Goal: Task Accomplishment & Management: Manage account settings

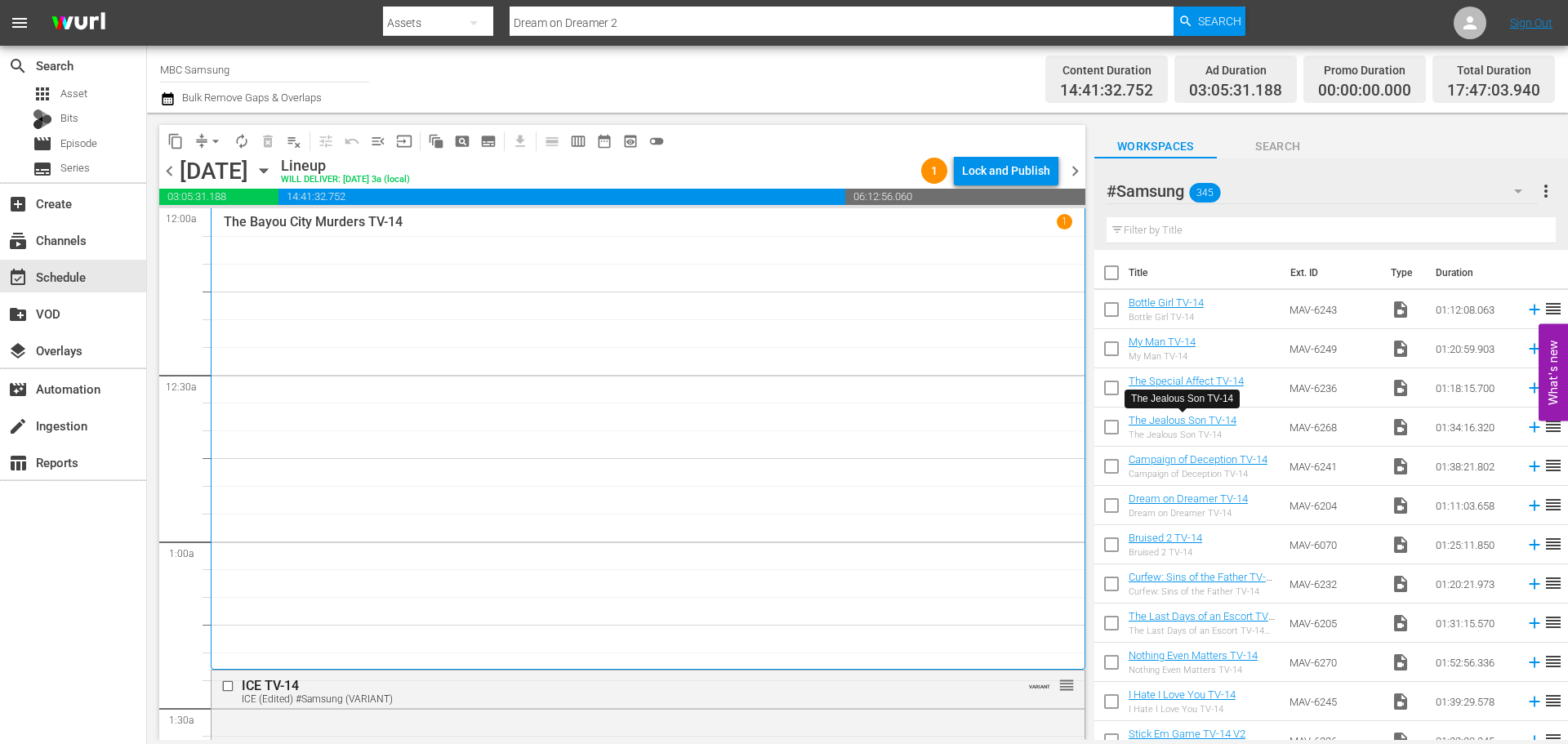
scroll to position [5552, 0]
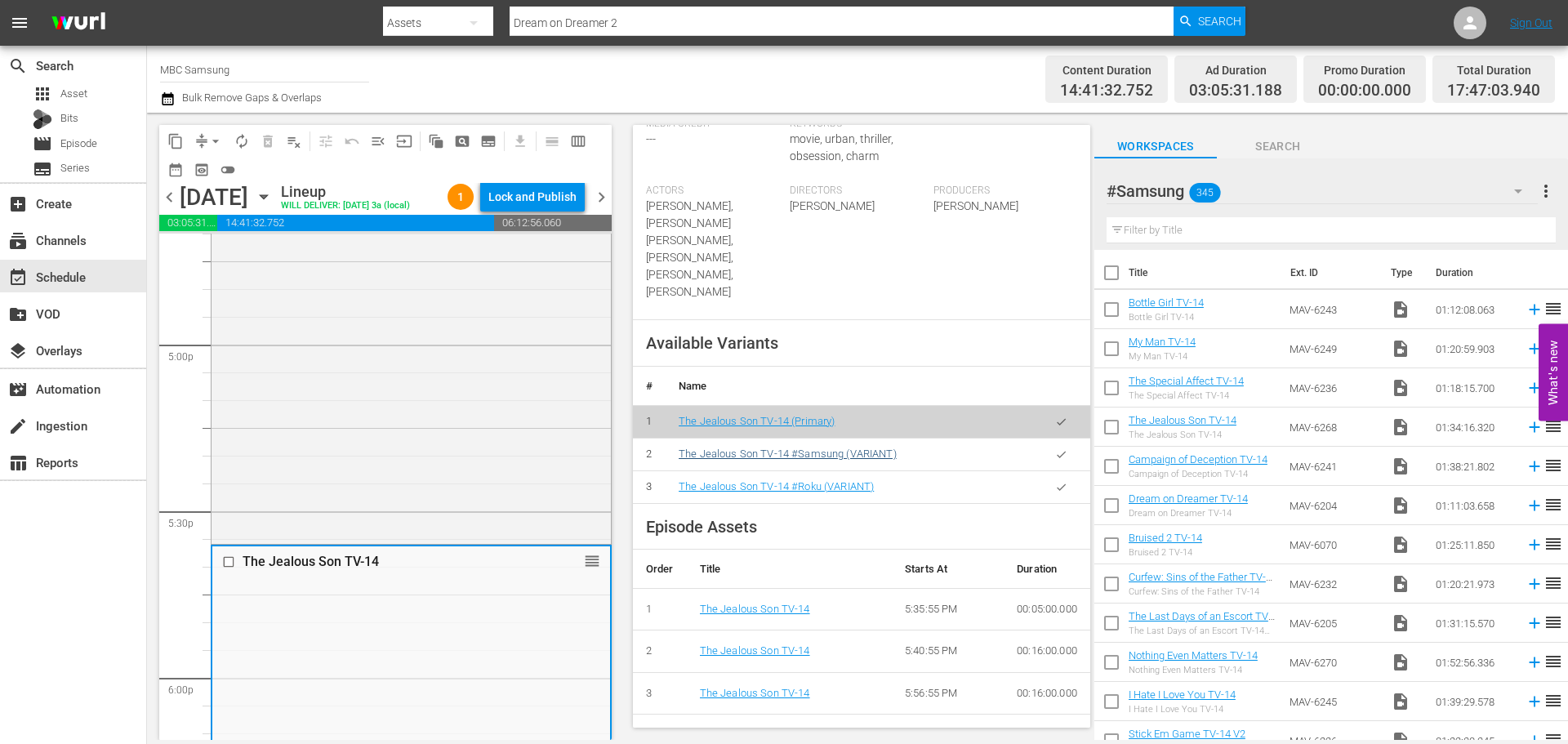
scroll to position [490, 0]
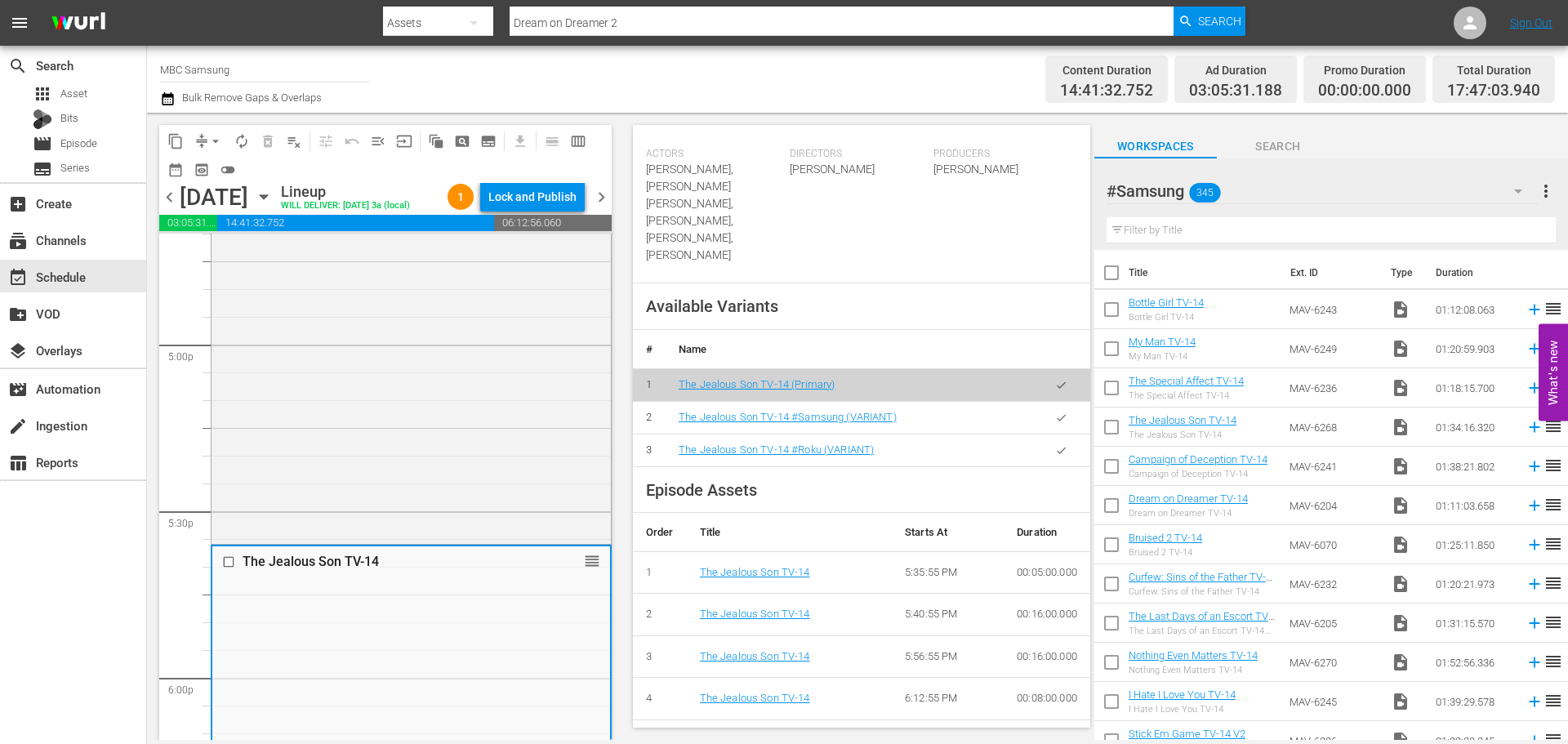
click at [1047, 410] on button "button" at bounding box center [1062, 417] width 32 height 32
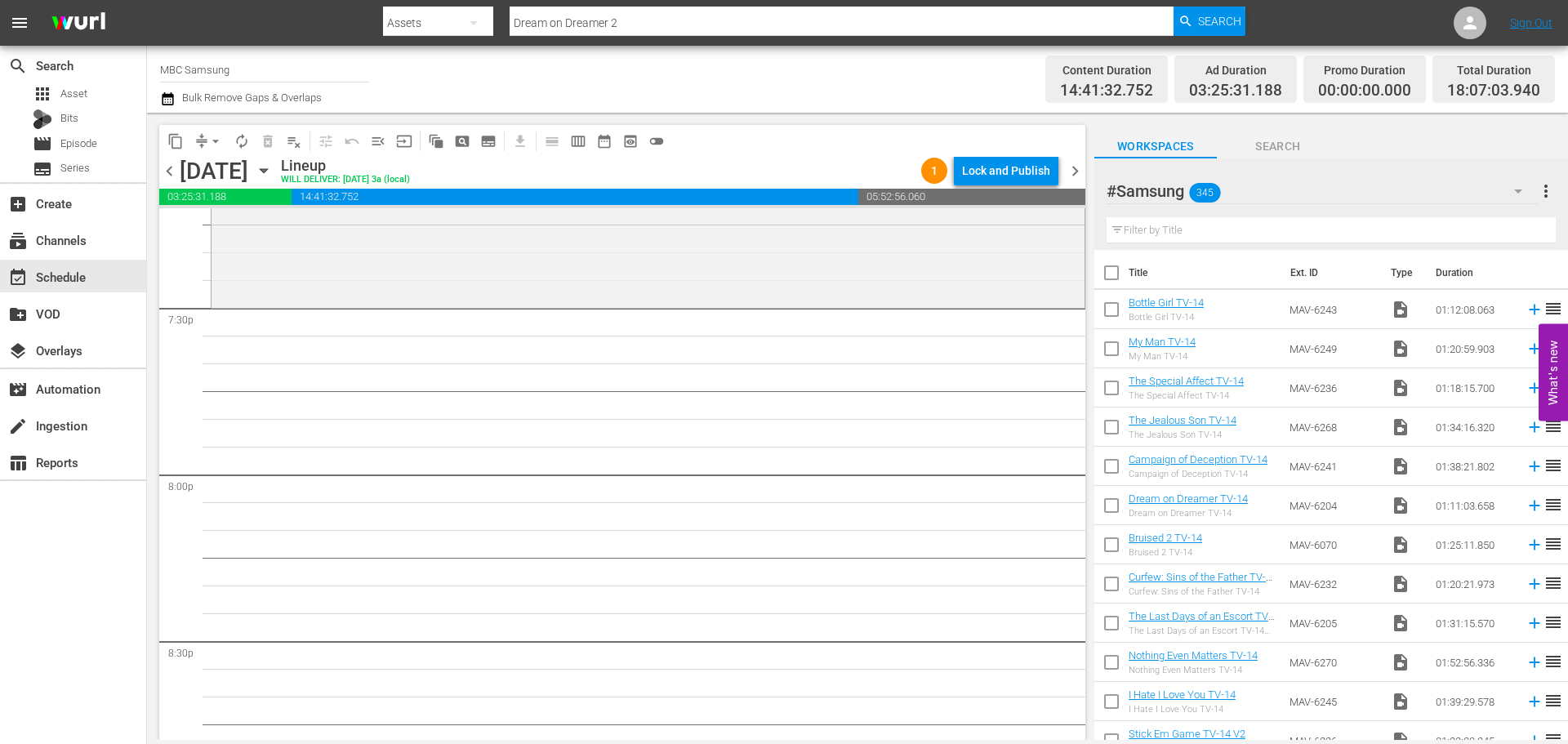
scroll to position [6288, 0]
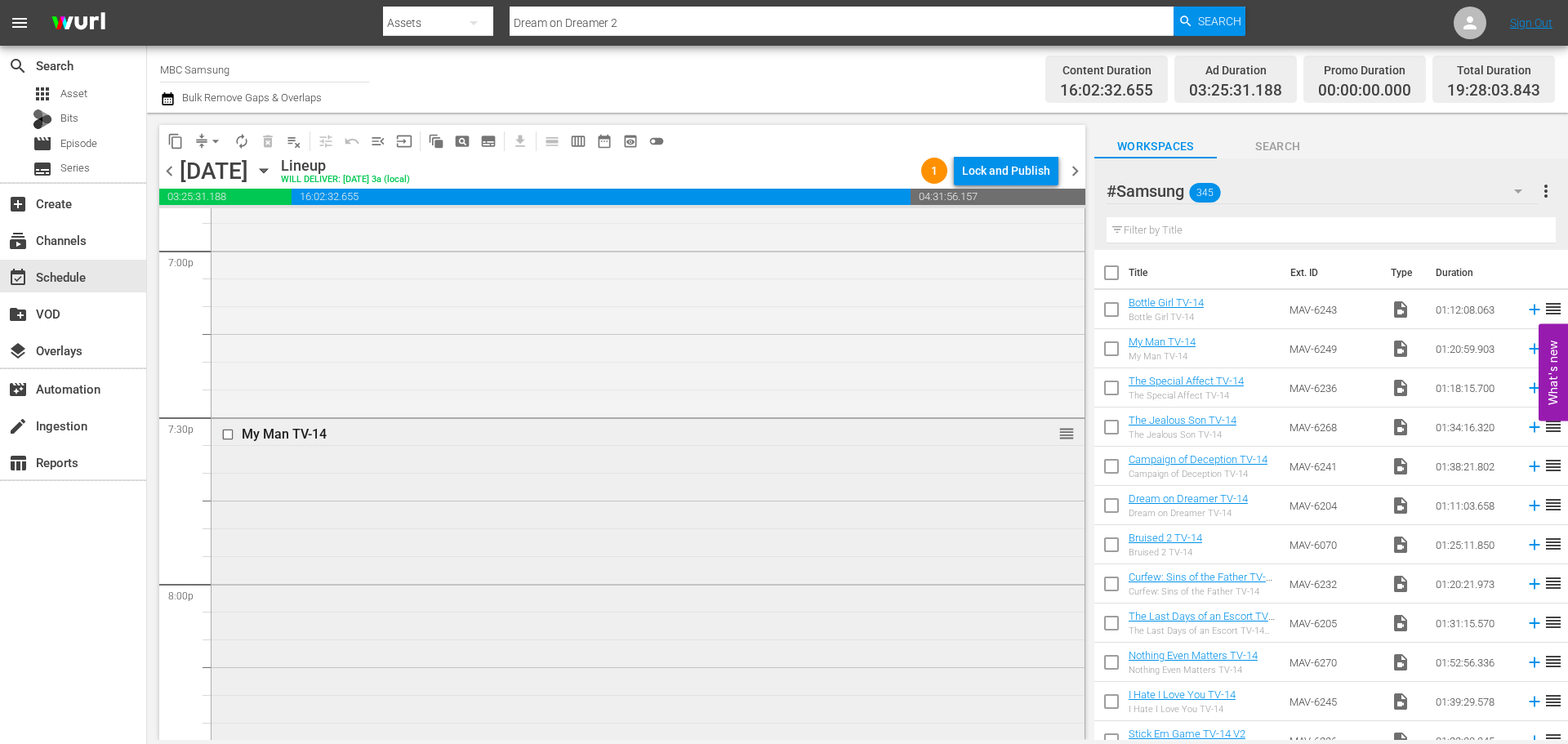
click at [612, 462] on div "My Man TV-14 reorder" at bounding box center [648, 641] width 873 height 445
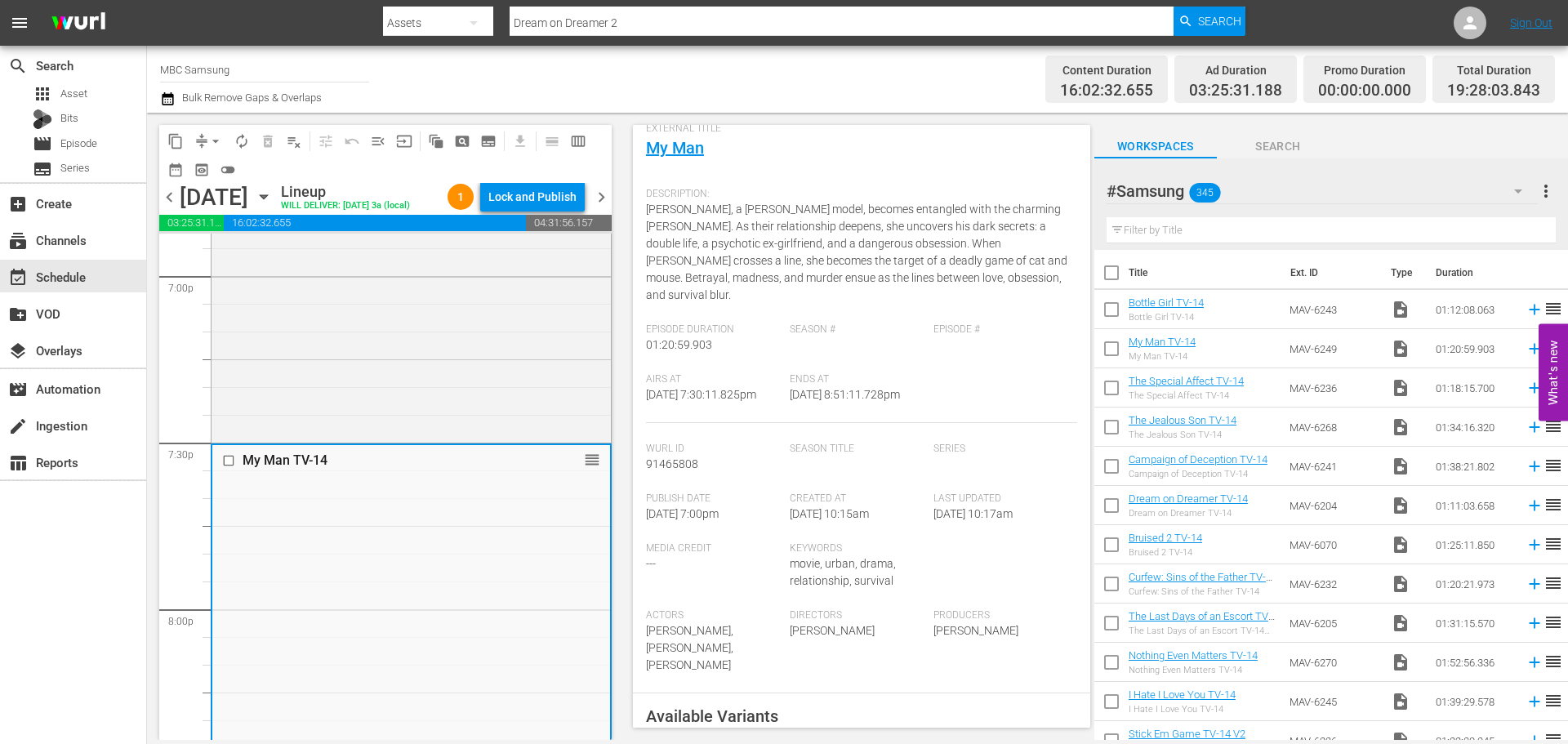
scroll to position [327, 0]
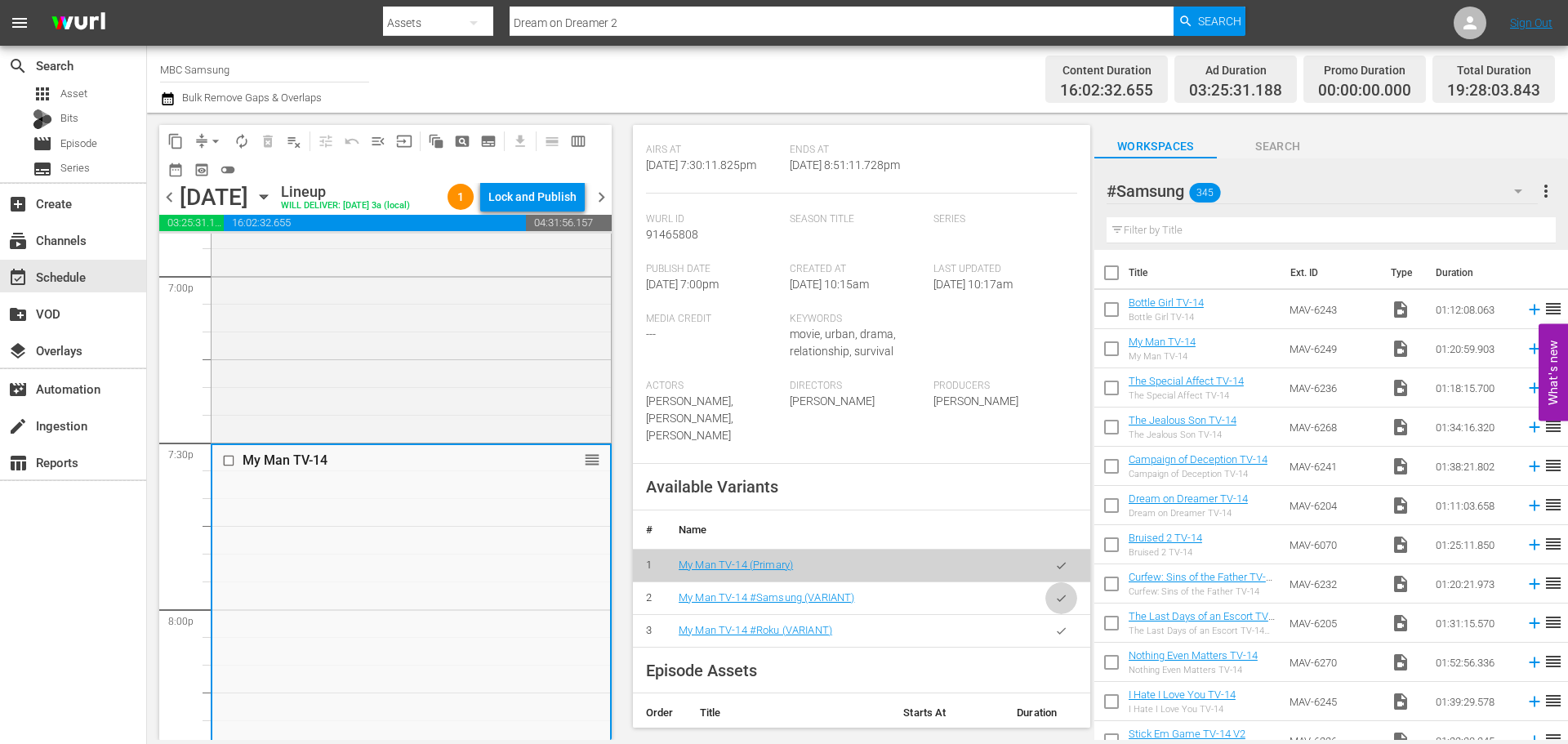
click at [1057, 614] on button "button" at bounding box center [1062, 598] width 32 height 32
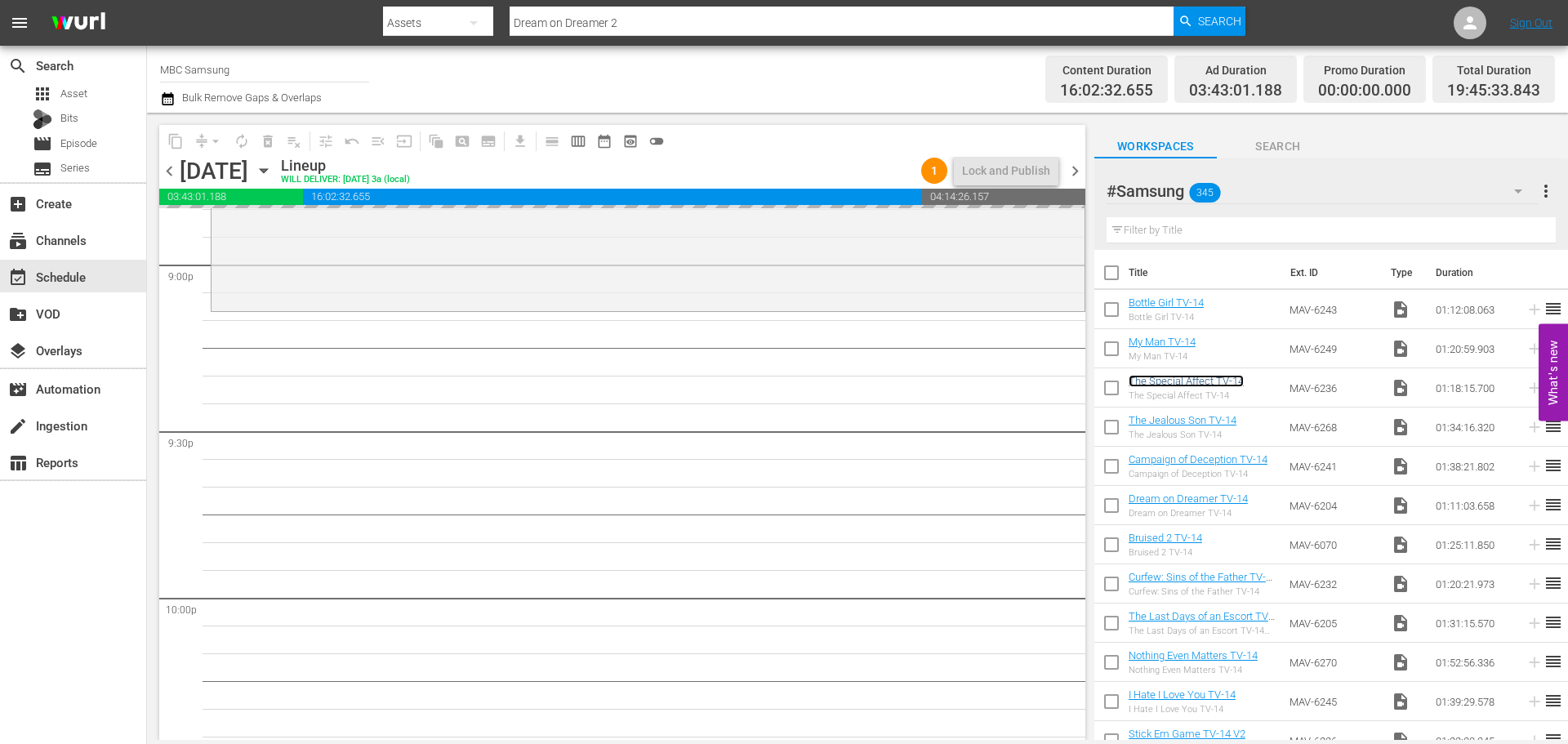
scroll to position [6941, 0]
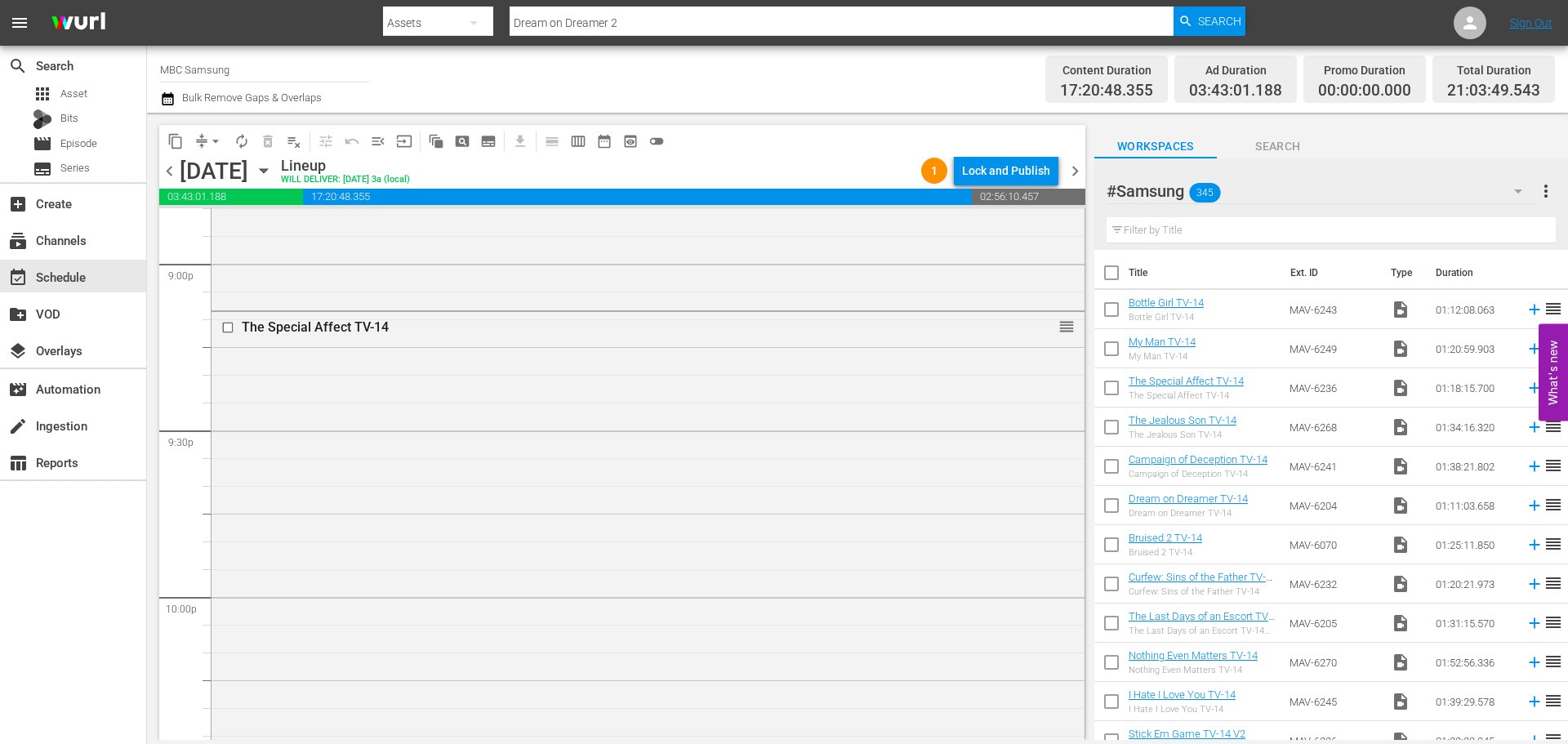
click at [663, 508] on div "The Special Affect TV-14 reorder" at bounding box center [648, 527] width 873 height 430
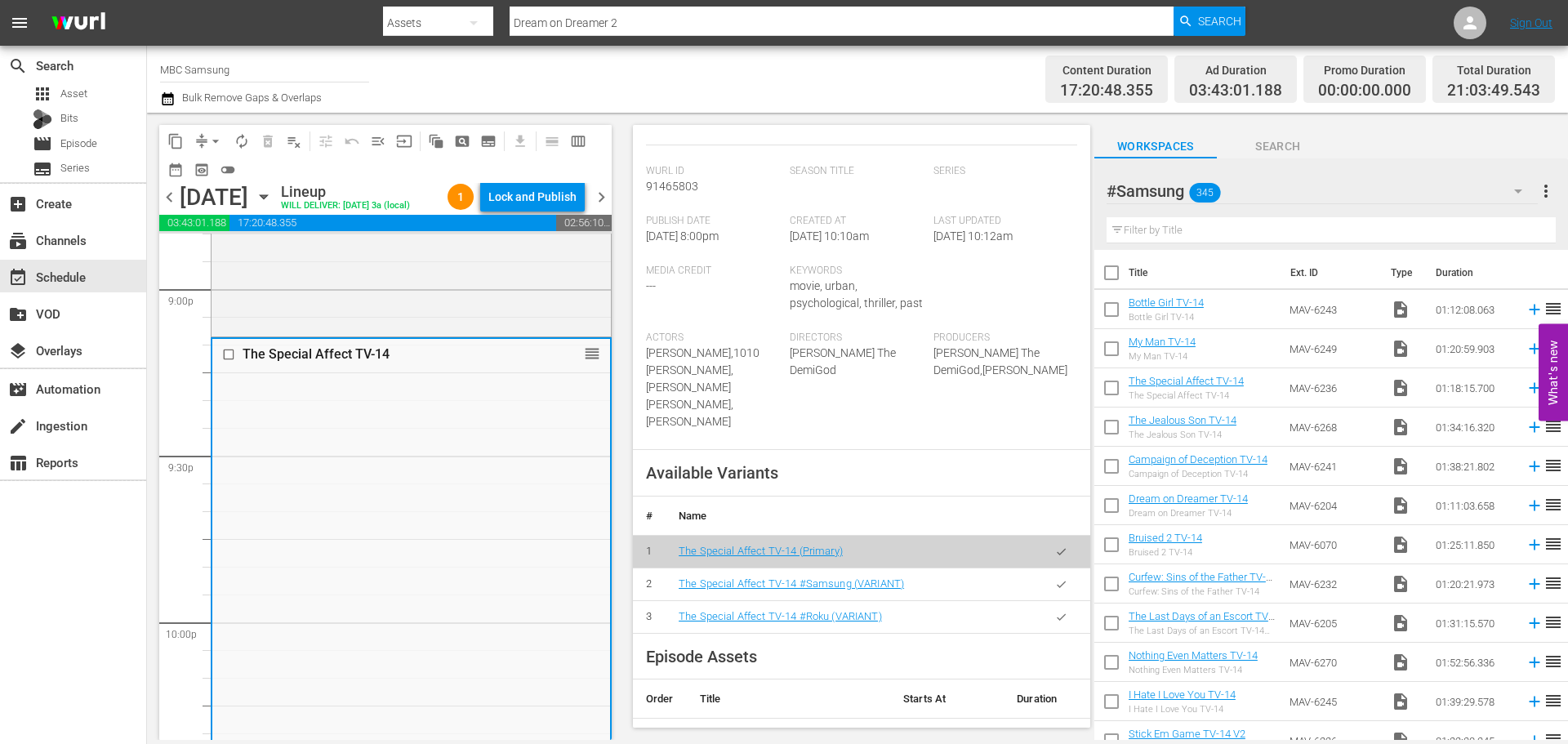
scroll to position [327, 0]
click at [1056, 575] on icon "button" at bounding box center [1062, 581] width 13 height 13
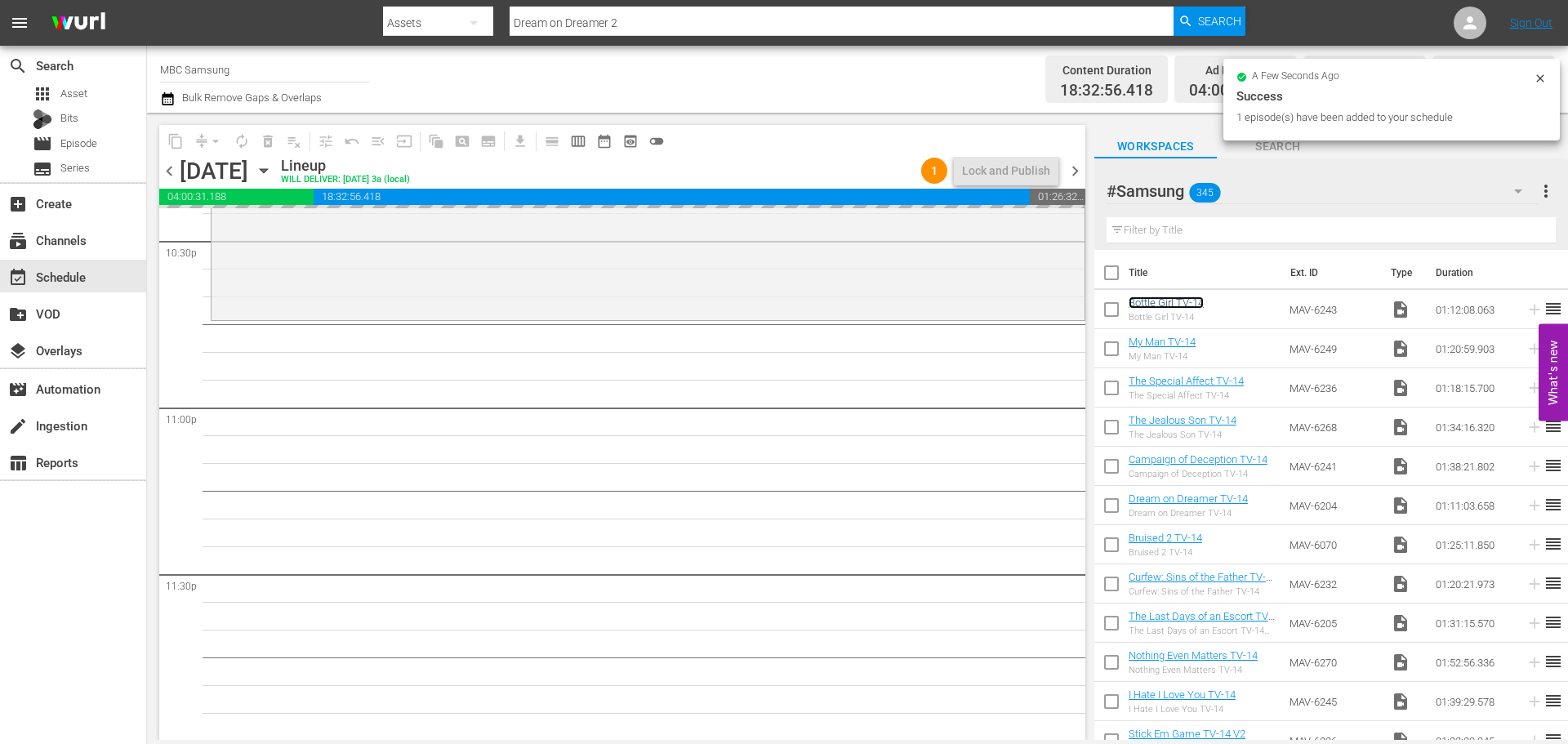
scroll to position [7464, 0]
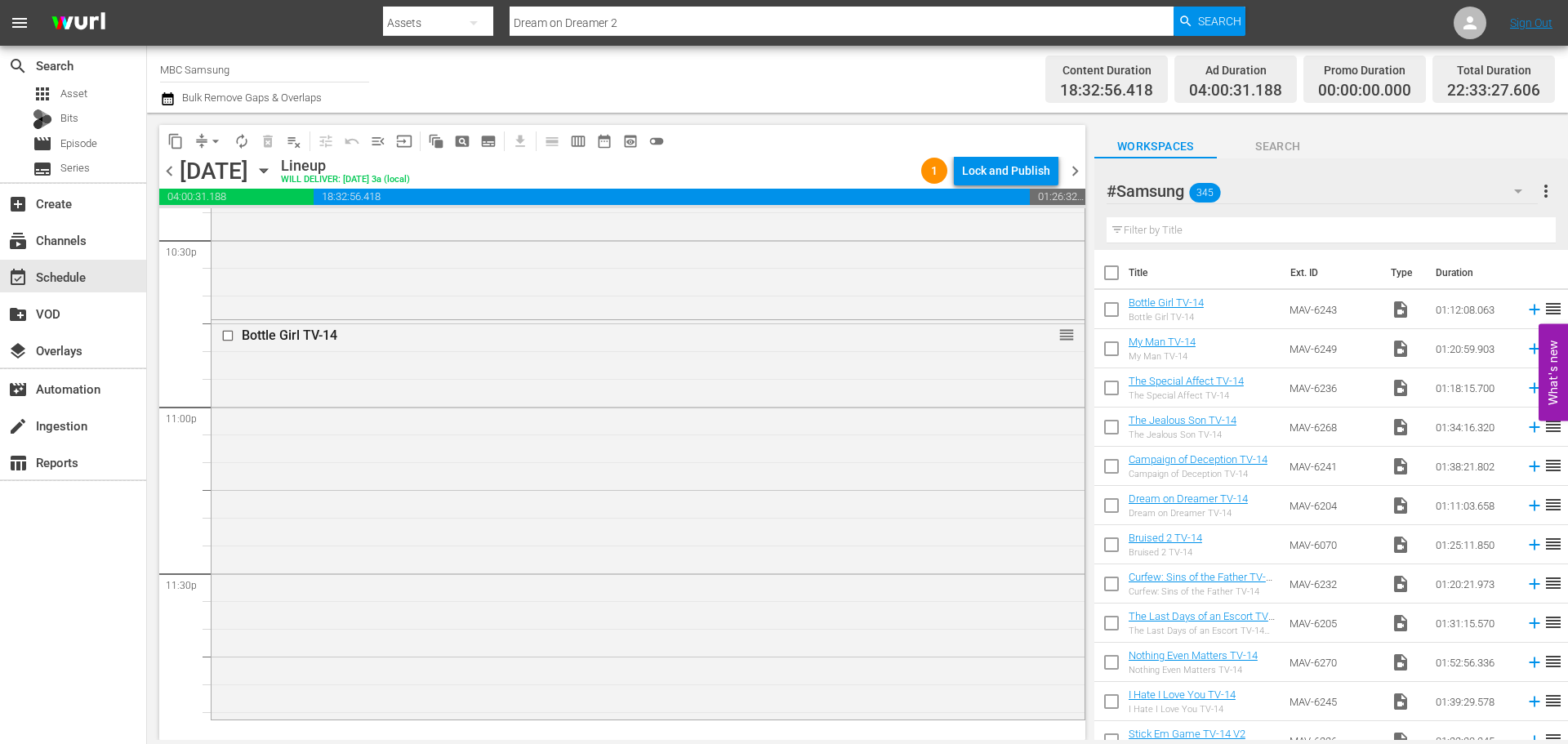
click at [551, 526] on div "Bottle Girl TV-14 reorder" at bounding box center [648, 518] width 873 height 396
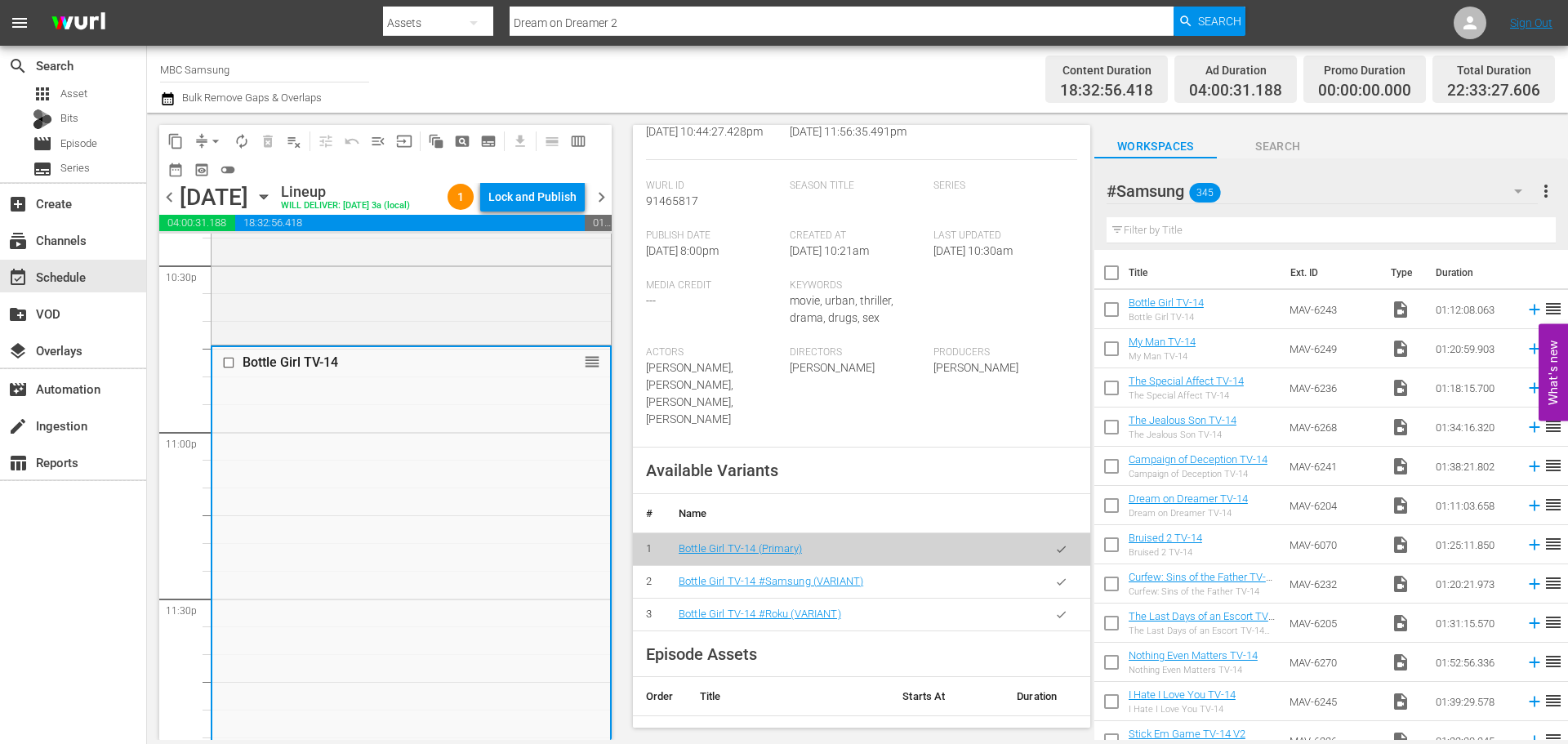
scroll to position [327, 0]
click at [1056, 586] on icon "button" at bounding box center [1062, 581] width 13 height 13
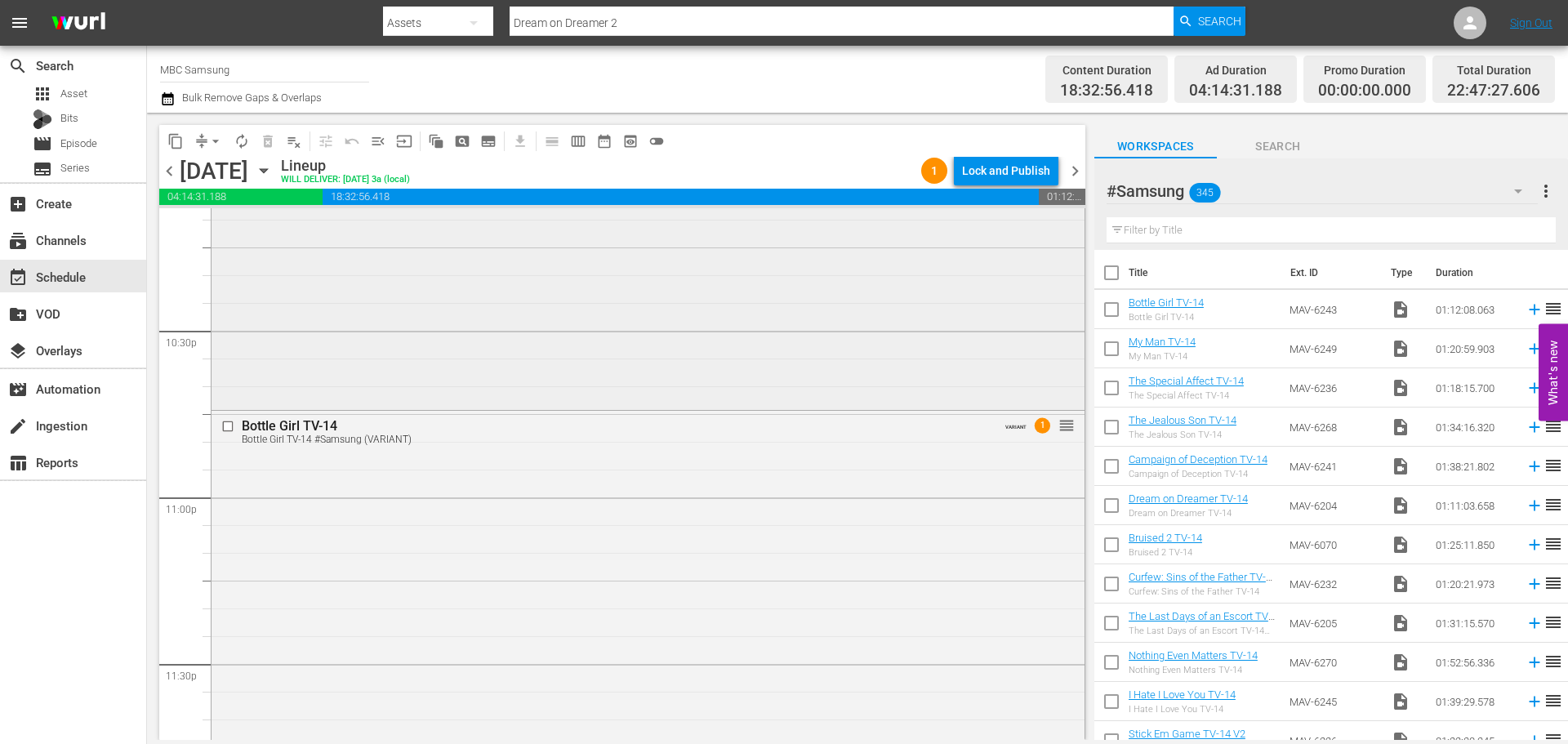
scroll to position [7359, 0]
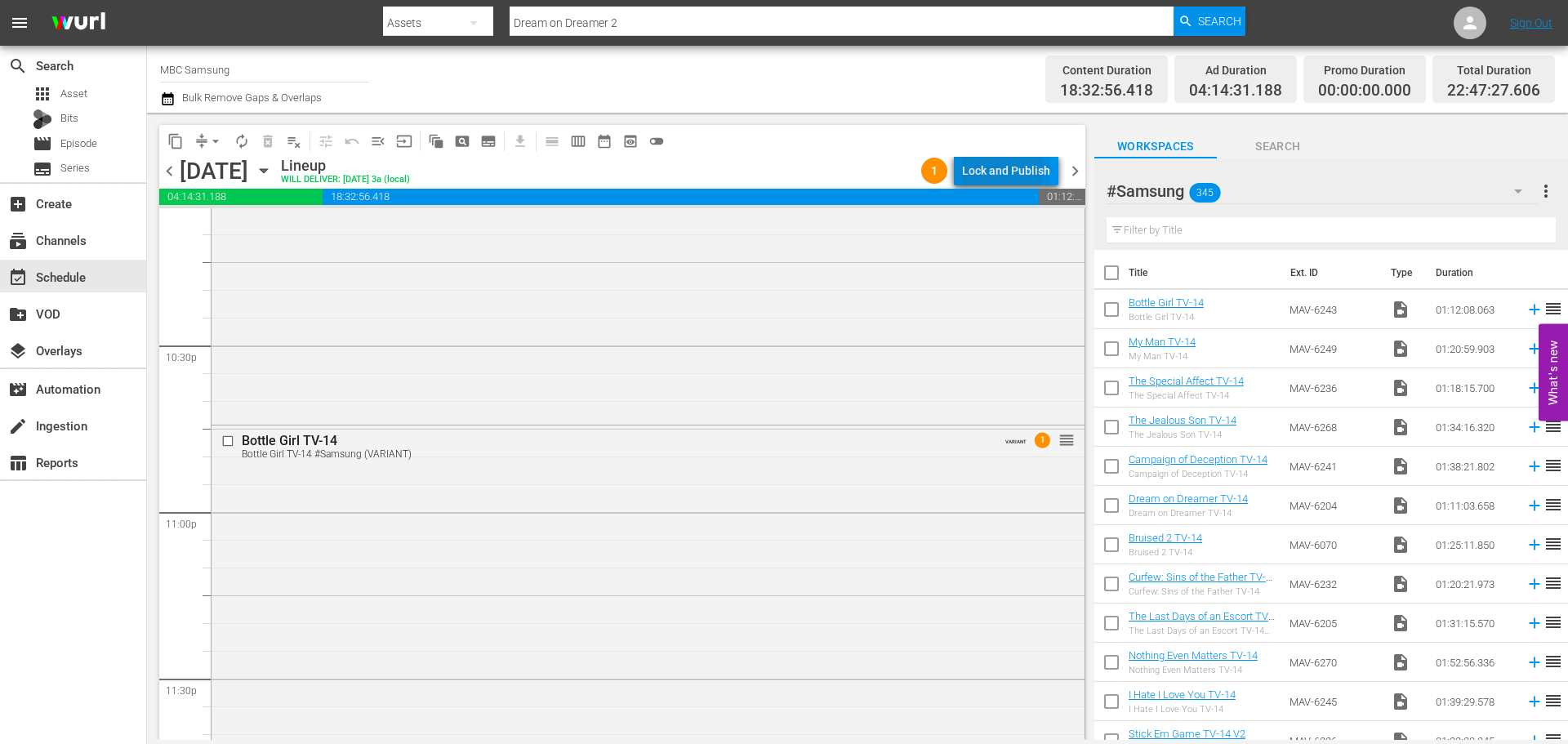
click at [1005, 170] on div "Lock and Publish" at bounding box center [1006, 171] width 88 height 29
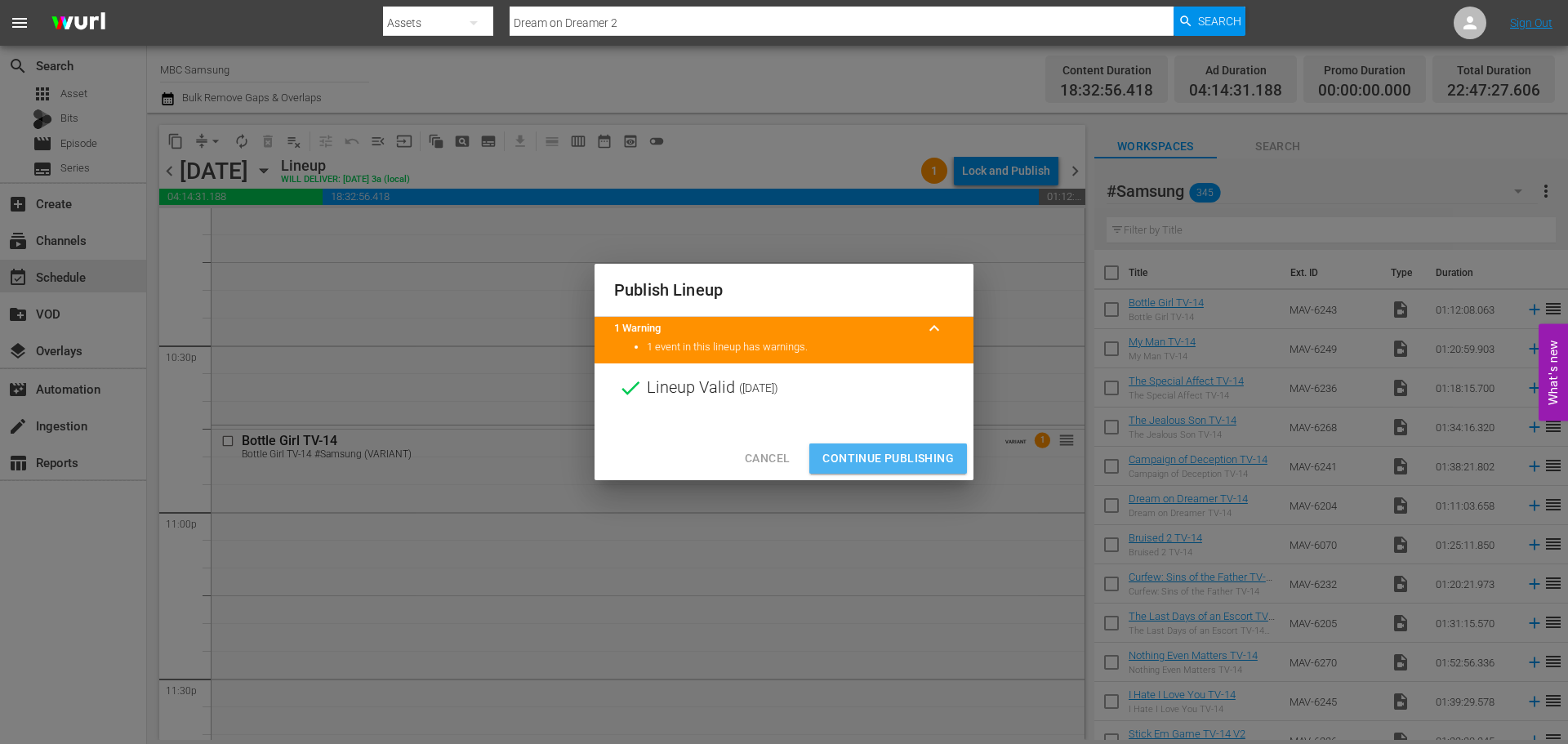
click at [904, 448] on span "Continue Publishing" at bounding box center [889, 458] width 132 height 20
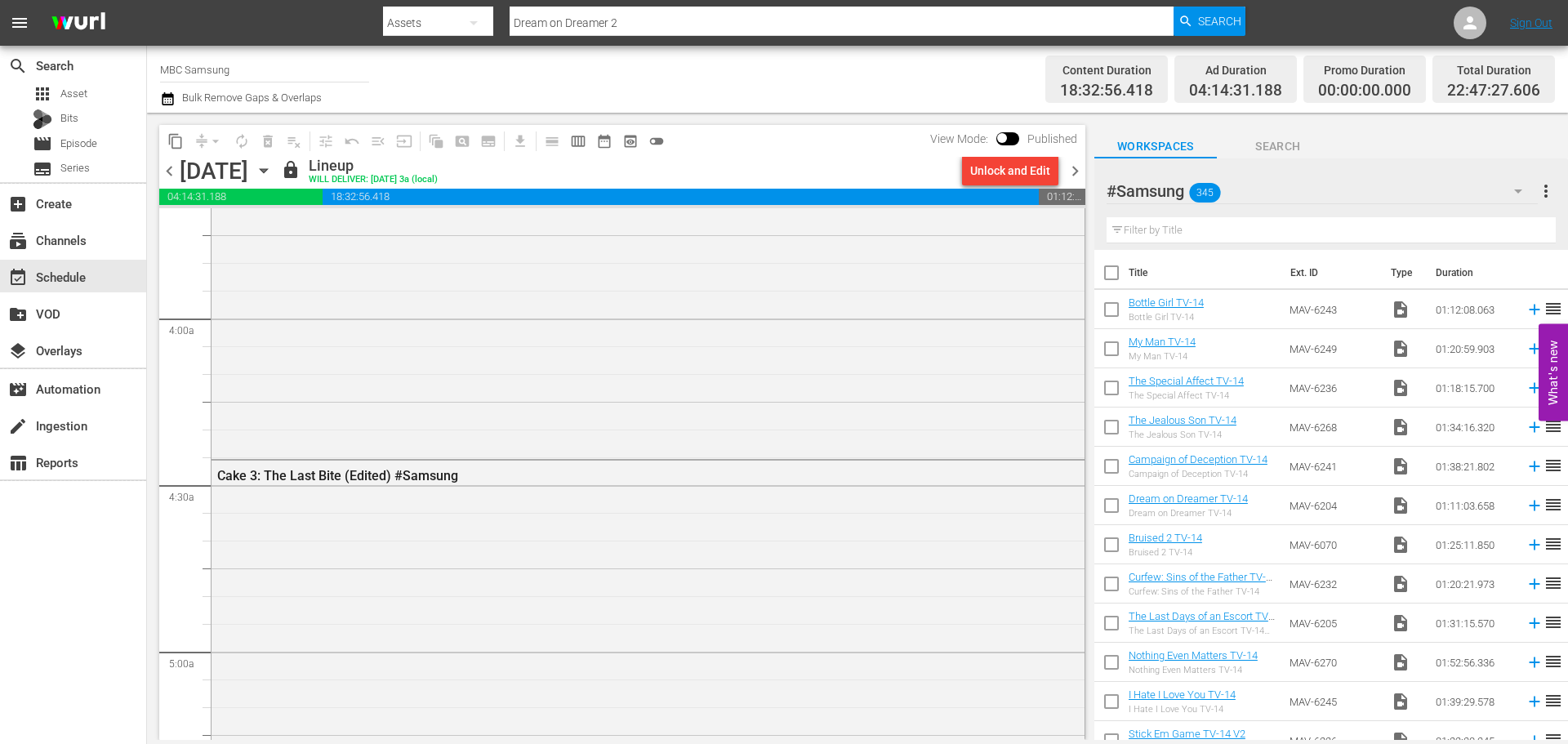
scroll to position [0, 0]
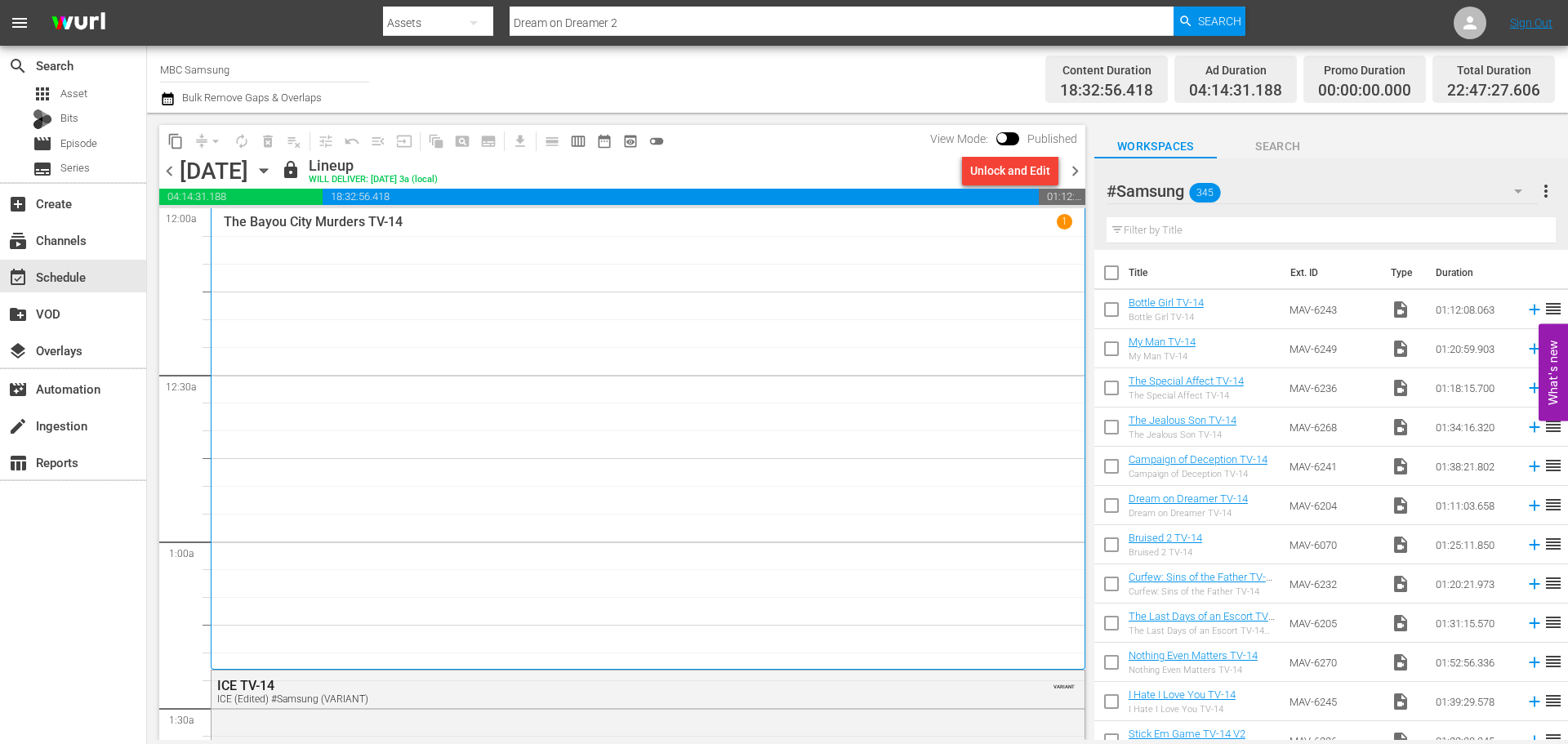
click at [1077, 168] on span "chevron_right" at bounding box center [1075, 171] width 20 height 20
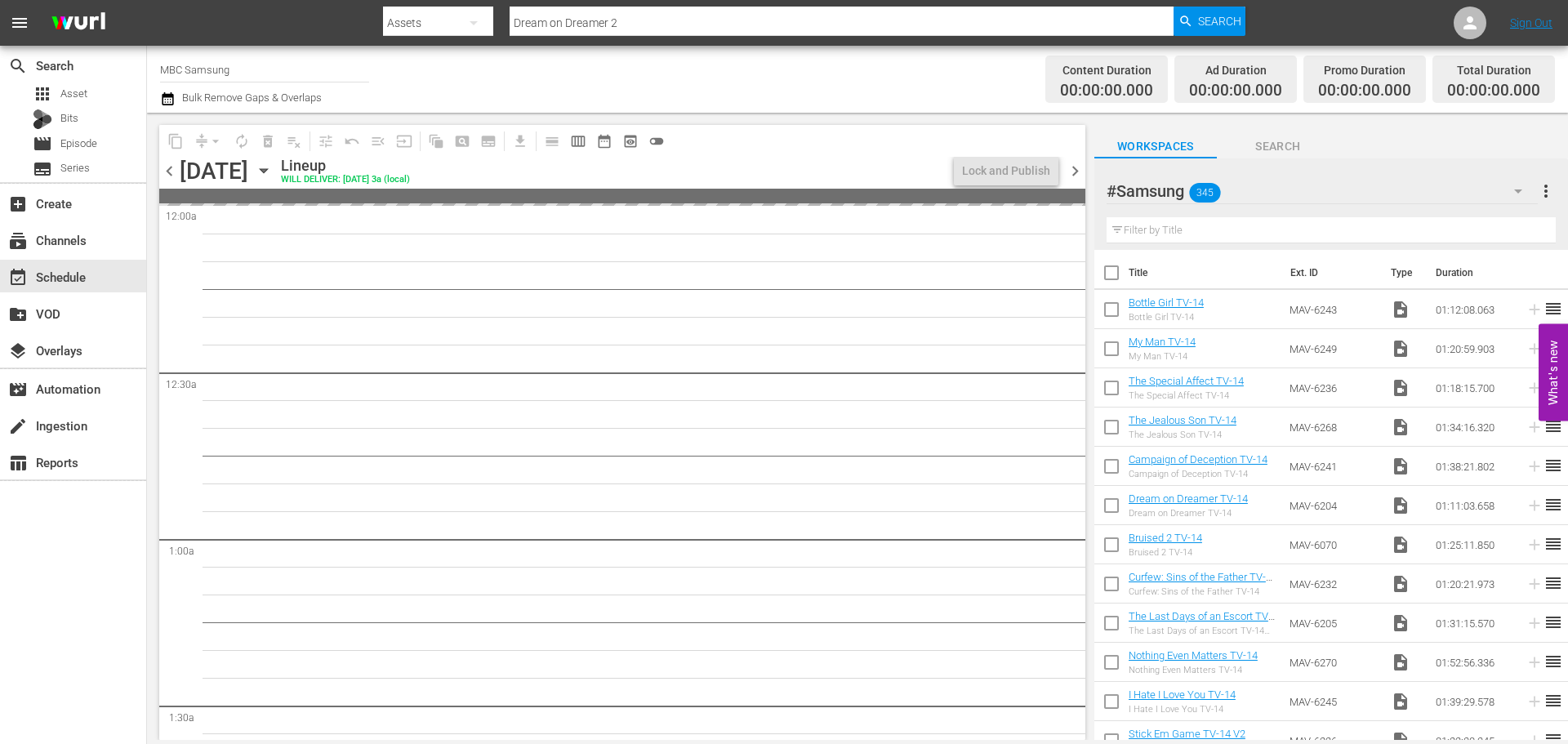
click at [164, 169] on span "chevron_left" at bounding box center [169, 171] width 20 height 20
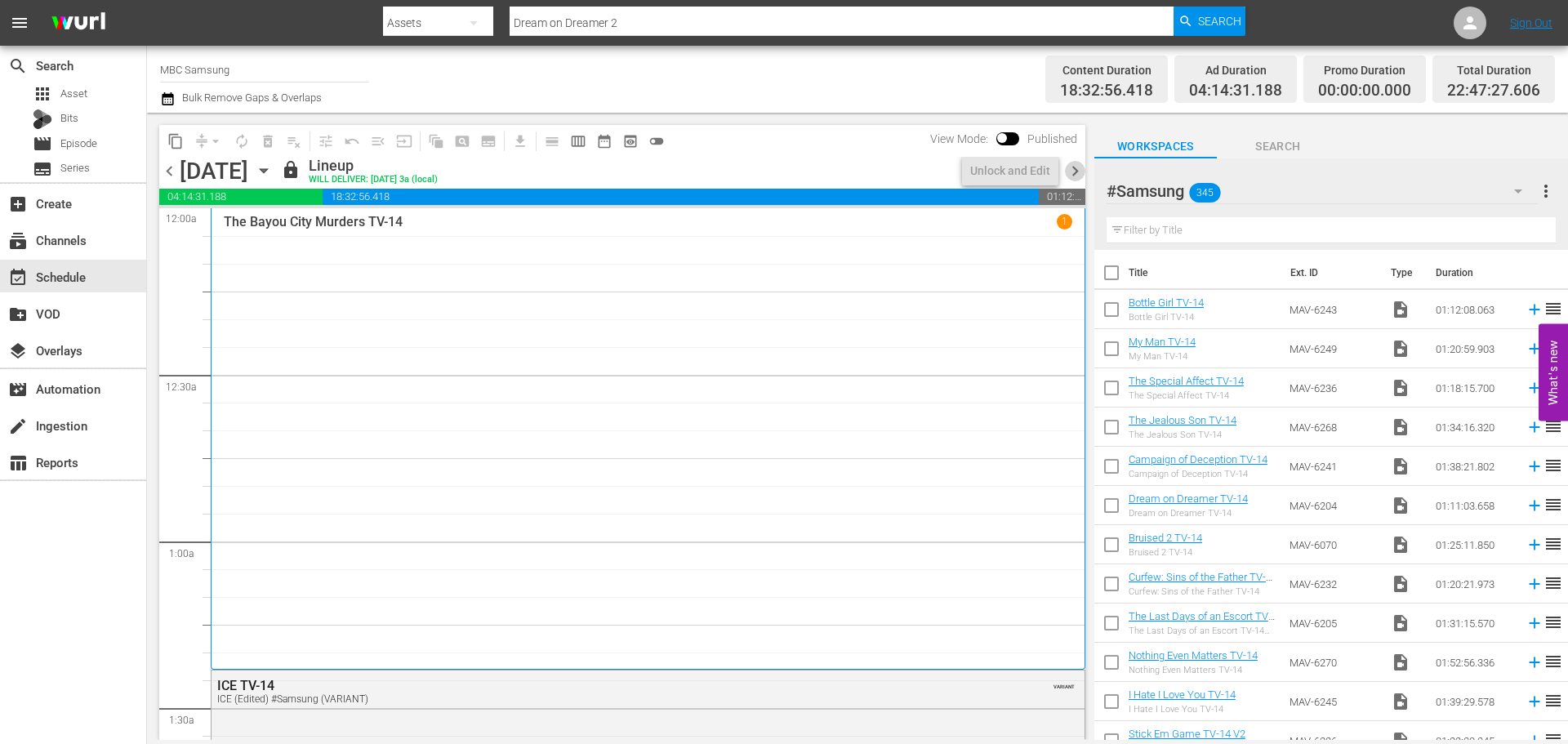
click at [1077, 178] on span "chevron_right" at bounding box center [1075, 171] width 20 height 20
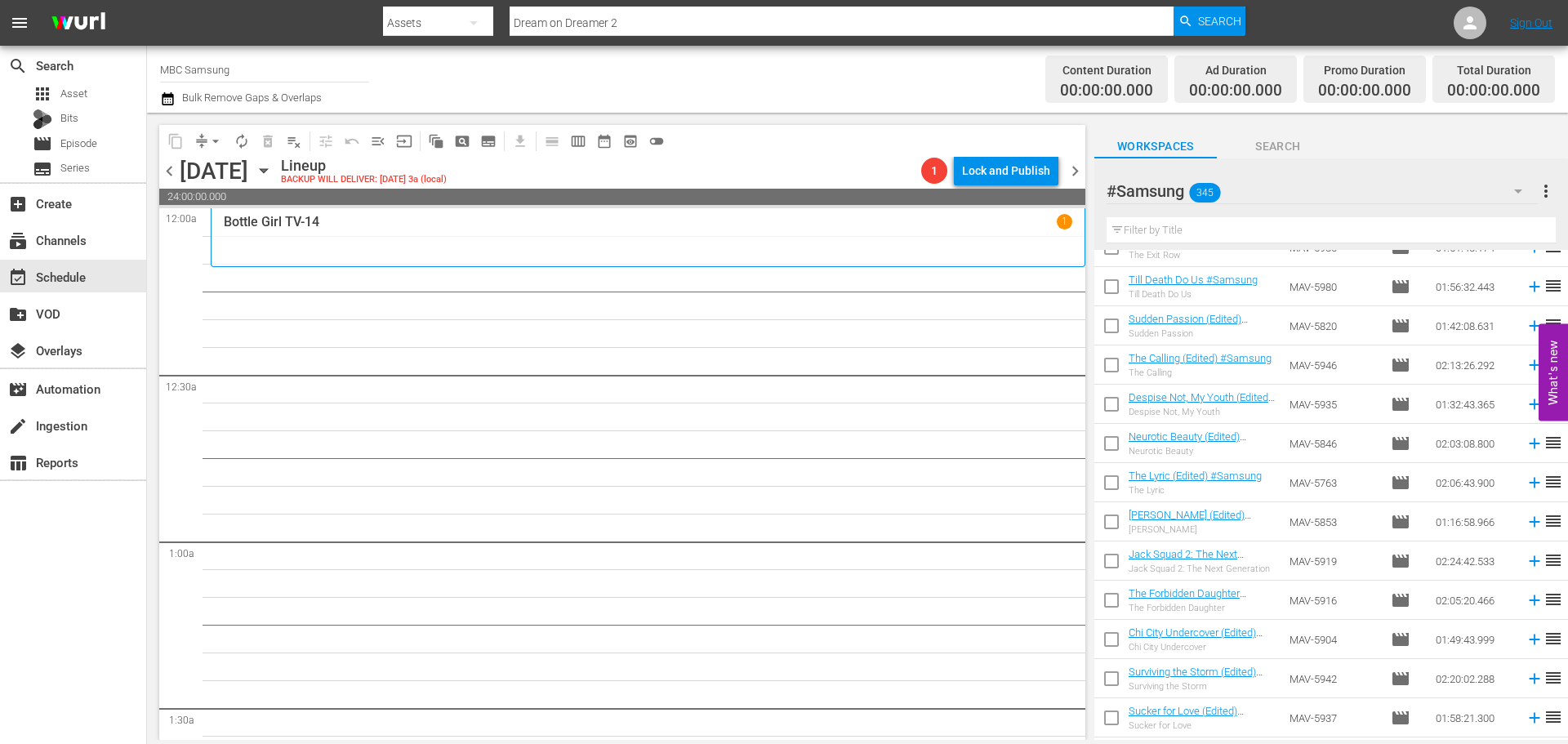
scroll to position [4919, 0]
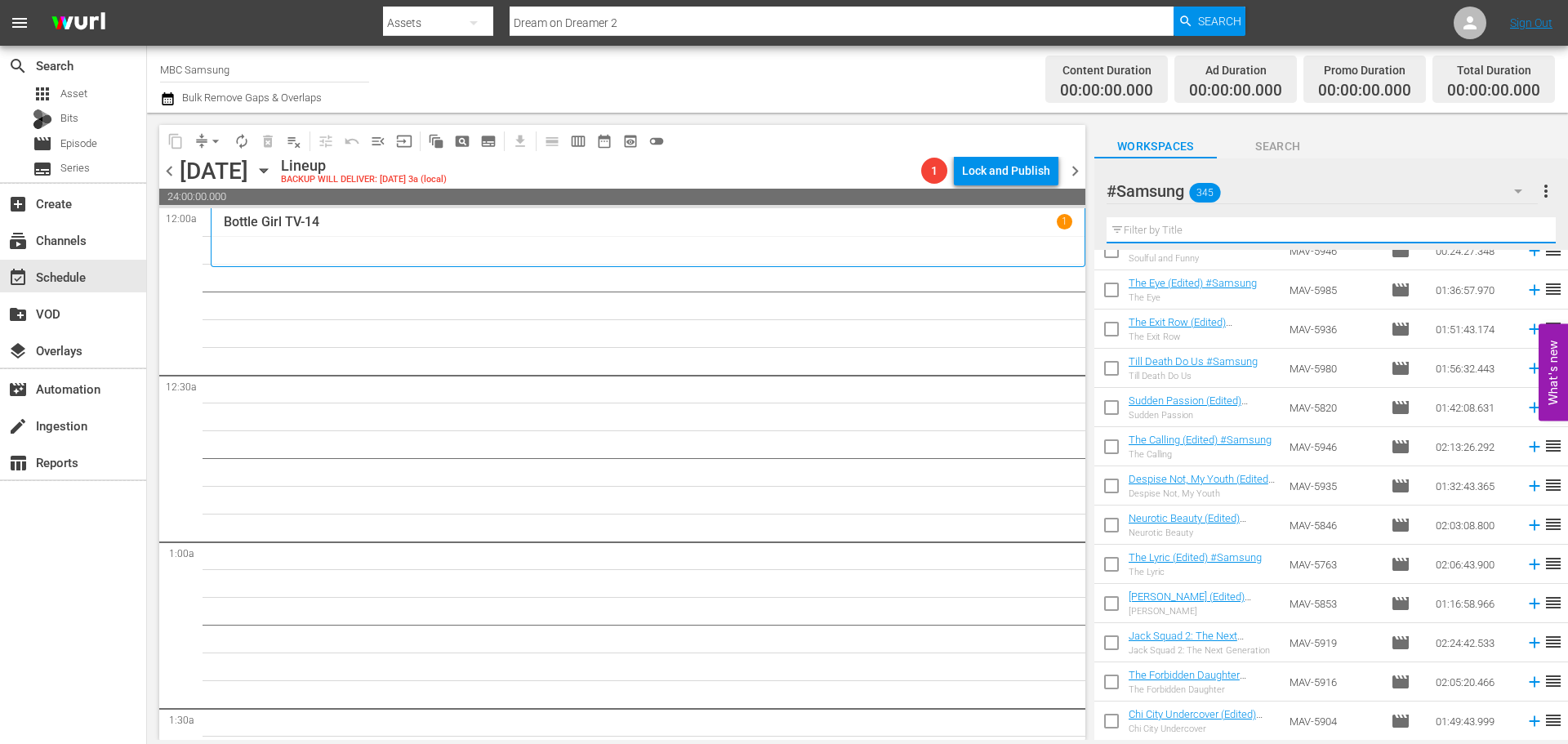
click at [1196, 234] on input "text" at bounding box center [1331, 230] width 449 height 26
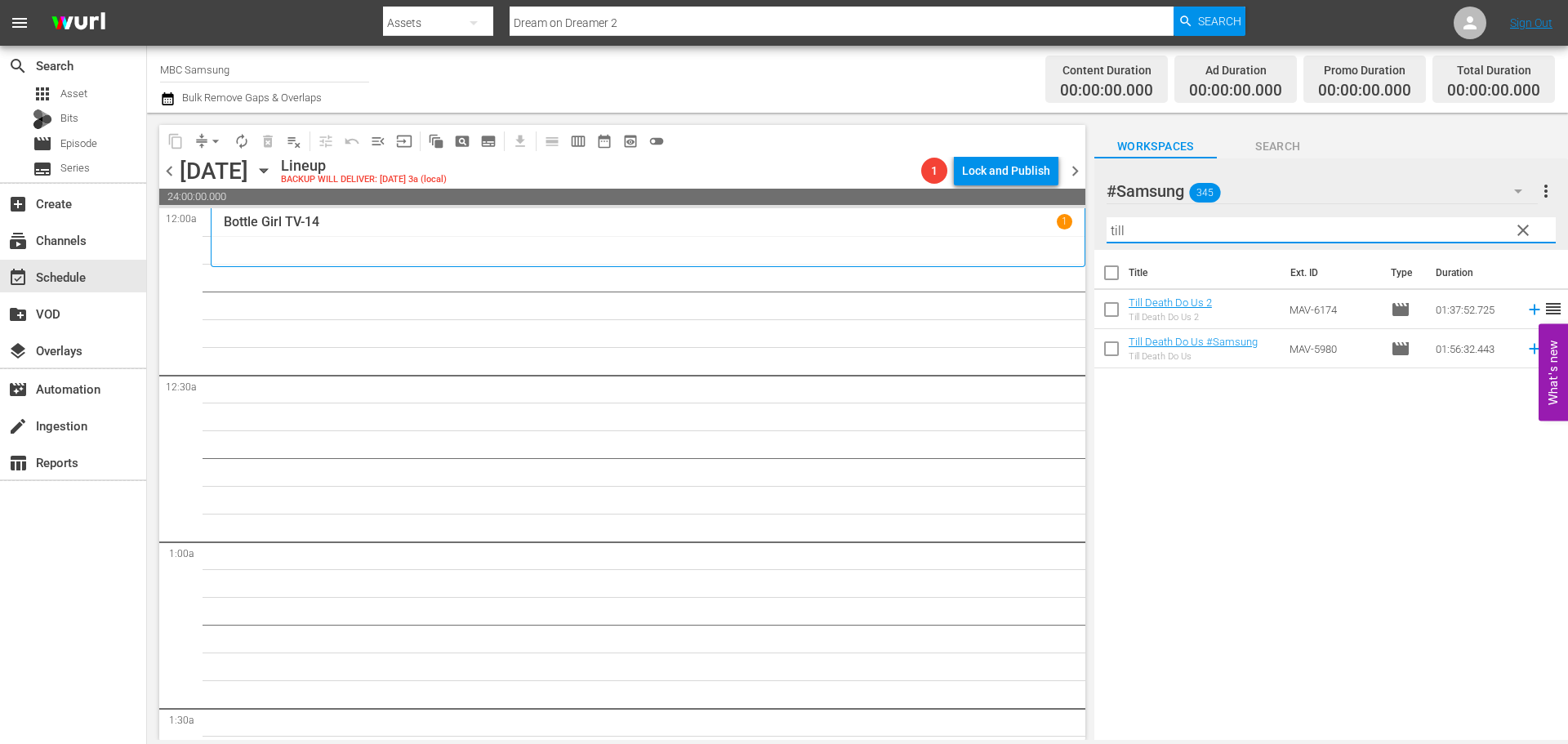
scroll to position [0, 0]
type input "till"
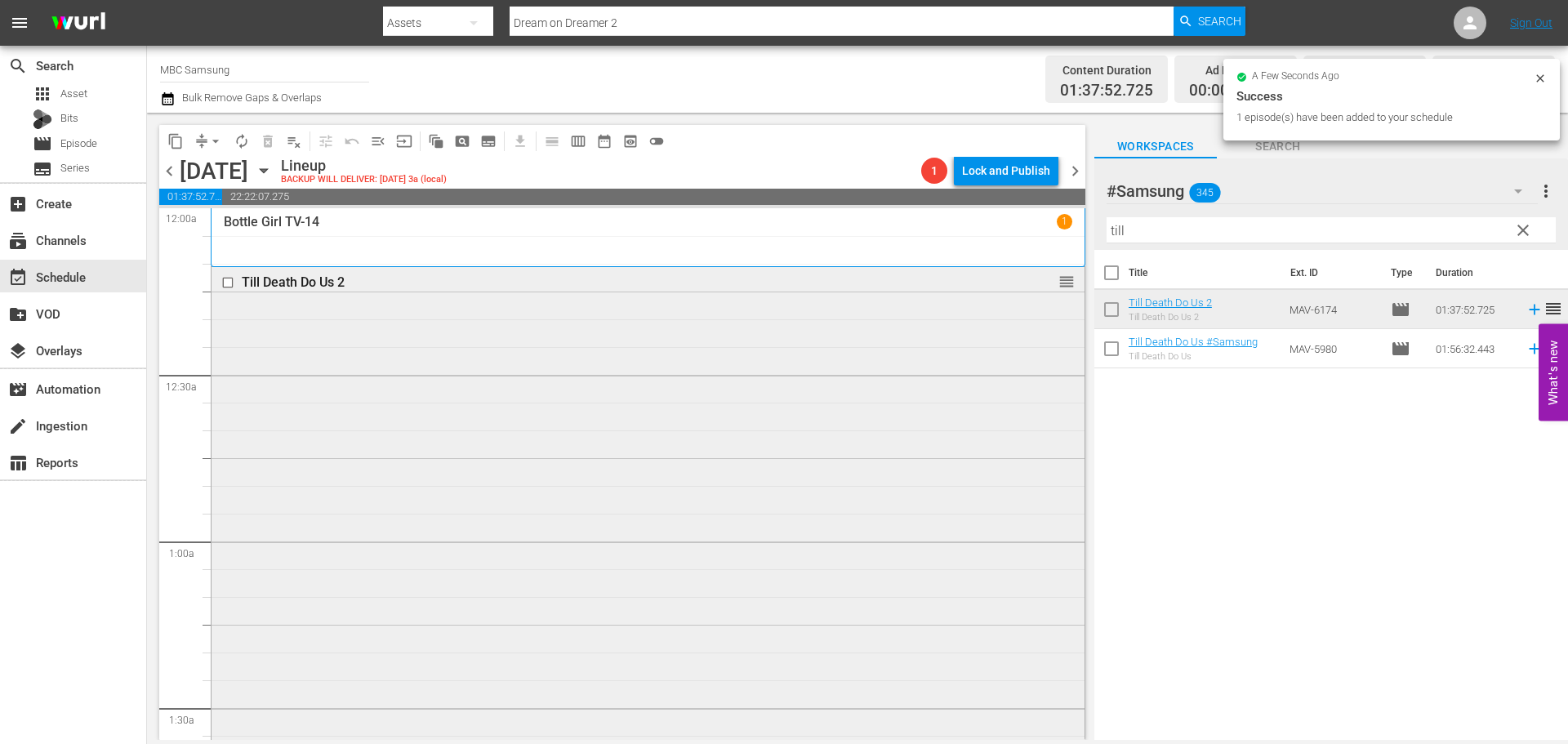
click at [569, 372] on div "Till Death Do Us 2 reorder" at bounding box center [648, 536] width 873 height 539
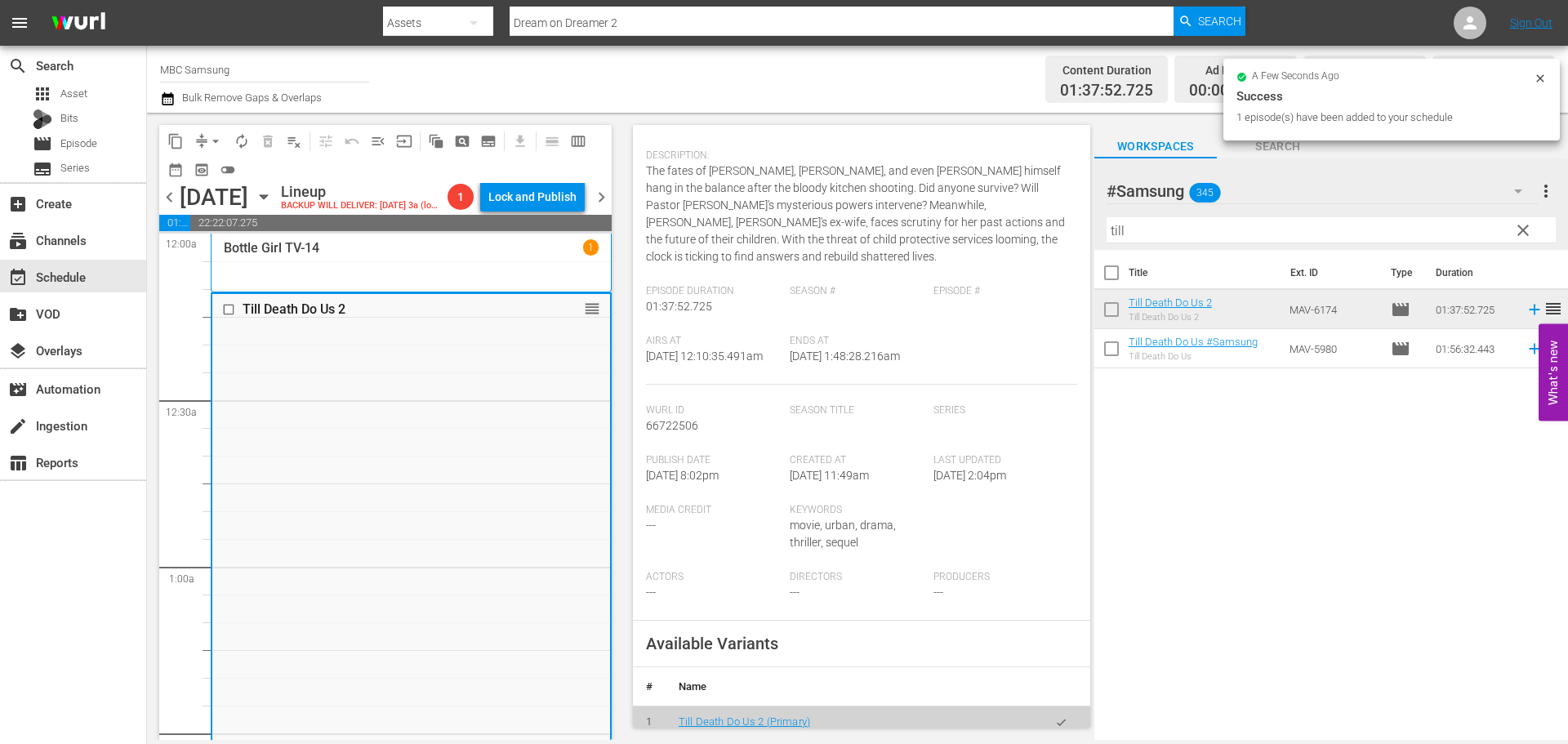
scroll to position [490, 0]
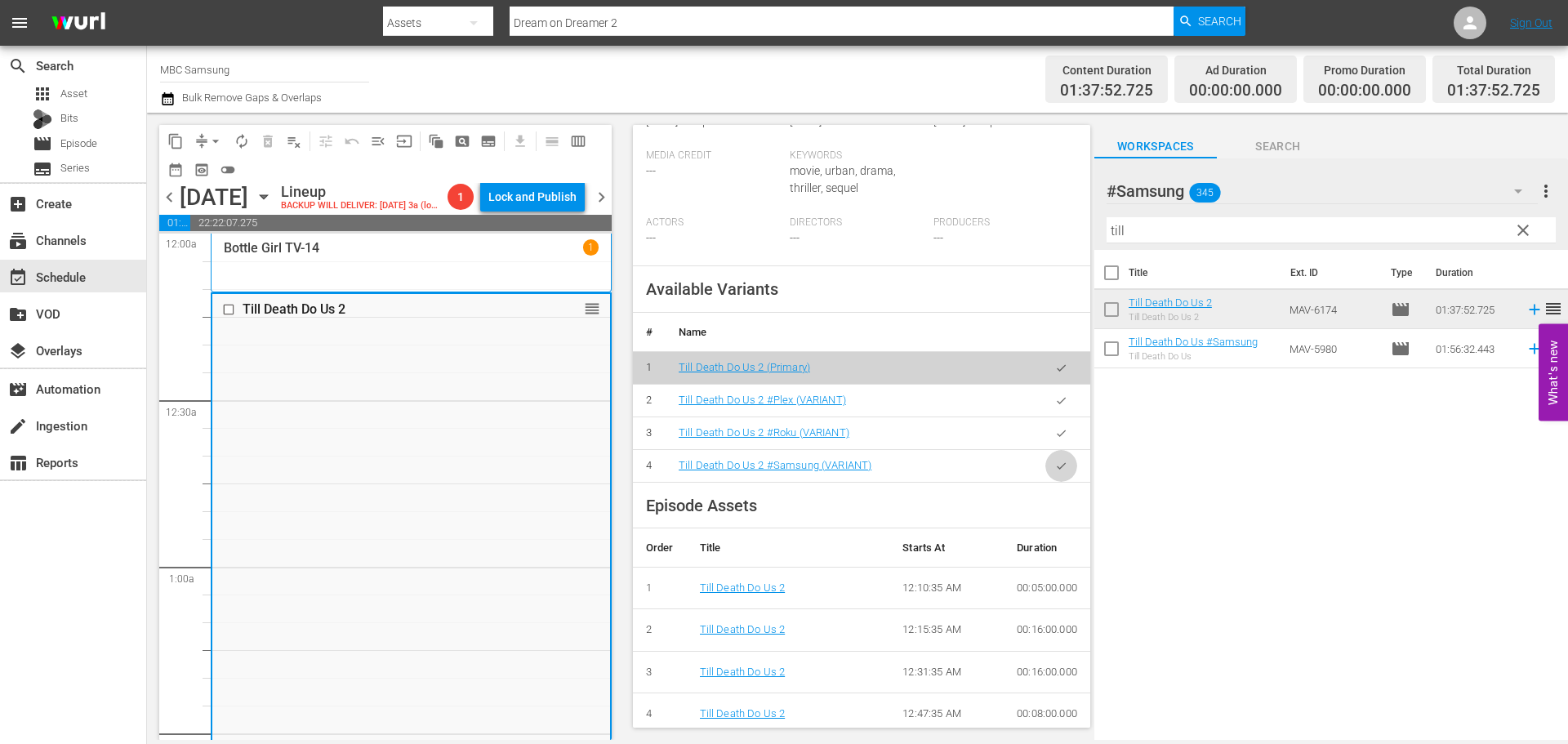
click at [1046, 466] on button "button" at bounding box center [1062, 466] width 32 height 32
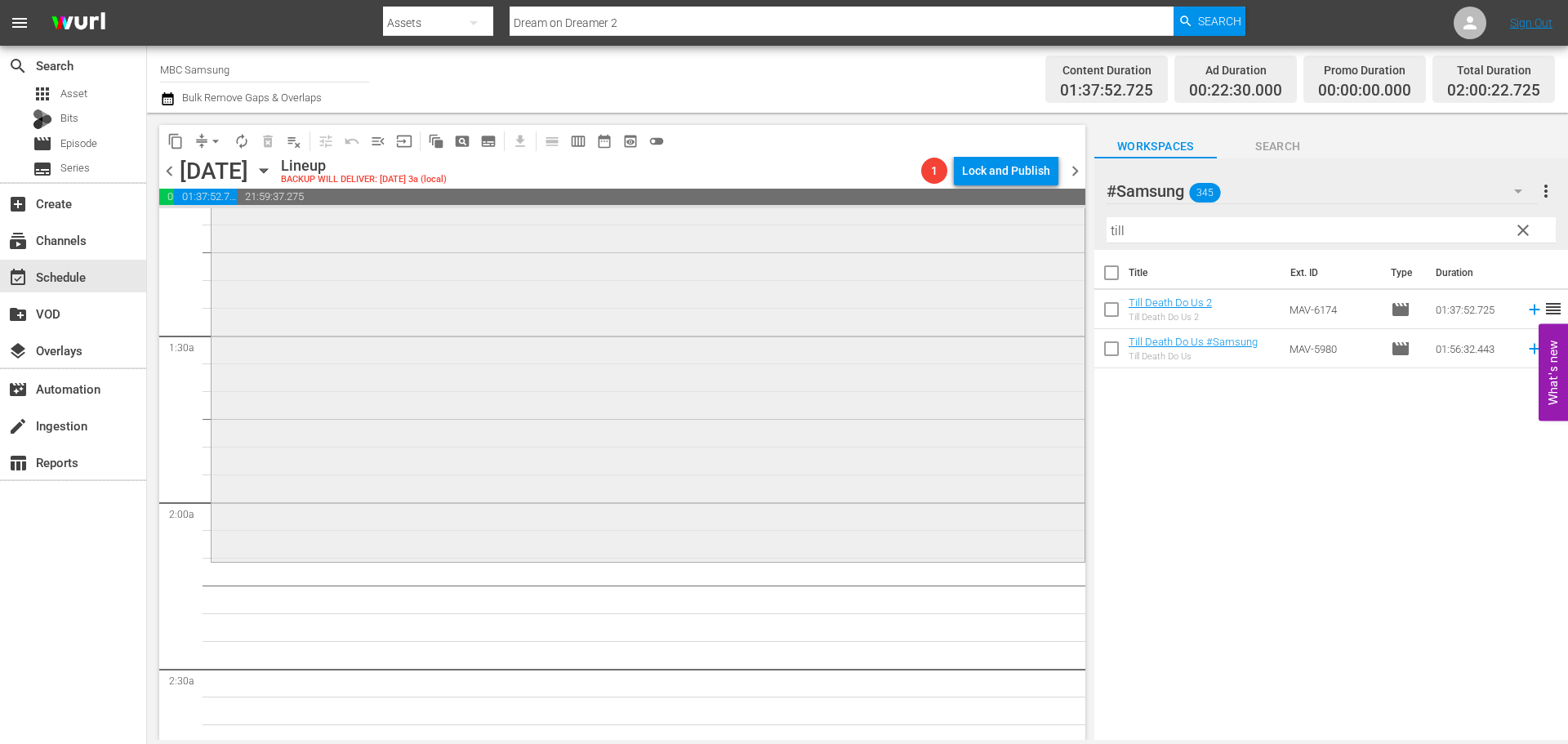
scroll to position [408, 0]
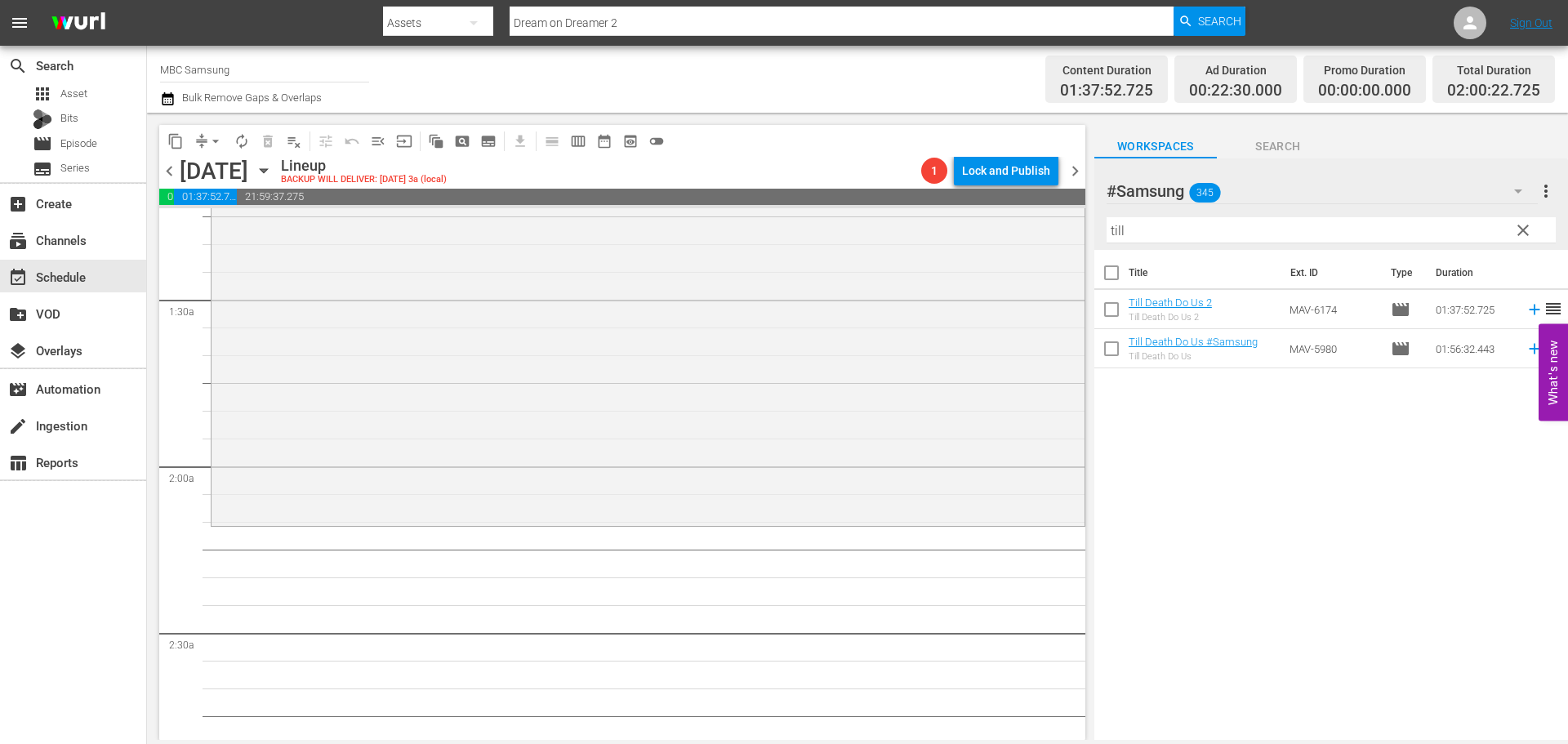
drag, startPoint x: 1534, startPoint y: 230, endPoint x: 1290, endPoint y: 281, distance: 249.3
click at [1534, 230] on button "clear" at bounding box center [1522, 229] width 26 height 26
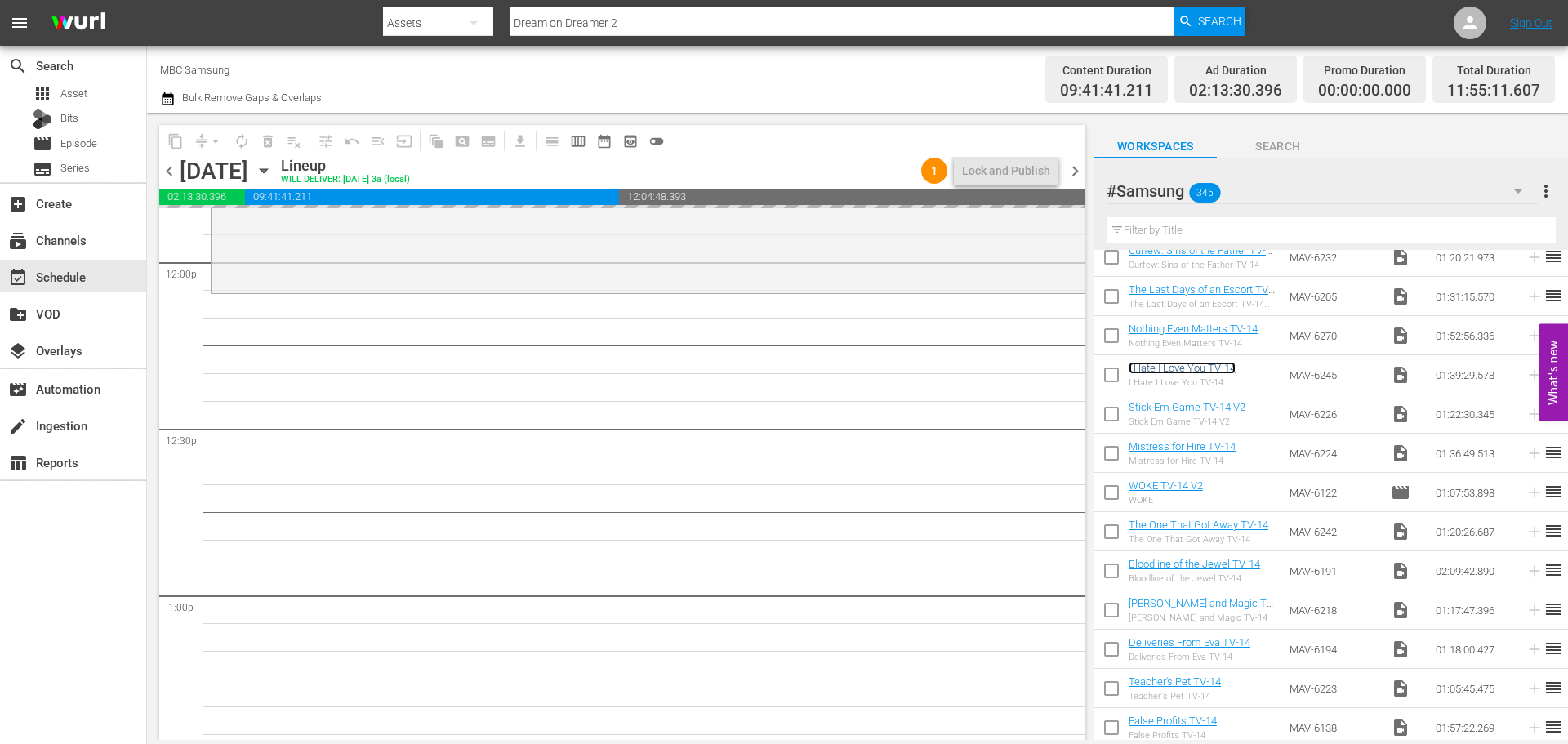
scroll to position [3920, 0]
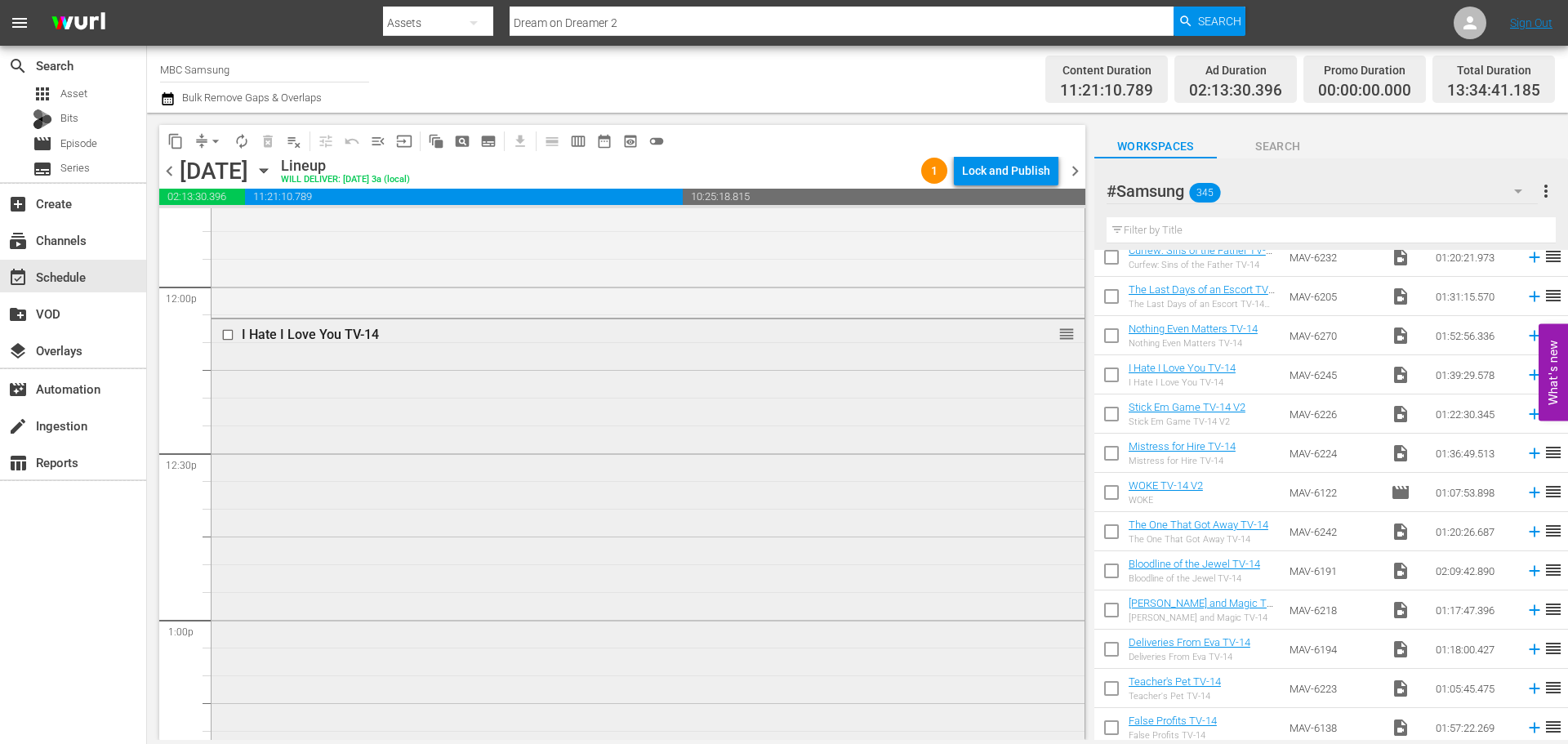
click at [626, 462] on div "I Hate I Love You TV-14 reorder" at bounding box center [648, 593] width 873 height 548
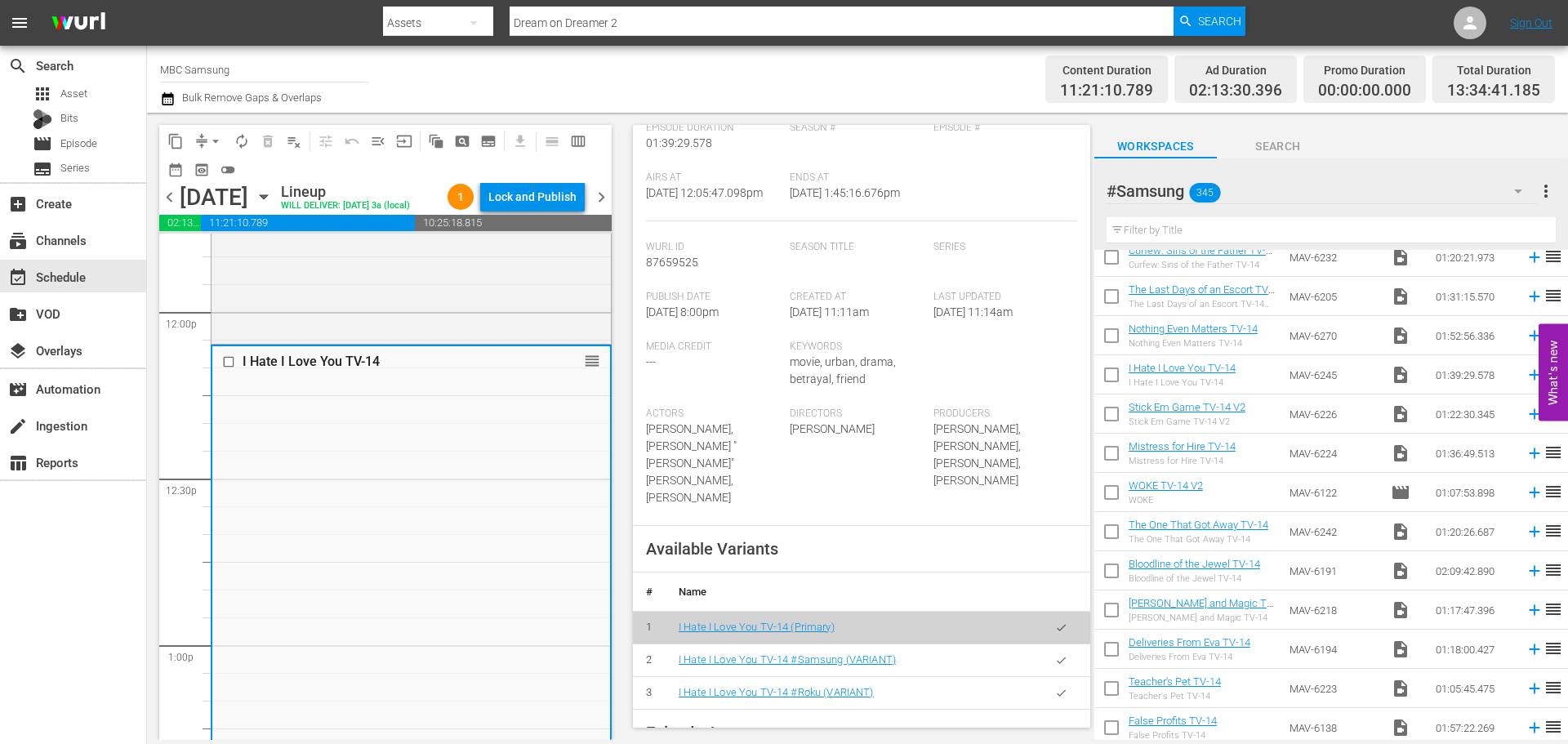
scroll to position [327, 0]
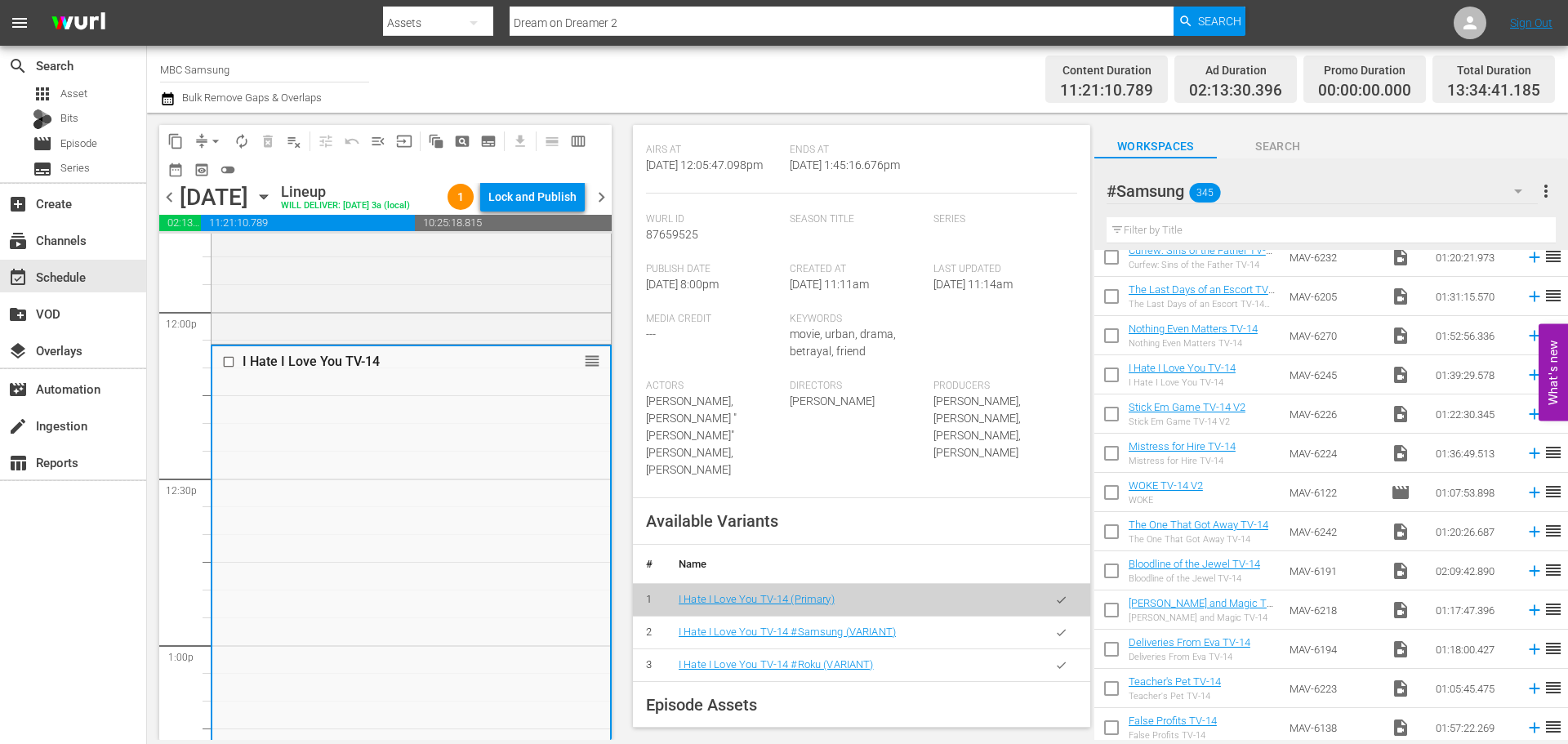
click at [1056, 630] on icon "button" at bounding box center [1062, 632] width 13 height 13
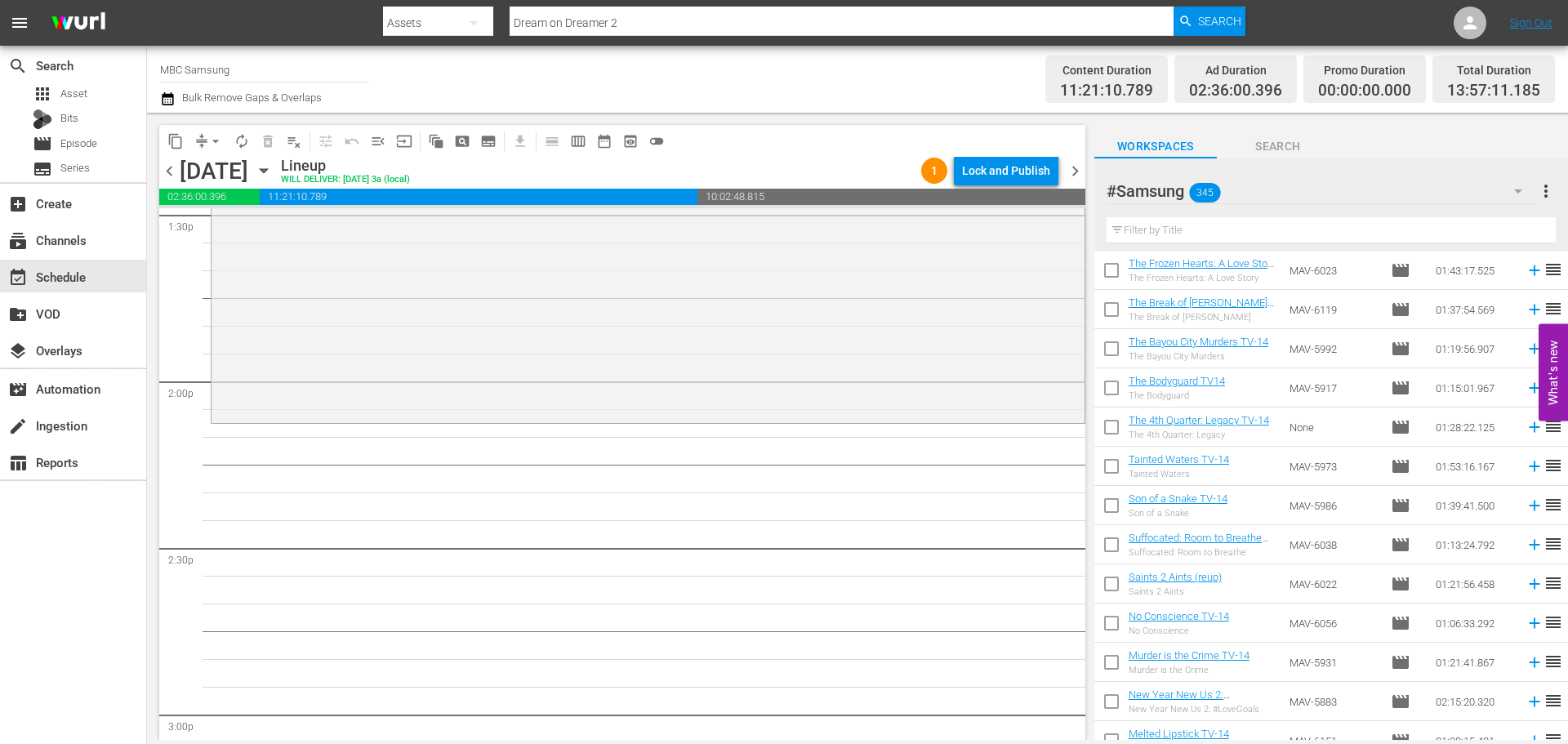
scroll to position [3022, 0]
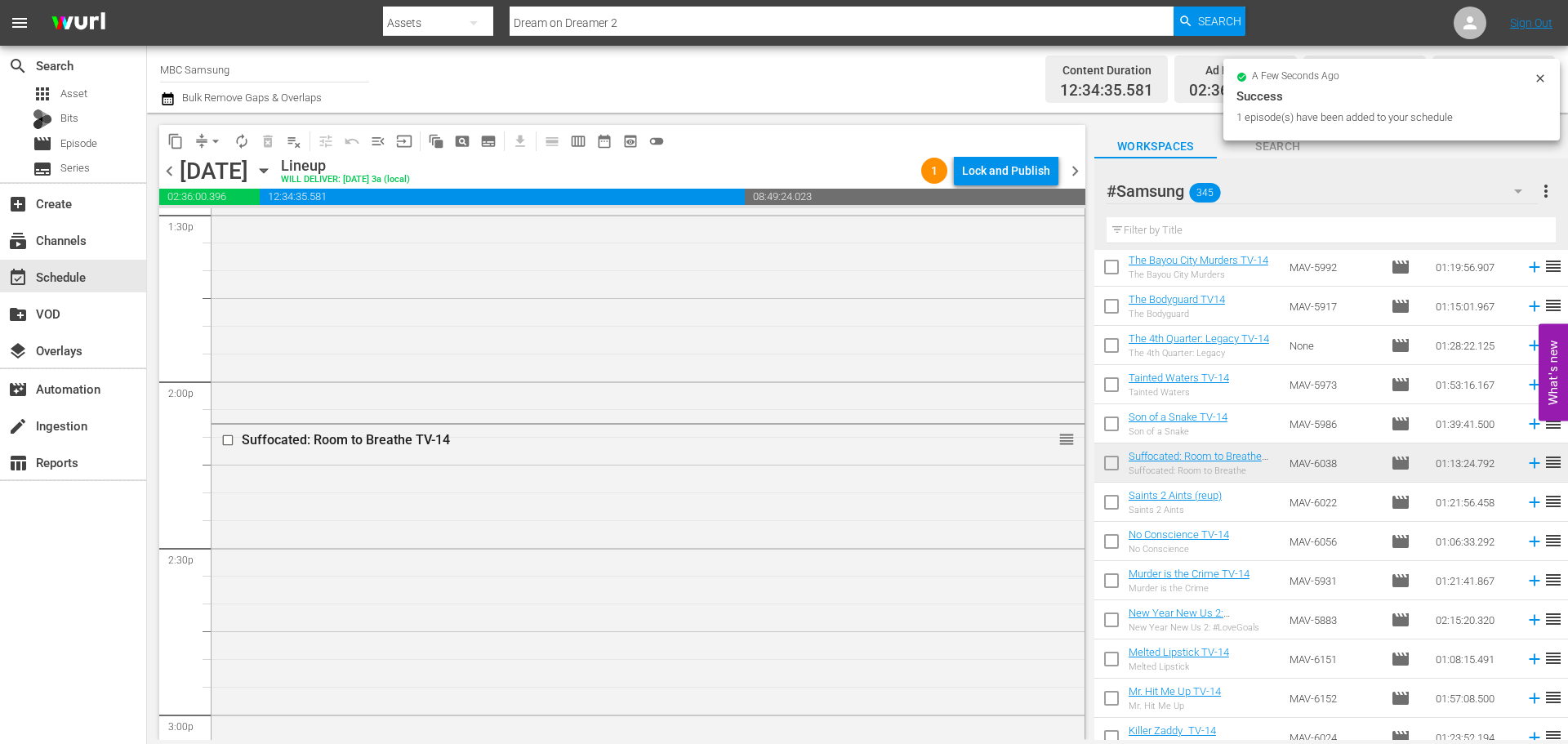
click at [400, 519] on div "Suffocated: Room to Breathe TV-14  reorder" at bounding box center [648, 626] width 873 height 403
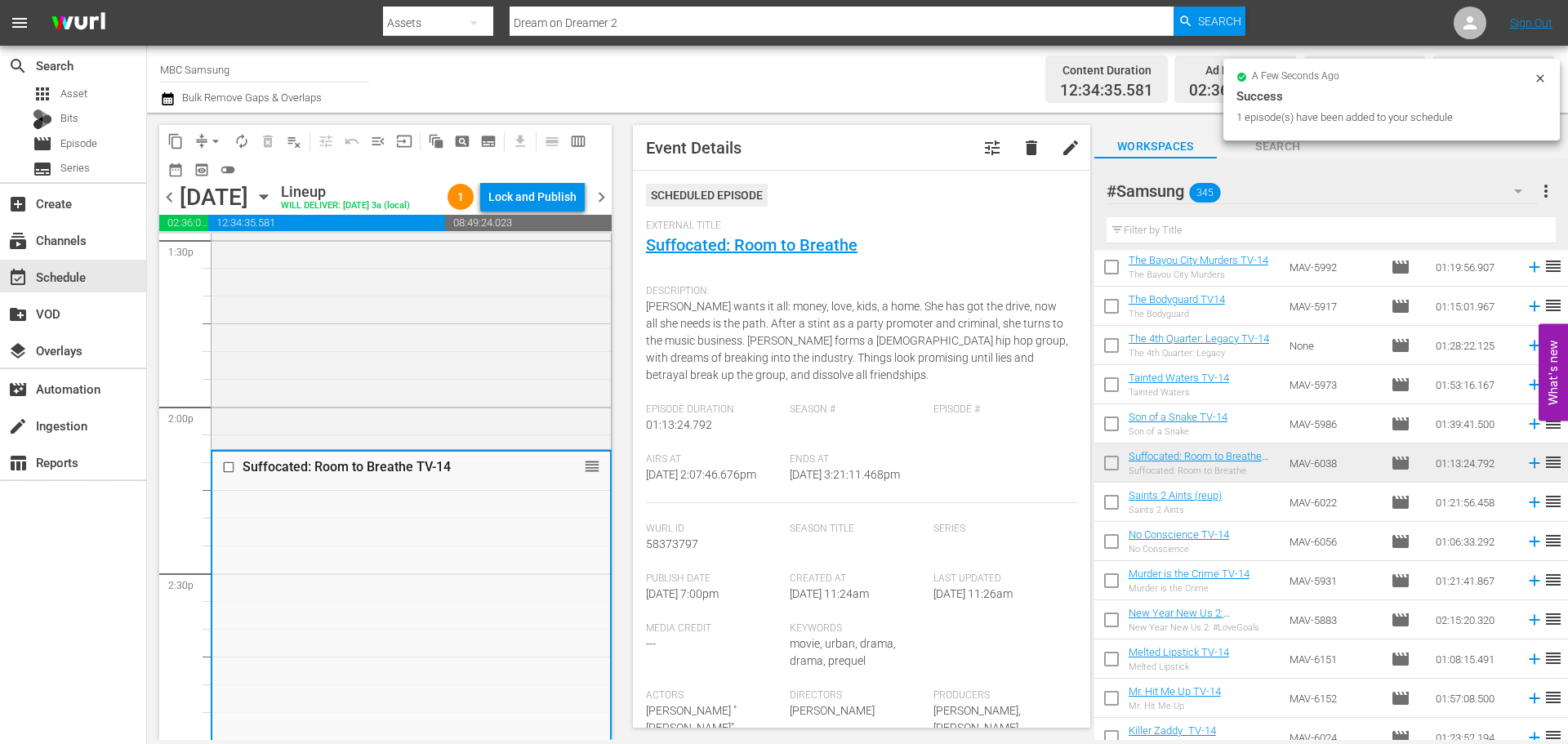
scroll to position [408, 0]
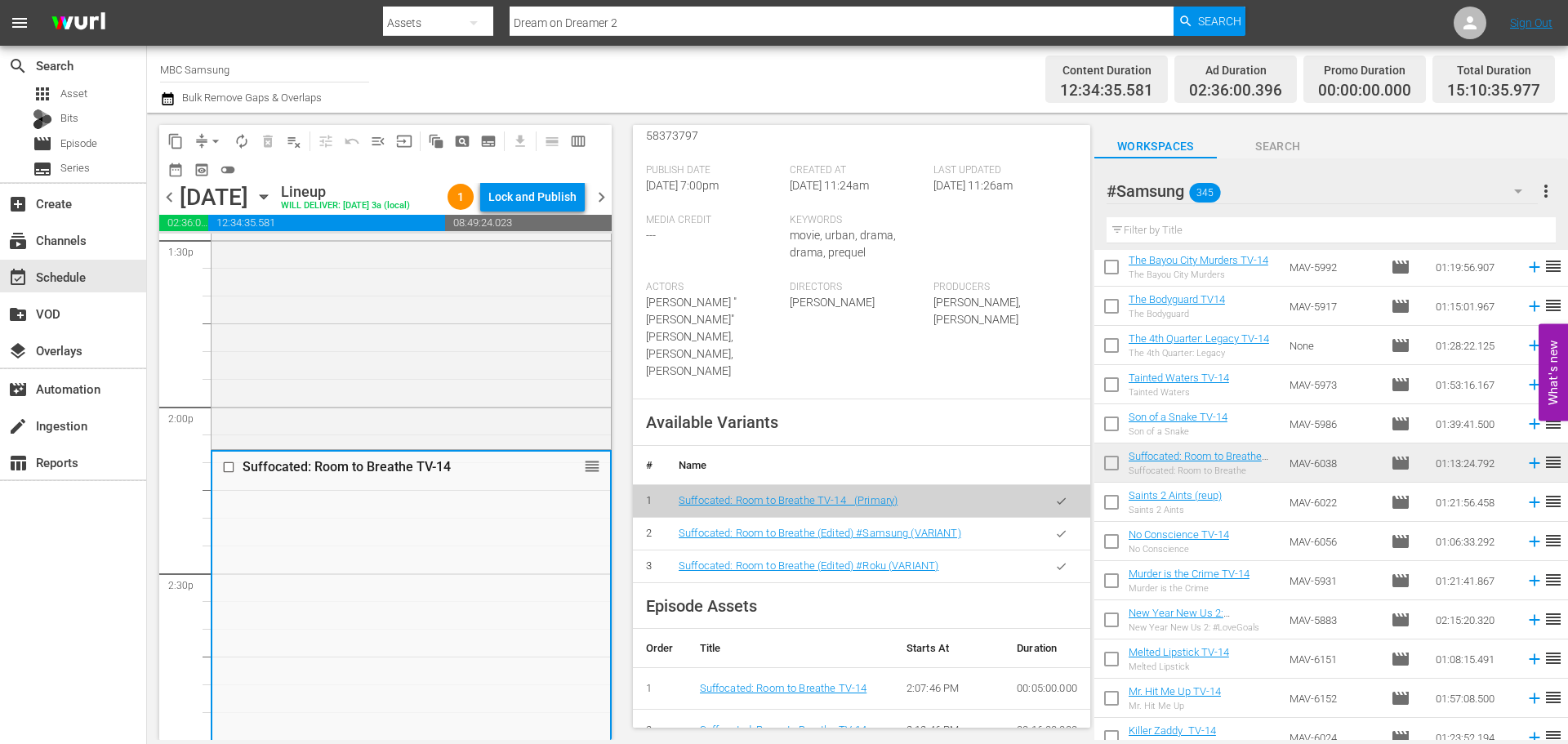
click at [1056, 528] on icon "button" at bounding box center [1062, 534] width 13 height 13
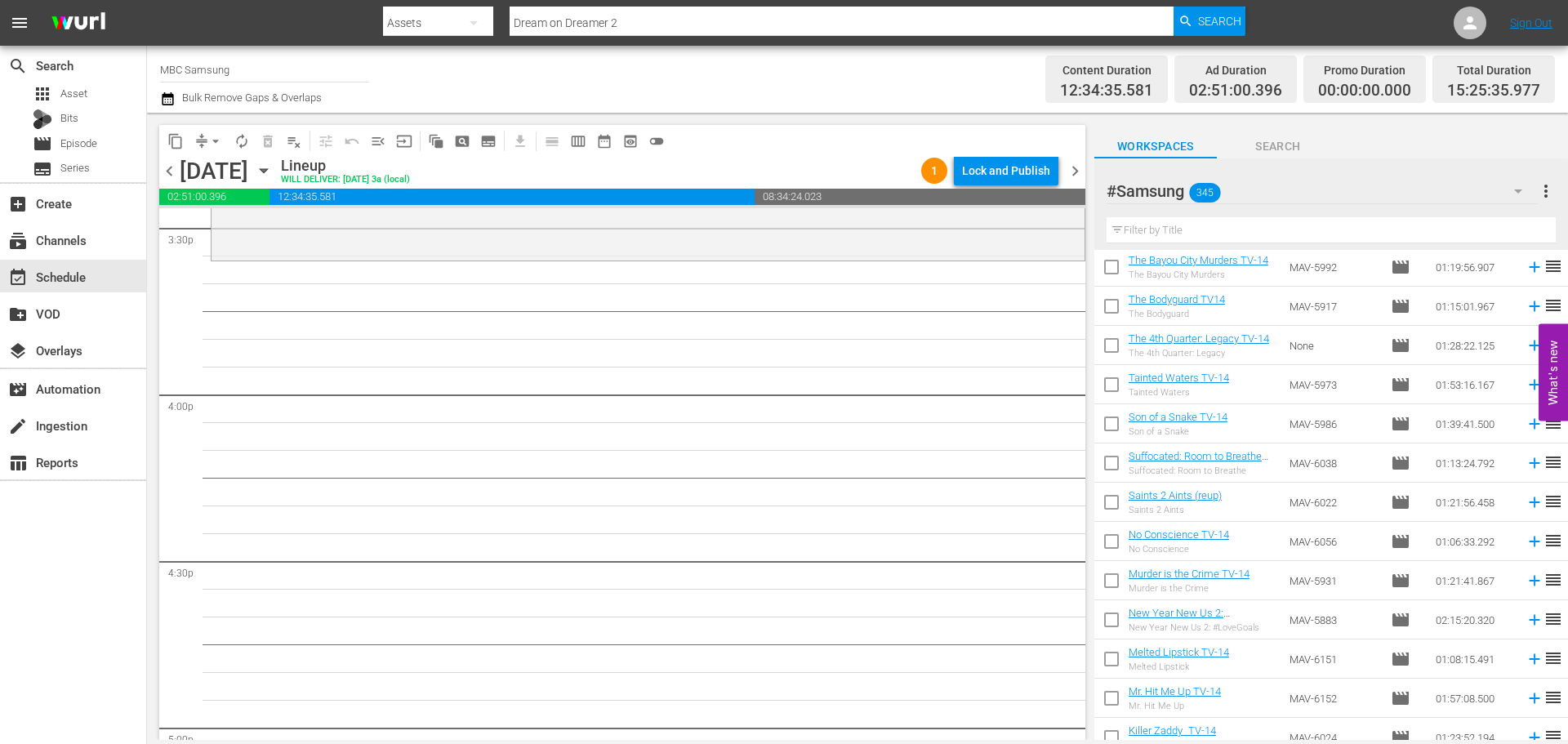
scroll to position [5062, 0]
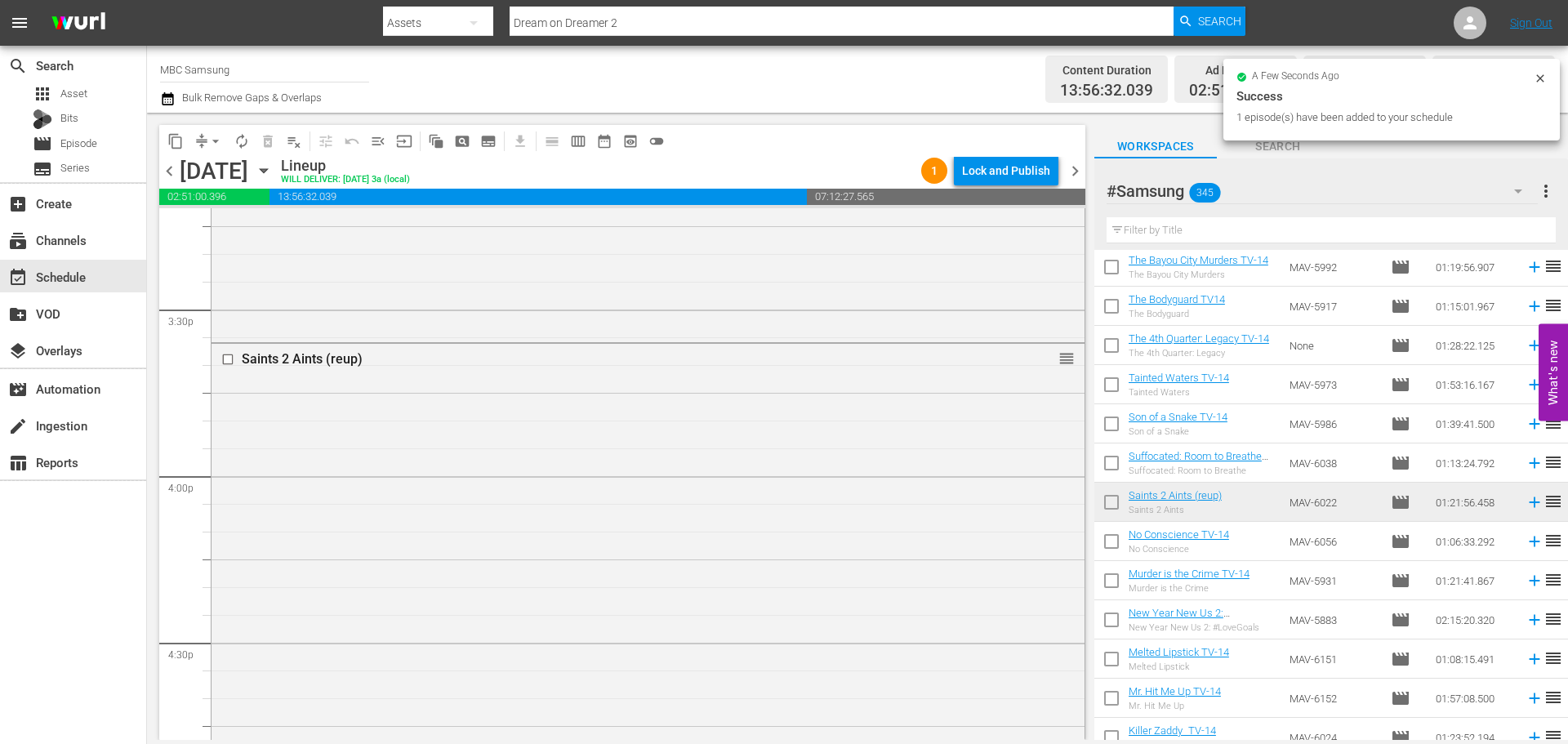
click at [634, 445] on div "Saints 2 Aints (reup) reorder" at bounding box center [648, 568] width 873 height 450
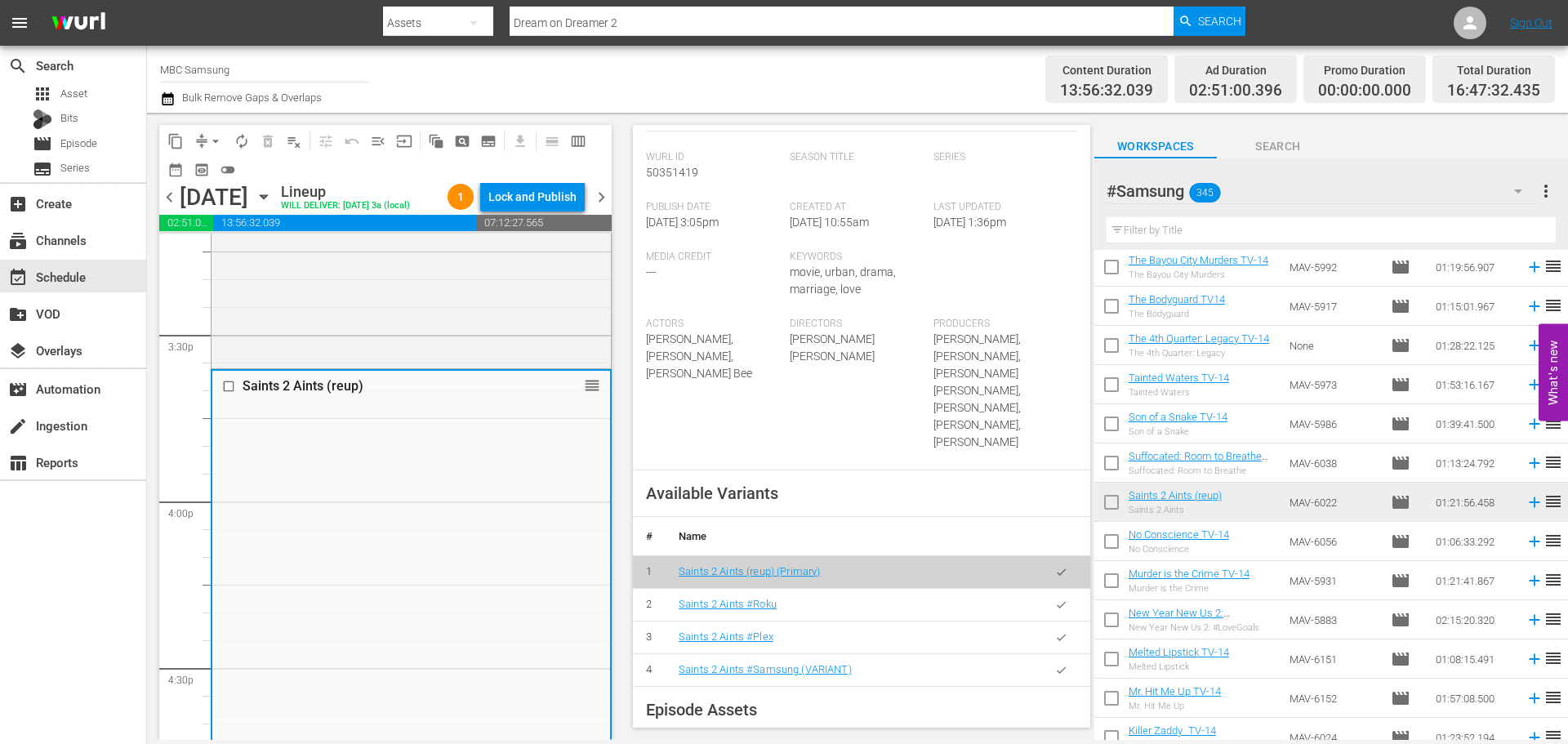
scroll to position [408, 0]
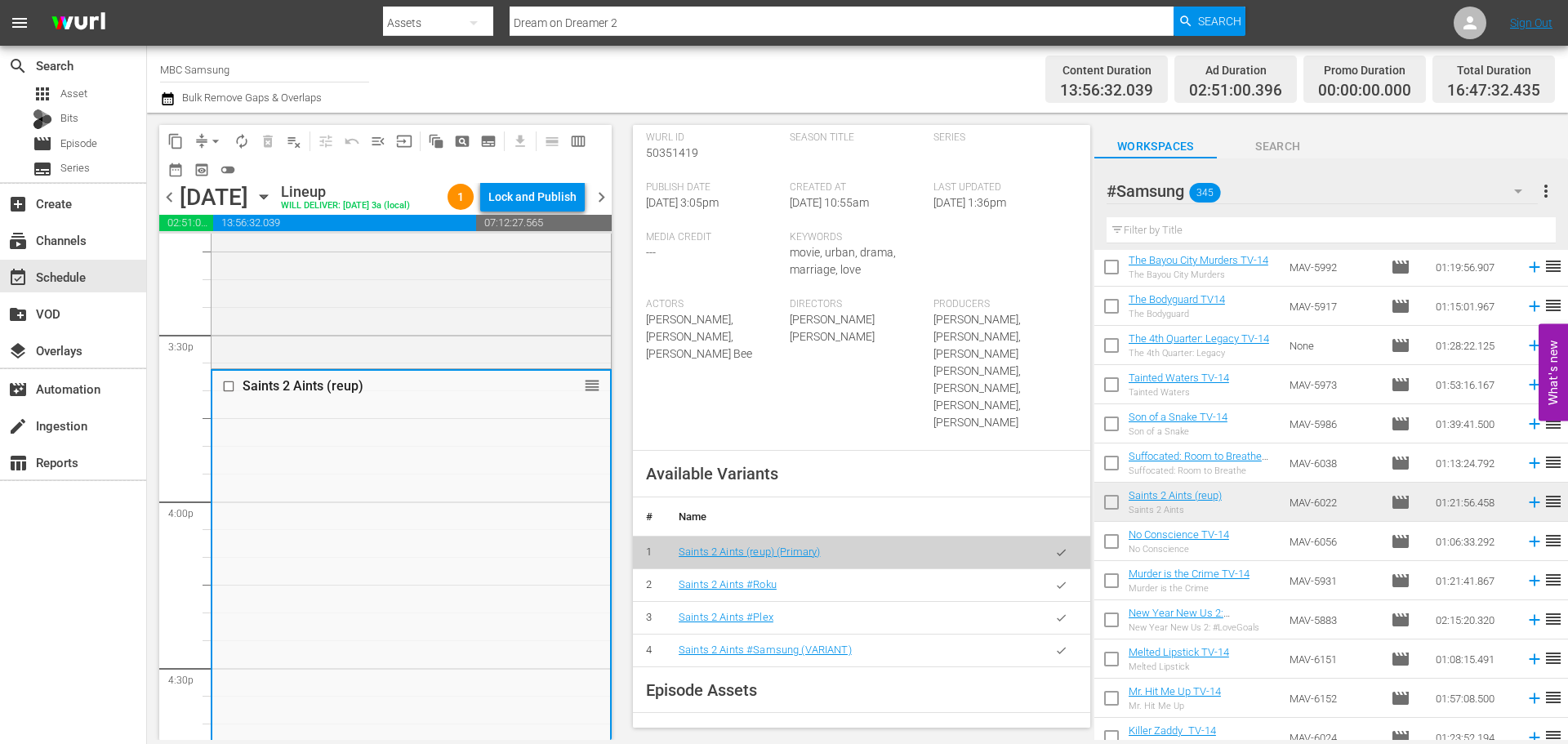
click at [1056, 644] on icon "button" at bounding box center [1062, 650] width 13 height 13
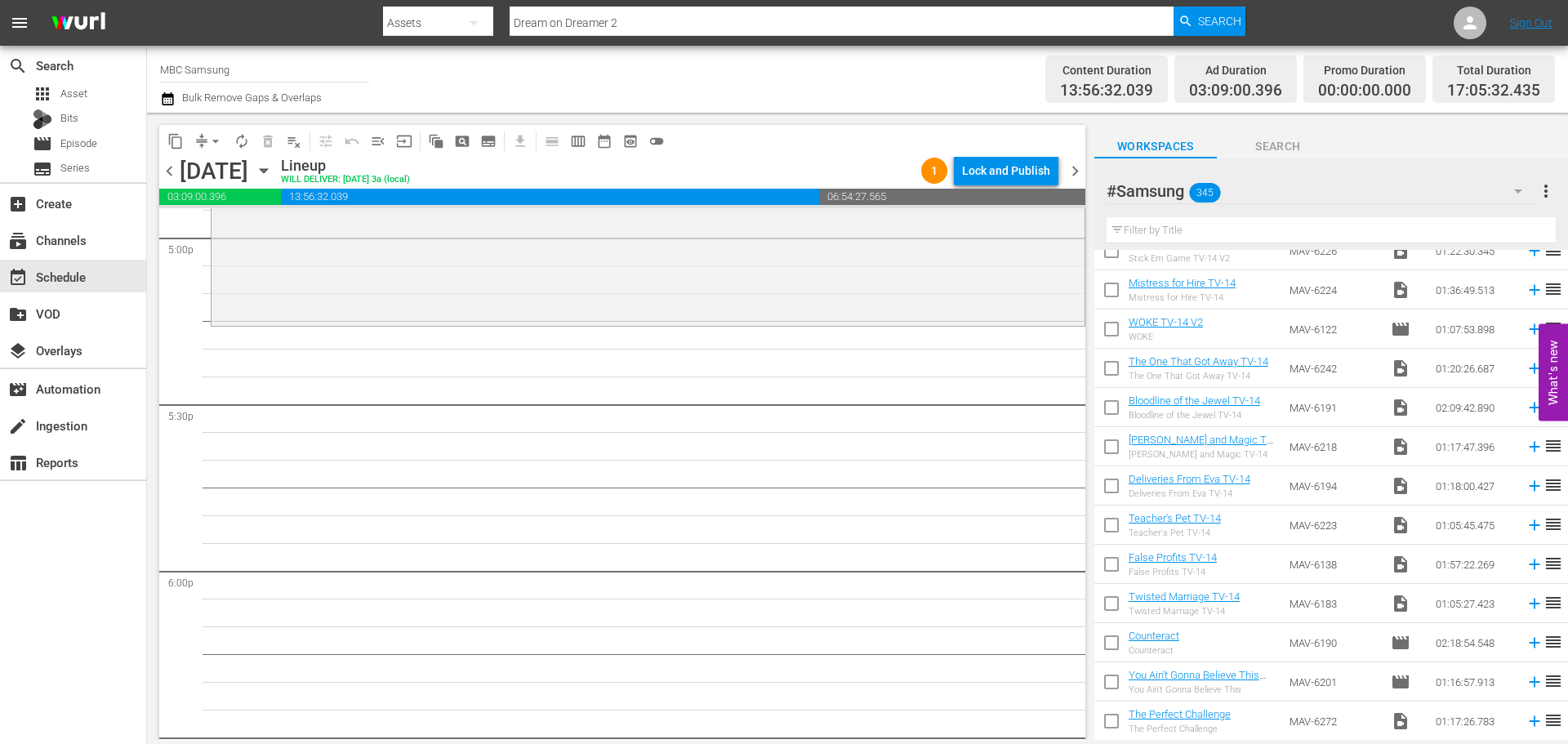
scroll to position [0, 0]
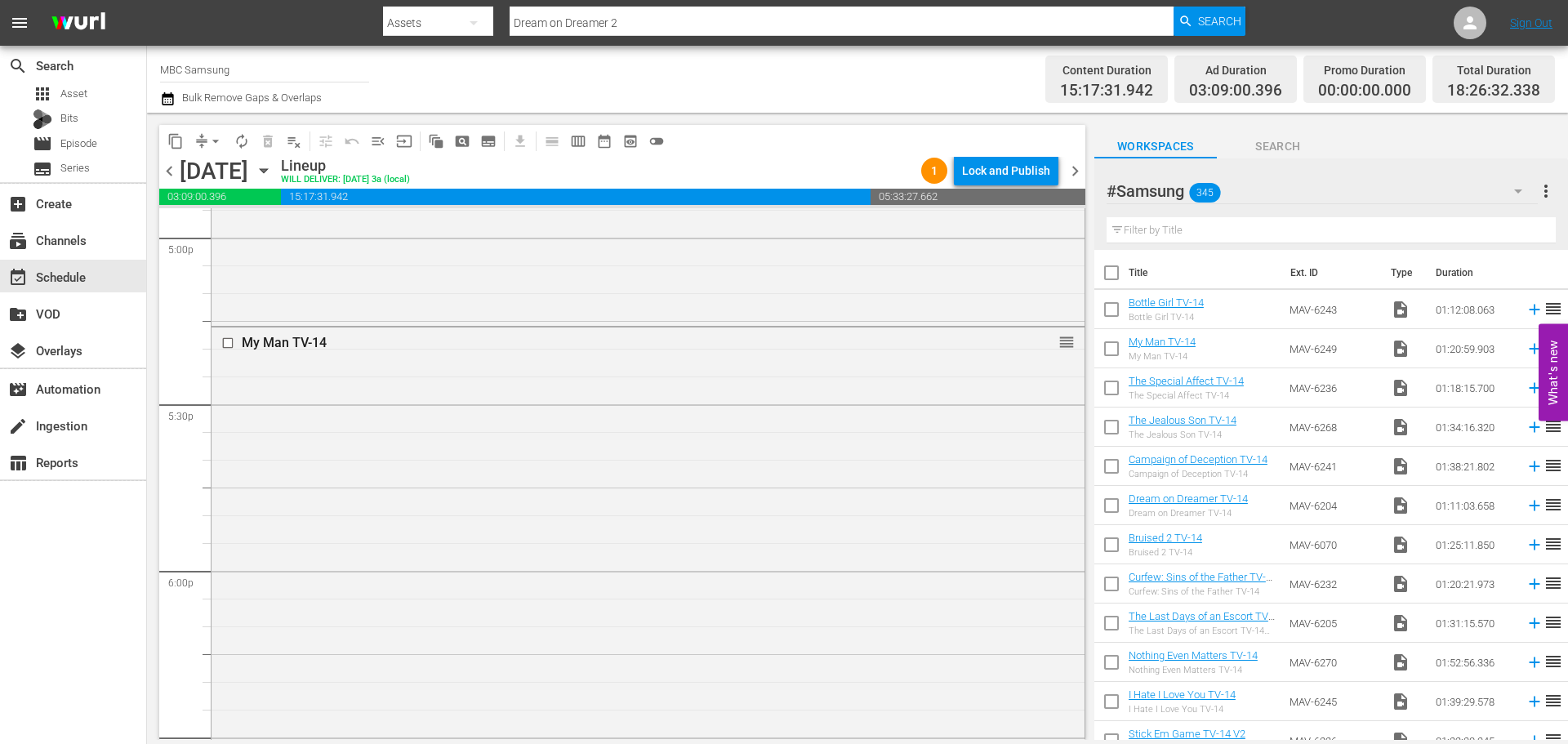
click at [896, 443] on div "My Man TV-14 reorder" at bounding box center [648, 550] width 873 height 445
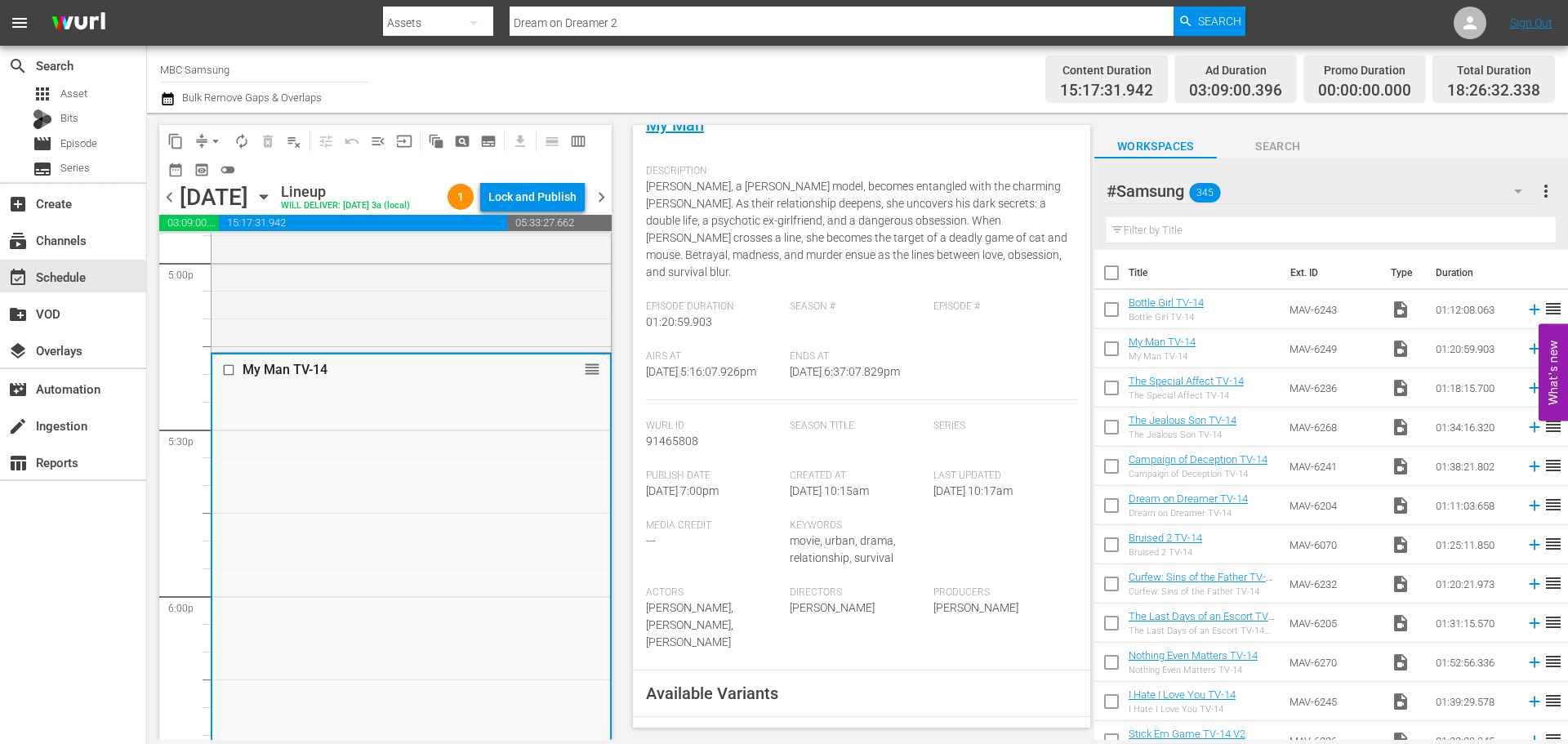
scroll to position [327, 0]
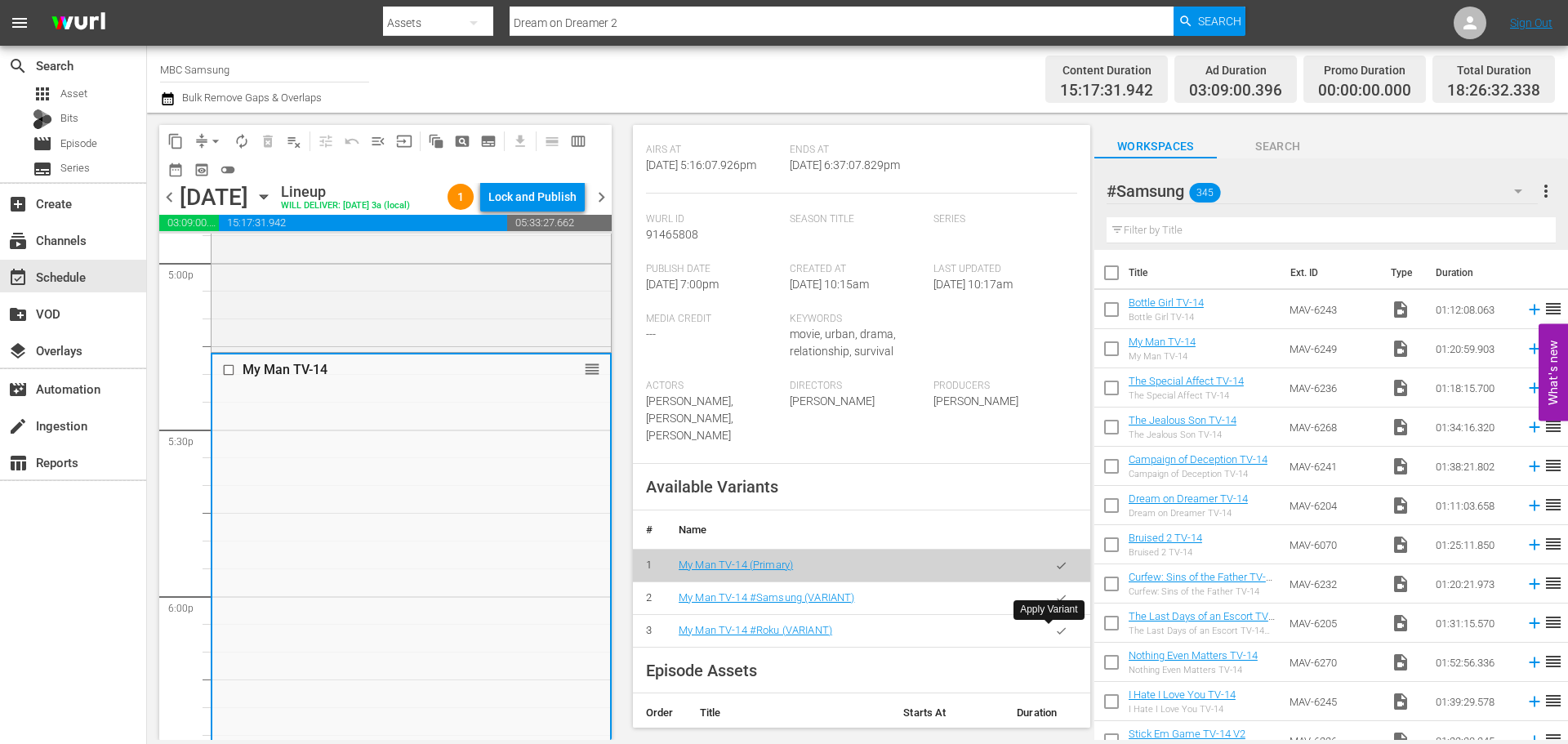
click at [1051, 614] on button "button" at bounding box center [1062, 598] width 32 height 32
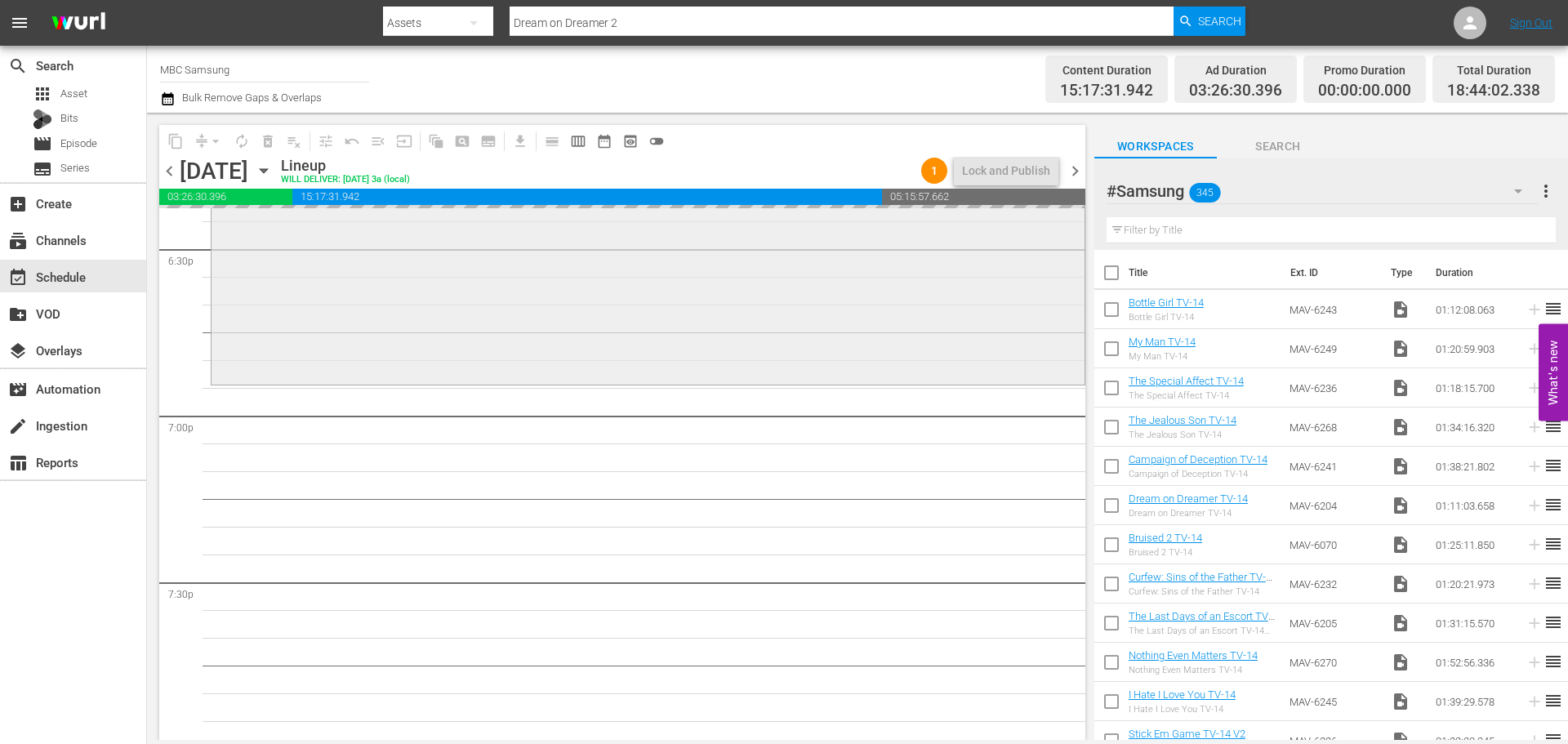
scroll to position [6125, 0]
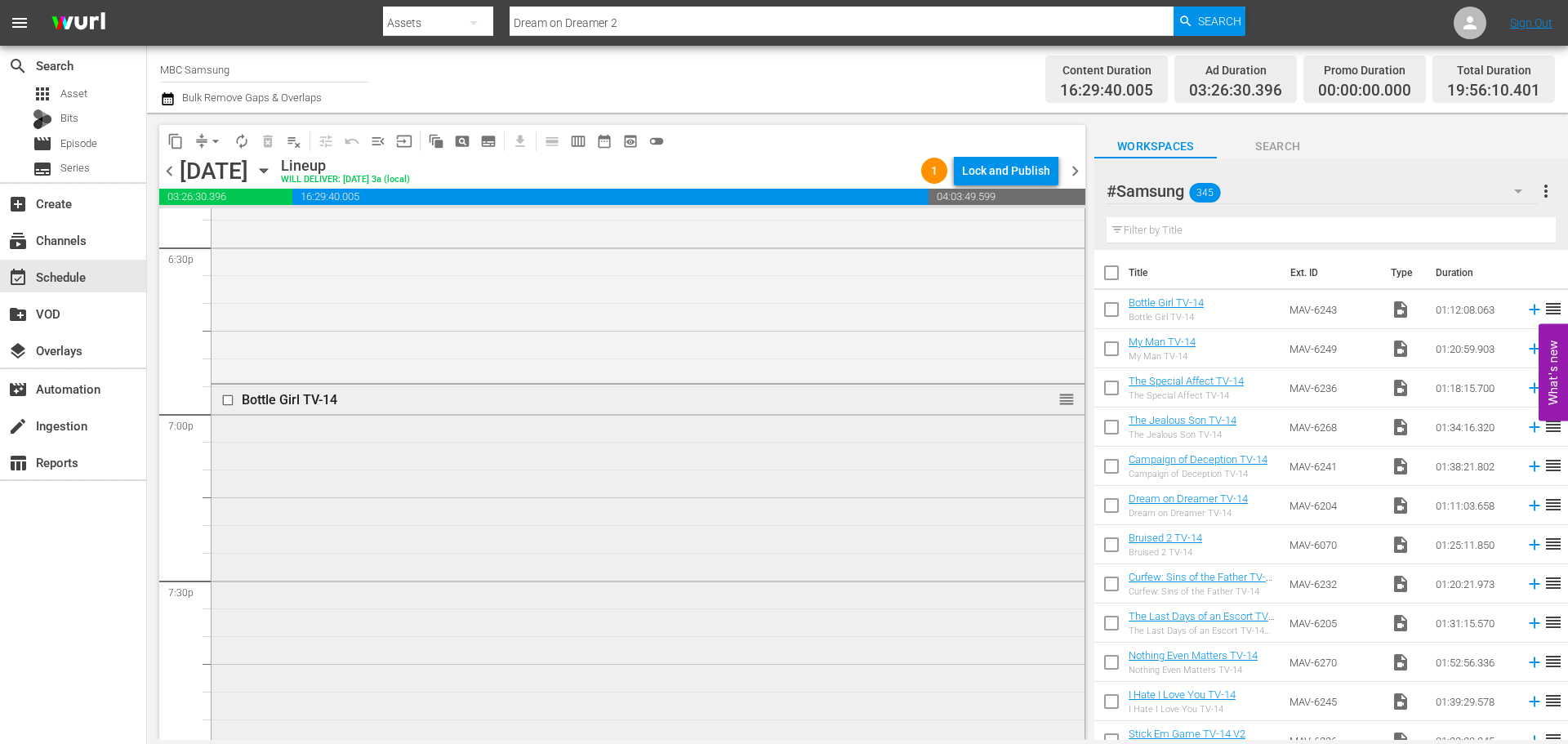
click at [474, 539] on div "Bottle Girl TV-14 reorder" at bounding box center [648, 583] width 873 height 396
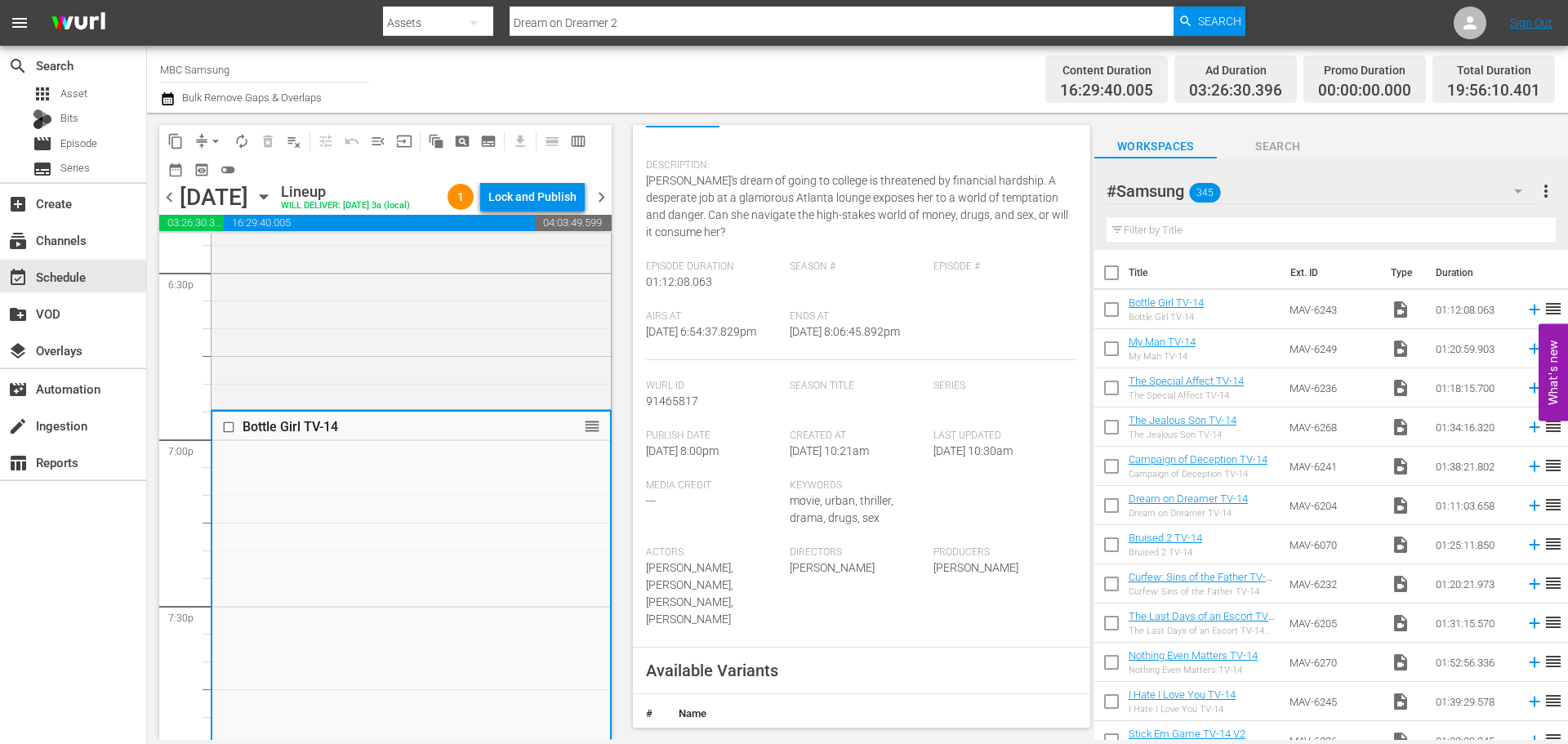
scroll to position [327, 0]
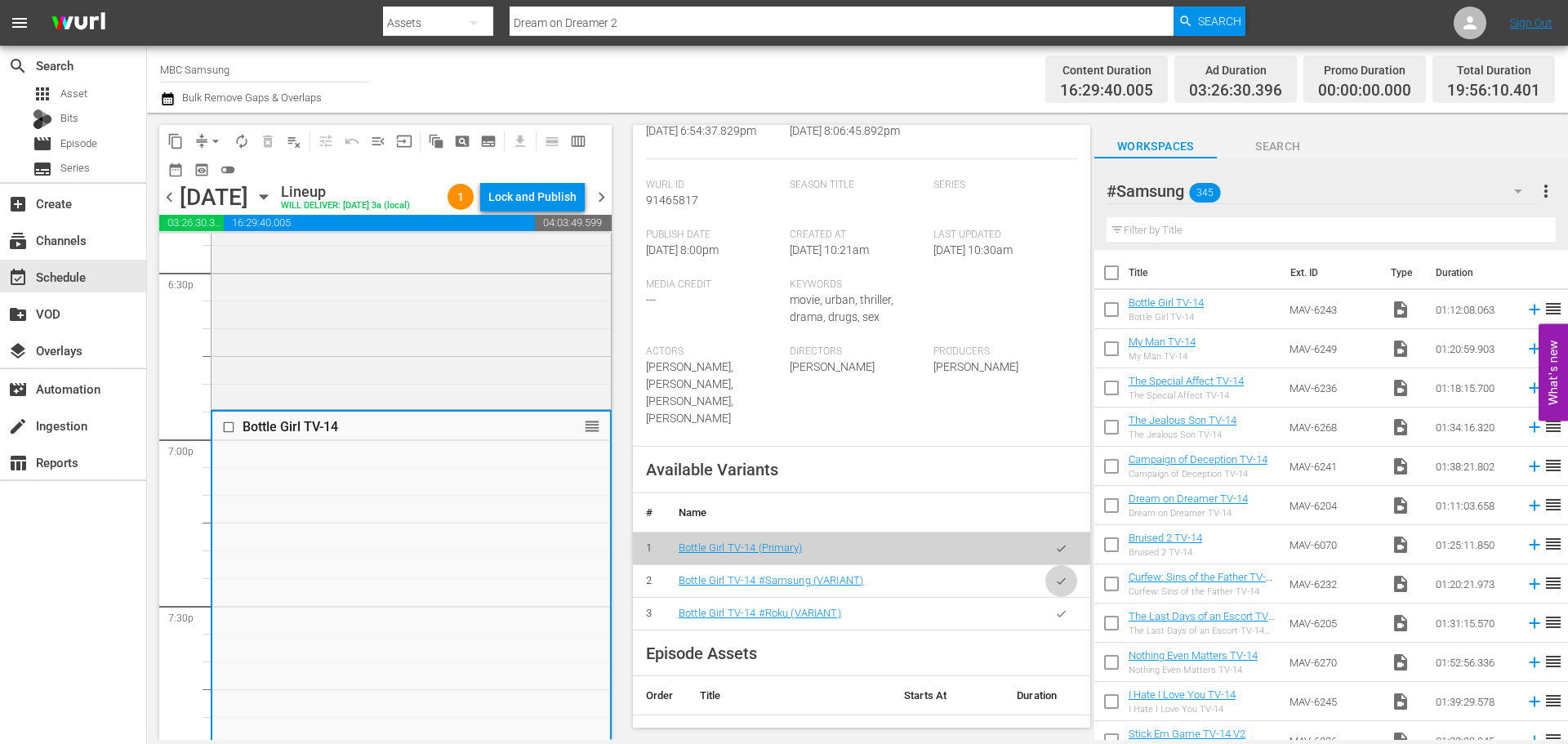
click at [1056, 584] on icon "button" at bounding box center [1062, 581] width 13 height 13
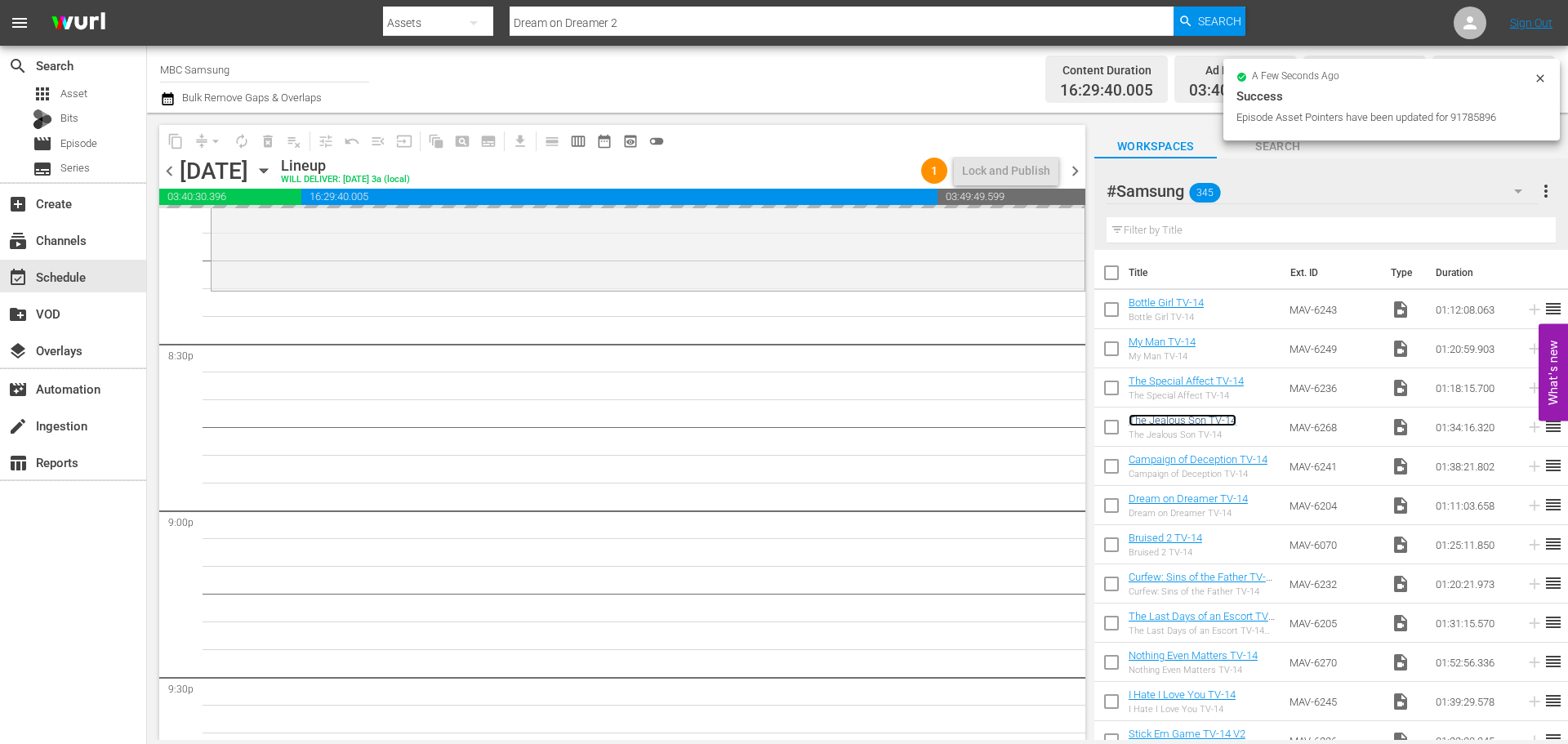
scroll to position [6696, 0]
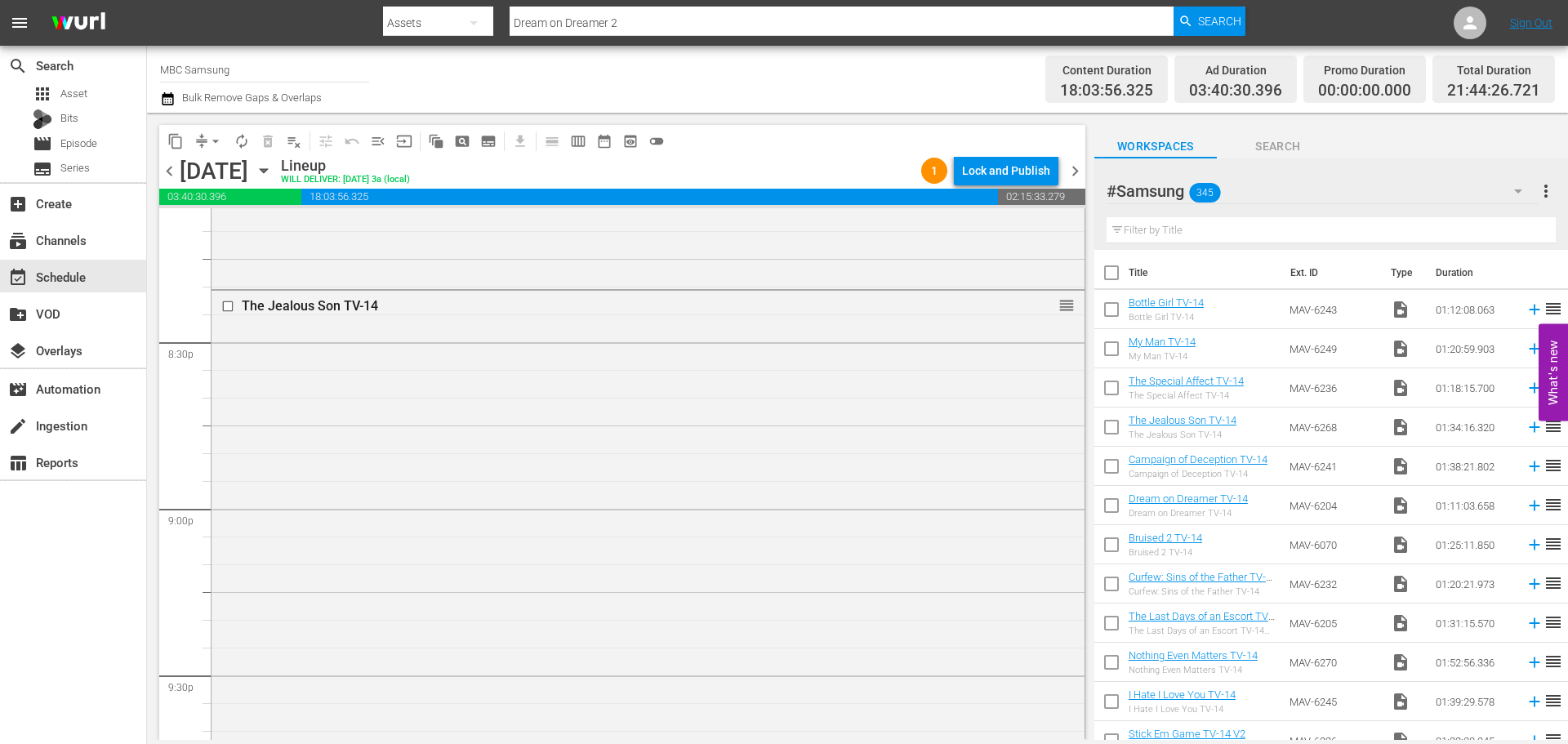
click at [751, 512] on div "The Jealous Son TV-14 reorder" at bounding box center [648, 550] width 873 height 519
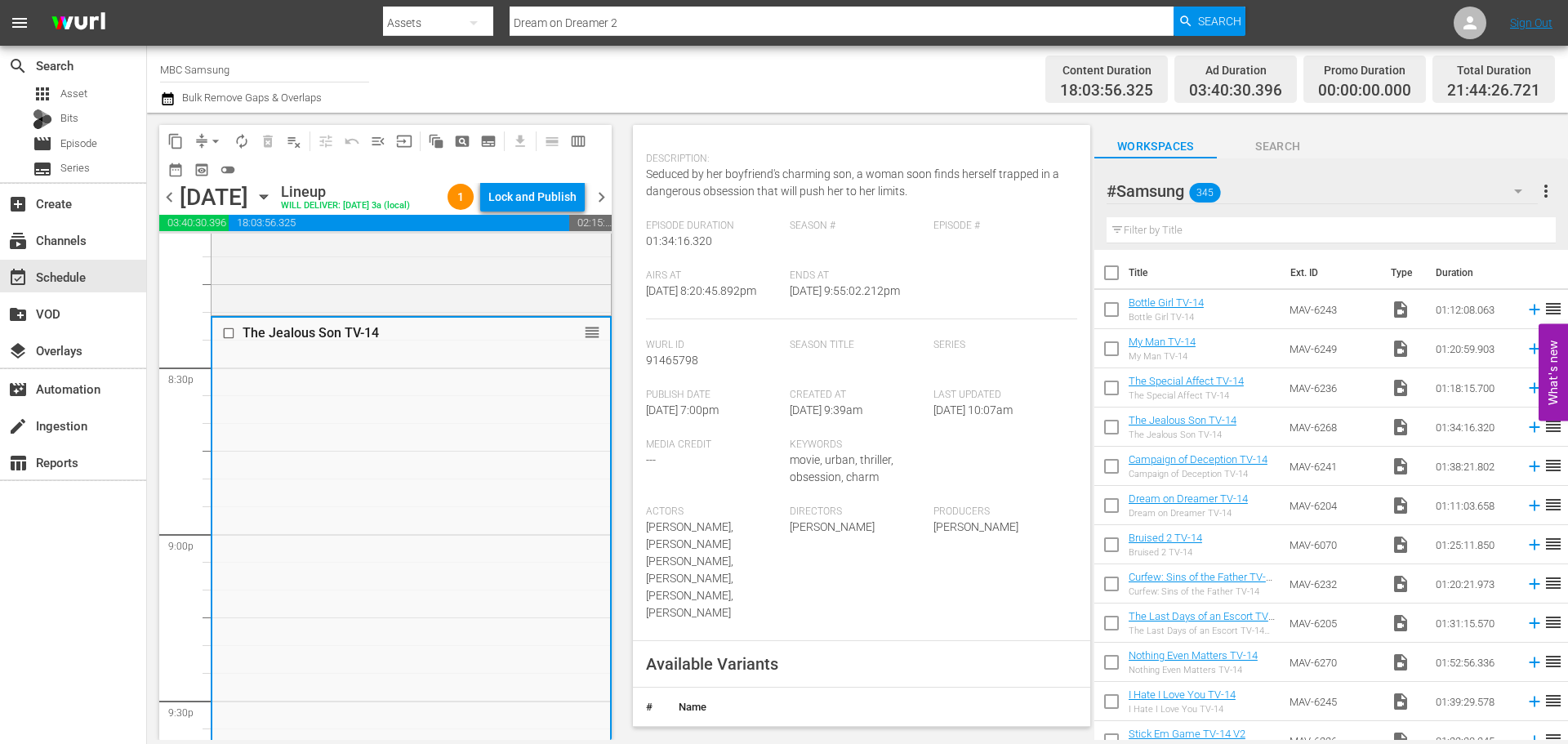
scroll to position [408, 0]
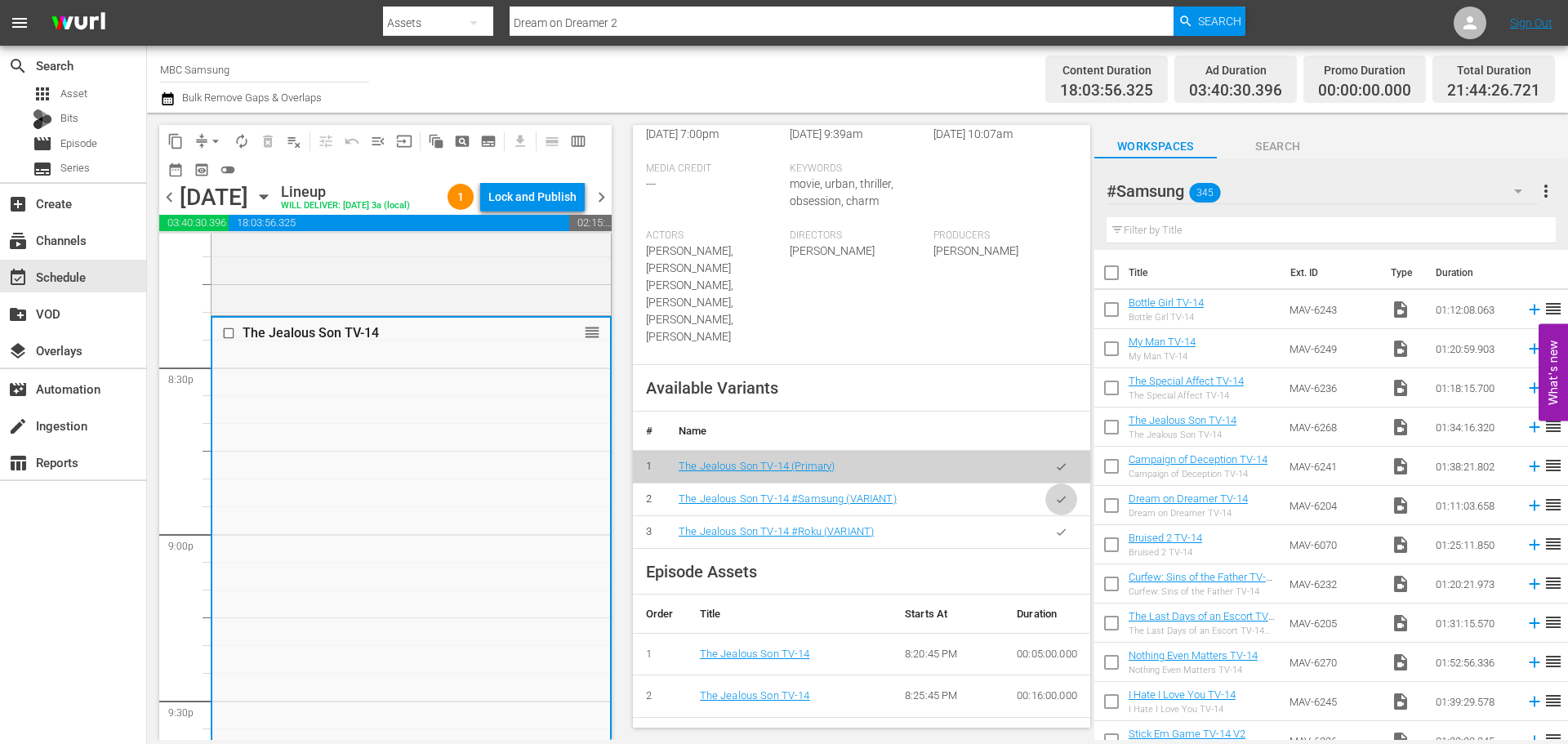
click at [1056, 493] on icon "button" at bounding box center [1062, 499] width 13 height 13
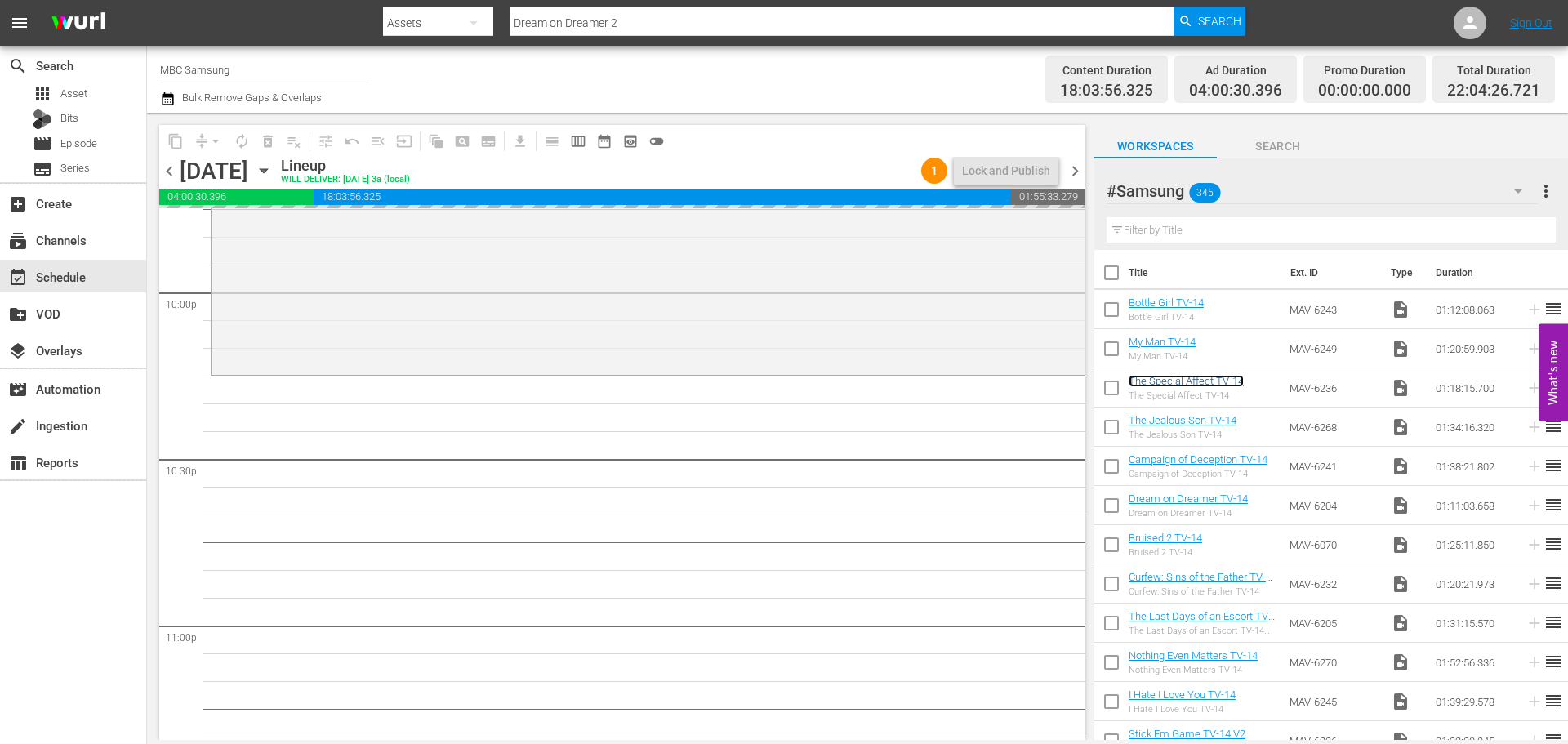
scroll to position [7267, 0]
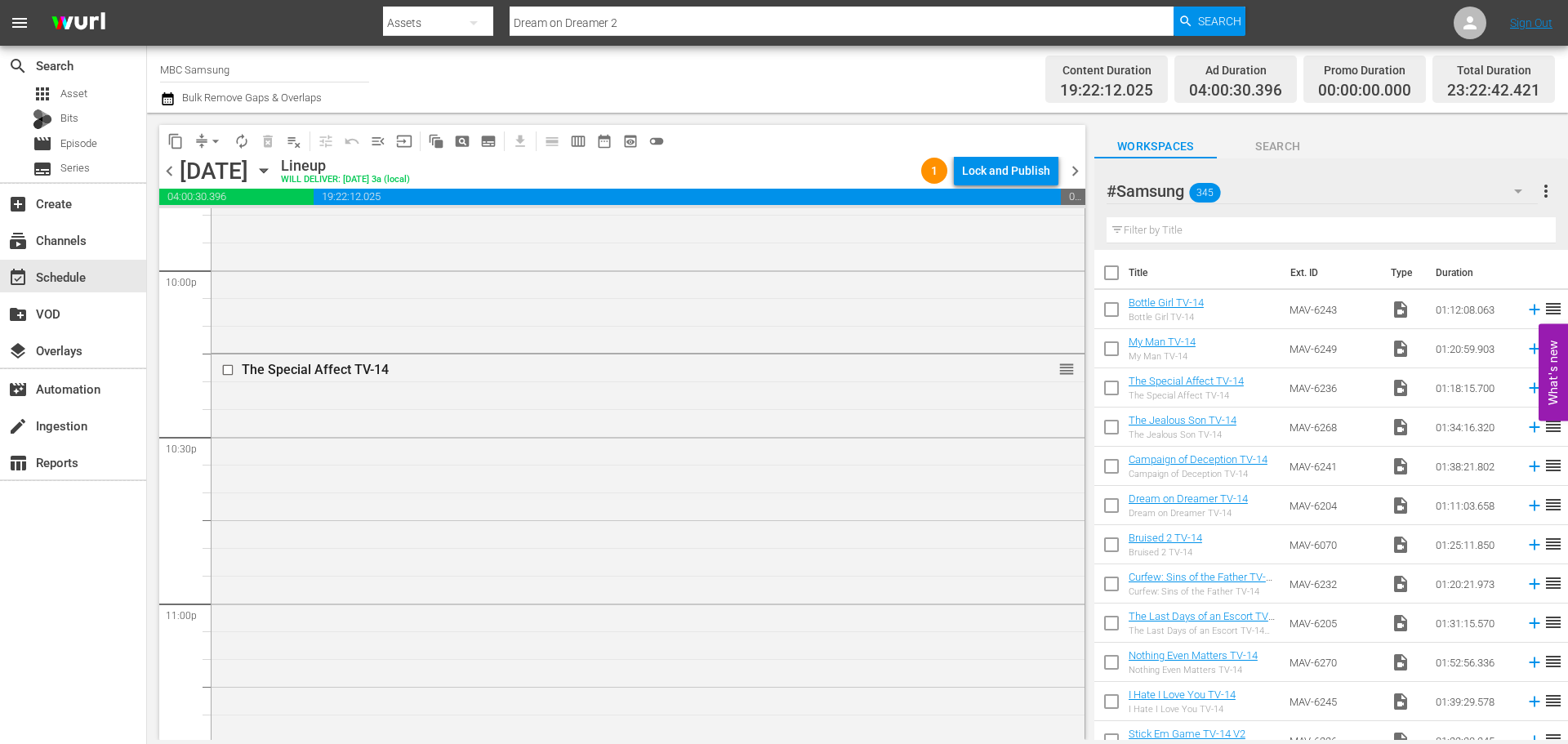
click at [535, 518] on div "The Special Affect TV-14 reorder" at bounding box center [648, 568] width 873 height 430
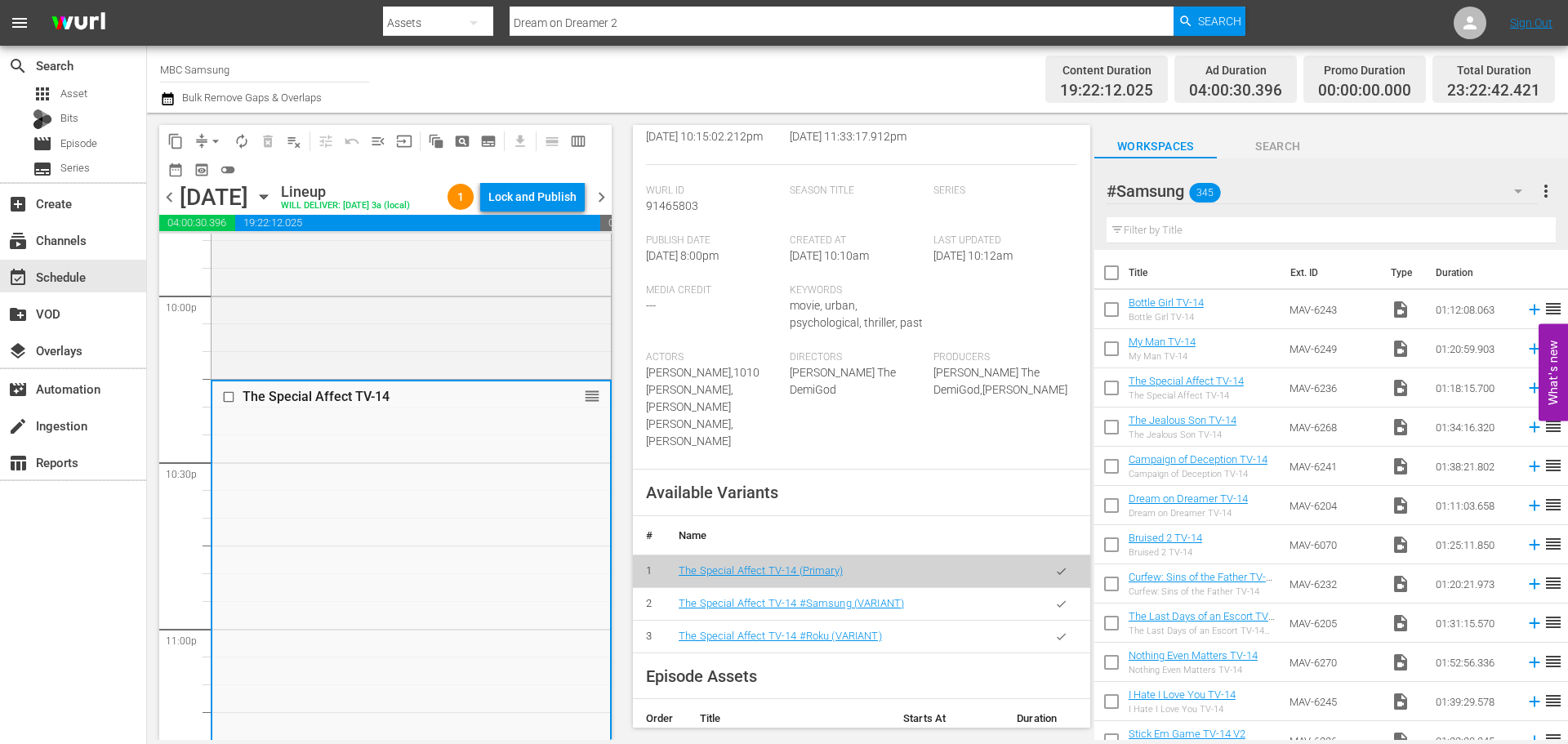
scroll to position [327, 0]
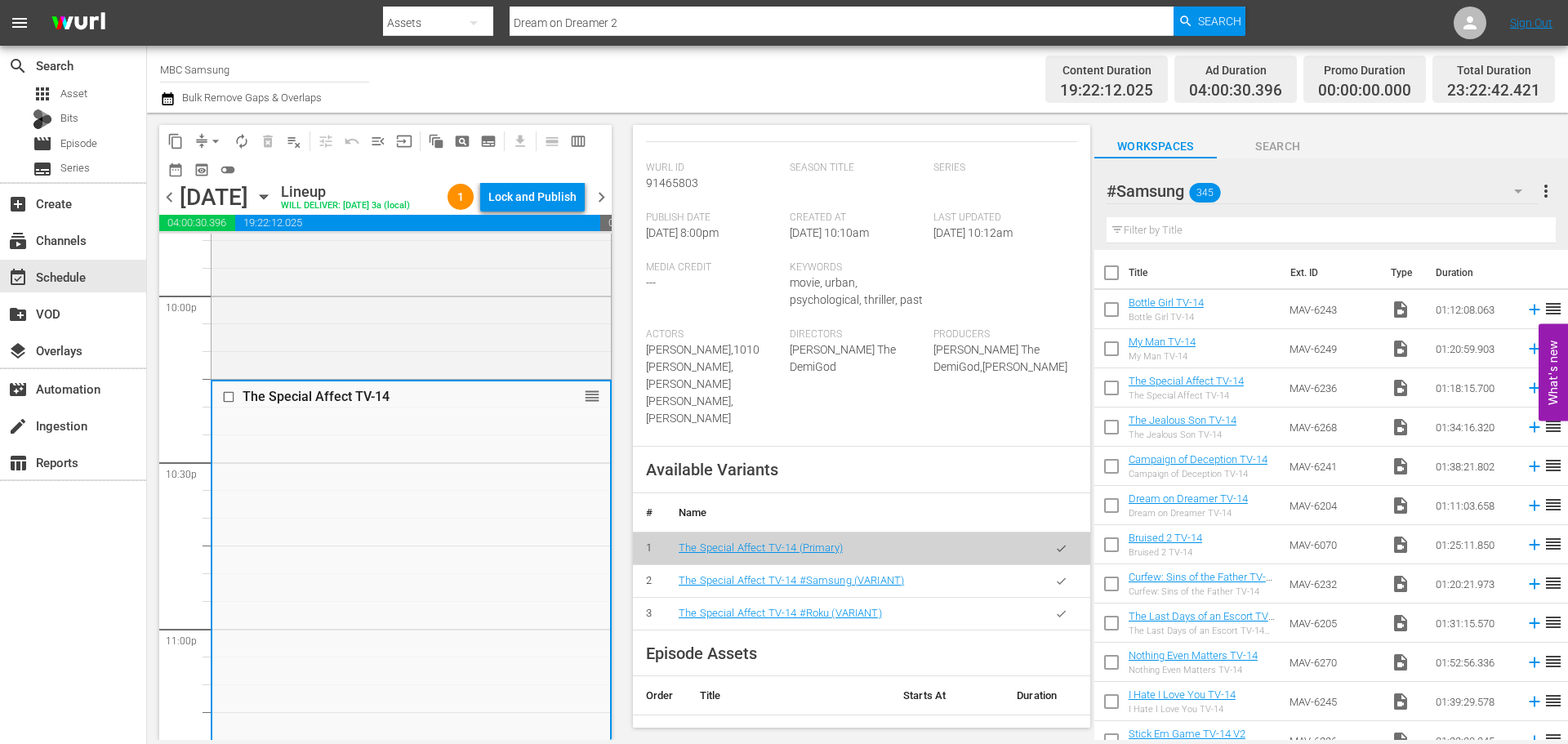
click at [1057, 577] on icon "button" at bounding box center [1061, 580] width 9 height 7
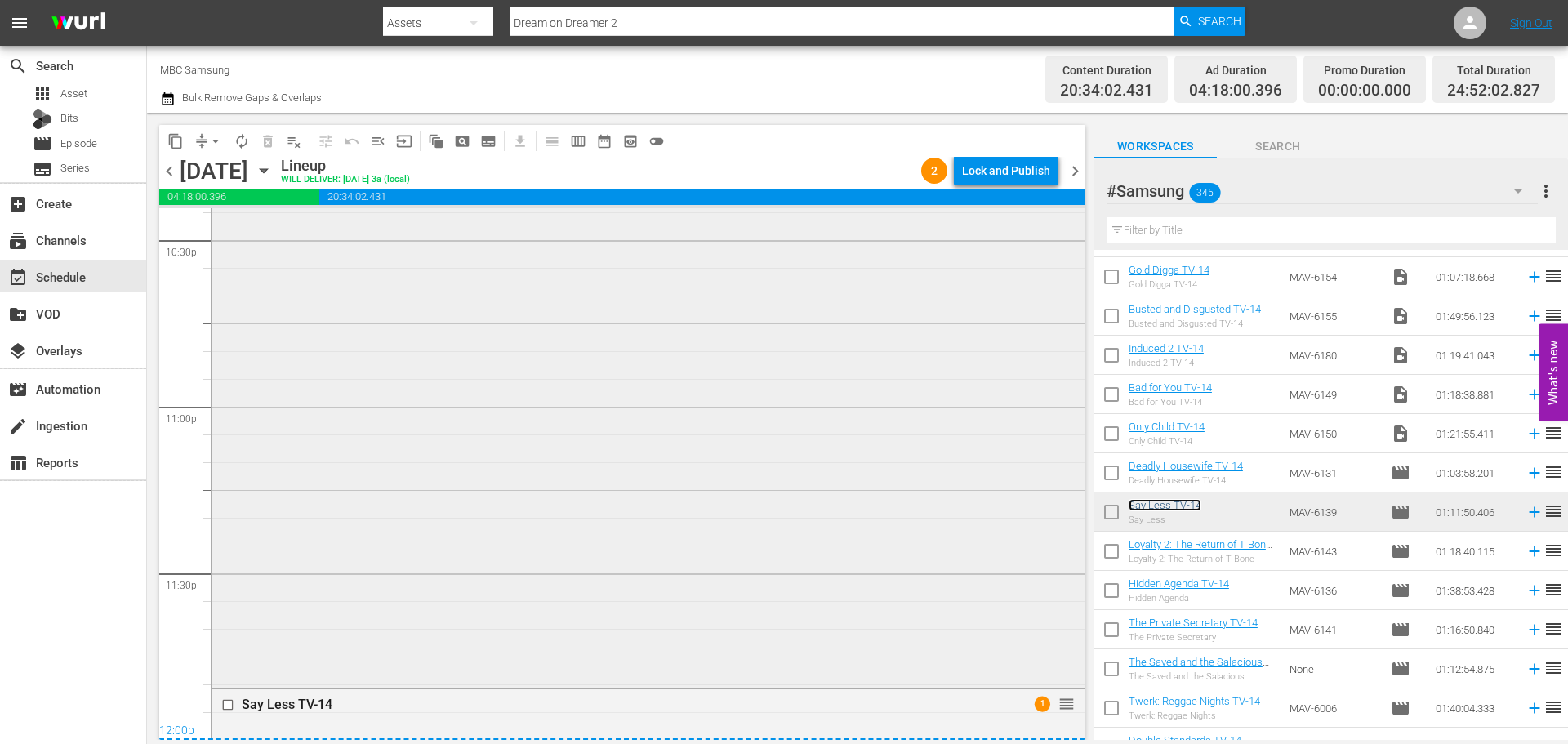
scroll to position [7628, 0]
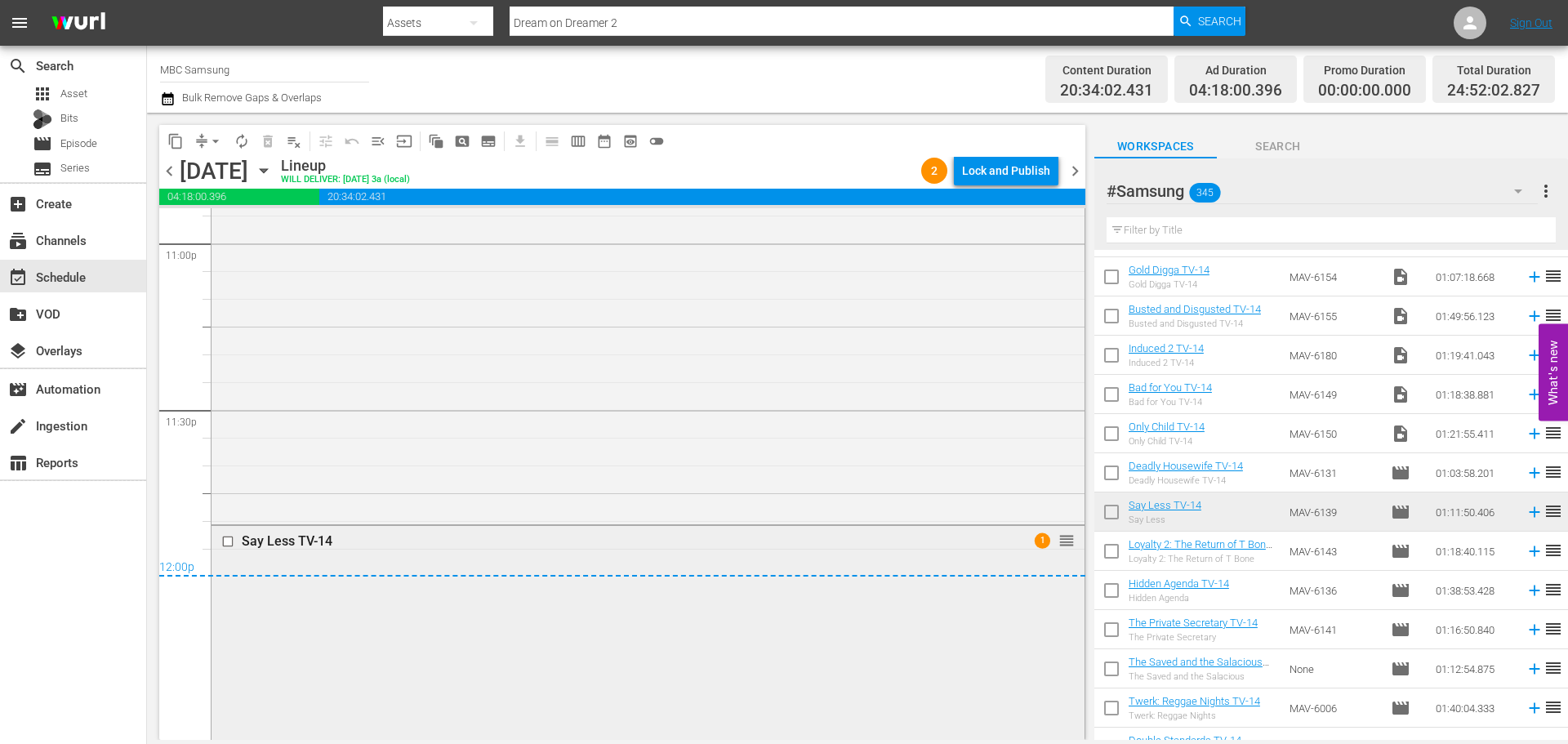
click at [666, 538] on div "Say Less TV-14" at bounding box center [617, 541] width 752 height 16
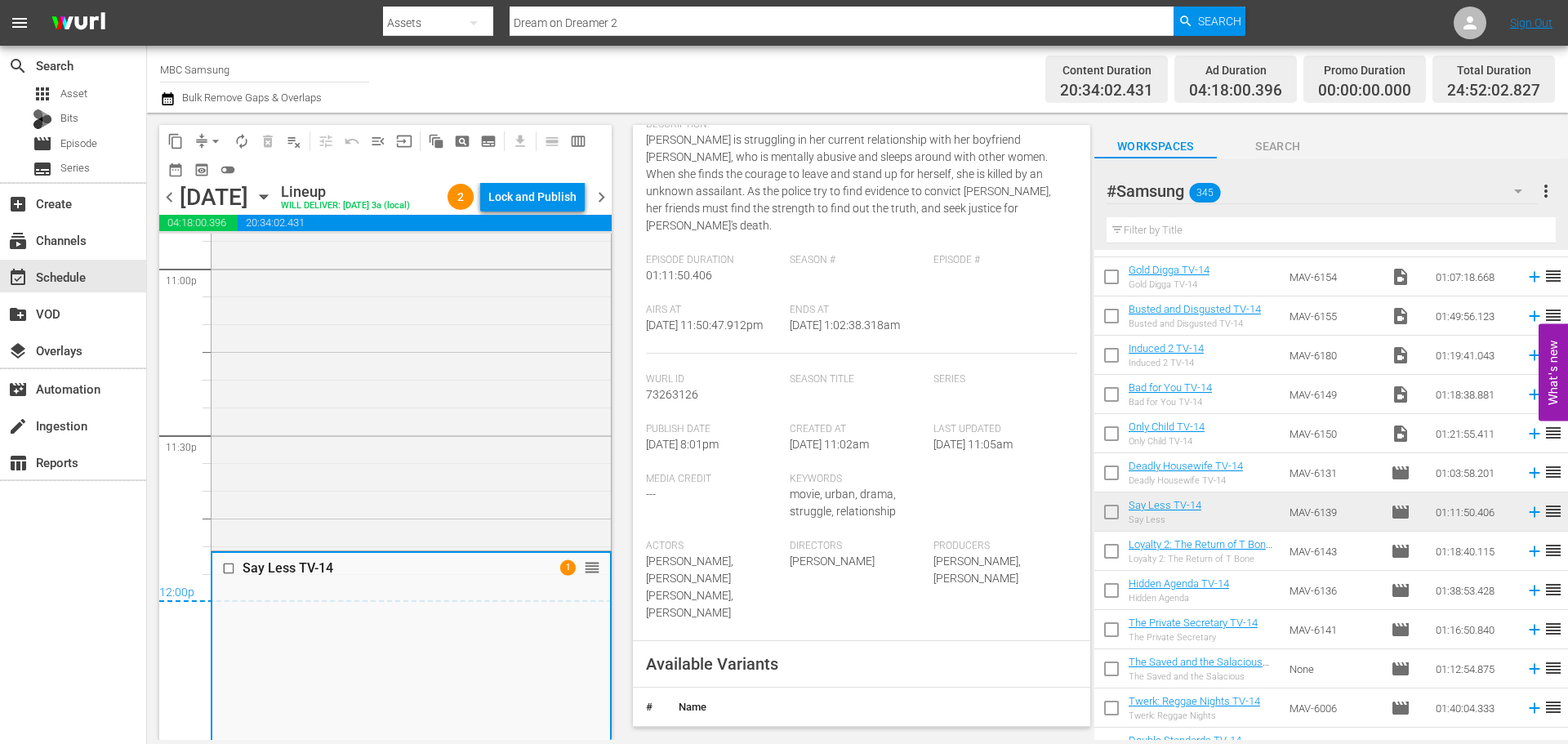
scroll to position [408, 0]
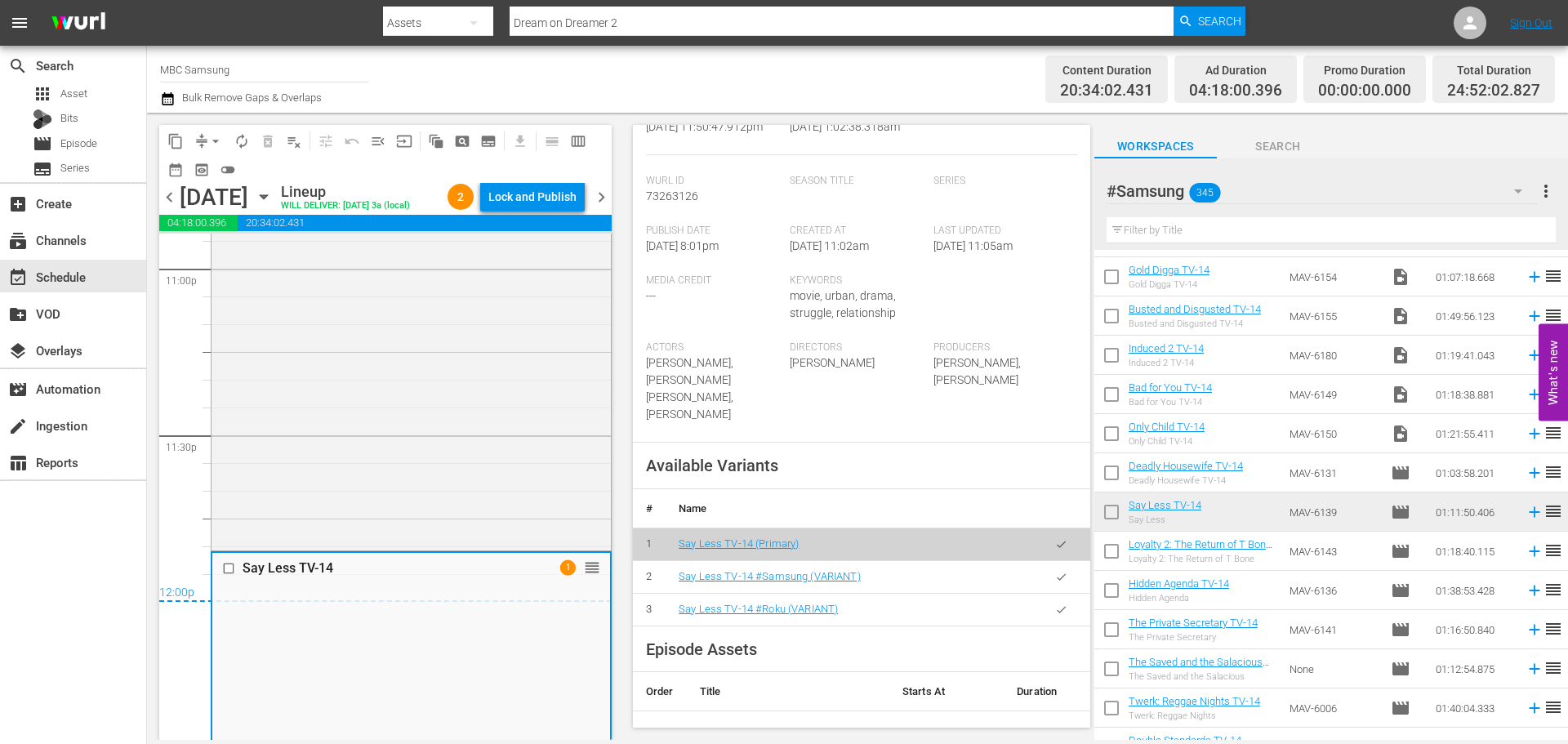
click at [1056, 570] on icon "button" at bounding box center [1062, 576] width 13 height 13
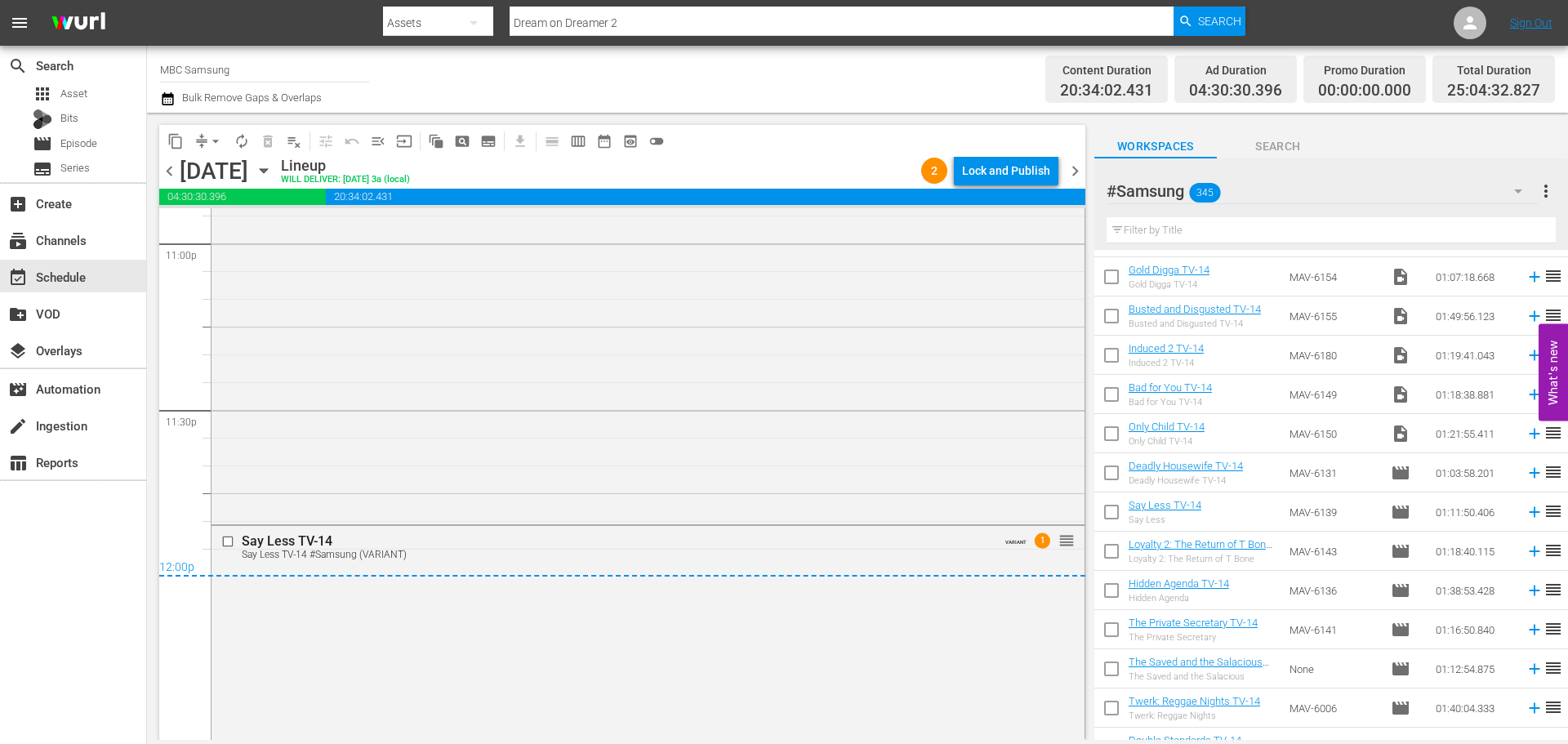
click at [995, 175] on div "Lock and Publish" at bounding box center [1006, 171] width 88 height 29
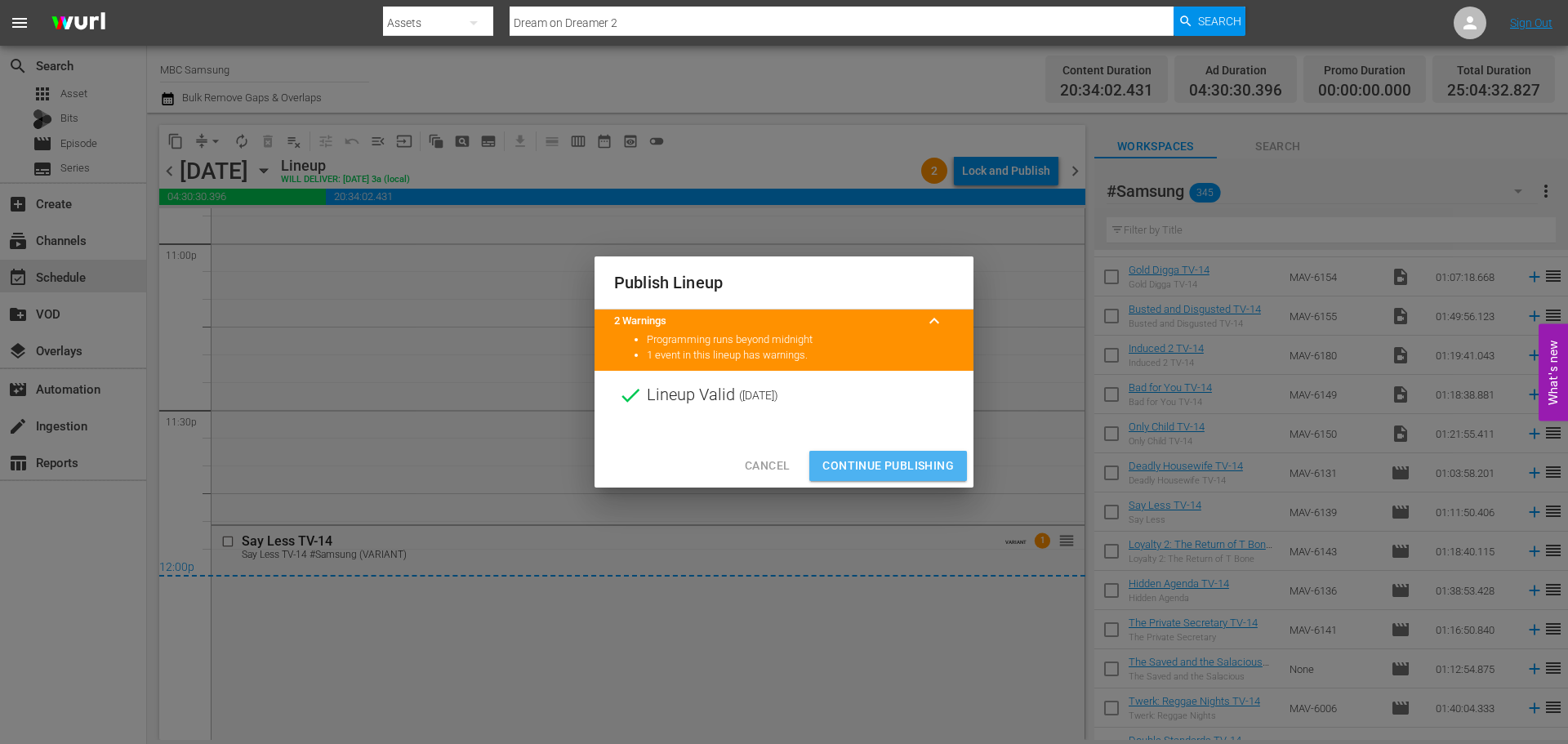
click at [909, 463] on span "Continue Publishing" at bounding box center [889, 466] width 132 height 20
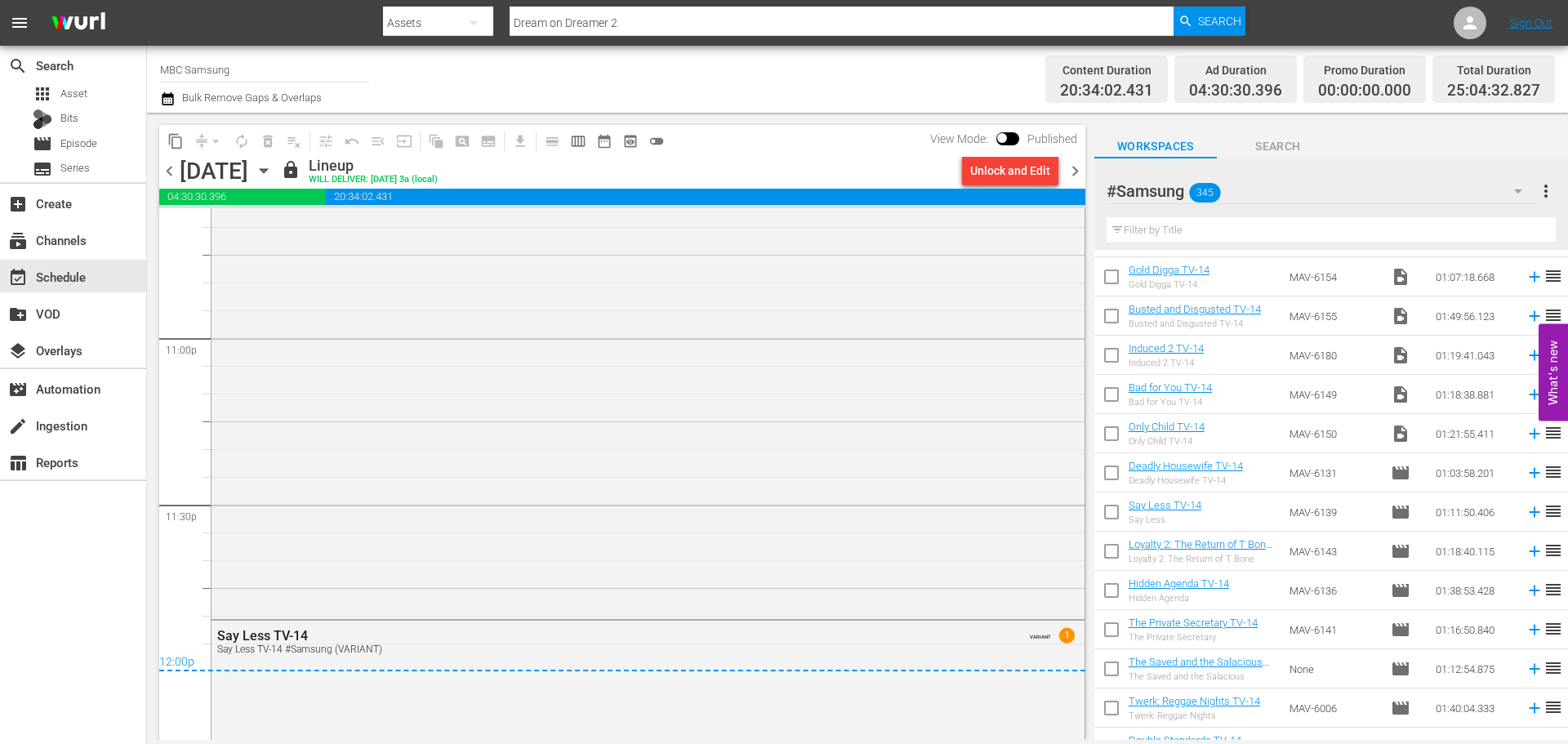
scroll to position [7594, 0]
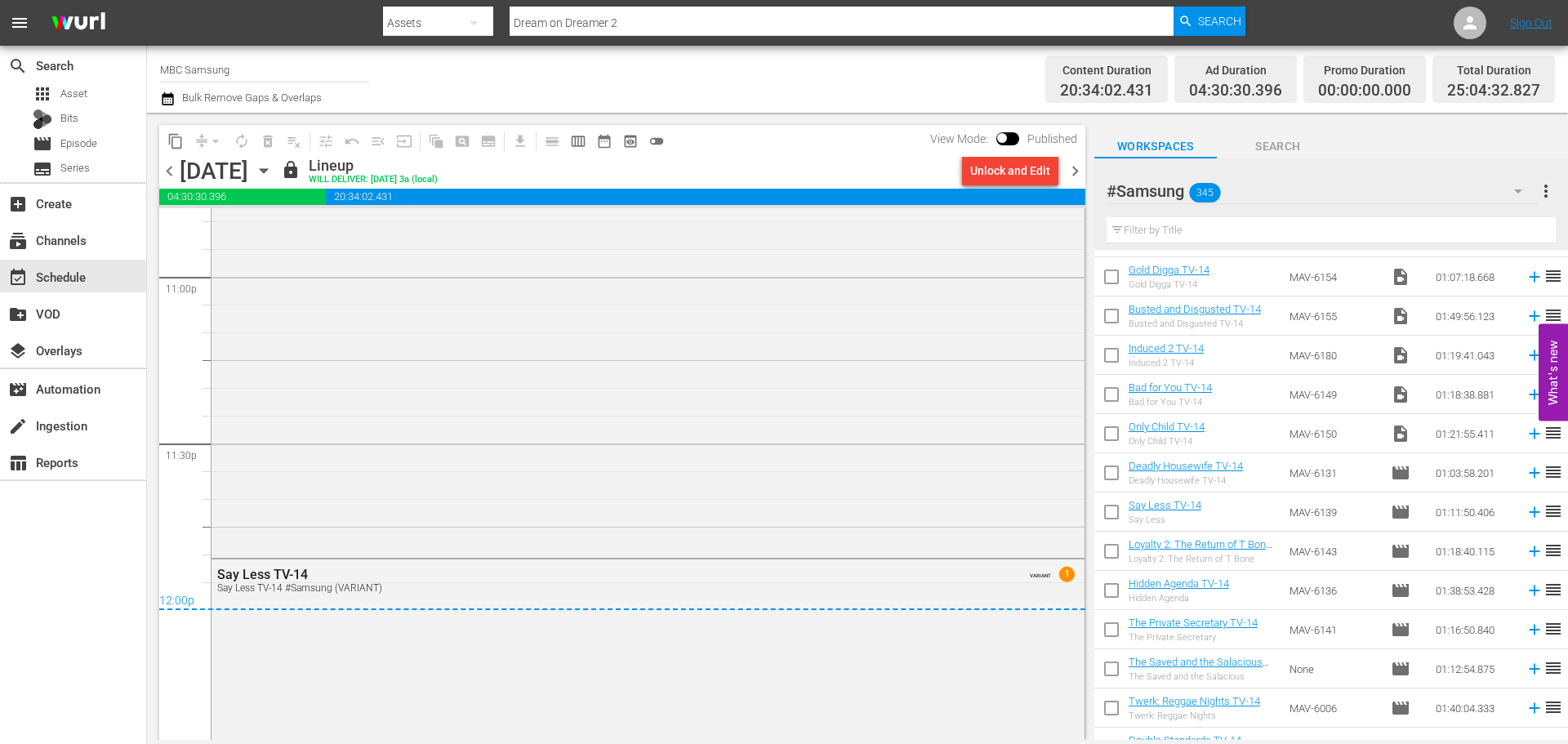
click at [1071, 171] on span "chevron_right" at bounding box center [1075, 171] width 20 height 20
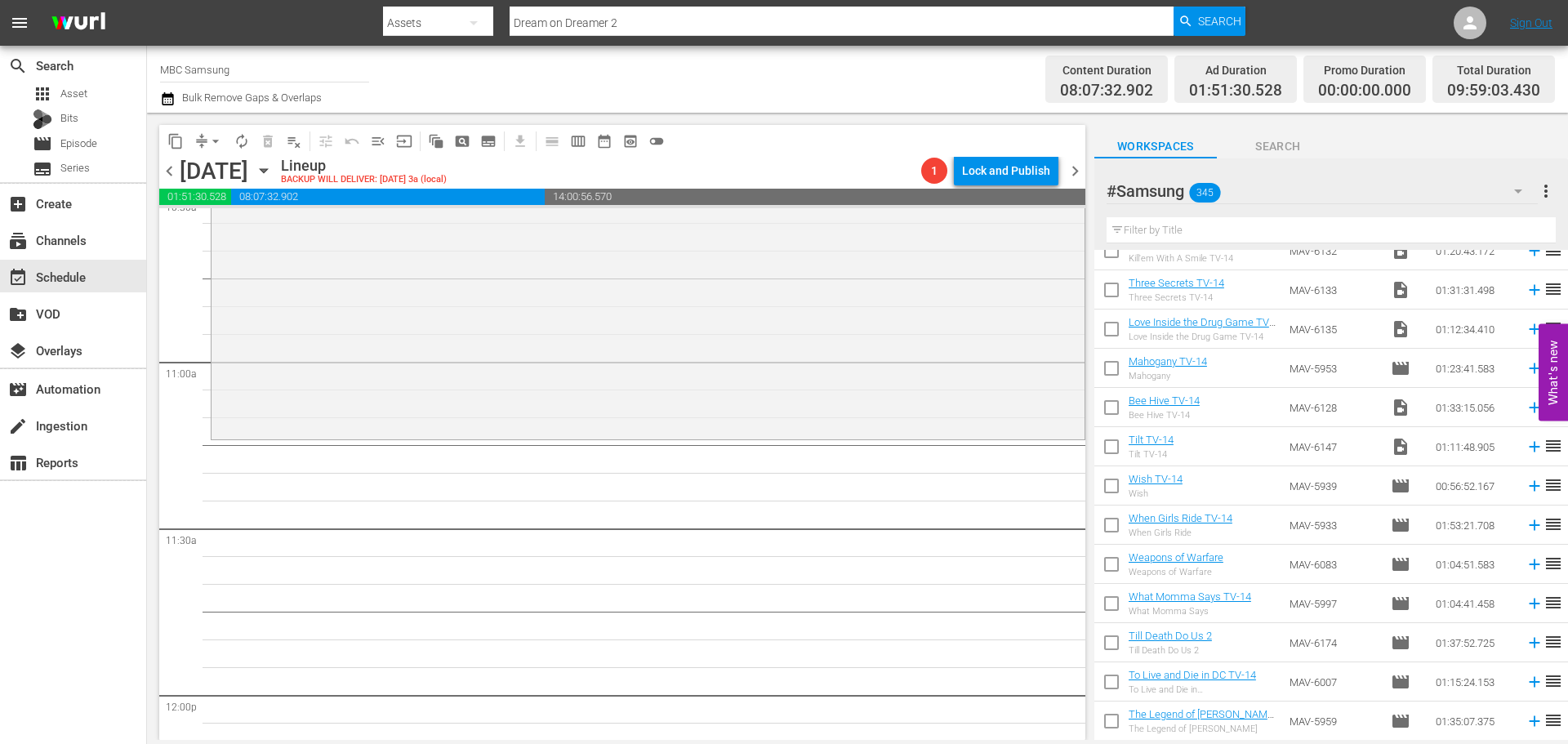
scroll to position [2532, 0]
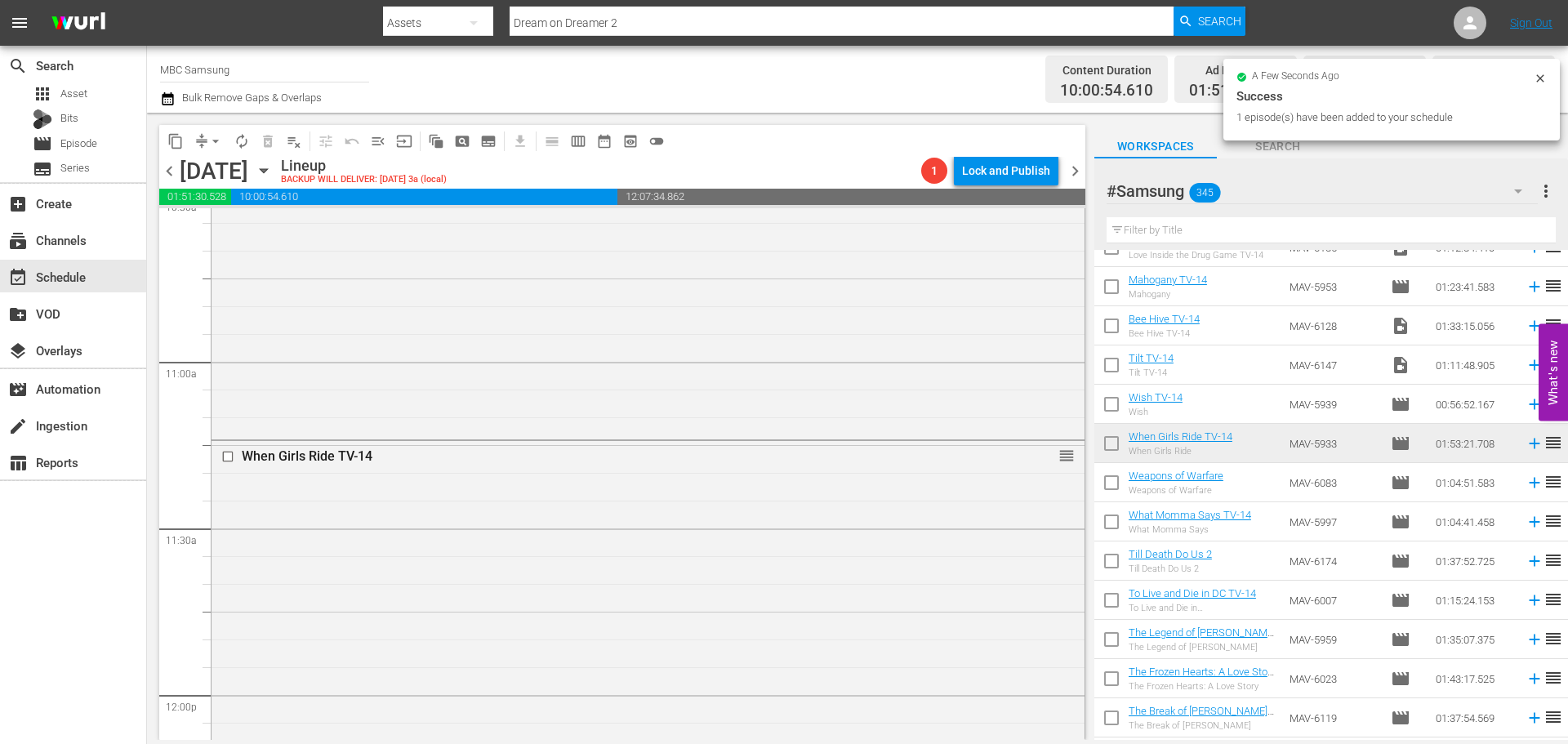
click at [863, 513] on div "When Girls Ride TV-14 reorder" at bounding box center [648, 754] width 873 height 625
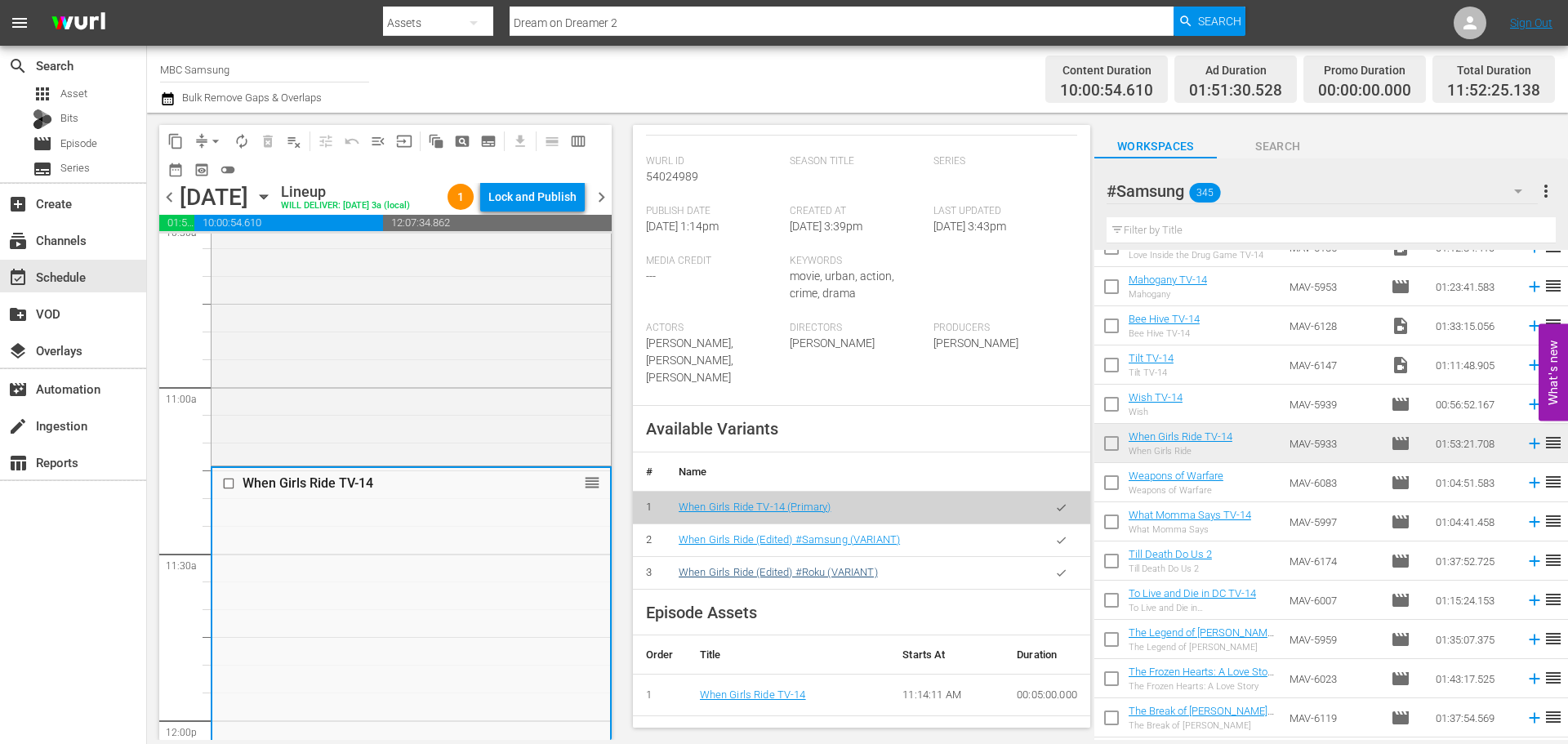
scroll to position [490, 0]
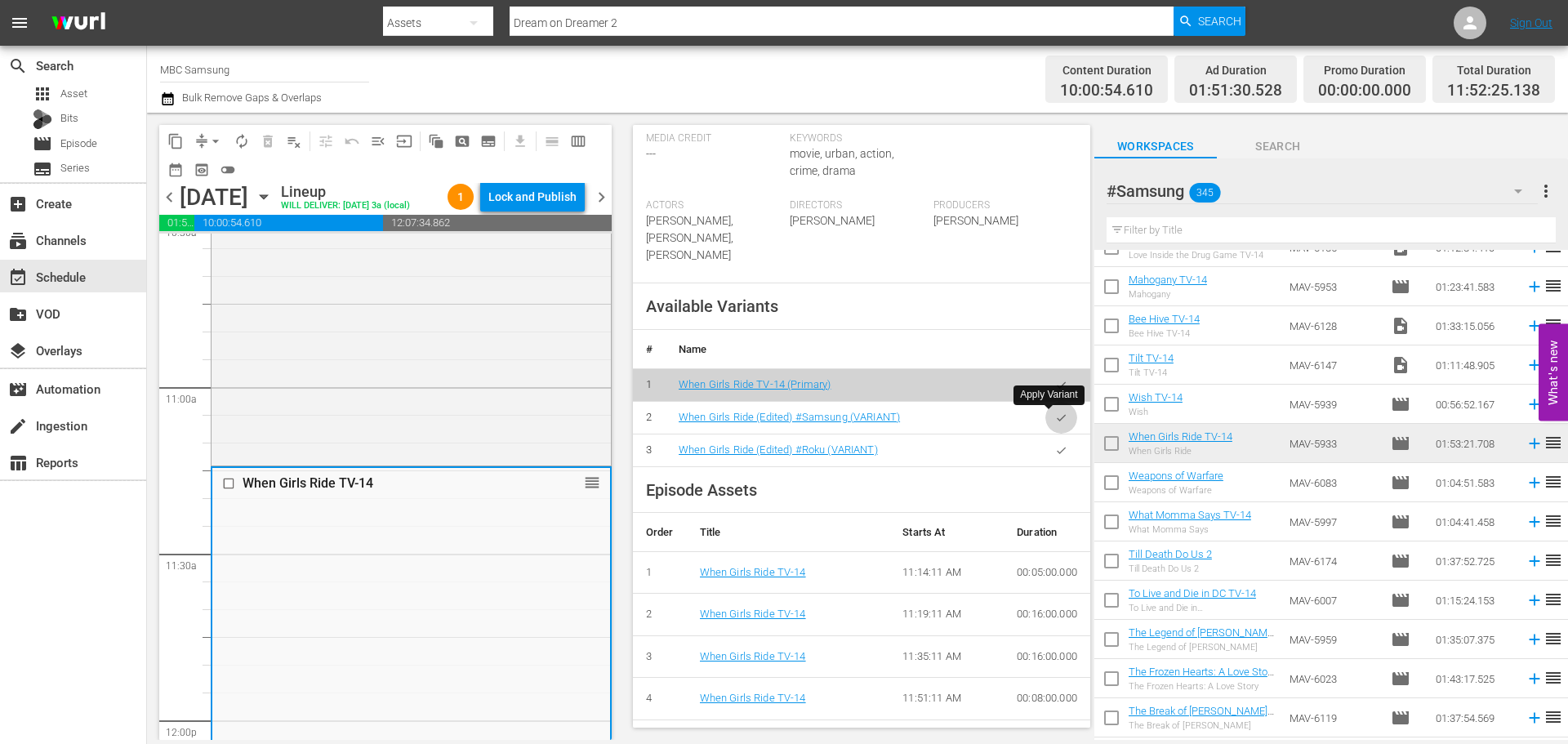
drag, startPoint x: 1048, startPoint y: 422, endPoint x: 1319, endPoint y: 422, distance: 271.0
click at [1056, 422] on icon "button" at bounding box center [1062, 417] width 13 height 13
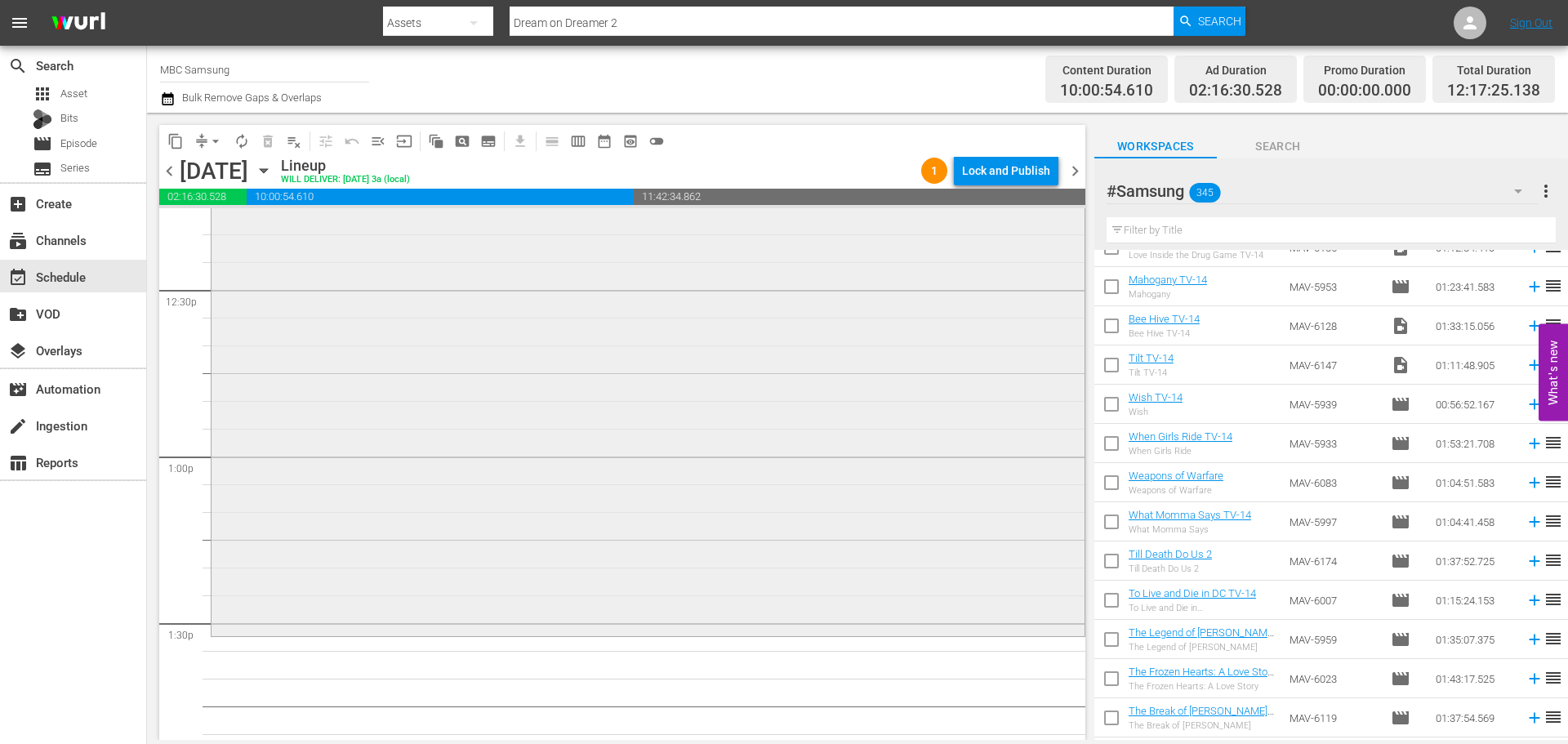
scroll to position [4247, 0]
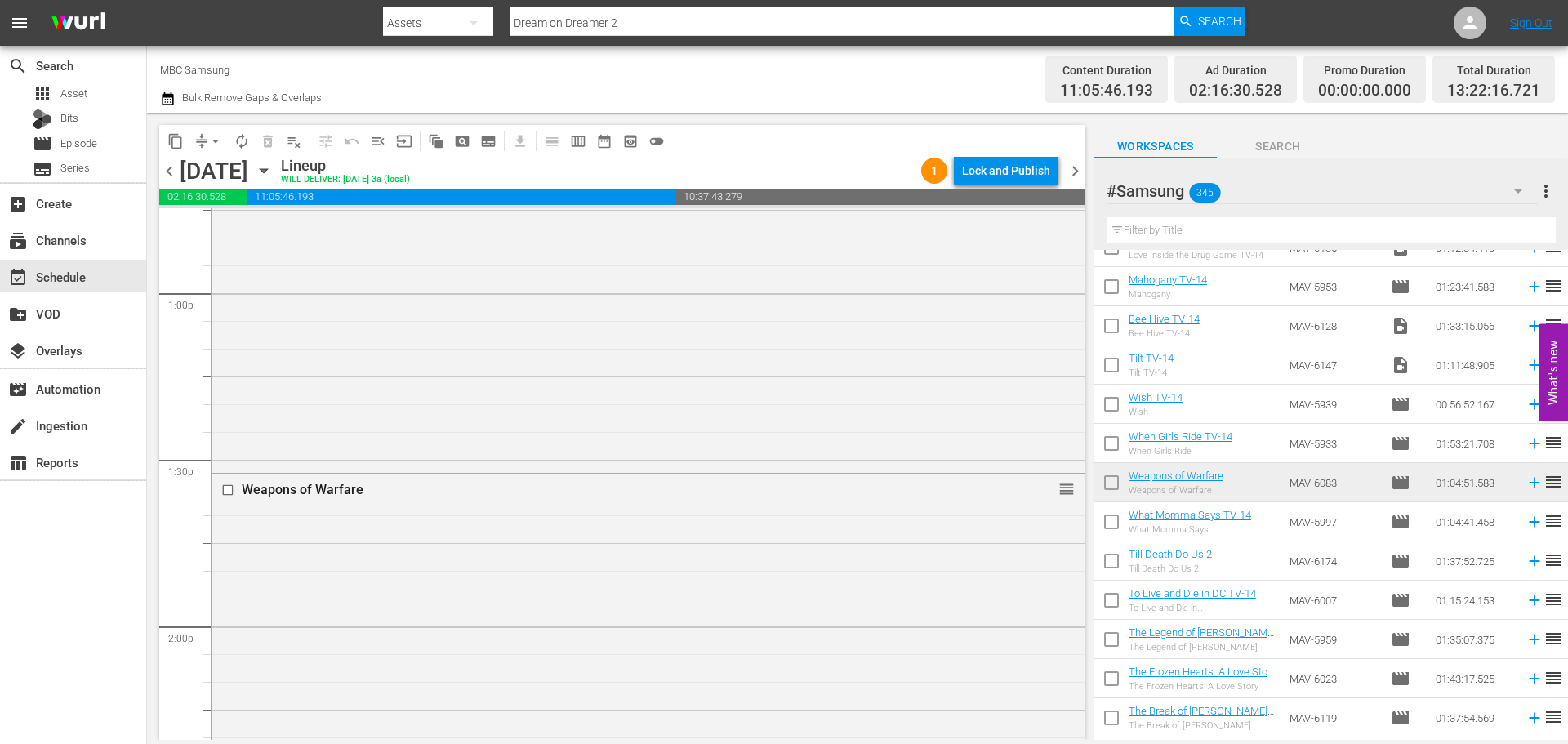
click at [587, 530] on div "Weapons of Warfare reorder" at bounding box center [648, 652] width 873 height 355
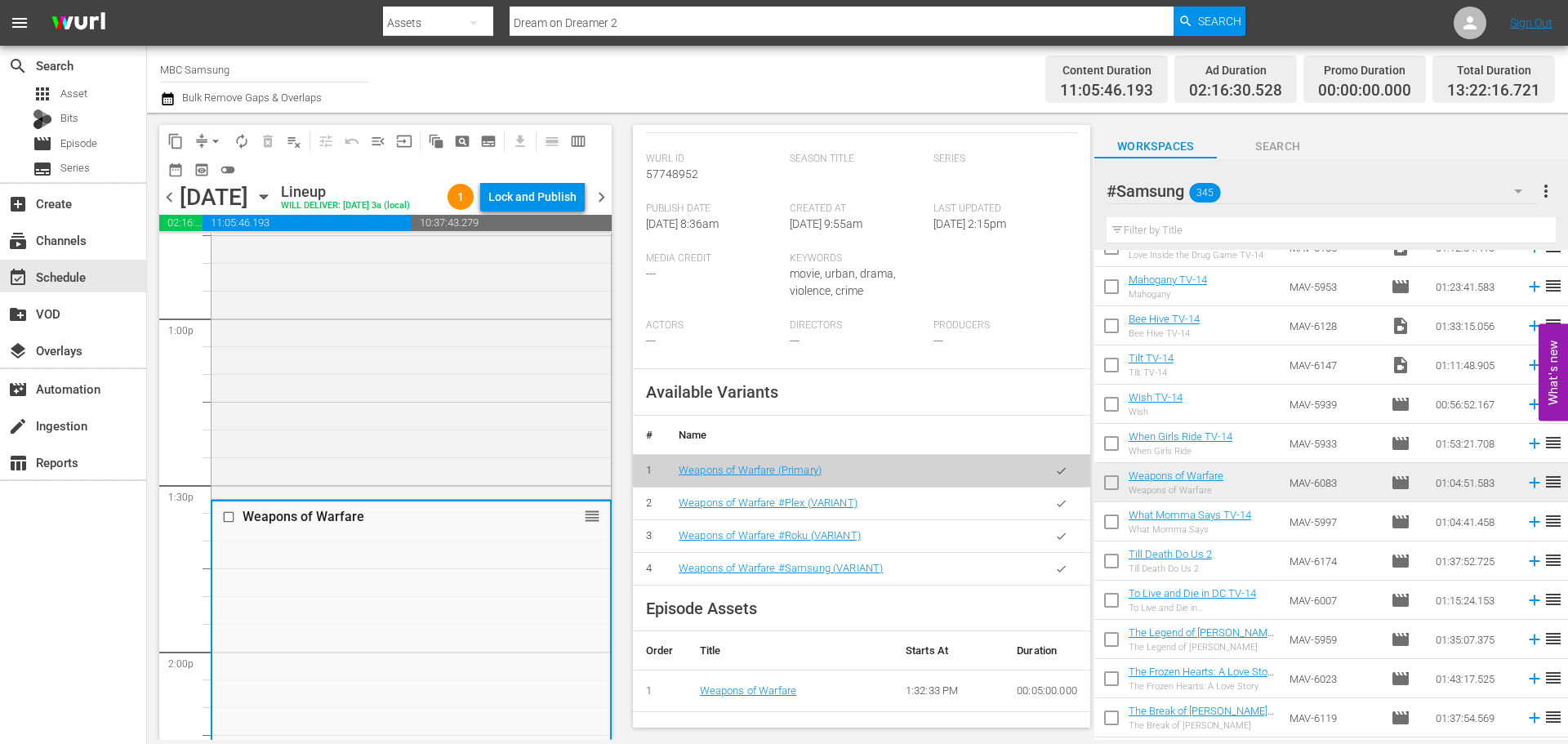
scroll to position [408, 0]
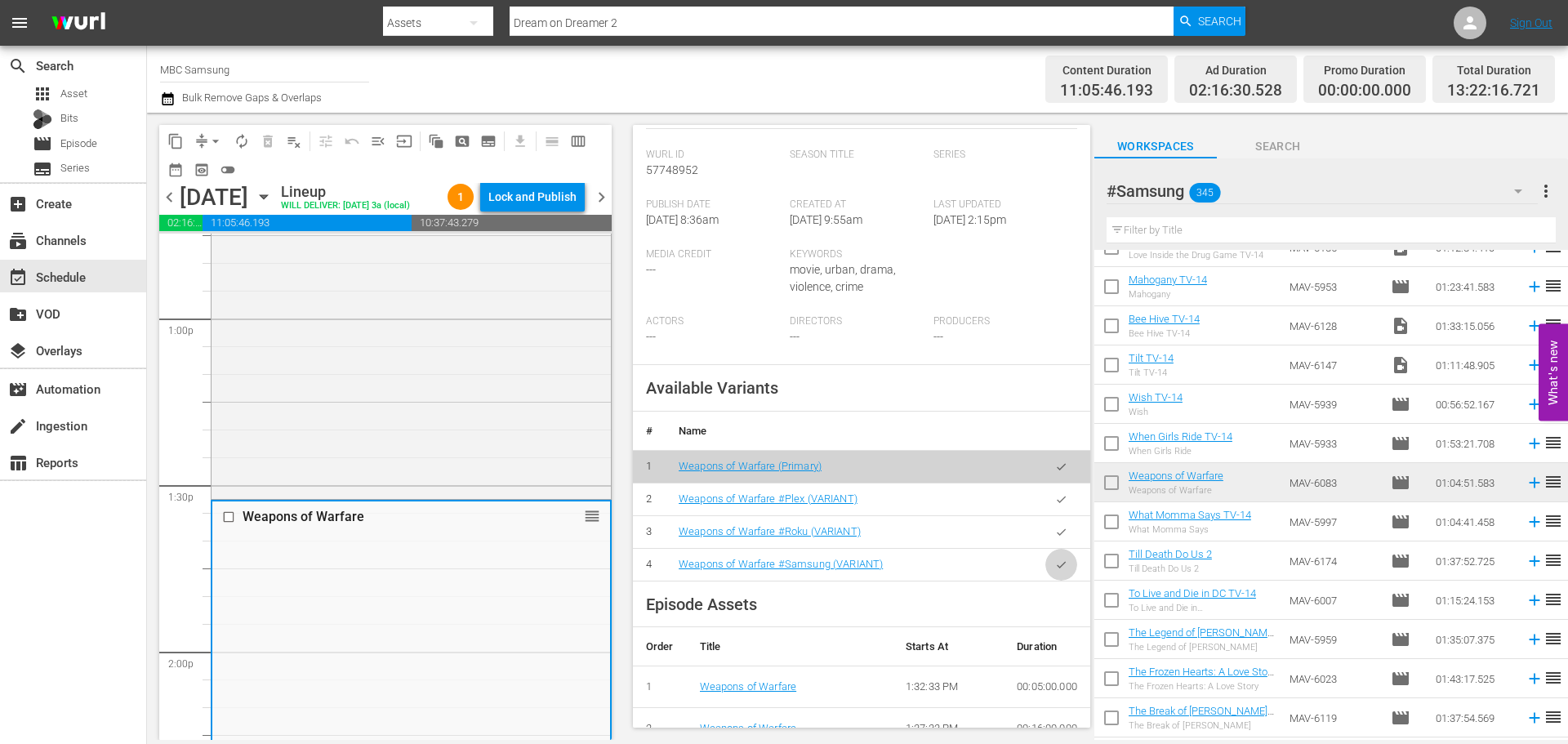
click at [1056, 569] on icon "button" at bounding box center [1062, 565] width 13 height 13
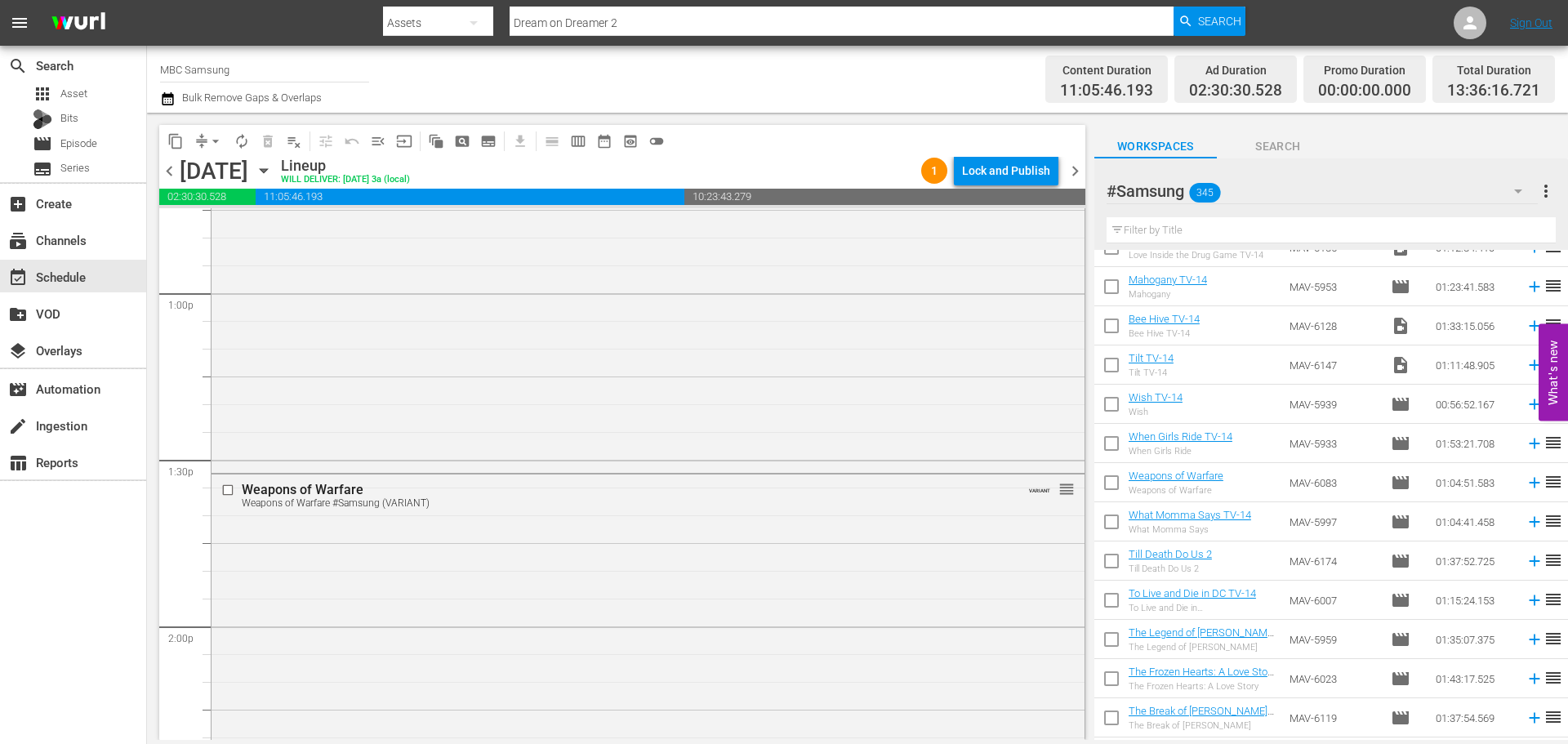
scroll to position [4737, 0]
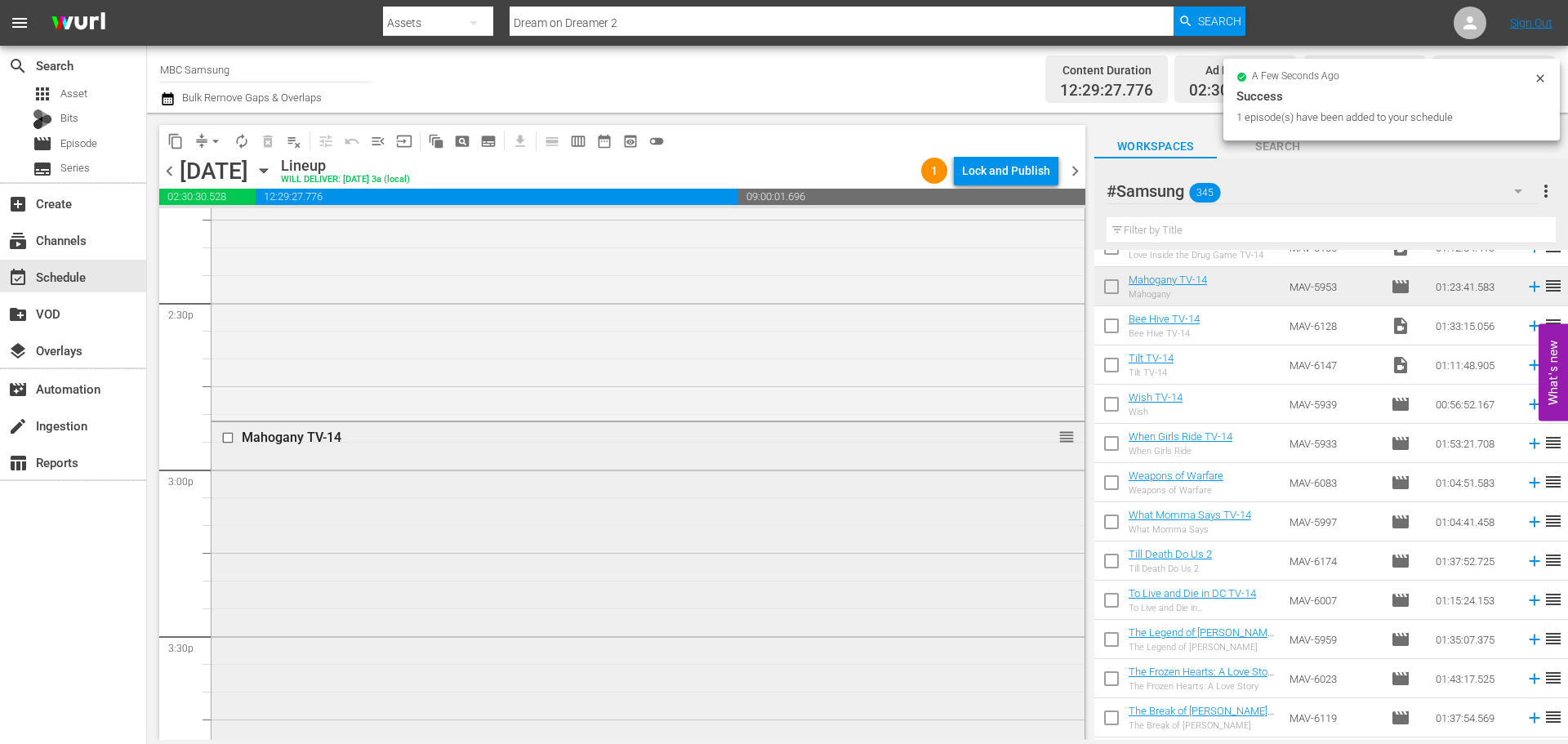
click at [496, 607] on div "Mahogany TV-14 reorder" at bounding box center [648, 652] width 873 height 460
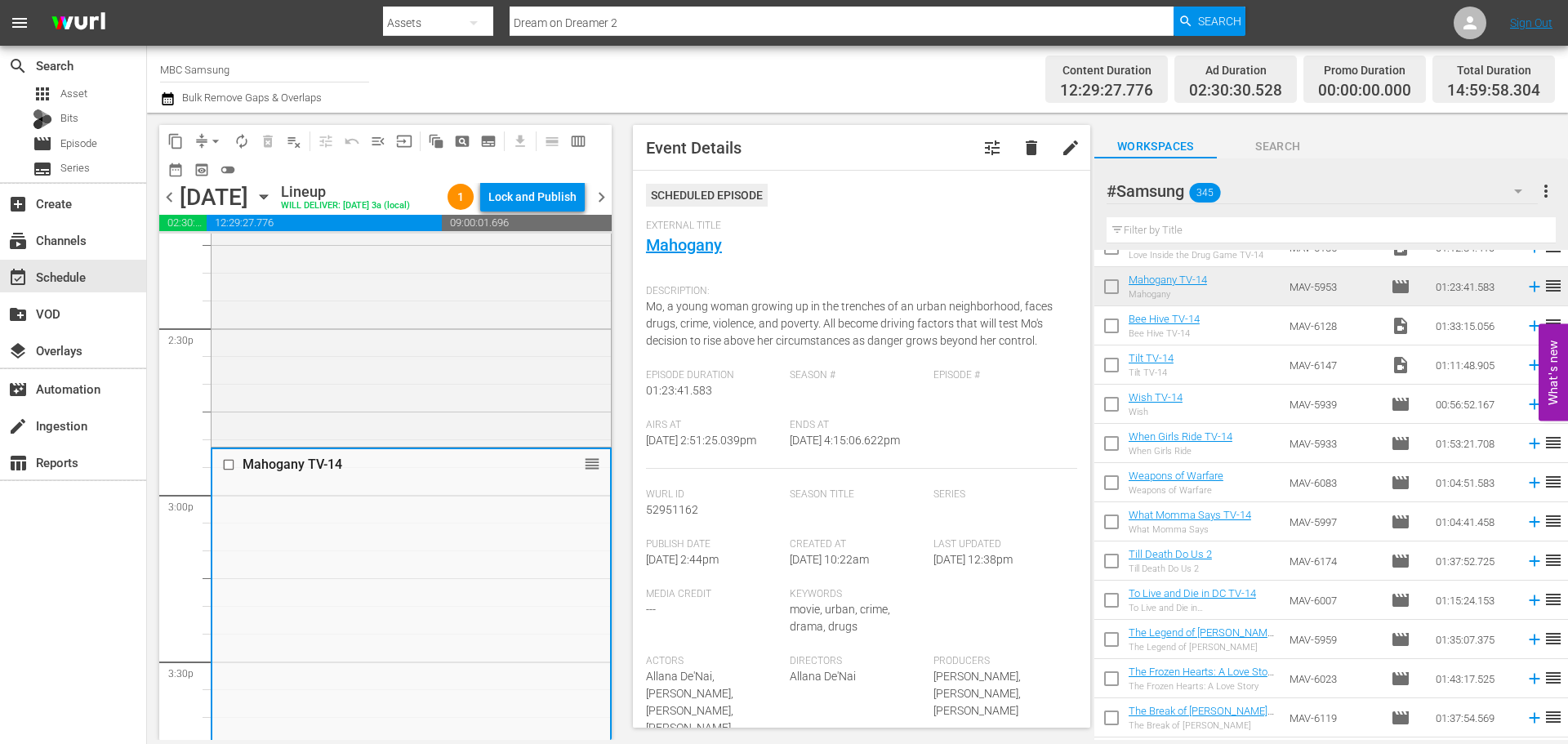
scroll to position [327, 0]
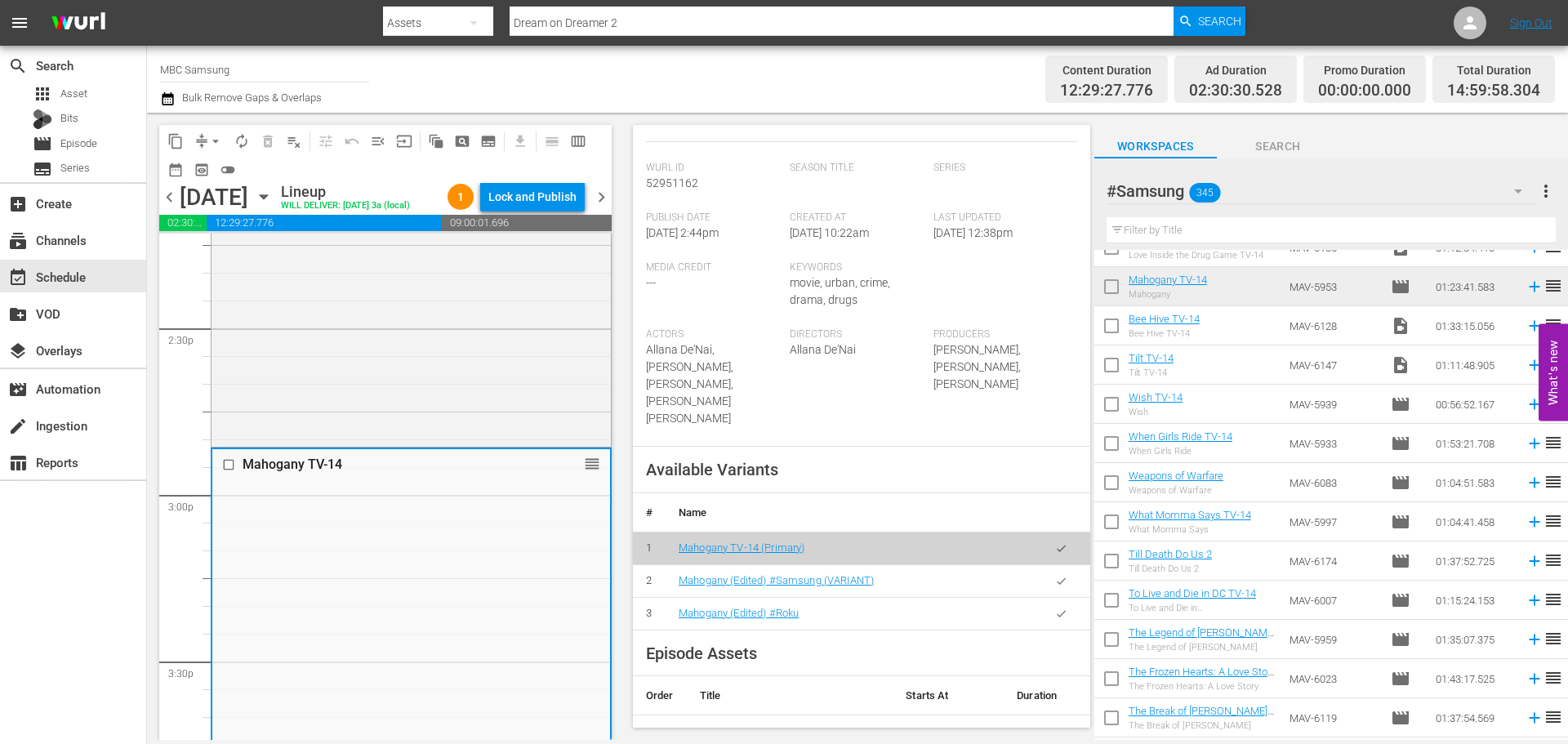
click at [1046, 580] on button "button" at bounding box center [1062, 581] width 32 height 32
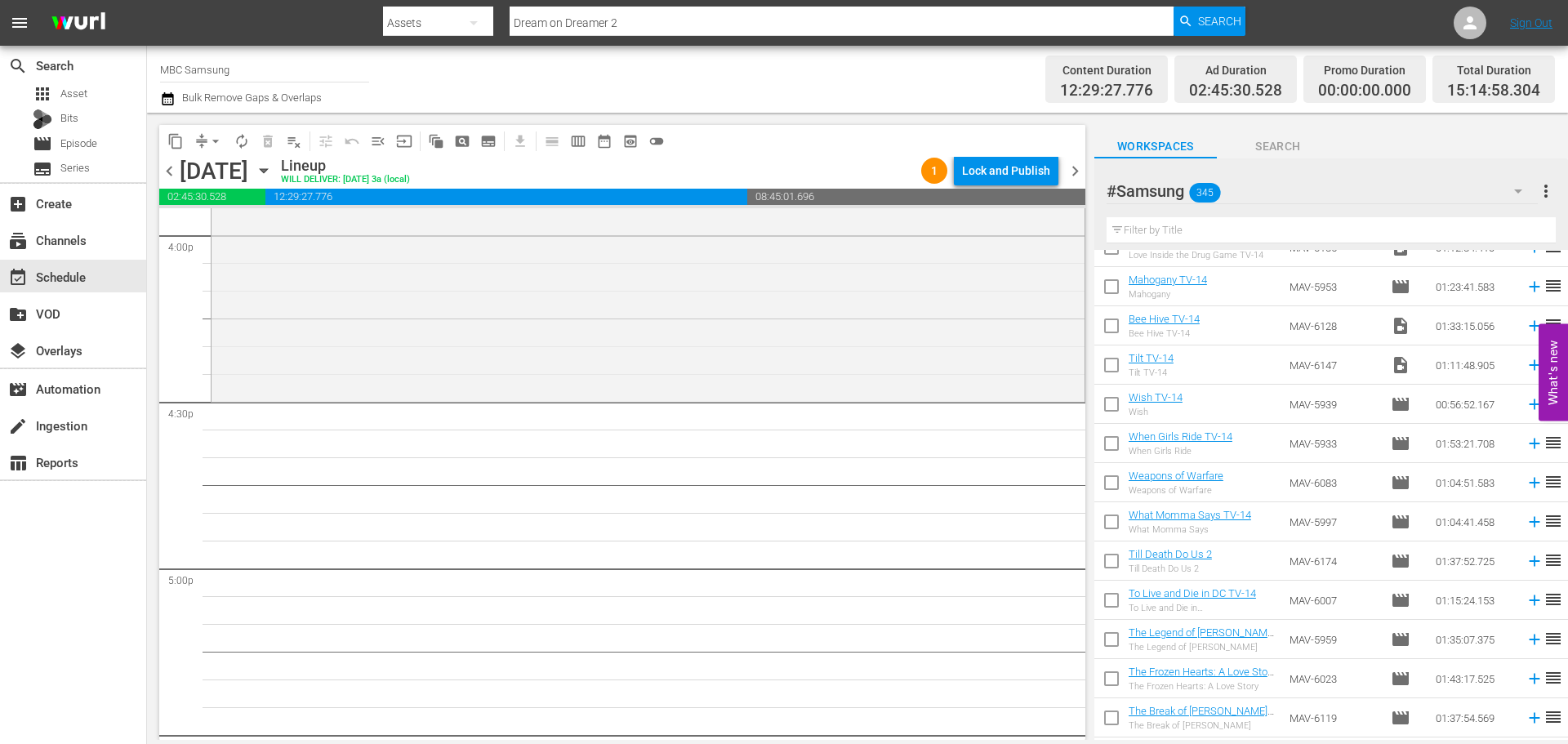
scroll to position [5308, 0]
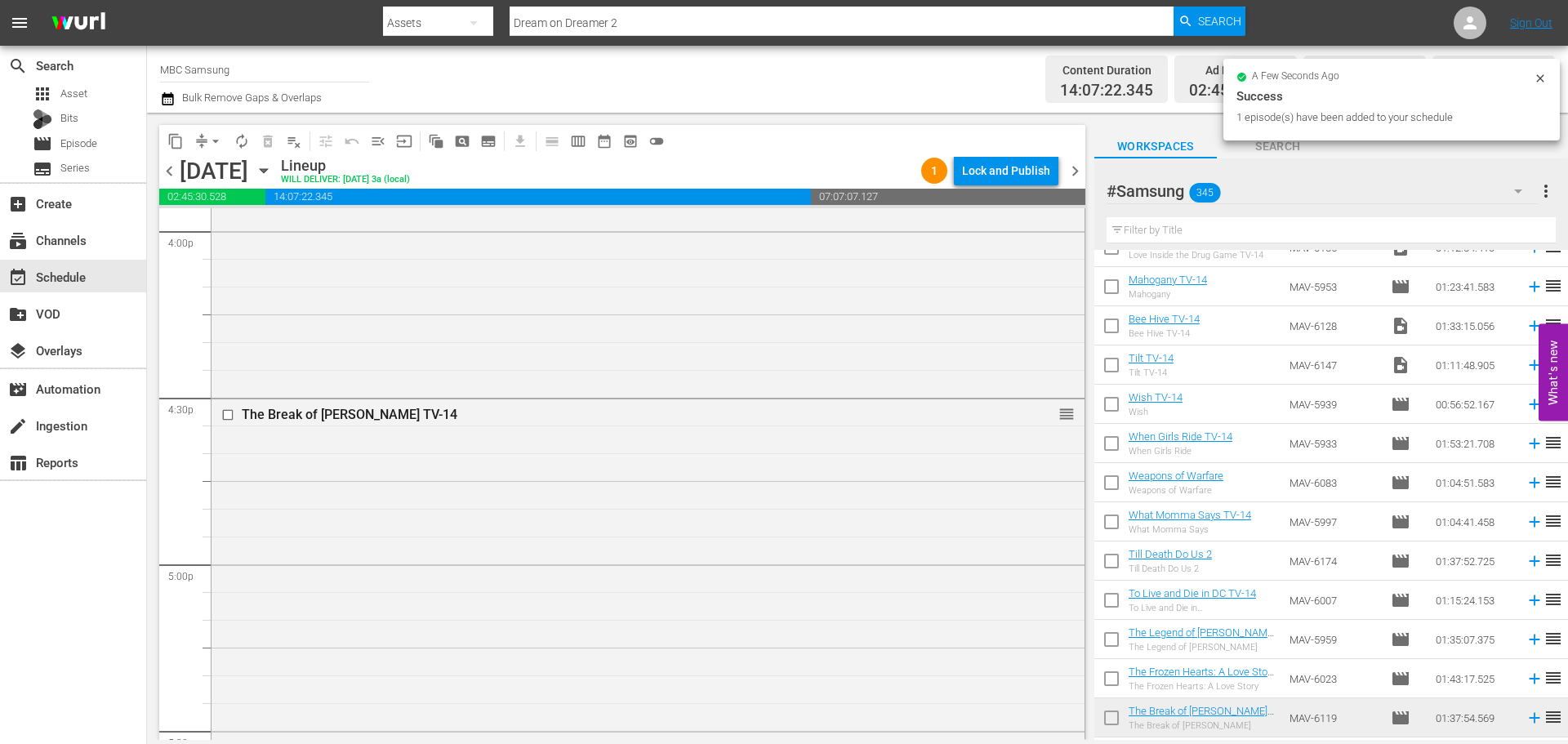
click at [680, 544] on div "The Break of Dawn TV-14 reorder" at bounding box center [648, 669] width 873 height 539
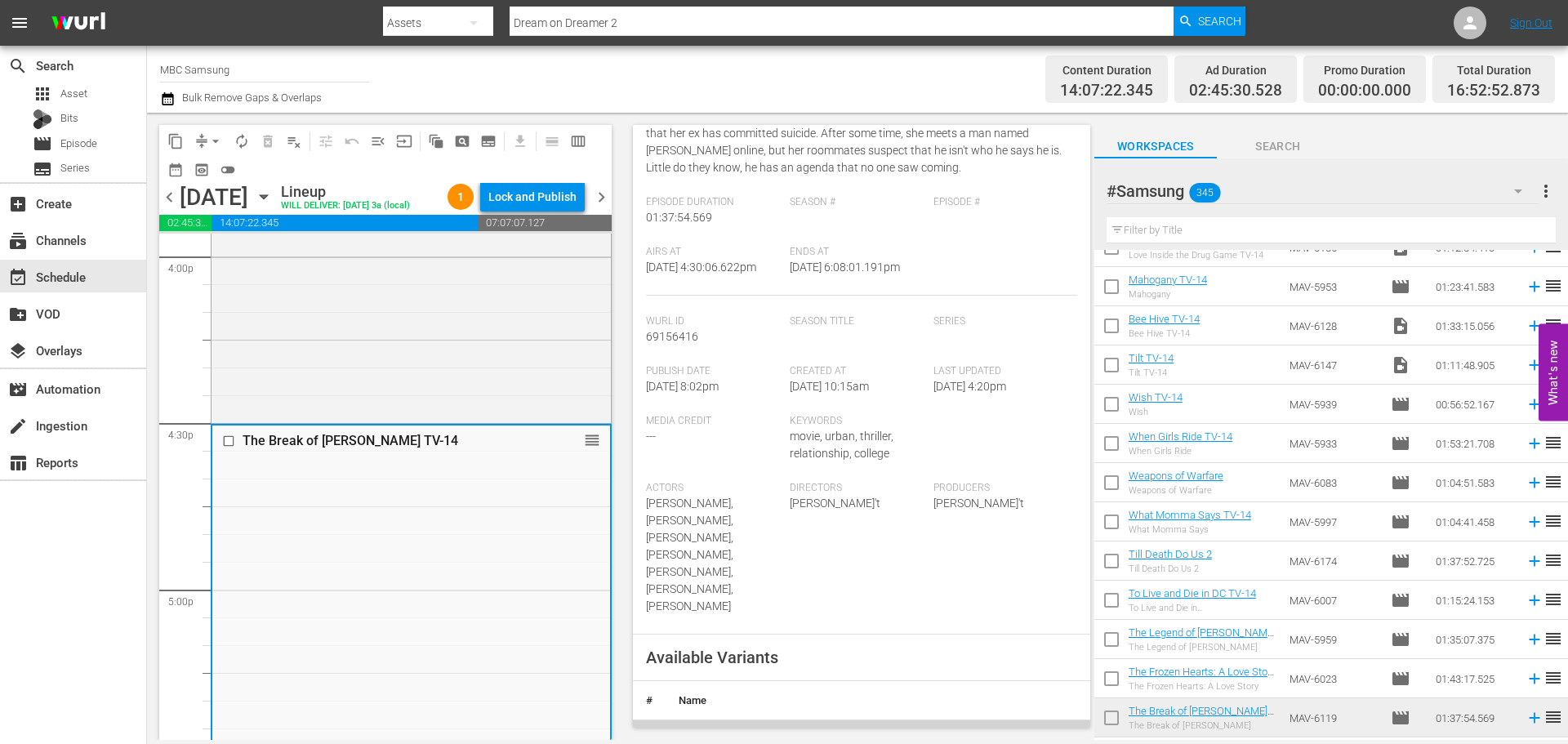
scroll to position [408, 0]
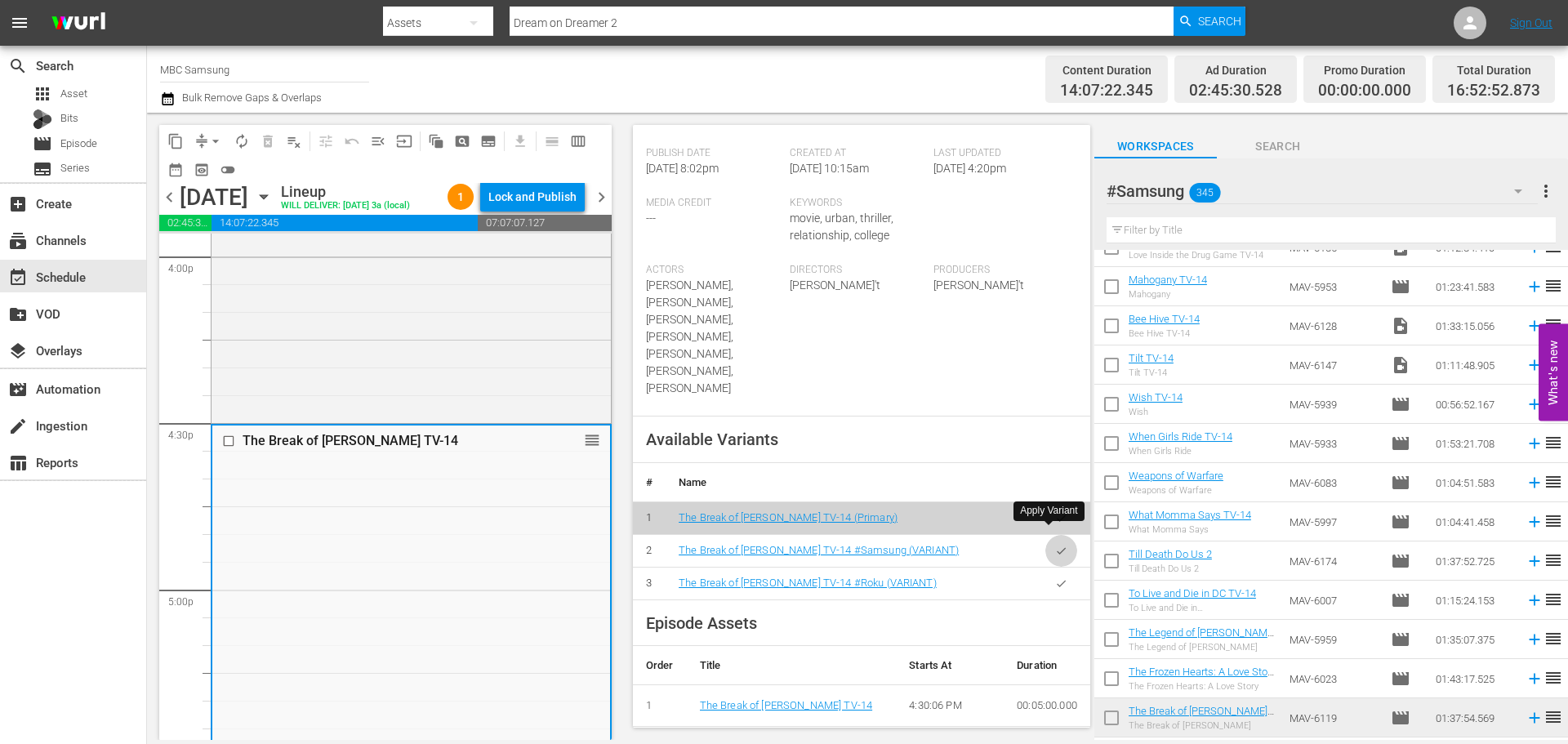
click at [1056, 541] on button "button" at bounding box center [1062, 550] width 32 height 32
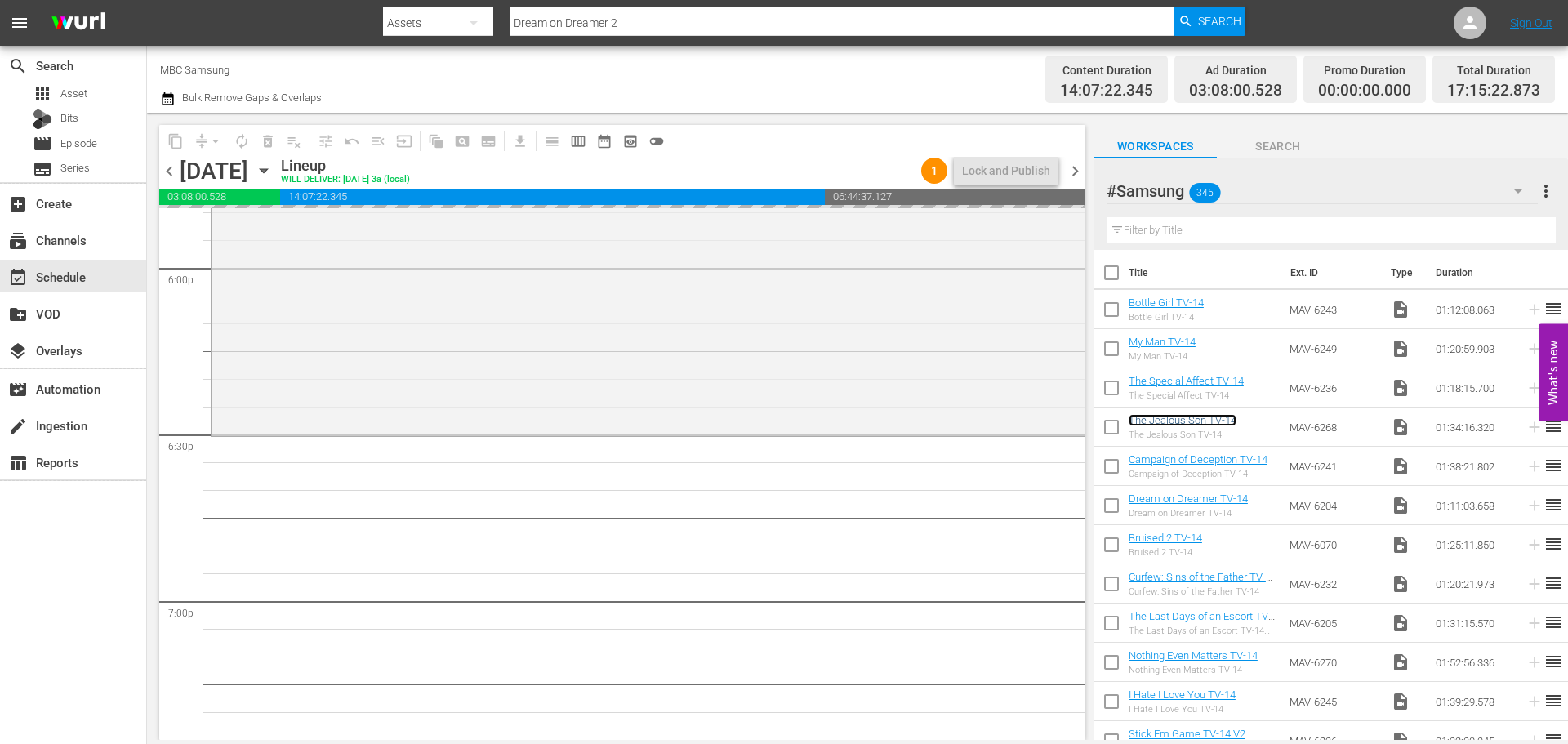
scroll to position [5961, 0]
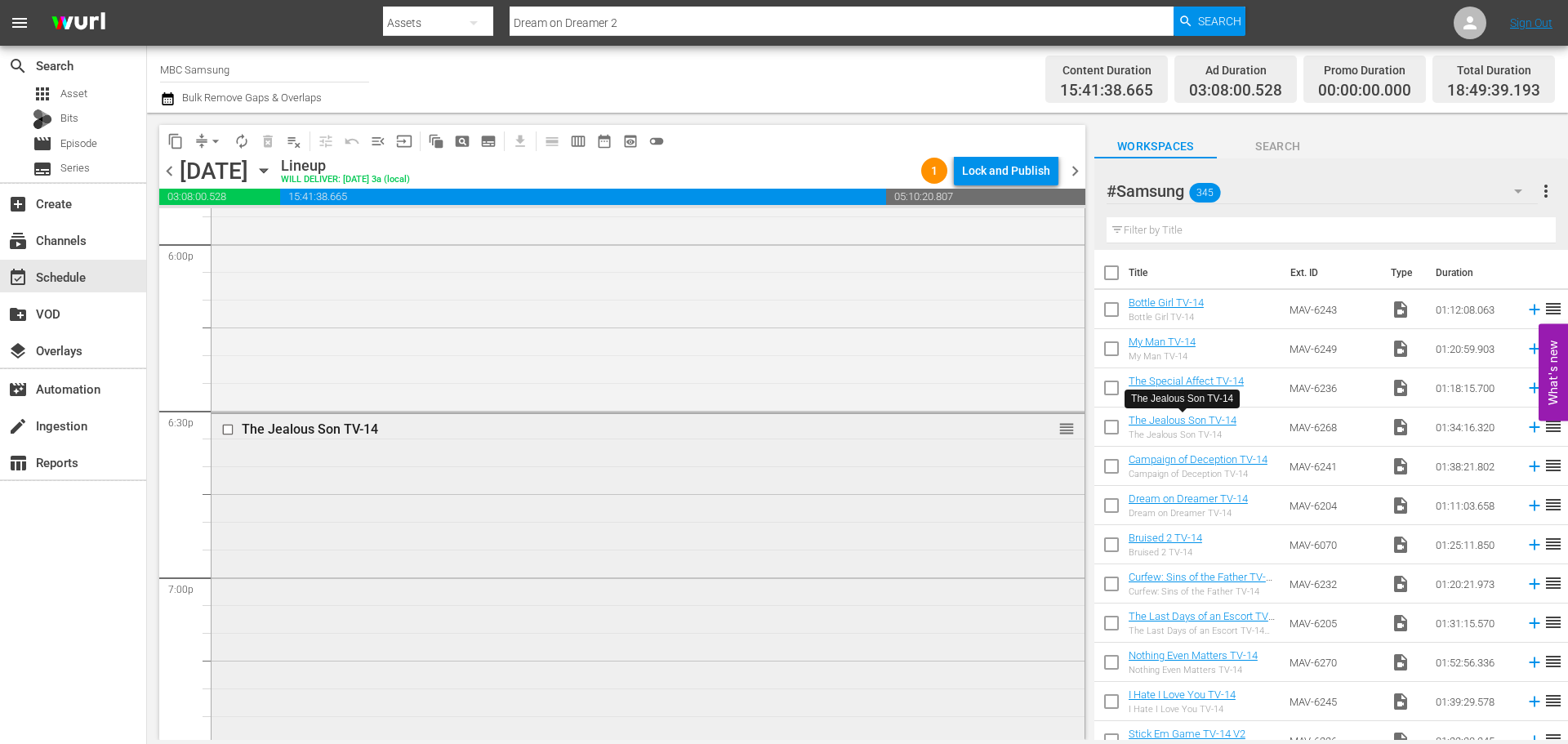
click at [561, 550] on div "The Jealous Son TV-14 reorder" at bounding box center [648, 673] width 873 height 519
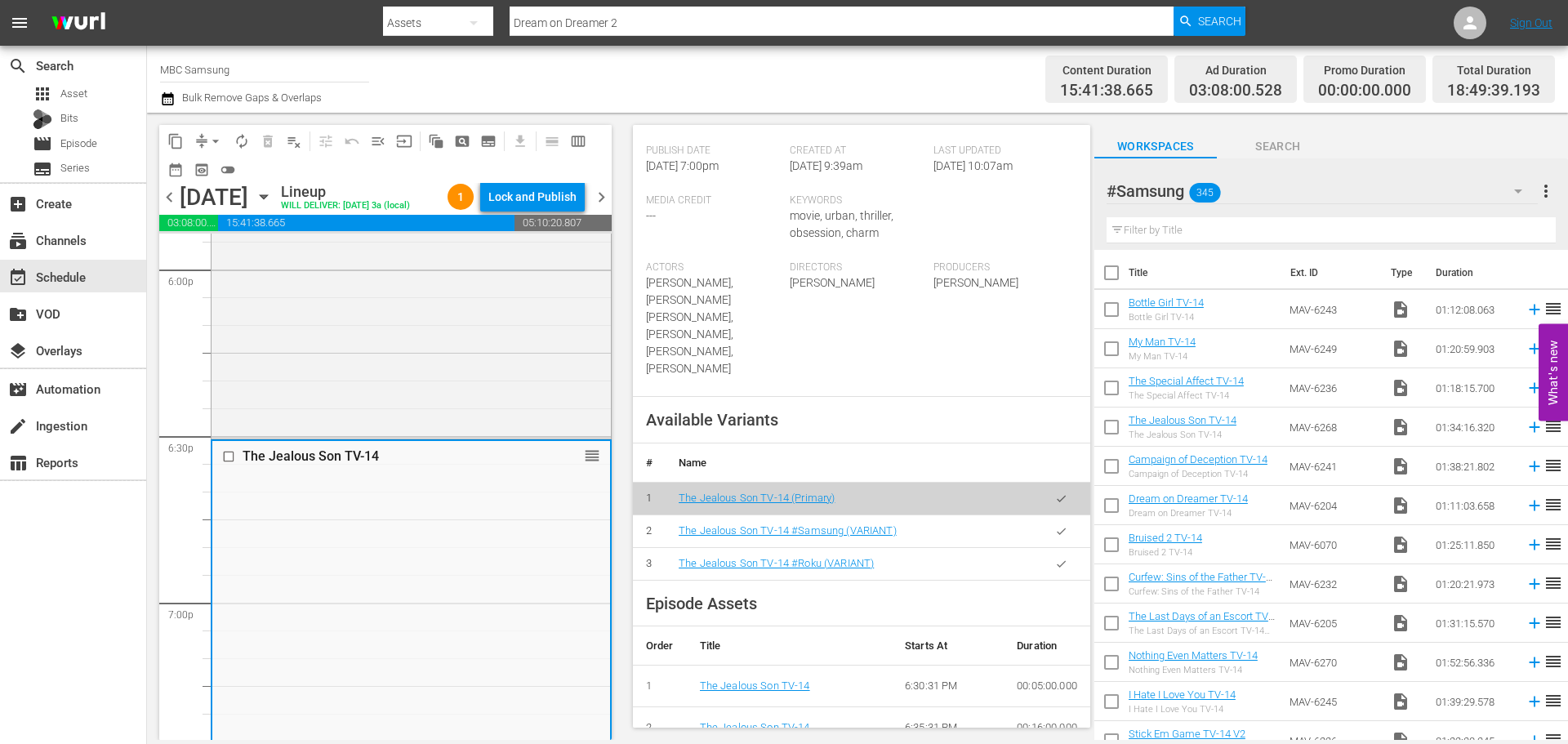
scroll to position [408, 0]
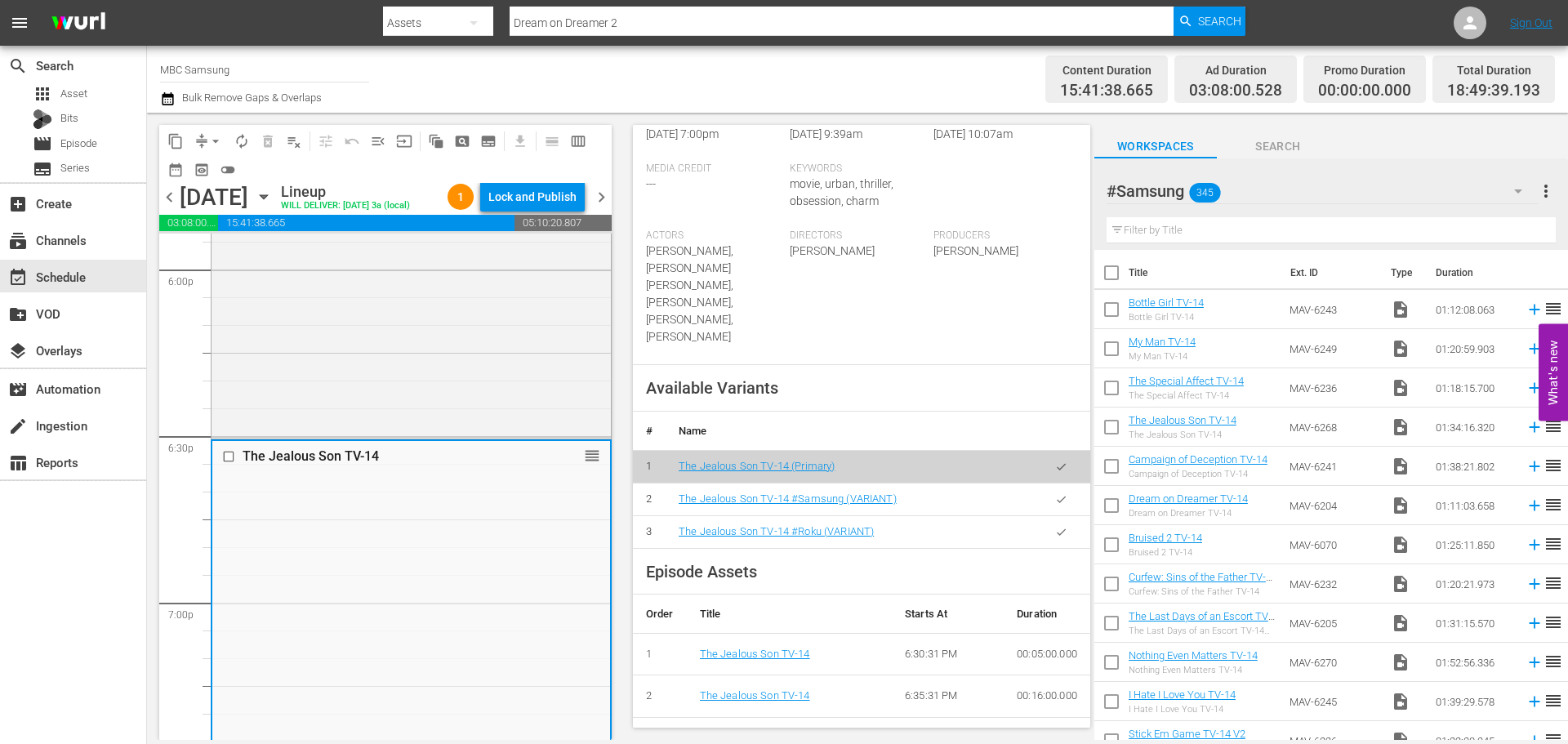
click at [1056, 493] on icon "button" at bounding box center [1062, 499] width 13 height 13
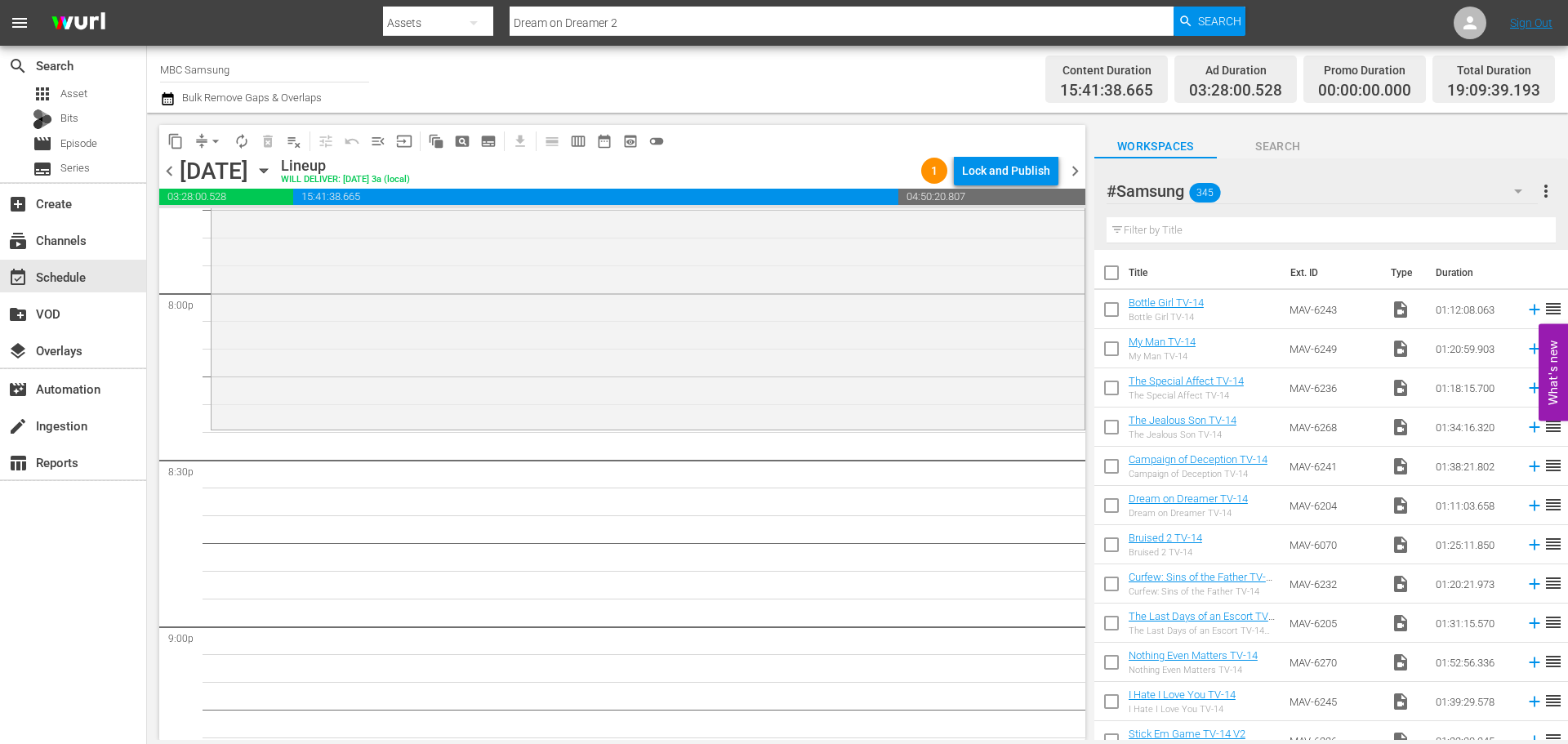
scroll to position [6615, 0]
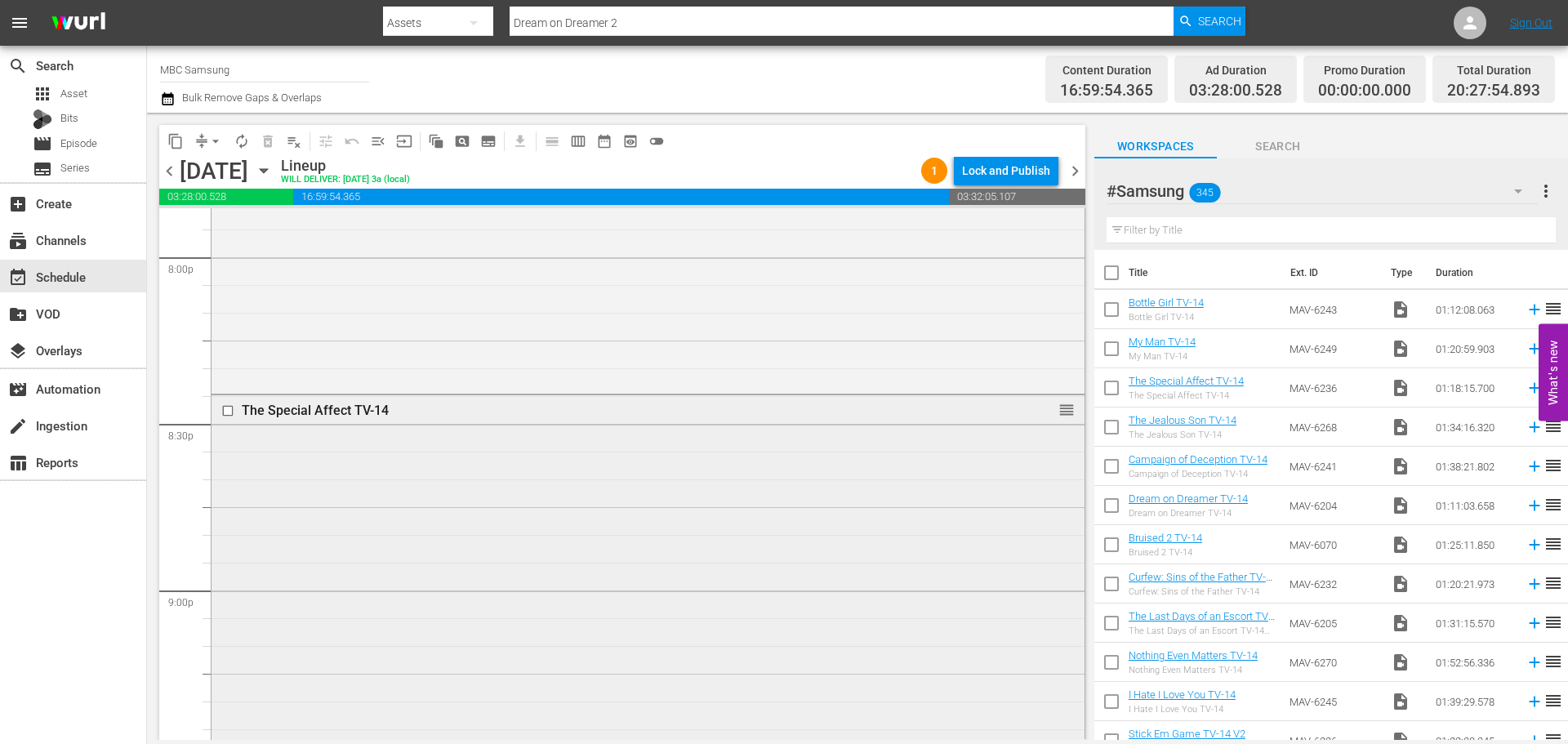
click at [552, 478] on div "The Special Affect TV-14 reorder" at bounding box center [648, 609] width 873 height 430
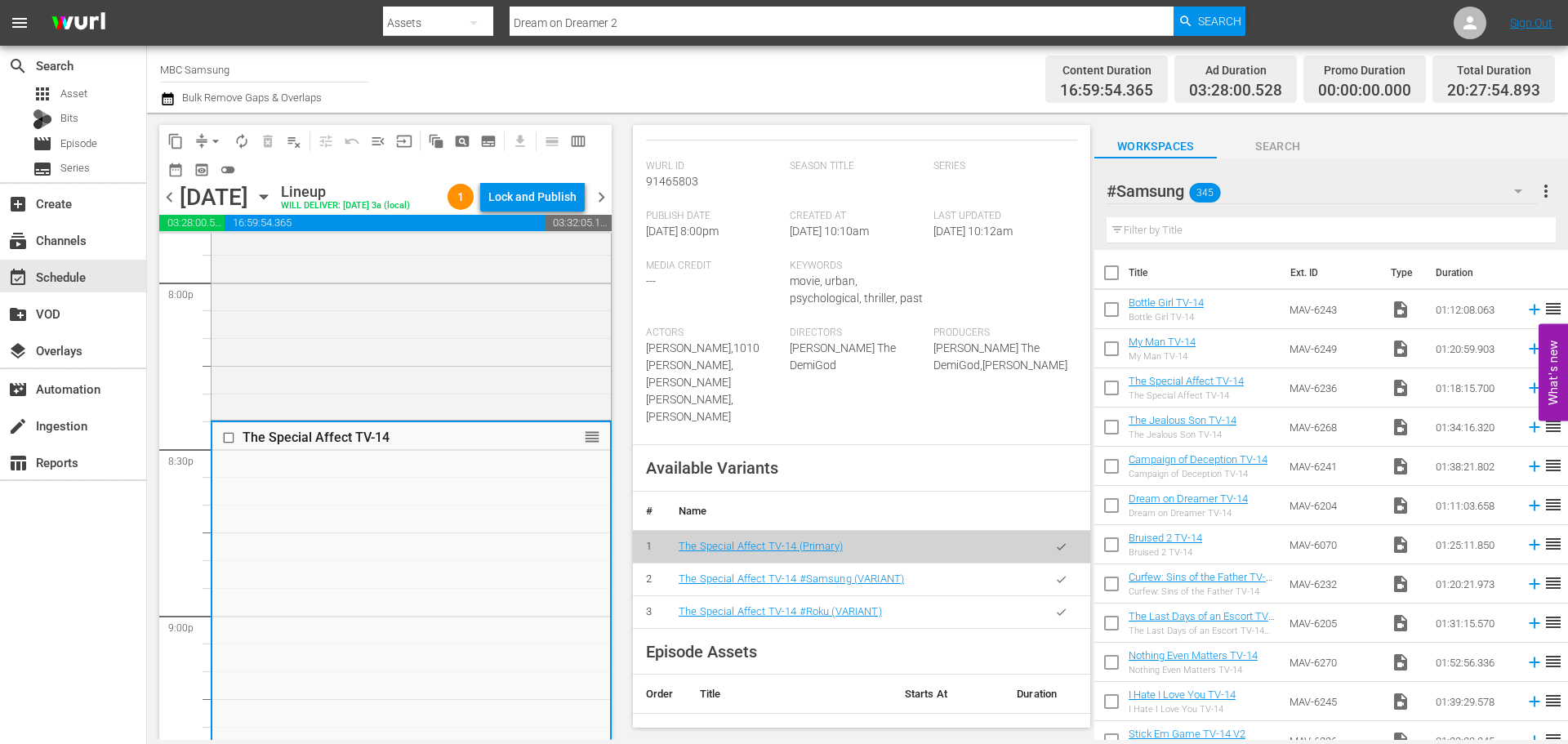
scroll to position [571, 0]
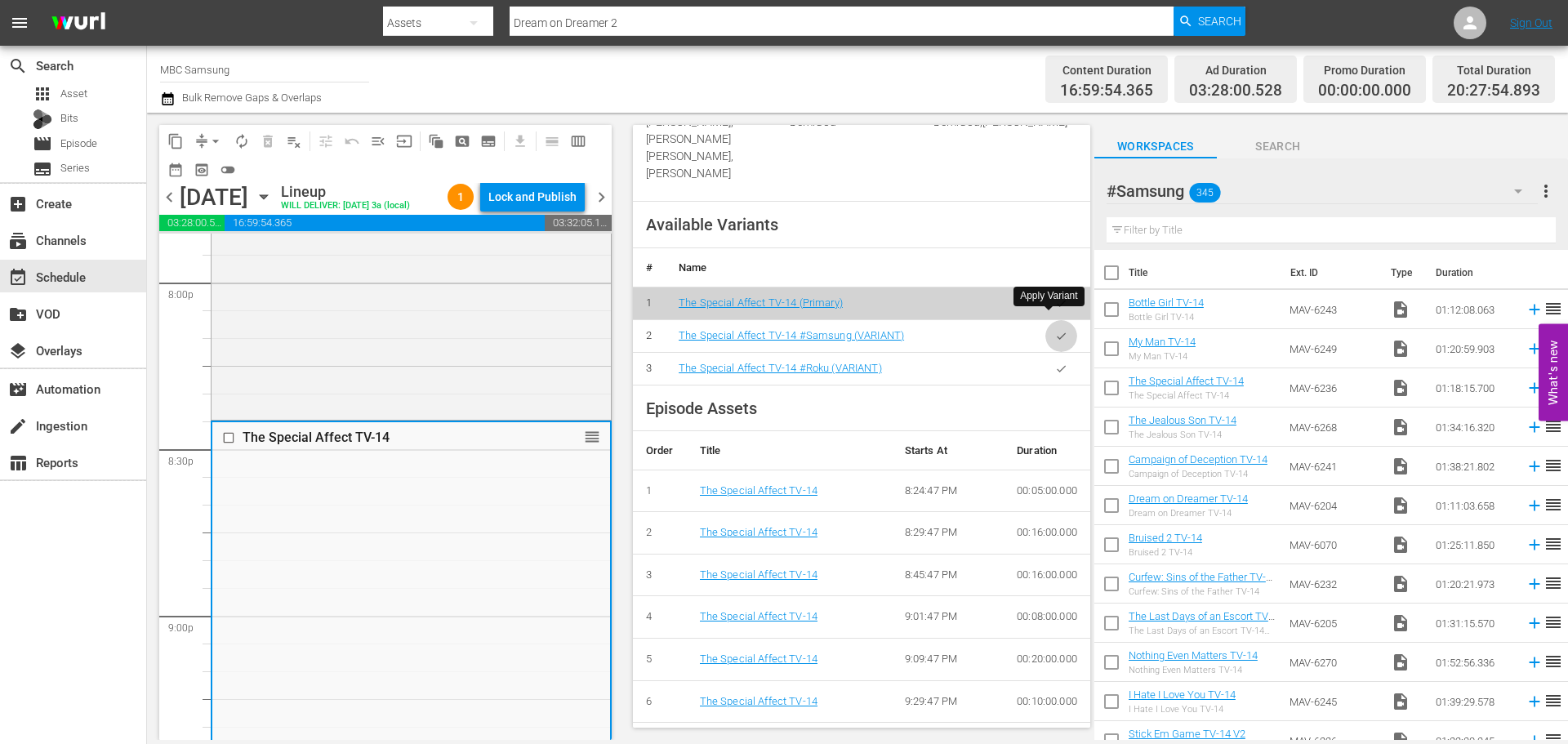
click at [1056, 330] on icon "button" at bounding box center [1062, 336] width 13 height 13
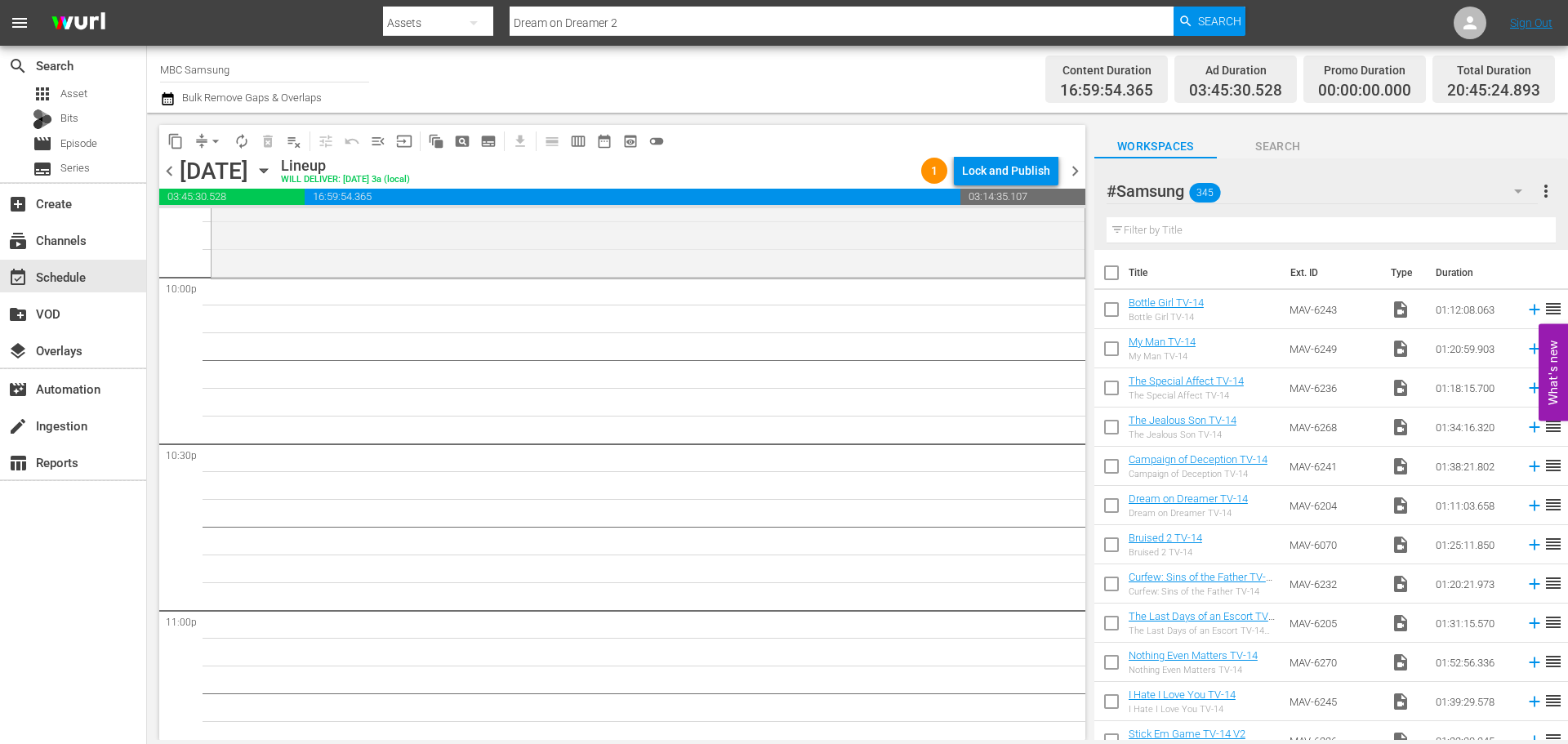
scroll to position [7267, 0]
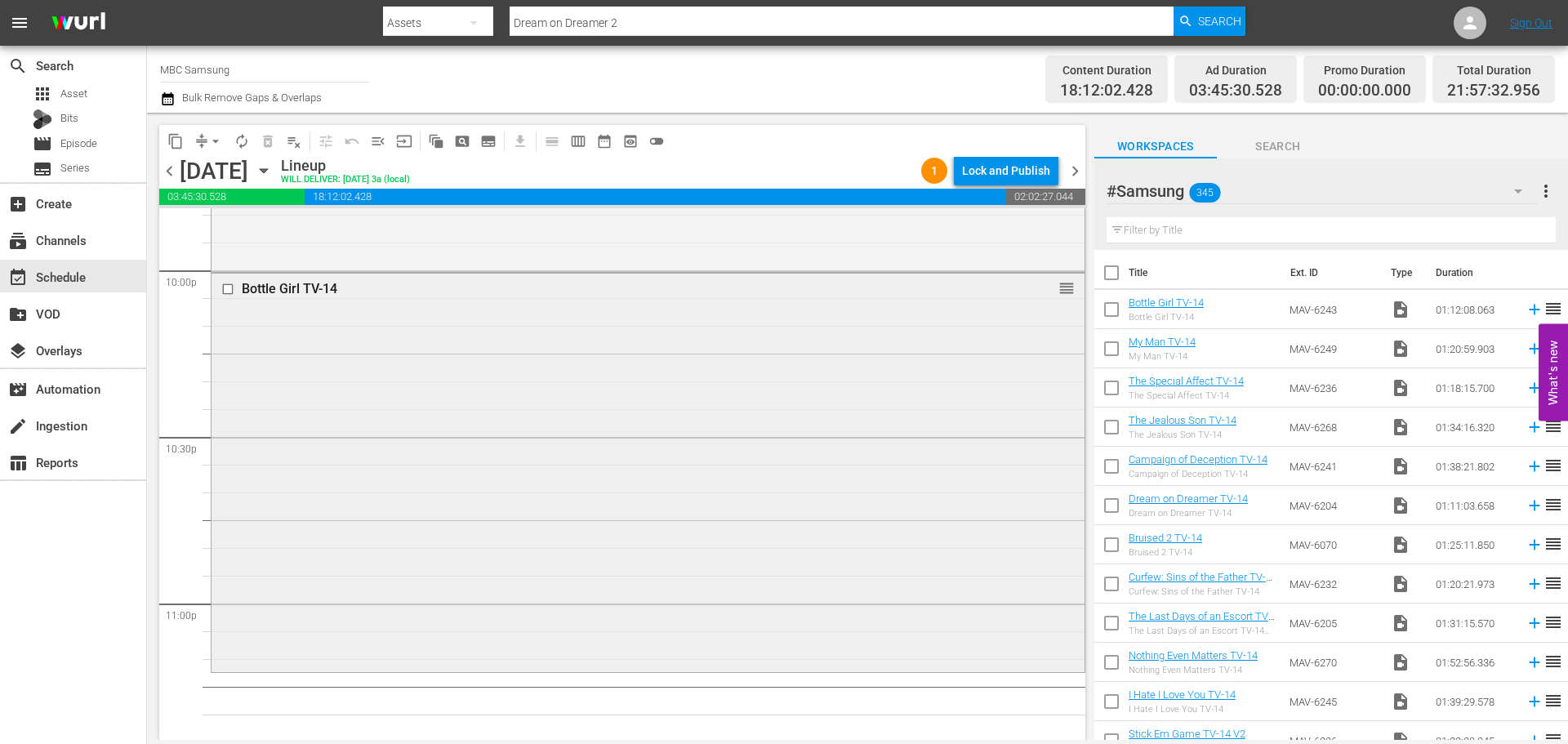
click at [791, 470] on div "Bottle Girl TV-14 reorder" at bounding box center [648, 471] width 873 height 396
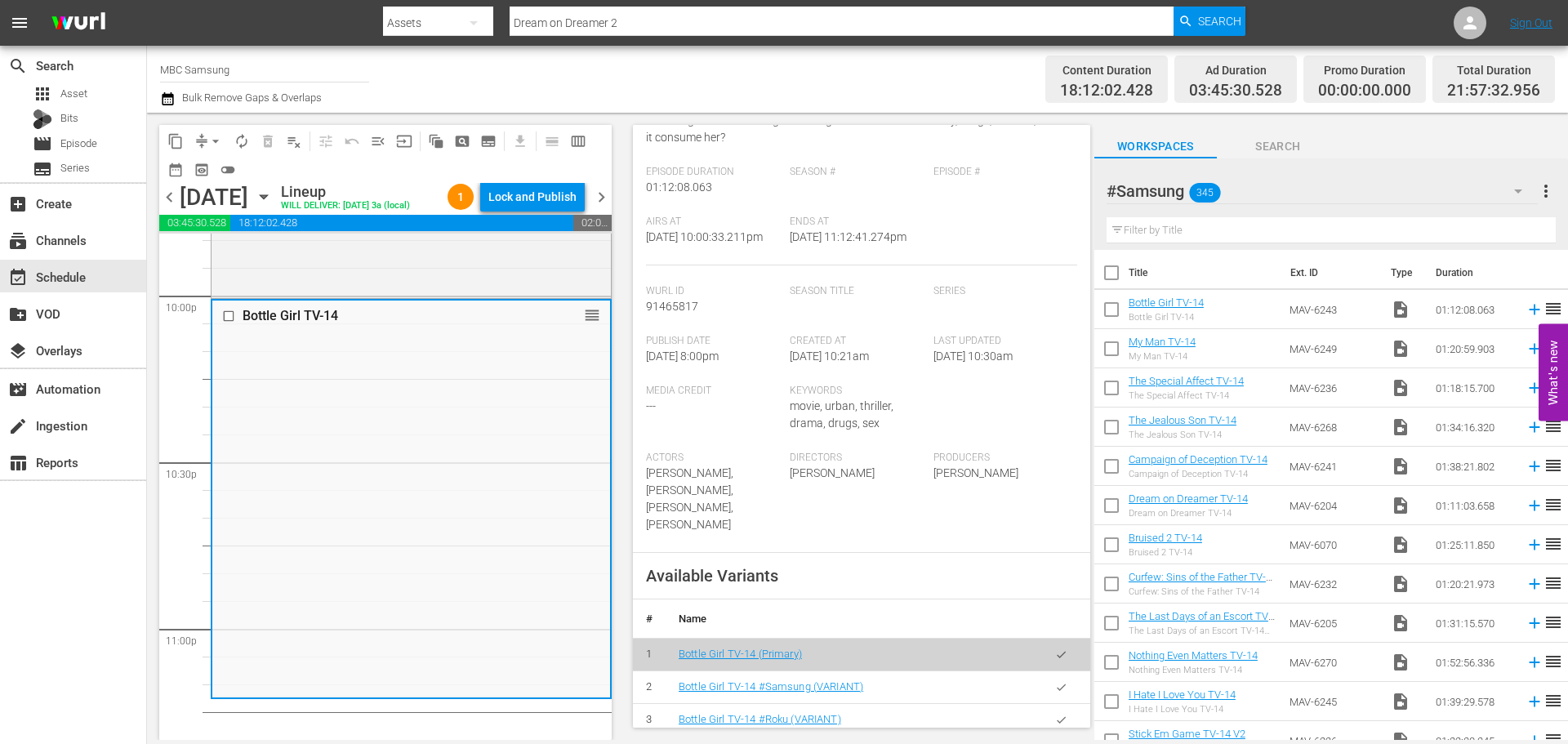
scroll to position [245, 0]
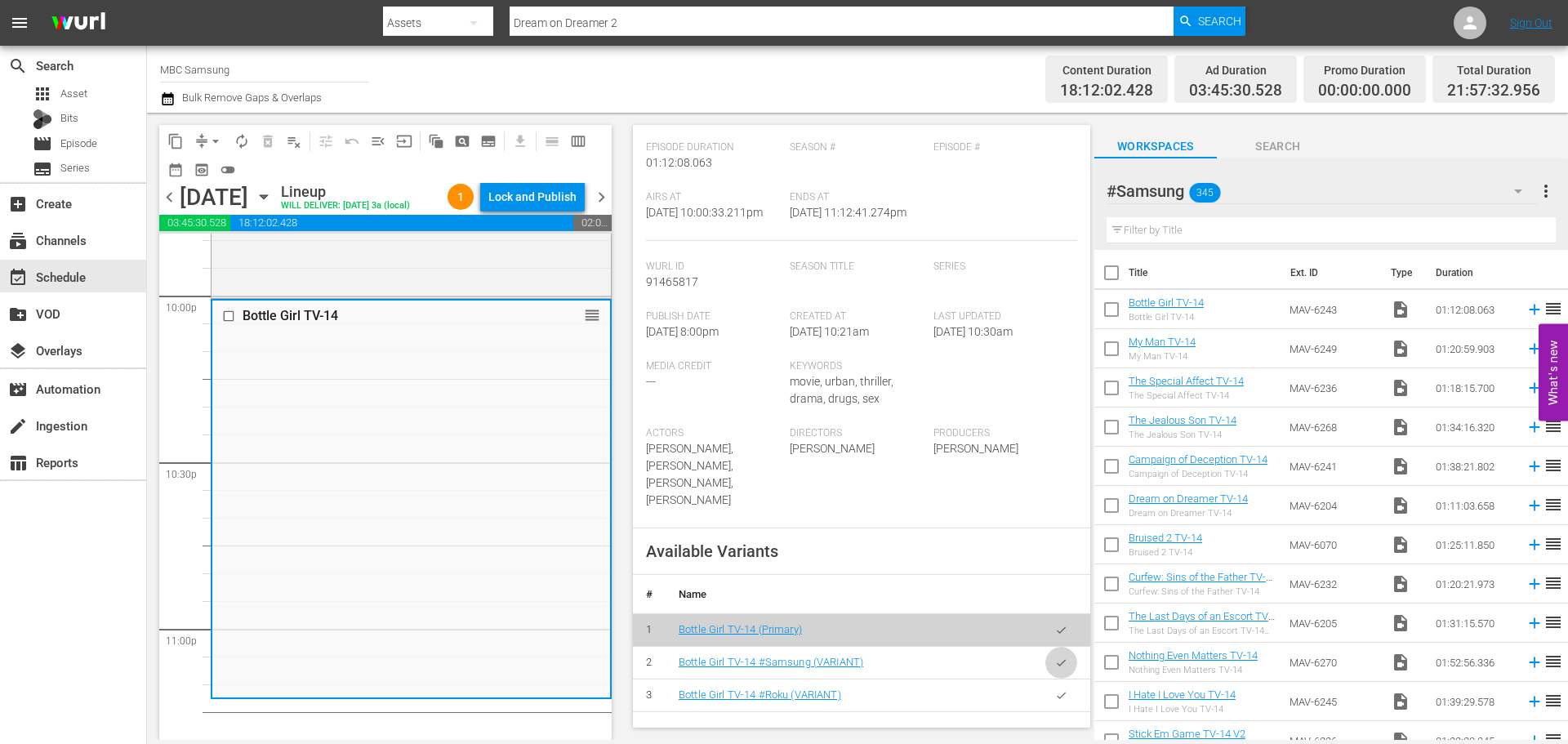
click at [1046, 662] on button "button" at bounding box center [1062, 663] width 32 height 32
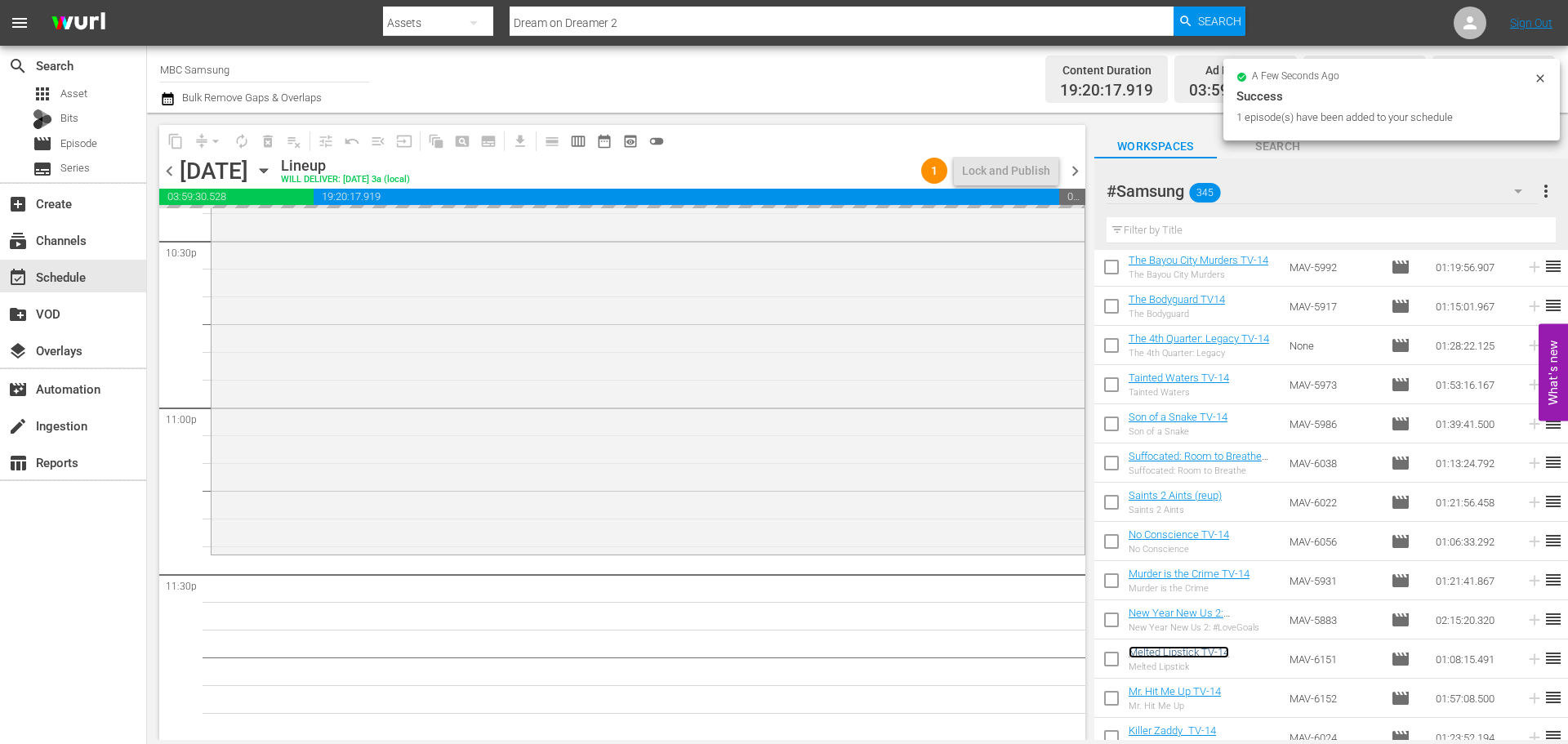
scroll to position [7464, 0]
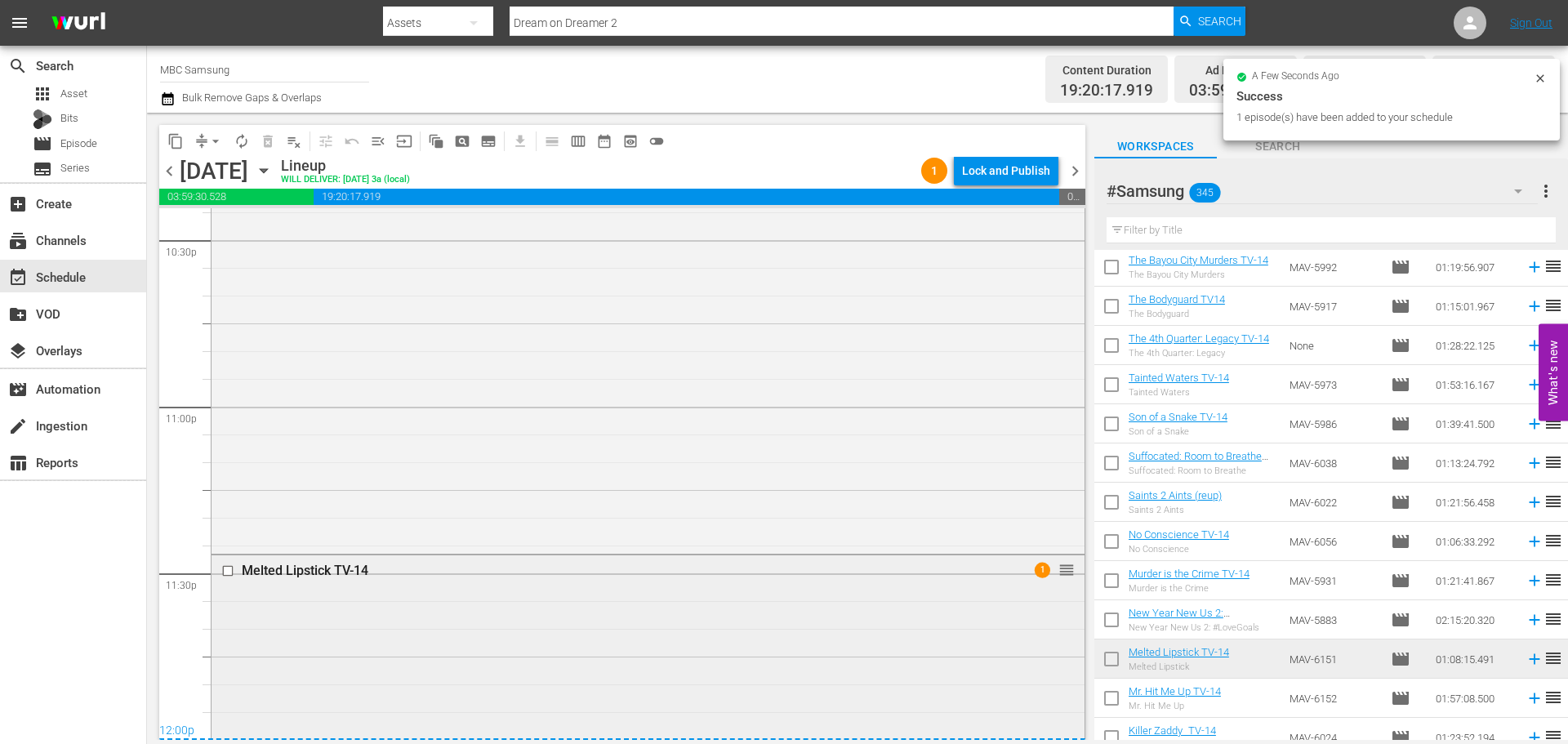
click at [375, 617] on div "Melted Lipstick TV-14 1 reorder" at bounding box center [648, 742] width 873 height 374
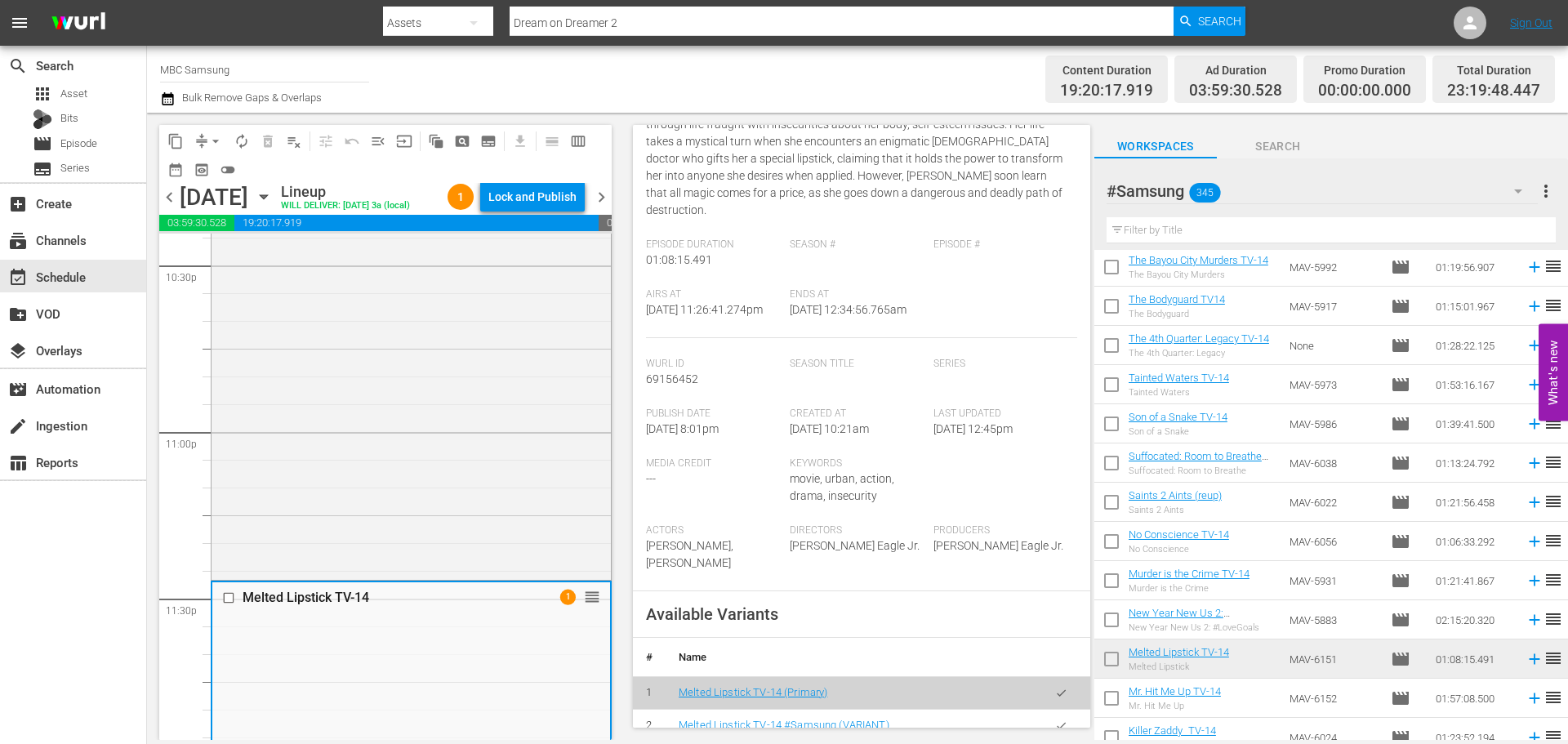
scroll to position [245, 0]
click at [1056, 717] on icon "button" at bounding box center [1062, 723] width 13 height 13
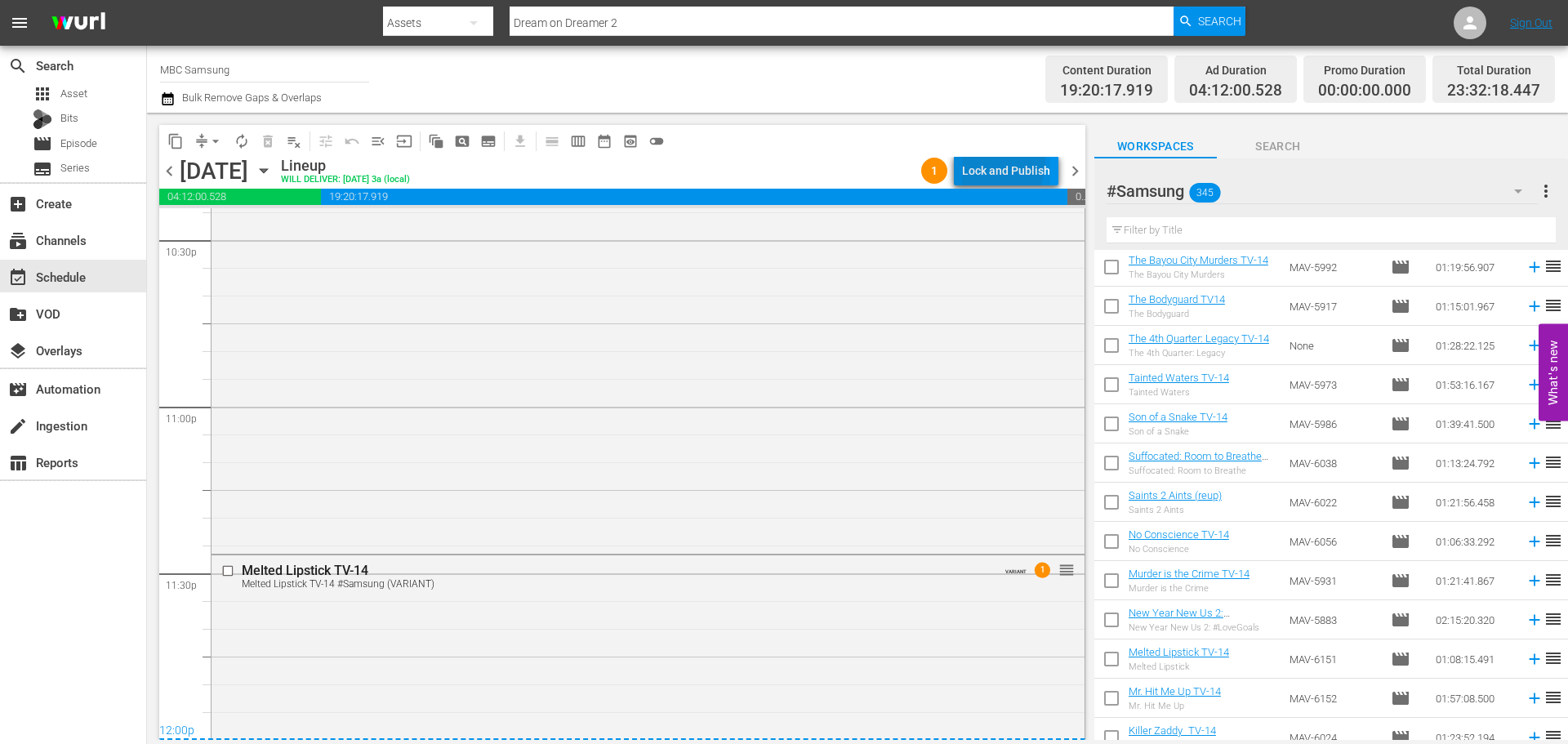
click at [995, 163] on div "Lock and Publish" at bounding box center [1006, 171] width 88 height 29
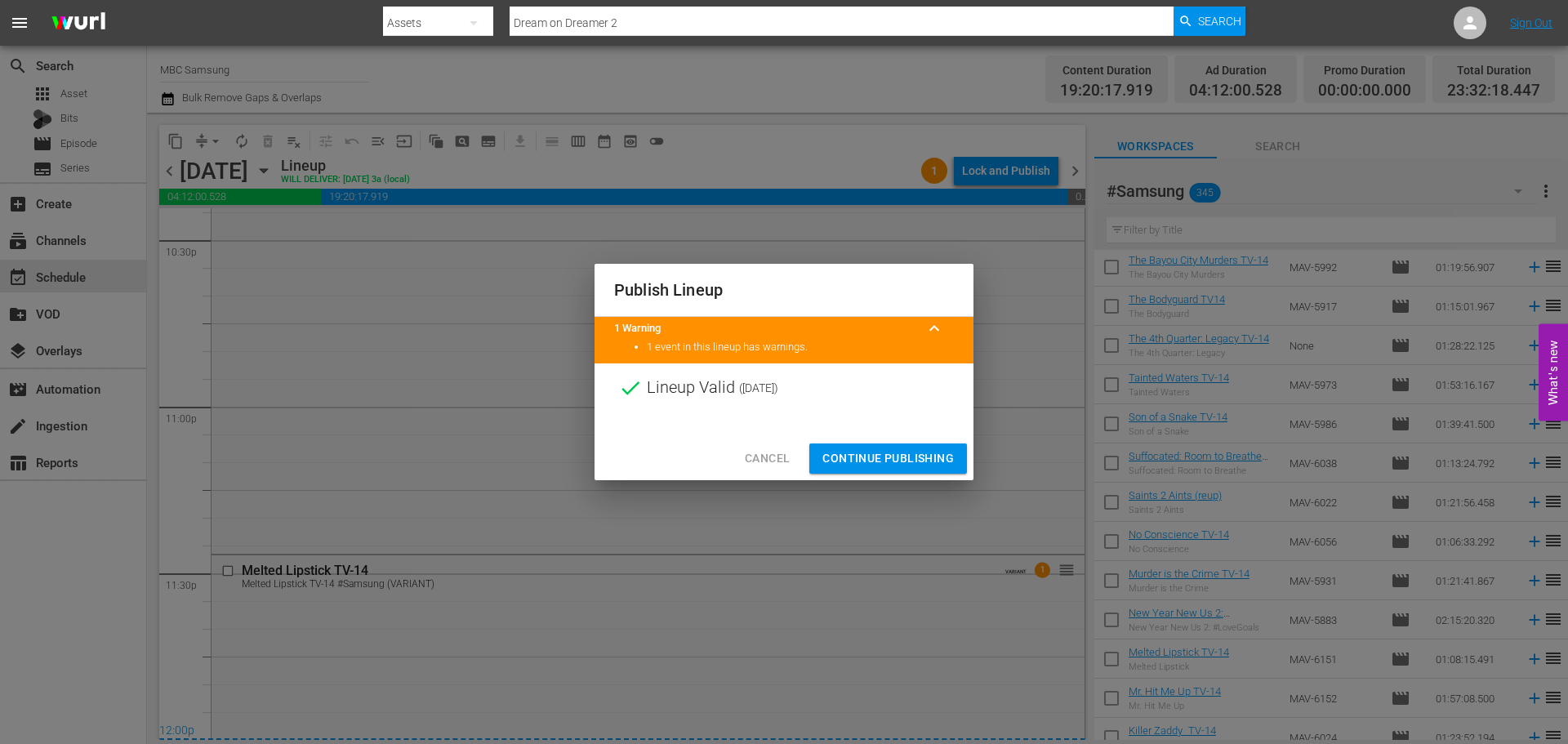
click at [898, 453] on span "Continue Publishing" at bounding box center [889, 458] width 132 height 20
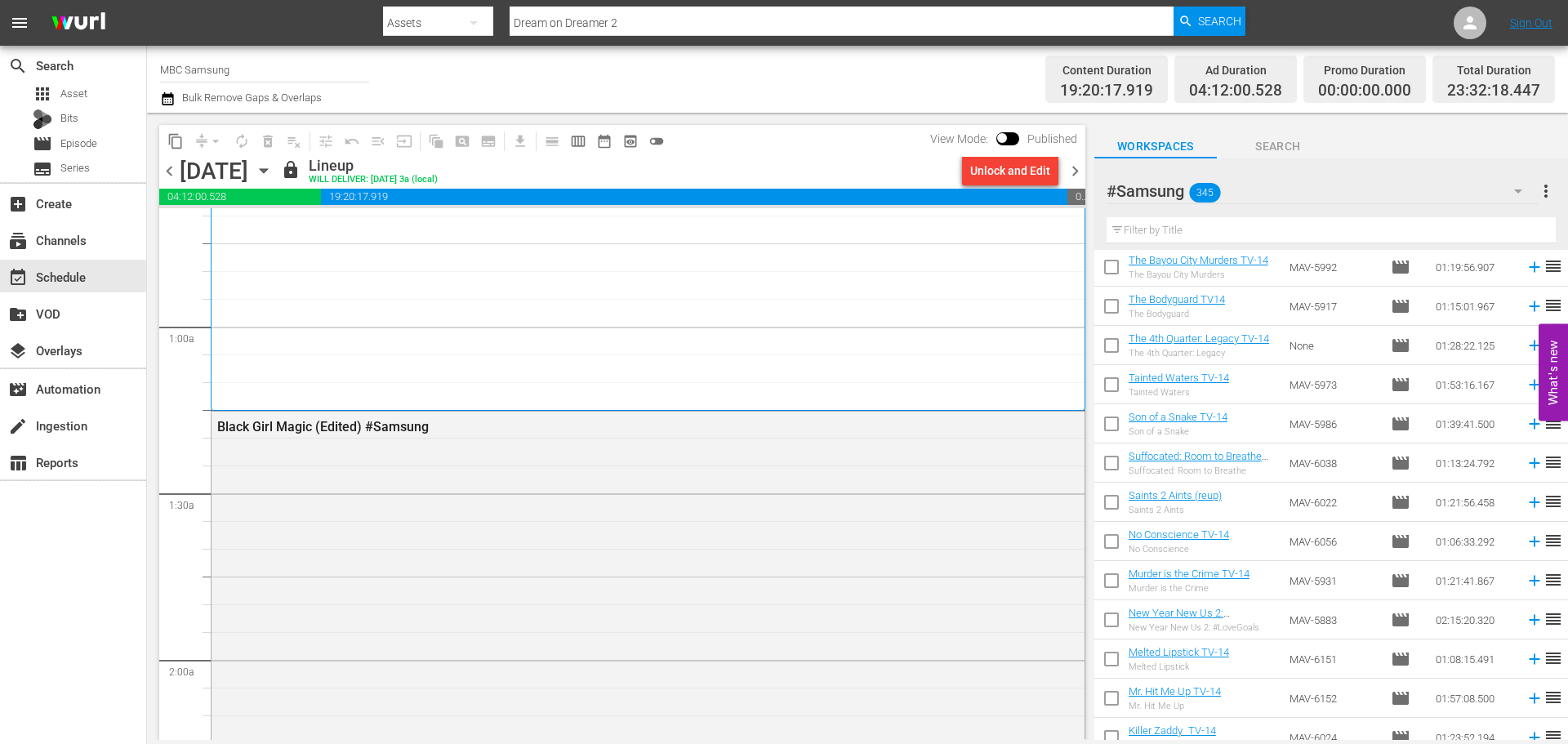
scroll to position [0, 0]
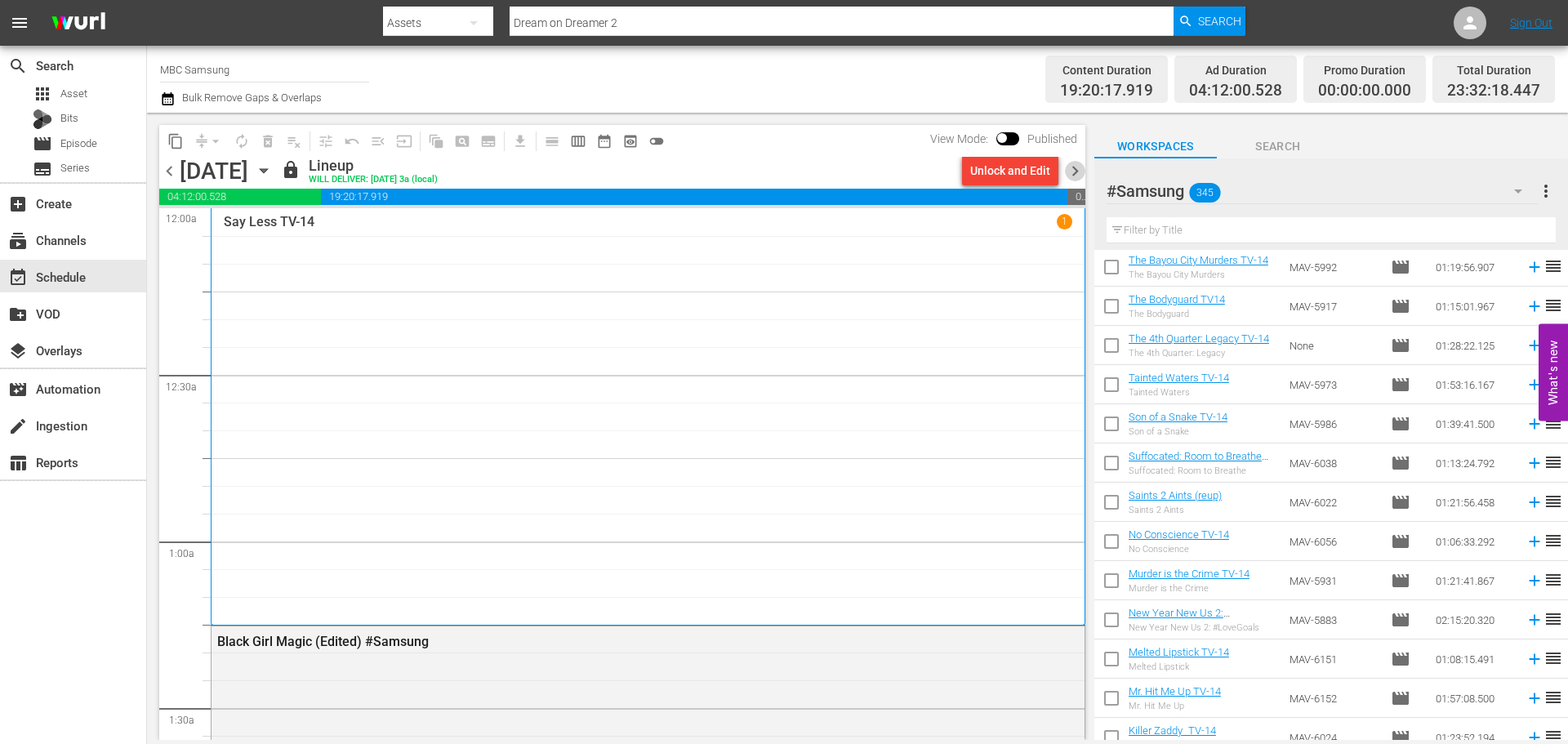
click at [1083, 172] on span "chevron_right" at bounding box center [1075, 171] width 20 height 20
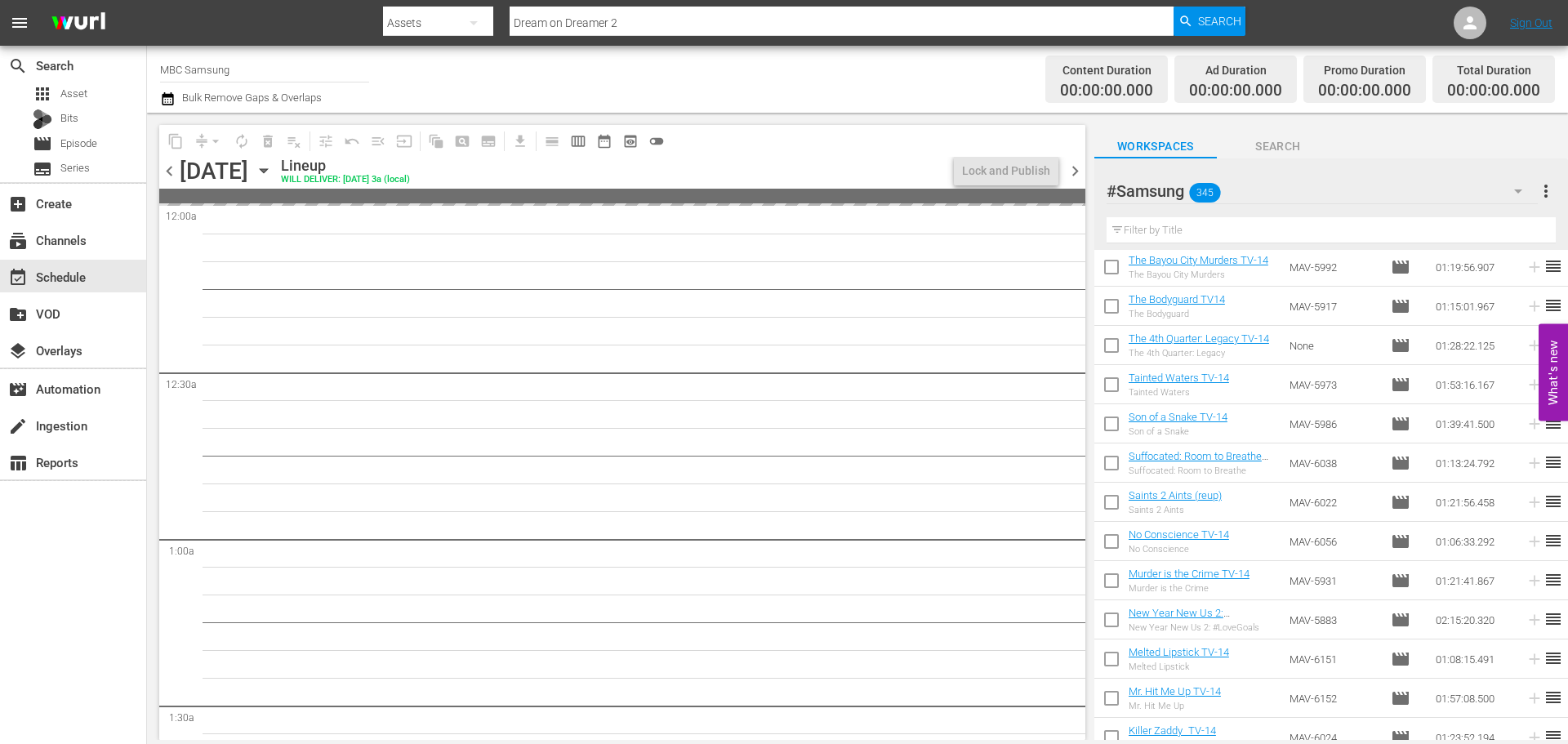
click at [169, 169] on span "chevron_left" at bounding box center [169, 171] width 20 height 20
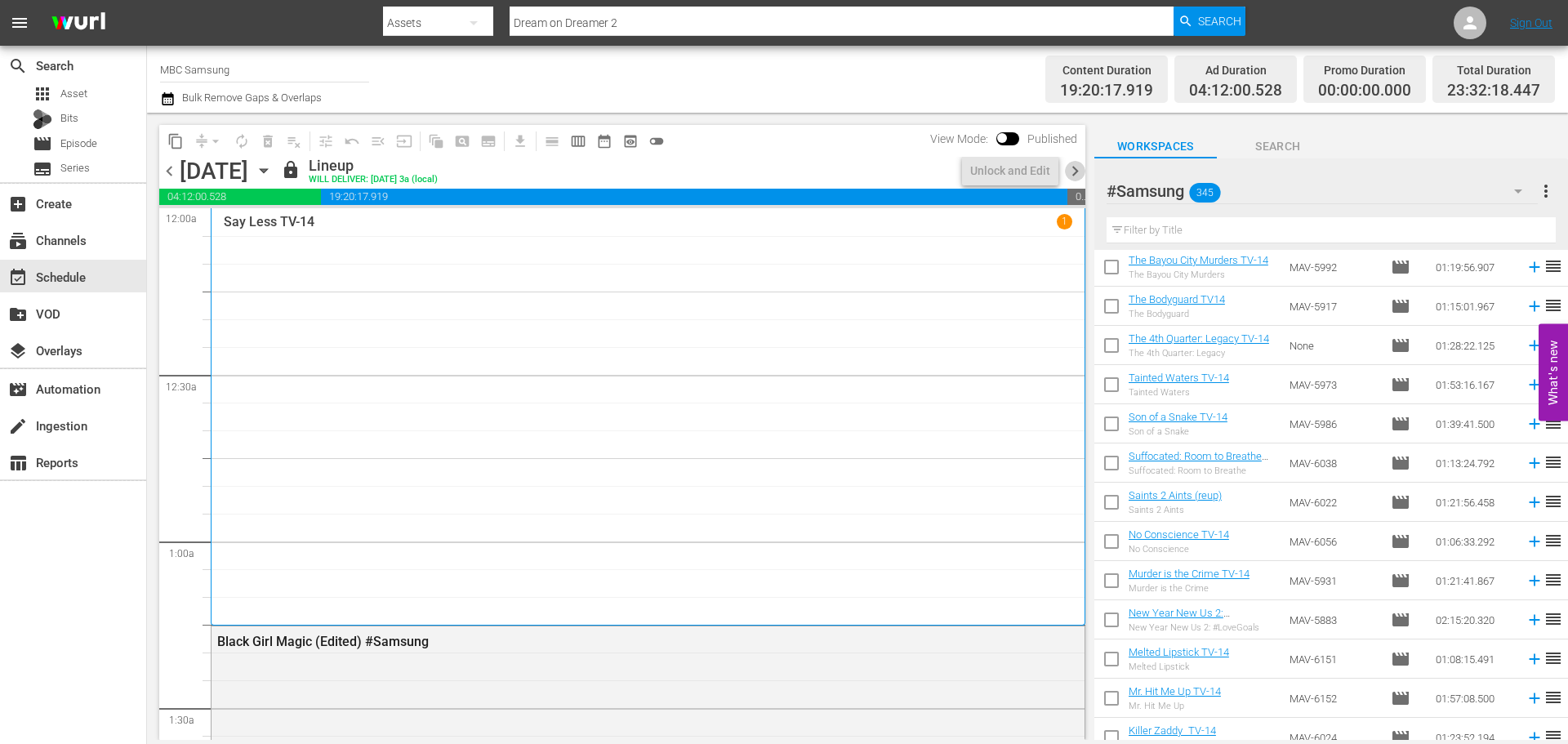
drag, startPoint x: 1071, startPoint y: 171, endPoint x: 1094, endPoint y: 165, distance: 23.8
click at [1072, 170] on span "chevron_right" at bounding box center [1075, 171] width 20 height 20
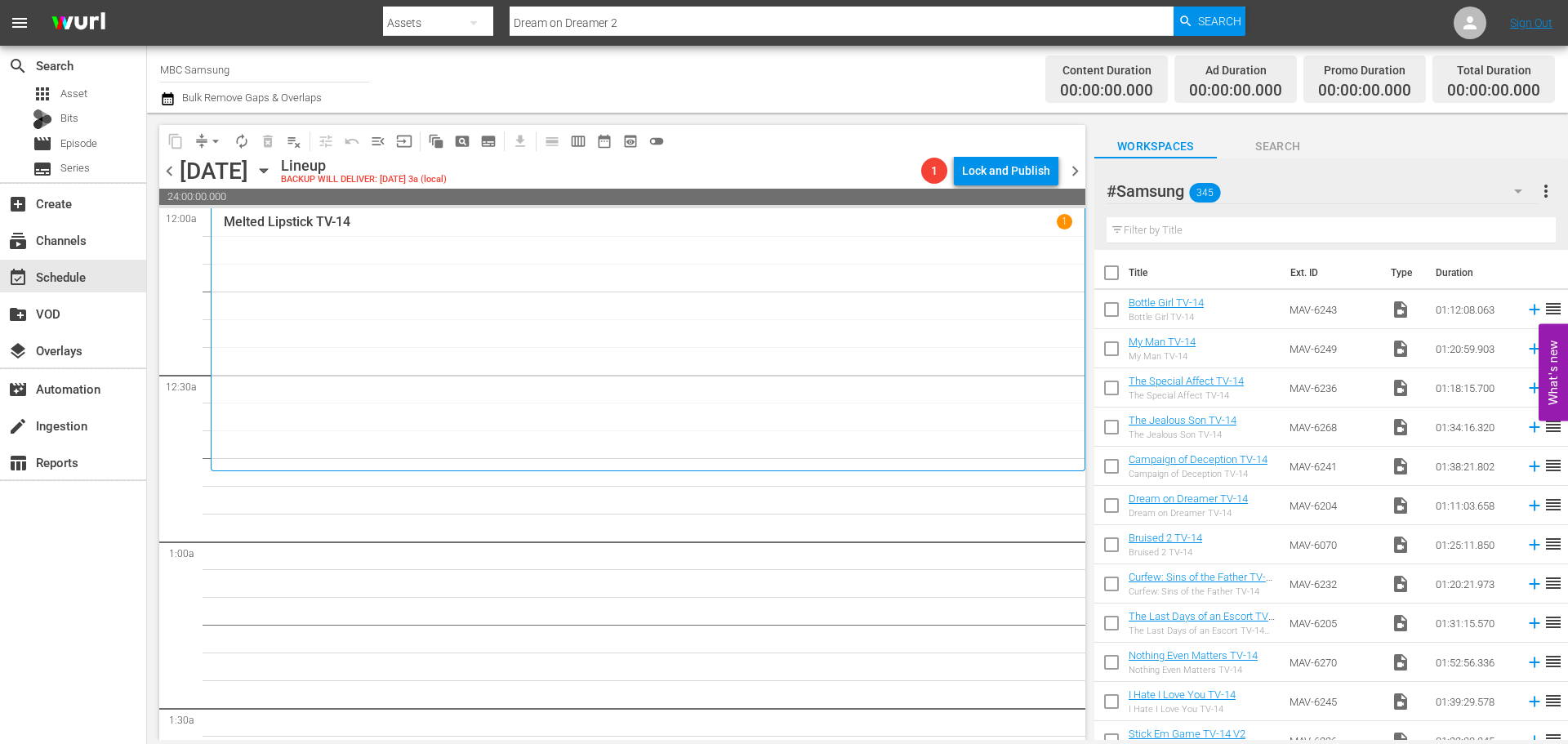
scroll to position [3022, 0]
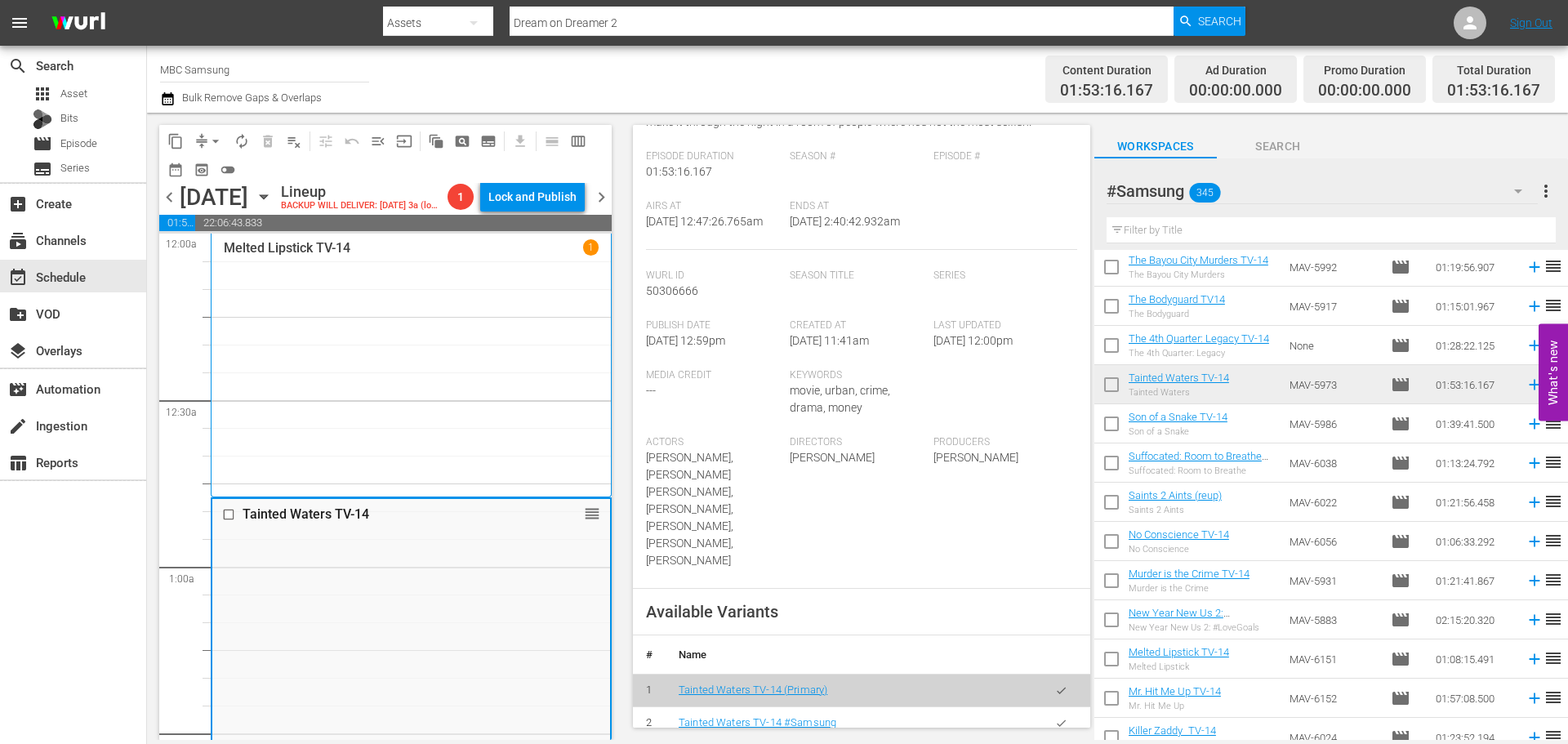
scroll to position [327, 0]
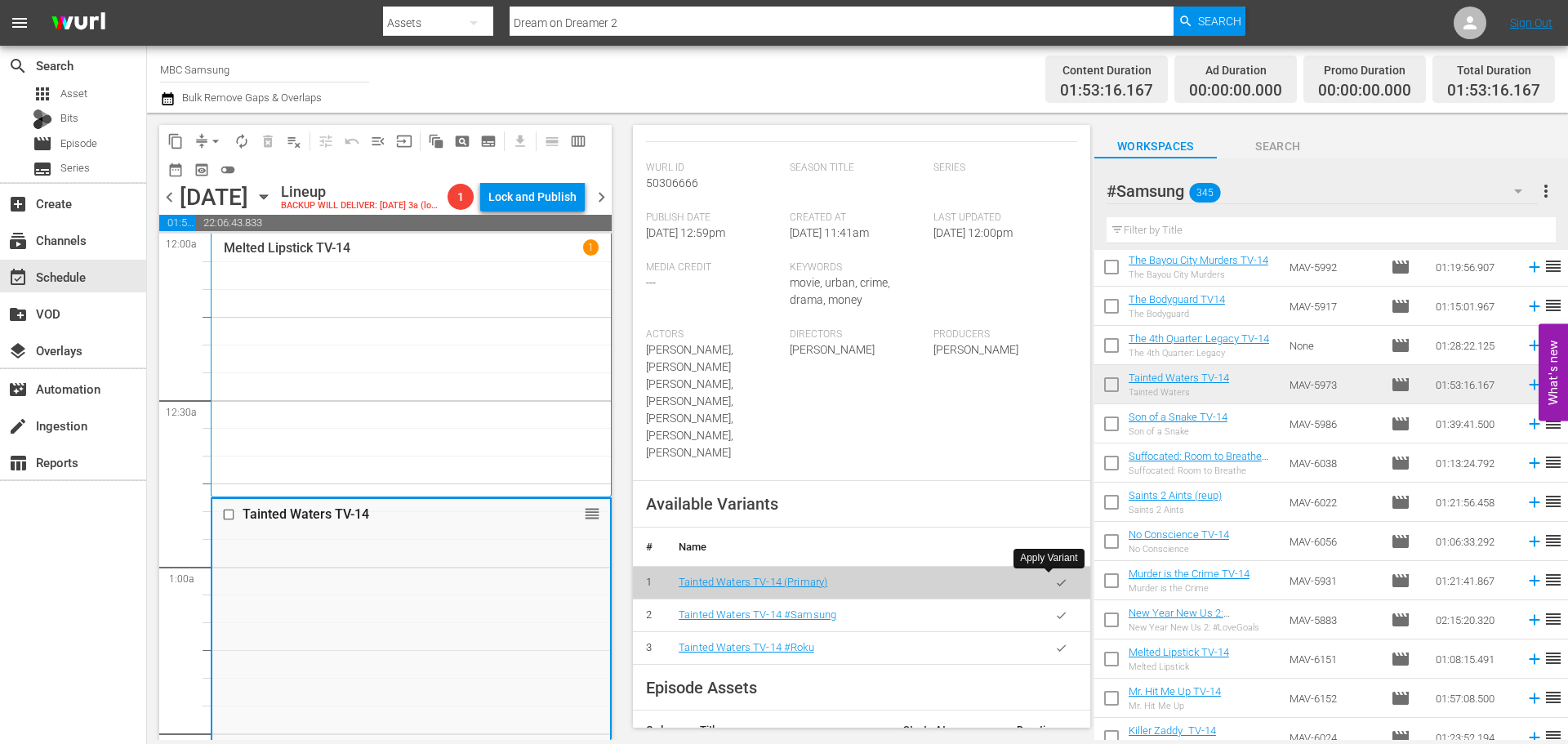
click at [1056, 609] on icon "button" at bounding box center [1062, 615] width 13 height 13
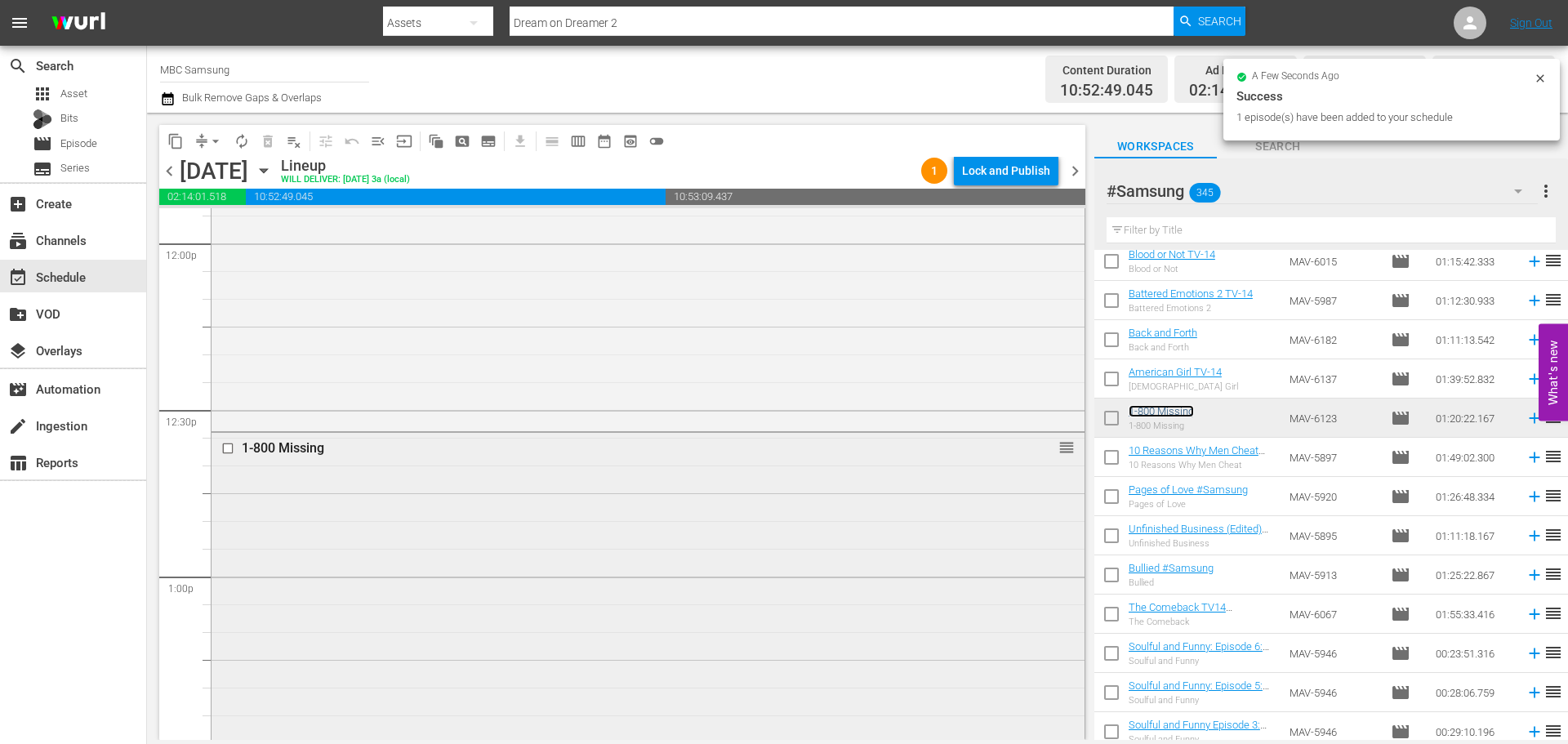
scroll to position [4001, 0]
click at [492, 488] on div "1-800 Missing reorder" at bounding box center [648, 615] width 873 height 441
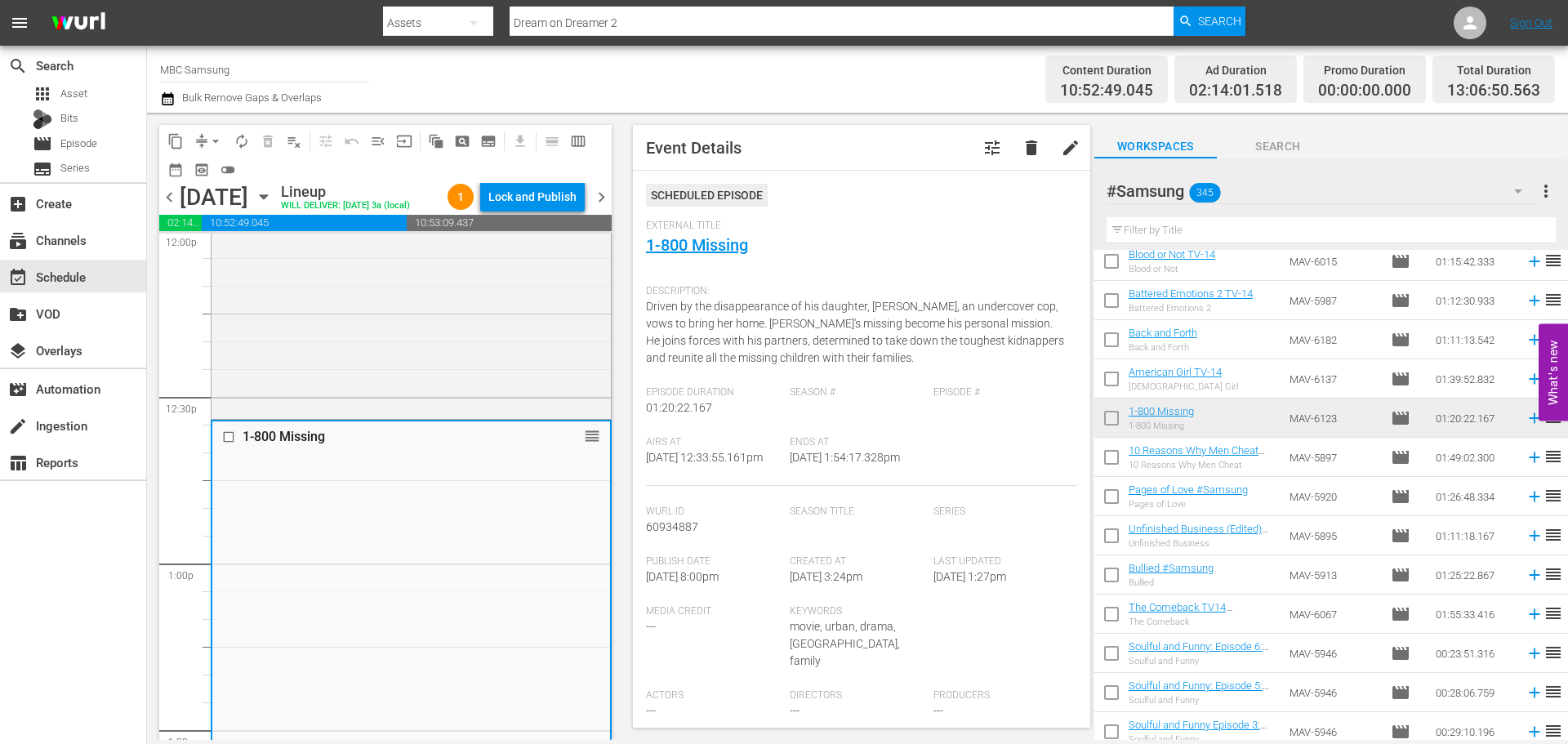
scroll to position [245, 0]
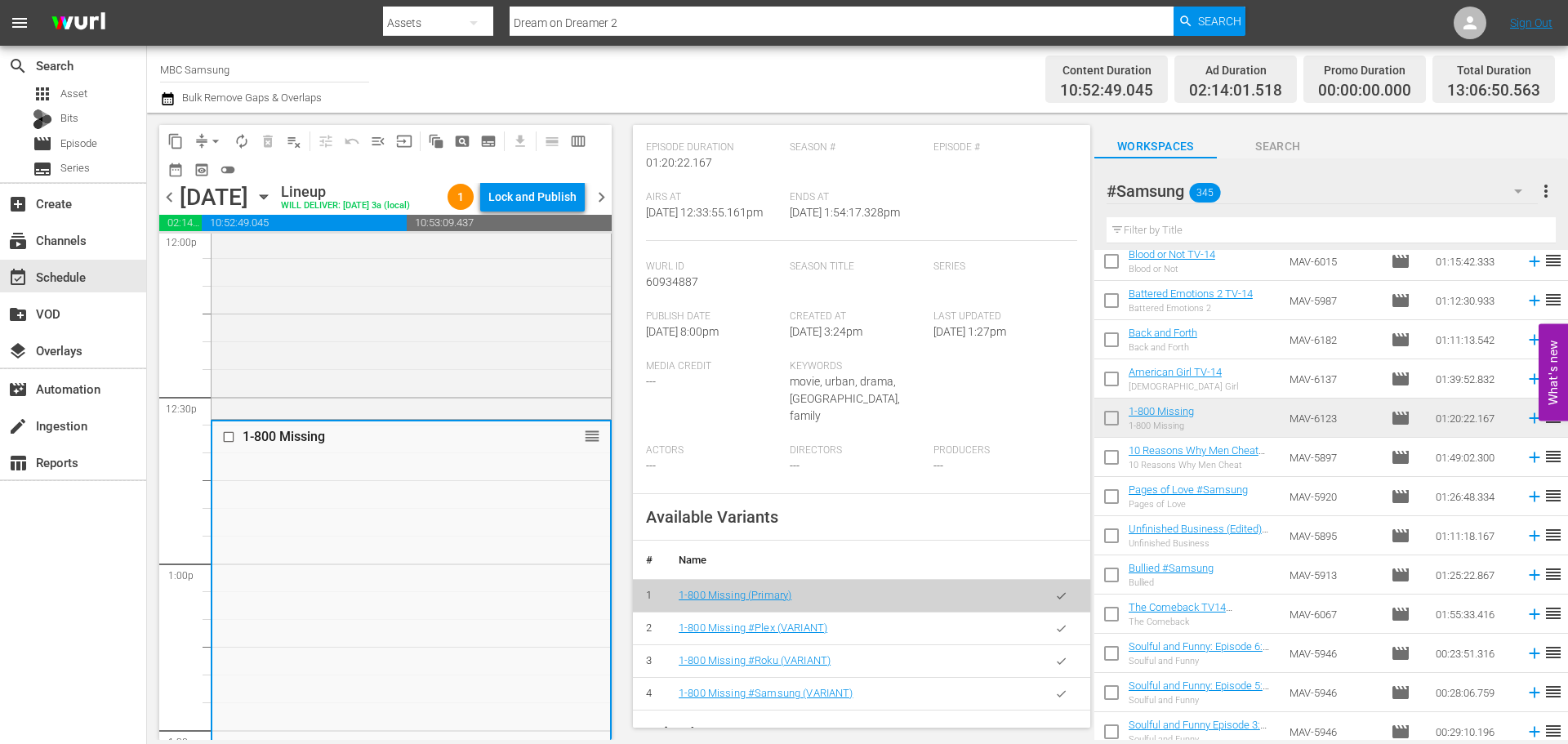
click at [1064, 690] on button "button" at bounding box center [1062, 694] width 32 height 32
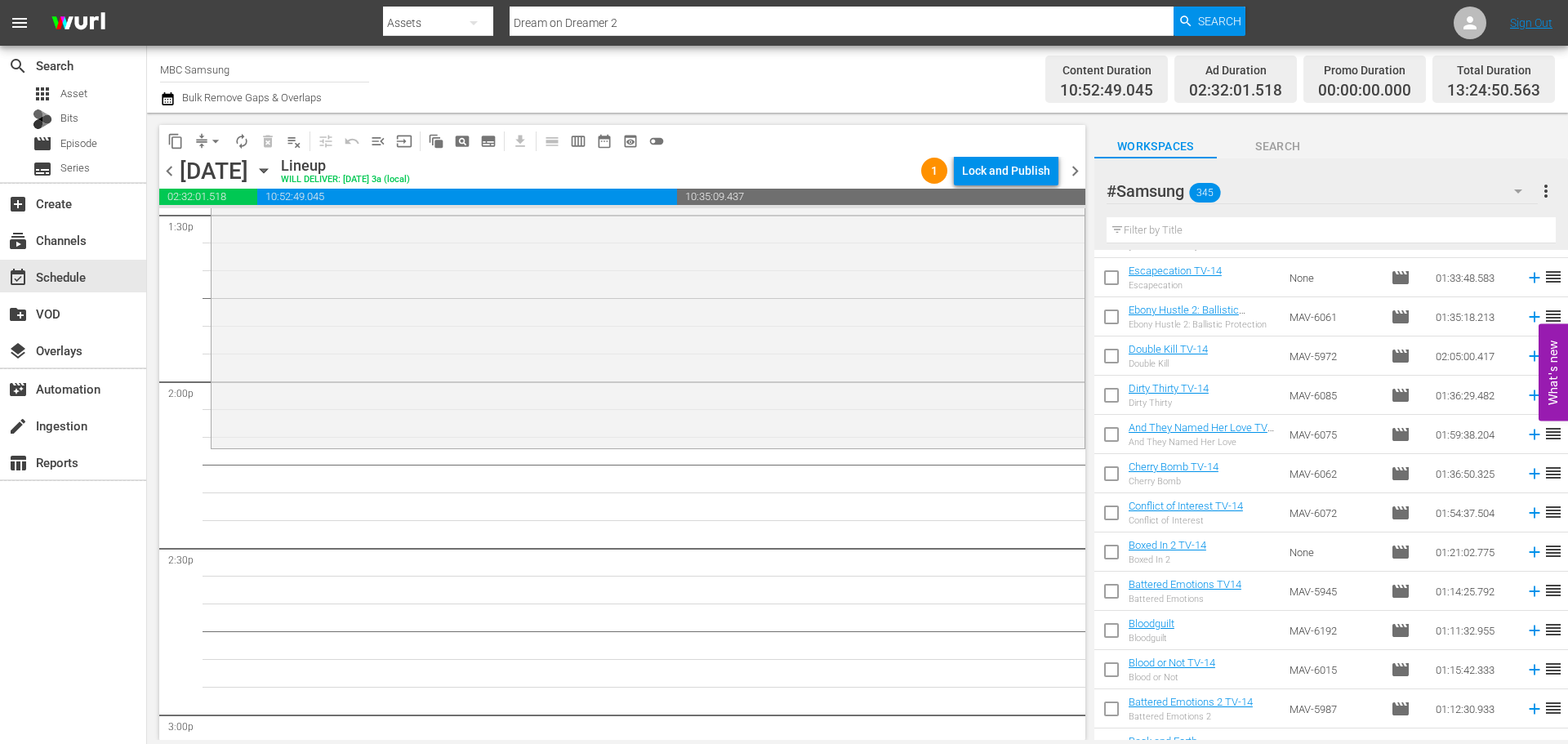
scroll to position [3792, 0]
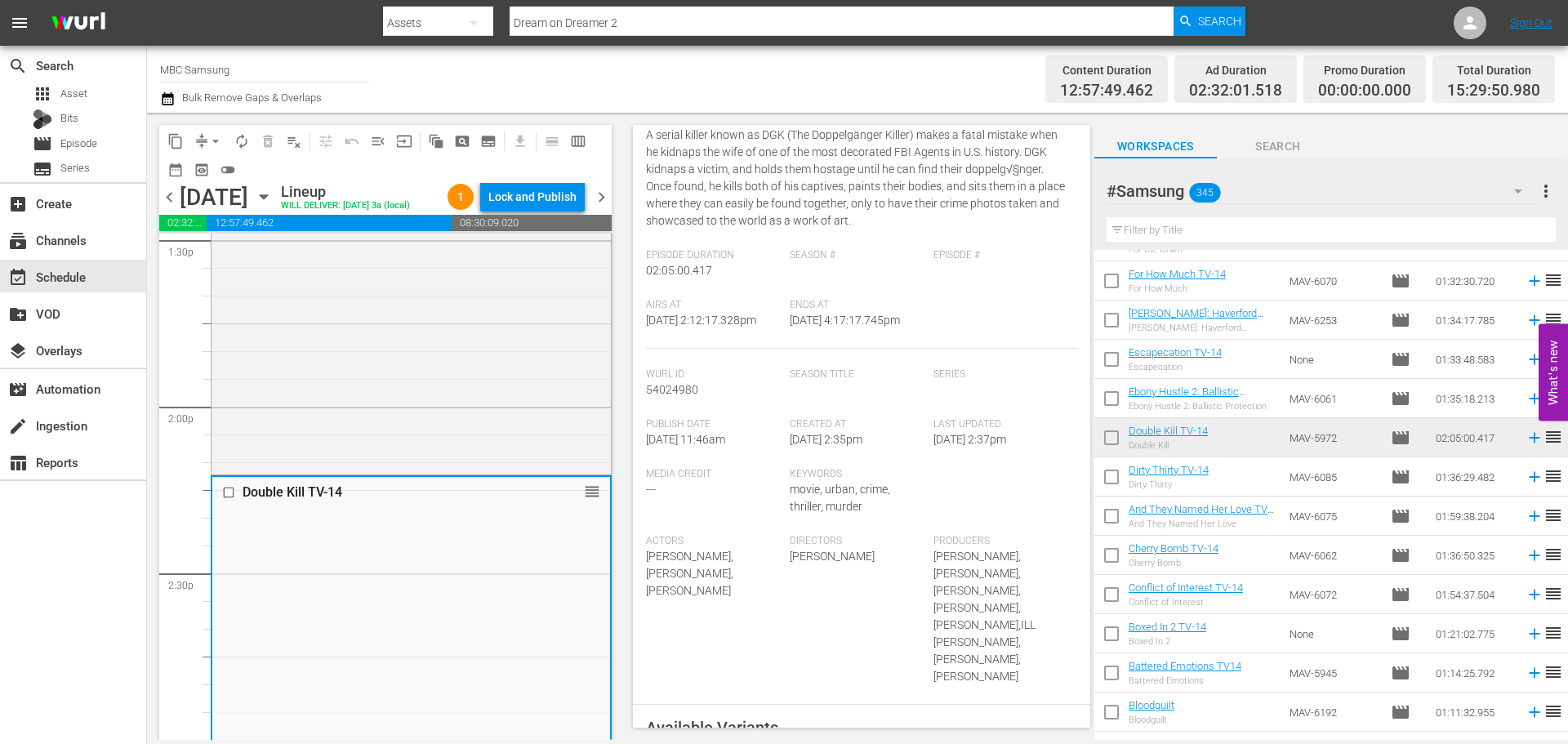
scroll to position [490, 0]
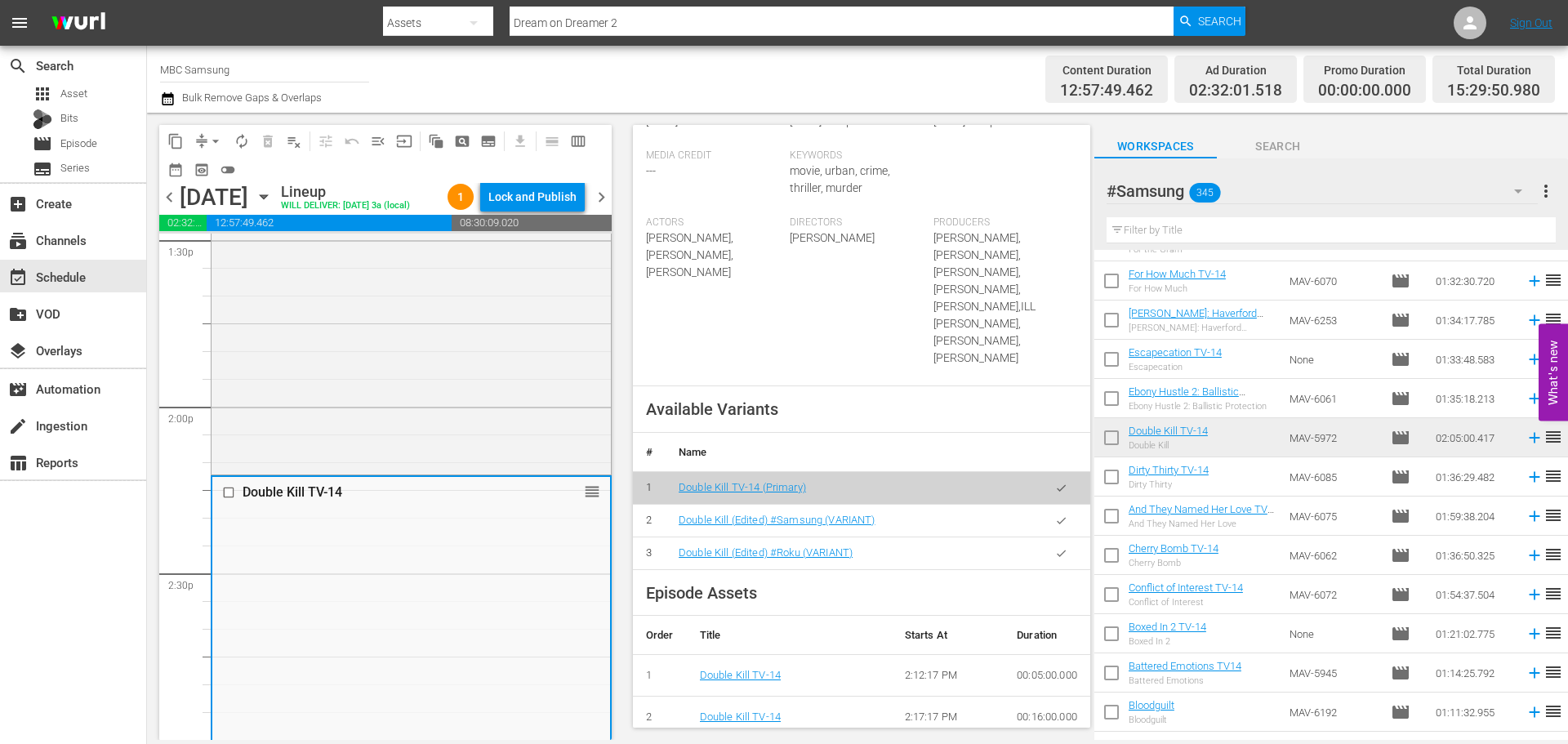
click at [1056, 514] on icon "button" at bounding box center [1062, 520] width 13 height 13
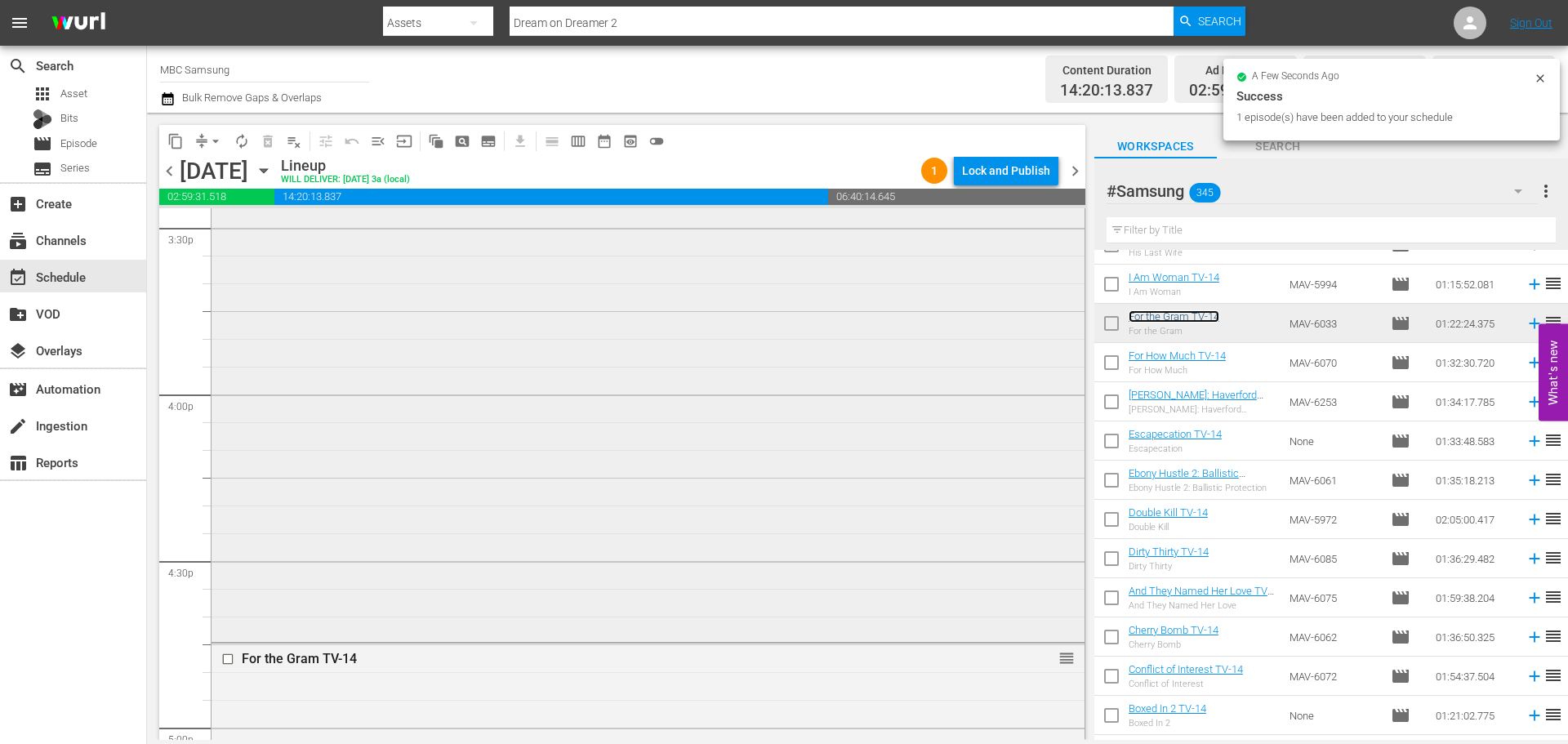
scroll to position [5226, 0]
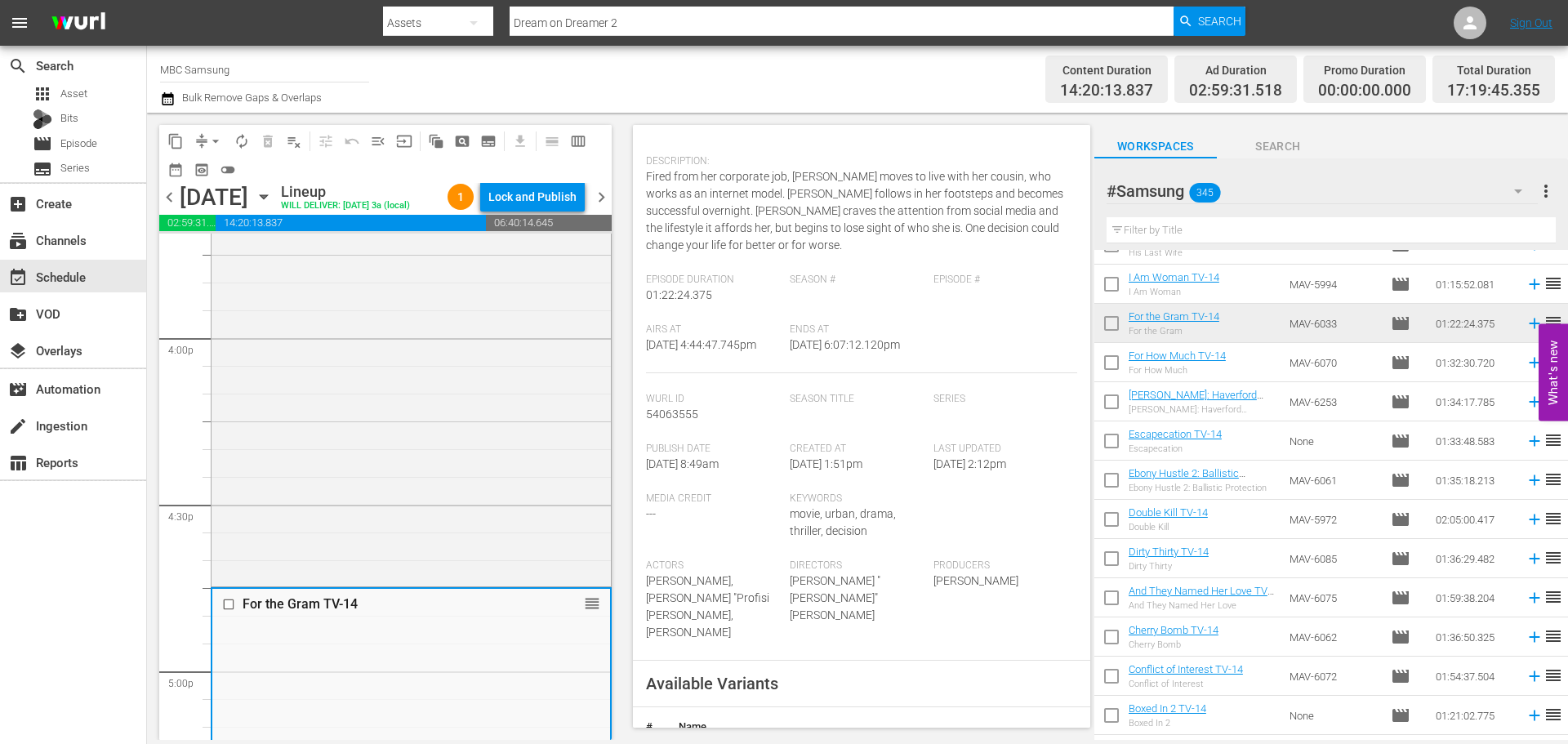
scroll to position [327, 0]
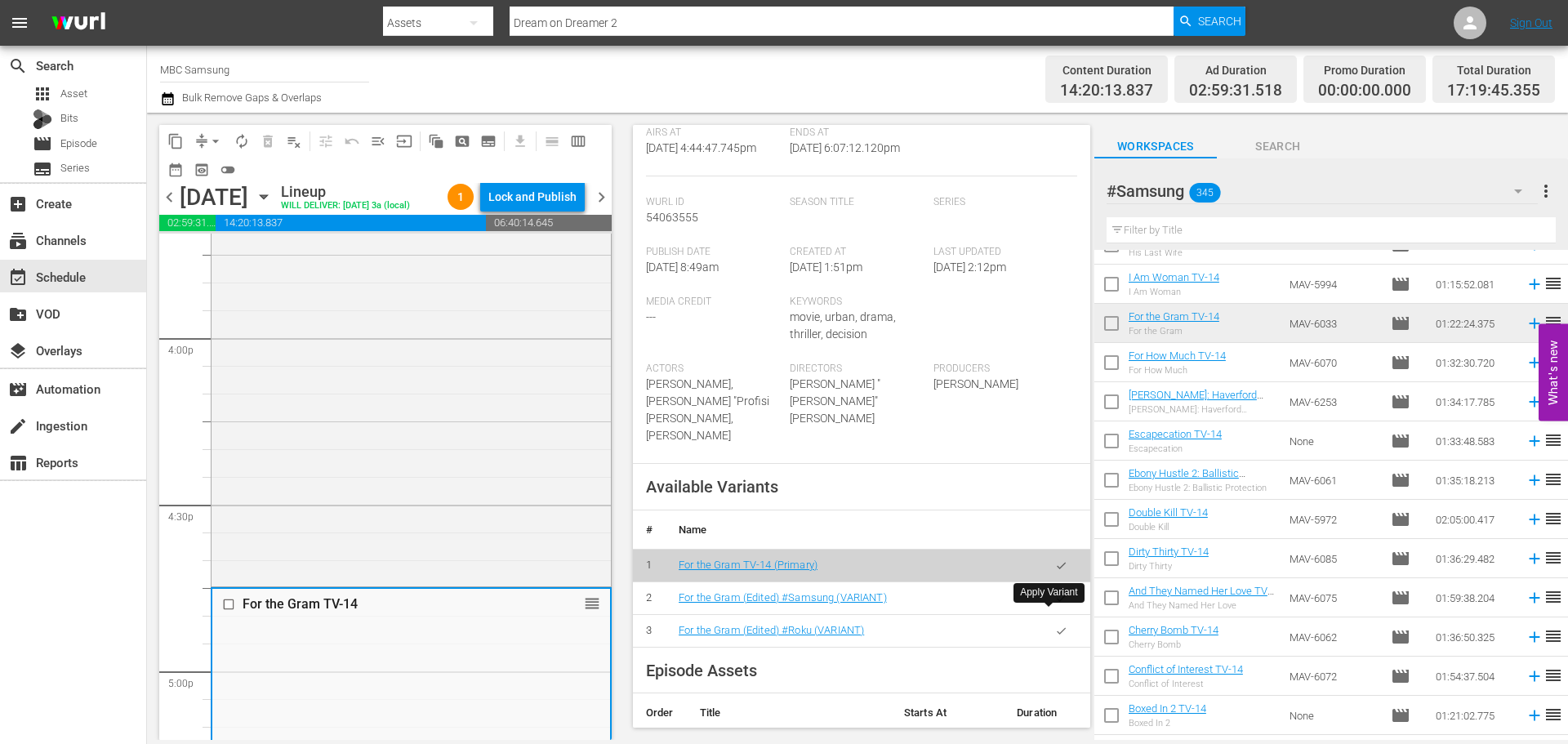
click at [1056, 614] on button "button" at bounding box center [1062, 598] width 32 height 32
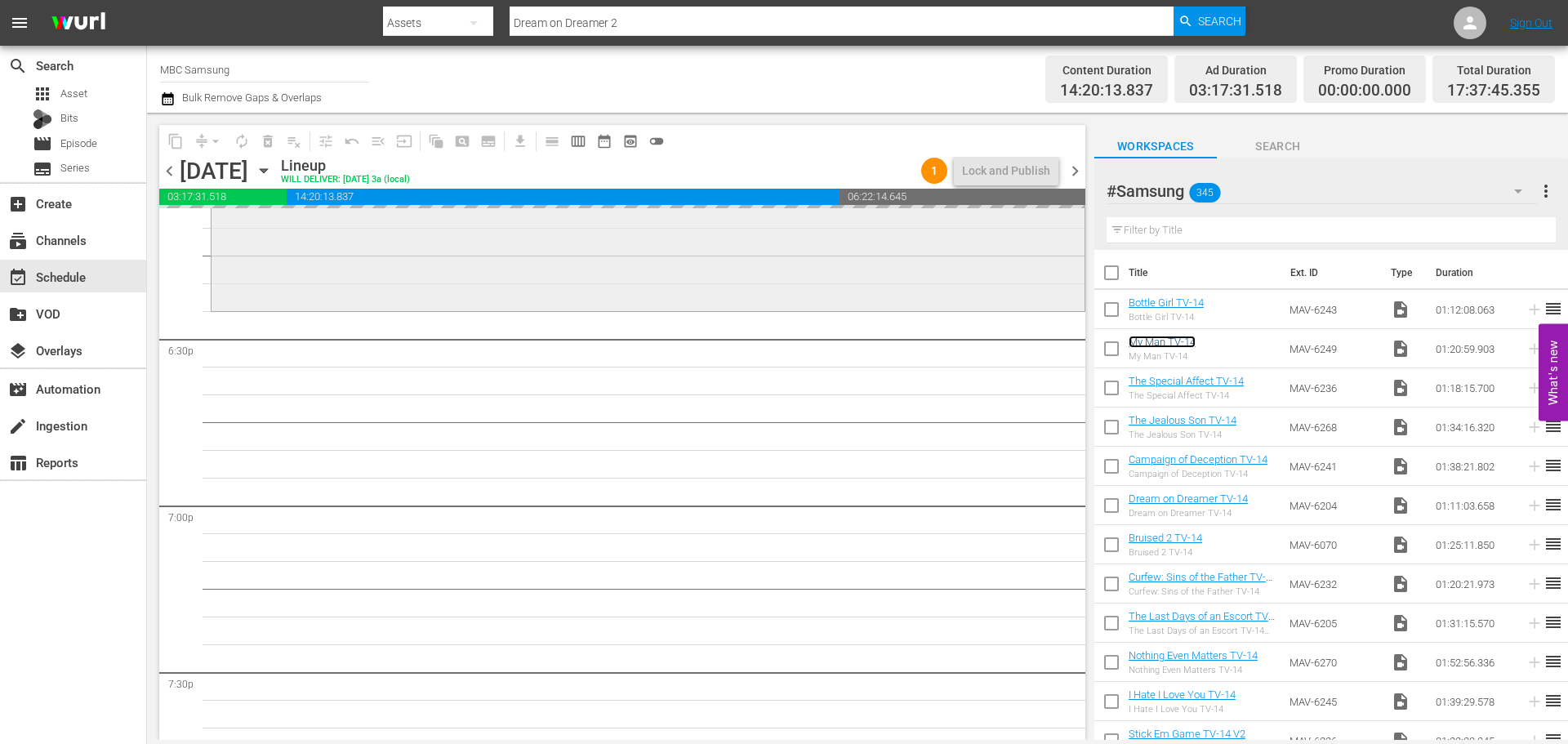
scroll to position [6043, 0]
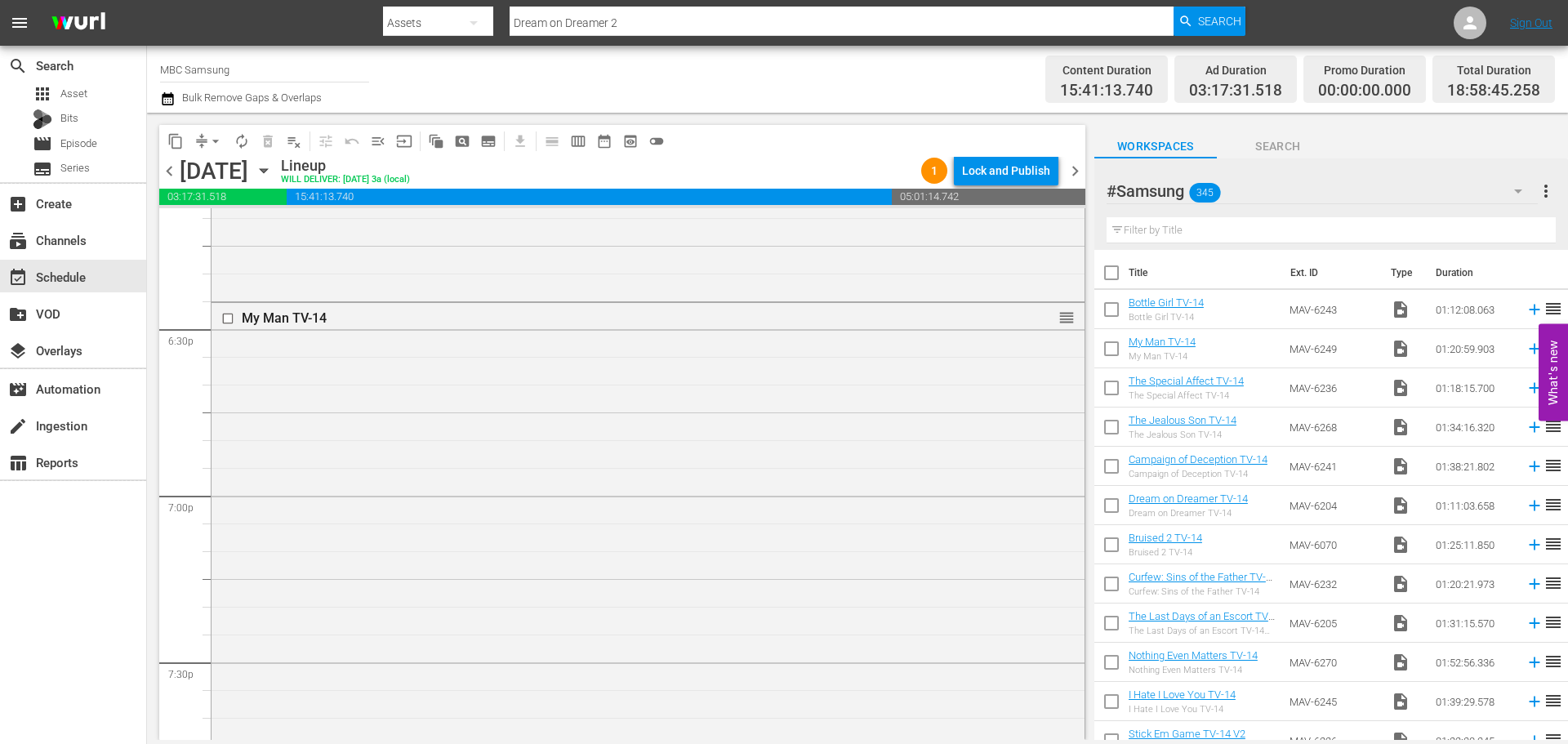
click at [702, 483] on div "My Man TV-14 reorder" at bounding box center [648, 525] width 873 height 445
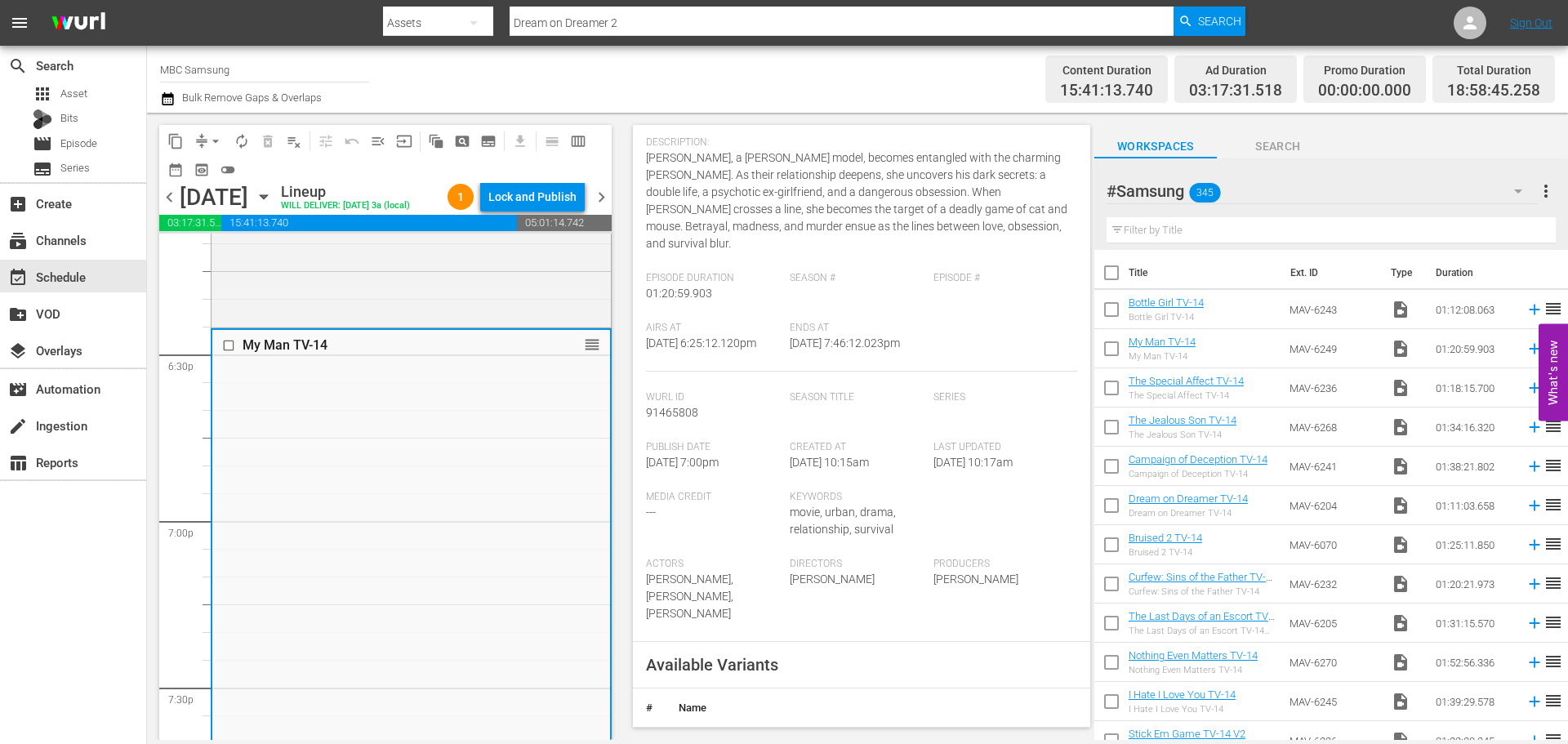
scroll to position [408, 0]
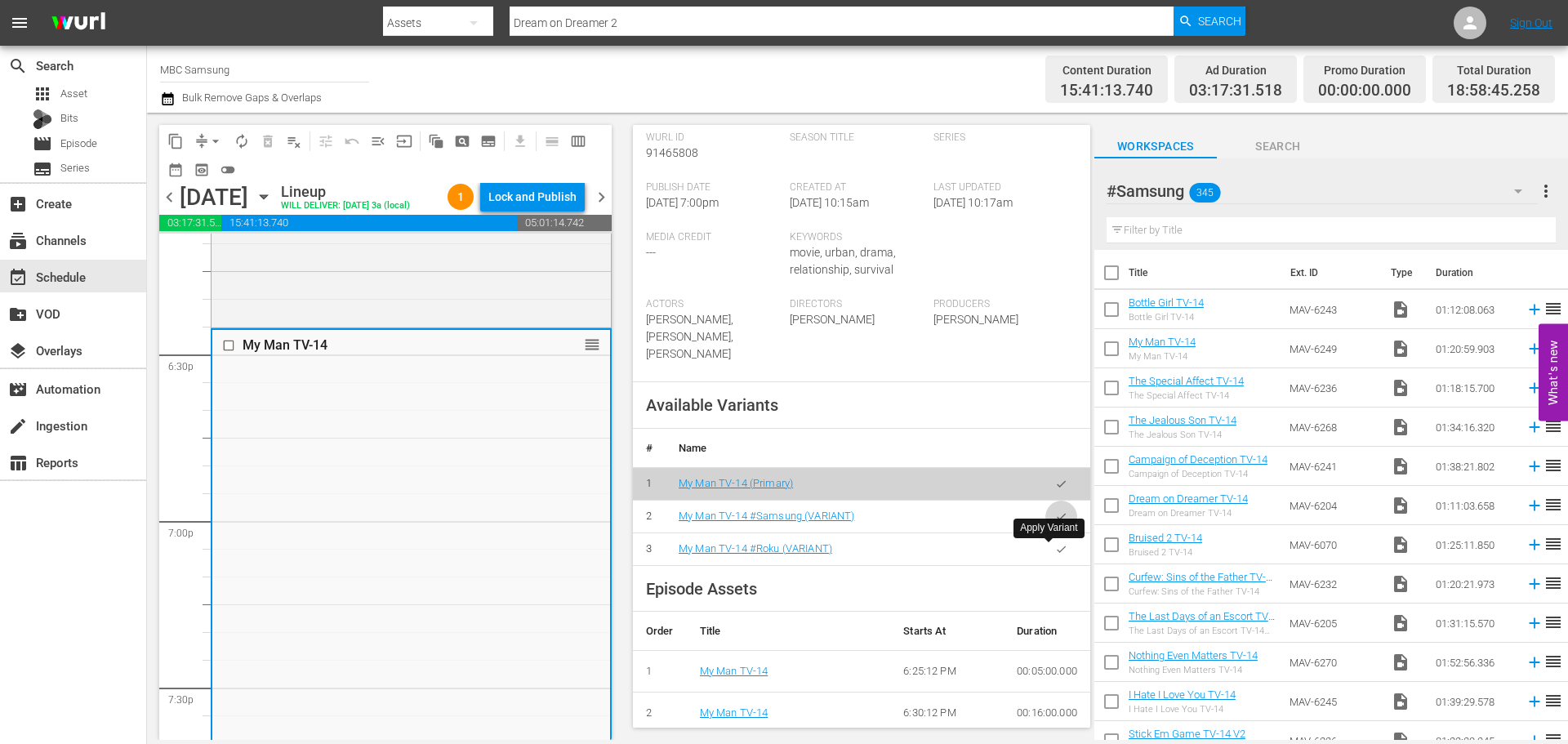
click at [1056, 523] on icon "button" at bounding box center [1062, 516] width 13 height 13
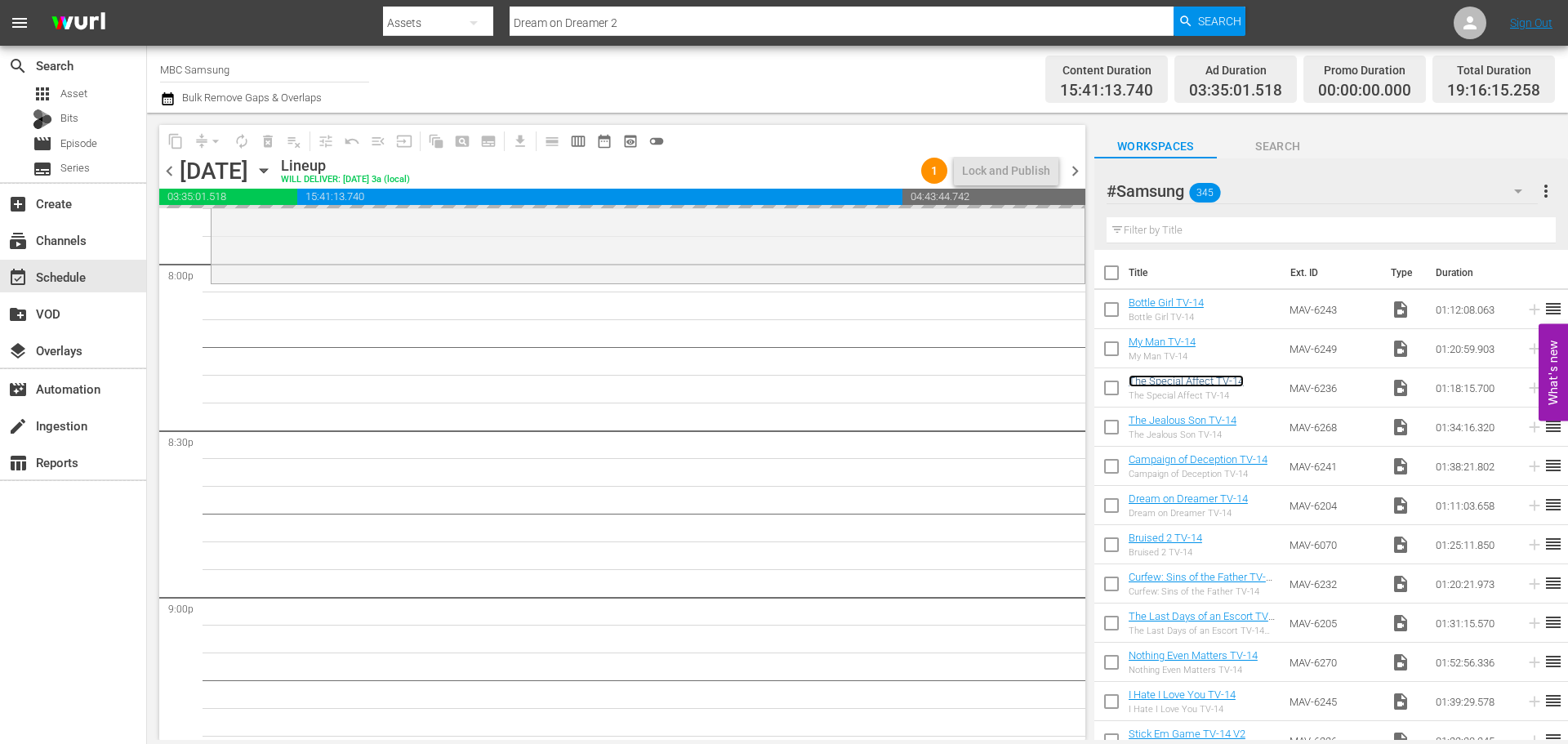
scroll to position [6615, 0]
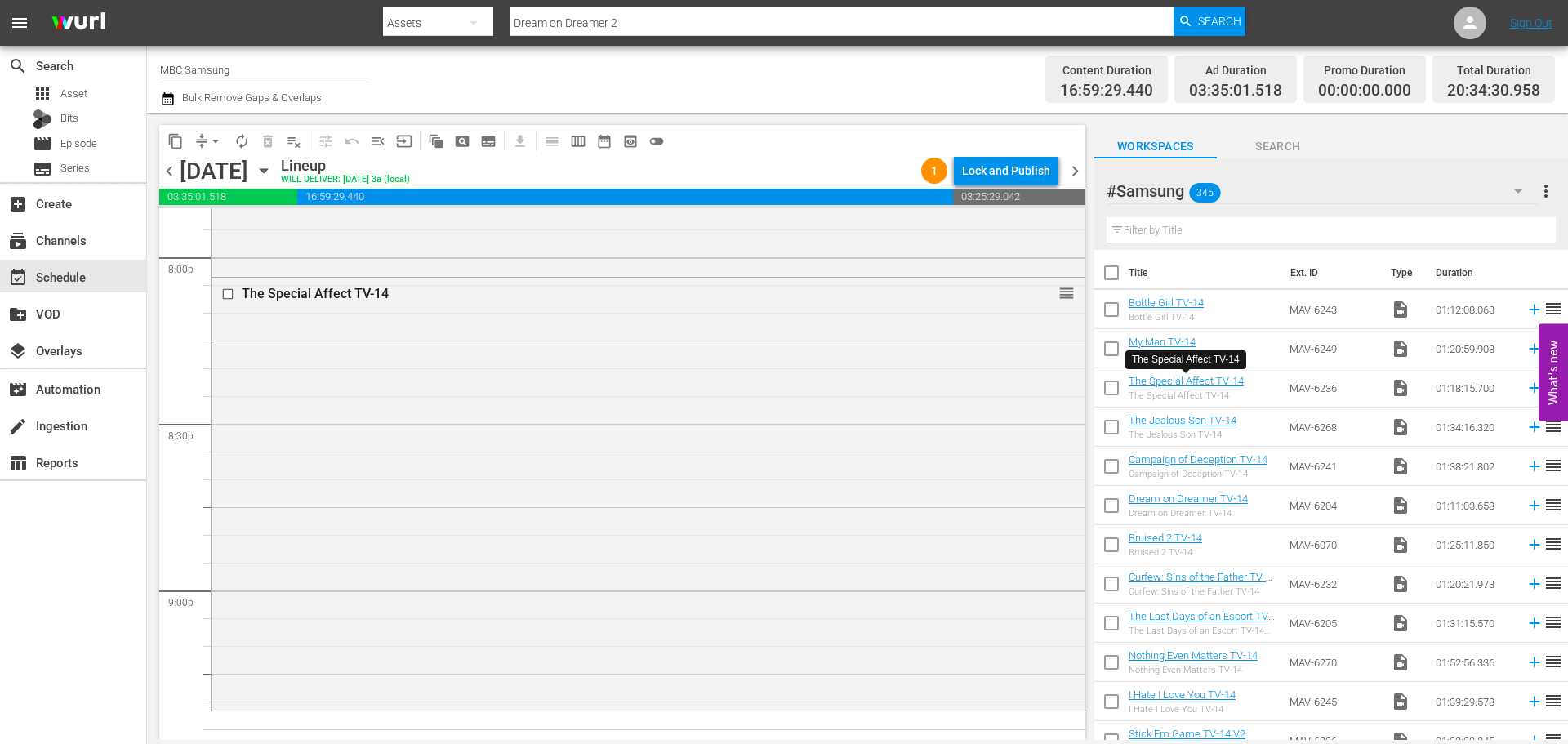
click at [379, 342] on div "The Special Affect TV-14 reorder" at bounding box center [648, 493] width 873 height 430
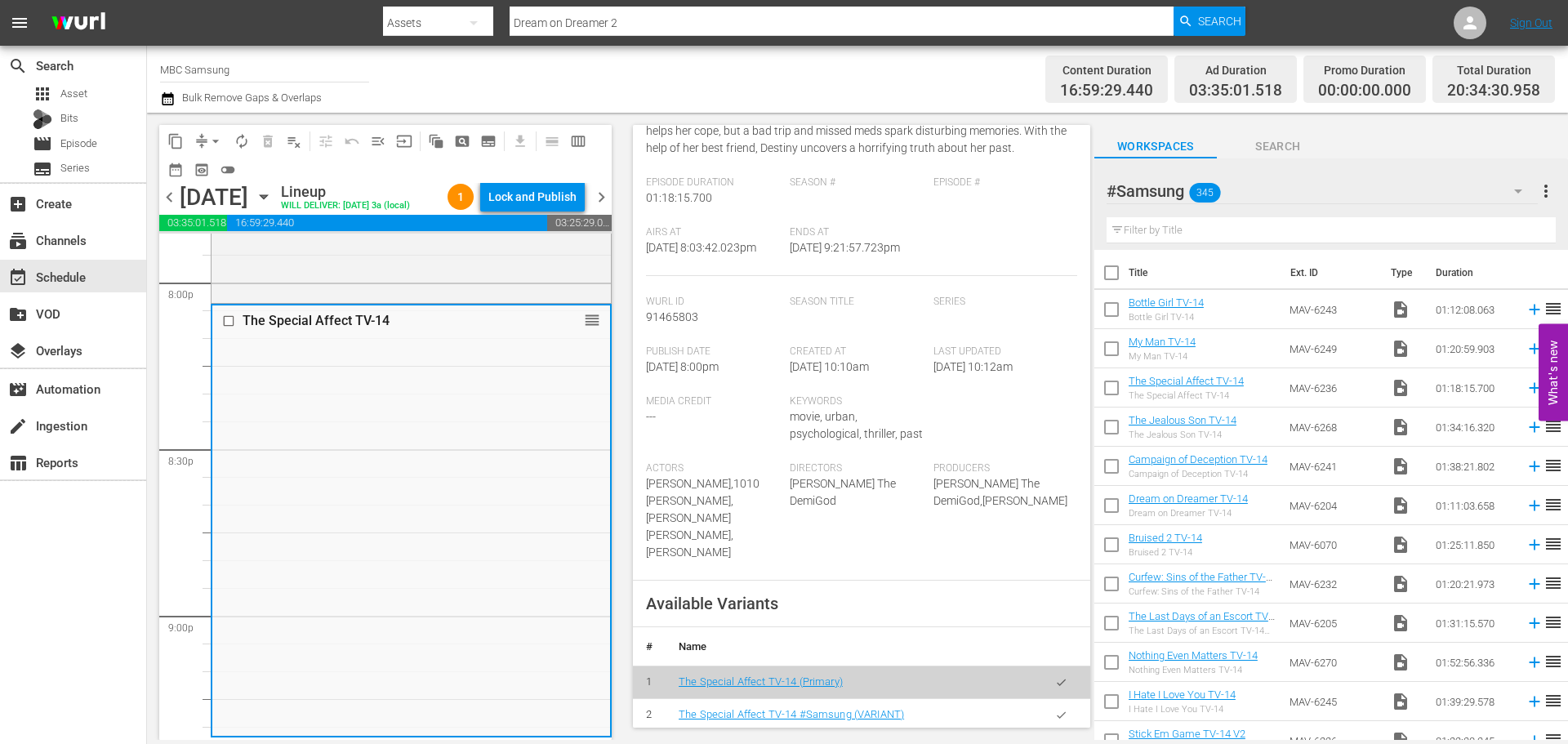
scroll to position [490, 0]
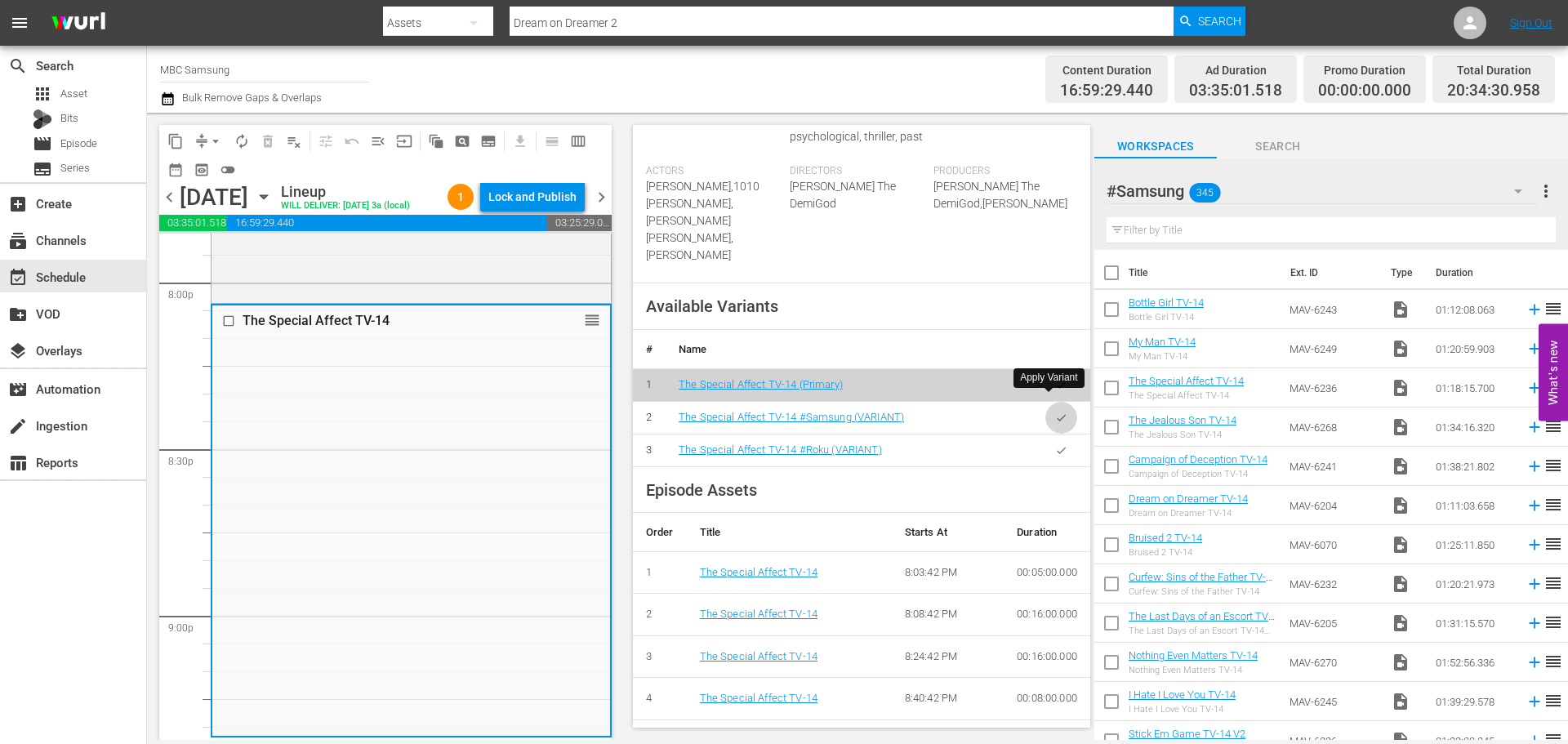
click at [1046, 404] on button "button" at bounding box center [1062, 417] width 32 height 32
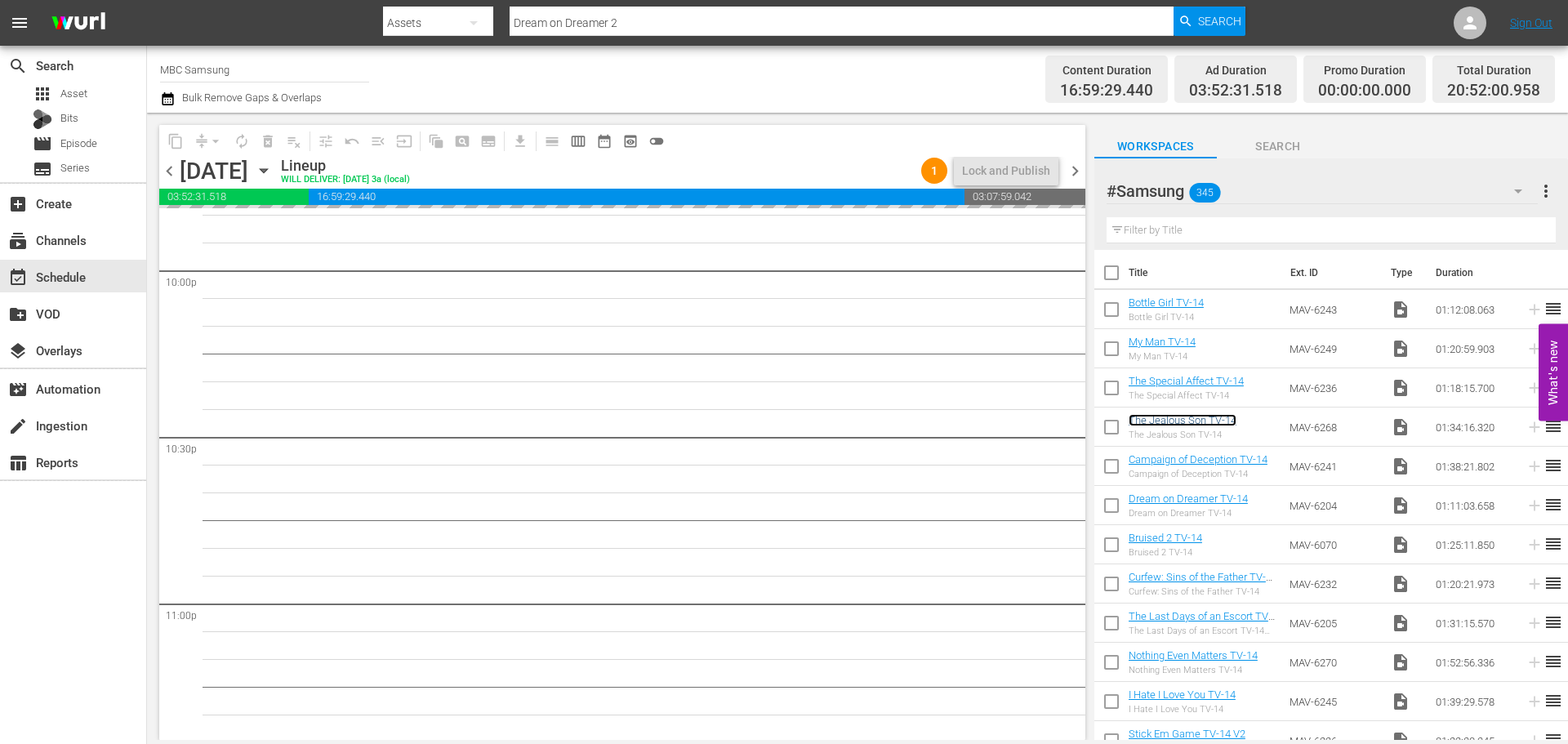
scroll to position [7186, 0]
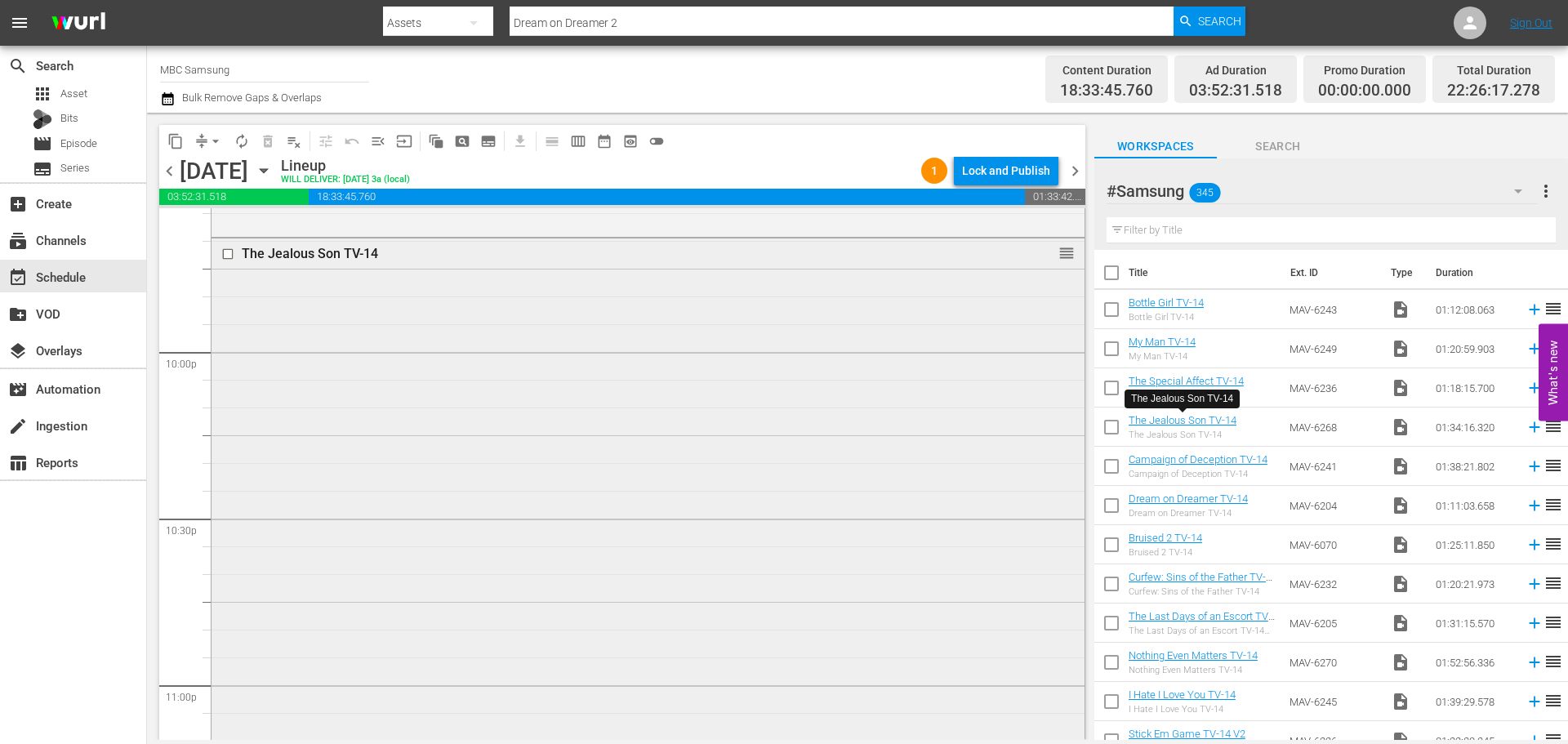
click at [633, 551] on div "The Jealous Son TV-14 reorder" at bounding box center [648, 498] width 873 height 519
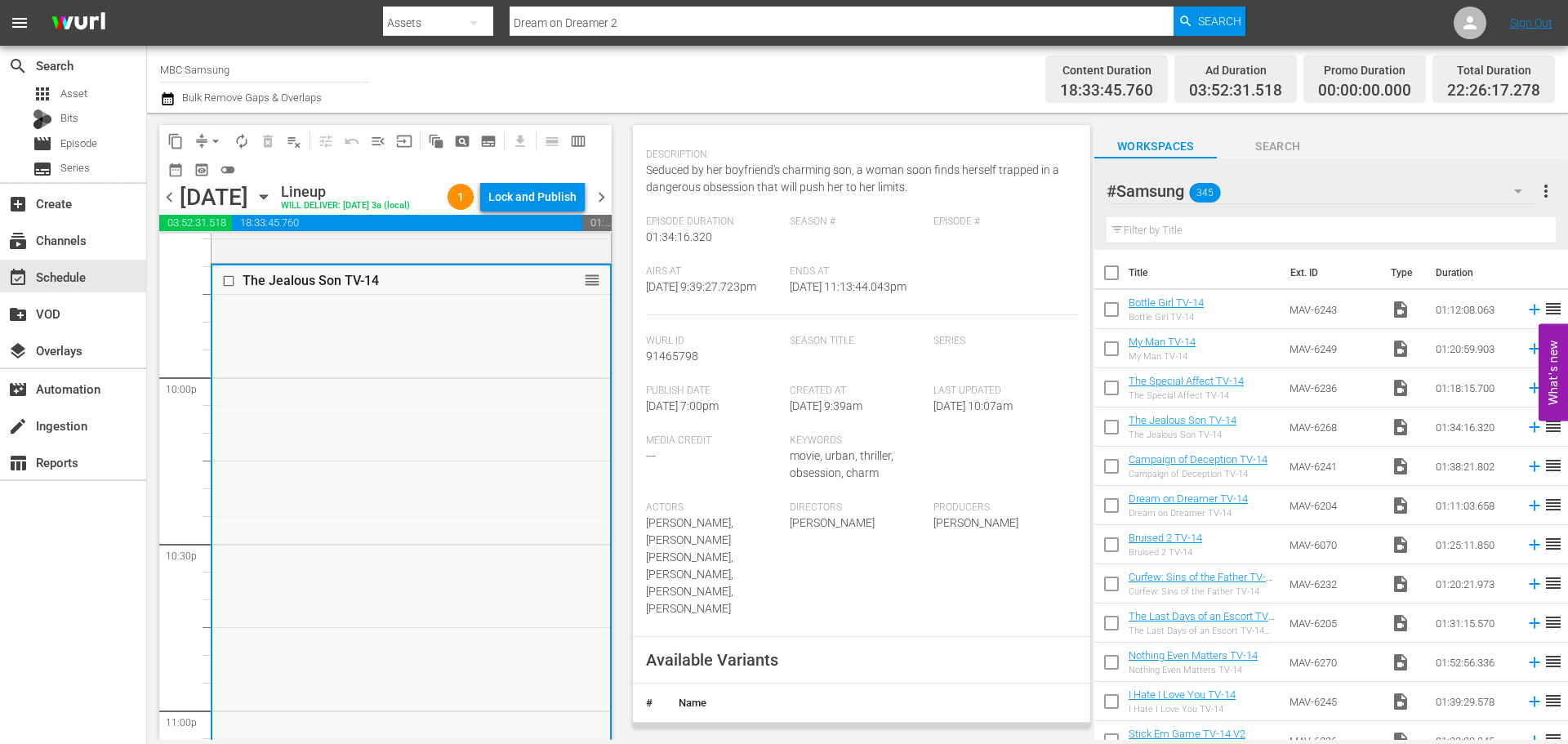
scroll to position [408, 0]
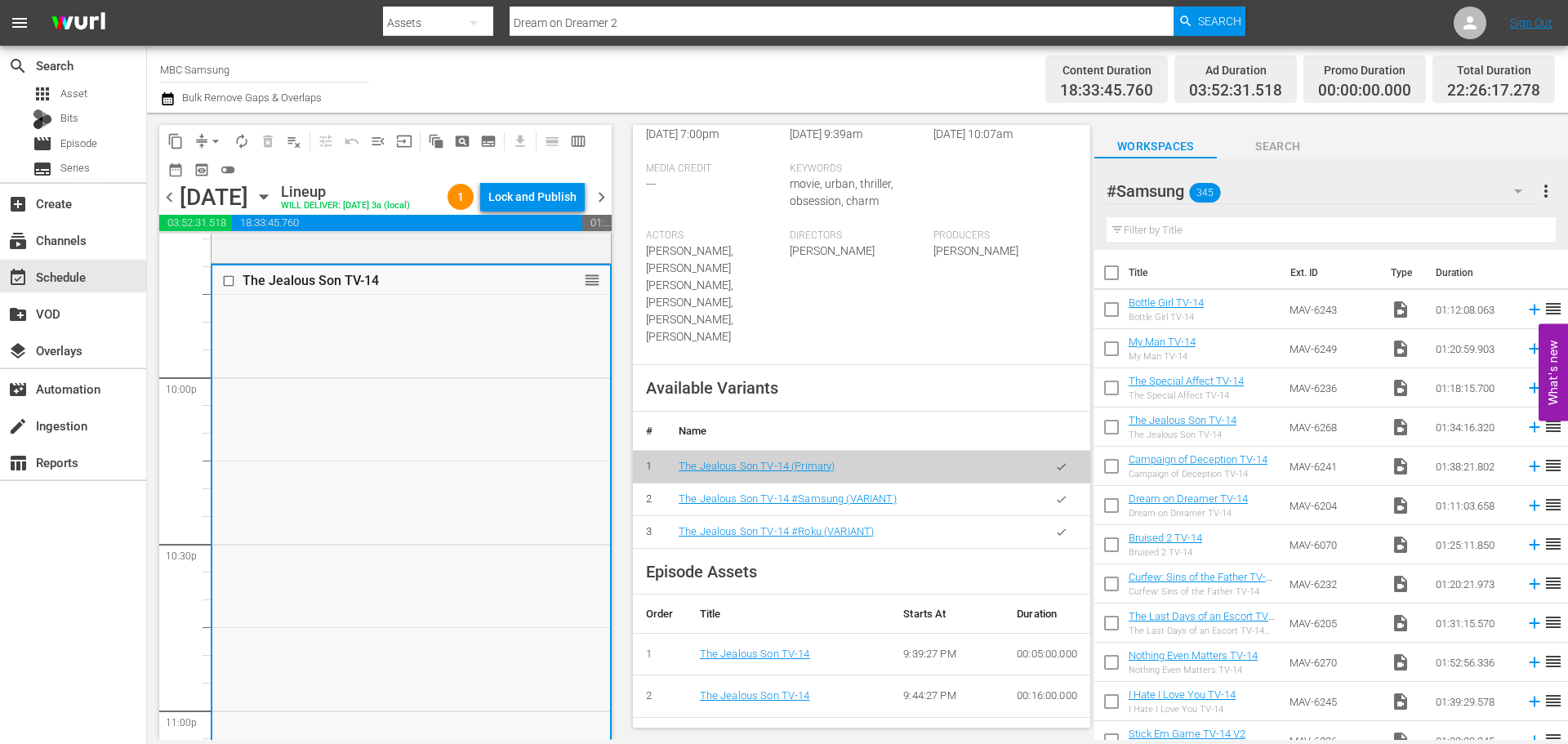
click at [1056, 493] on icon "button" at bounding box center [1062, 499] width 13 height 13
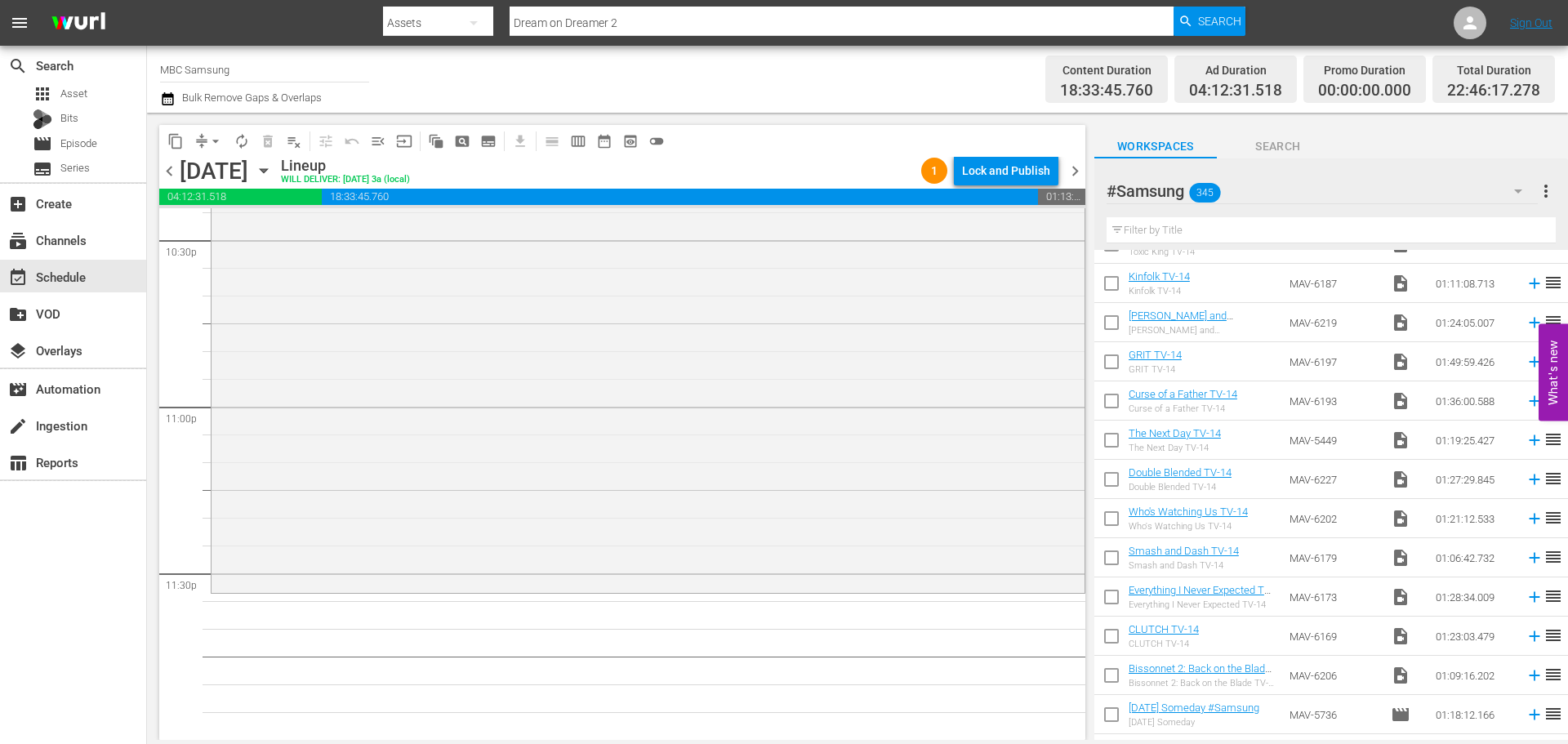
scroll to position [980, 0]
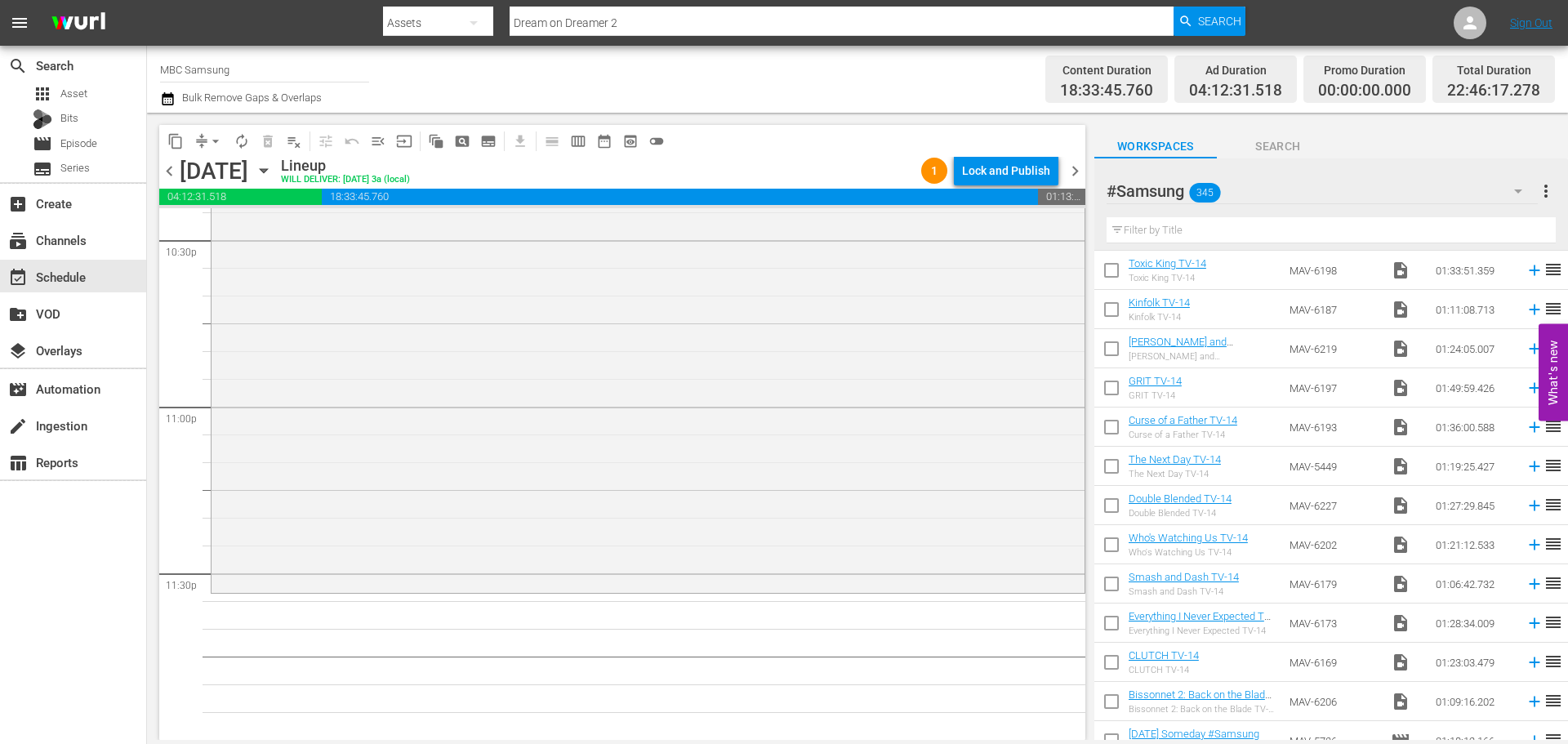
click at [1213, 225] on input "text" at bounding box center [1331, 230] width 449 height 26
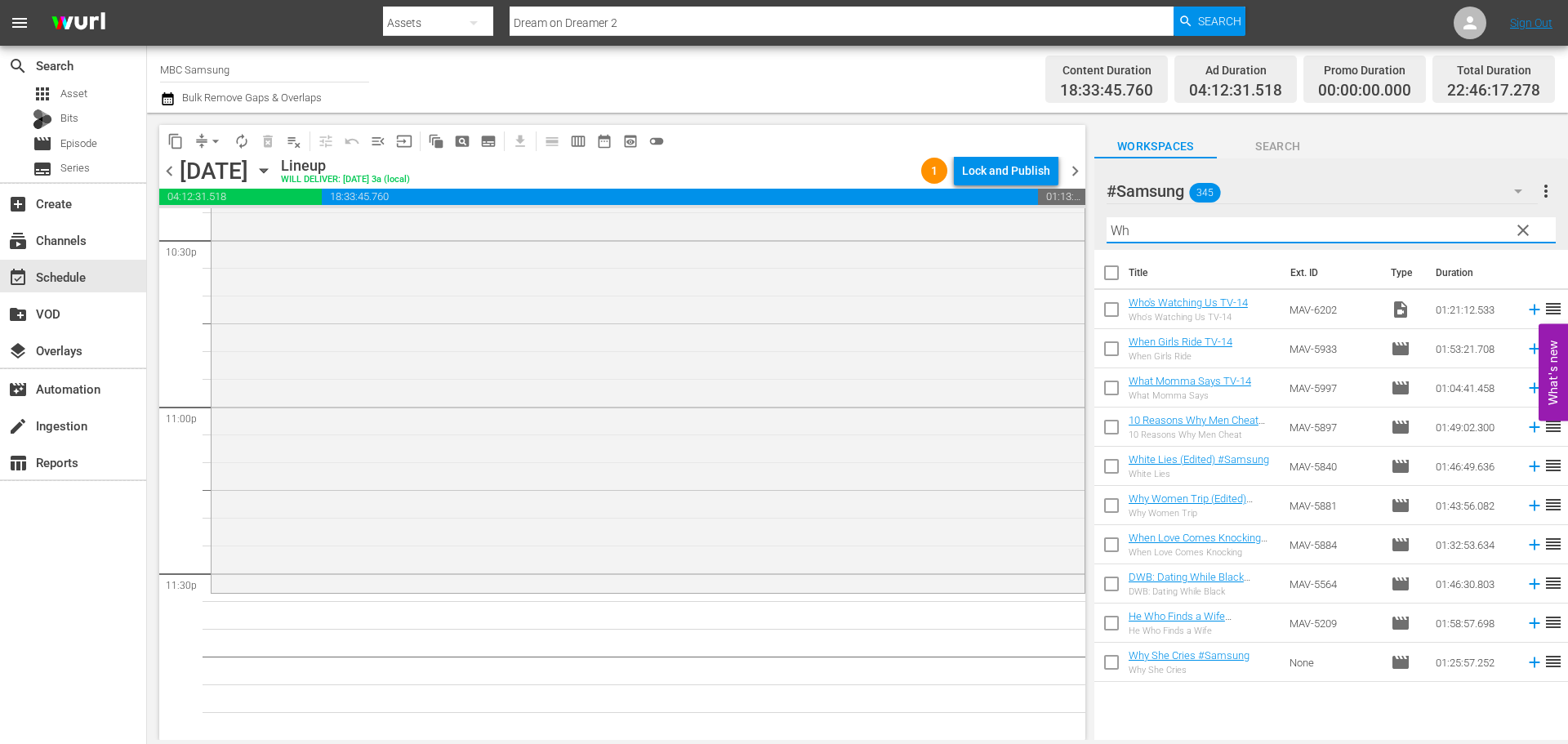
scroll to position [0, 0]
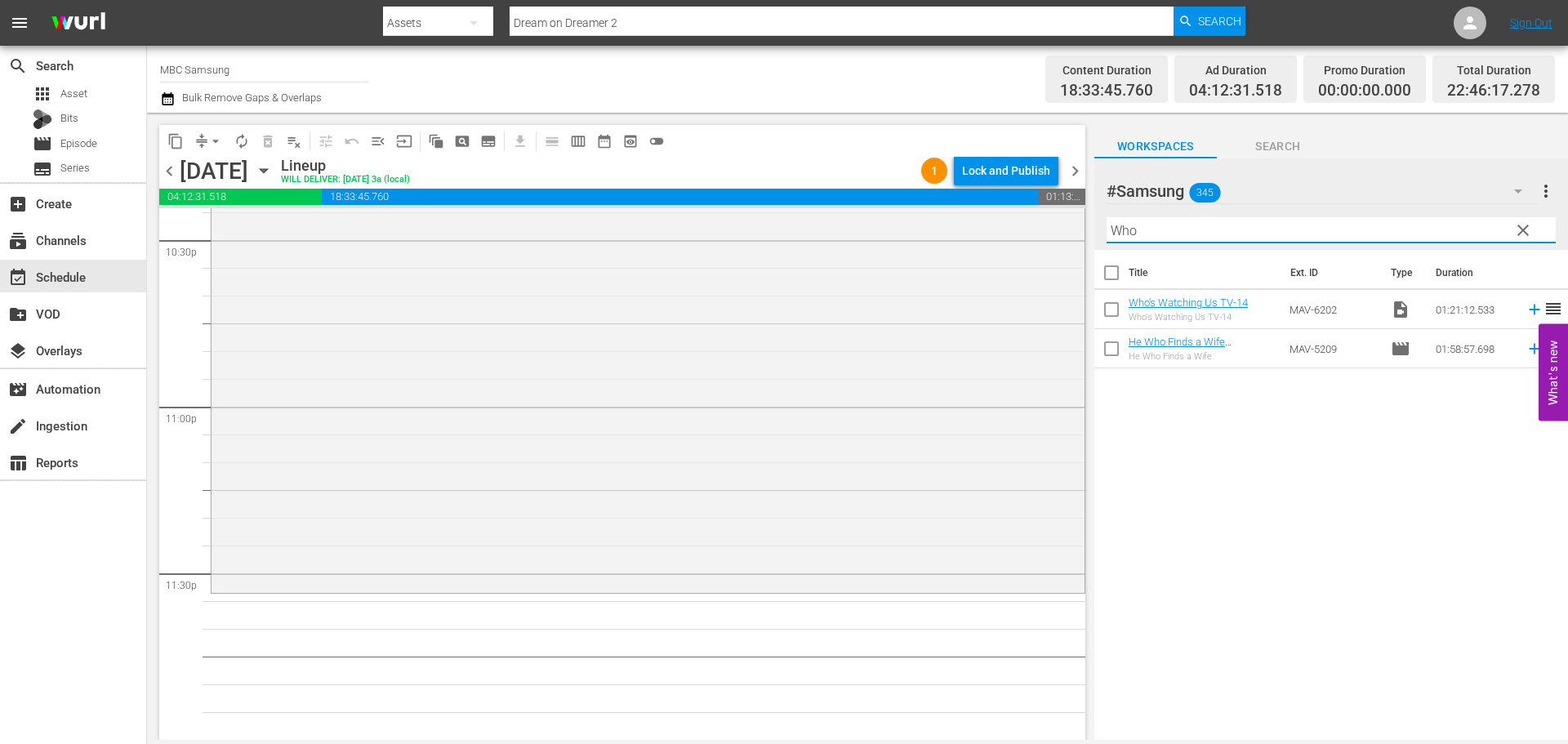
type input "Who"
click at [1534, 232] on button "clear" at bounding box center [1522, 229] width 26 height 26
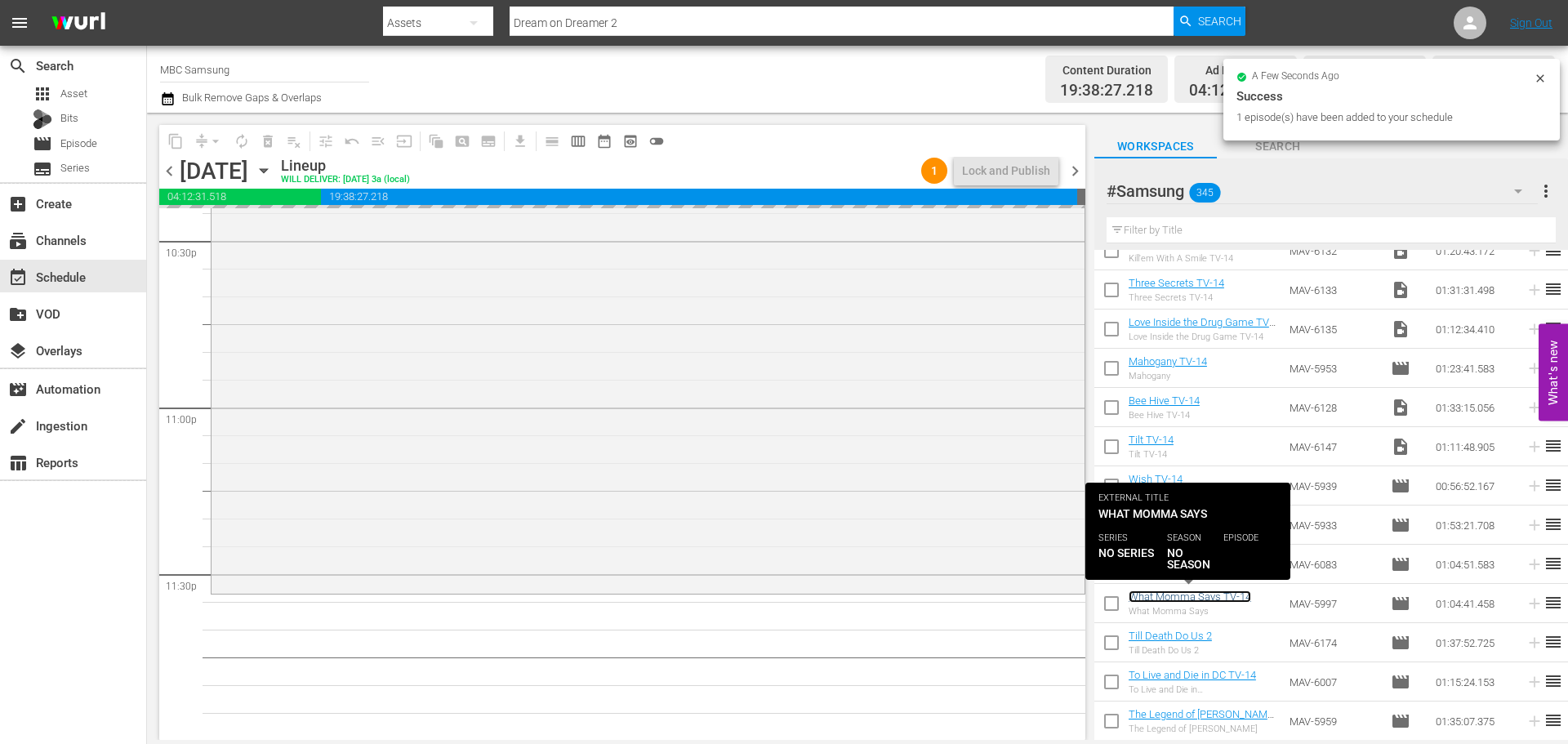
scroll to position [7464, 0]
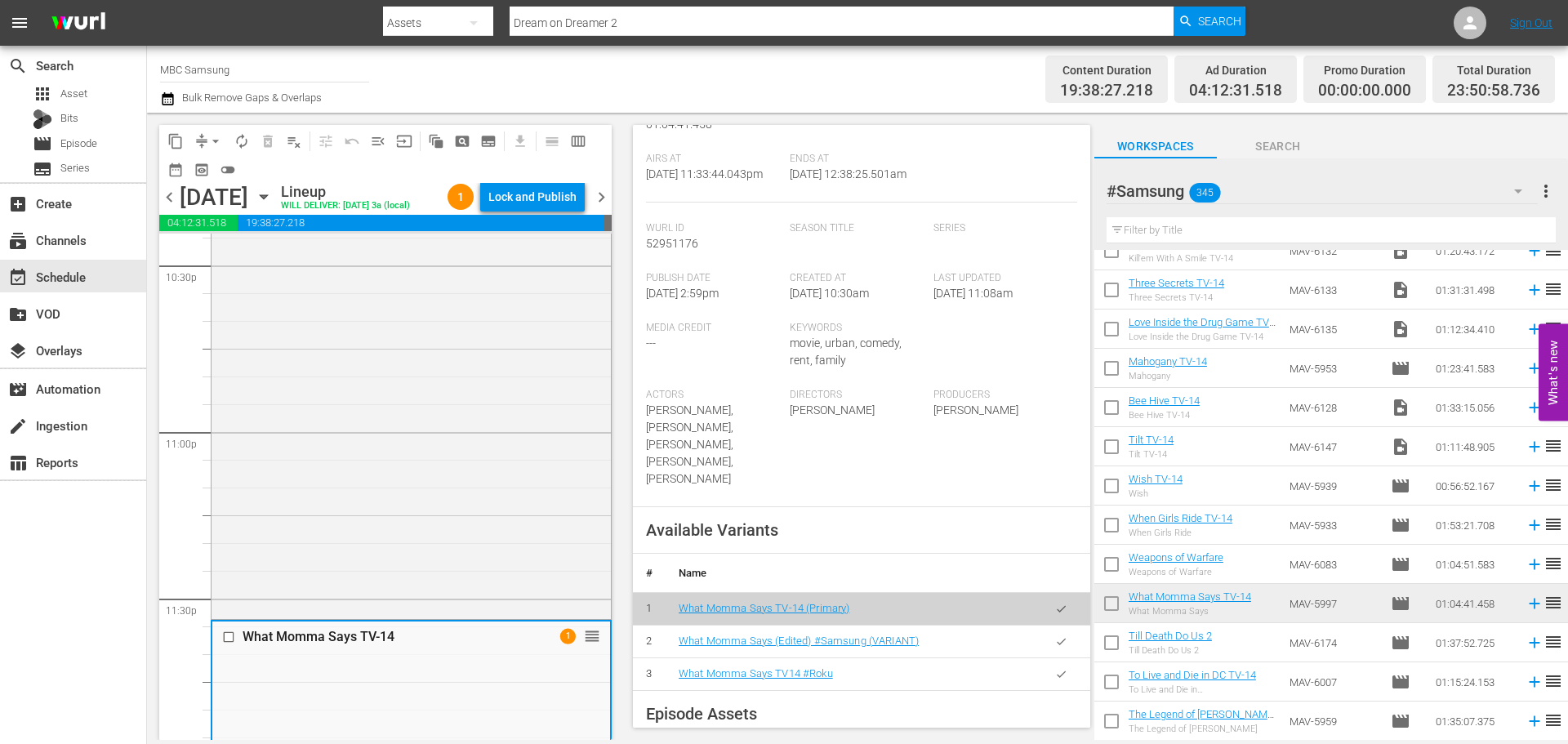
scroll to position [327, 0]
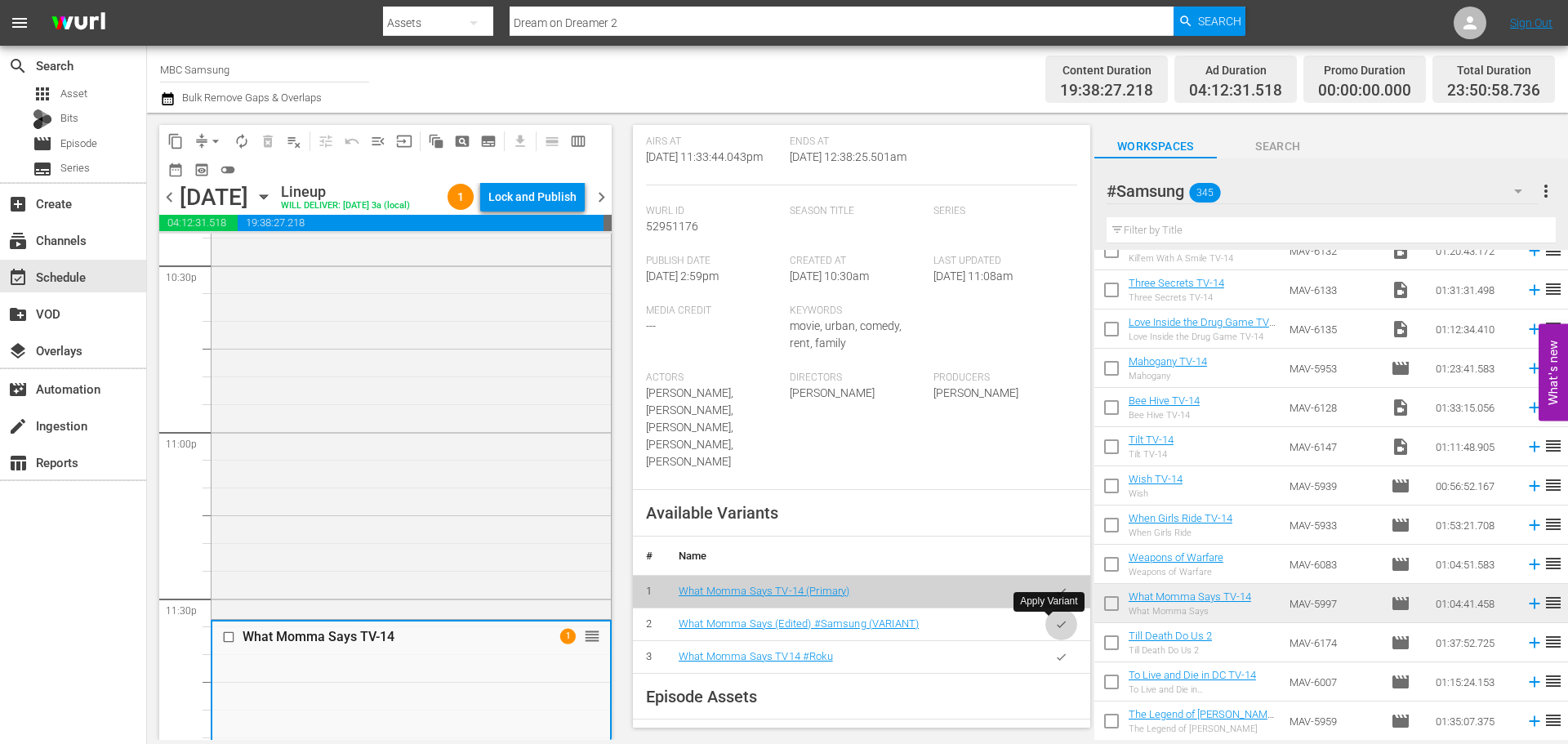
click at [1056, 628] on icon "button" at bounding box center [1062, 624] width 13 height 13
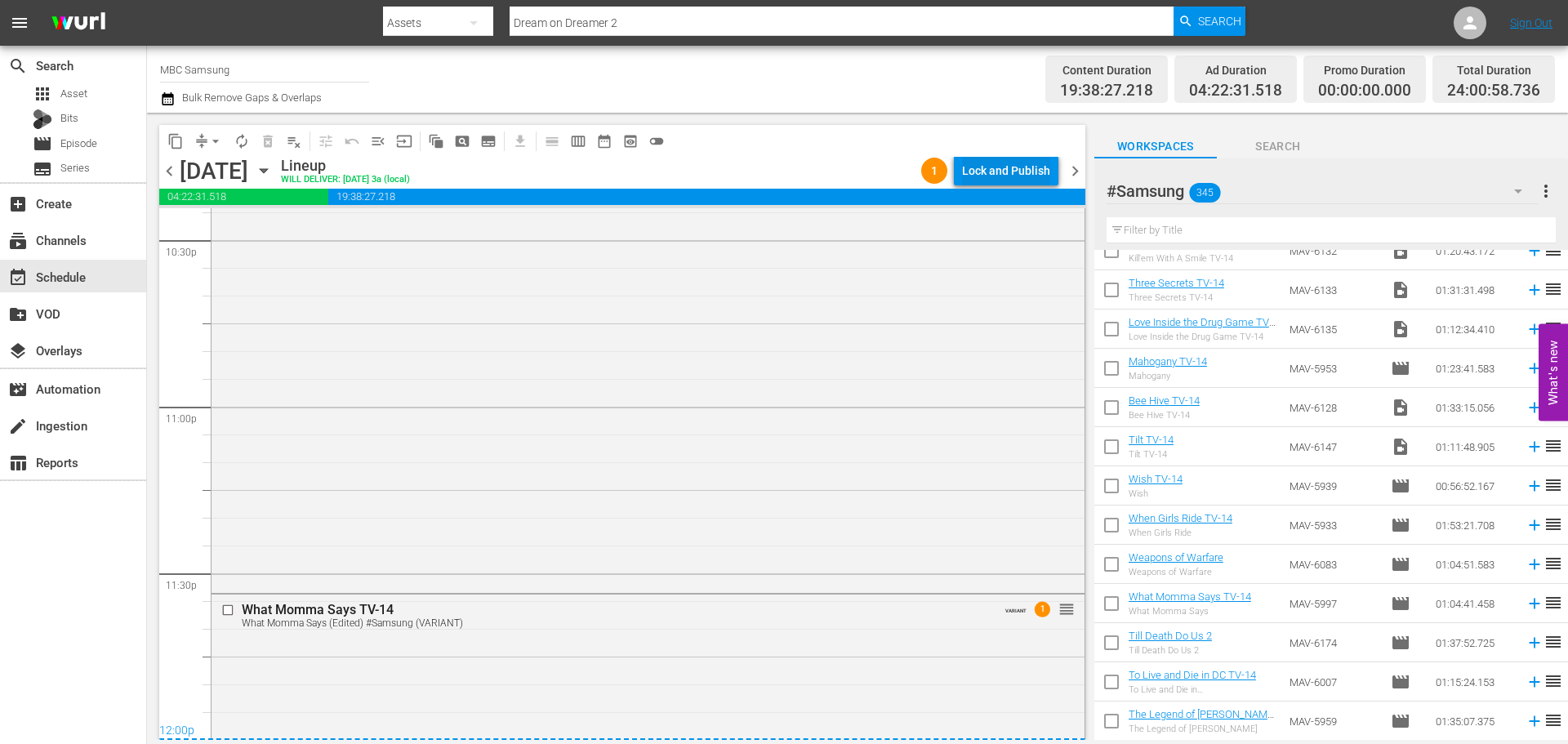
click at [996, 163] on div "Lock and Publish" at bounding box center [1006, 171] width 88 height 29
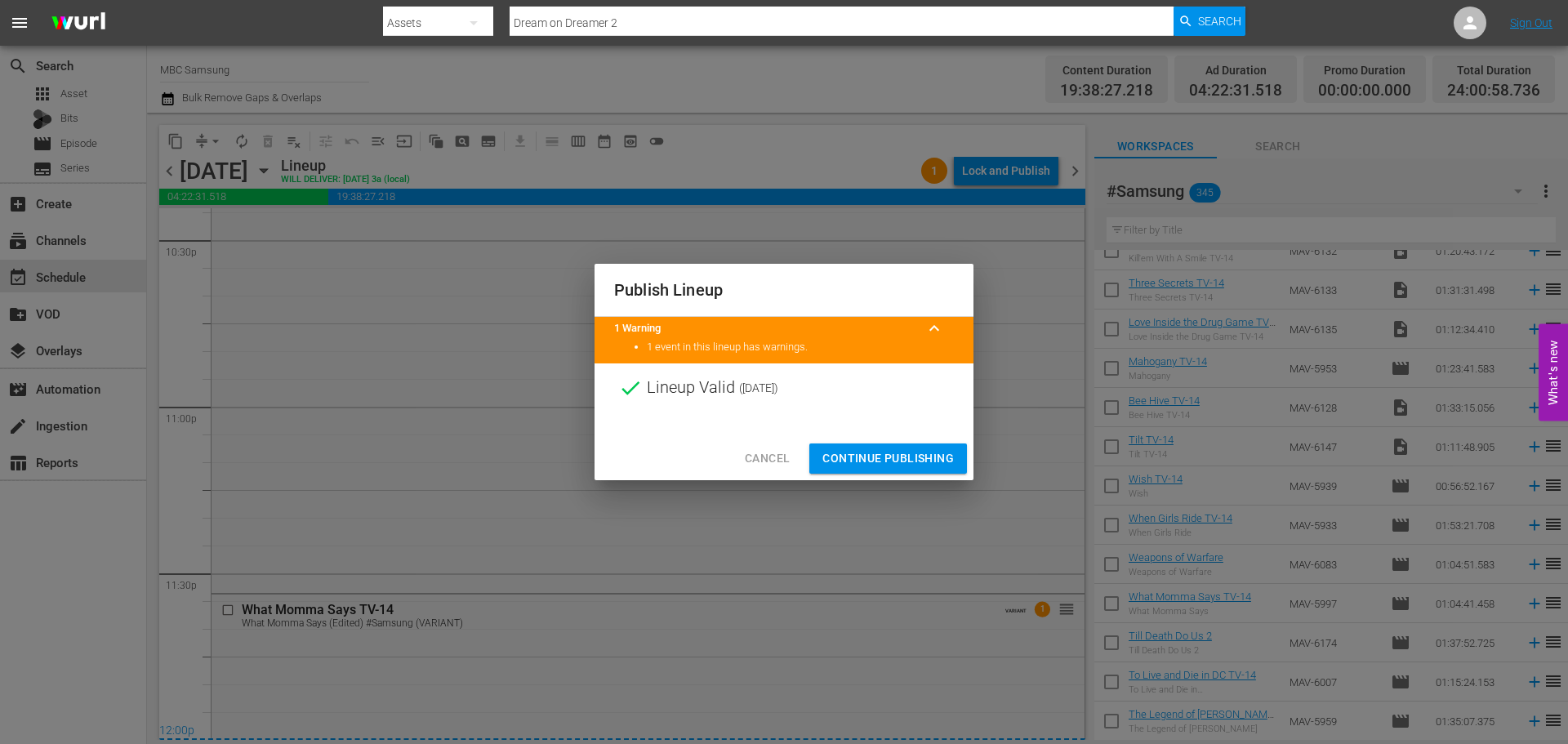
click at [914, 452] on span "Continue Publishing" at bounding box center [889, 458] width 132 height 20
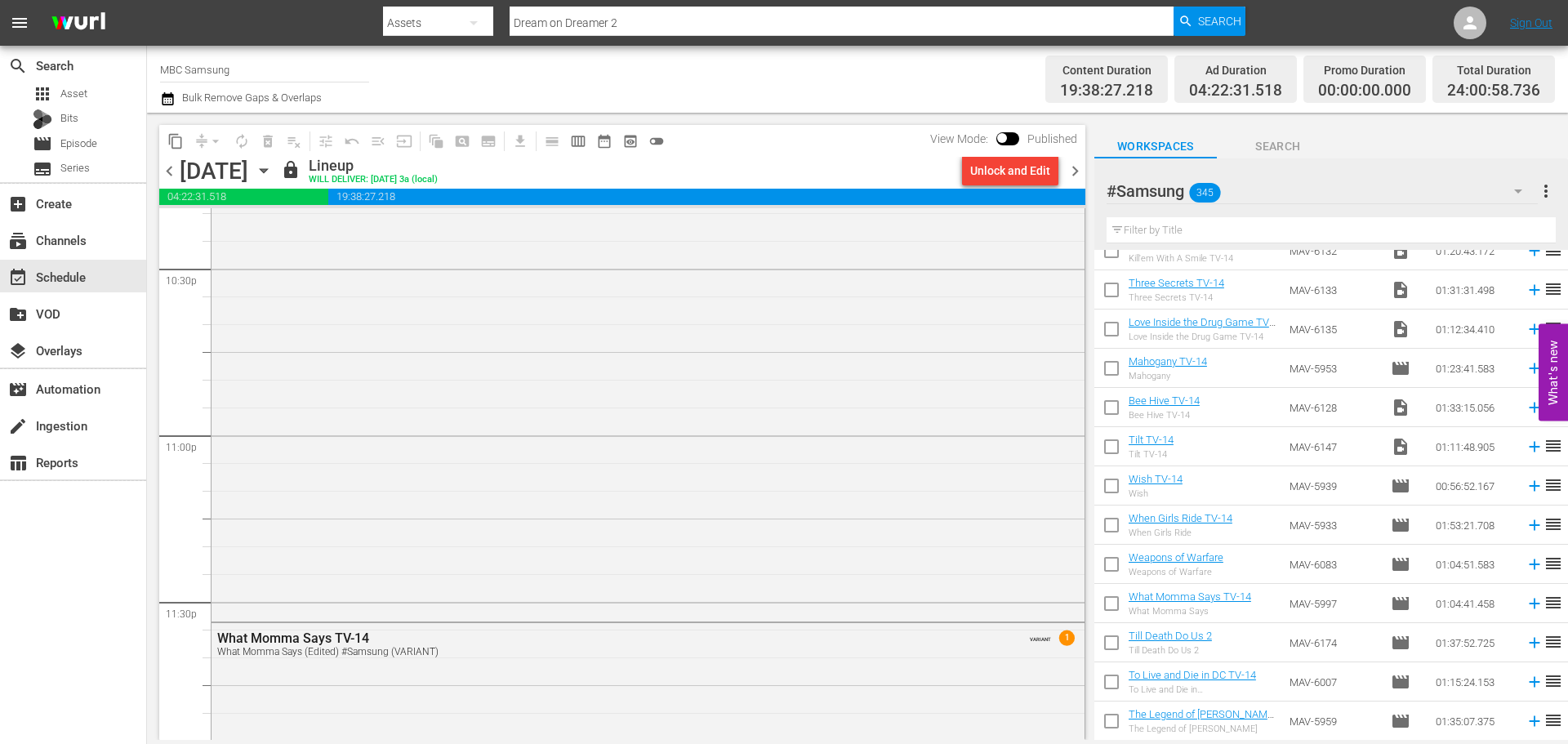
scroll to position [7594, 0]
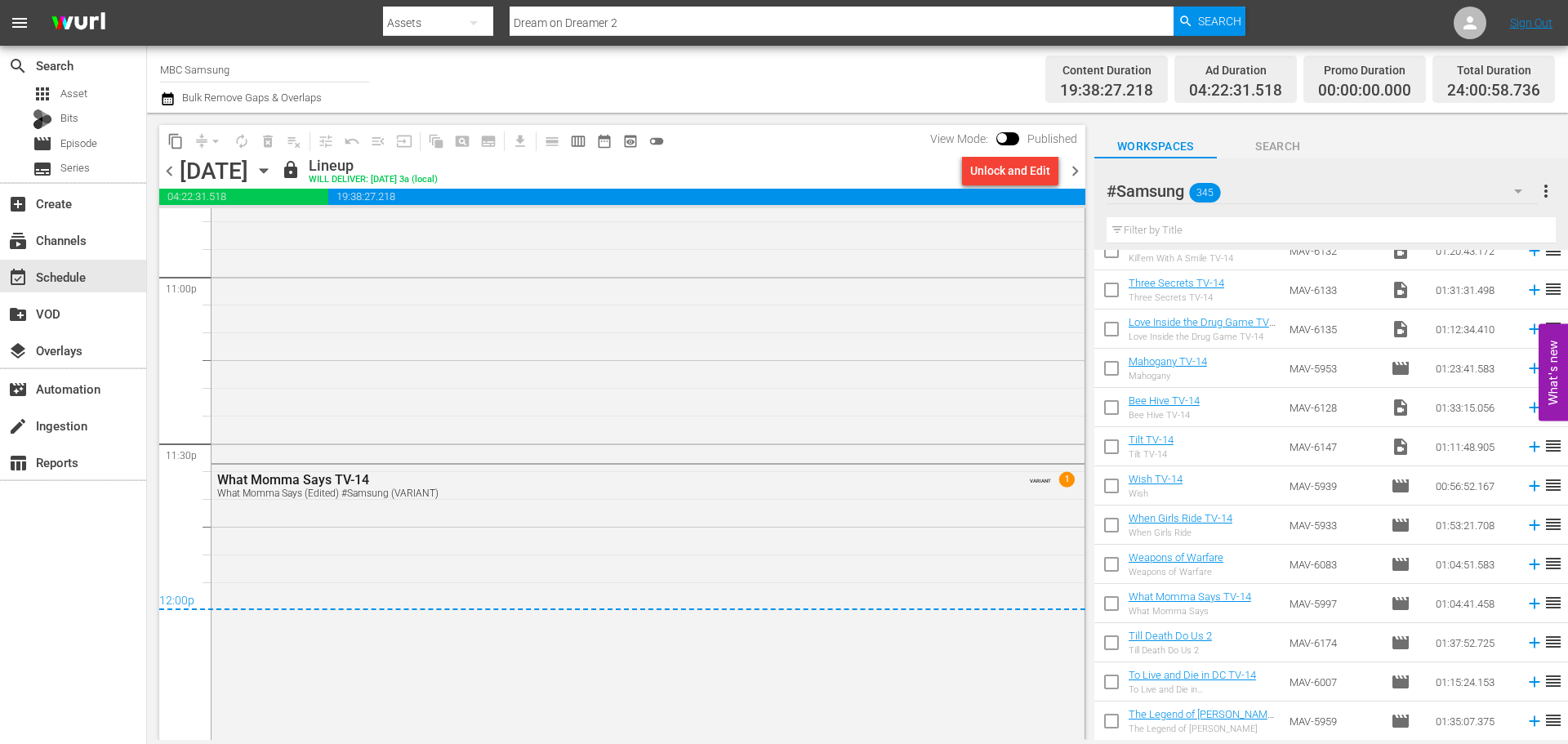
click at [273, 166] on icon "button" at bounding box center [264, 171] width 18 height 18
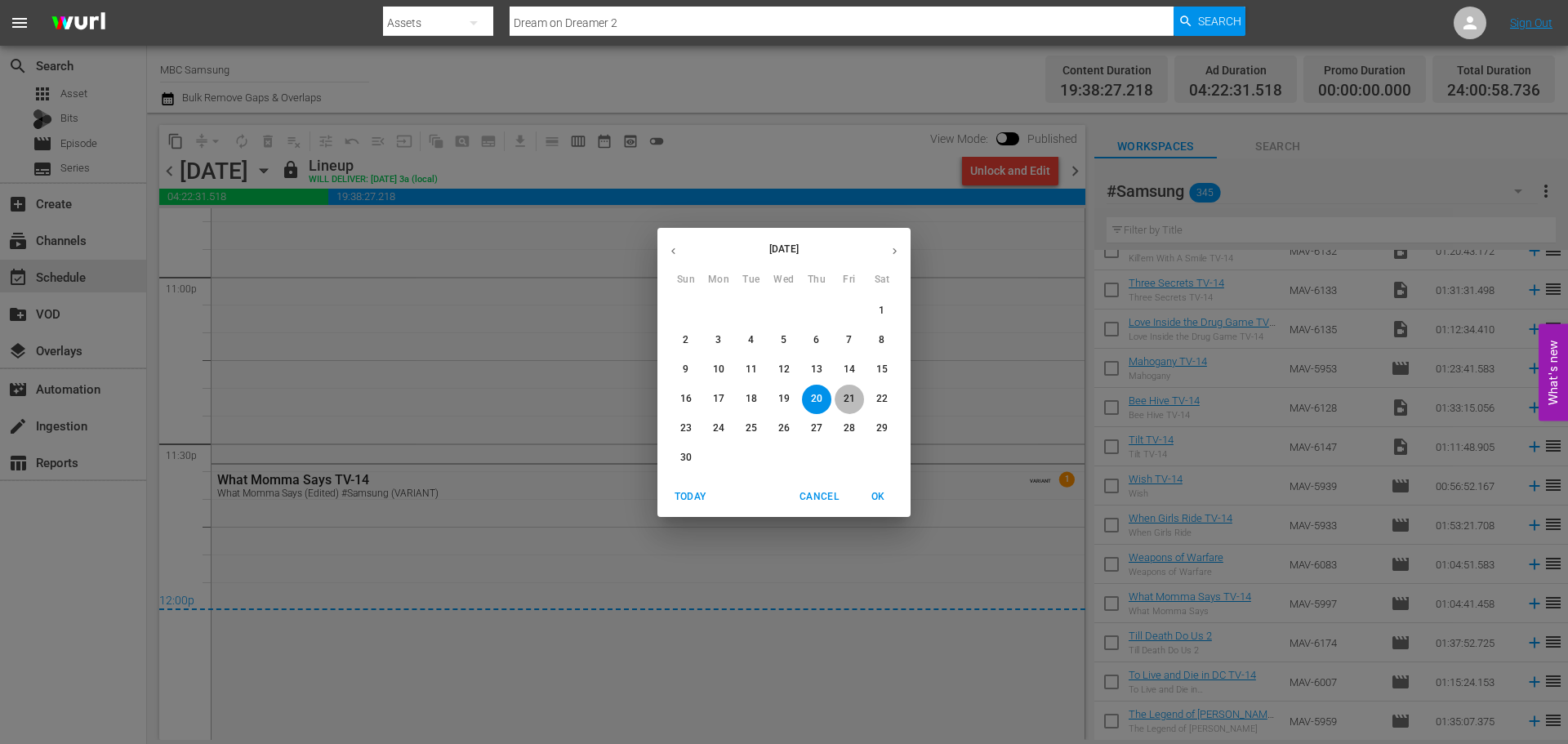
click at [854, 399] on p "21" at bounding box center [850, 399] width 12 height 14
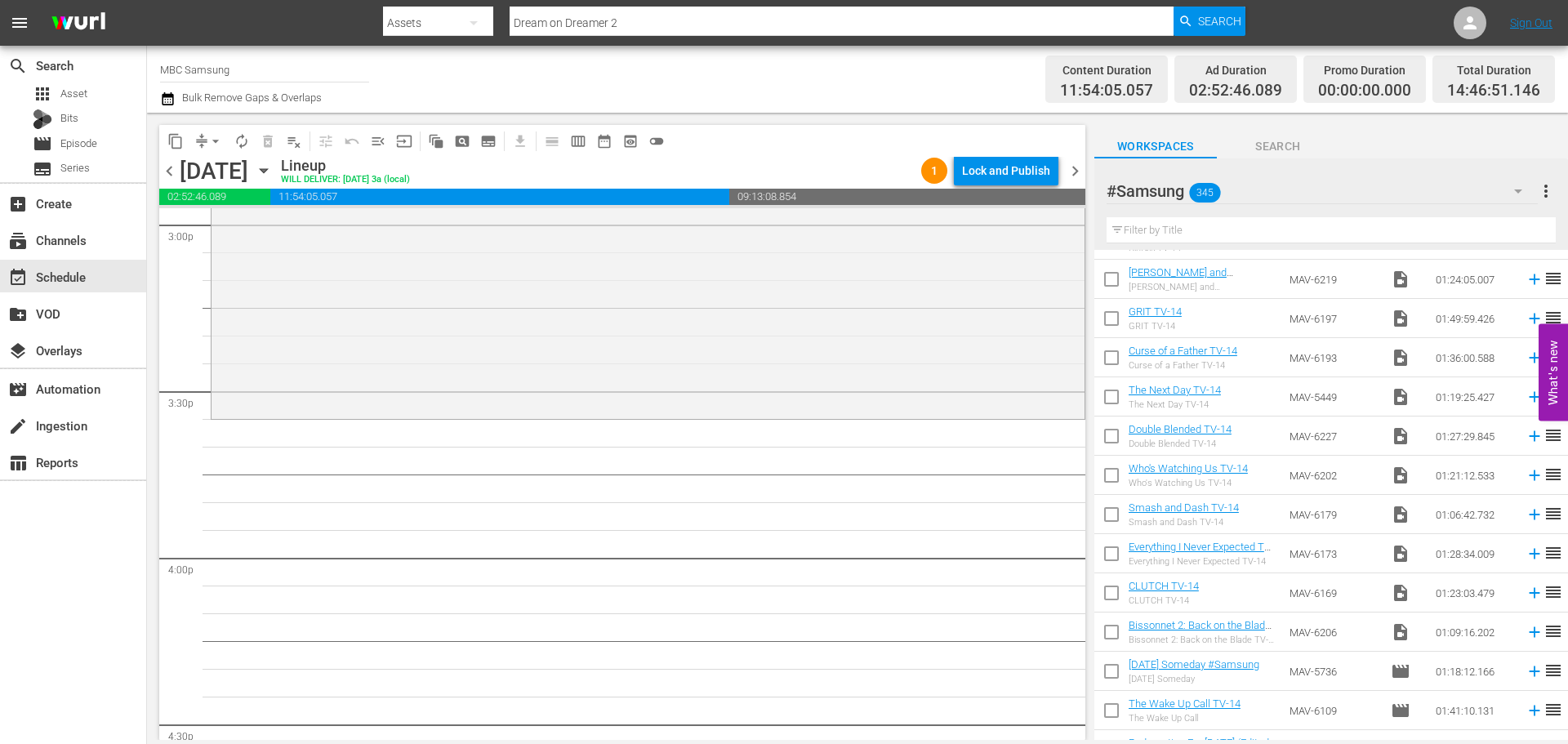
scroll to position [877, 0]
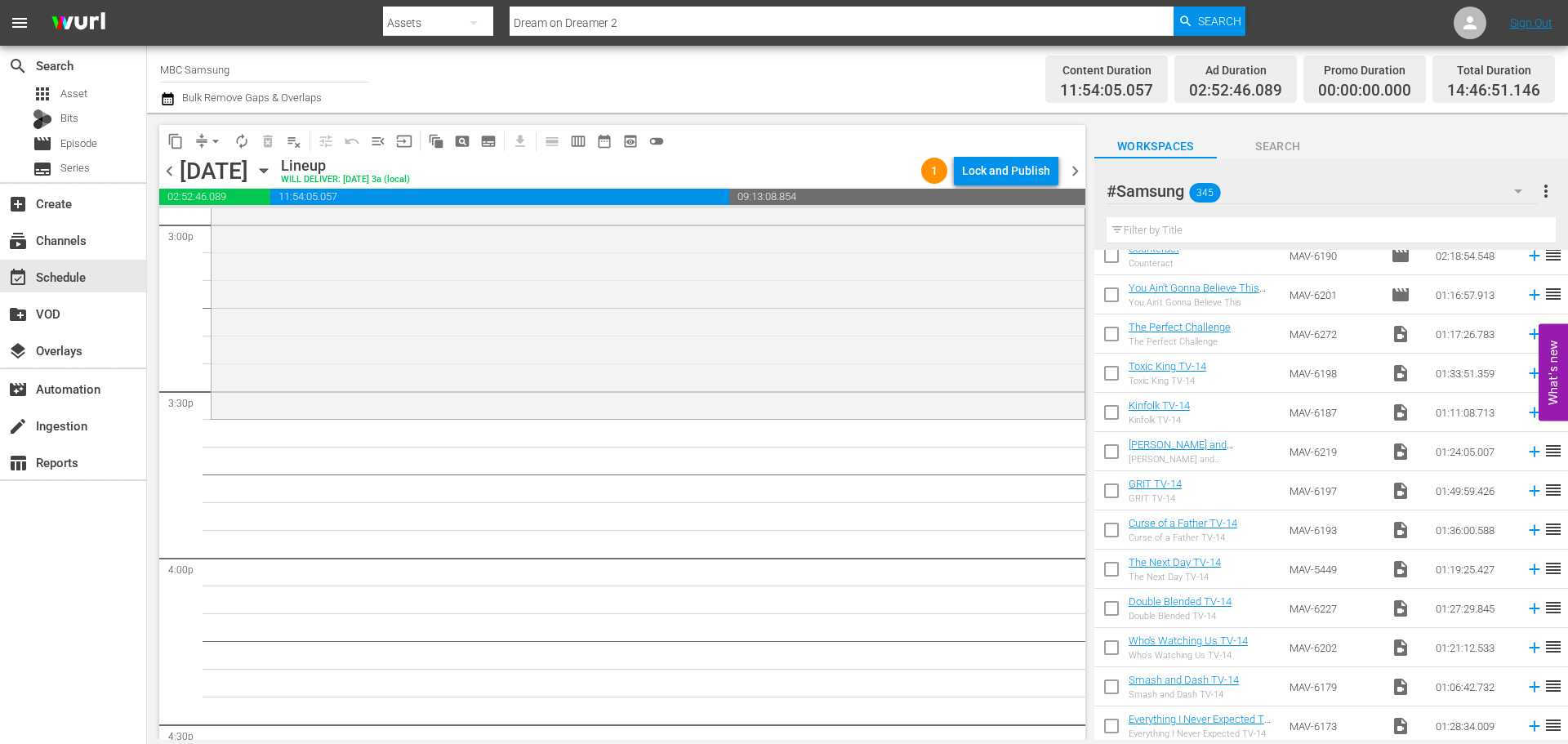
click at [1255, 224] on input "text" at bounding box center [1331, 230] width 449 height 26
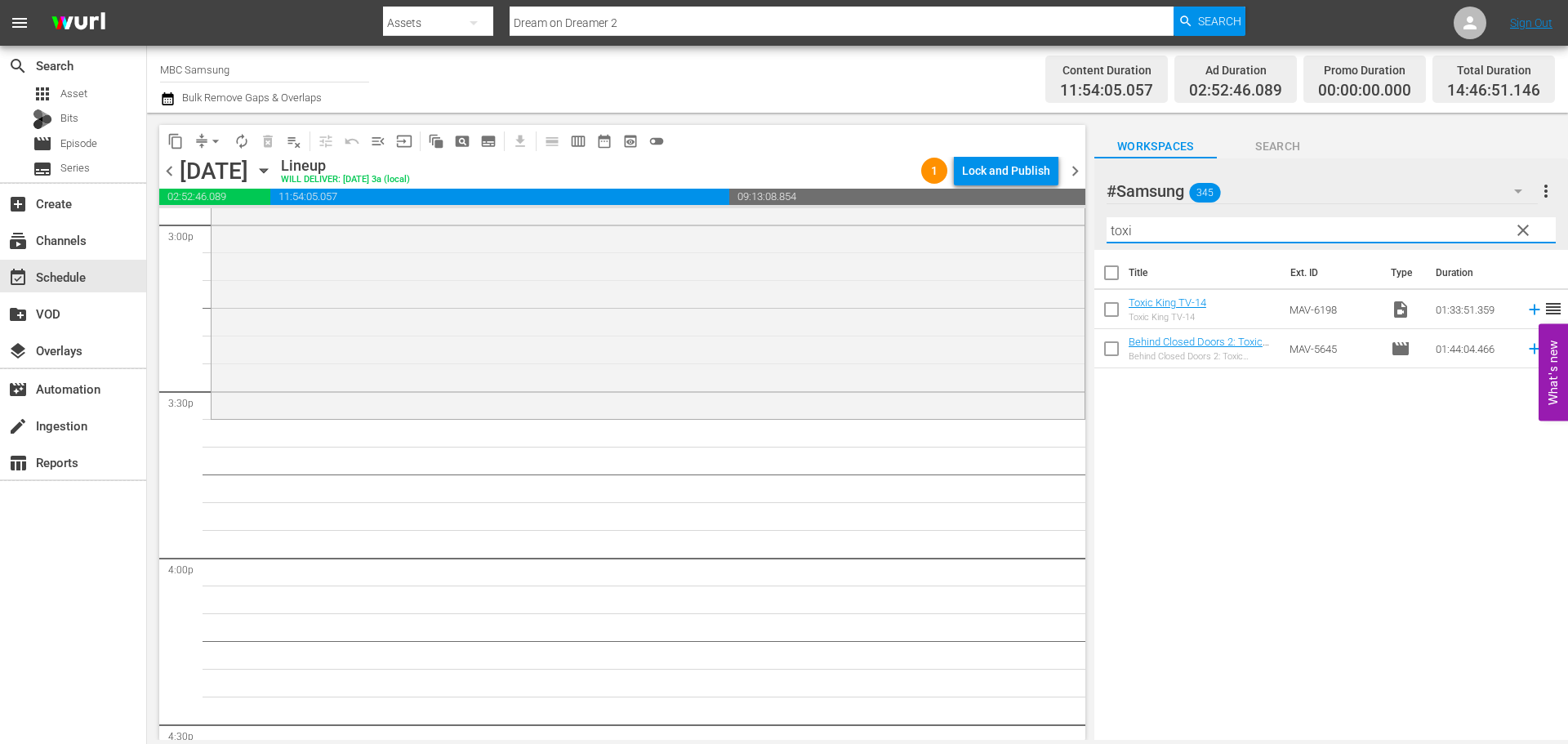
scroll to position [0, 0]
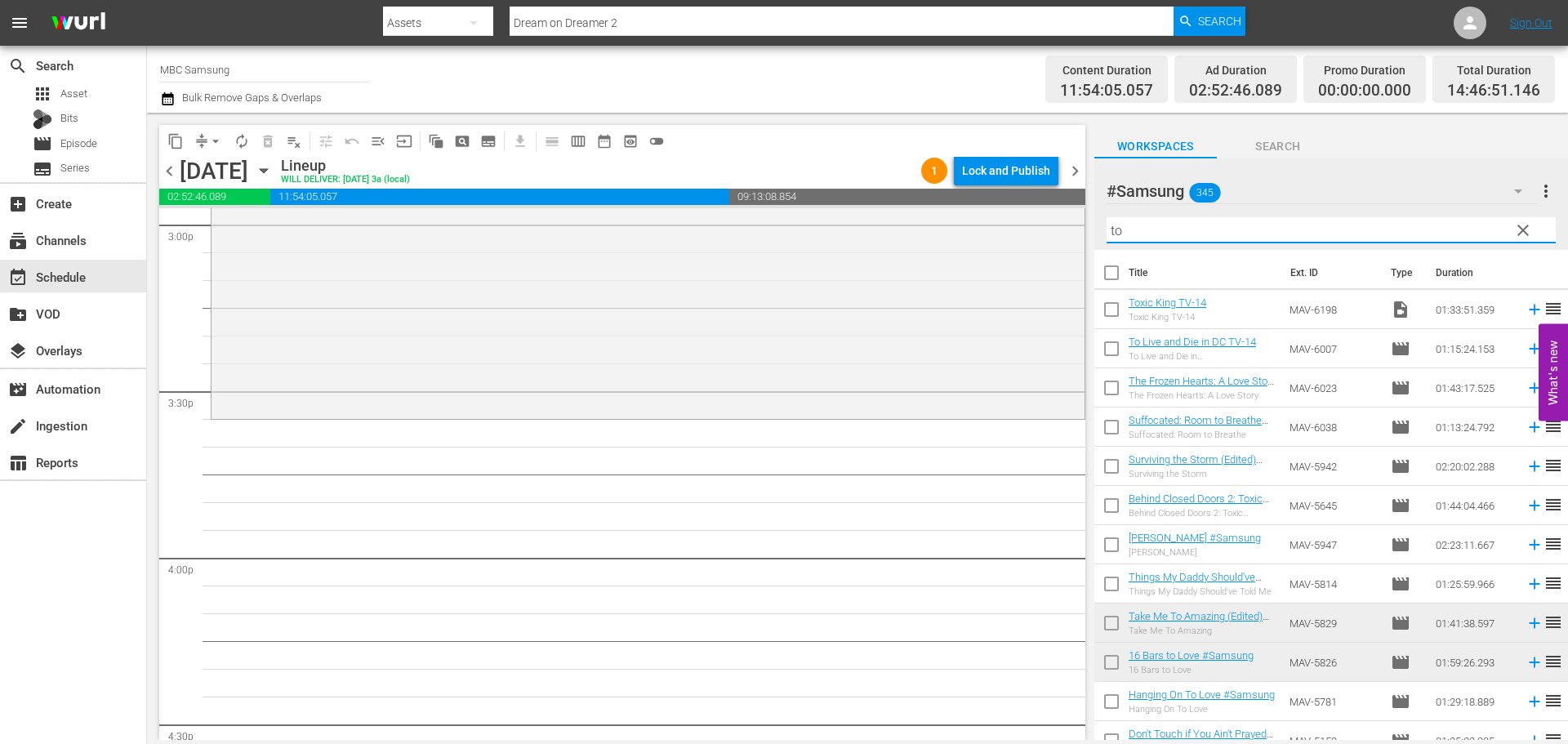
type input "t"
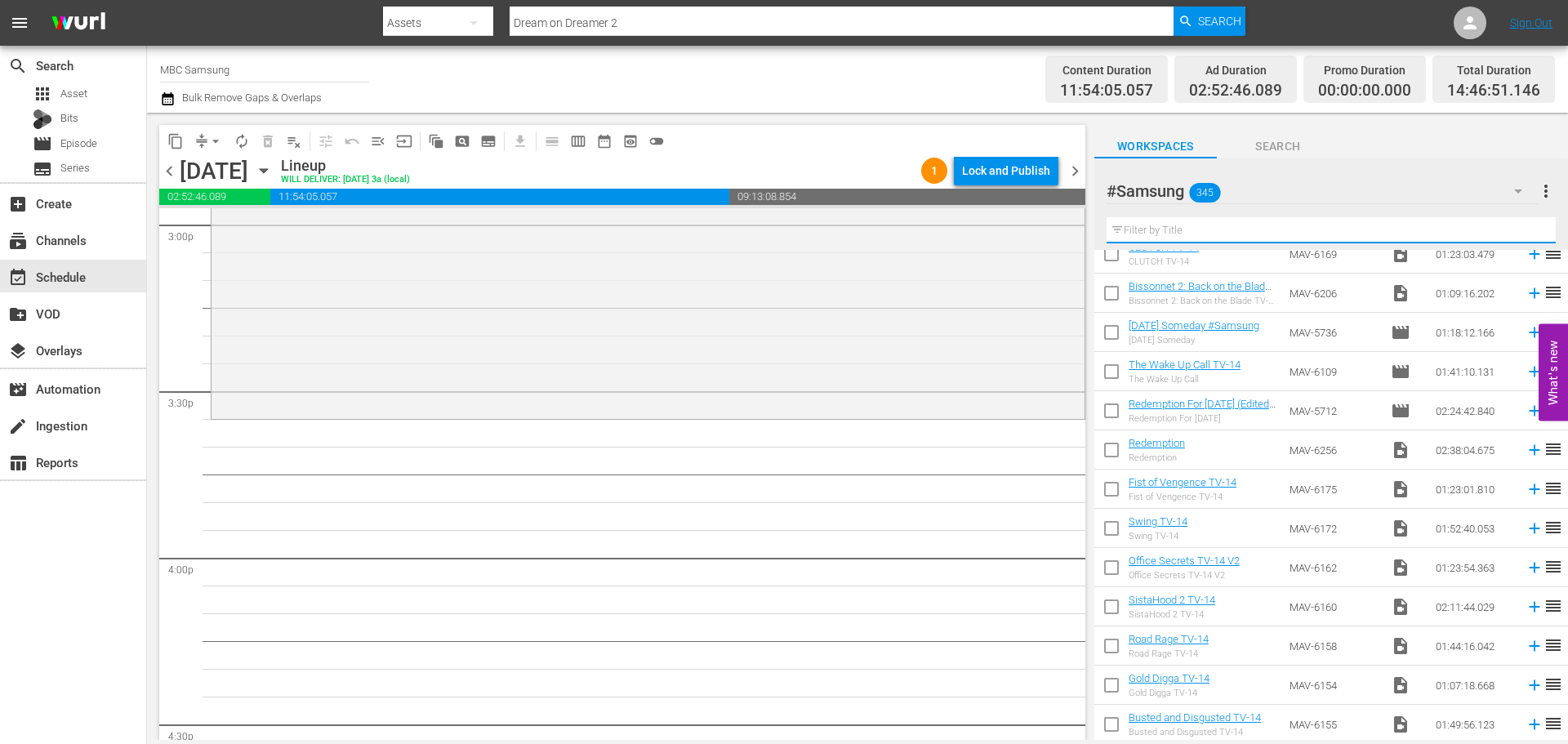
scroll to position [1470, 0]
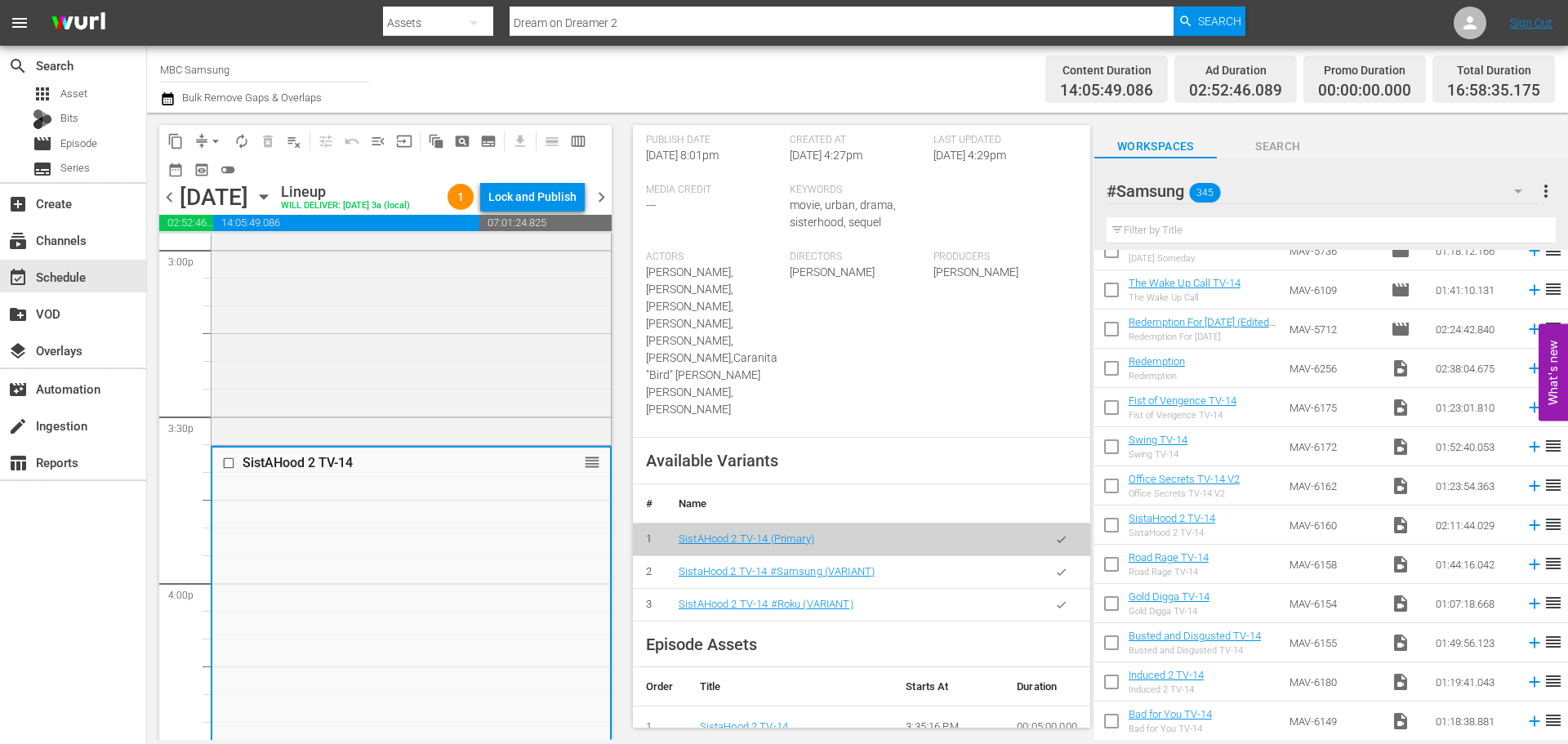
scroll to position [408, 0]
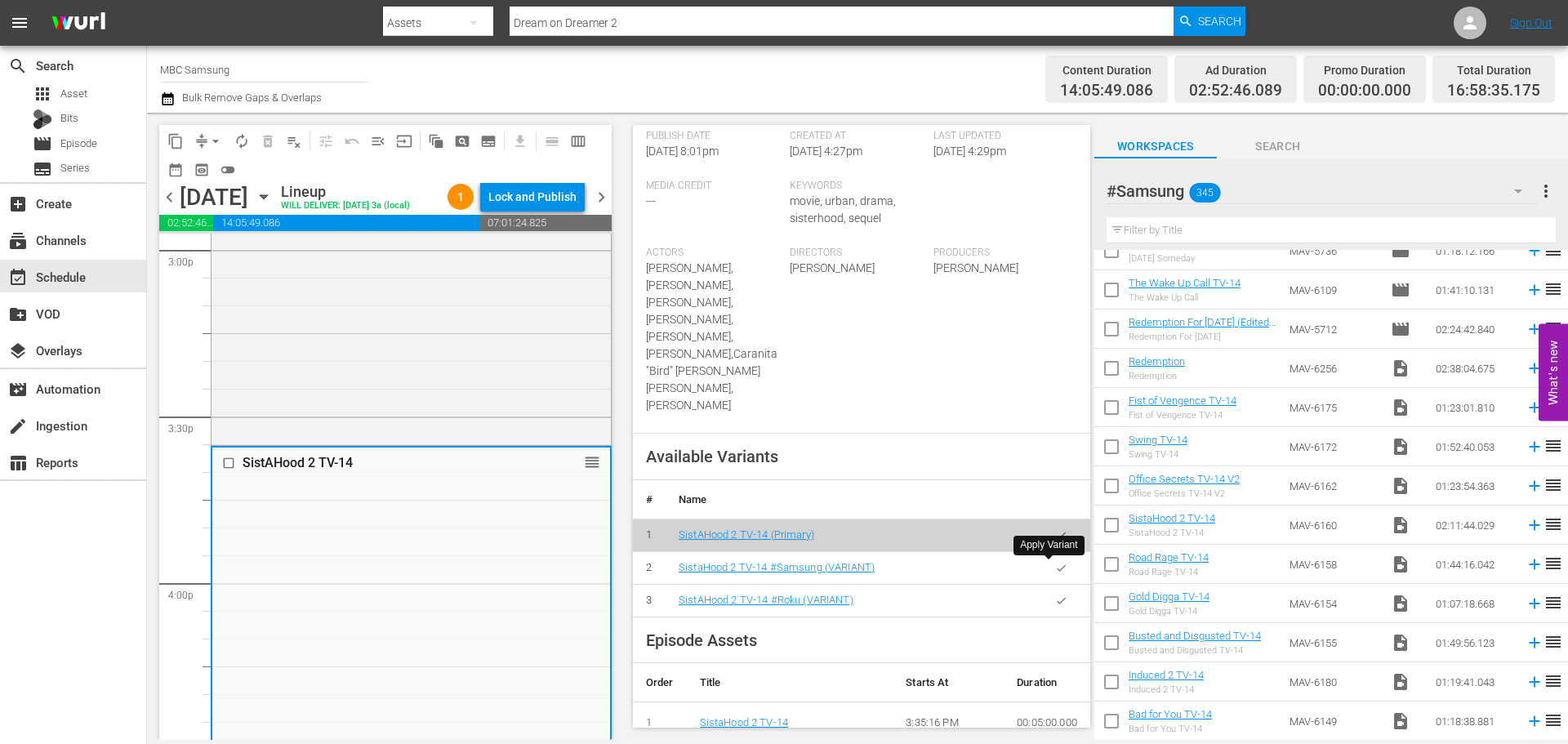
click at [1056, 570] on icon "button" at bounding box center [1062, 567] width 13 height 13
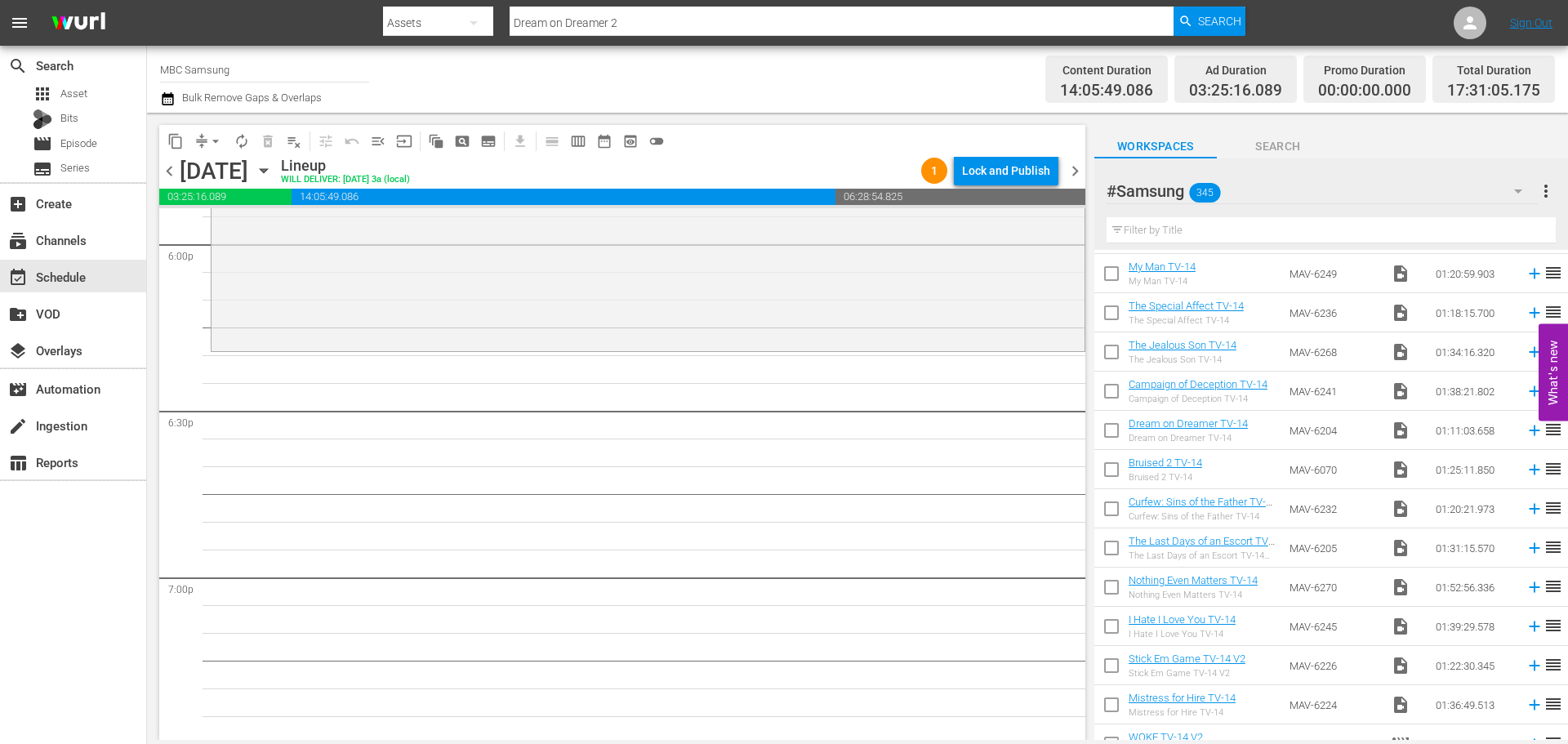
scroll to position [0, 0]
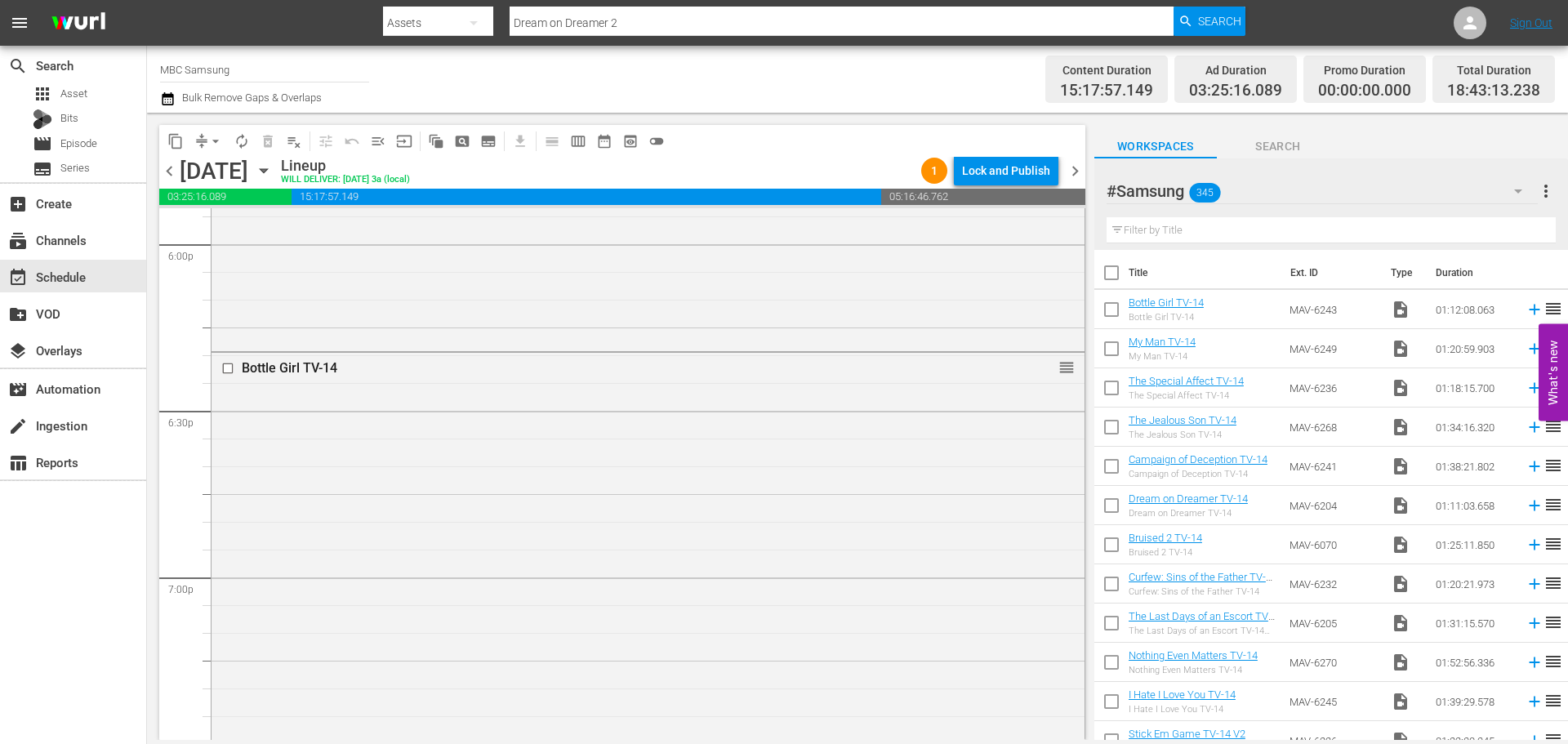
click at [566, 442] on div "Bottle Girl TV-14 reorder" at bounding box center [648, 551] width 873 height 396
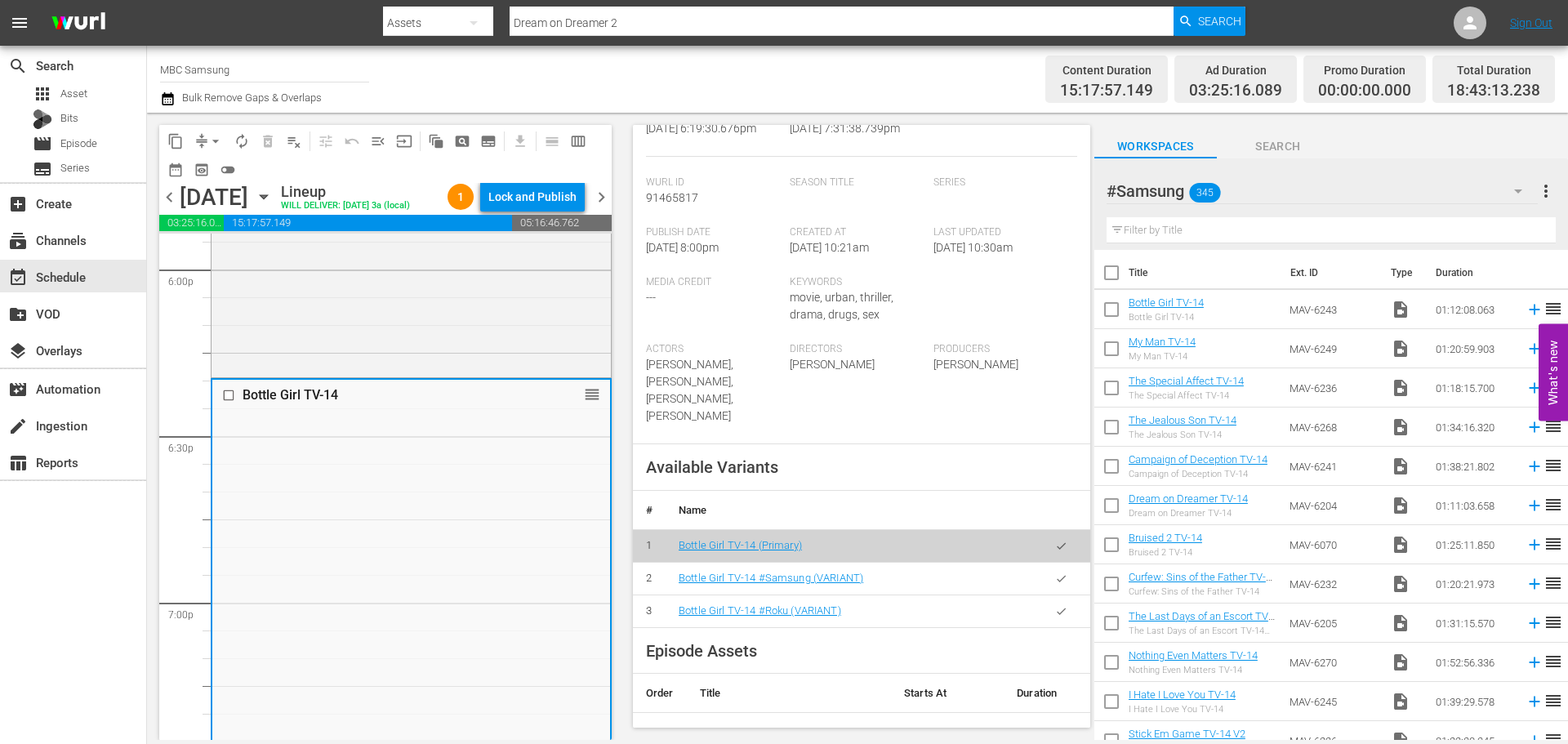
scroll to position [490, 0]
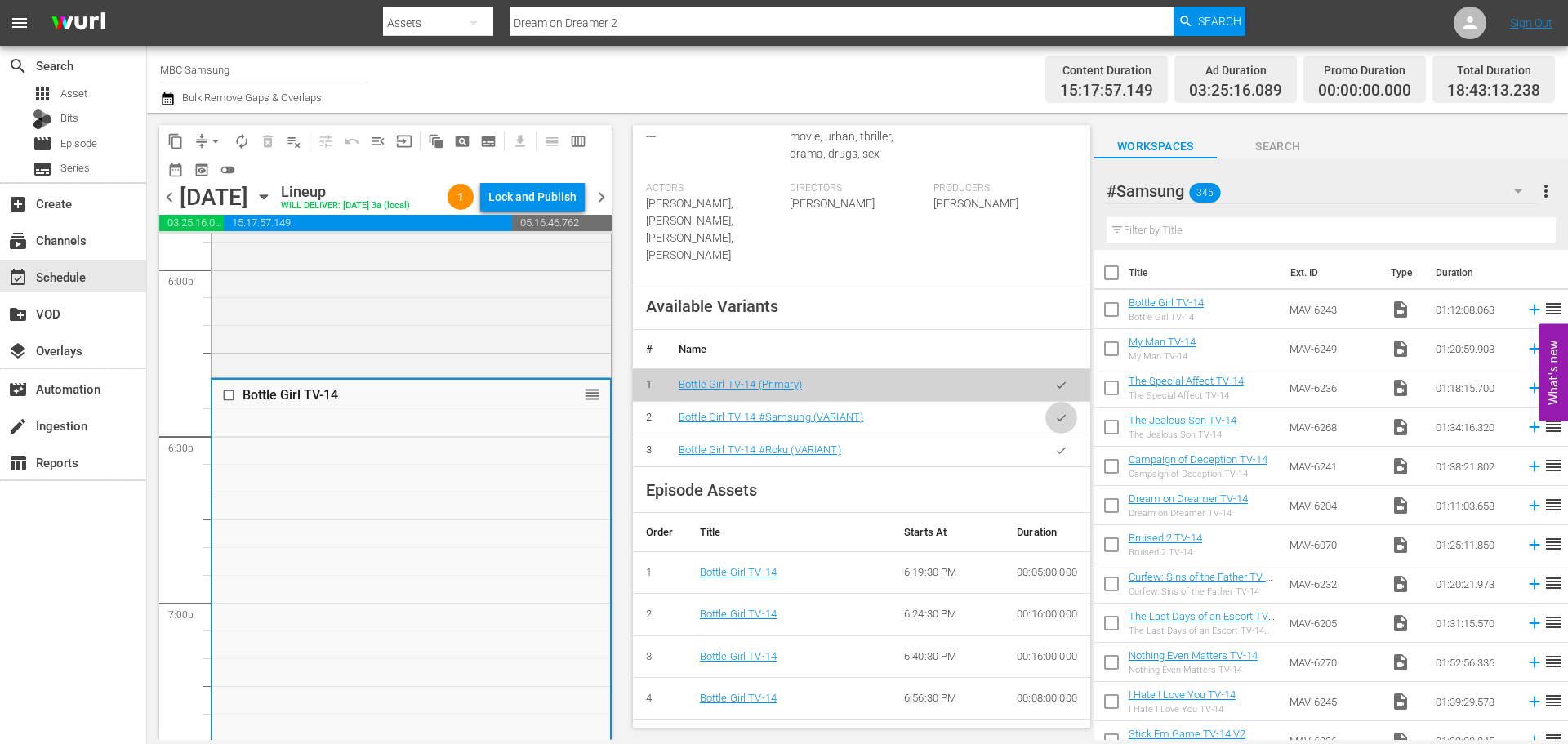
click at [1056, 415] on icon "button" at bounding box center [1062, 417] width 13 height 13
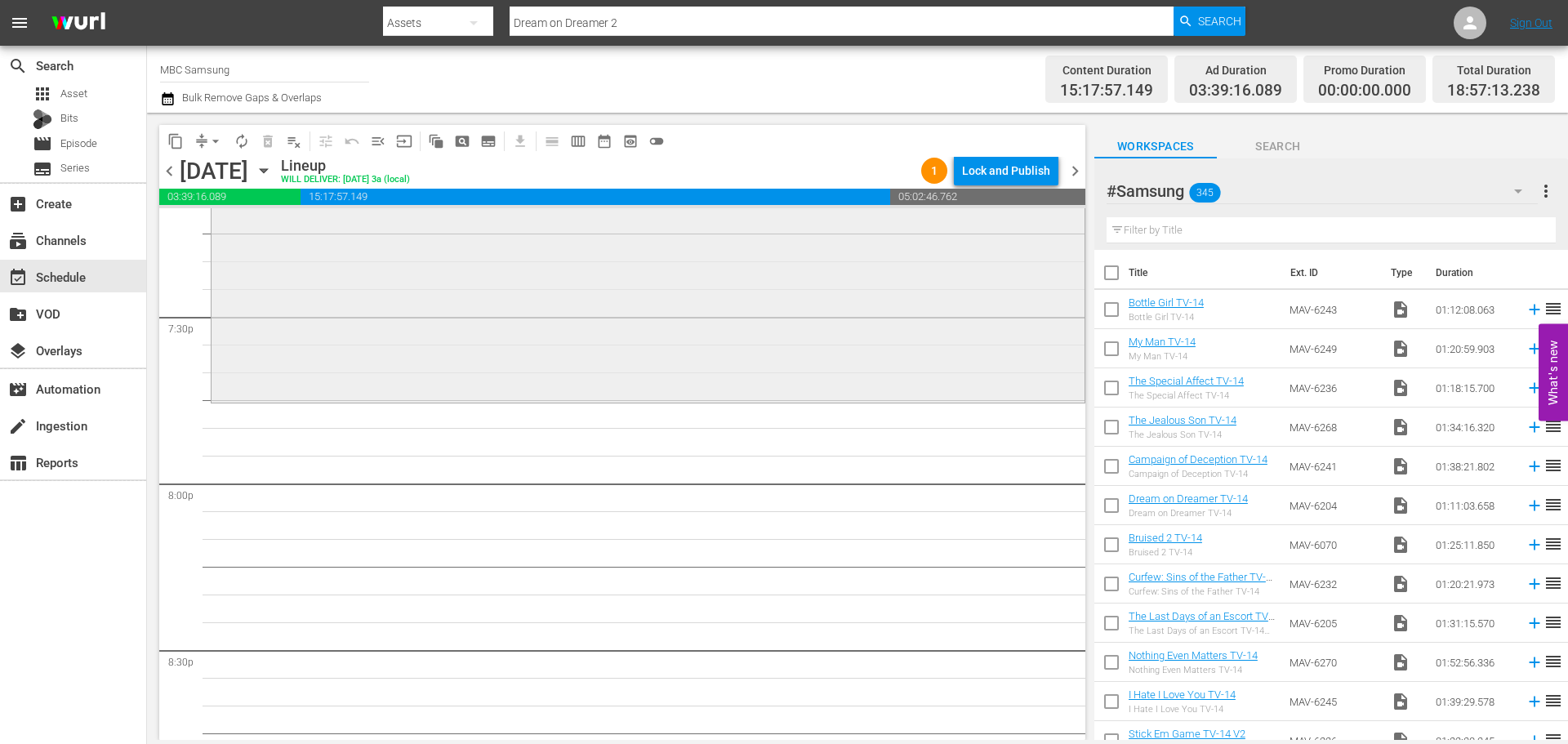
scroll to position [6451, 0]
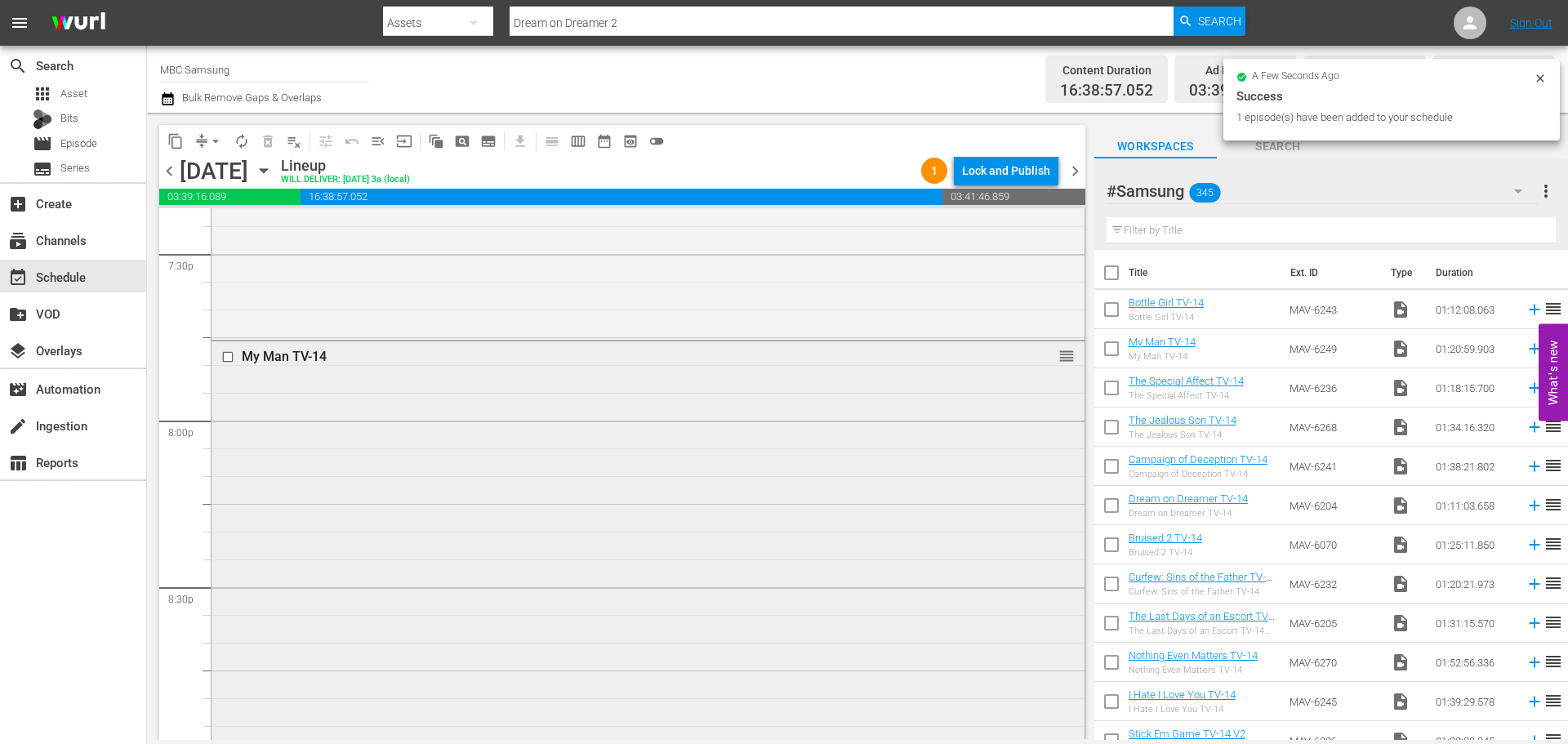
click at [643, 471] on div "My Man TV-14 reorder" at bounding box center [648, 564] width 873 height 445
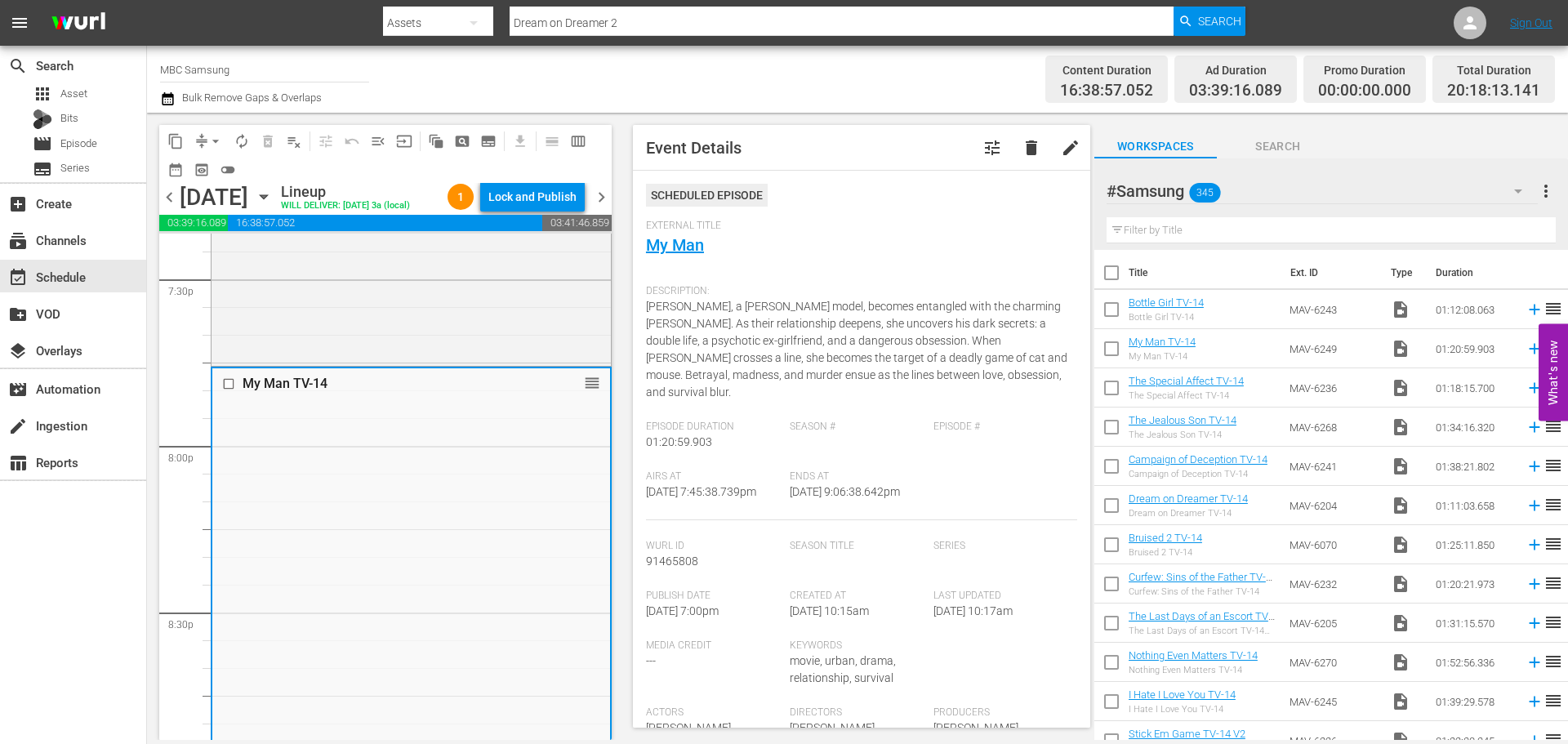
scroll to position [490, 0]
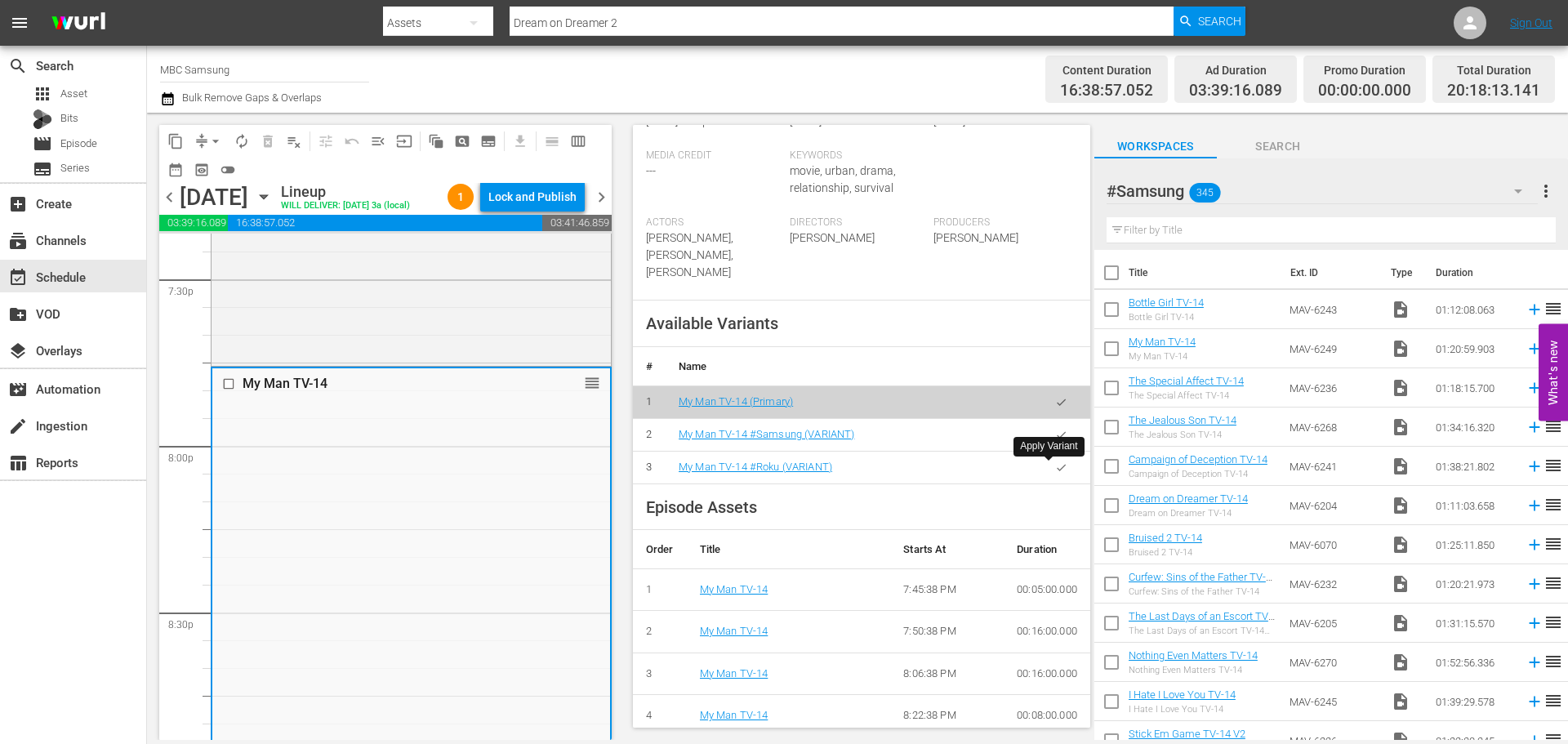
click at [1059, 451] on button "button" at bounding box center [1062, 435] width 32 height 32
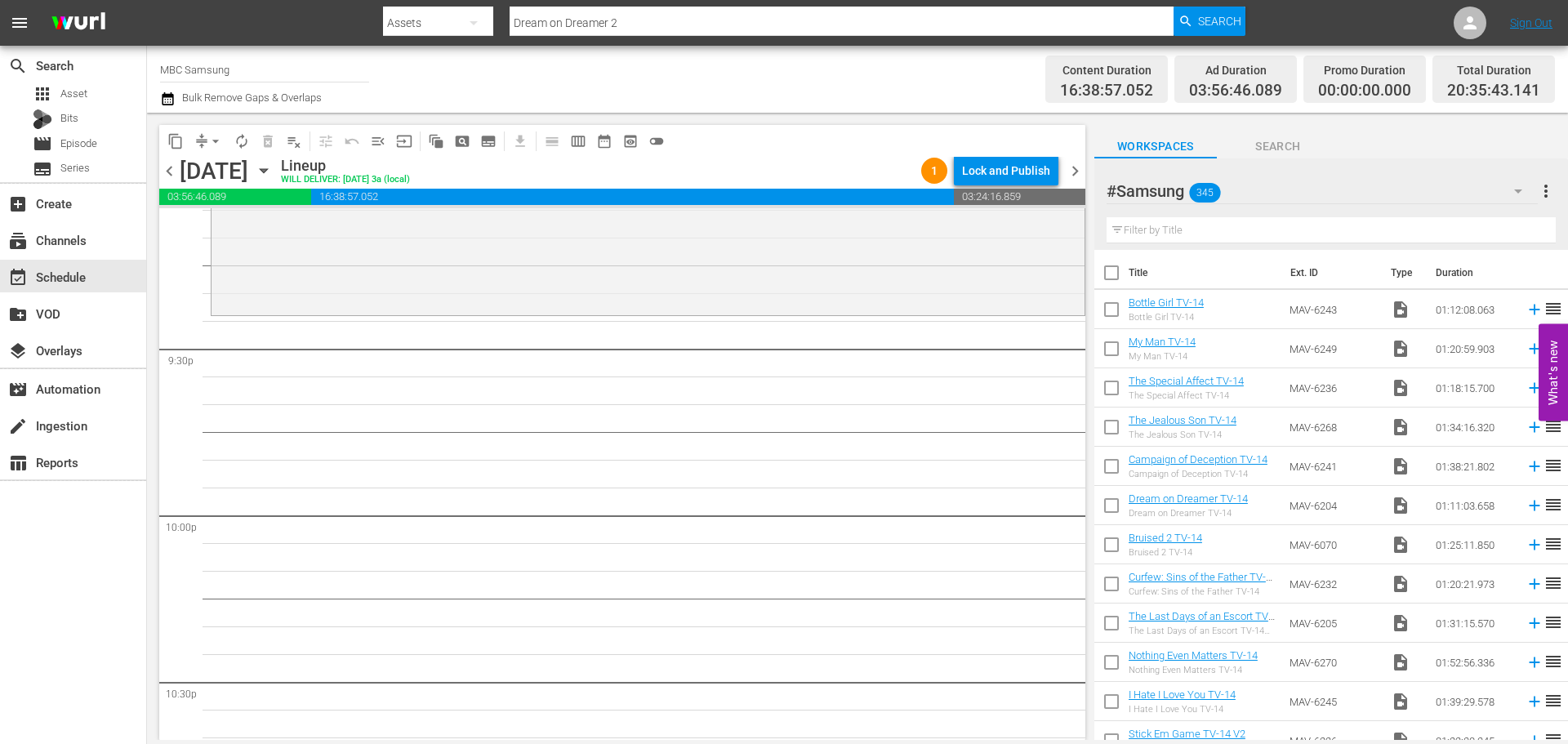
scroll to position [6859, 0]
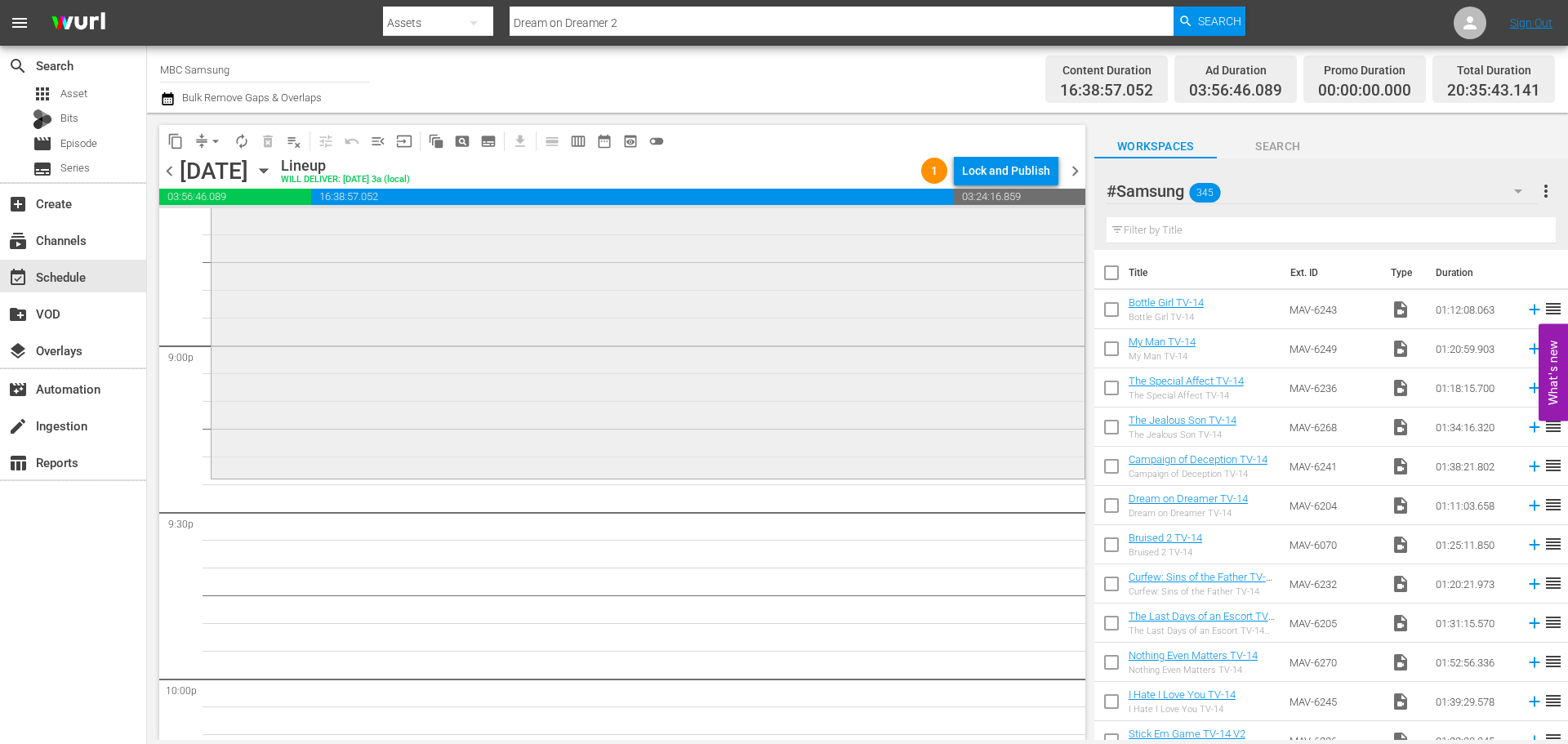
click at [648, 437] on div "My Man TV-14 My Man TV-14 #Samsung (VARIANT) VARIANT reorder" at bounding box center [648, 204] width 873 height 542
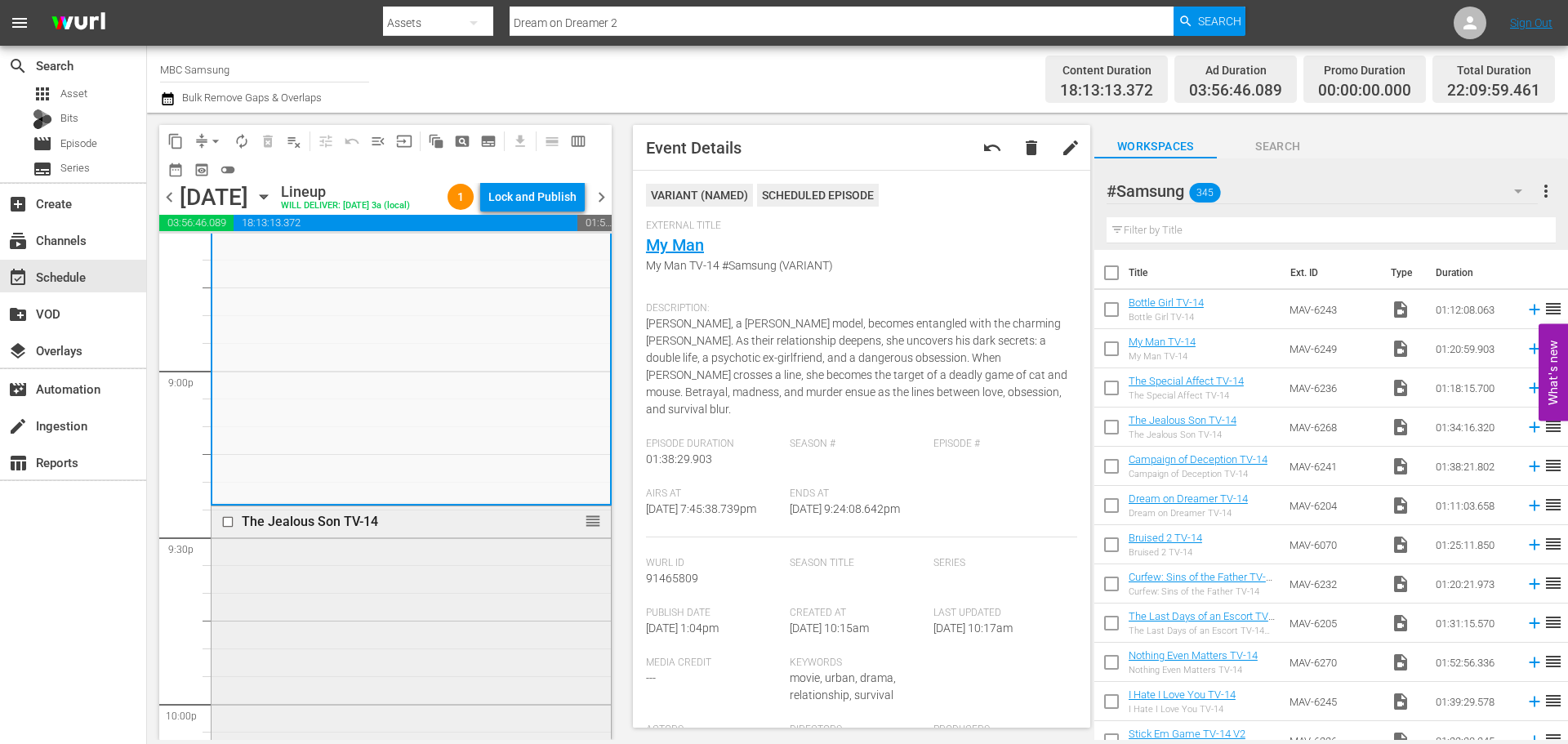
click at [379, 534] on div "The Jealous Son TV-14 reorder" at bounding box center [411, 522] width 400 height 31
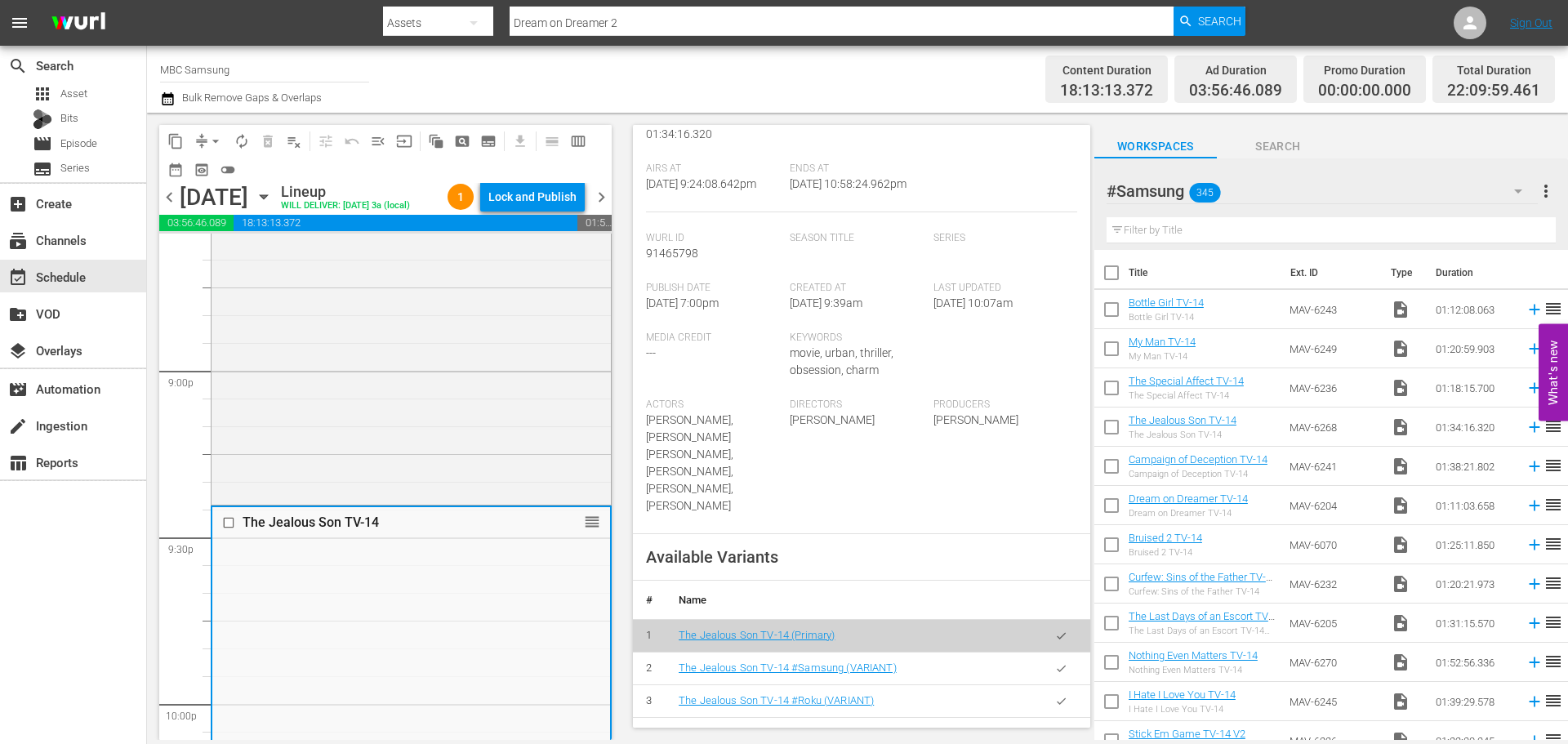
scroll to position [490, 0]
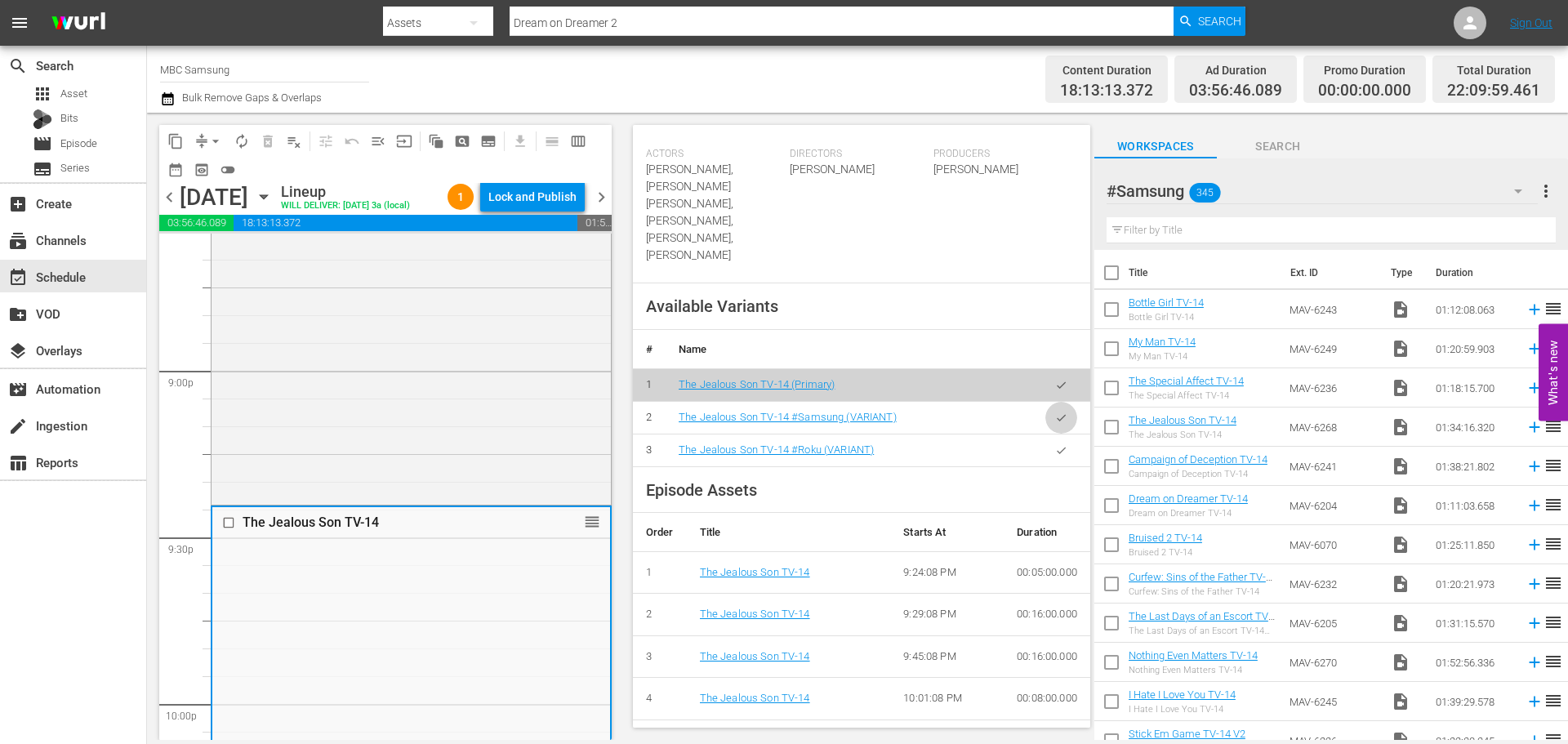
click at [1046, 410] on button "button" at bounding box center [1062, 417] width 32 height 32
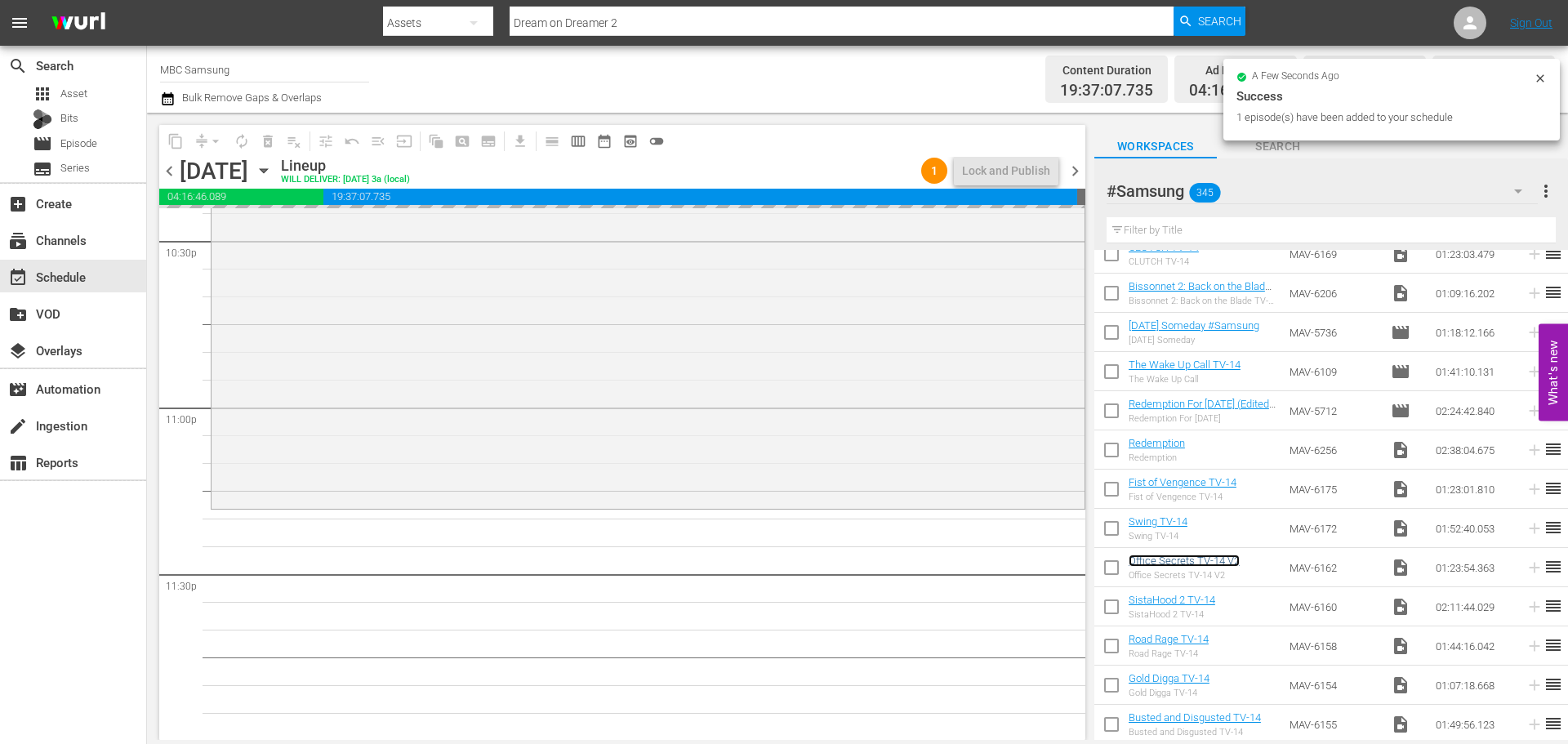
scroll to position [7464, 0]
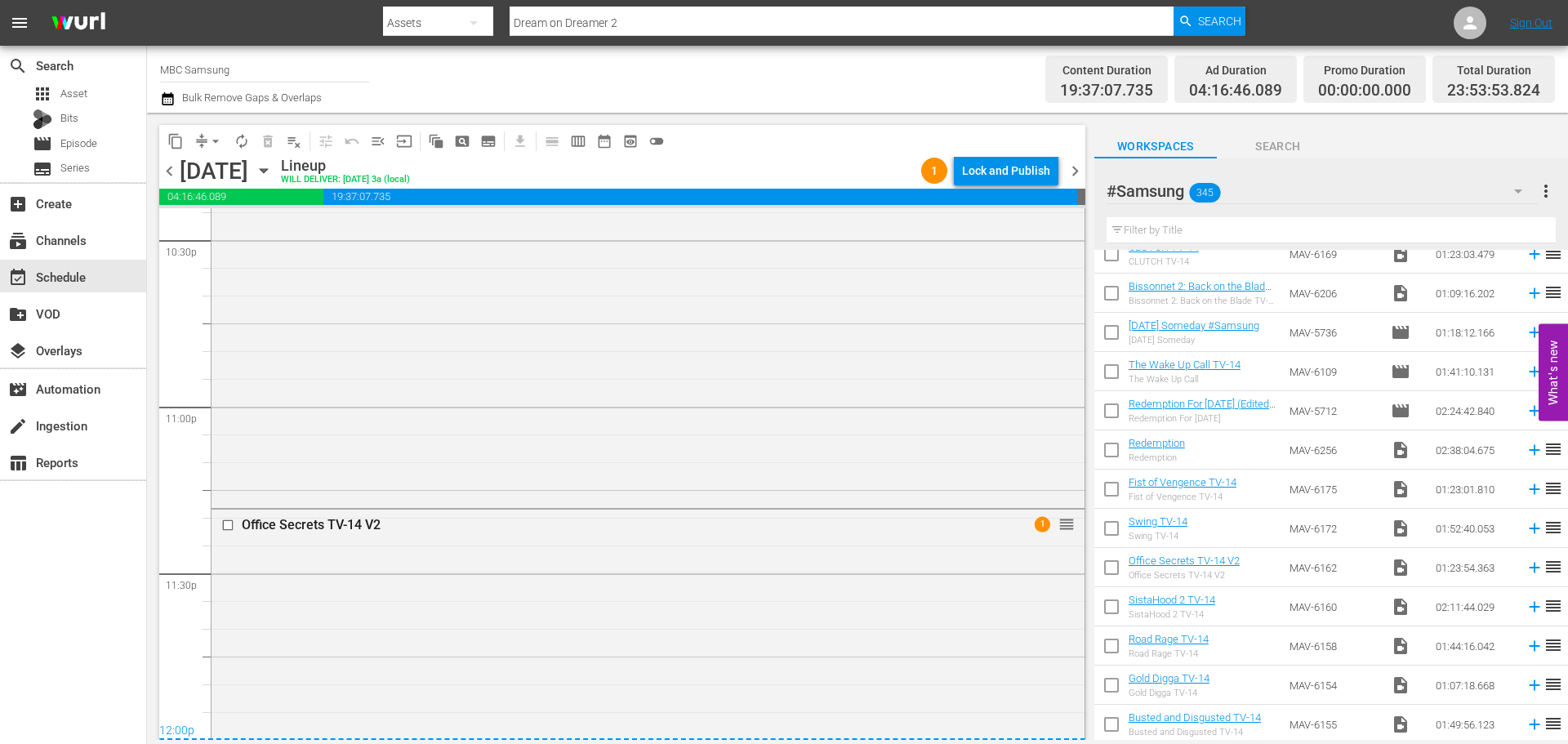
click at [840, 515] on div "Office Secrets TV-14 V2" at bounding box center [617, 524] width 752 height 17
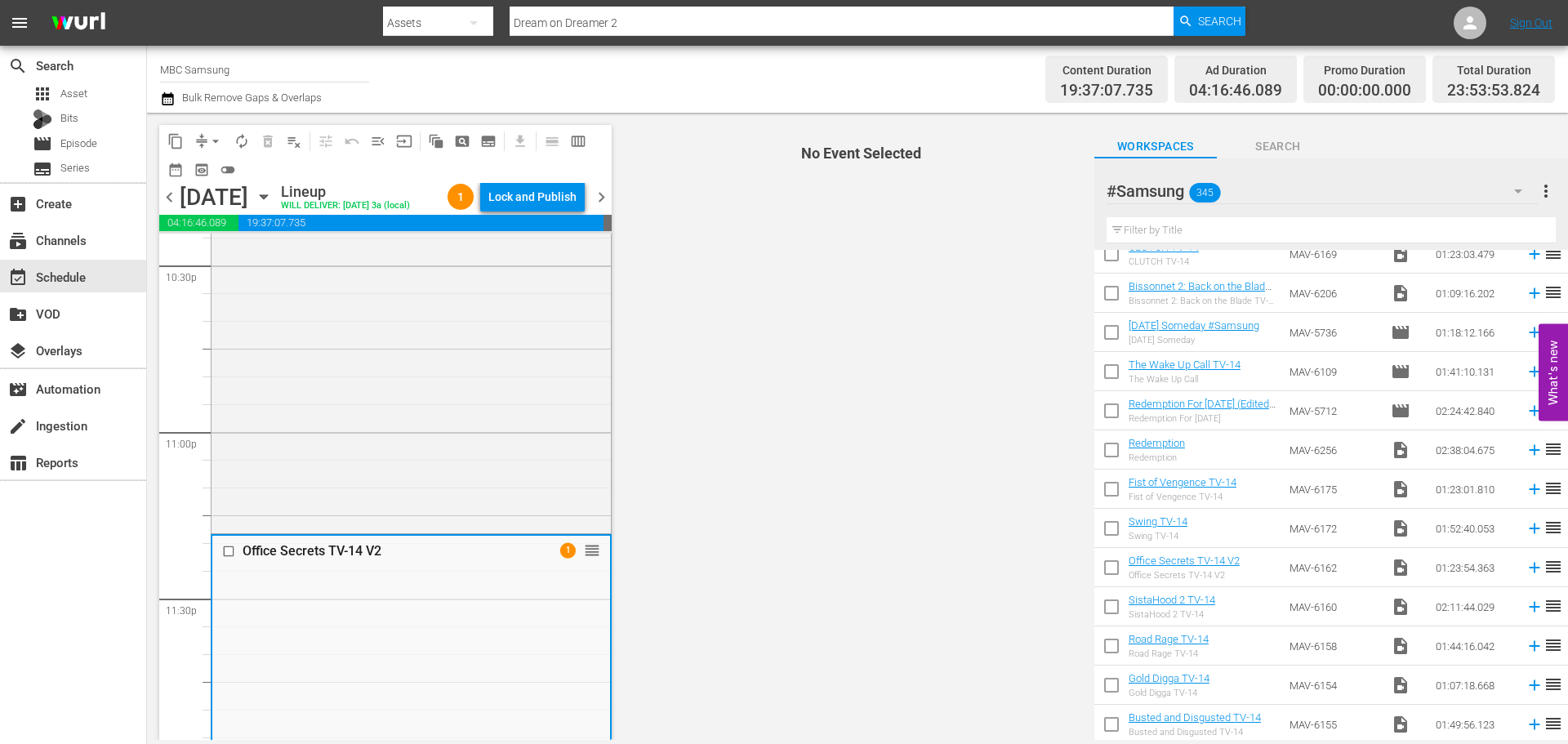
click at [743, 543] on span "No Event Selected" at bounding box center [858, 426] width 474 height 628
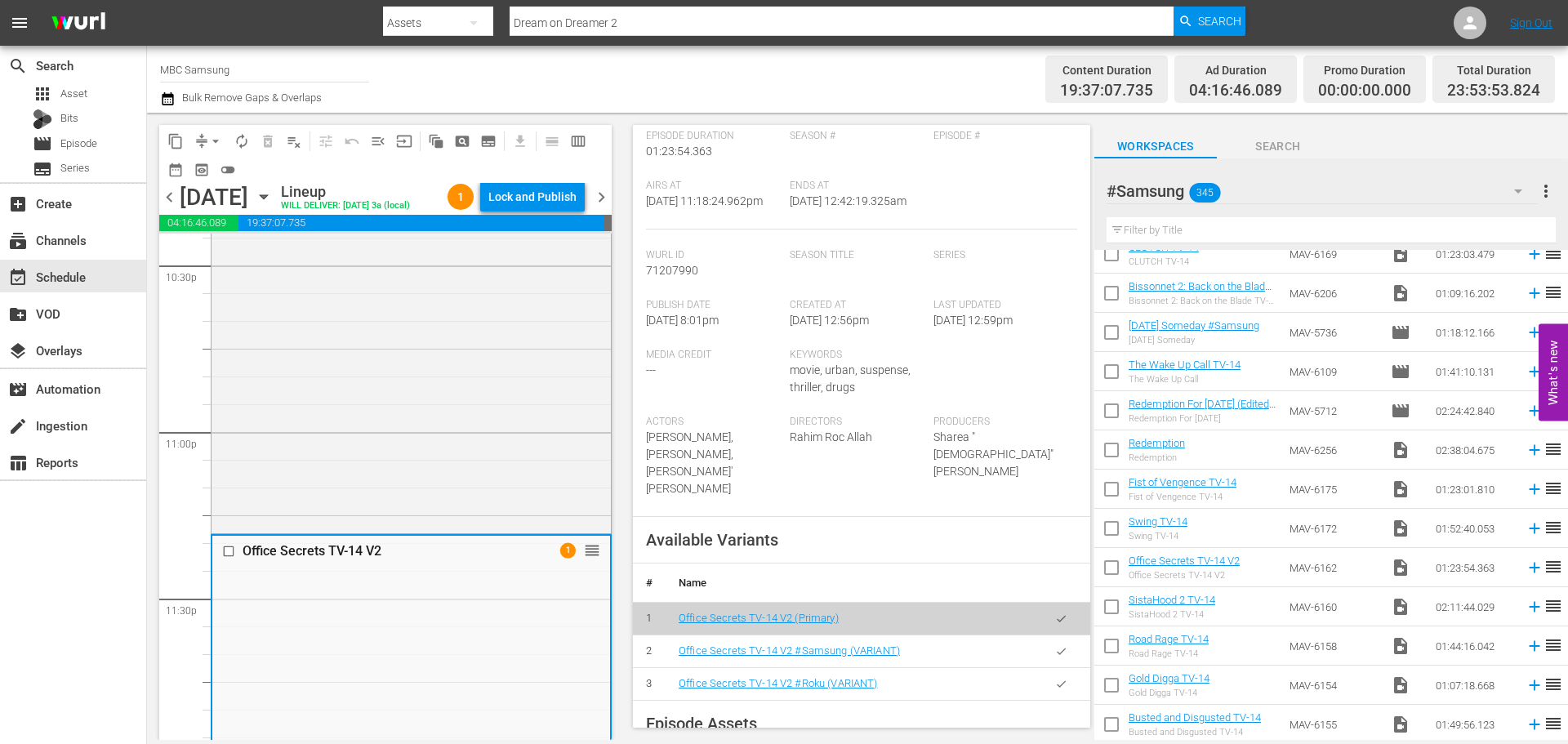
scroll to position [327, 0]
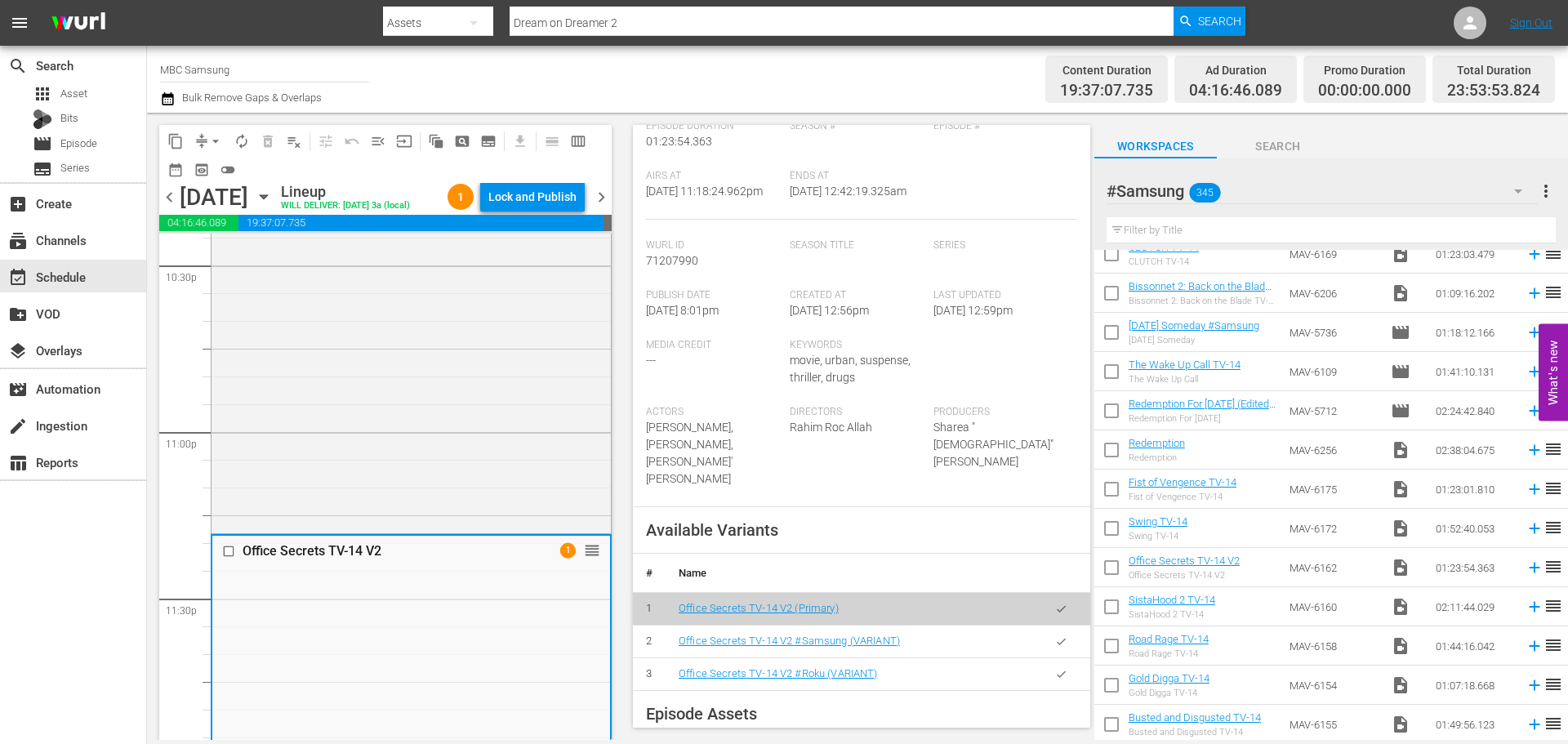
click at [1062, 650] on button "button" at bounding box center [1062, 641] width 32 height 32
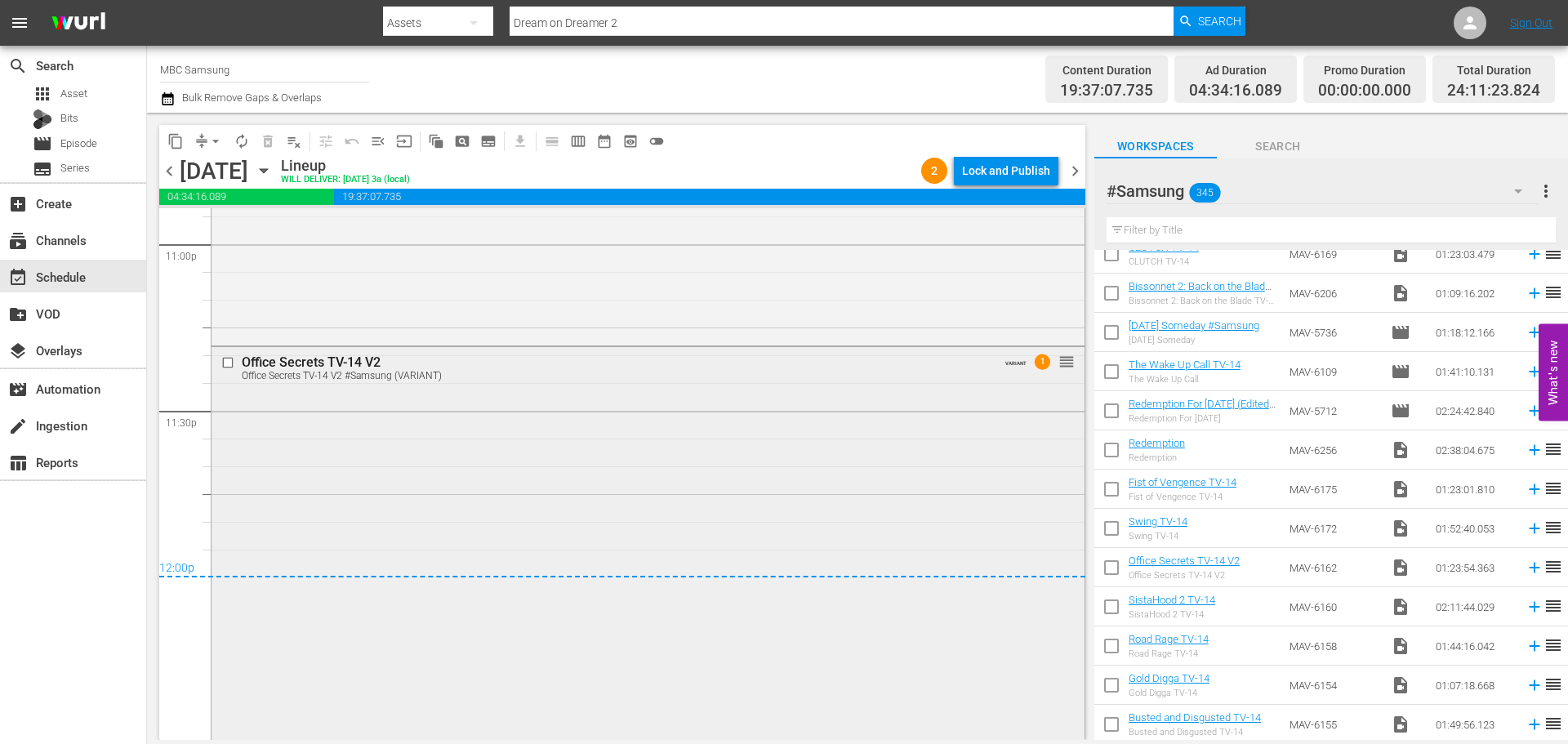
scroll to position [7628, 0]
click at [974, 171] on div "Lock and Publish" at bounding box center [1006, 171] width 88 height 29
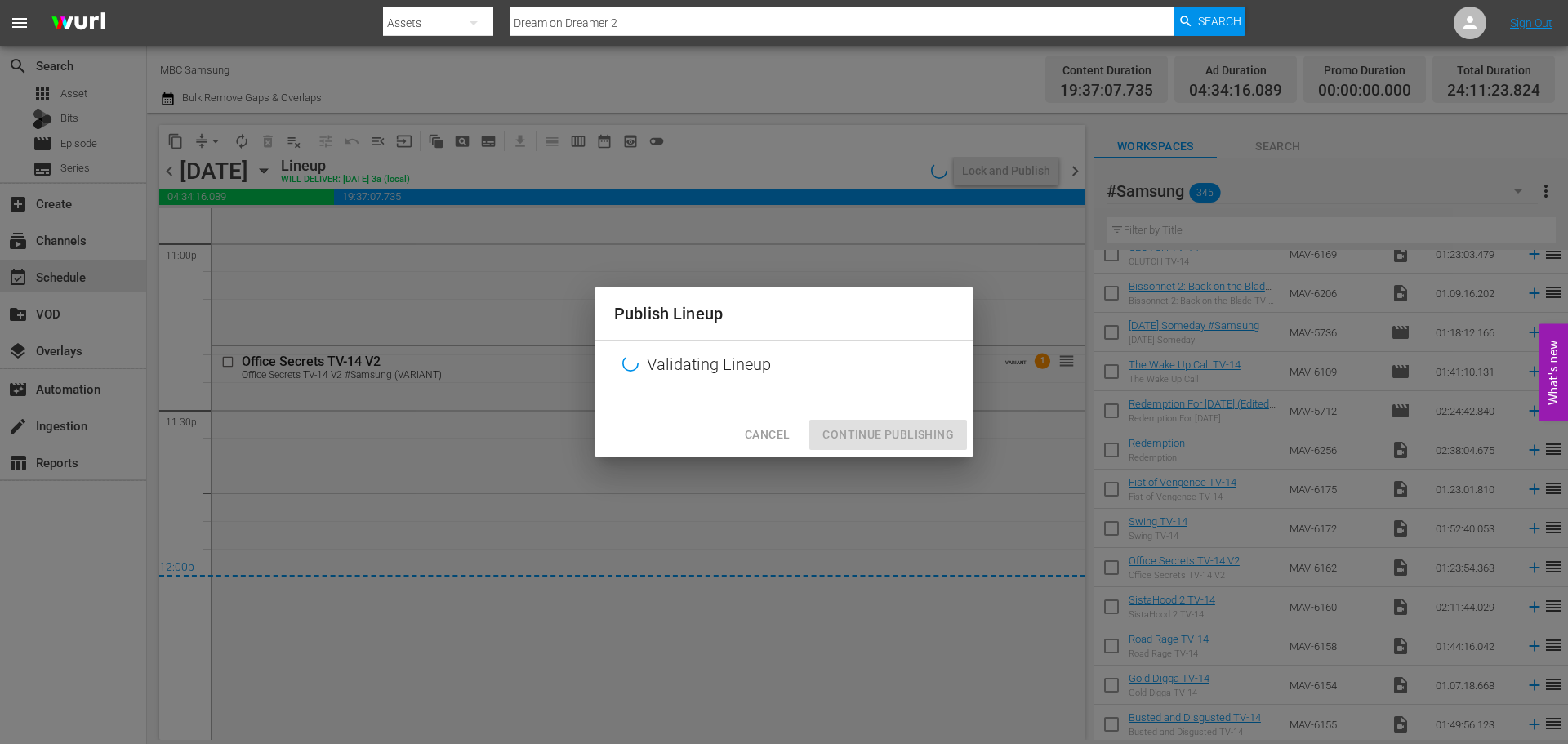
click at [896, 452] on div "Cancel Continue Publishing" at bounding box center [784, 435] width 379 height 44
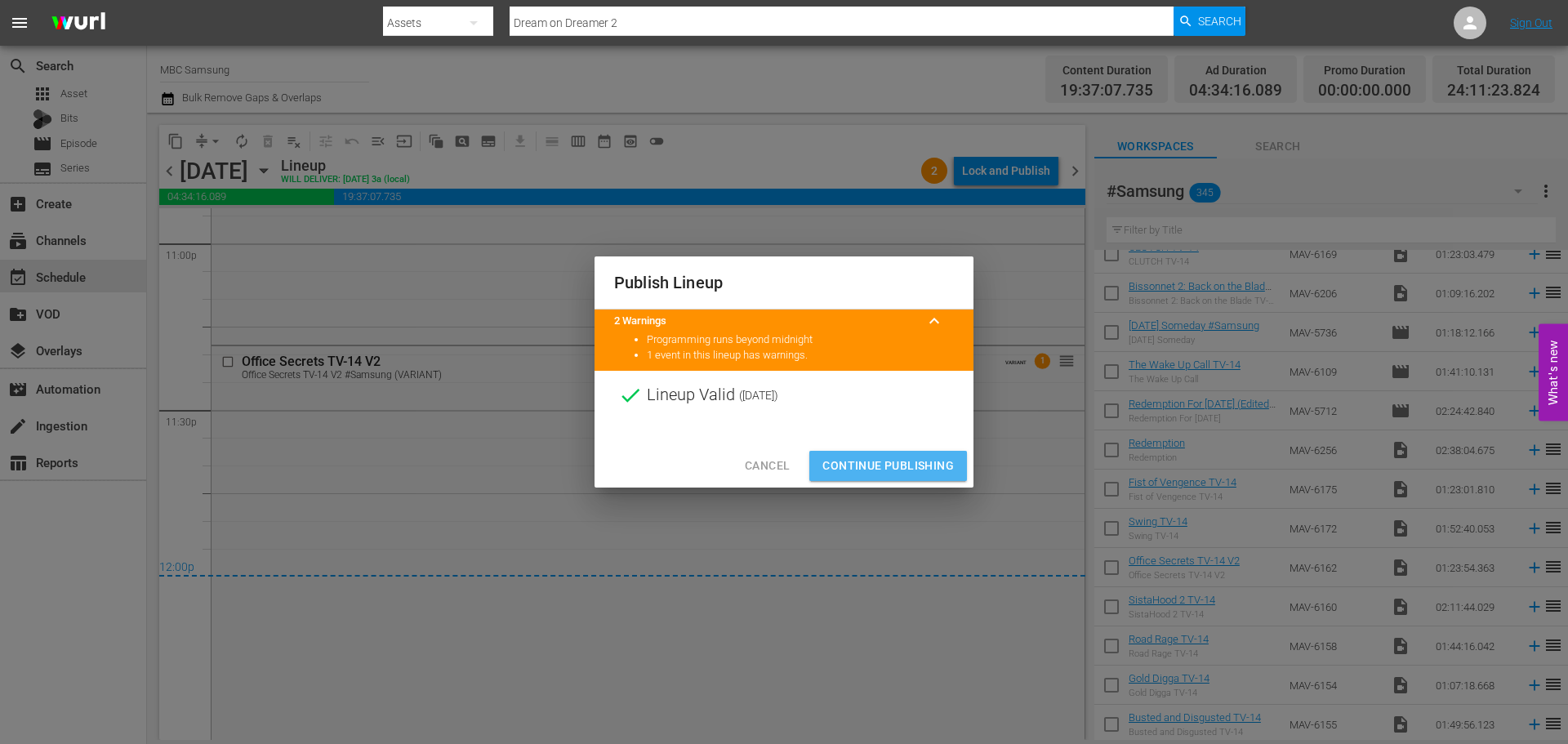
click at [896, 454] on button "Continue Publishing" at bounding box center [888, 466] width 157 height 30
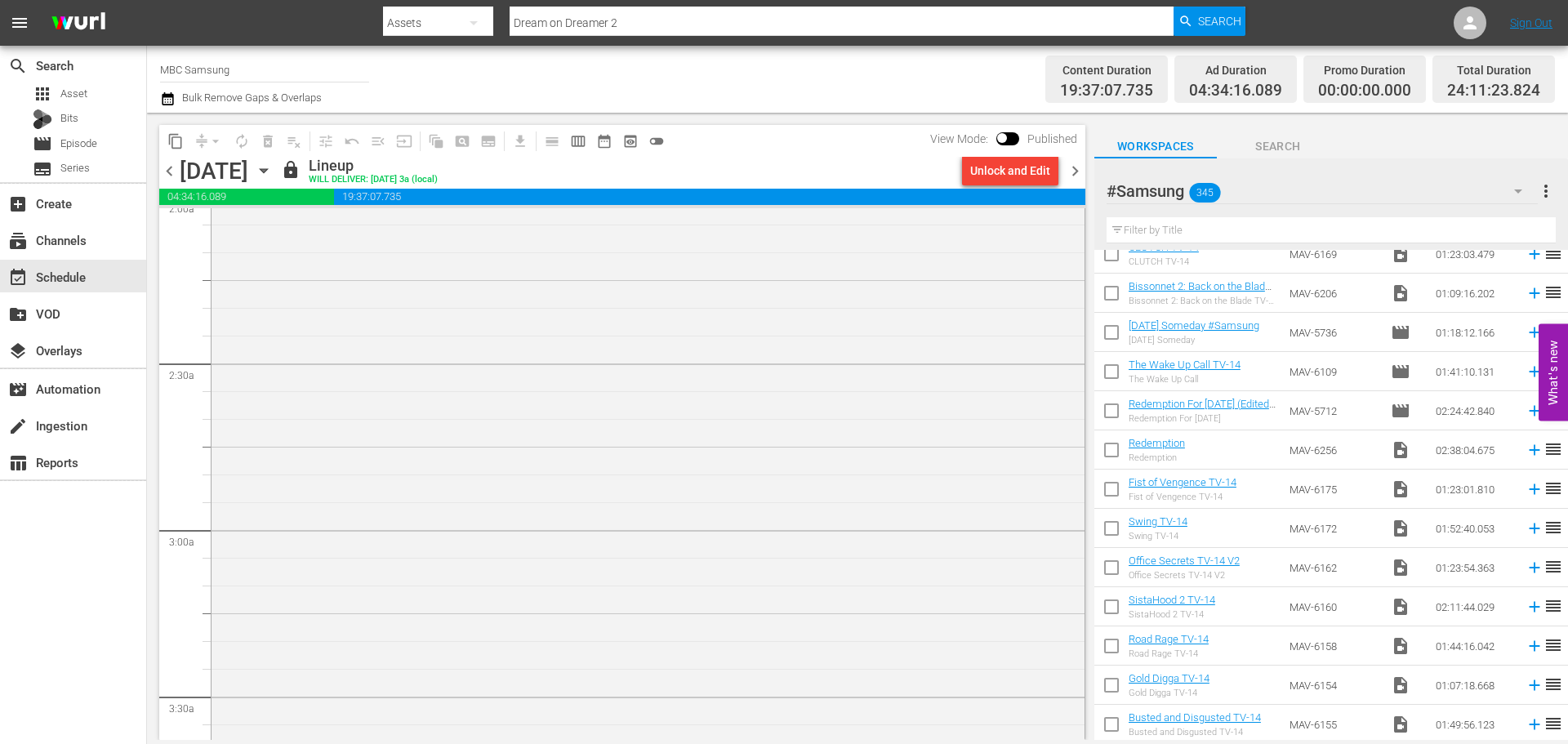
scroll to position [0, 0]
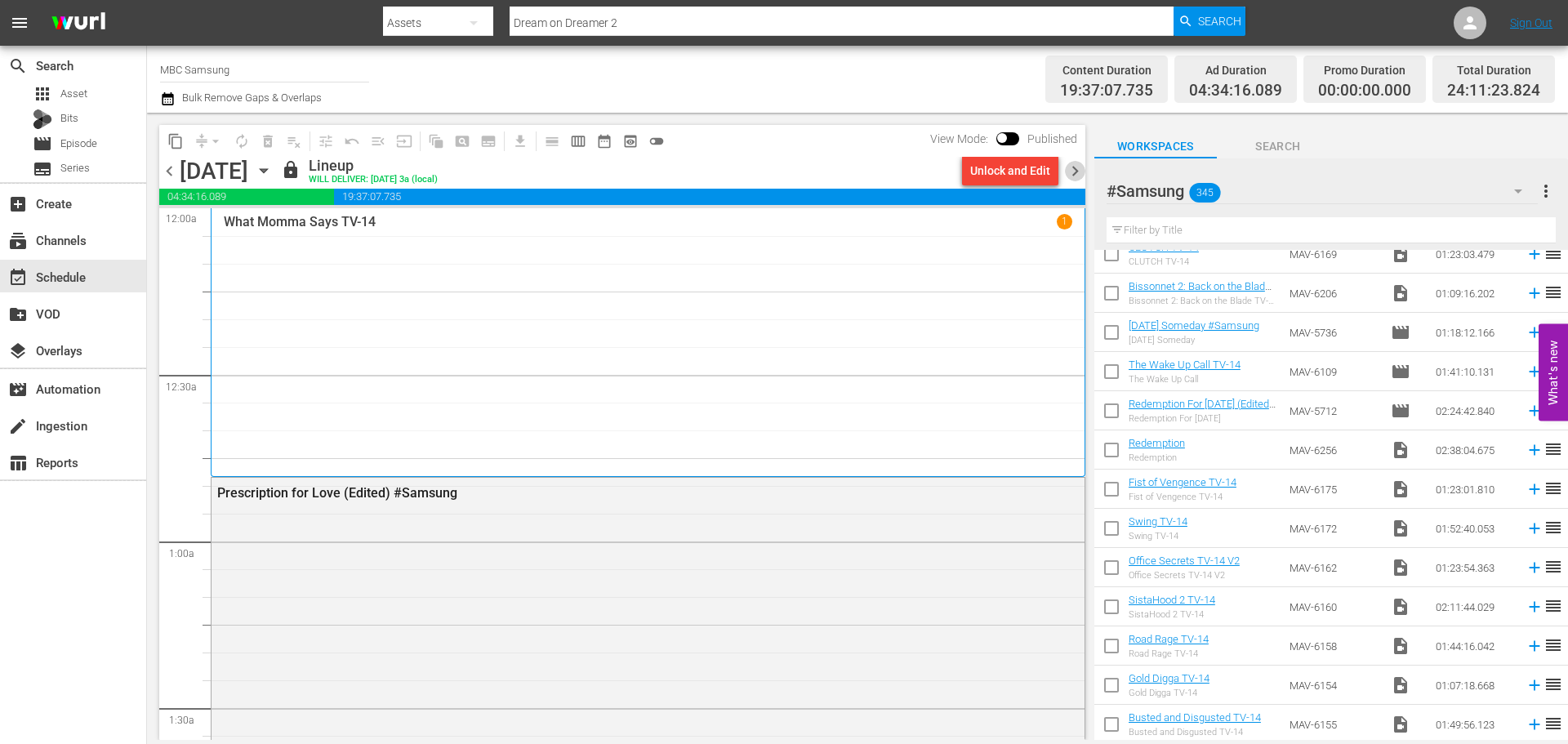
click at [1078, 178] on span "chevron_right" at bounding box center [1075, 171] width 20 height 20
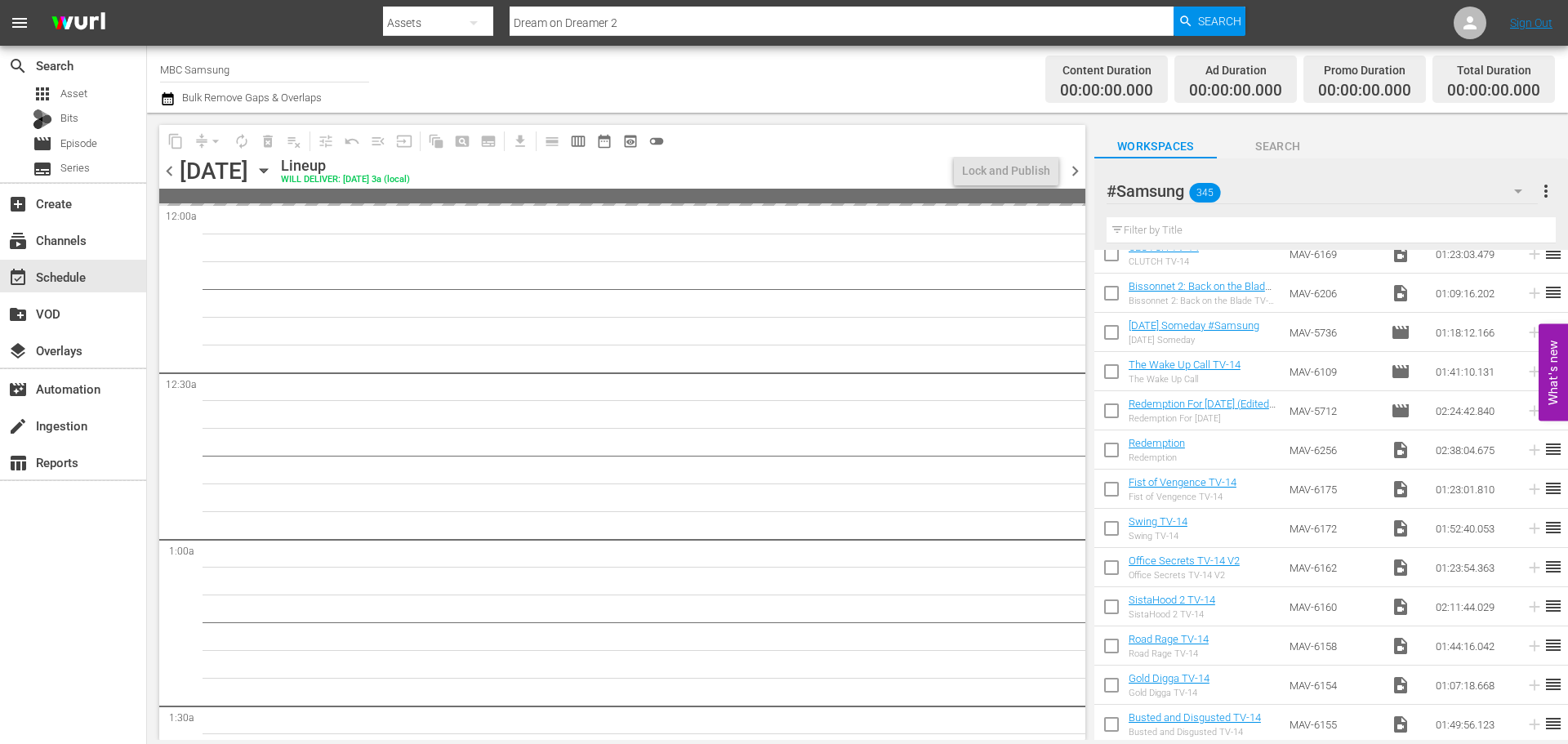
click at [165, 168] on span "chevron_left" at bounding box center [169, 171] width 20 height 20
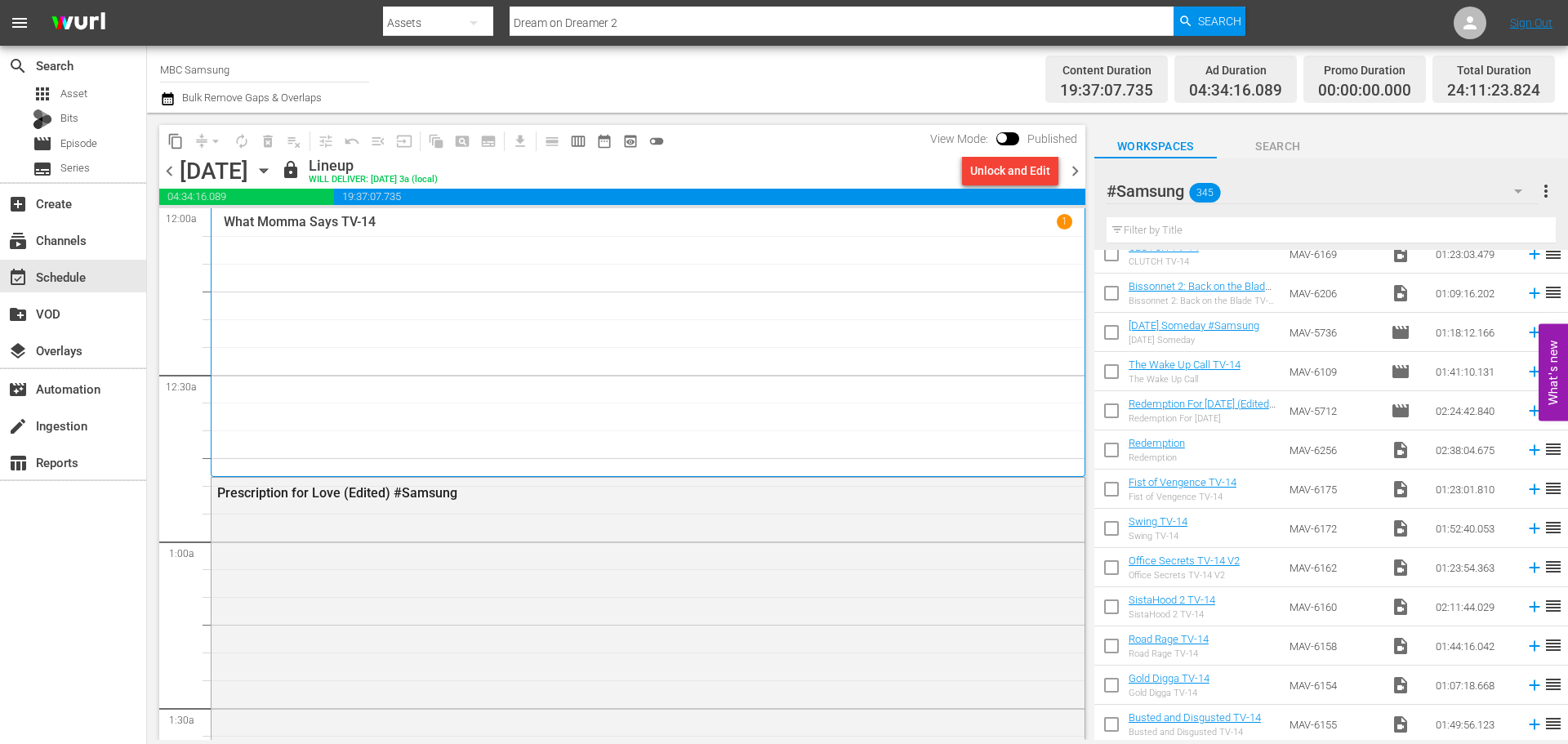
click at [1077, 171] on span "chevron_right" at bounding box center [1075, 171] width 20 height 20
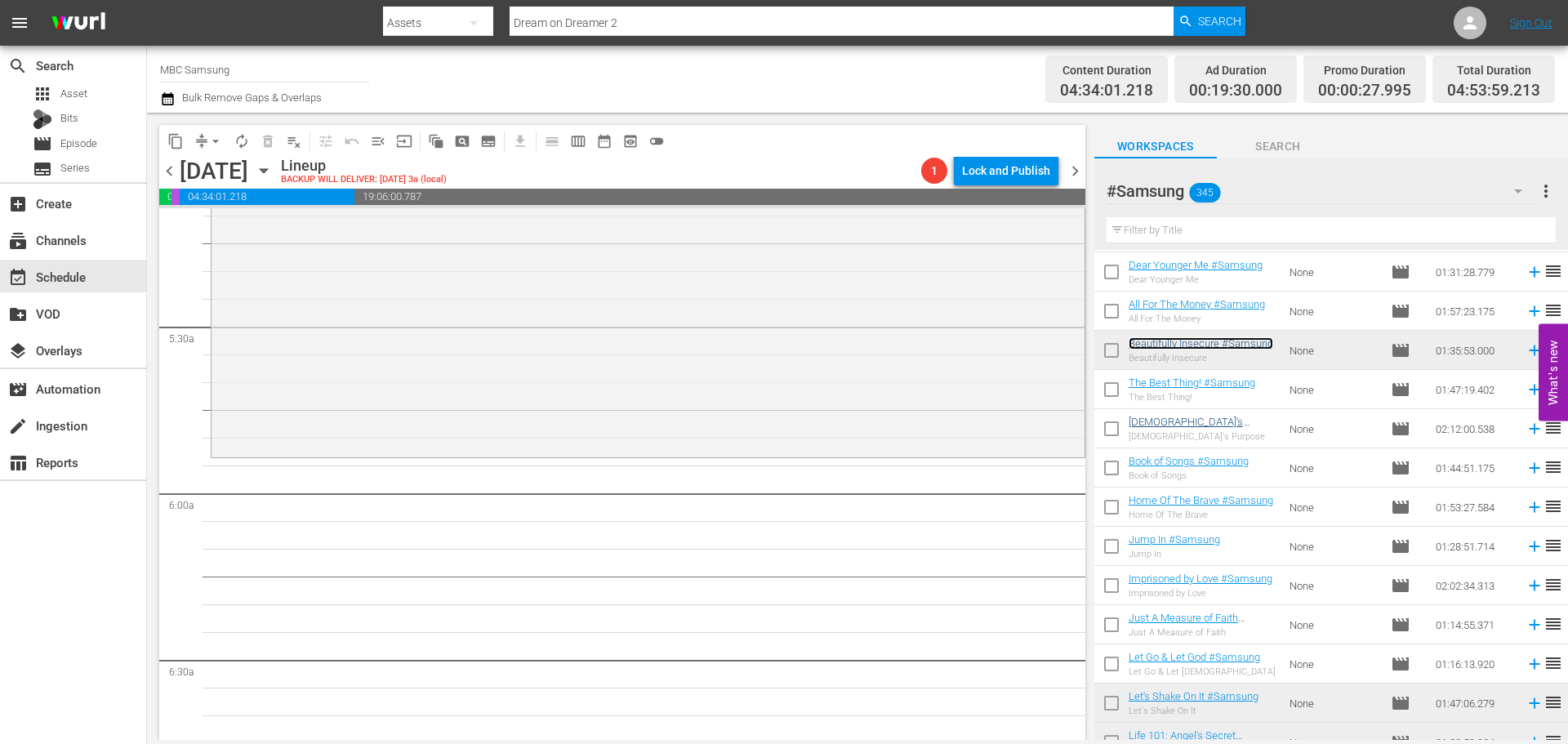
scroll to position [1715, 0]
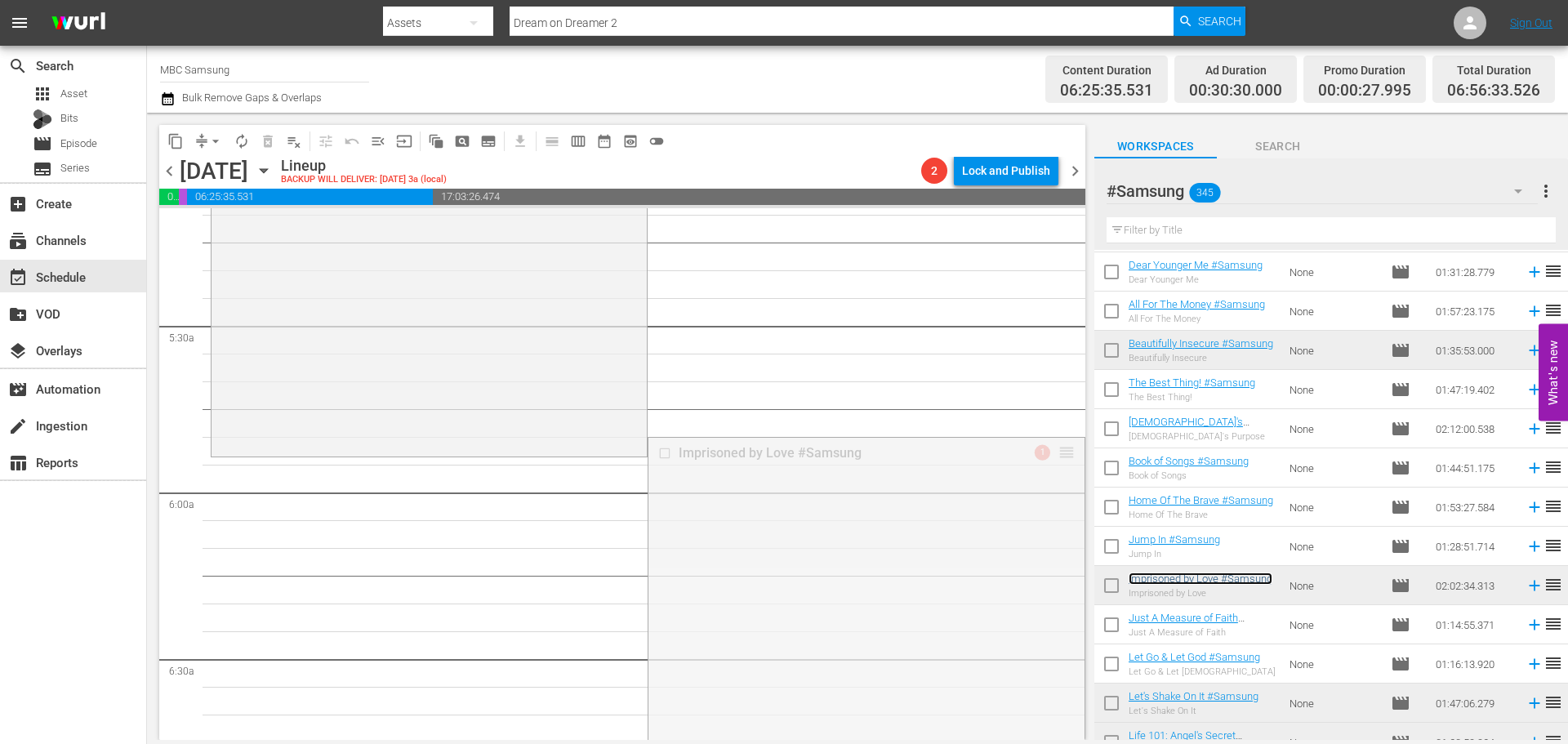
drag, startPoint x: 1059, startPoint y: 447, endPoint x: 1057, endPoint y: 462, distance: 15.1
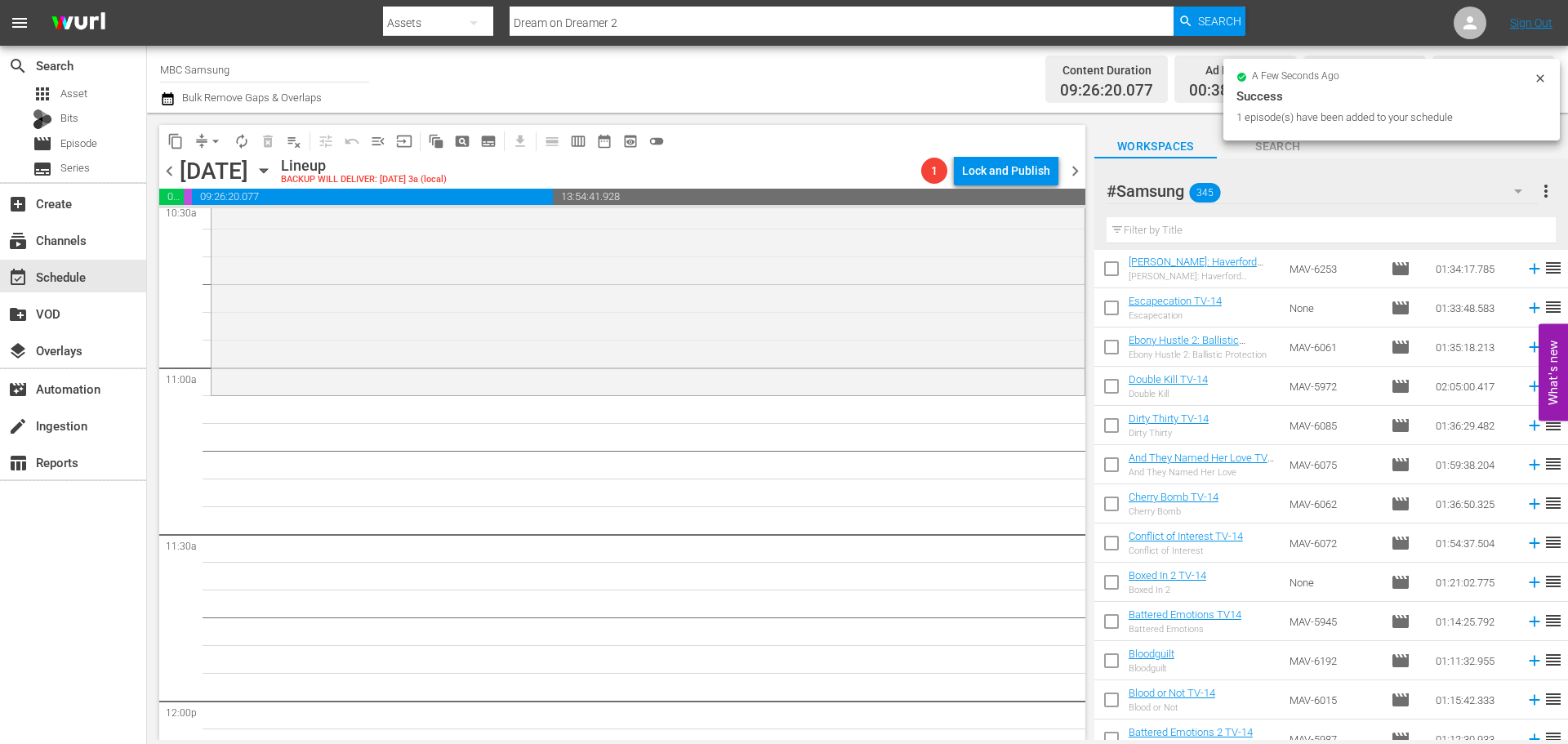
scroll to position [3511, 0]
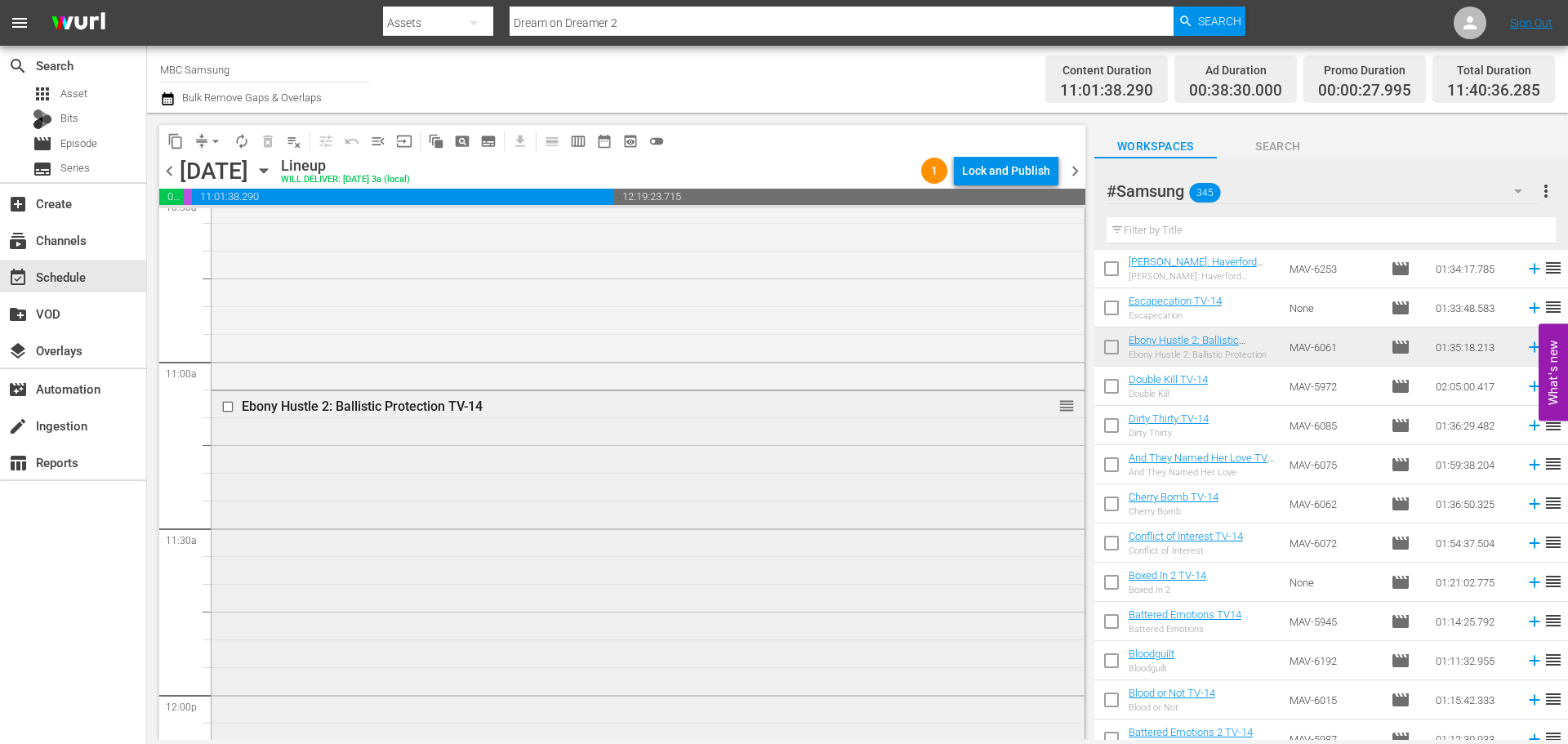
click at [632, 501] on div "Ebony Hustle 2: Ballistic Protection TV-14 reorder" at bounding box center [648, 653] width 873 height 524
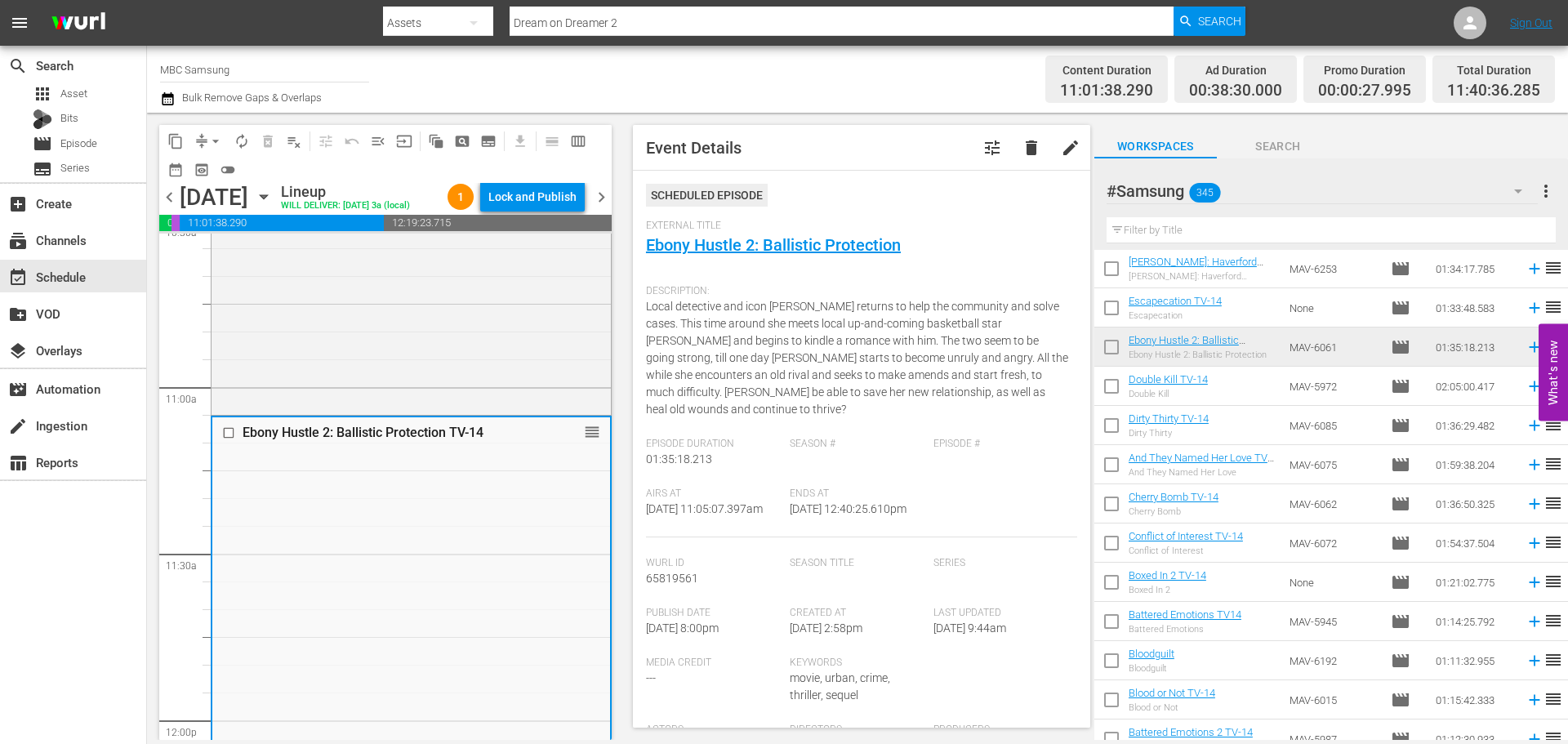
scroll to position [490, 0]
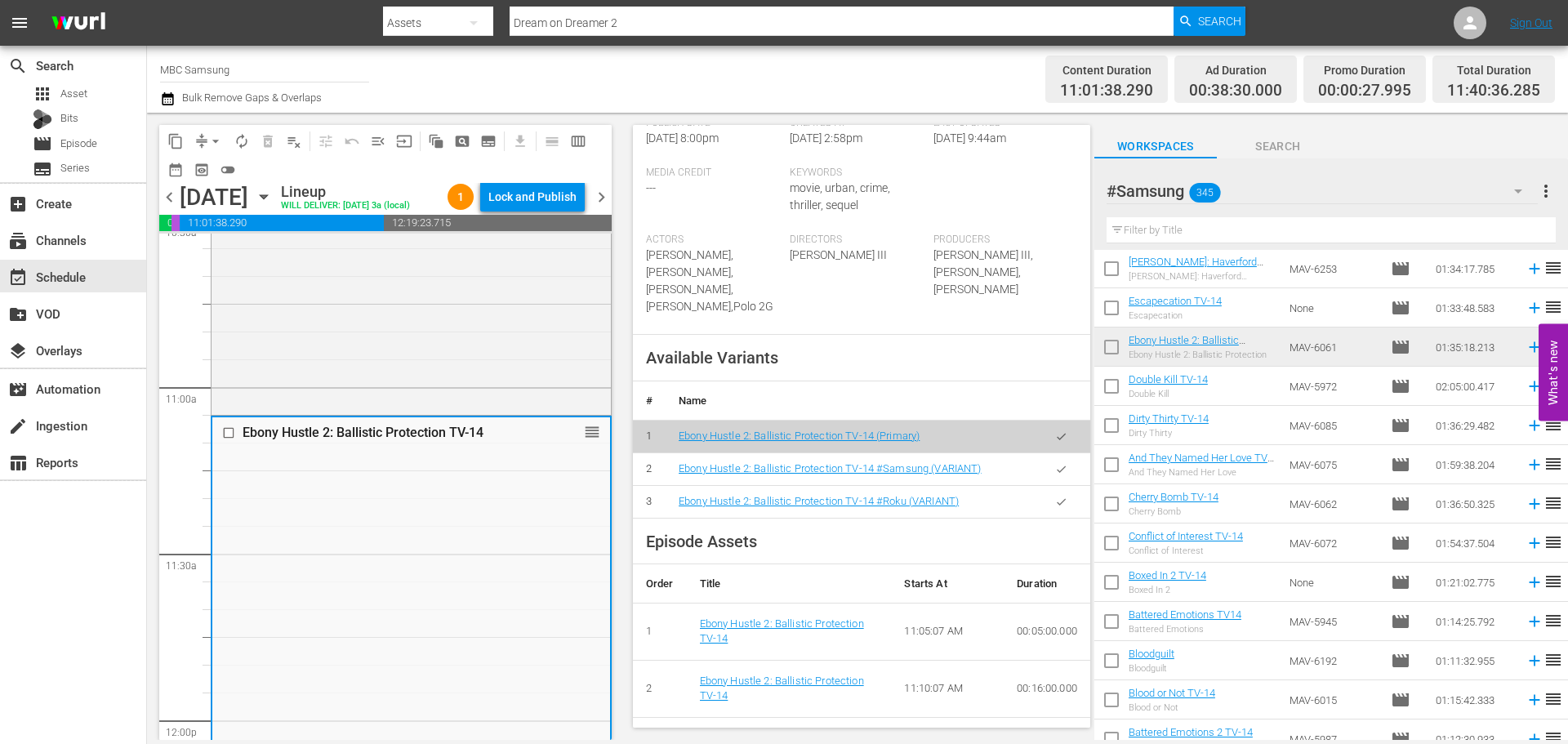
click at [1056, 475] on icon "button" at bounding box center [1062, 469] width 13 height 13
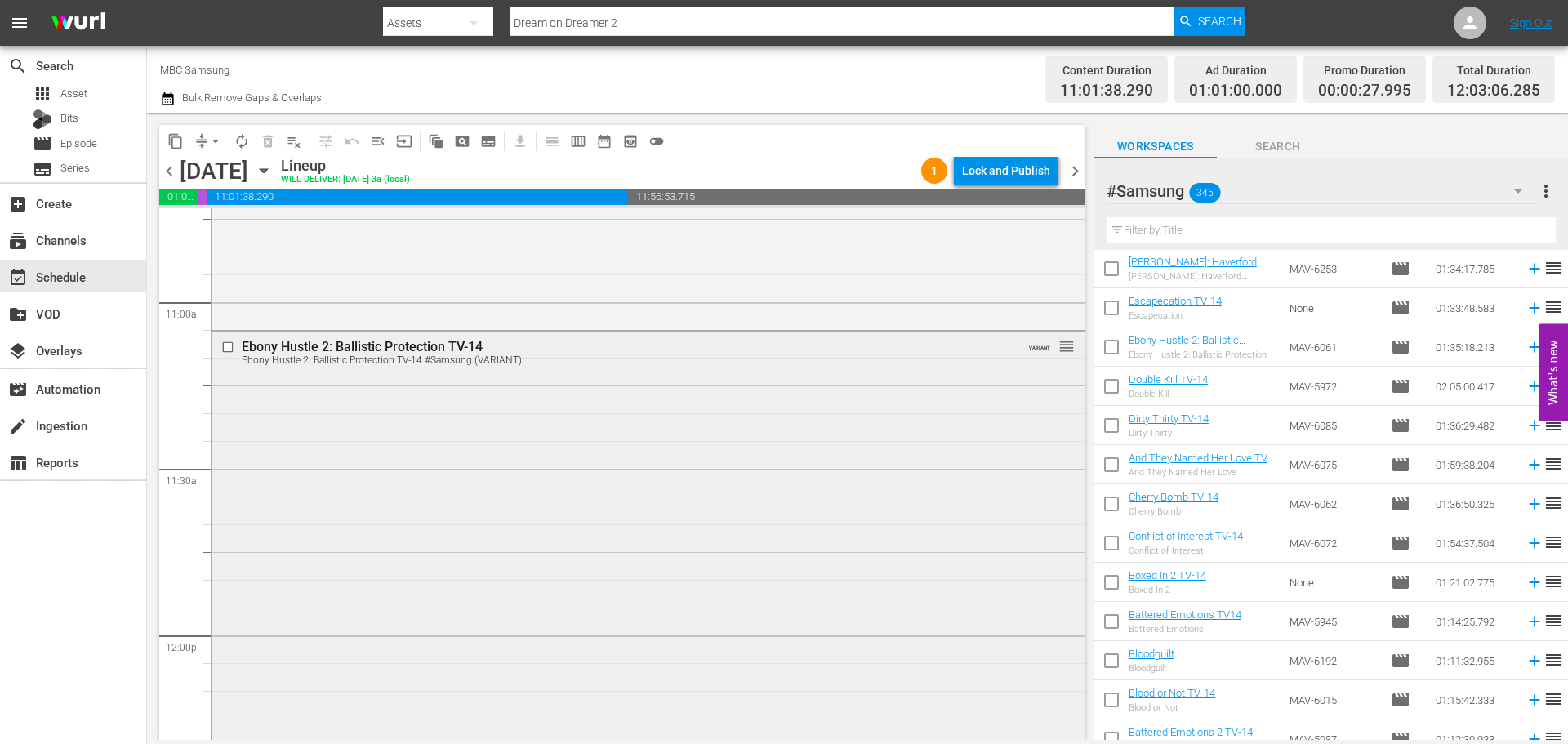
scroll to position [4001, 0]
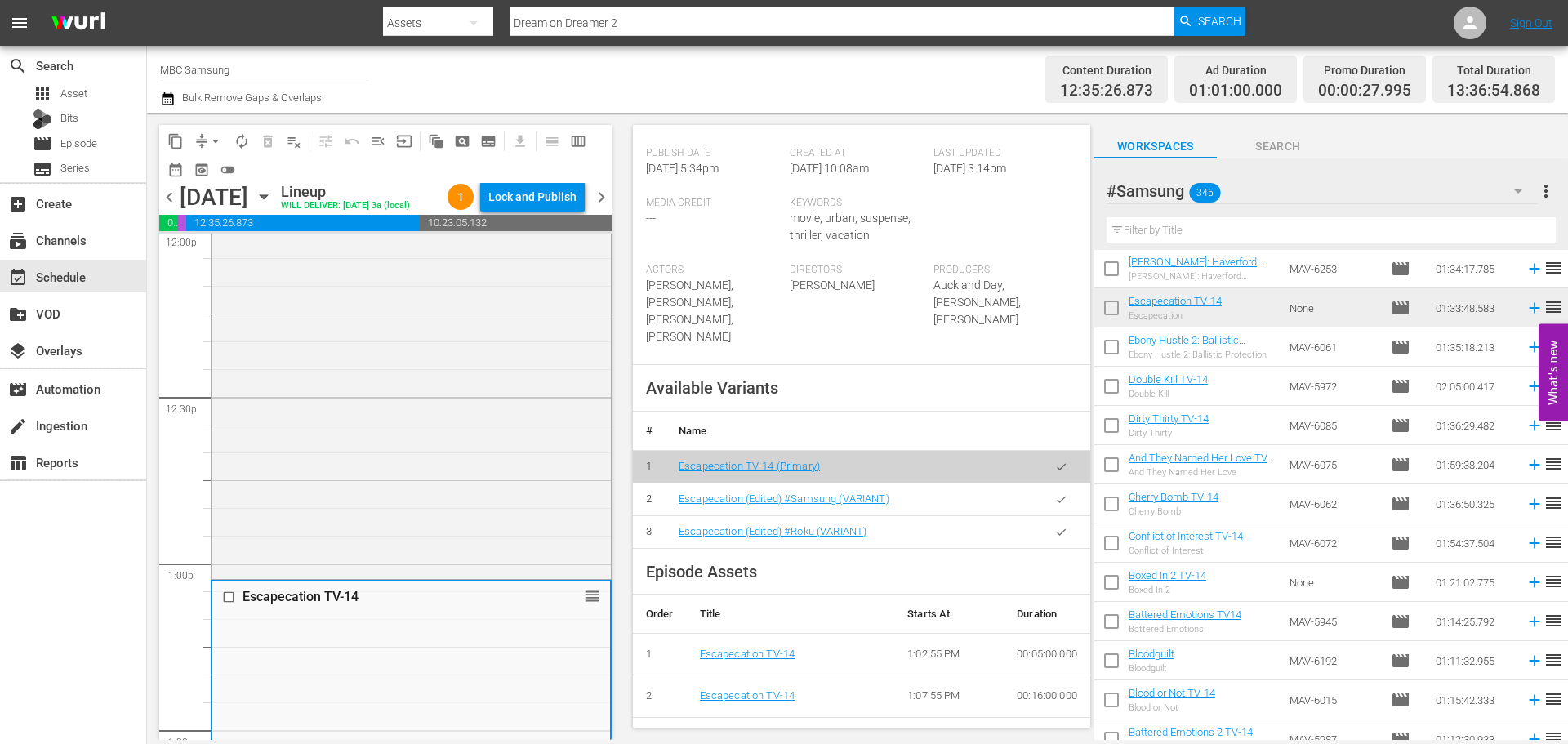
scroll to position [490, 0]
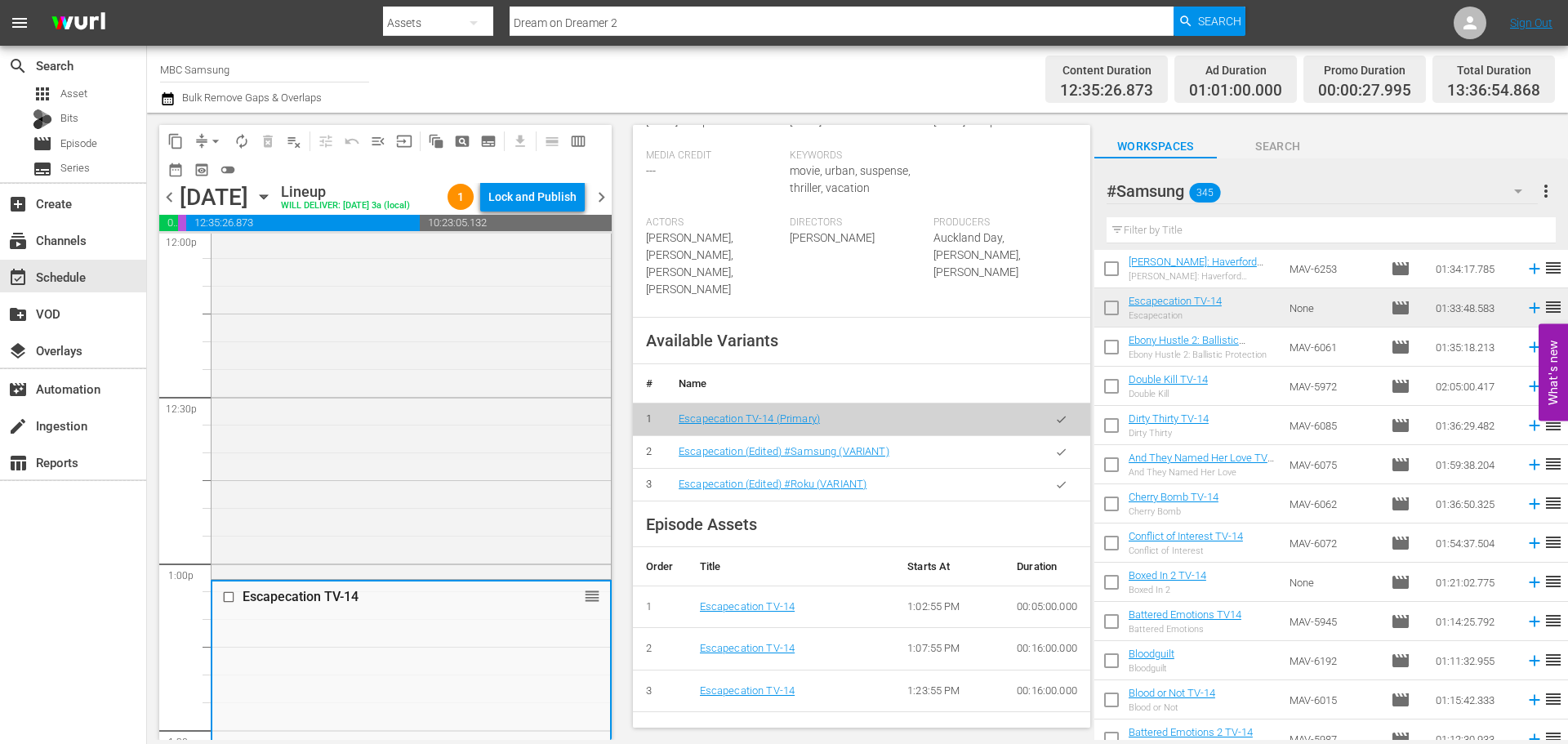
click at [1056, 446] on icon "button" at bounding box center [1062, 452] width 13 height 13
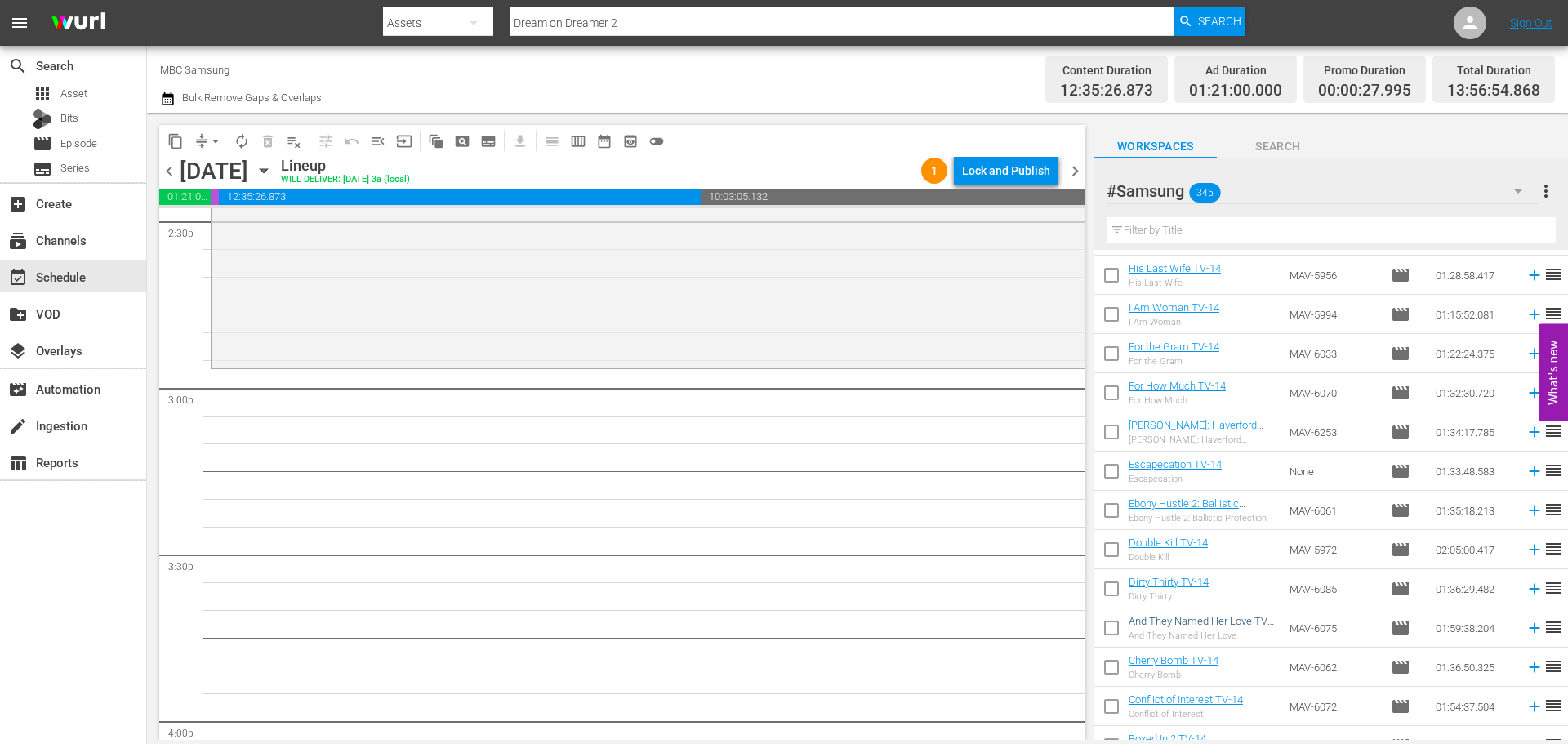
scroll to position [3598, 0]
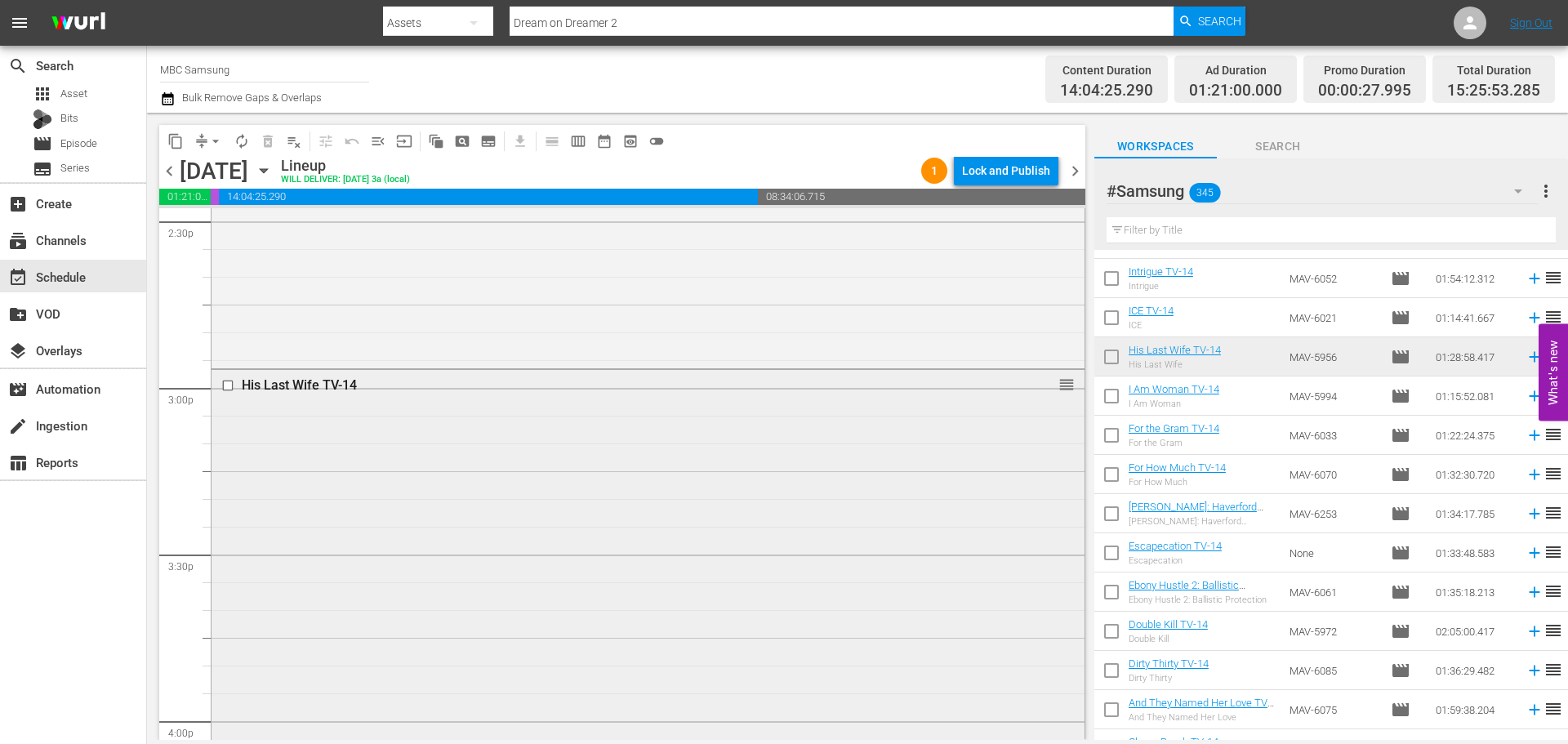
click at [694, 523] on div "His Last Wife TV-14 reorder" at bounding box center [648, 614] width 873 height 489
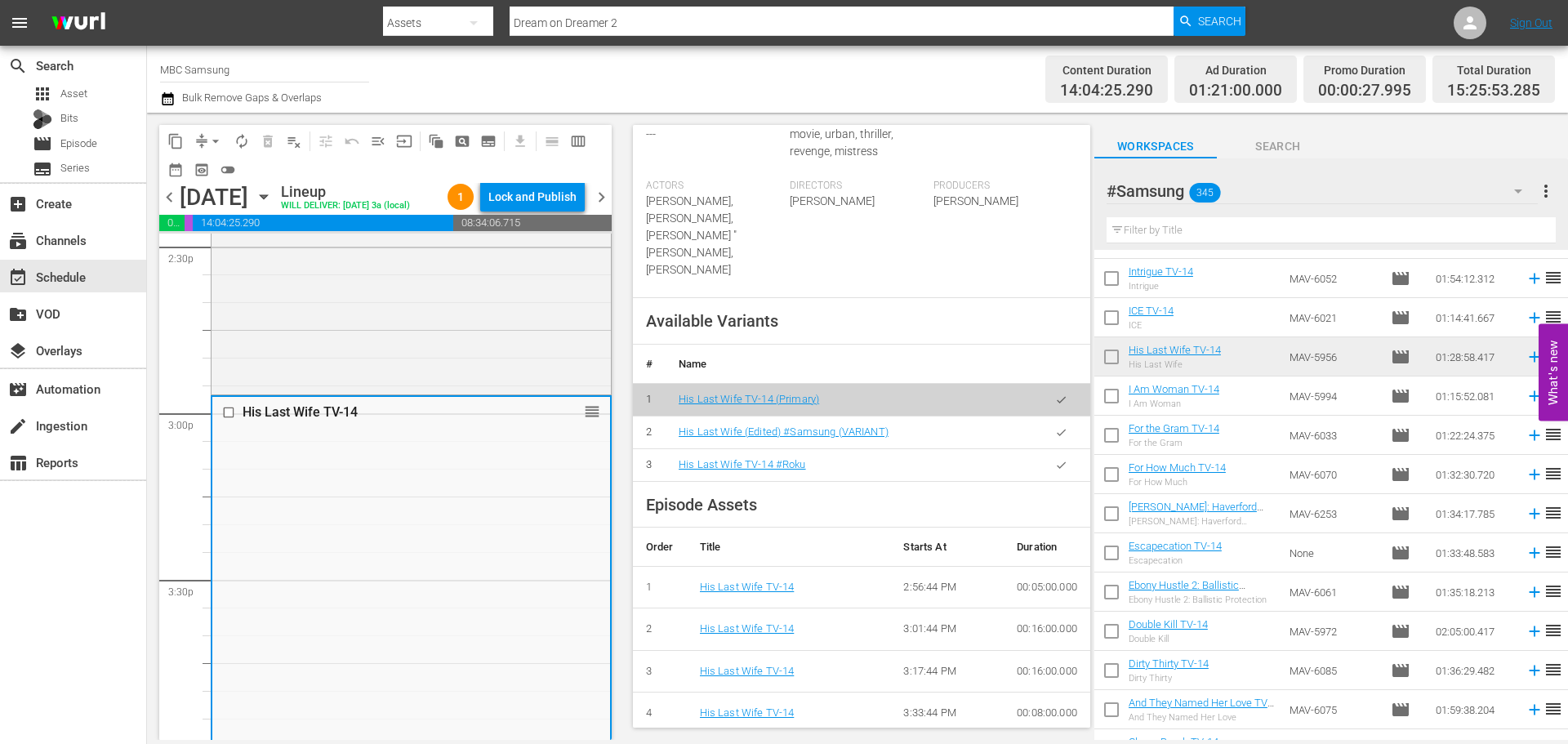
scroll to position [490, 0]
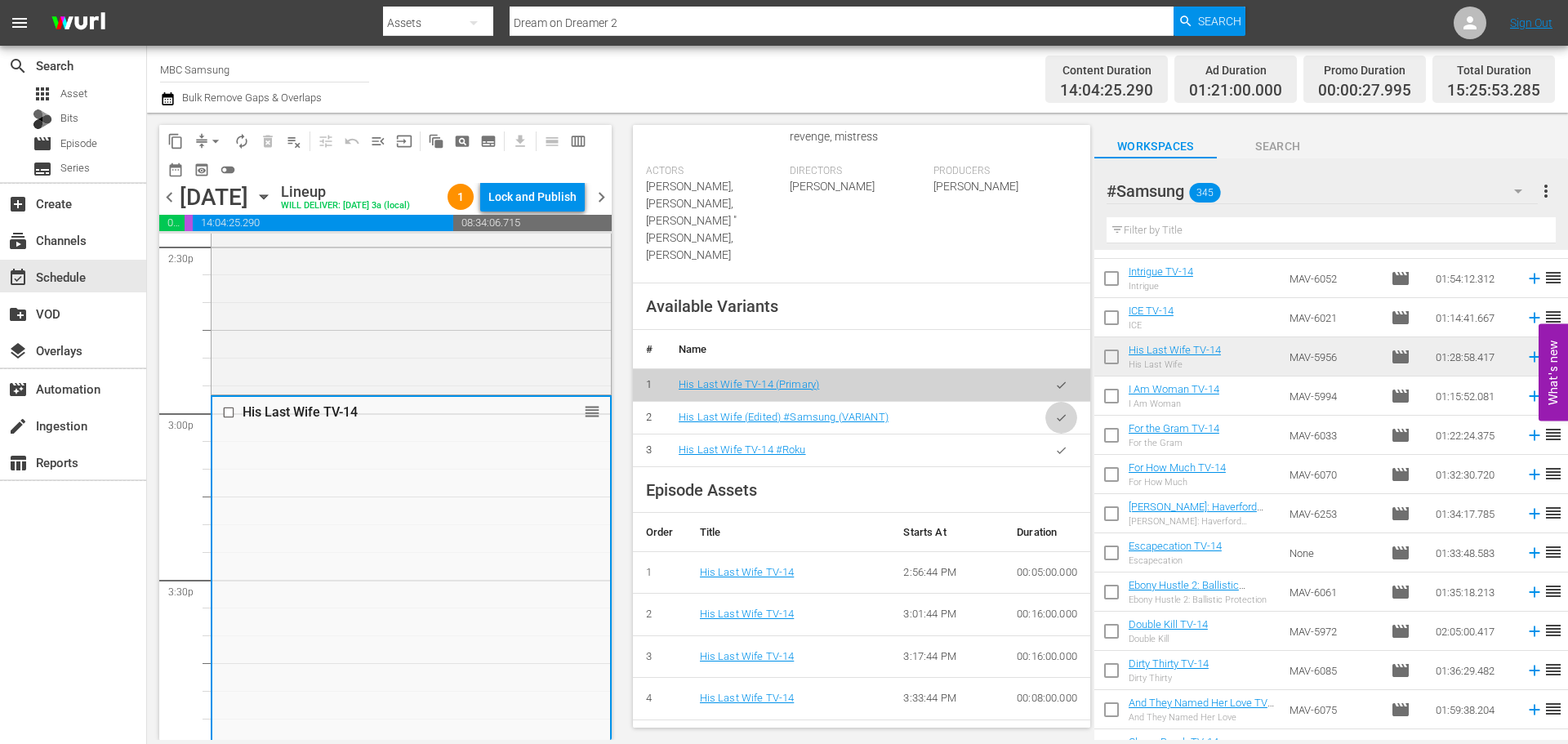
click at [1056, 411] on icon "button" at bounding box center [1062, 417] width 13 height 13
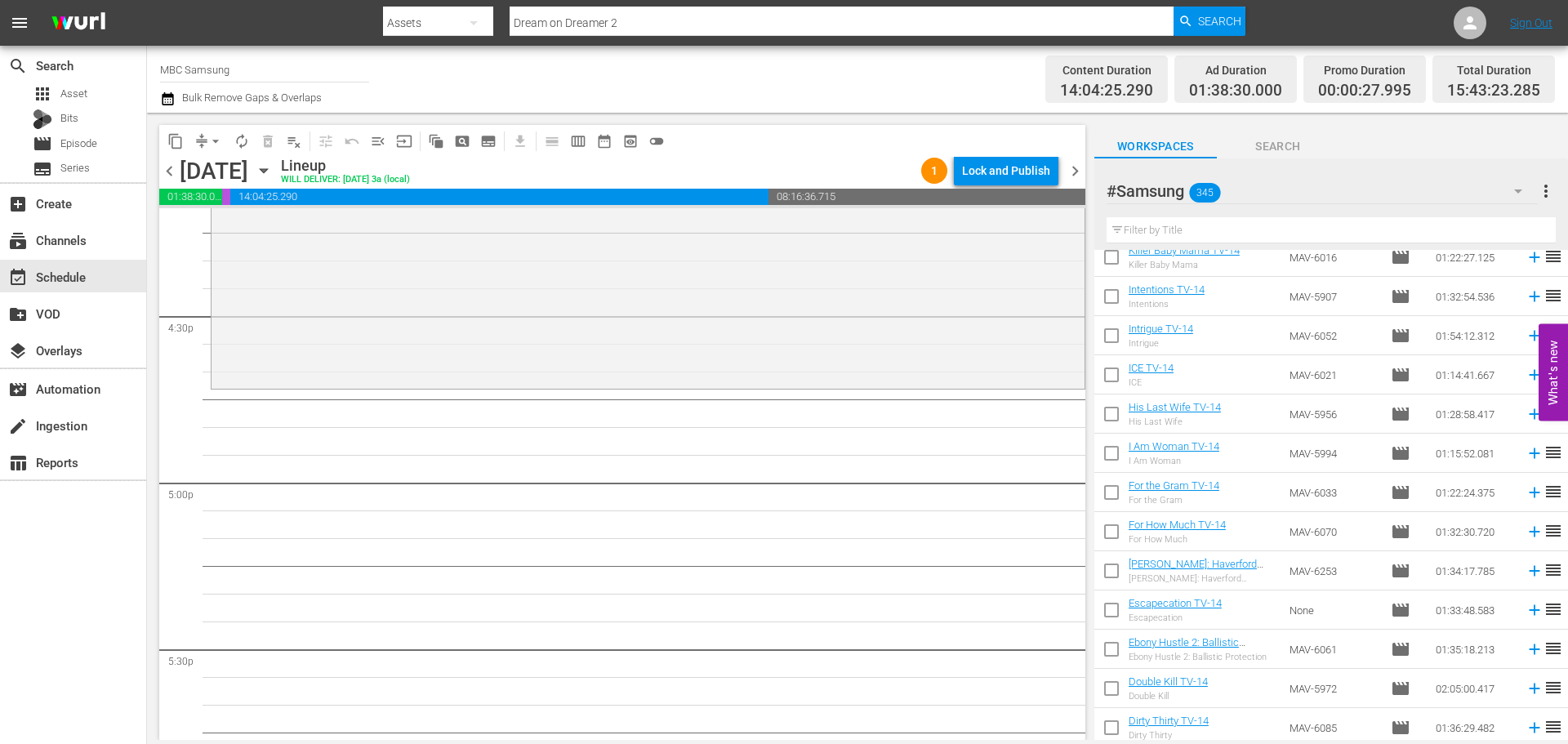
scroll to position [3516, 0]
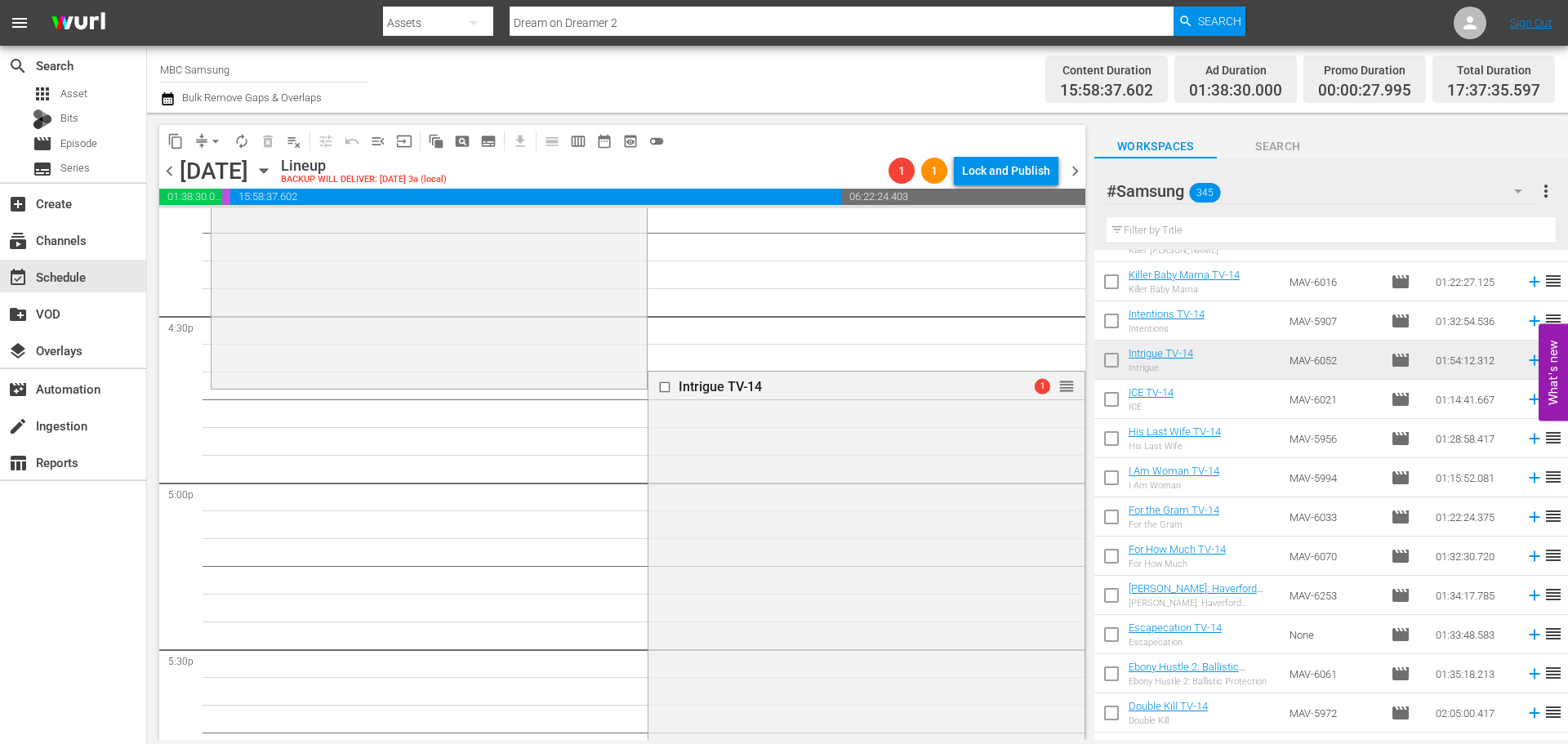
drag, startPoint x: 1054, startPoint y: 382, endPoint x: 1053, endPoint y: 398, distance: 16.0
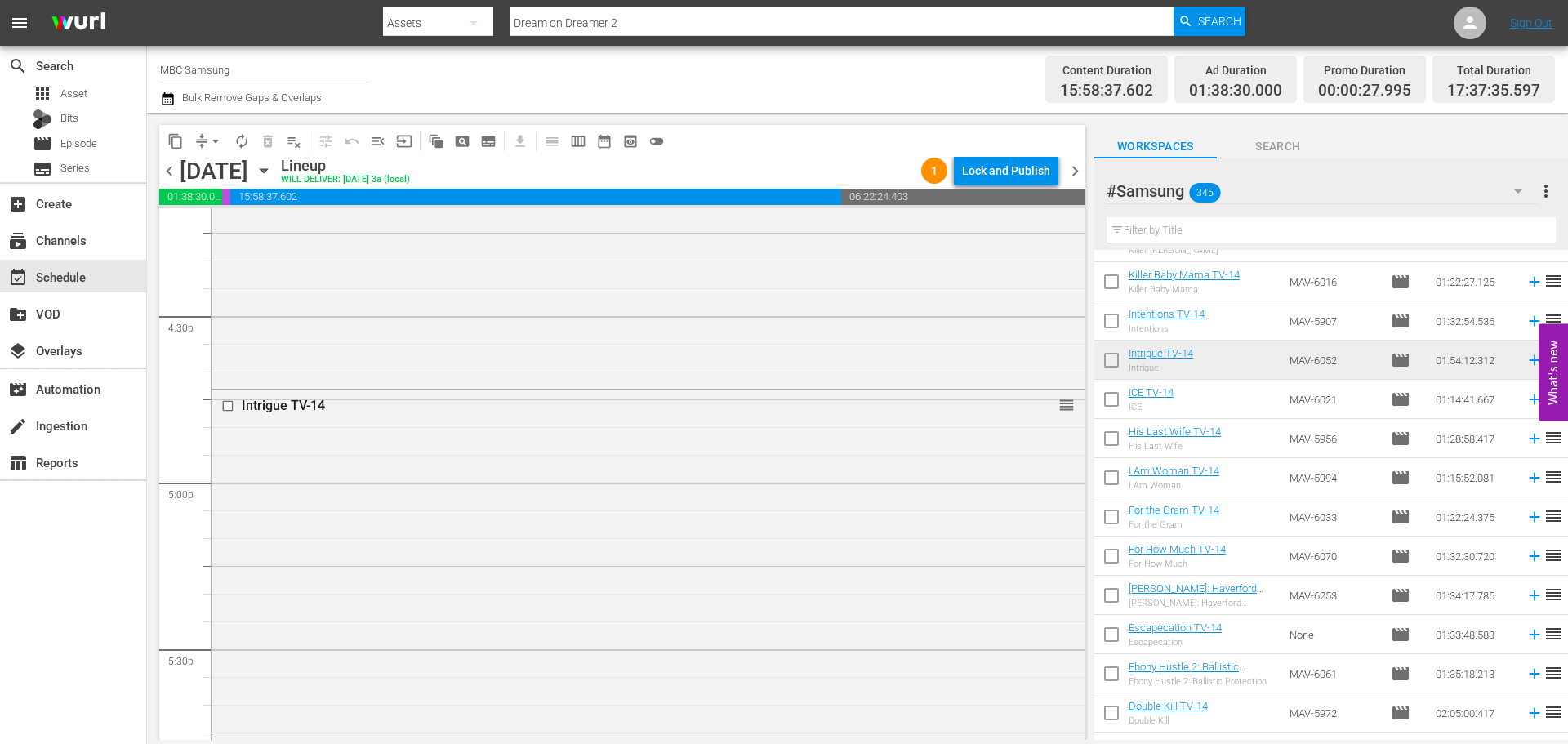
click at [722, 509] on div "Intrigue TV-14 reorder" at bounding box center [648, 704] width 873 height 630
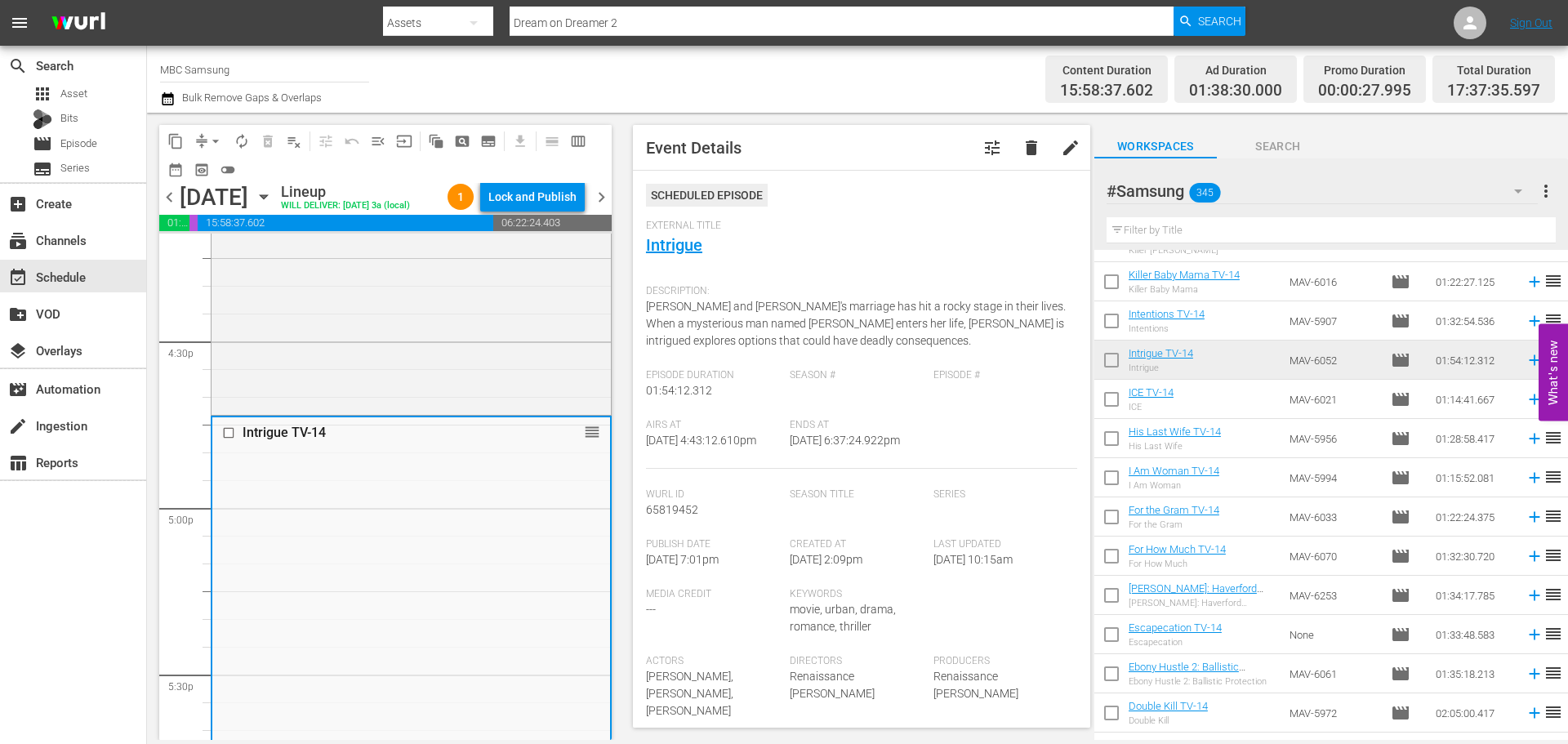
scroll to position [490, 0]
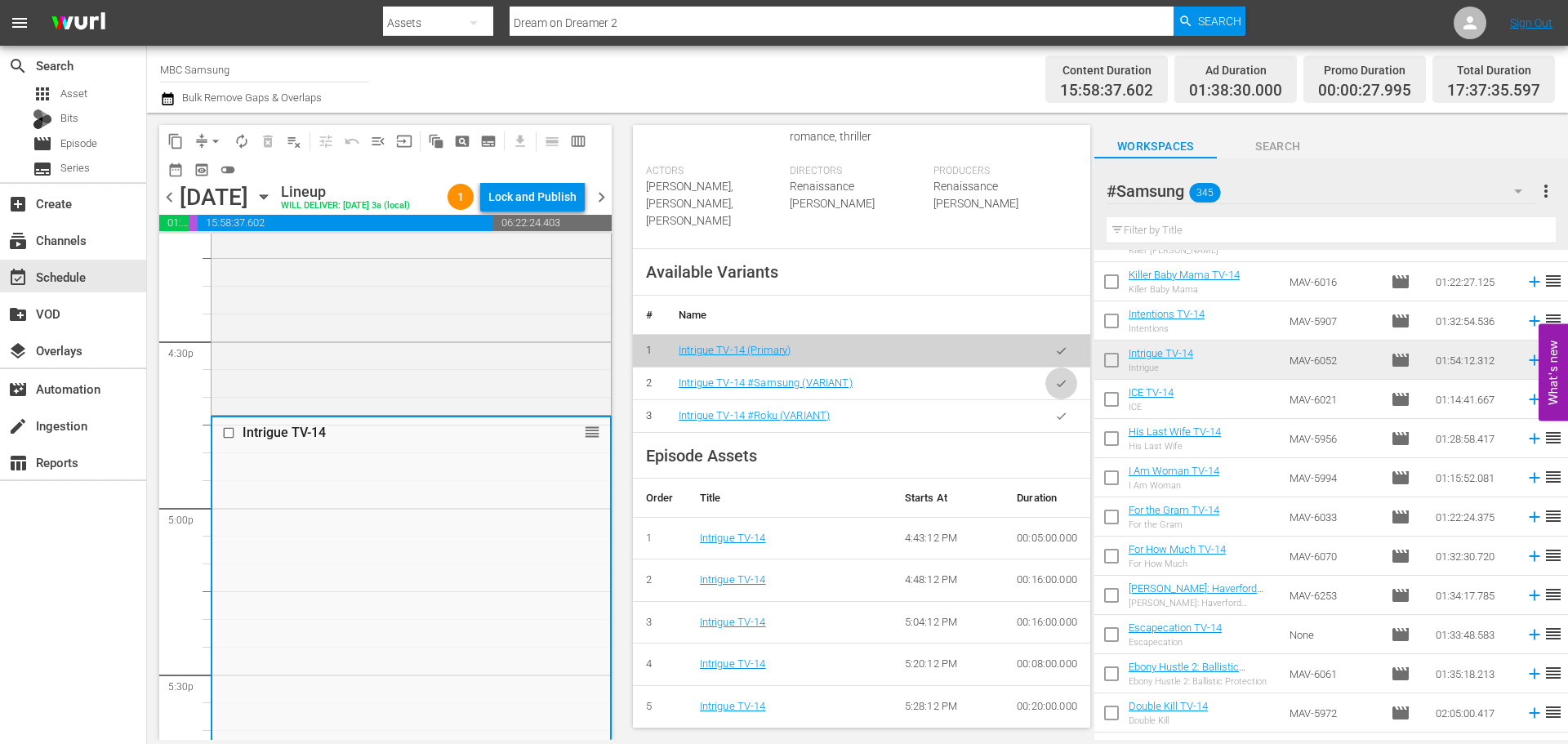
click at [1056, 390] on icon "button" at bounding box center [1062, 383] width 13 height 13
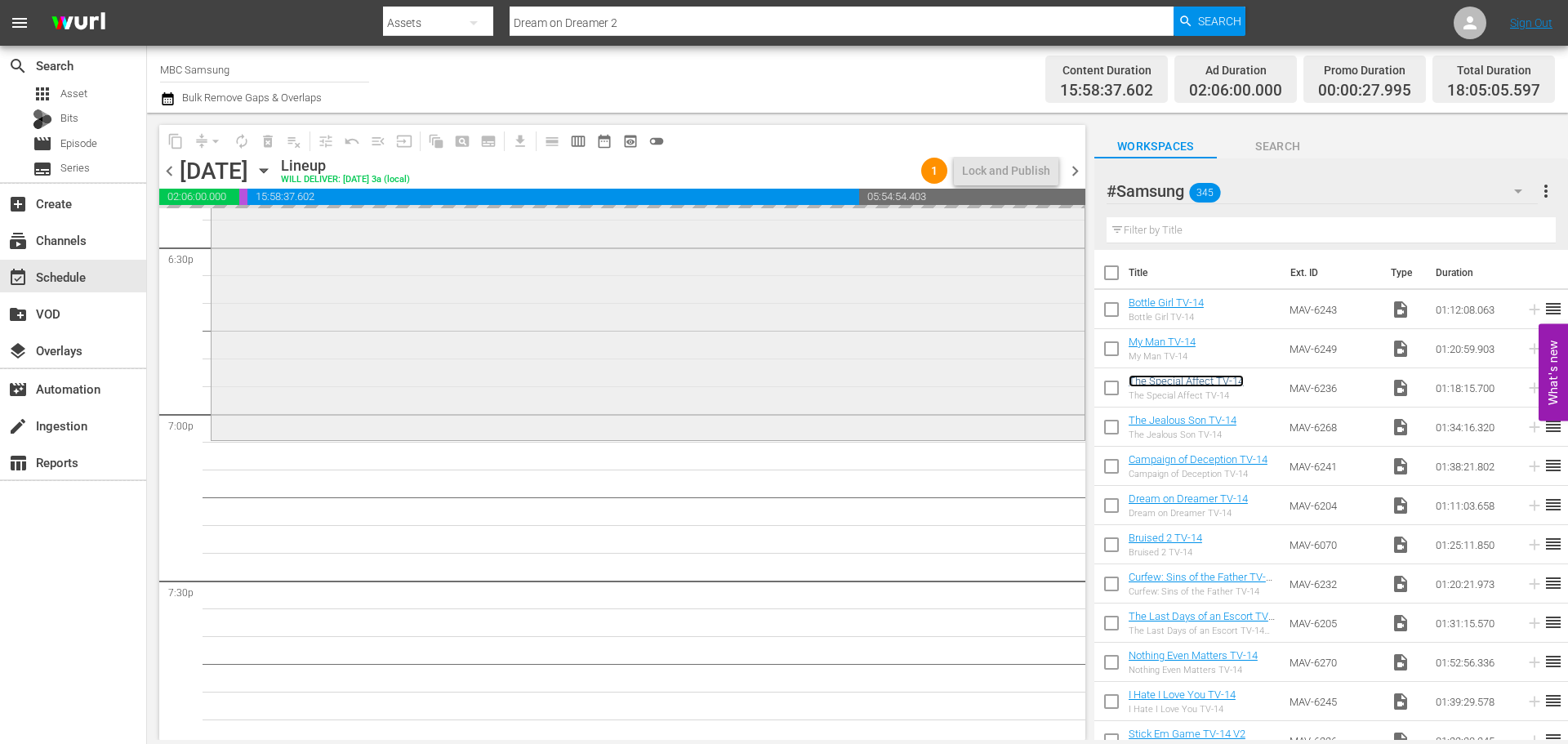
scroll to position [6206, 0]
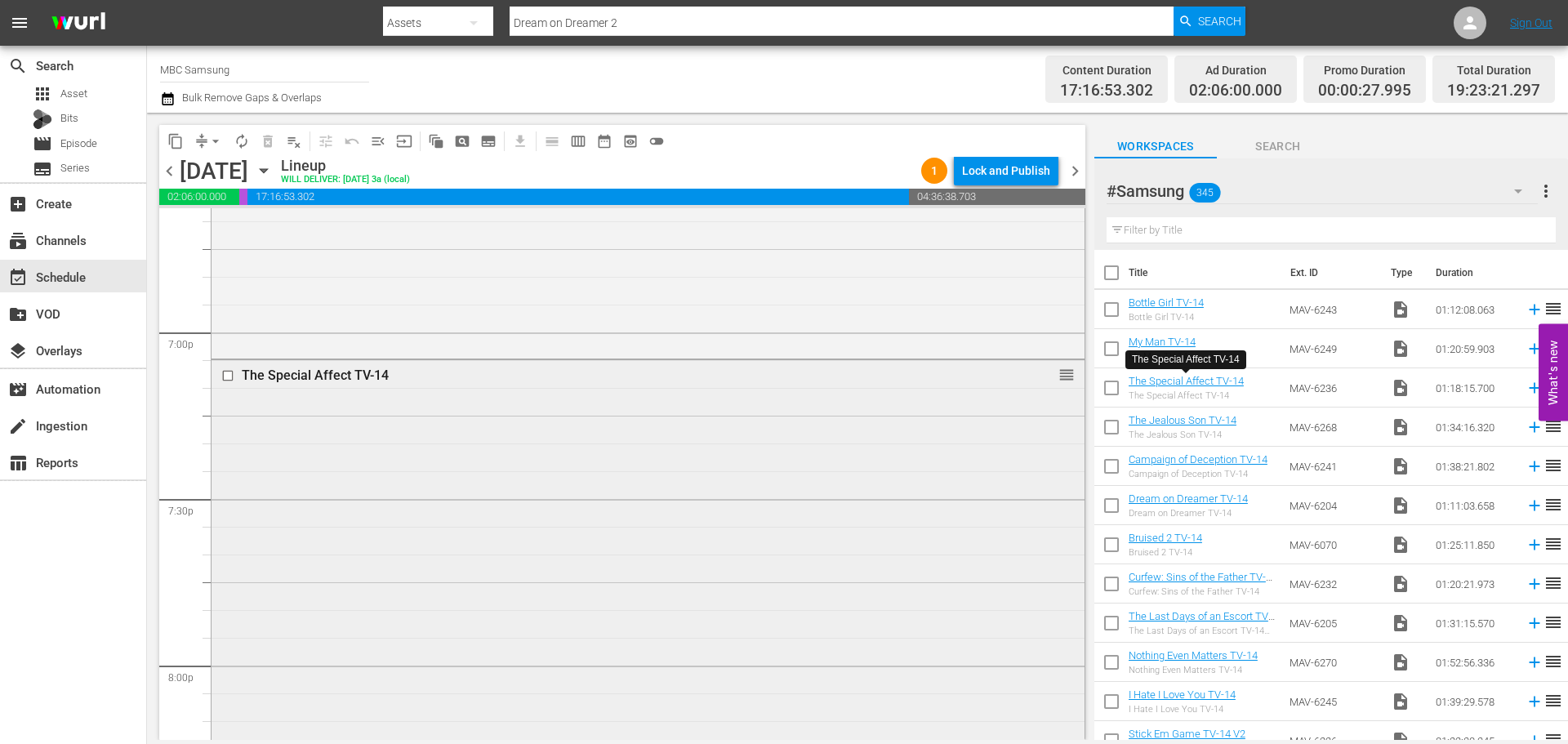
click at [513, 443] on div "The Special Affect TV-14 reorder" at bounding box center [648, 574] width 873 height 430
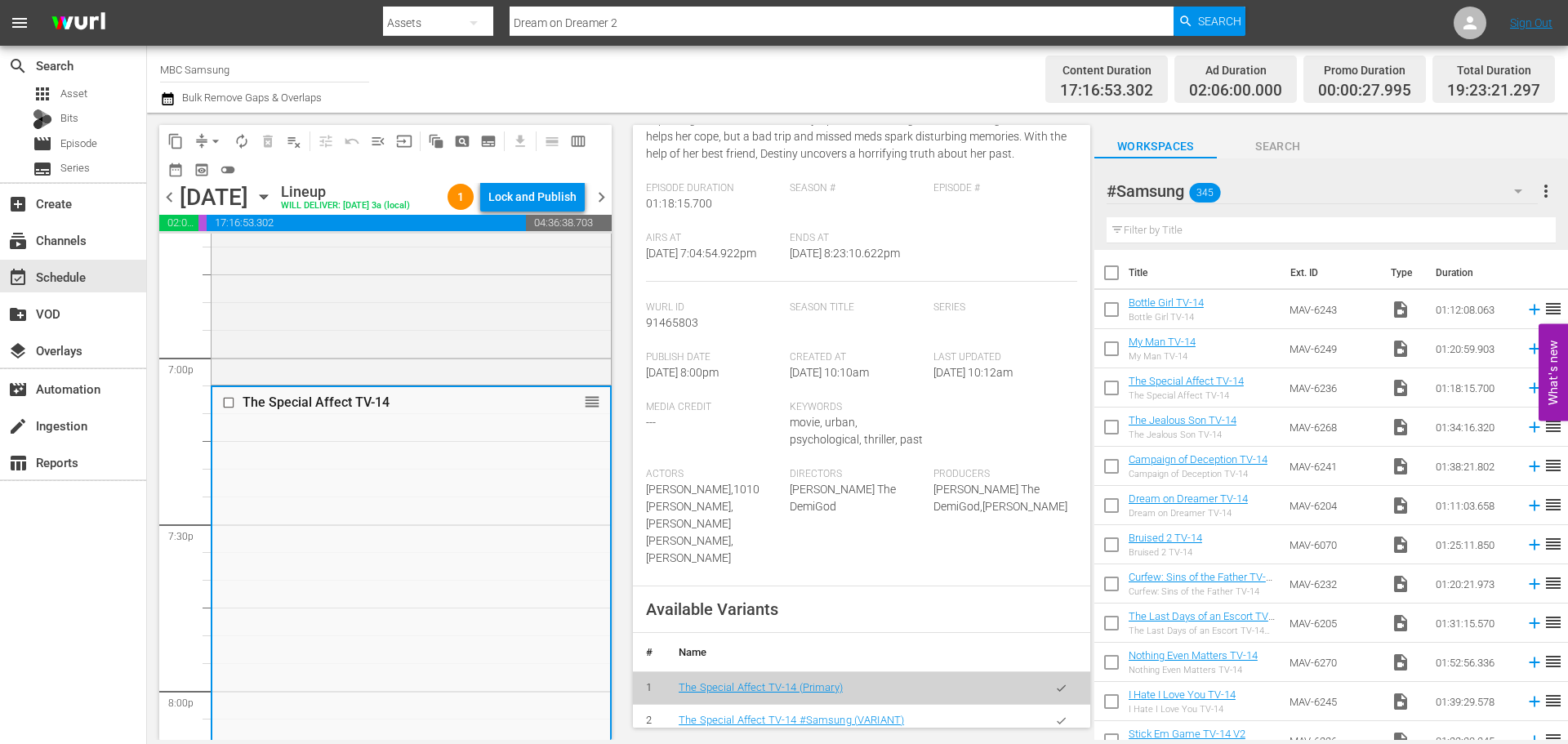
scroll to position [408, 0]
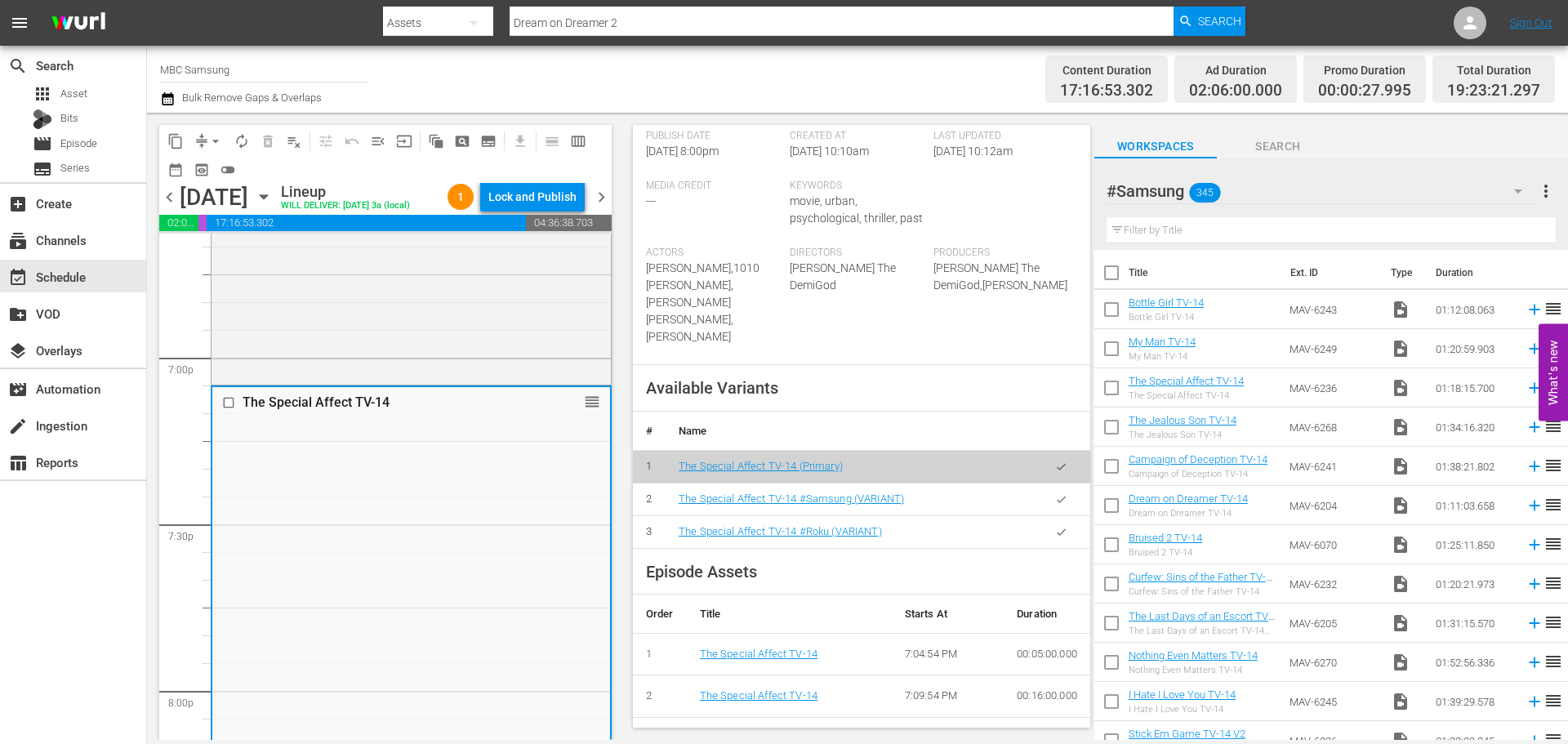
click at [1046, 489] on button "button" at bounding box center [1062, 499] width 32 height 32
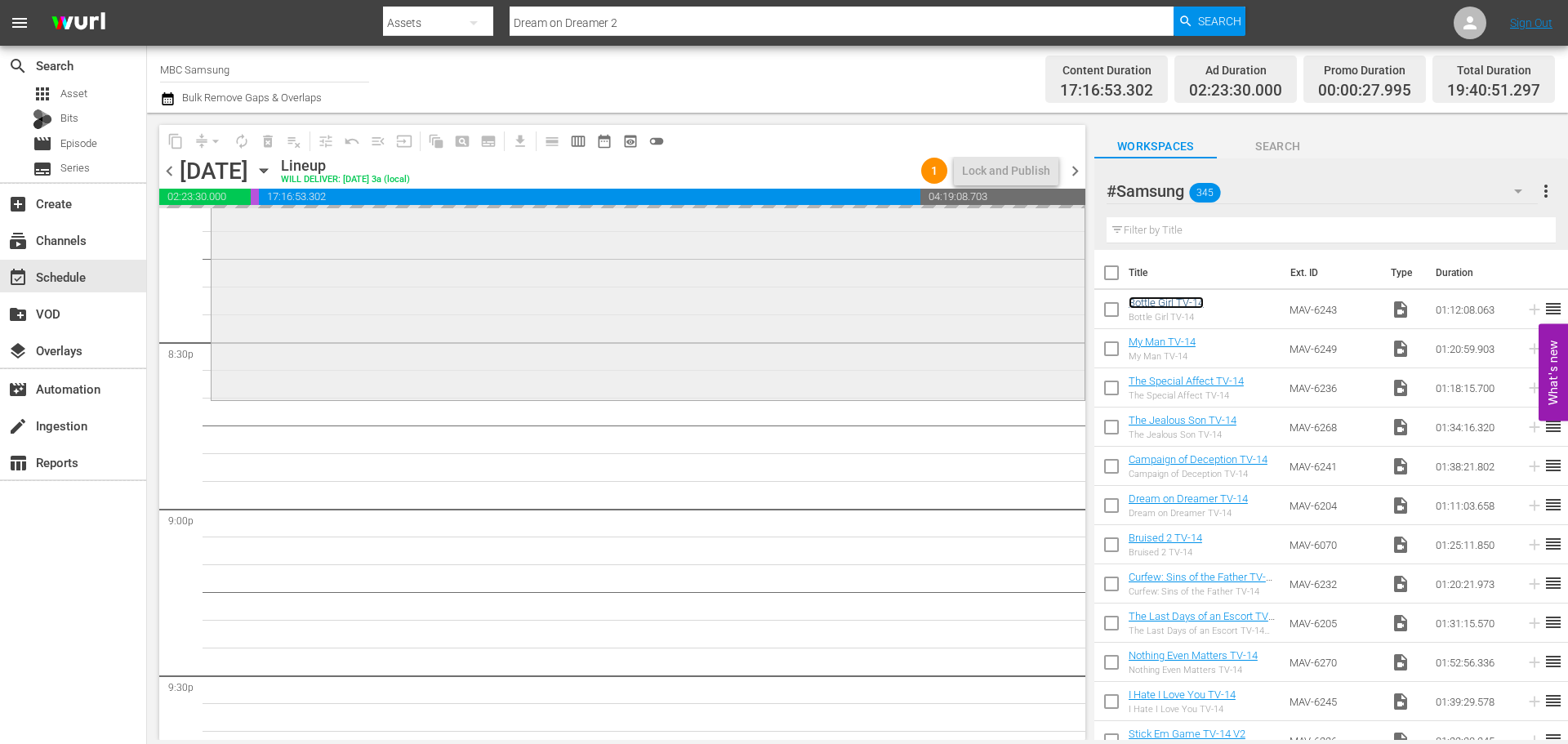
scroll to position [6777, 0]
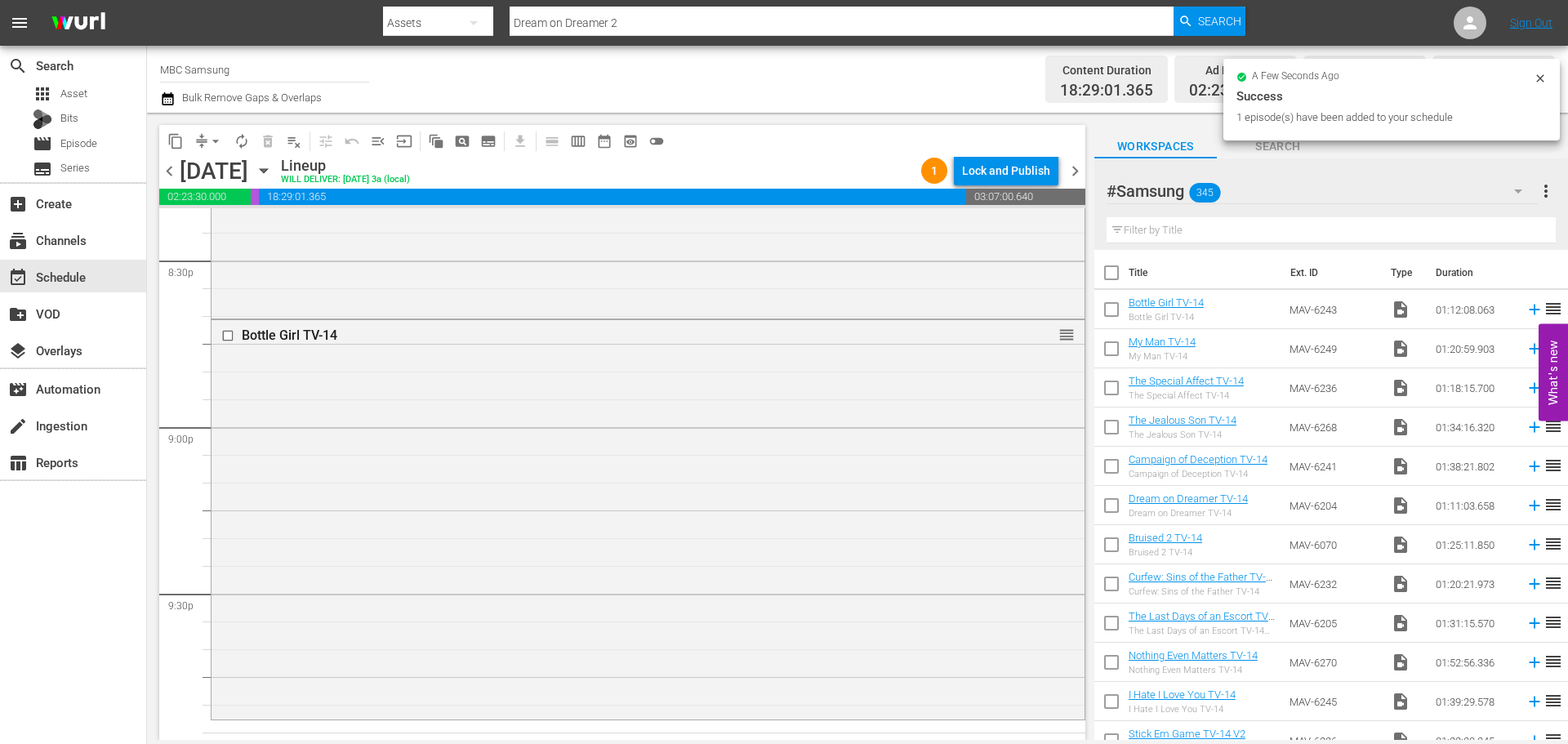
click at [553, 377] on div "Bottle Girl TV-14 reorder" at bounding box center [648, 518] width 873 height 396
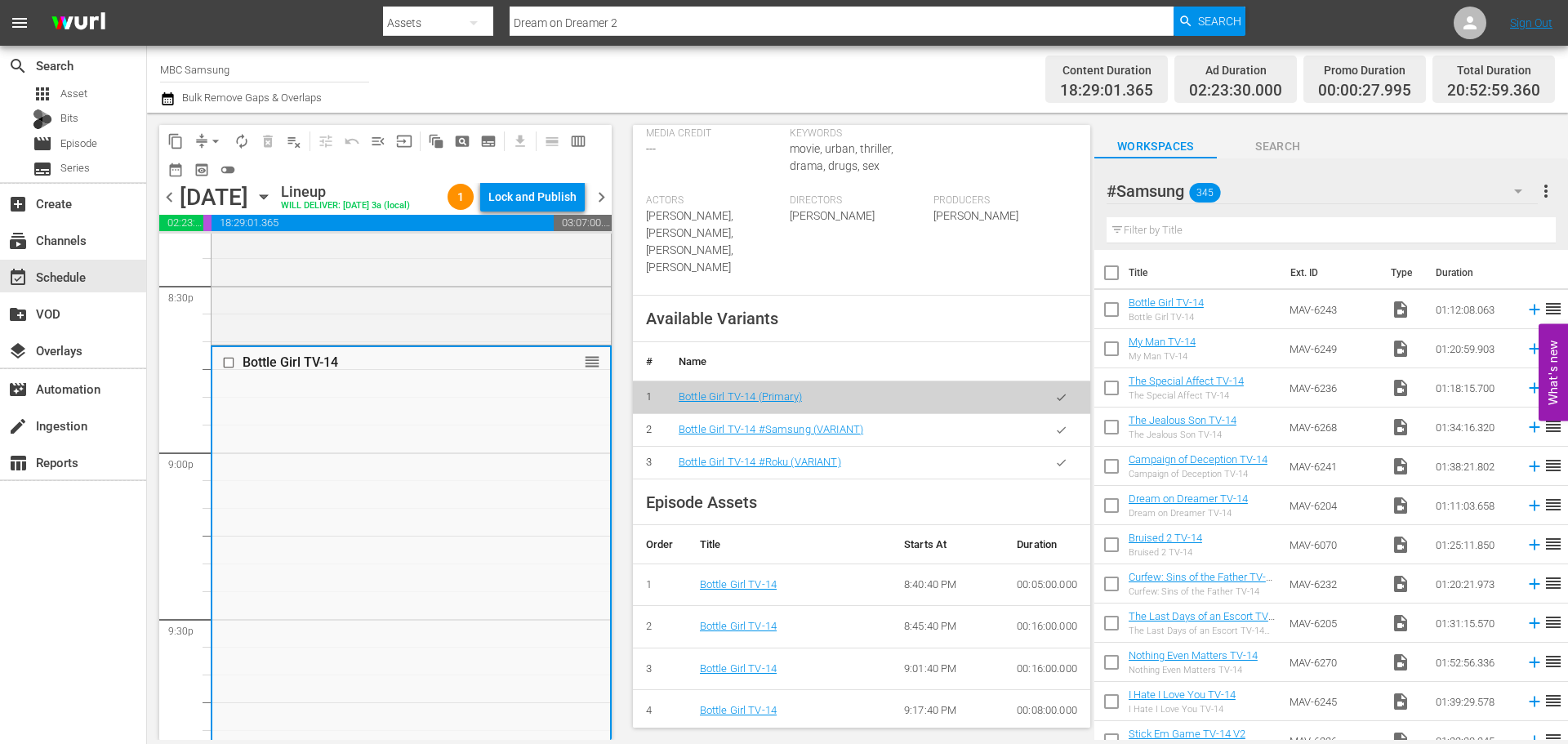
scroll to position [490, 0]
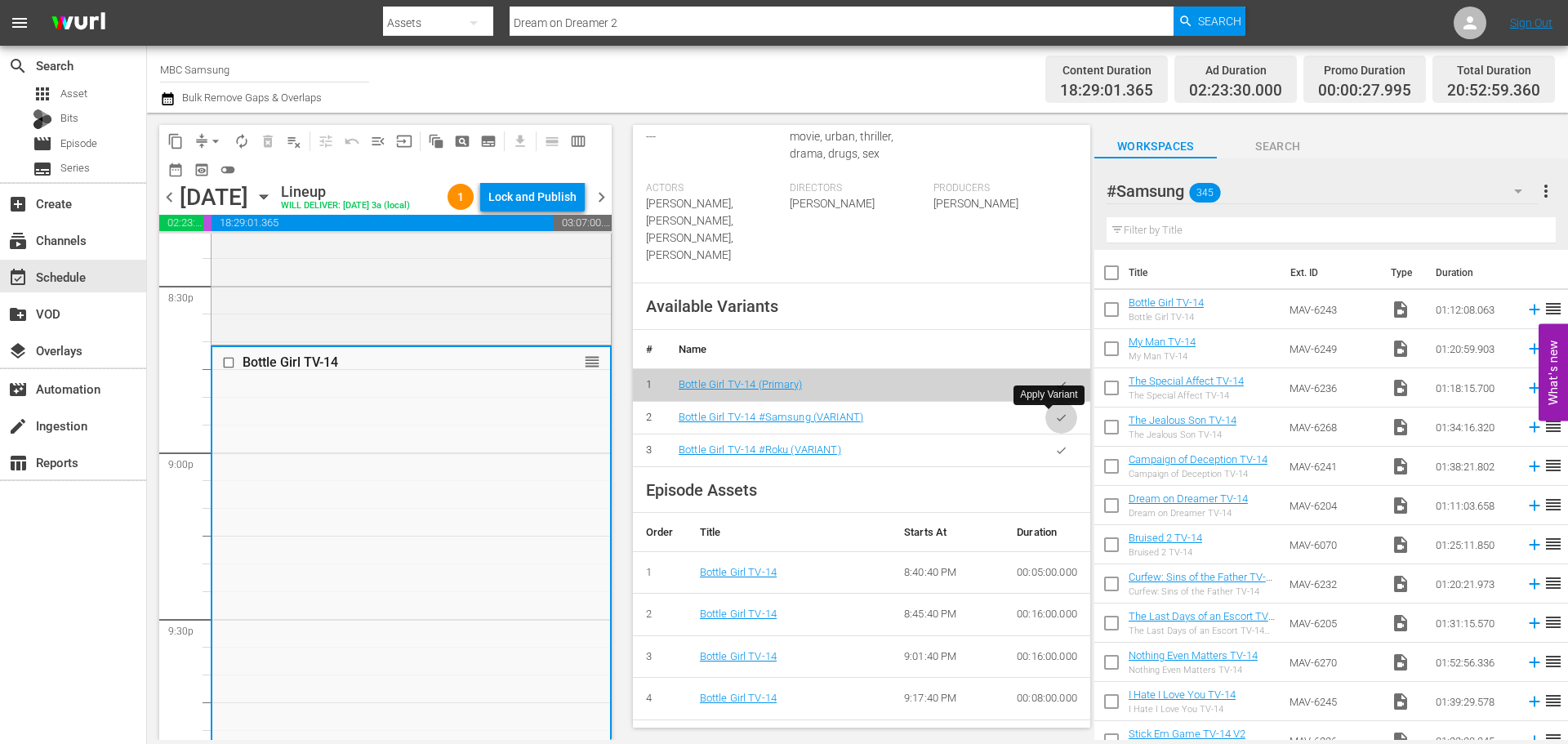
click at [1056, 418] on icon "button" at bounding box center [1062, 417] width 13 height 13
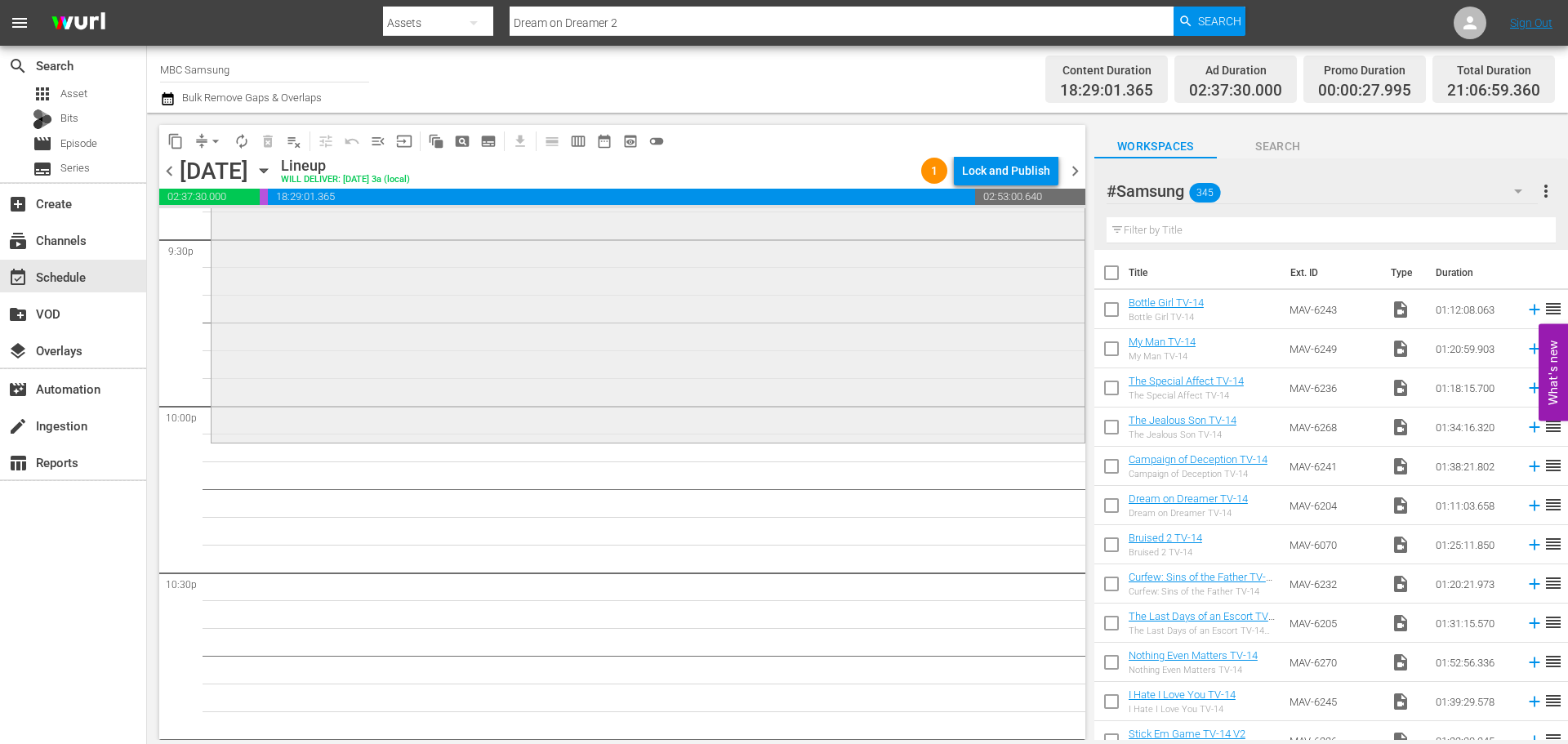
scroll to position [7104, 0]
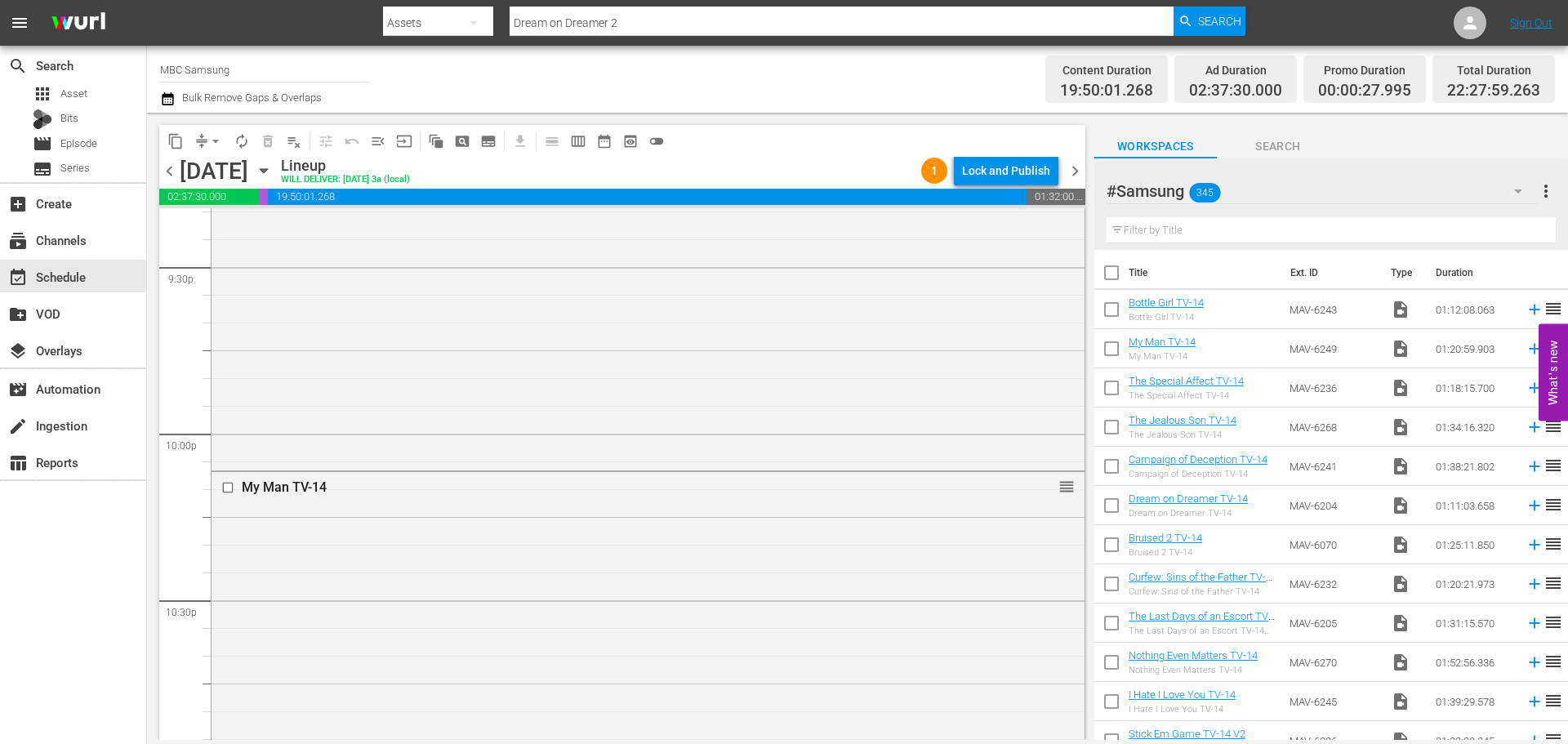
click at [648, 474] on div "My Man TV-14 reorder" at bounding box center [648, 488] width 873 height 31
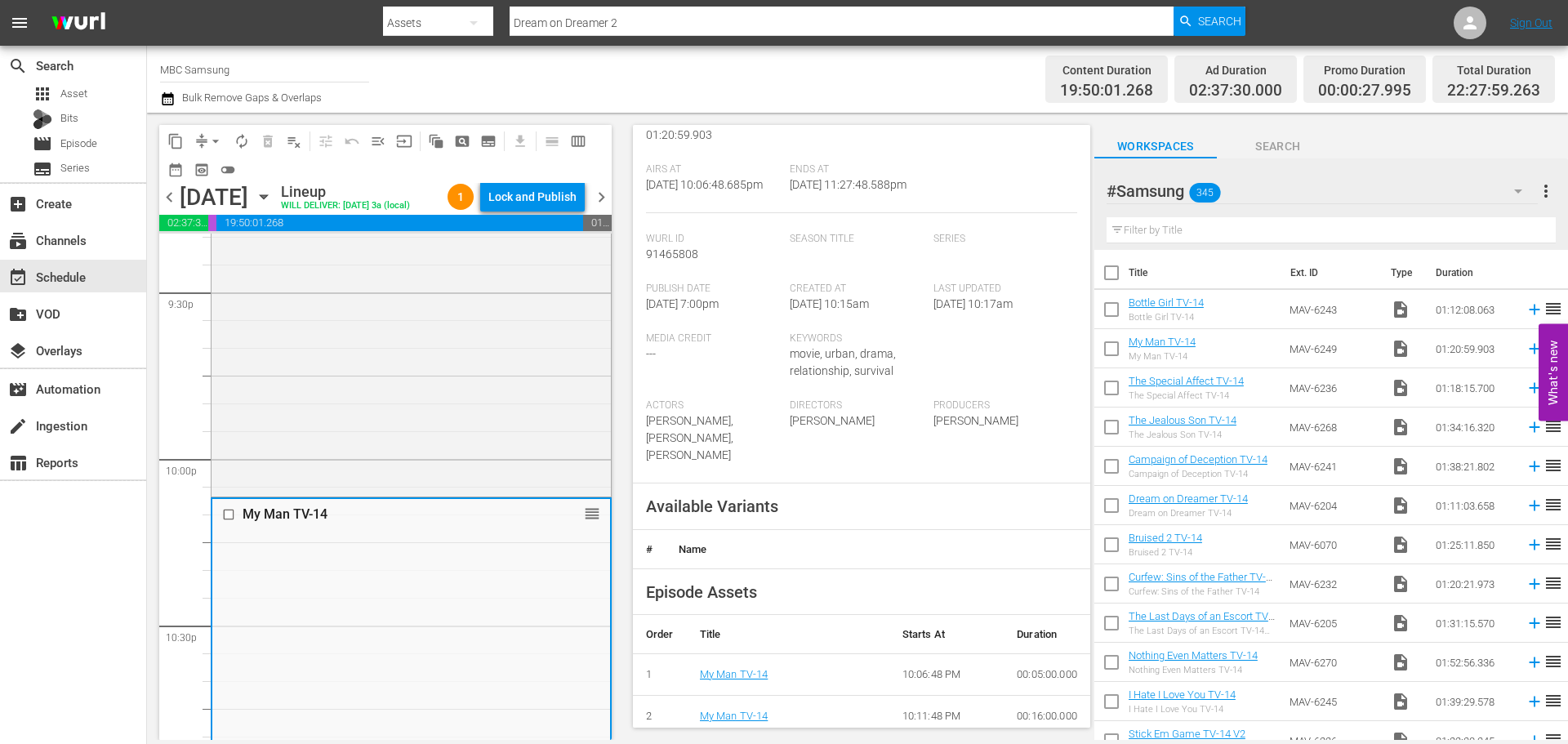
scroll to position [408, 0]
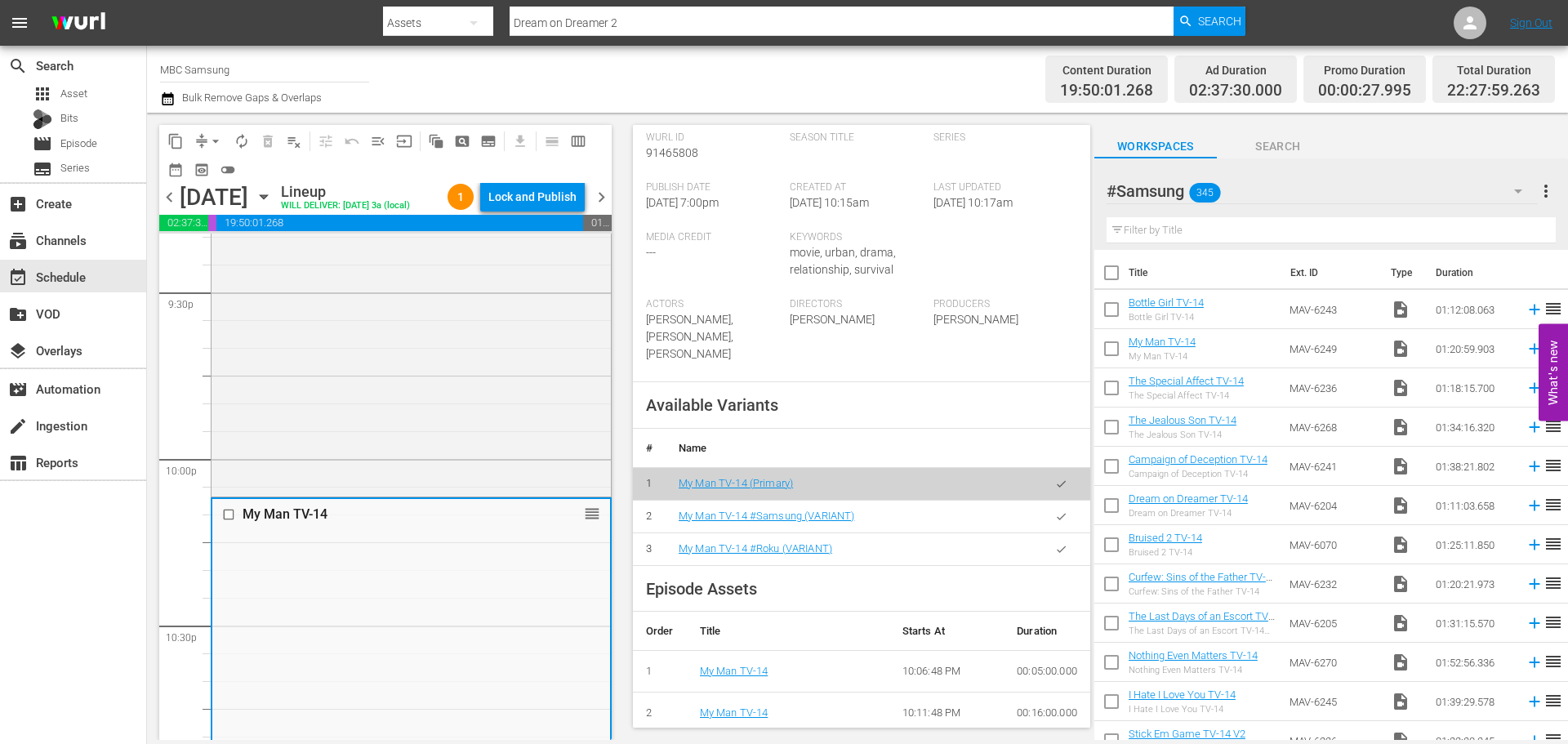
click at [1056, 523] on icon "button" at bounding box center [1062, 516] width 13 height 13
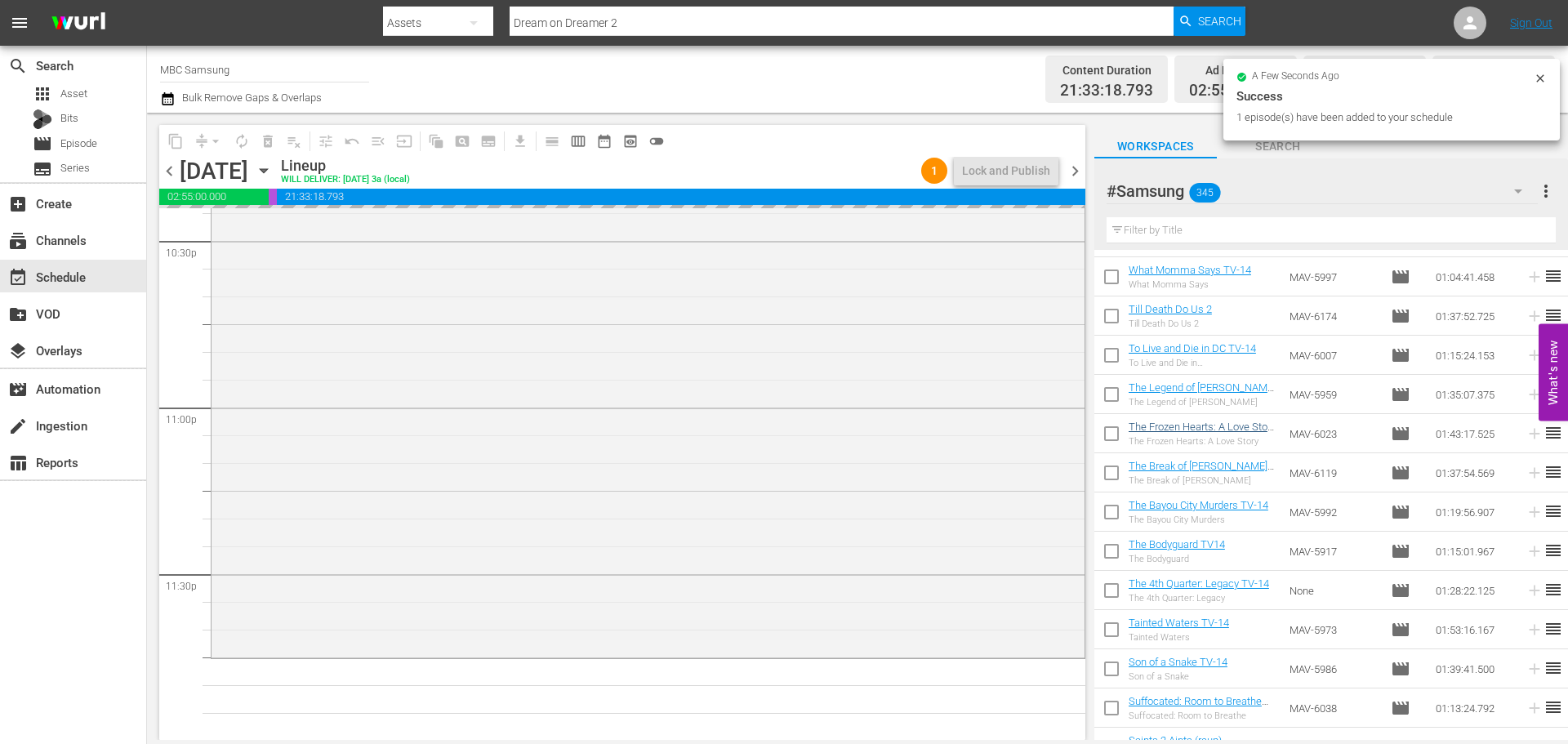
scroll to position [7464, 0]
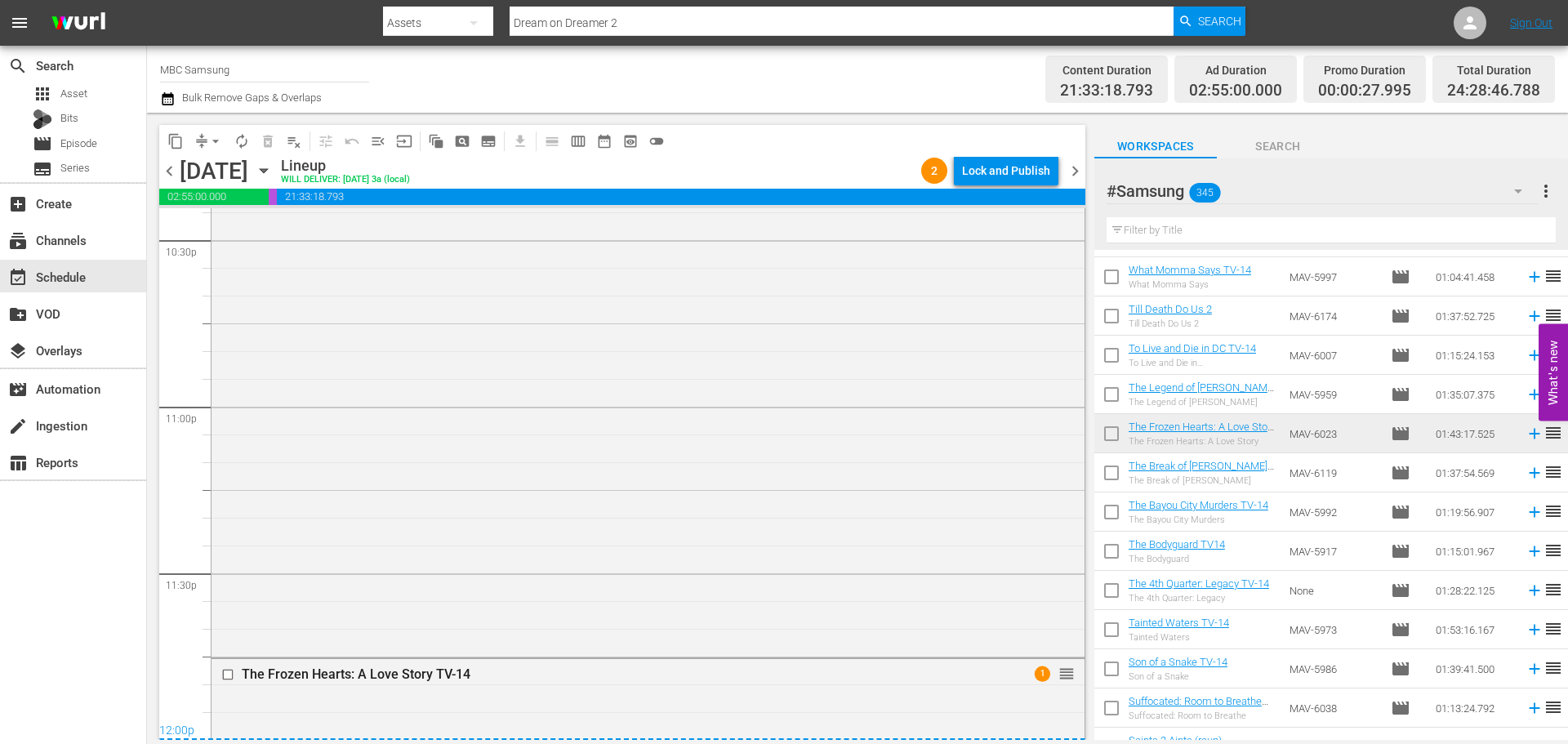
drag, startPoint x: 563, startPoint y: 685, endPoint x: 782, endPoint y: 591, distance: 238.3
click at [563, 685] on div "The Frozen Hearts: A Love Story TV-14 1 reorder" at bounding box center [648, 674] width 873 height 31
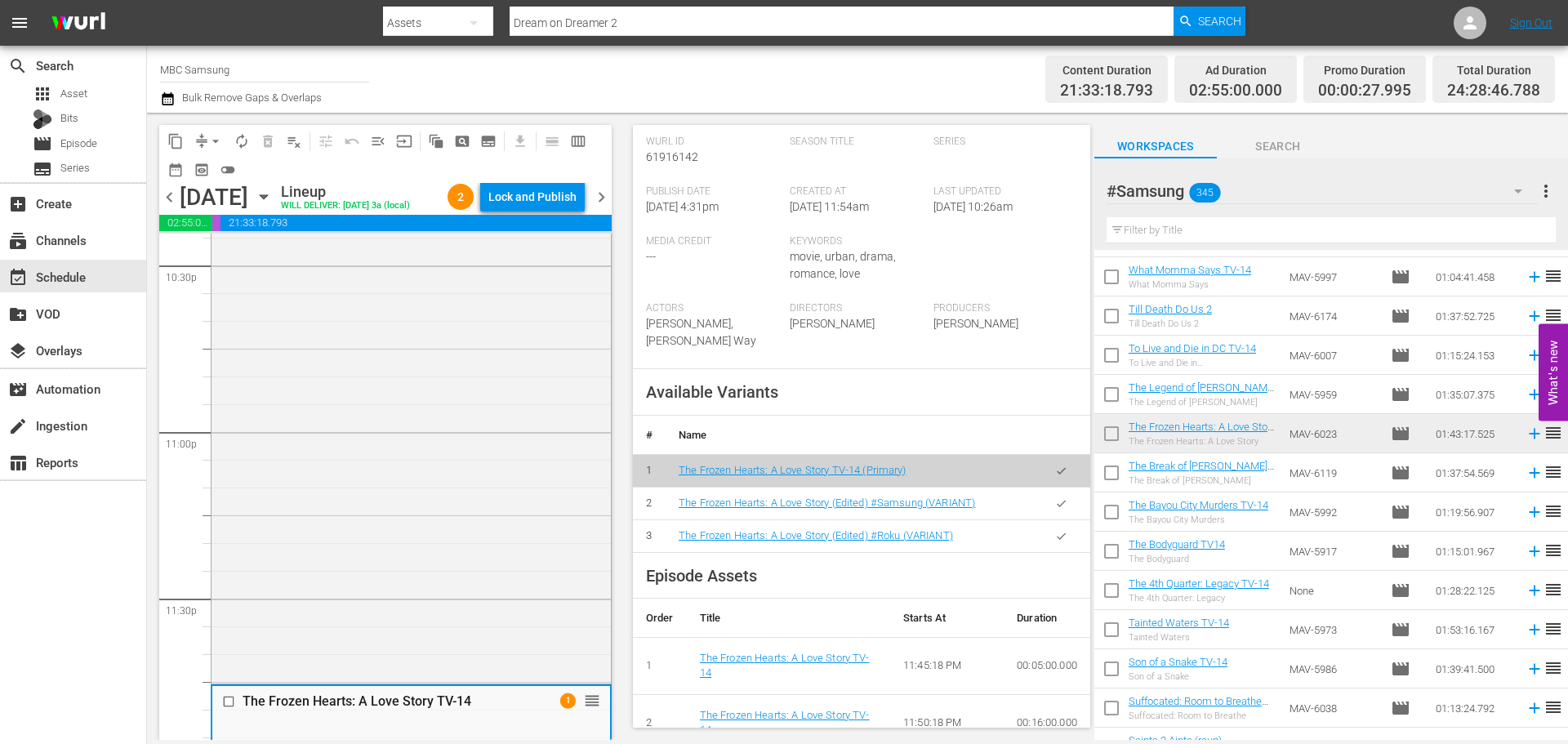
scroll to position [408, 0]
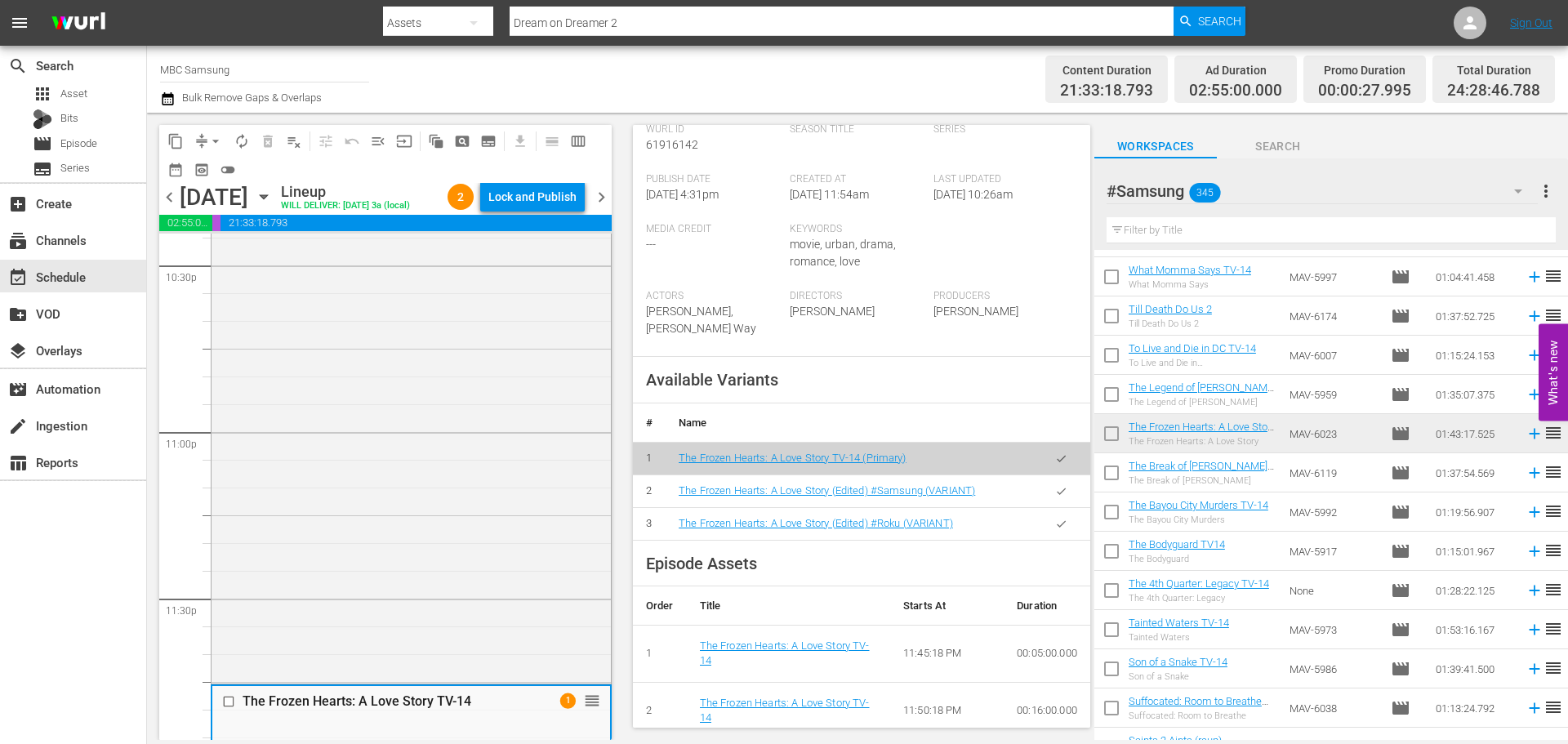
click at [1057, 494] on icon "button" at bounding box center [1061, 491] width 9 height 7
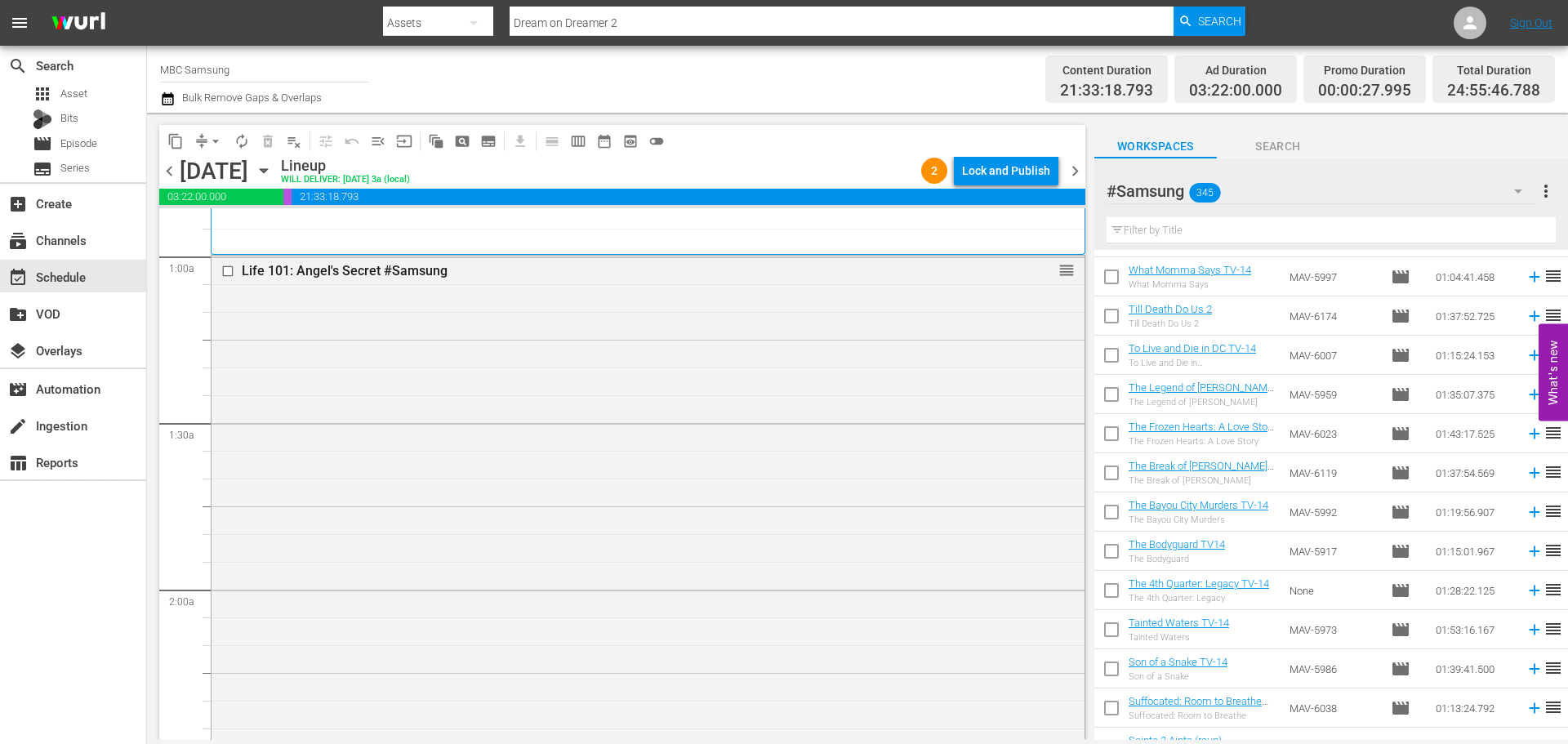
scroll to position [0, 0]
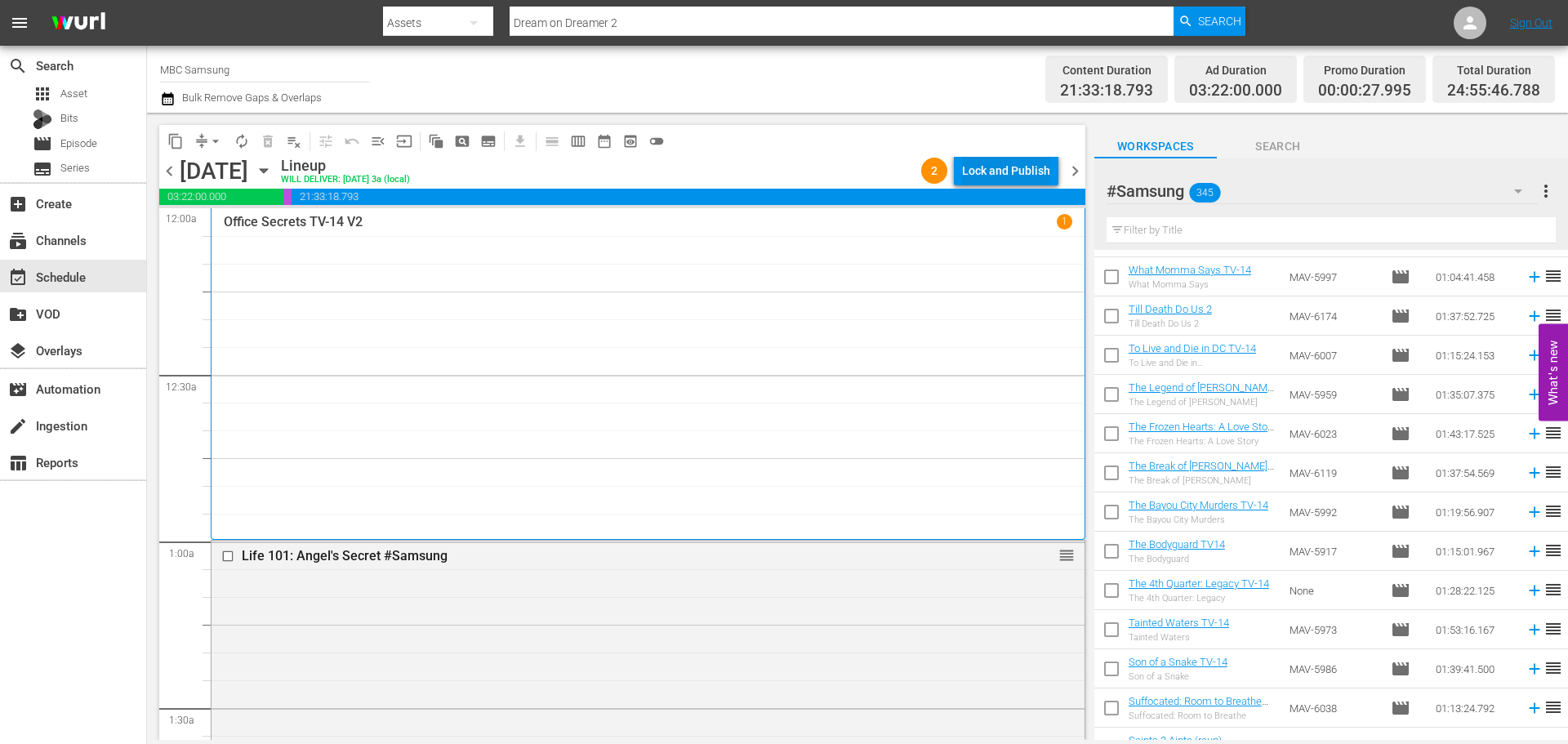
click at [1021, 182] on div "Lock and Publish" at bounding box center [1006, 171] width 88 height 29
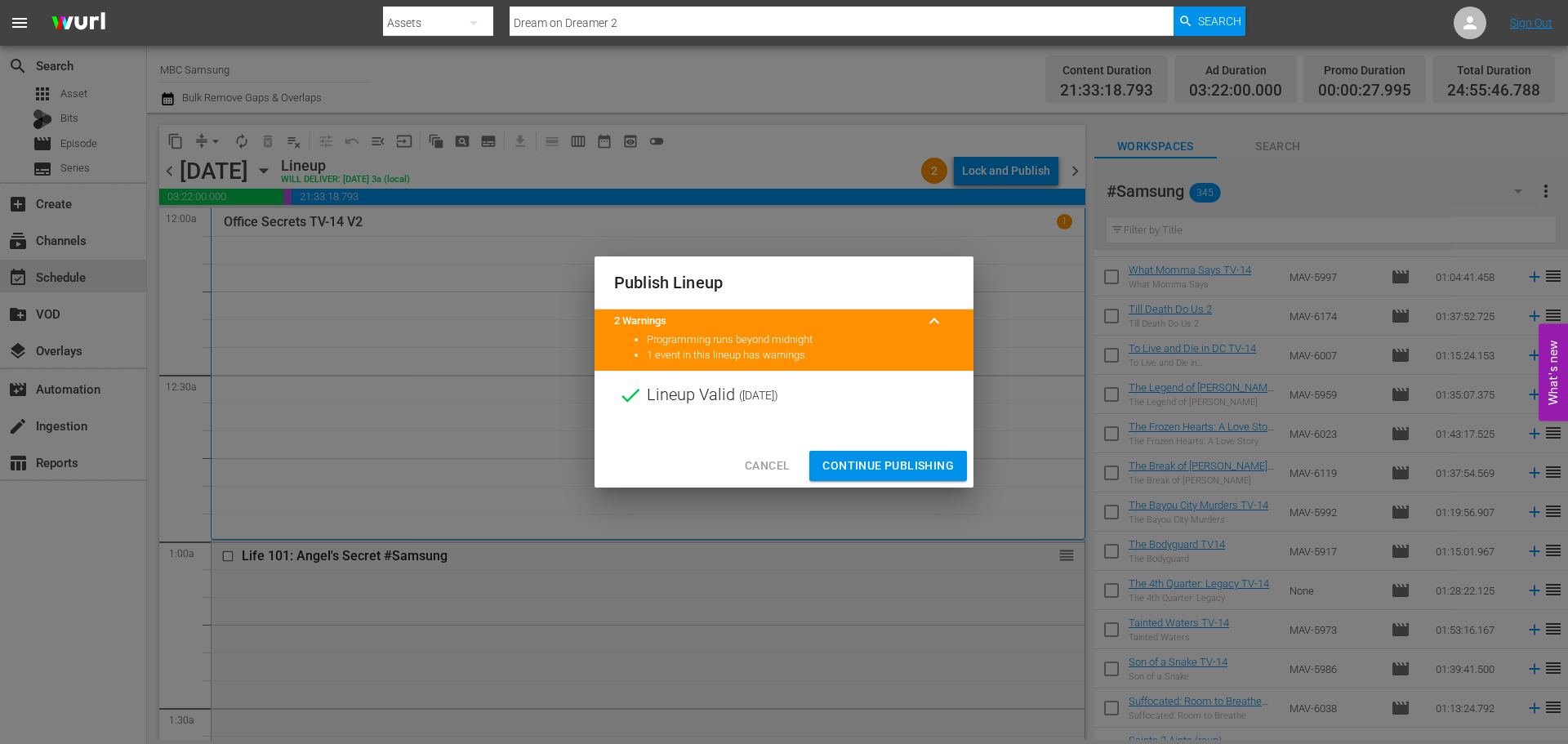
click at [863, 458] on span "Continue Publishing" at bounding box center [889, 466] width 132 height 20
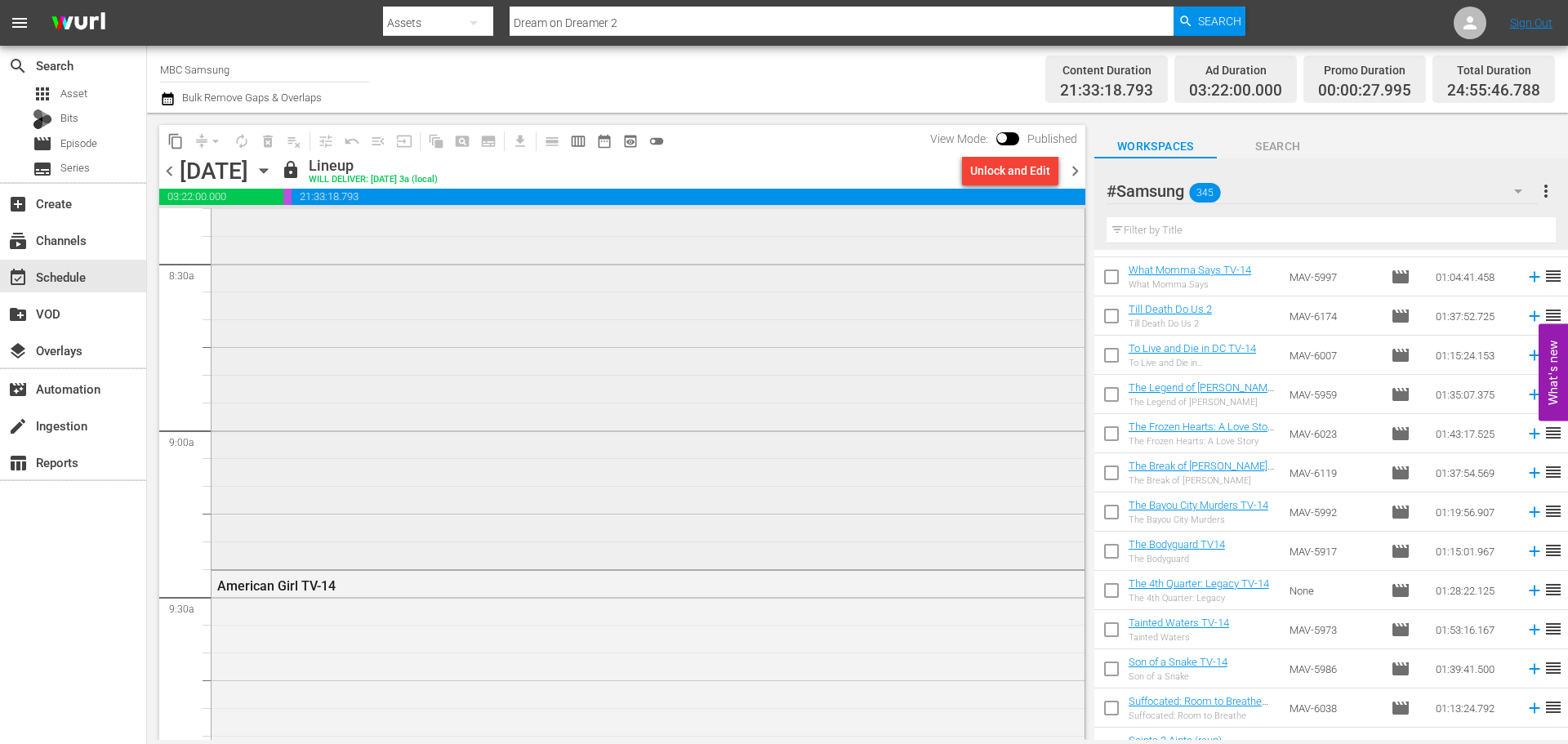
scroll to position [2858, 0]
click at [1027, 173] on div "Unlock and Edit" at bounding box center [1010, 171] width 80 height 29
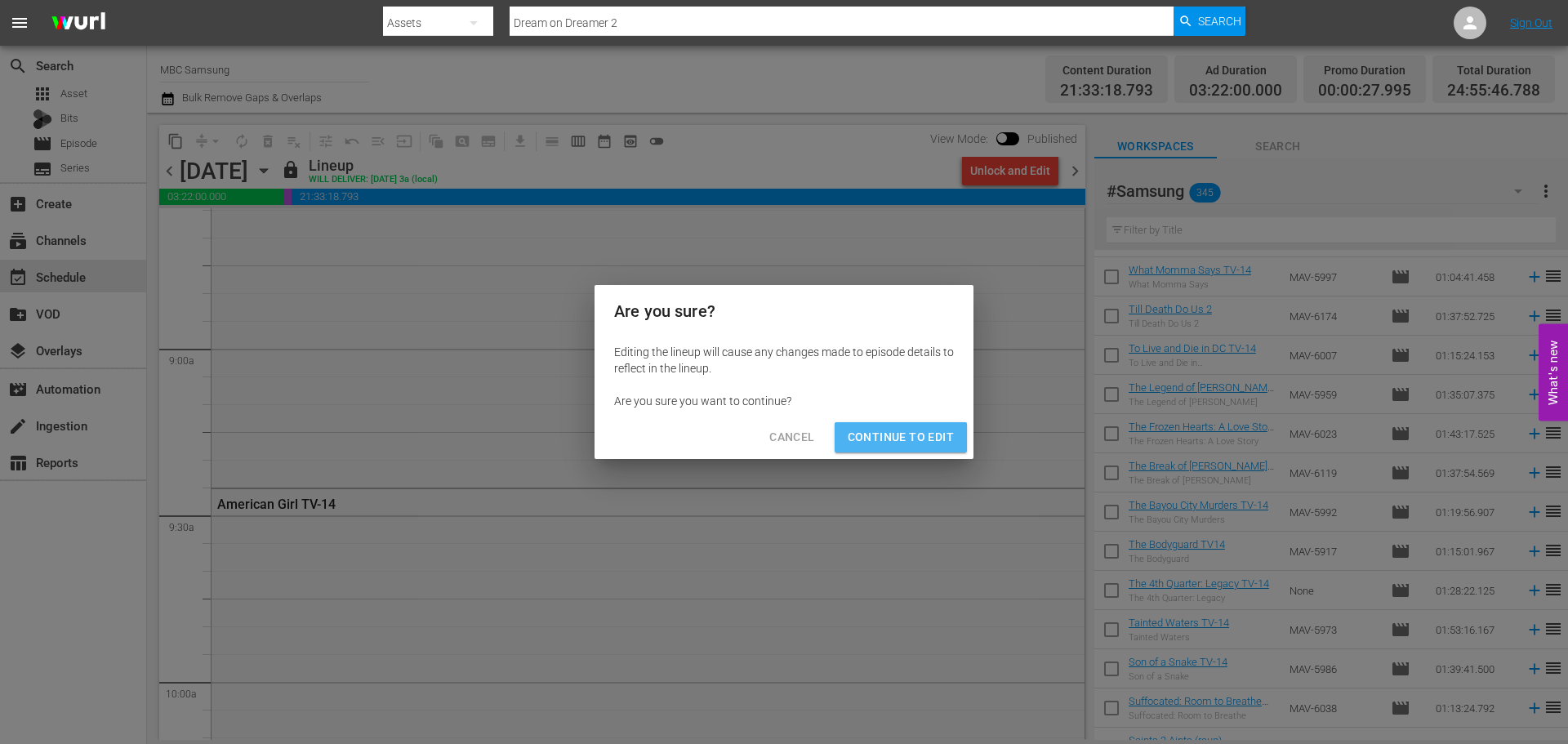
click at [954, 436] on button "Continue to Edit" at bounding box center [900, 437] width 132 height 30
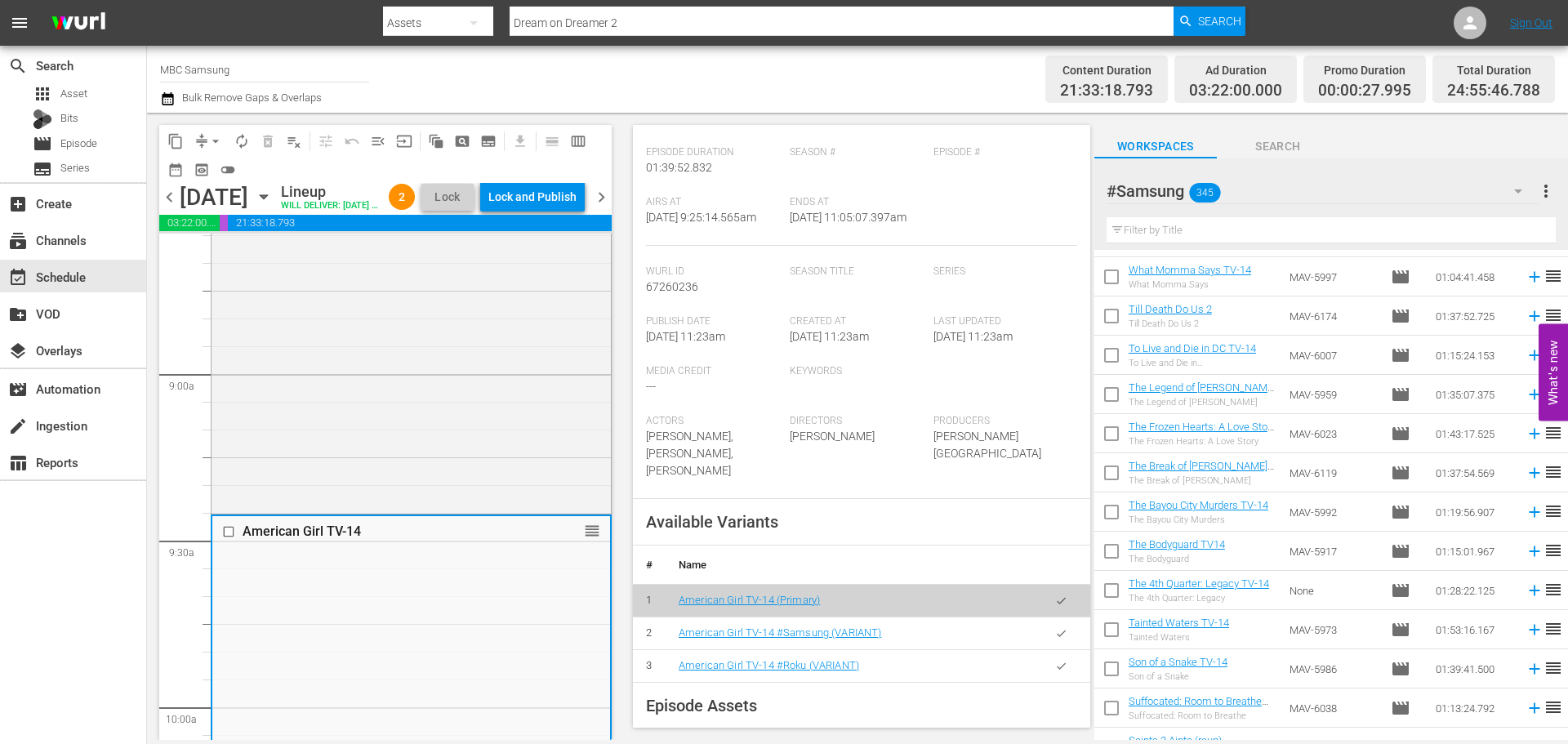
scroll to position [408, 0]
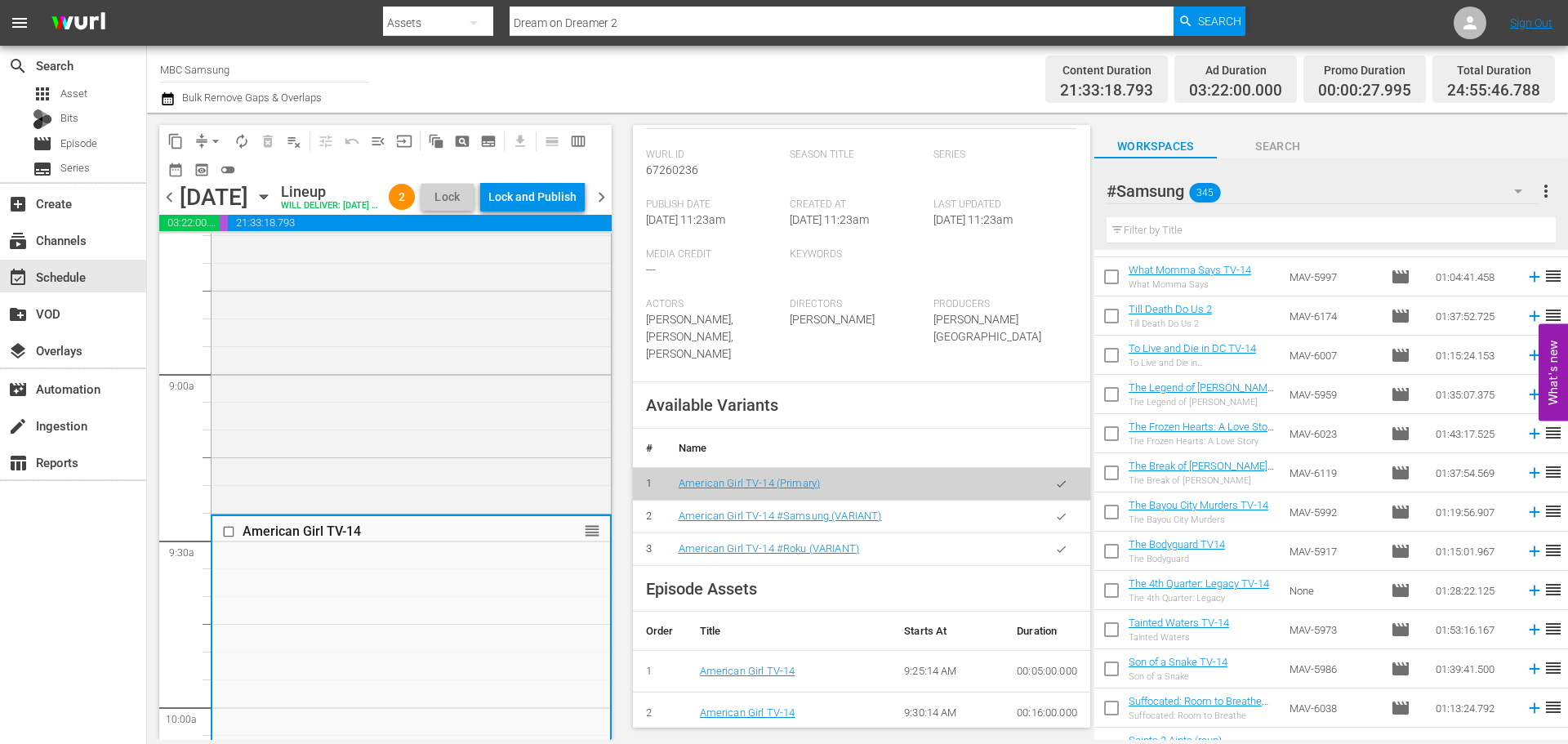
click at [1056, 510] on icon "button" at bounding box center [1062, 516] width 13 height 13
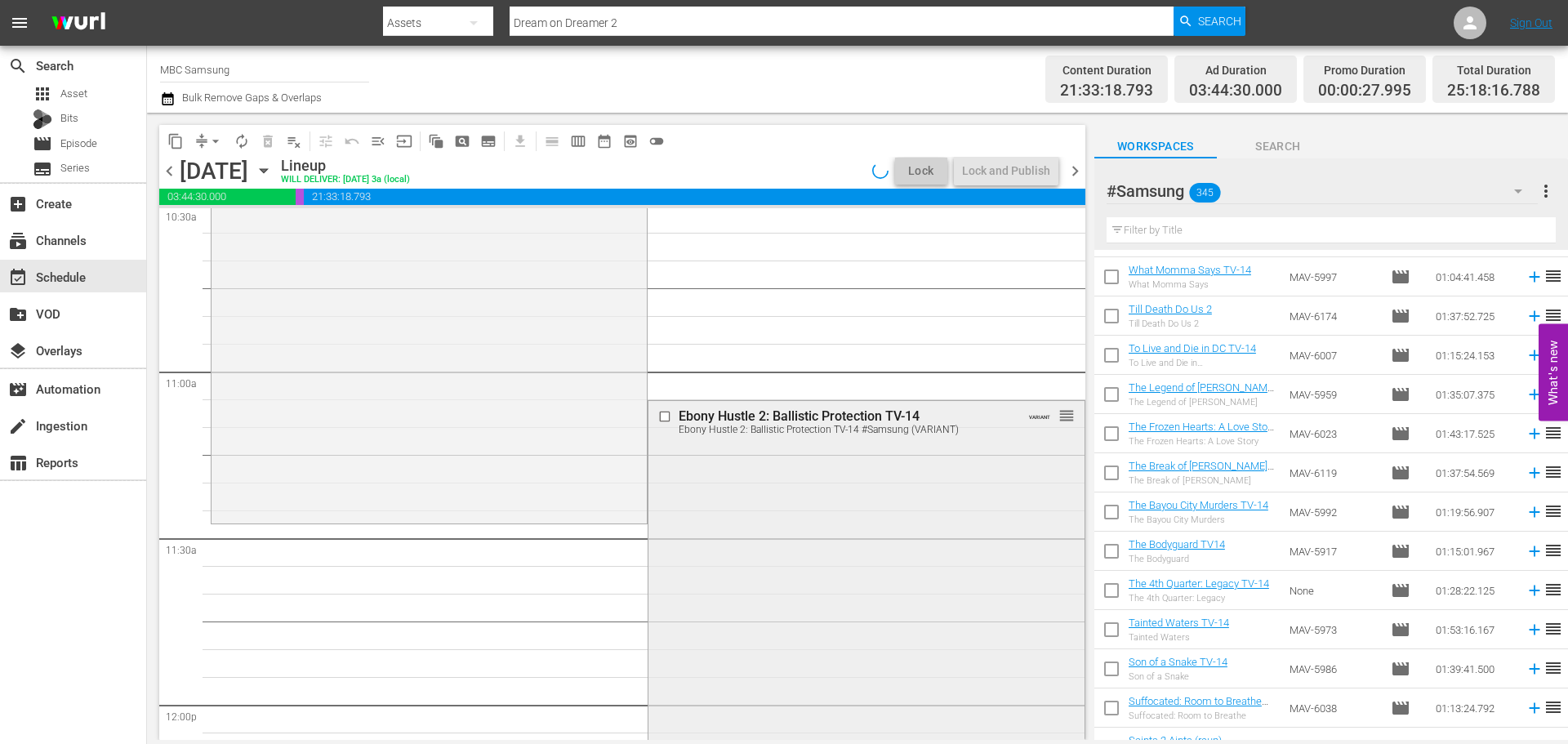
scroll to position [3511, 0]
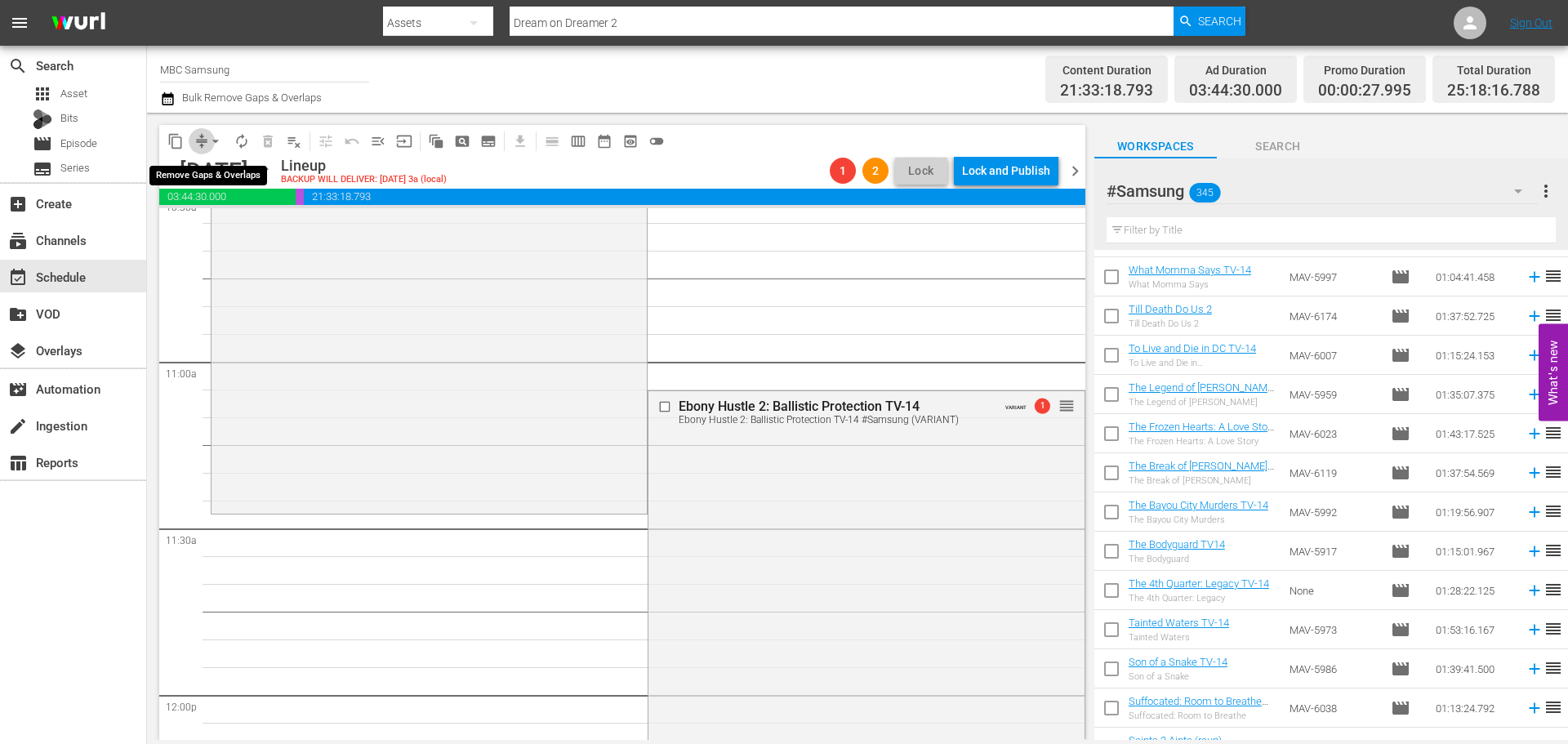
click at [197, 135] on span "compress" at bounding box center [202, 141] width 16 height 16
click at [202, 146] on span "compress" at bounding box center [202, 141] width 16 height 16
click at [213, 147] on span "arrow_drop_down" at bounding box center [215, 141] width 16 height 16
click at [211, 225] on li "Align to End of Previous Day" at bounding box center [216, 228] width 172 height 27
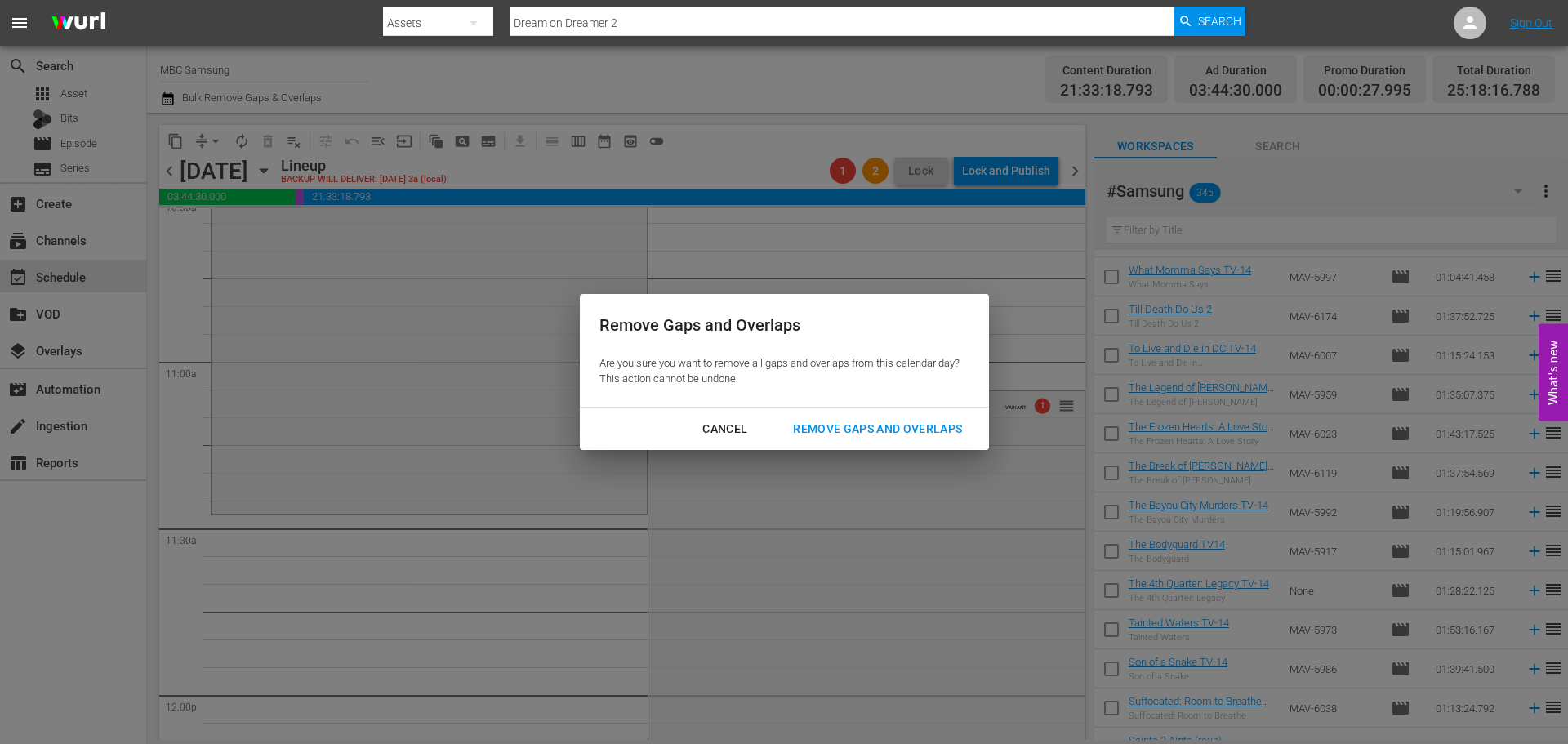
click at [797, 421] on div "Remove Gaps and Overlaps" at bounding box center [877, 429] width 195 height 20
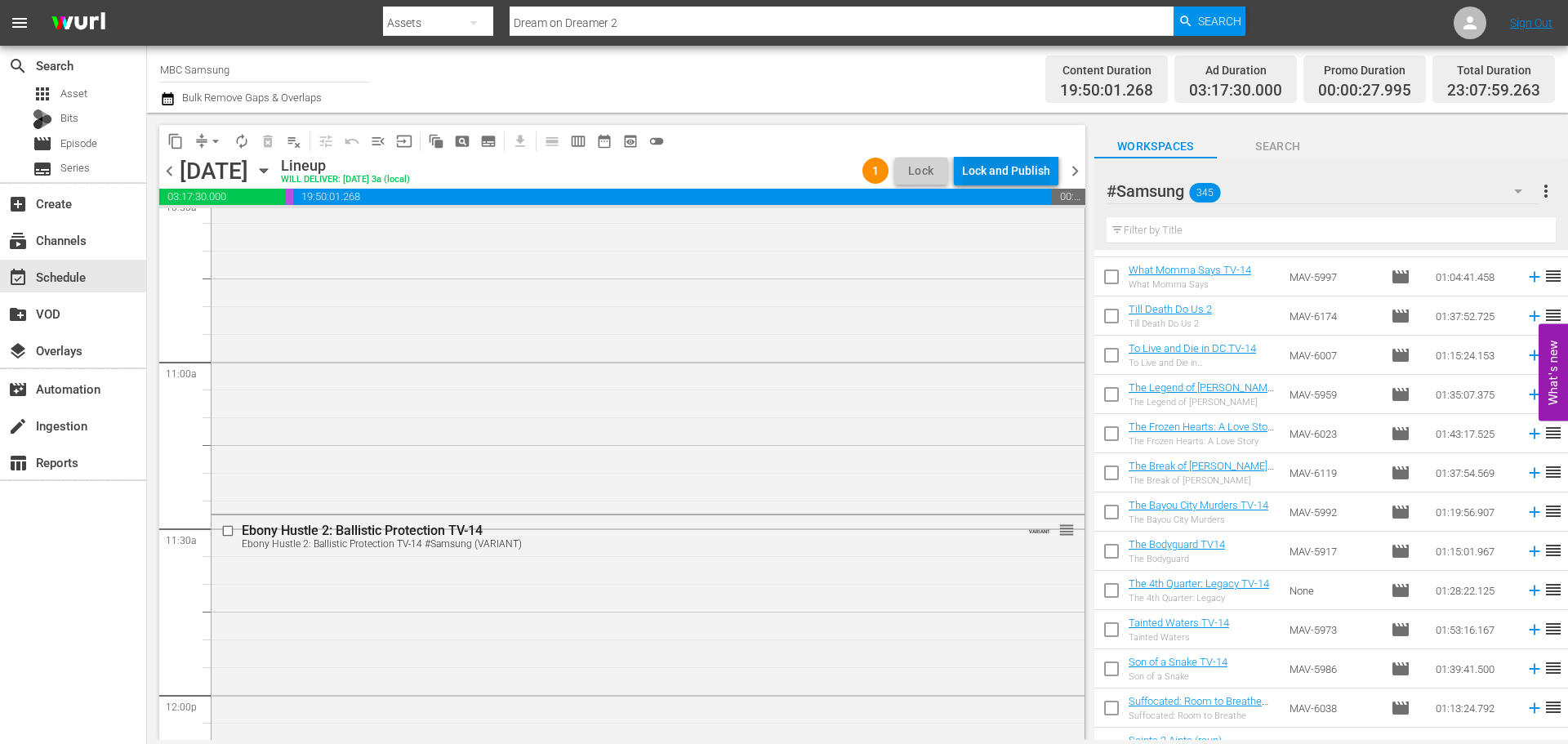
click at [989, 163] on div "Lock and Publish" at bounding box center [1006, 171] width 88 height 29
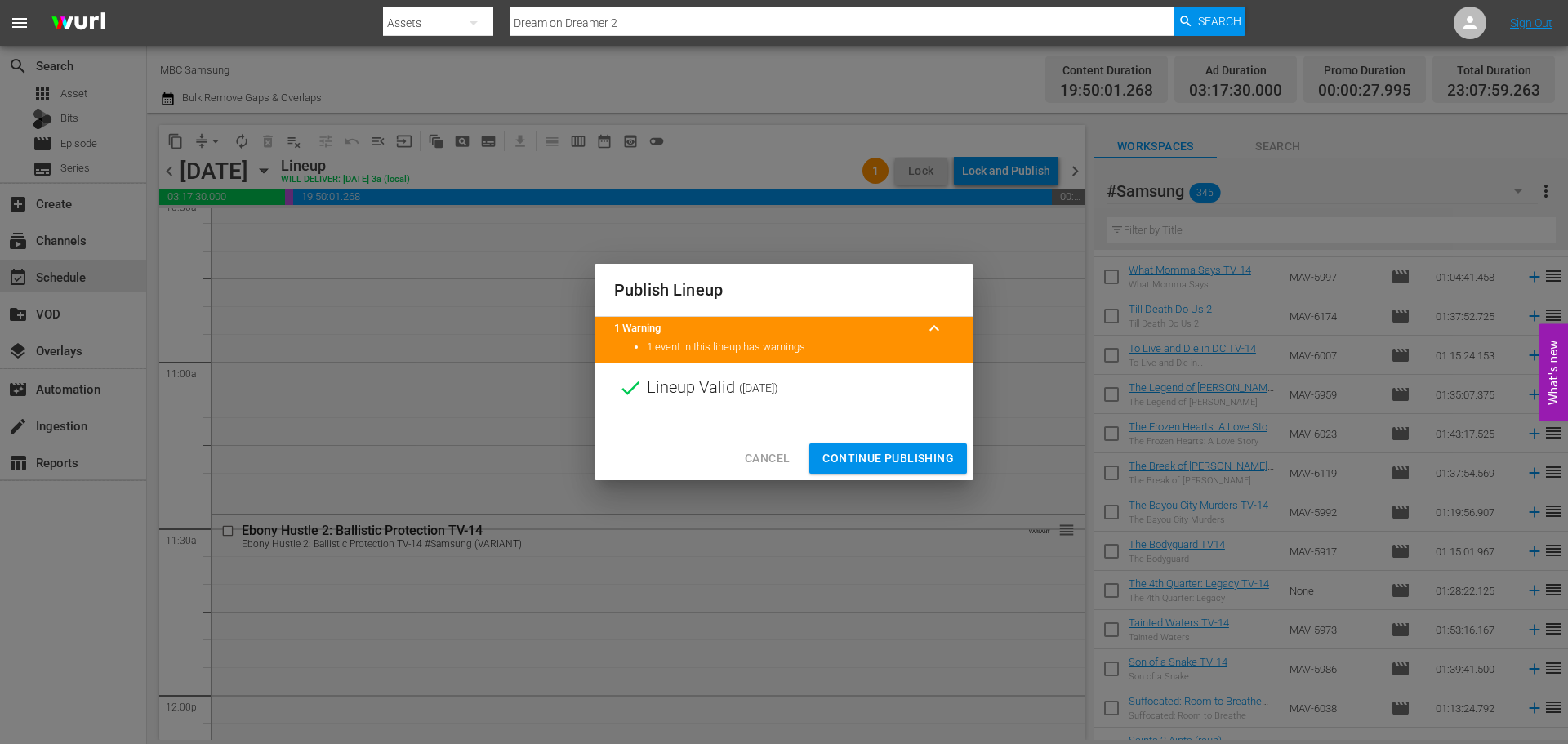
click at [898, 446] on button "Continue Publishing" at bounding box center [888, 458] width 157 height 30
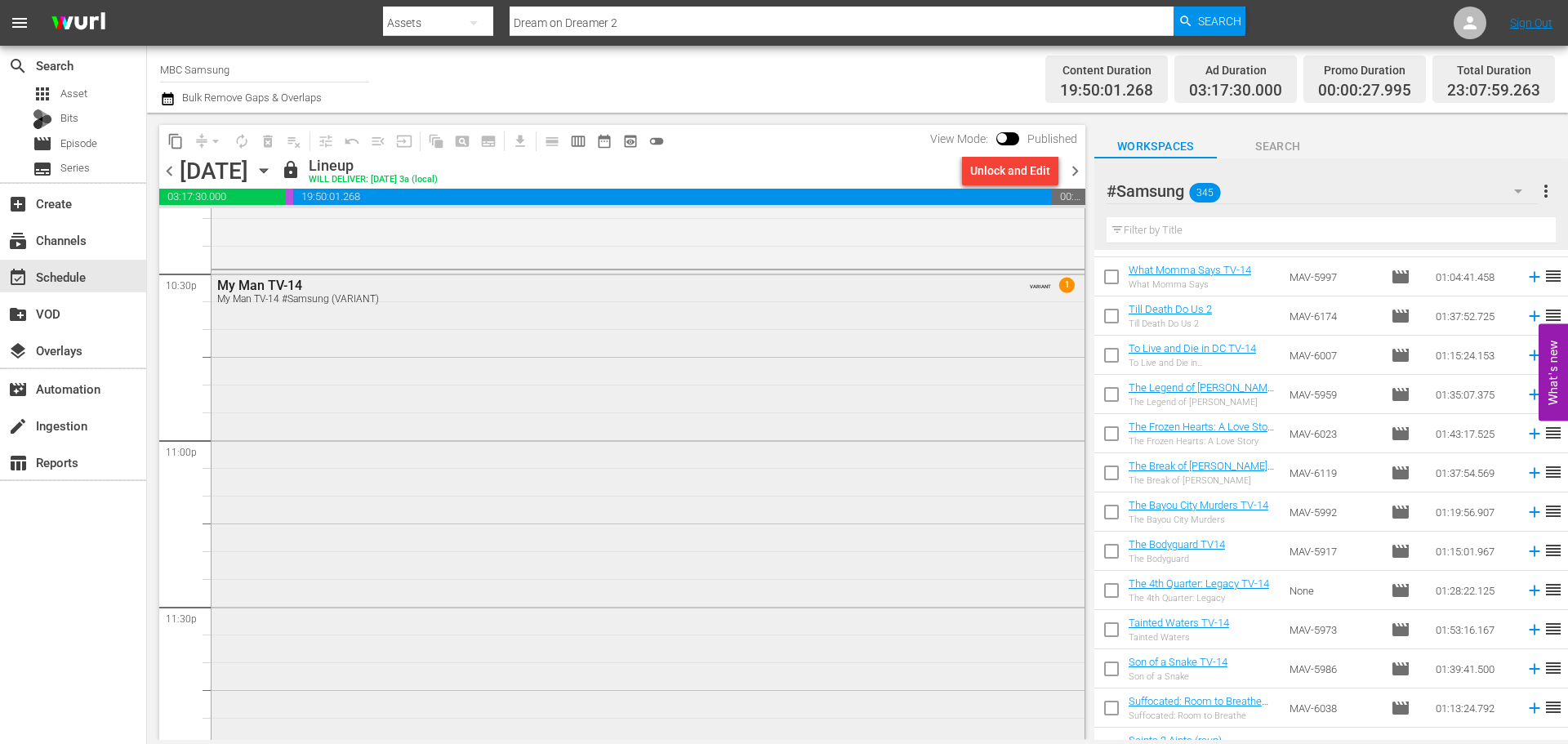
scroll to position [7507, 0]
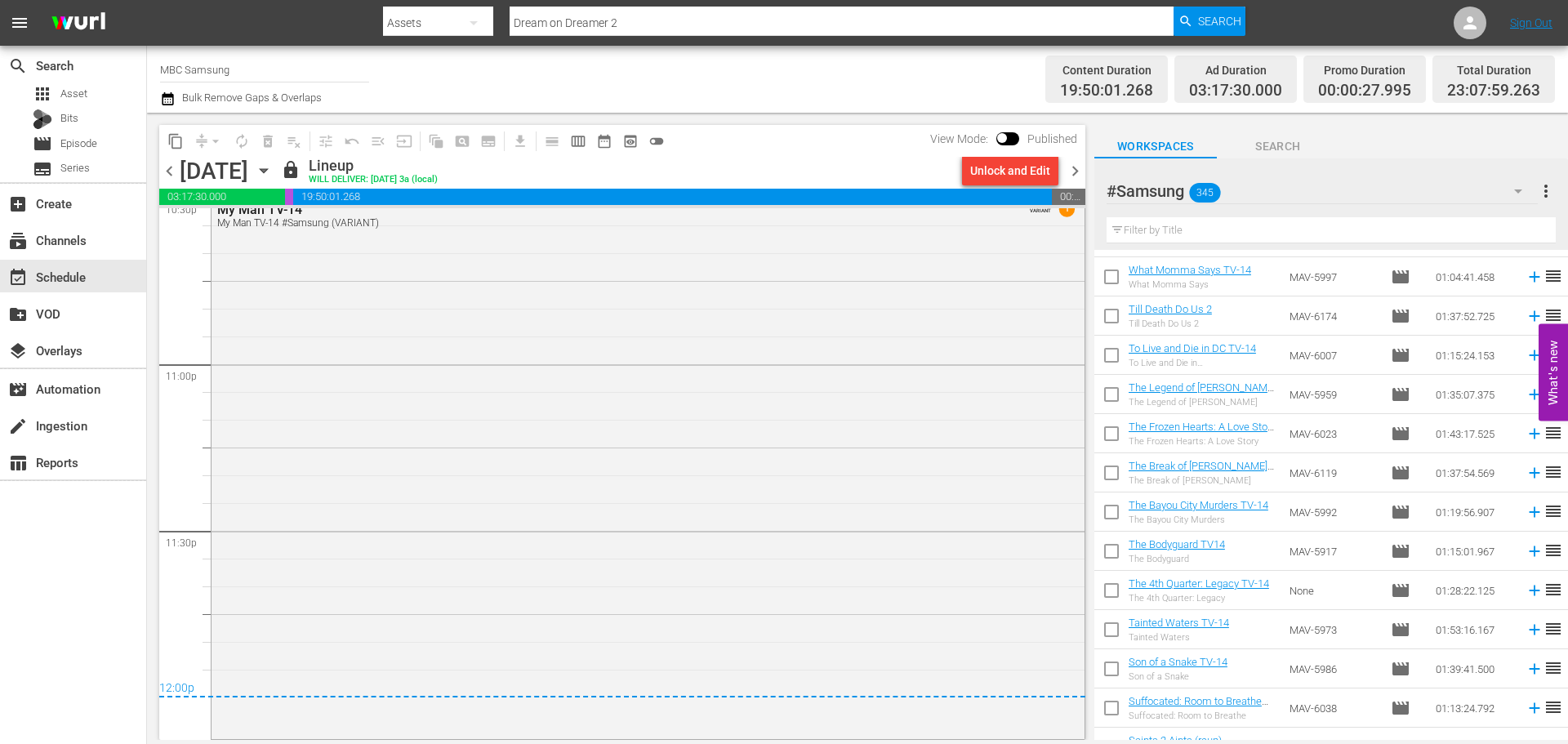
drag, startPoint x: 1074, startPoint y: 167, endPoint x: 1075, endPoint y: 188, distance: 21.0
click at [1074, 167] on span "chevron_right" at bounding box center [1075, 171] width 20 height 20
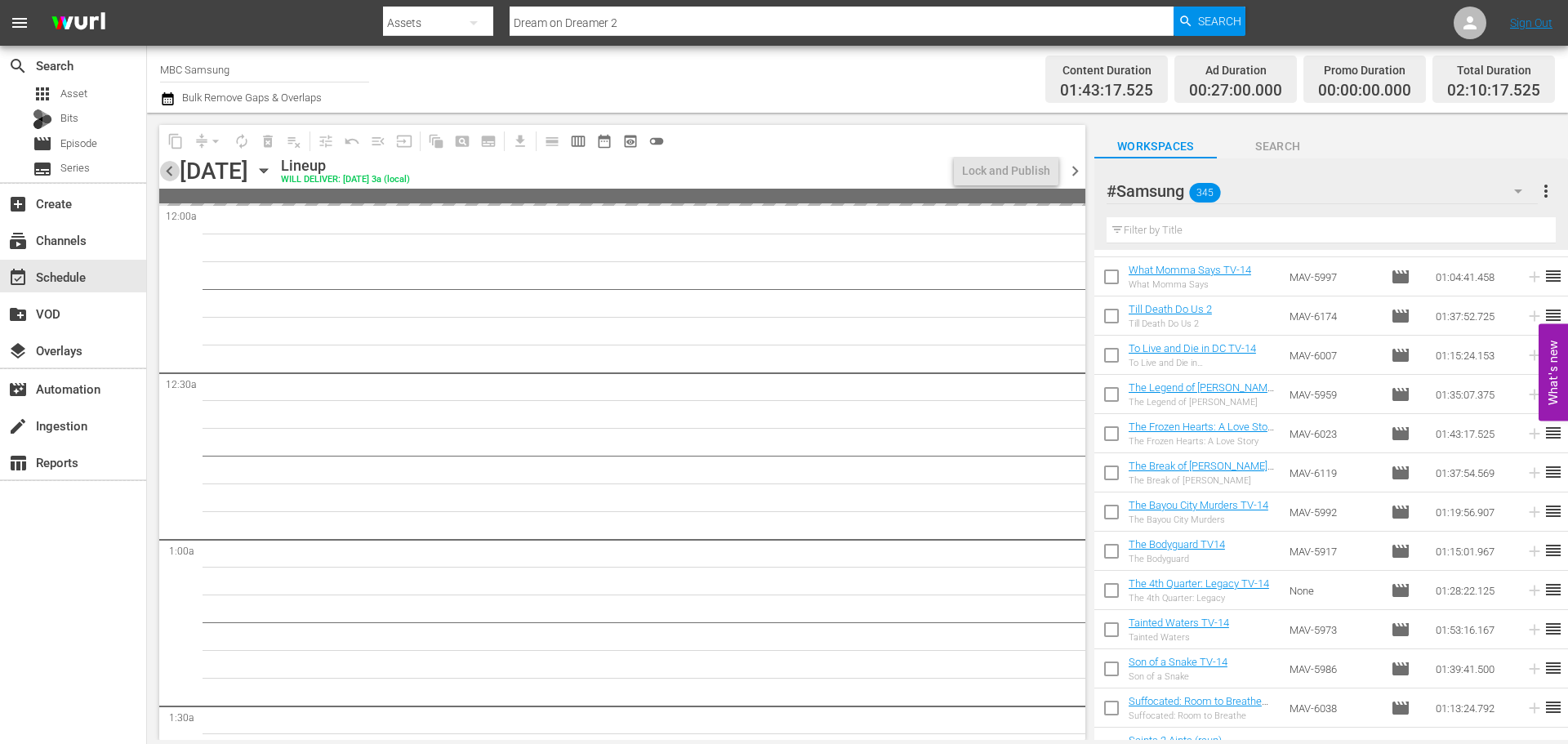
click at [173, 169] on span "chevron_left" at bounding box center [169, 171] width 20 height 20
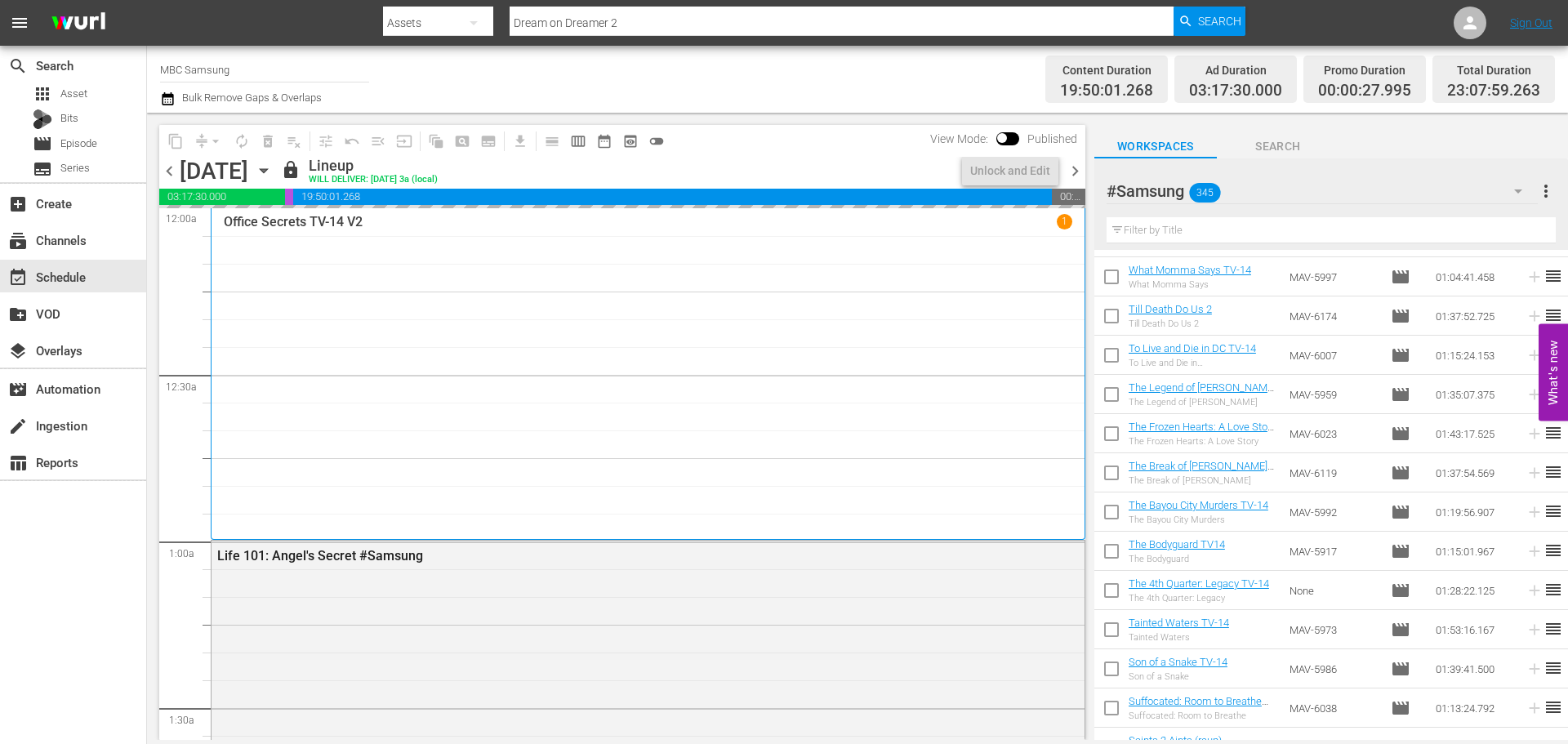
click at [1085, 175] on span "chevron_right" at bounding box center [1075, 171] width 20 height 20
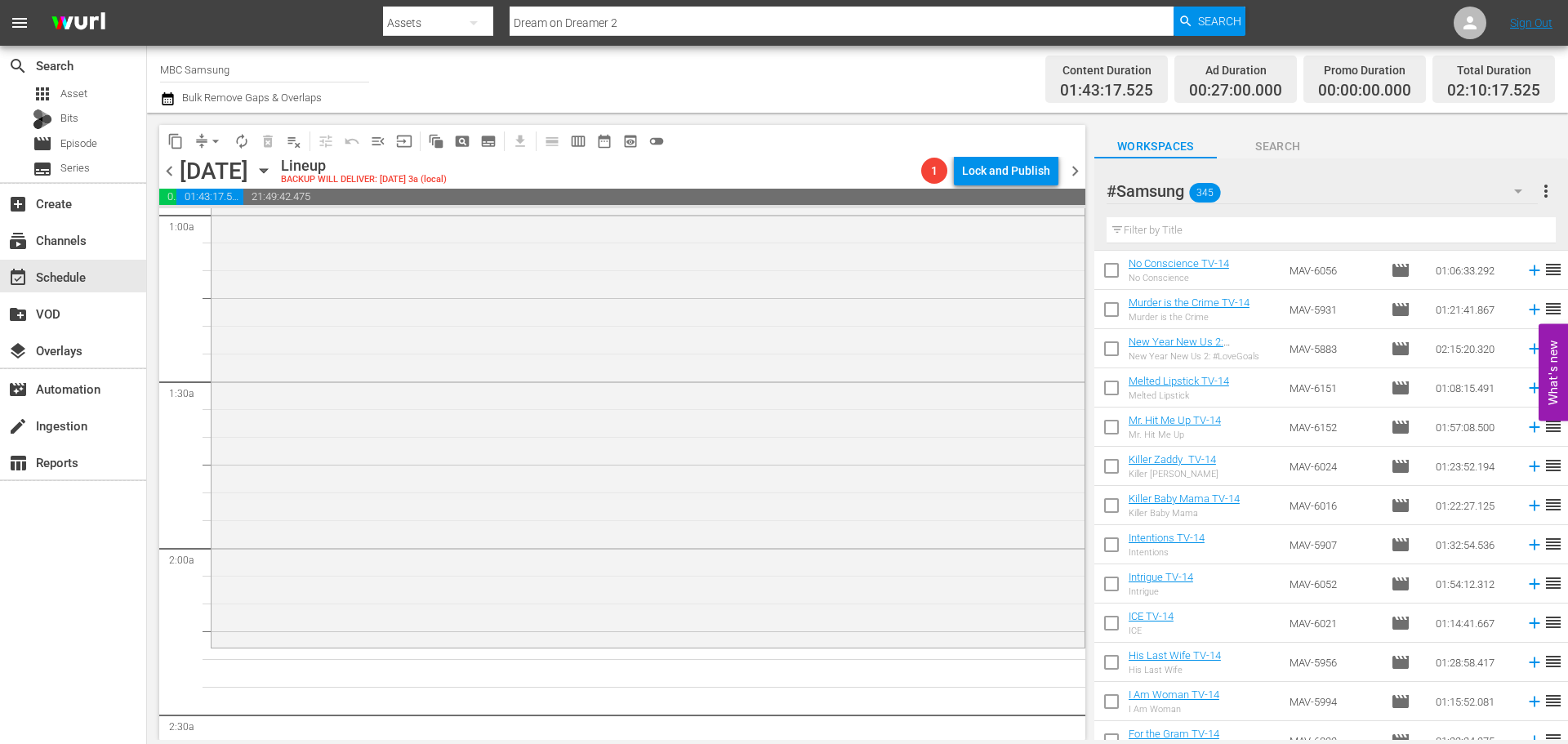
scroll to position [3266, 0]
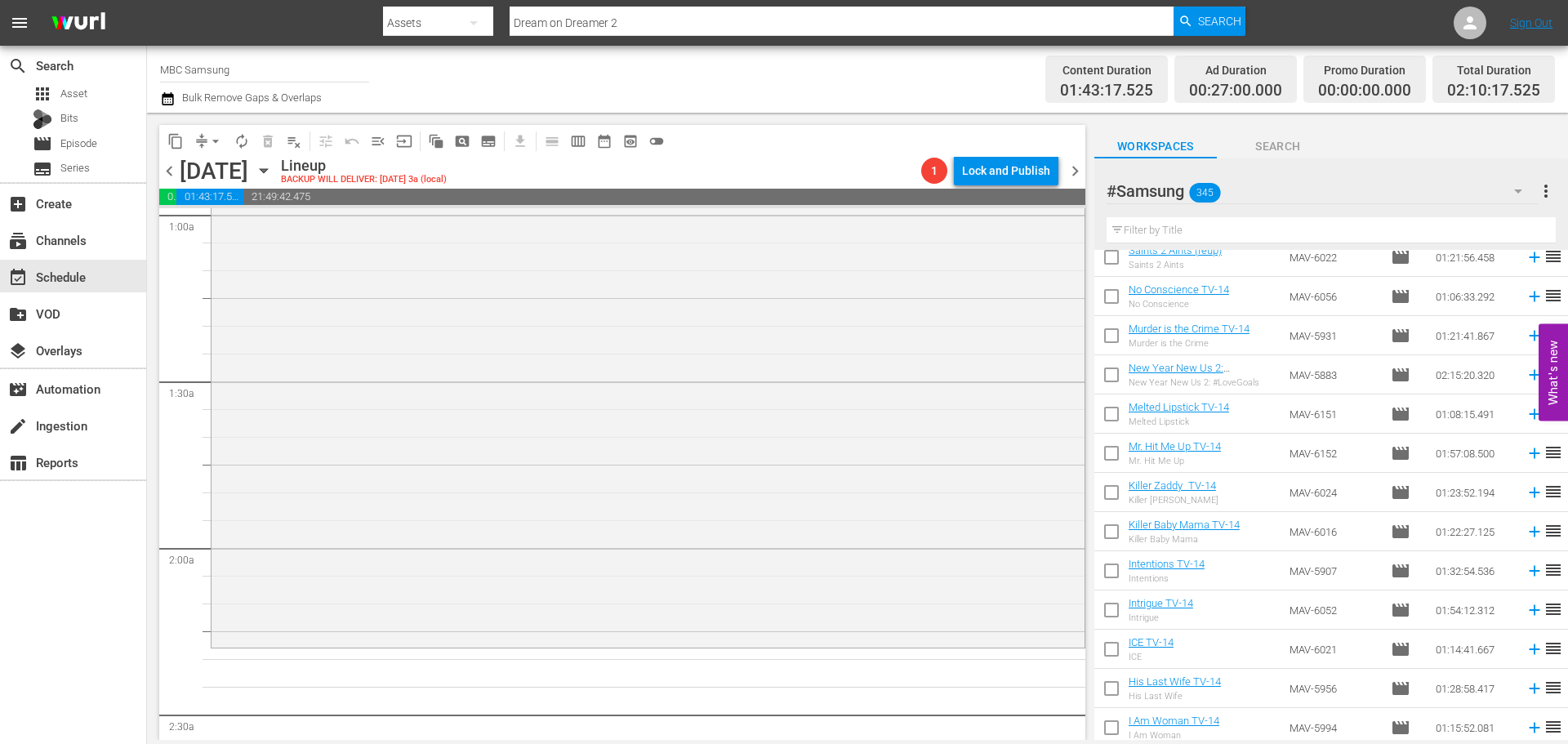
click at [1253, 225] on input "text" at bounding box center [1331, 230] width 449 height 26
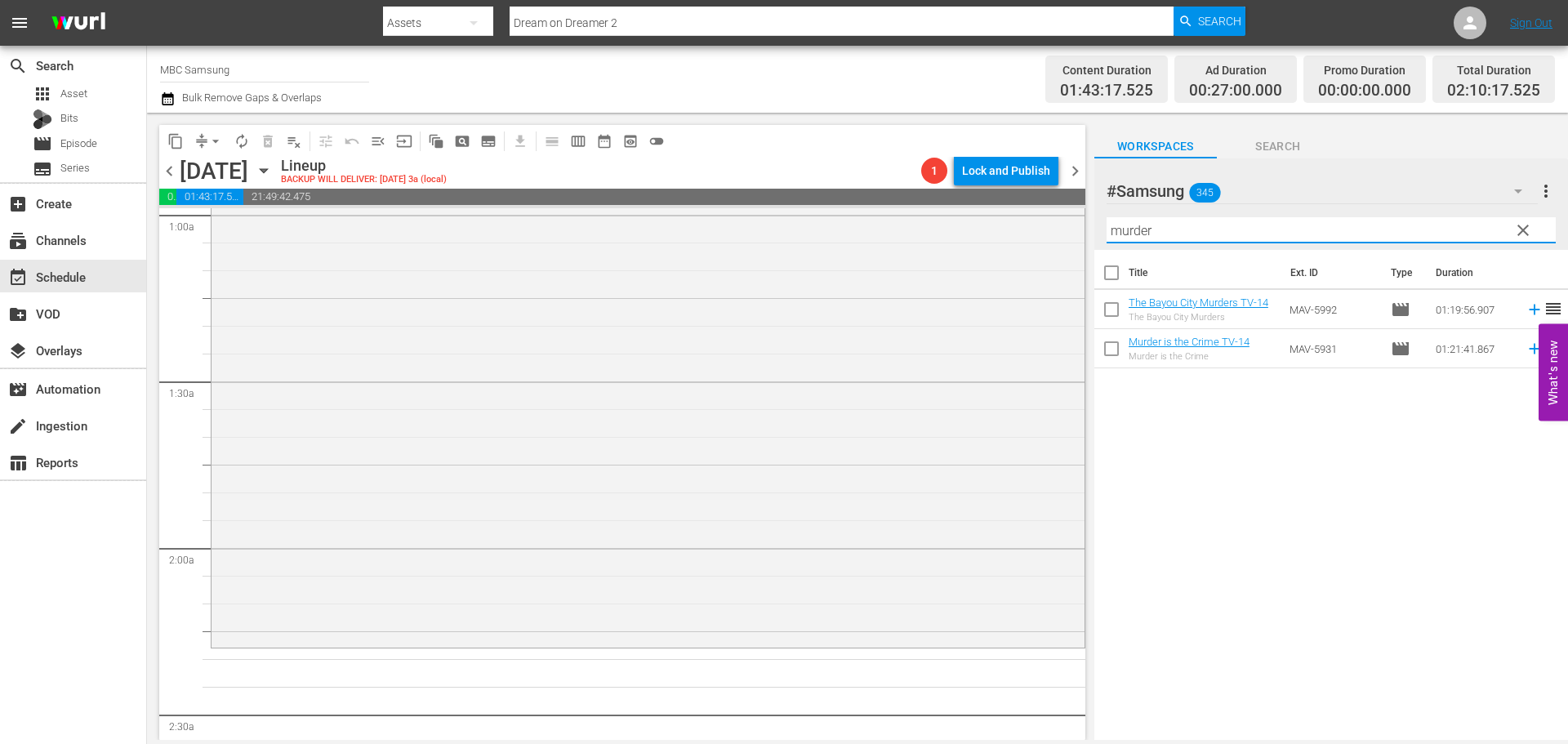
scroll to position [0, 0]
type input "murder"
click at [1522, 226] on span "clear" at bounding box center [1523, 230] width 19 height 19
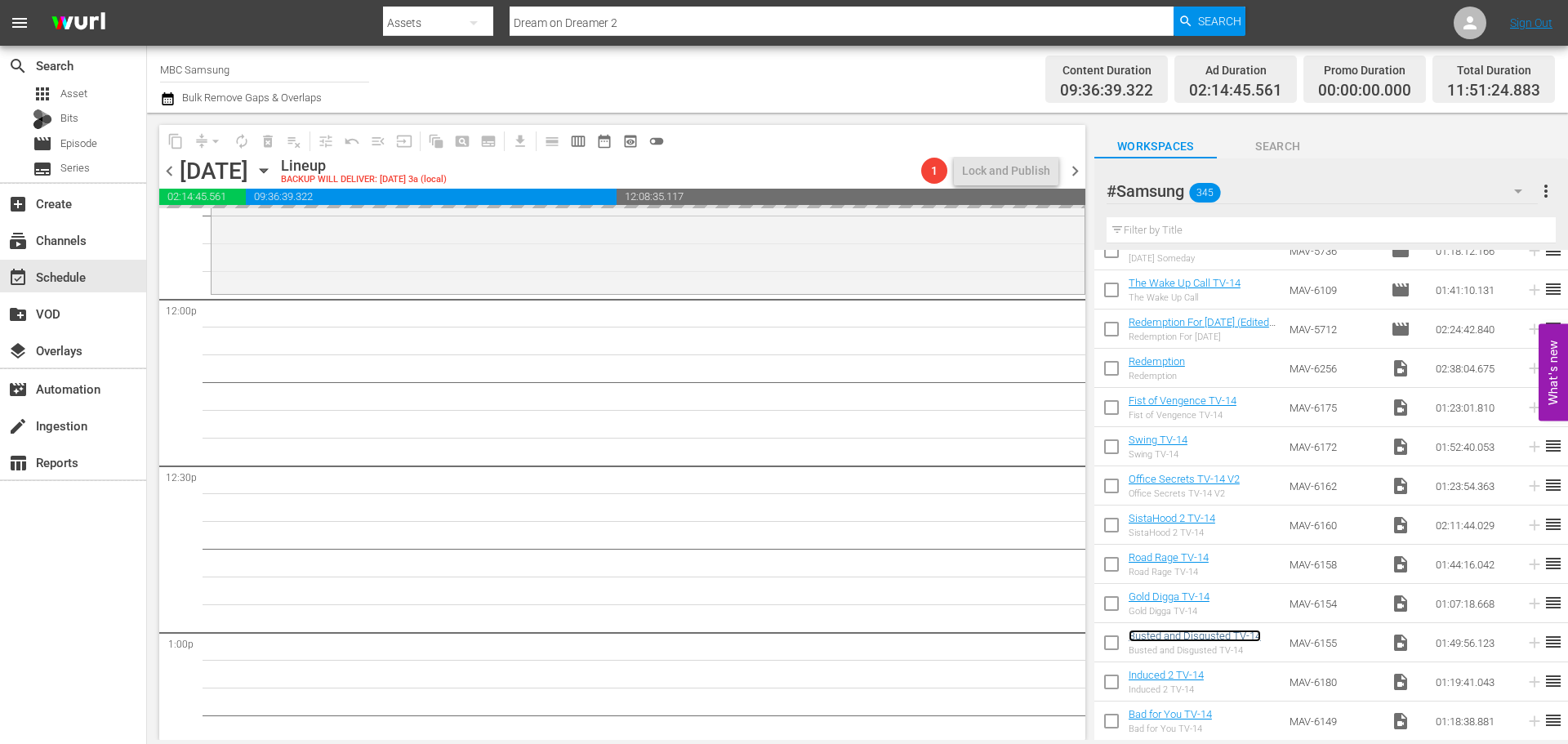
scroll to position [3920, 0]
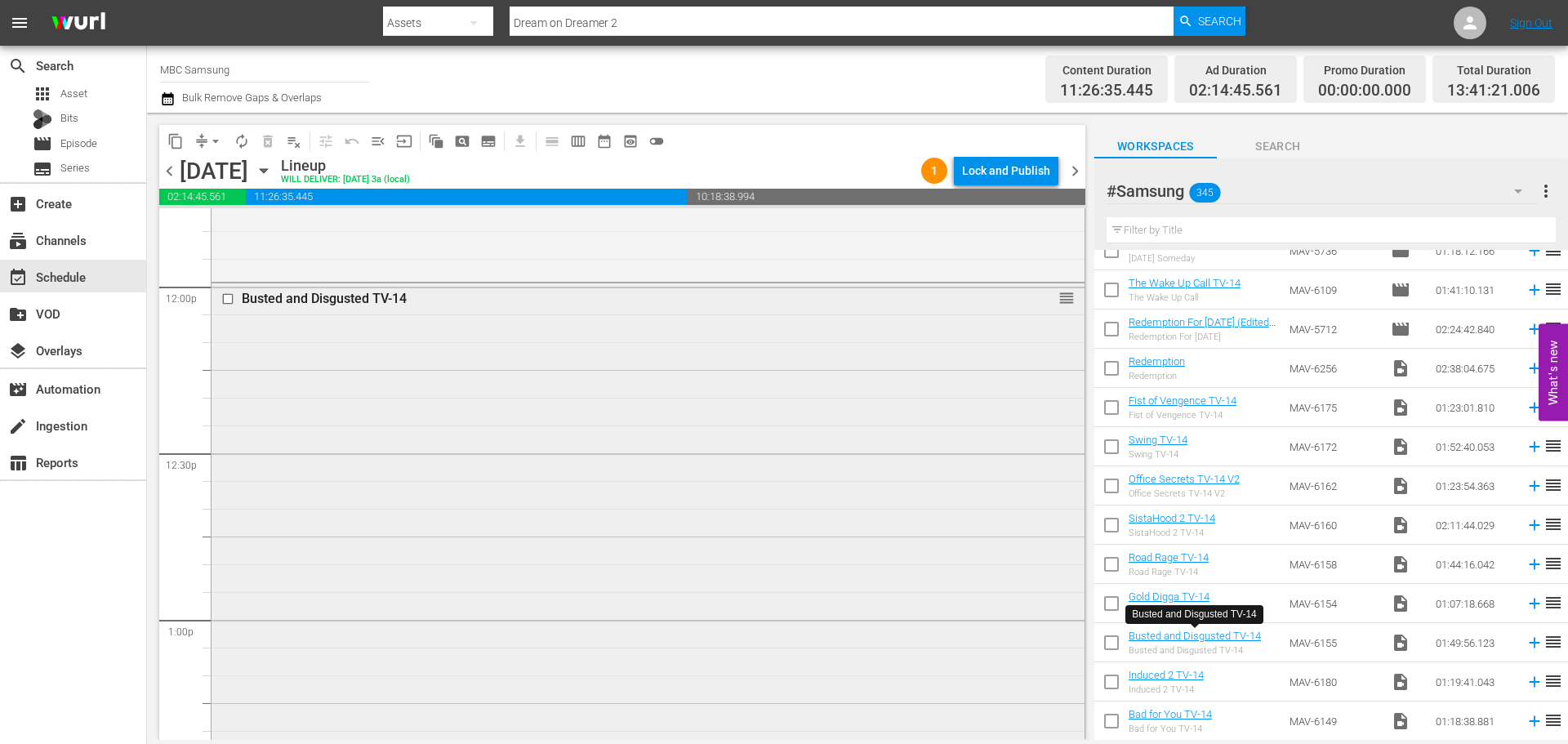
click at [593, 348] on div "Busted and Disgusted TV-14 reorder" at bounding box center [648, 586] width 873 height 606
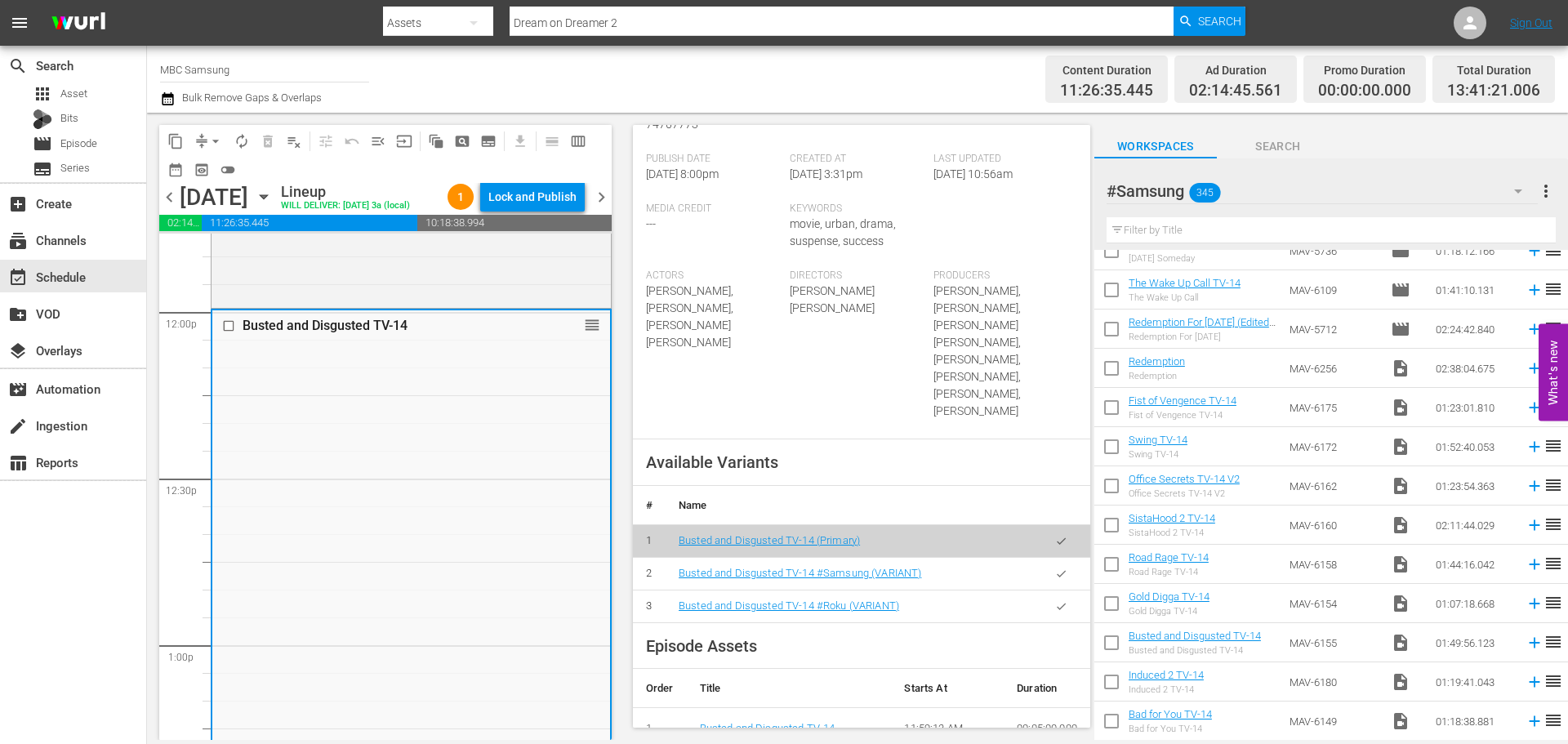
scroll to position [571, 0]
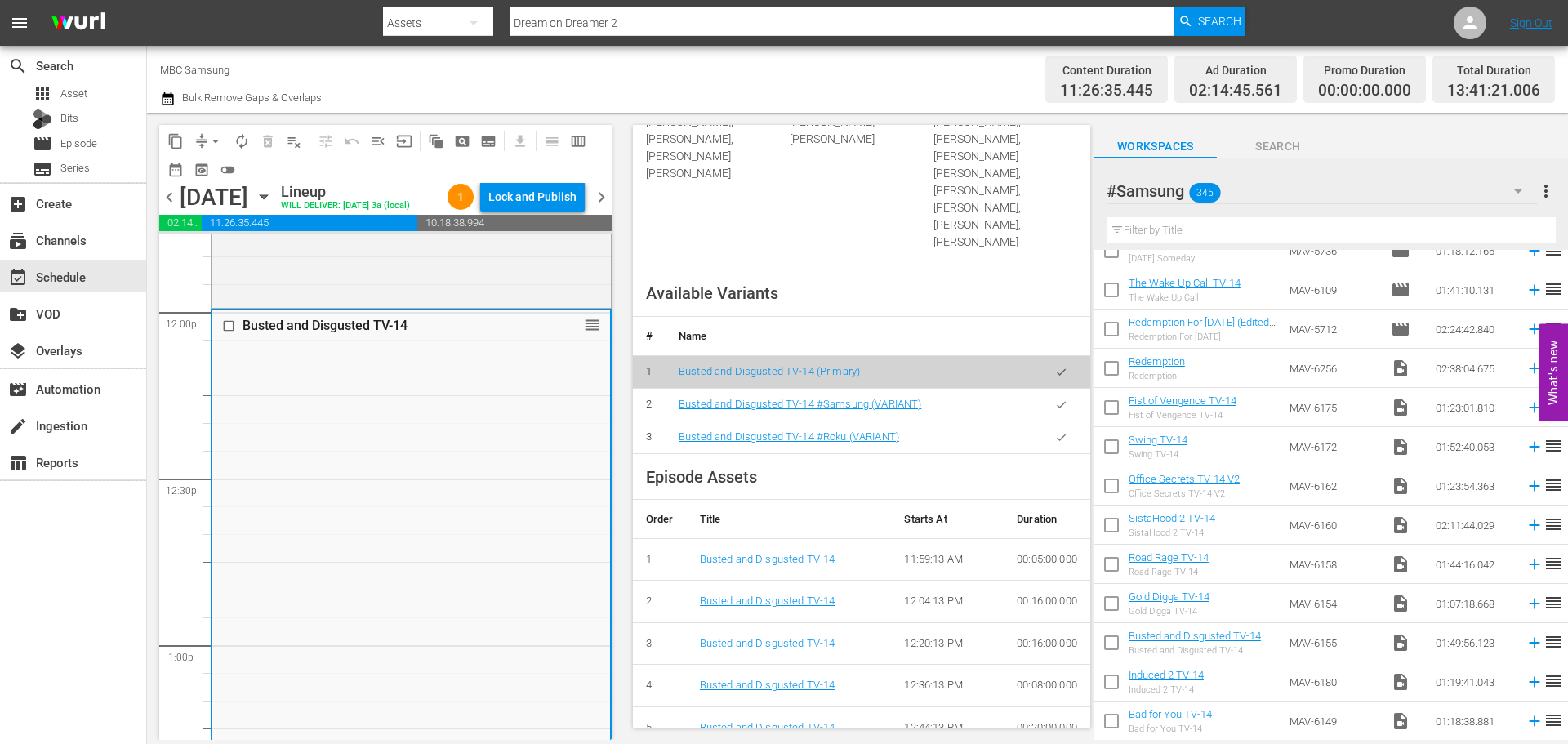
click at [1046, 389] on button "button" at bounding box center [1062, 404] width 32 height 32
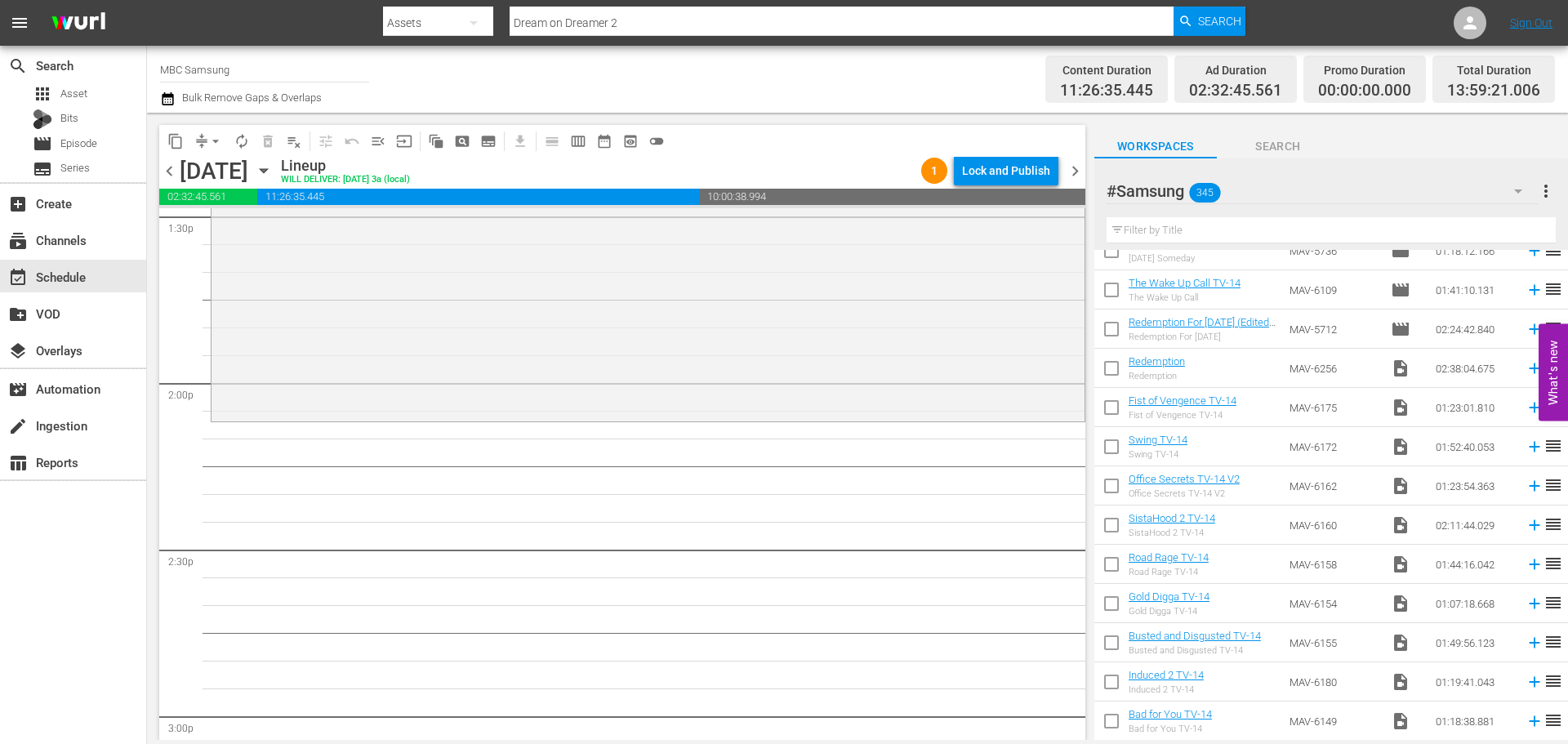
scroll to position [4491, 0]
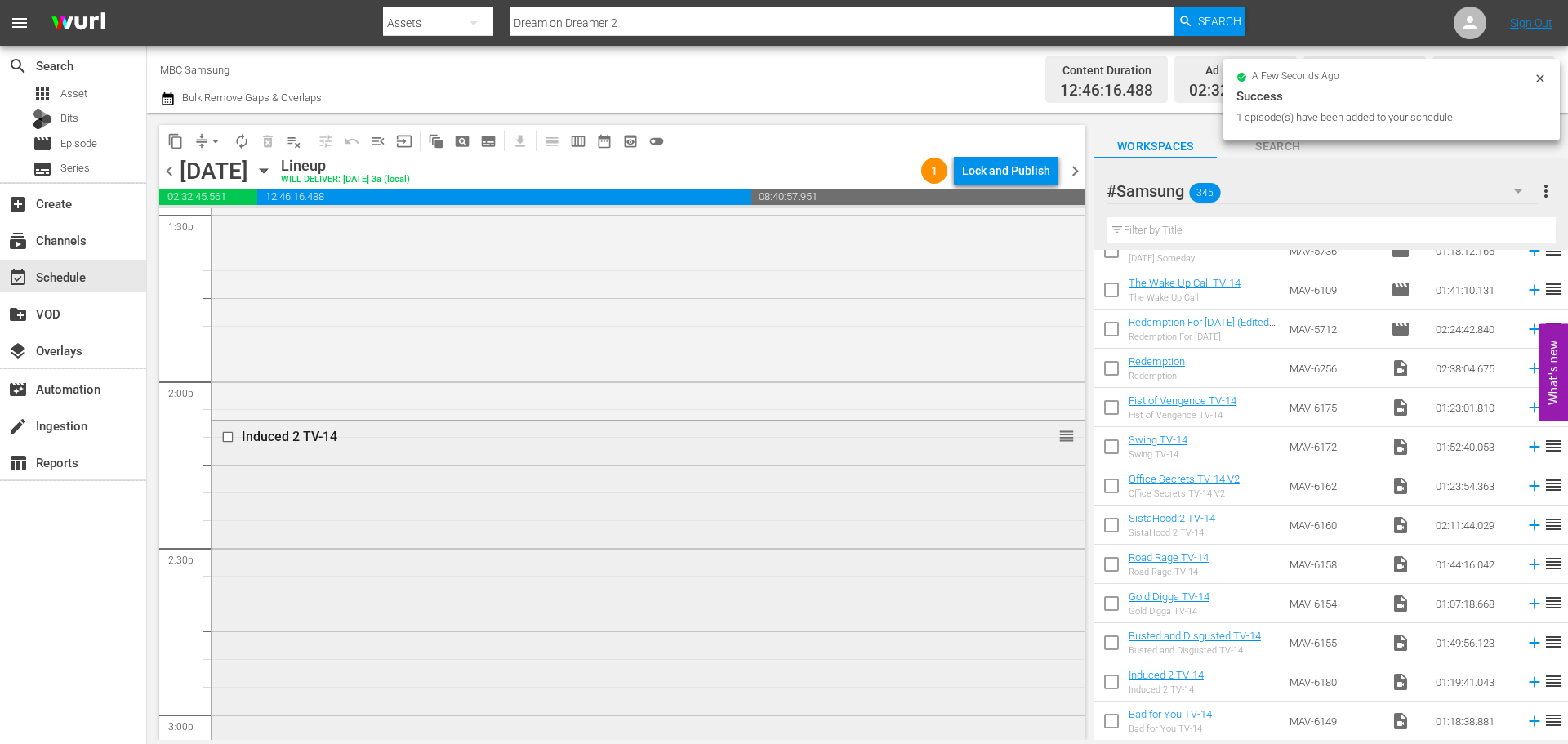
click at [386, 448] on div "Induced 2 TV-14 reorder" at bounding box center [648, 437] width 873 height 31
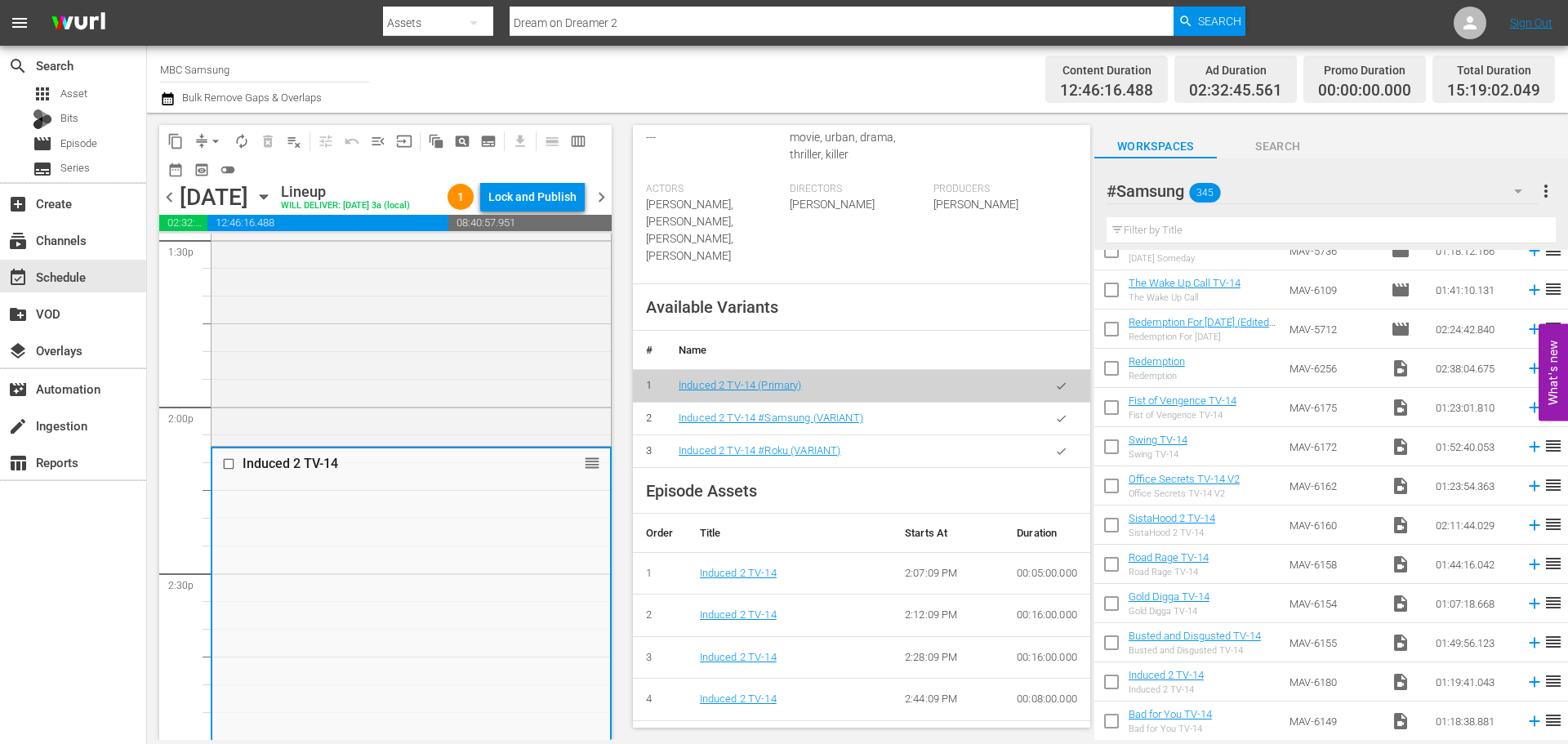
scroll to position [490, 0]
click at [1056, 421] on icon "button" at bounding box center [1062, 417] width 13 height 13
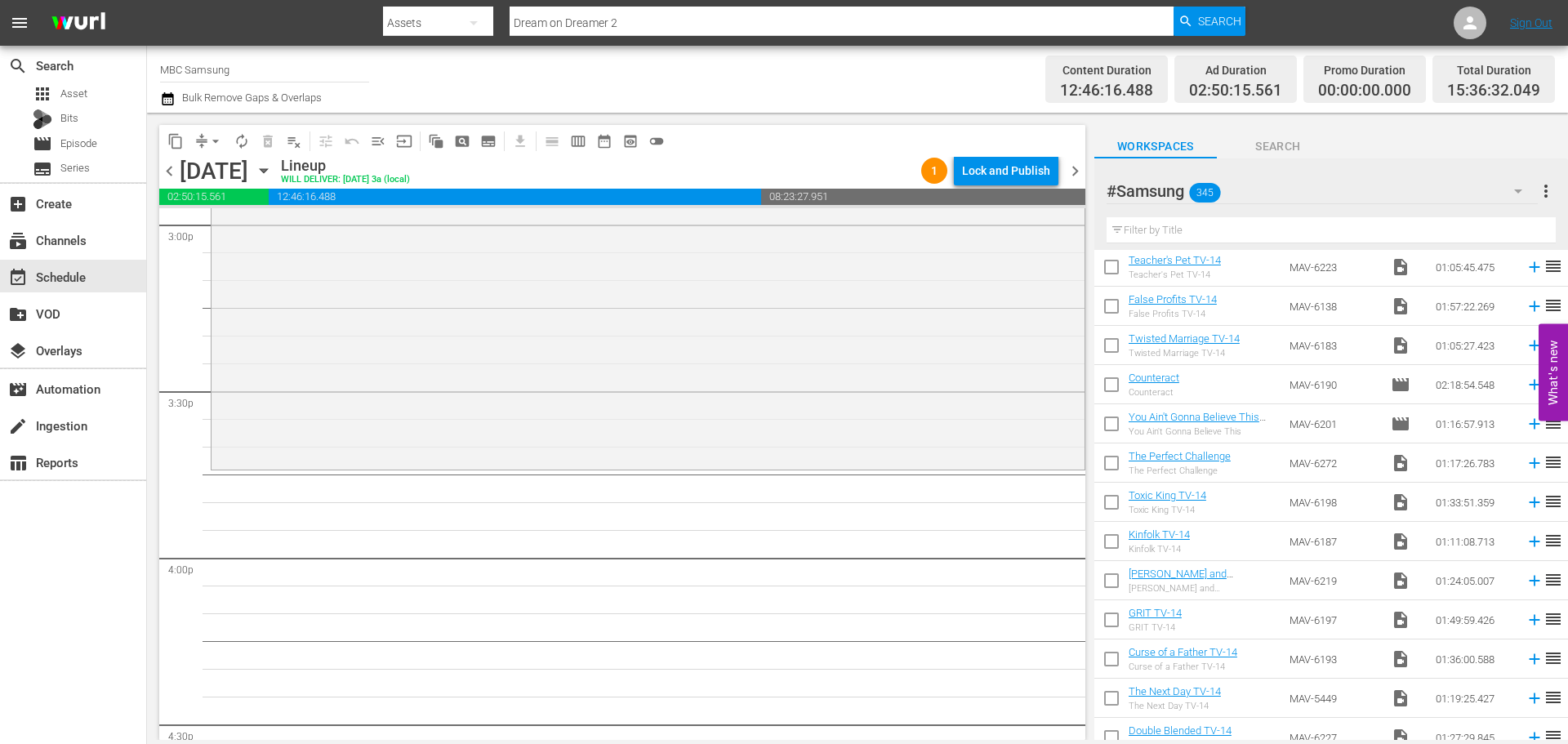
scroll to position [735, 0]
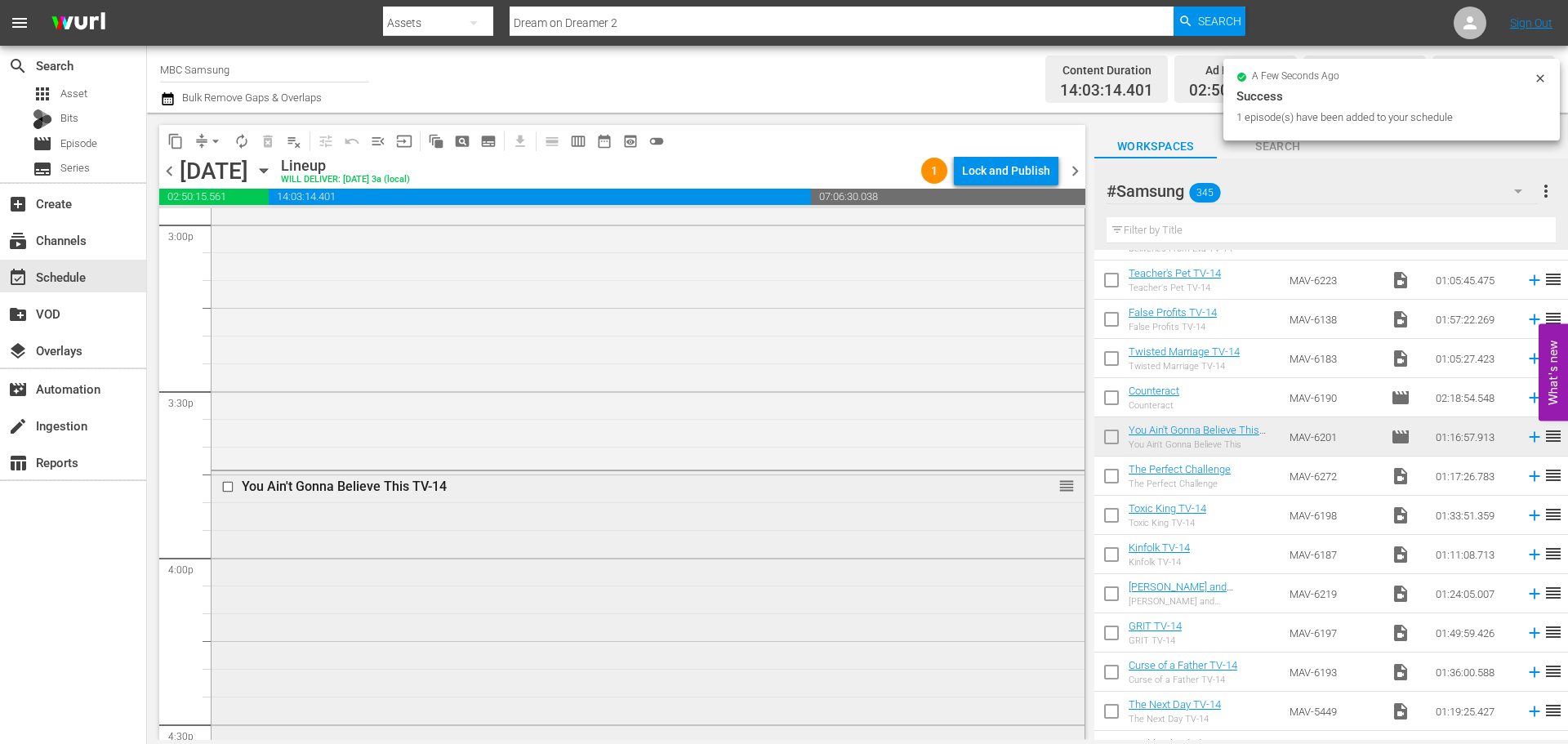
click at [673, 553] on div "You Ain't Gonna Believe This TV-14 reorder" at bounding box center [648, 682] width 873 height 422
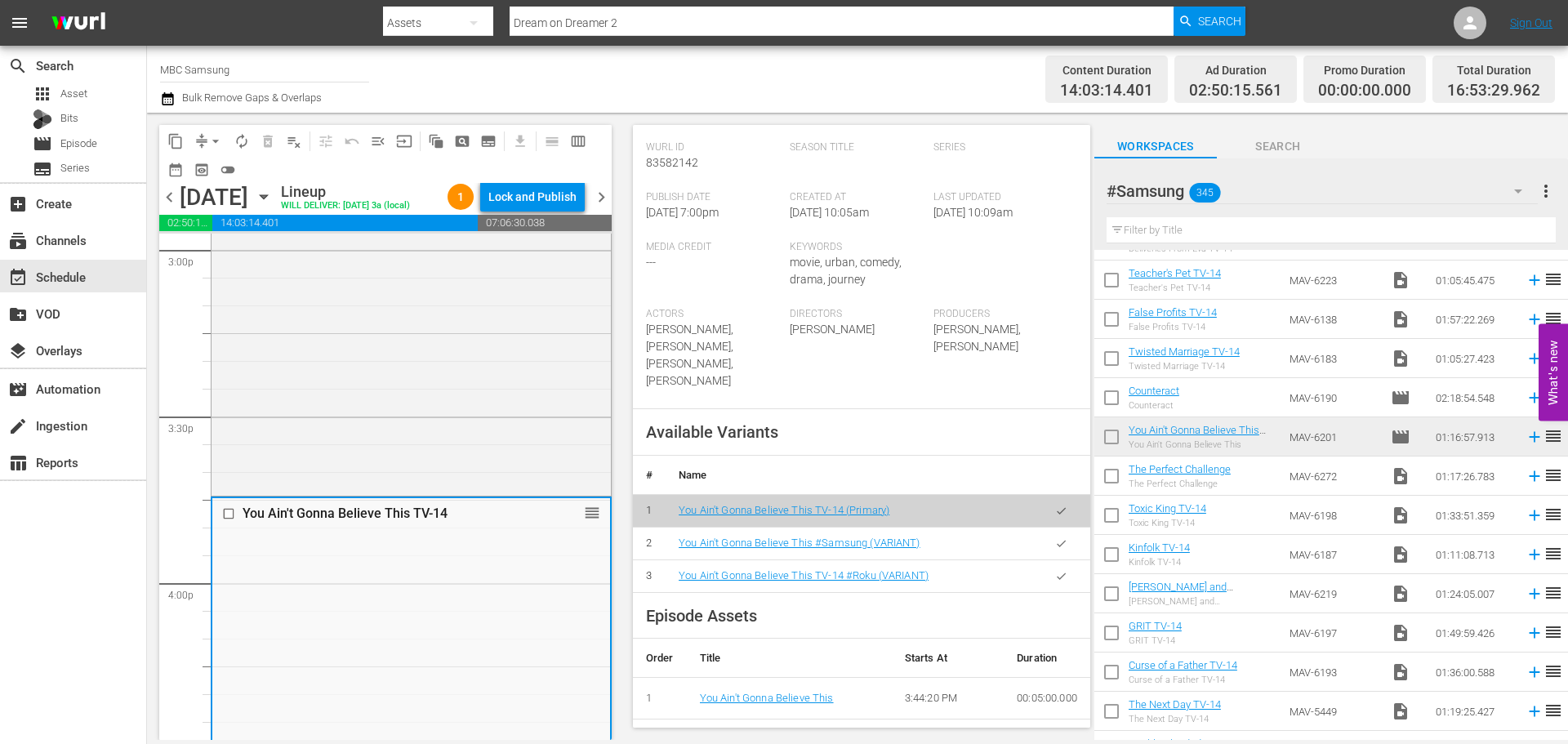
scroll to position [490, 0]
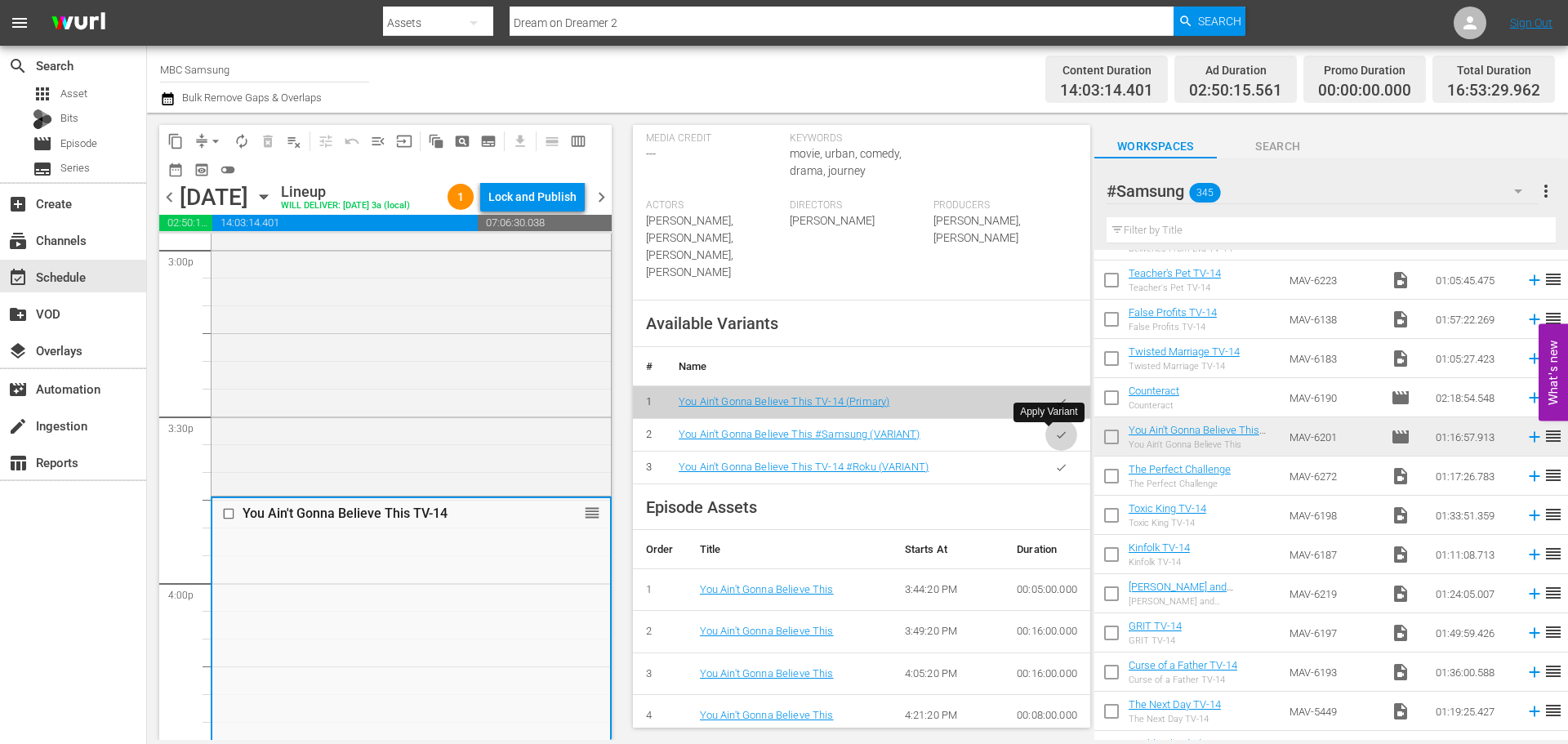
click at [1061, 431] on button "button" at bounding box center [1062, 435] width 32 height 32
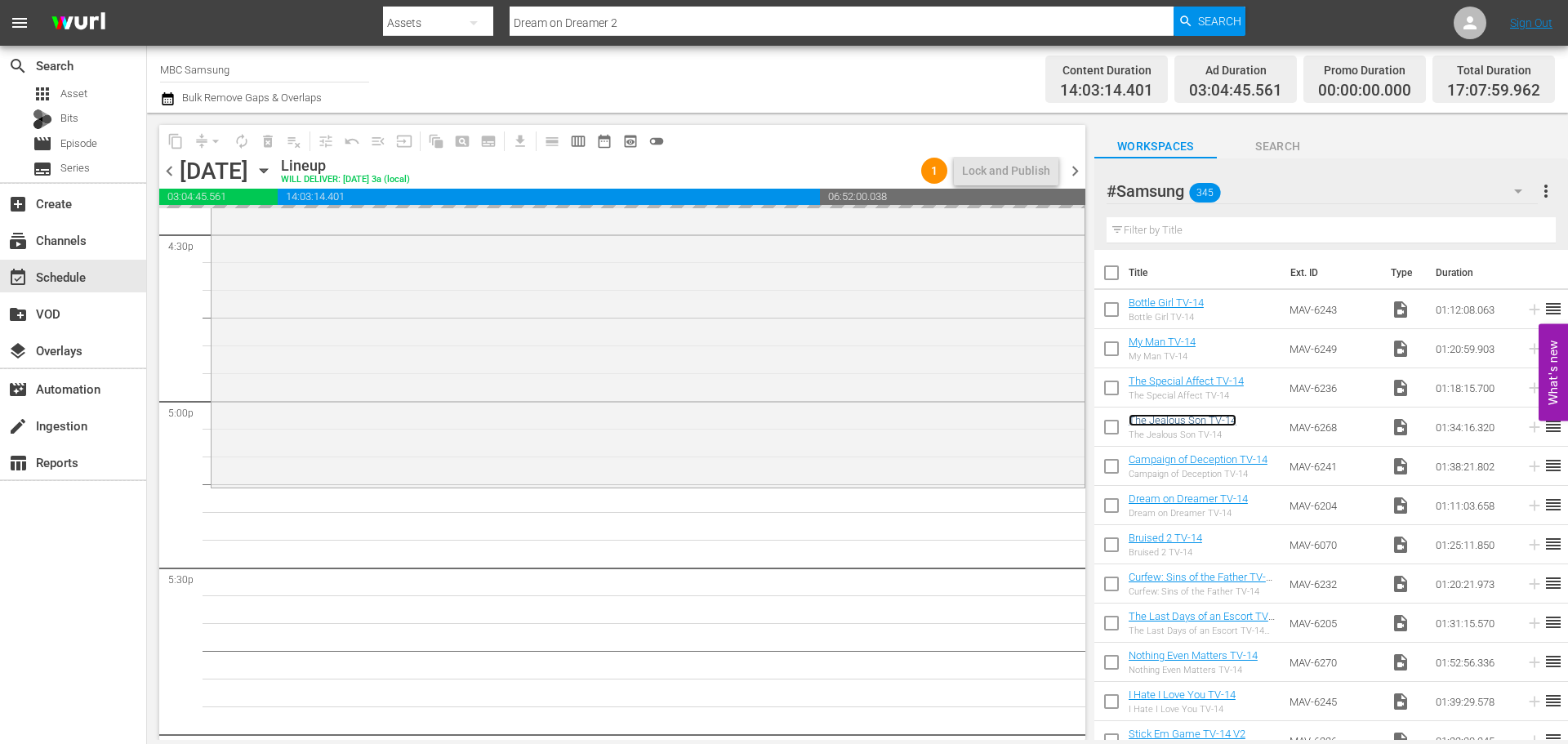
scroll to position [5552, 0]
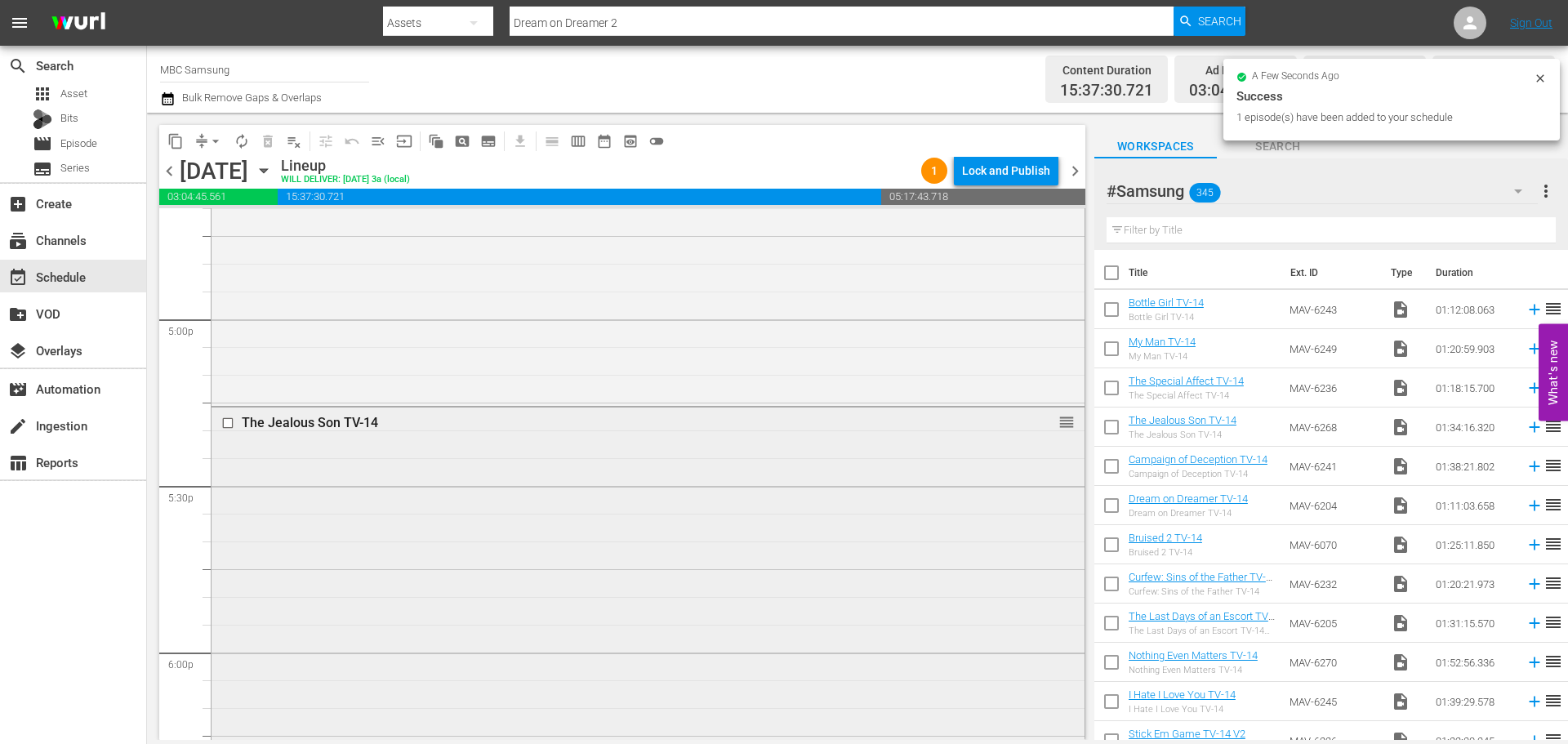
click at [414, 529] on div "The Jealous Son TV-14 reorder" at bounding box center [648, 666] width 873 height 519
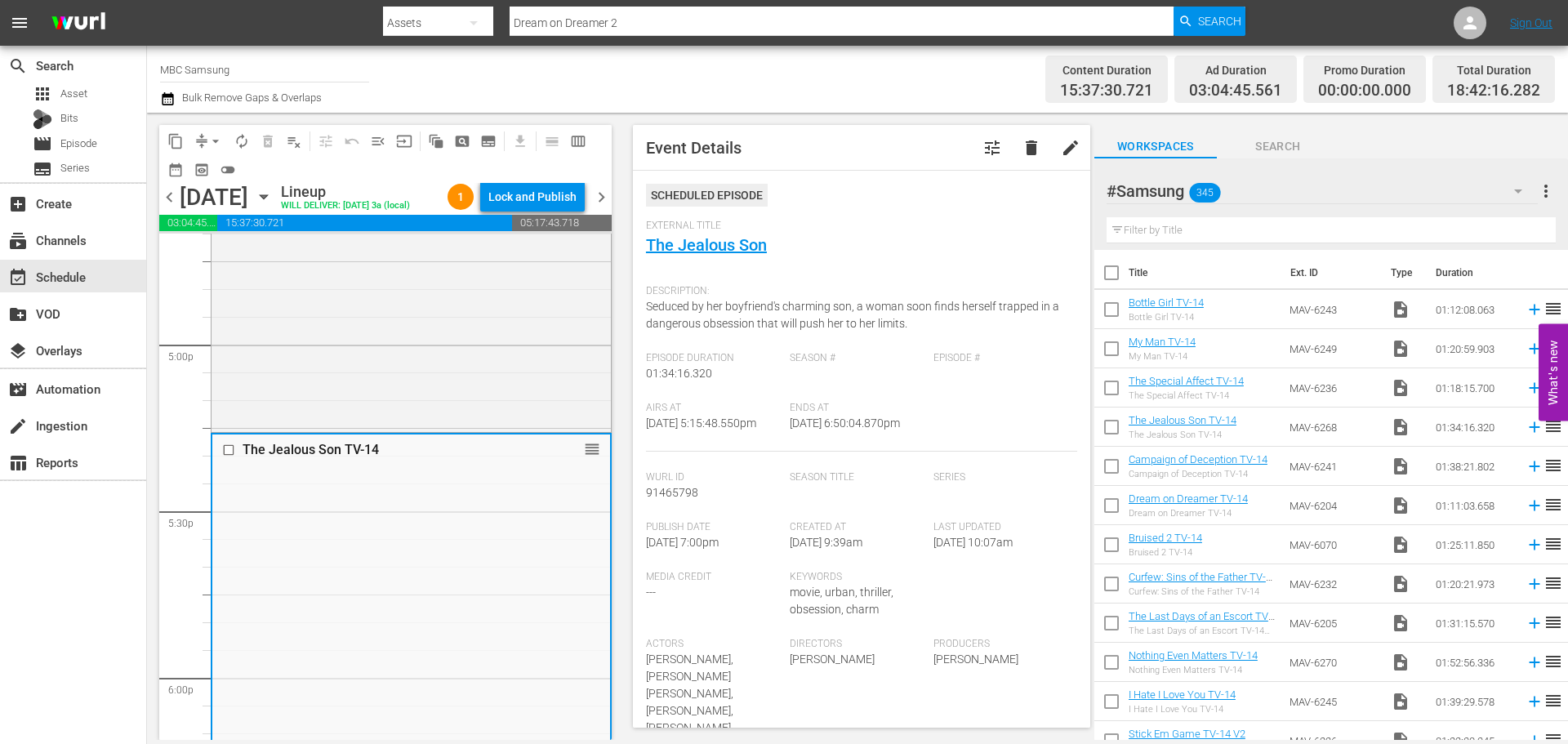
scroll to position [408, 0]
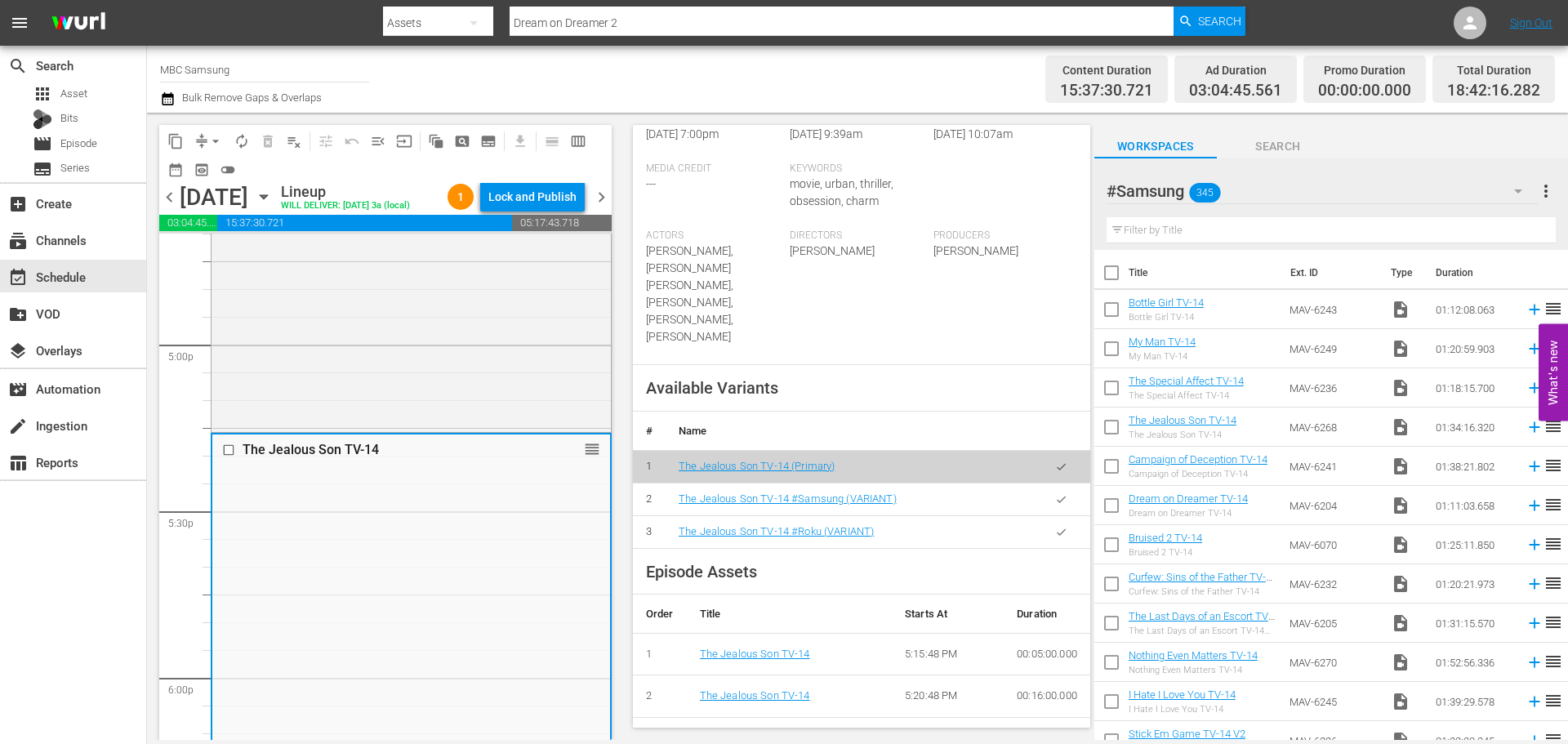
click at [1056, 493] on icon "button" at bounding box center [1062, 499] width 13 height 13
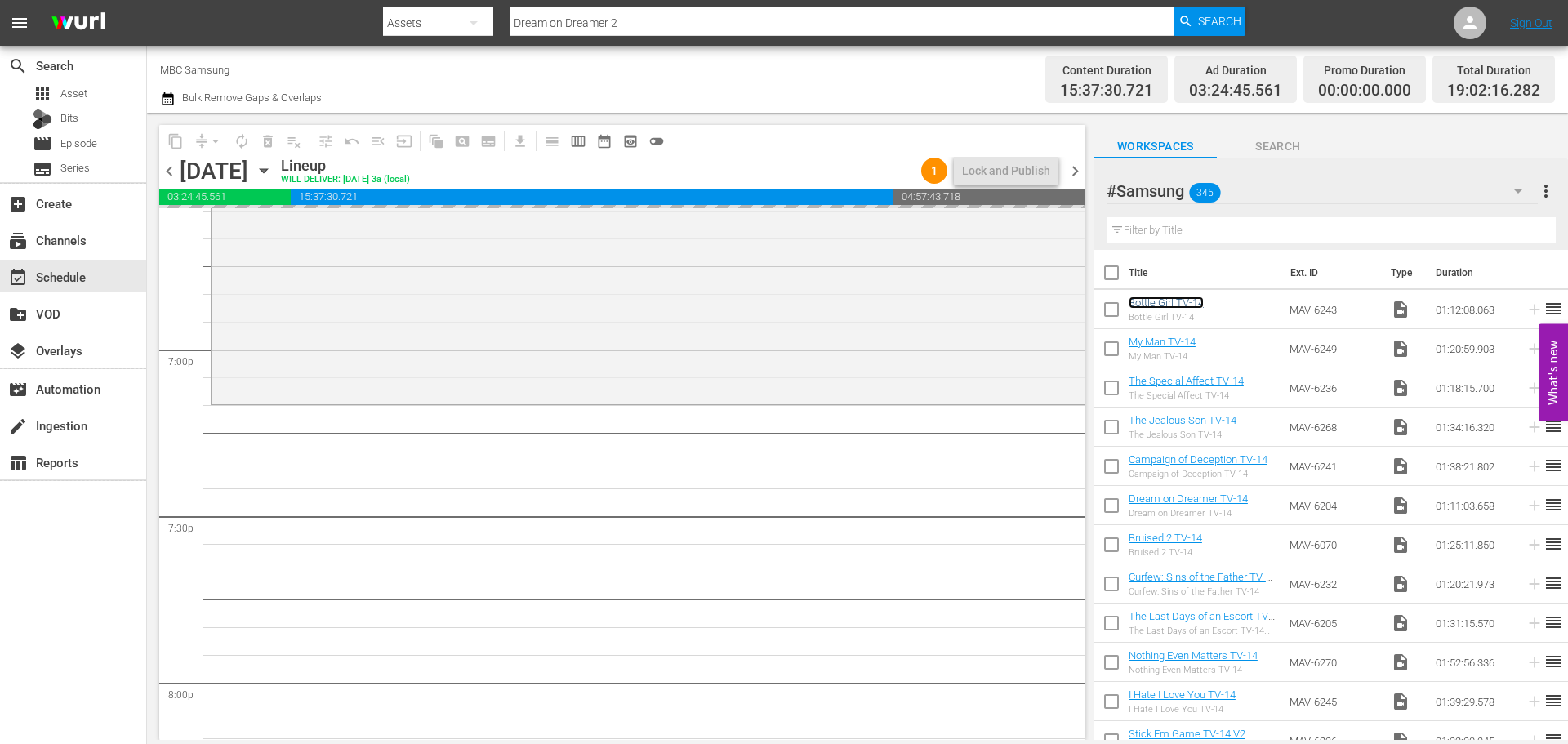
scroll to position [6206, 0]
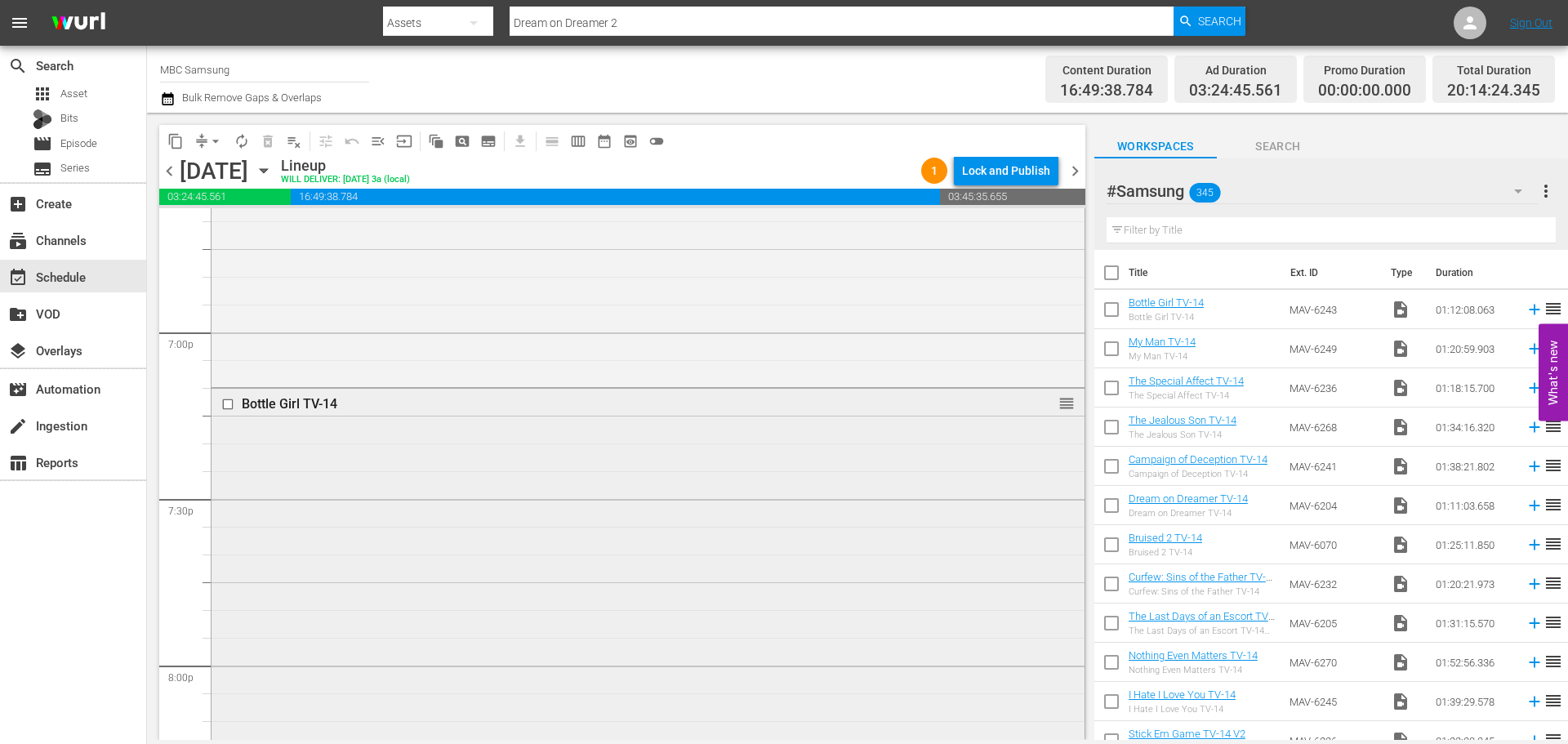
click at [561, 484] on div "Bottle Girl TV-14 reorder" at bounding box center [648, 587] width 873 height 396
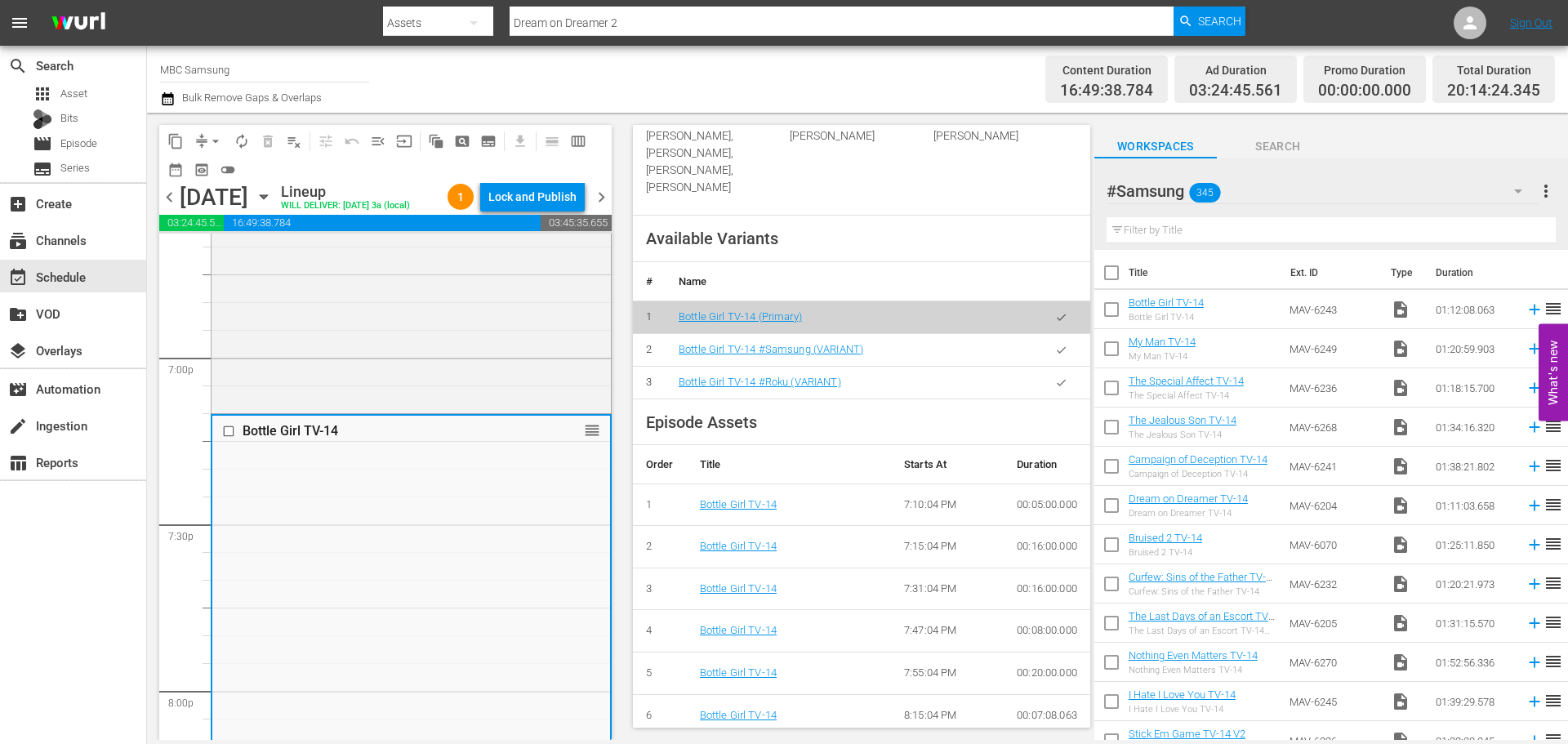
scroll to position [567, 0]
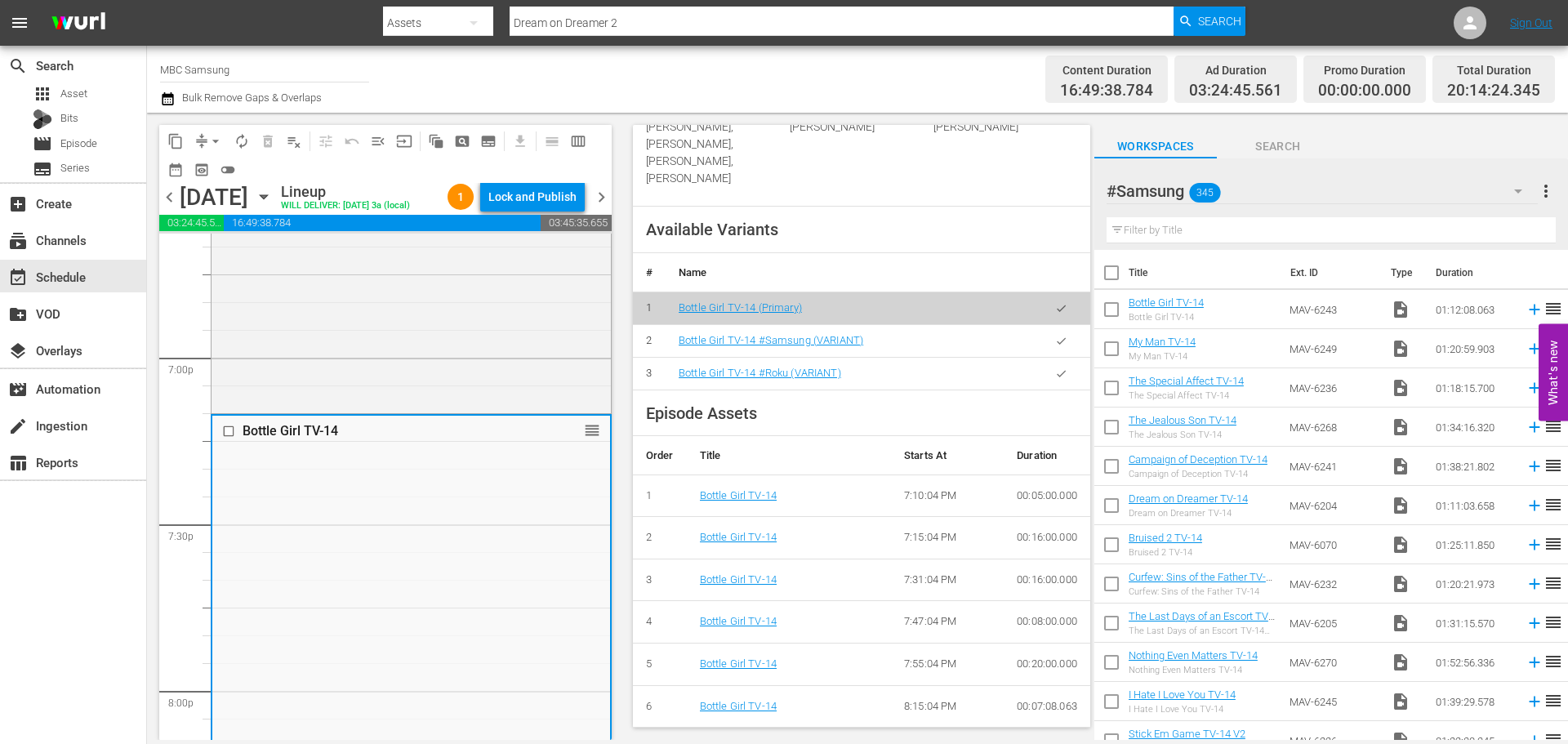
click at [1056, 340] on icon "button" at bounding box center [1062, 340] width 13 height 13
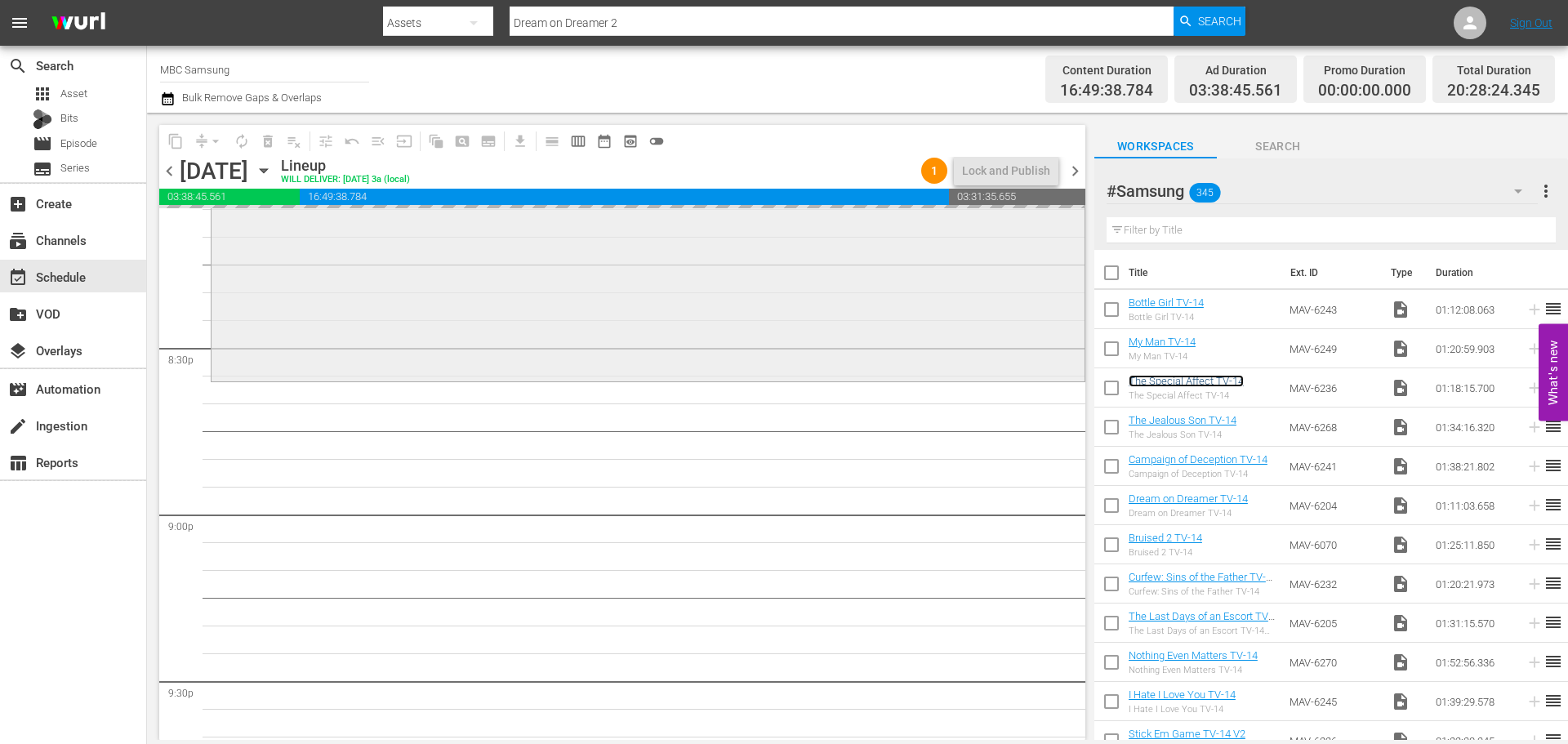
scroll to position [6696, 0]
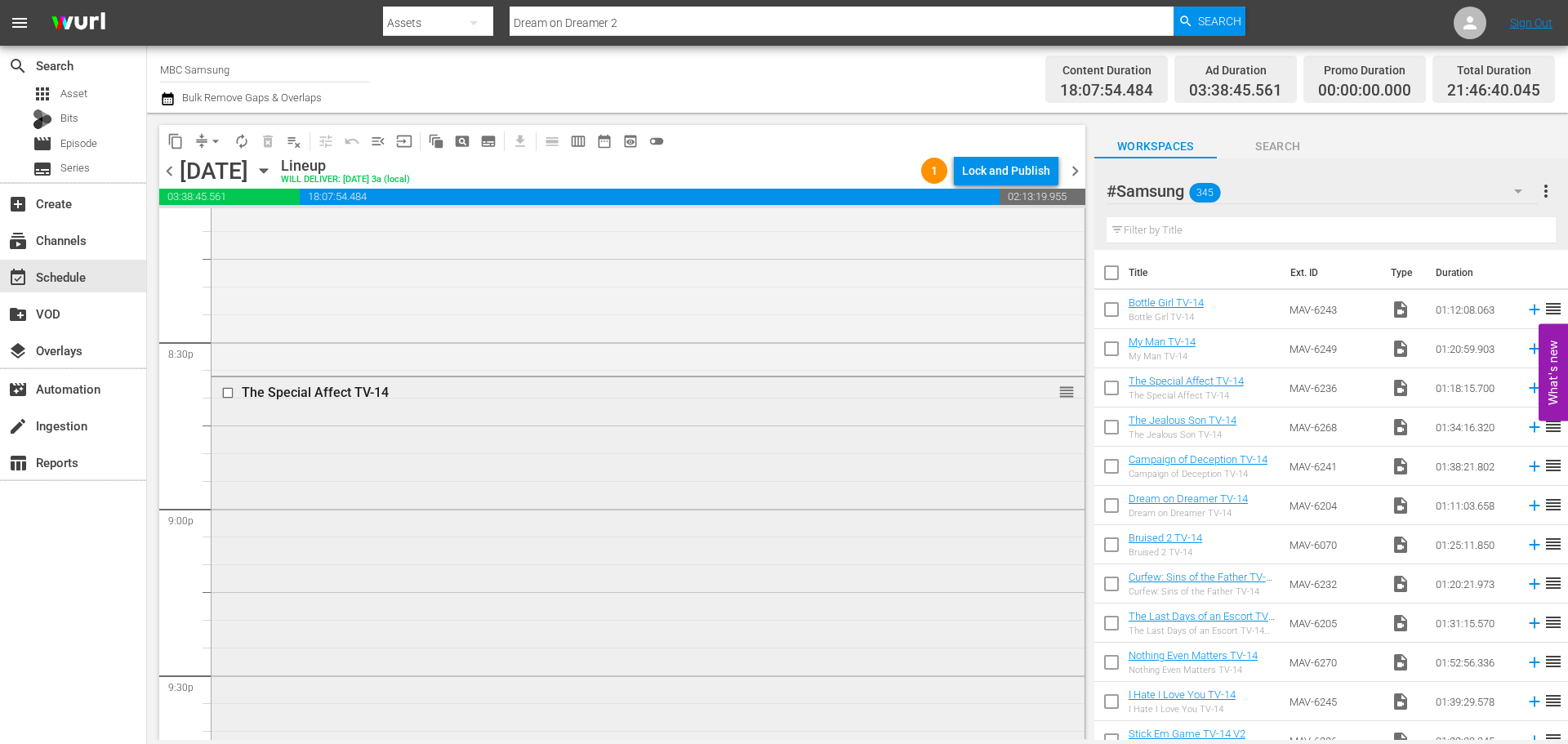
click at [581, 464] on div "The Special Affect TV-14 reorder" at bounding box center [648, 592] width 873 height 430
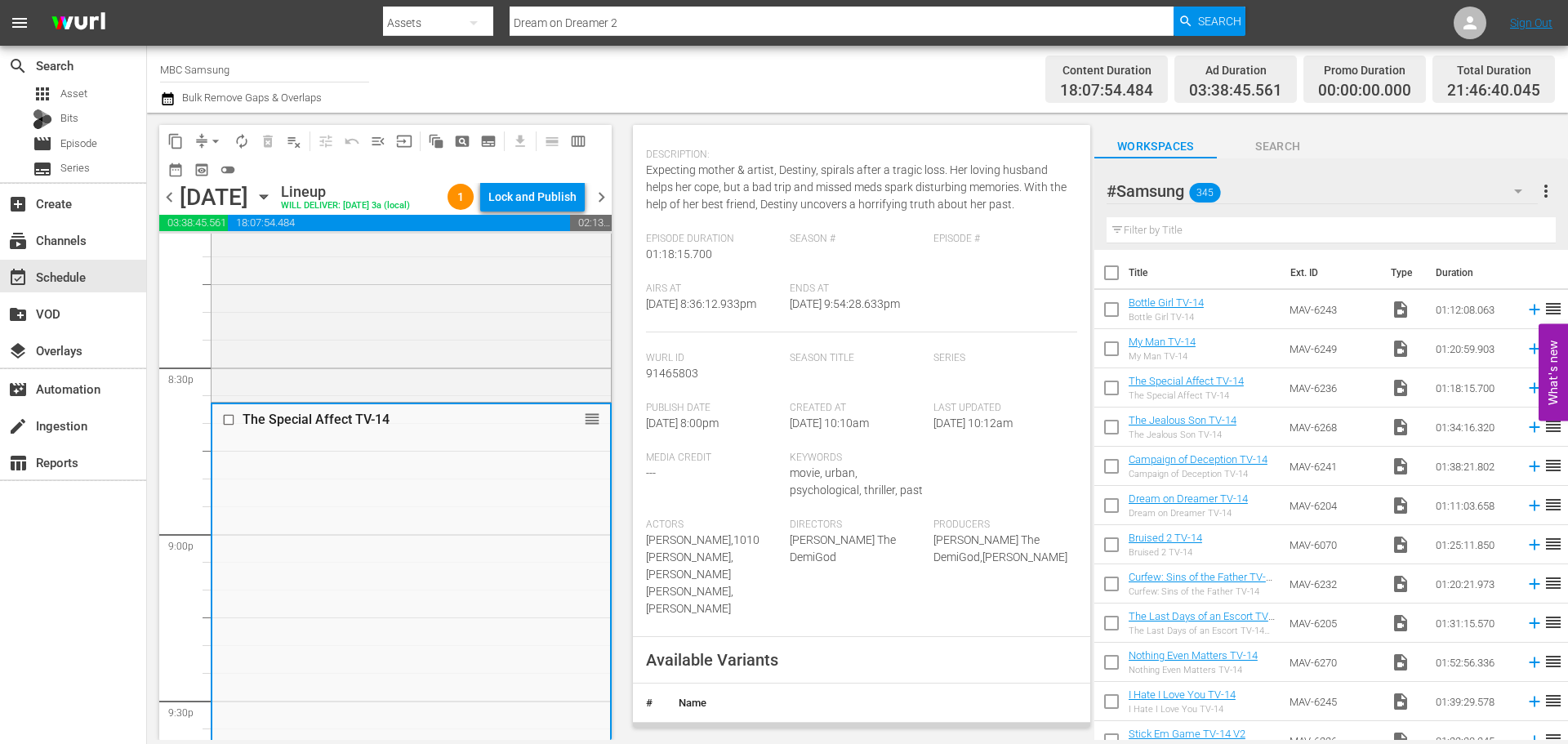
scroll to position [327, 0]
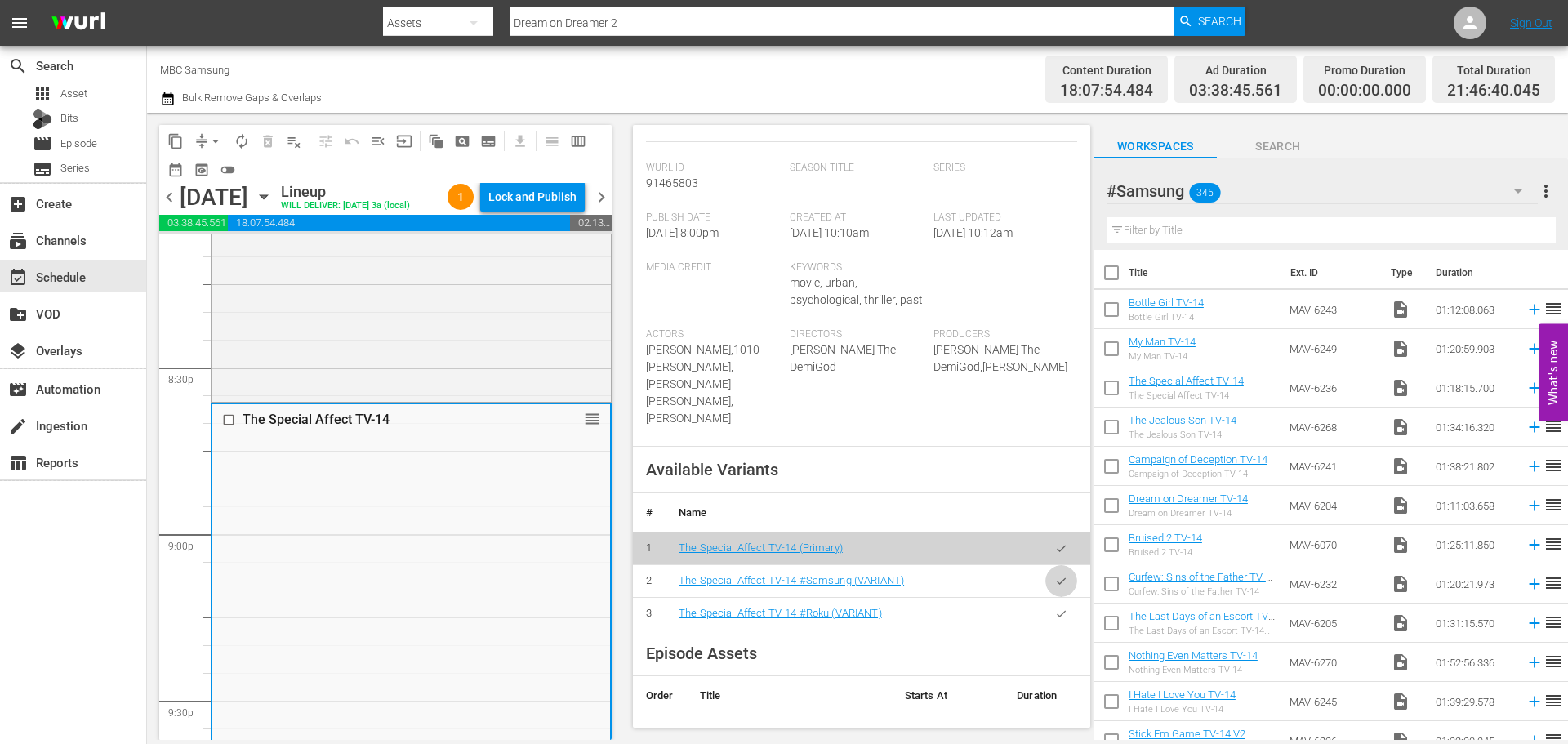
drag, startPoint x: 1042, startPoint y: 566, endPoint x: 1015, endPoint y: 520, distance: 53.3
click at [1056, 575] on icon "button" at bounding box center [1062, 581] width 13 height 13
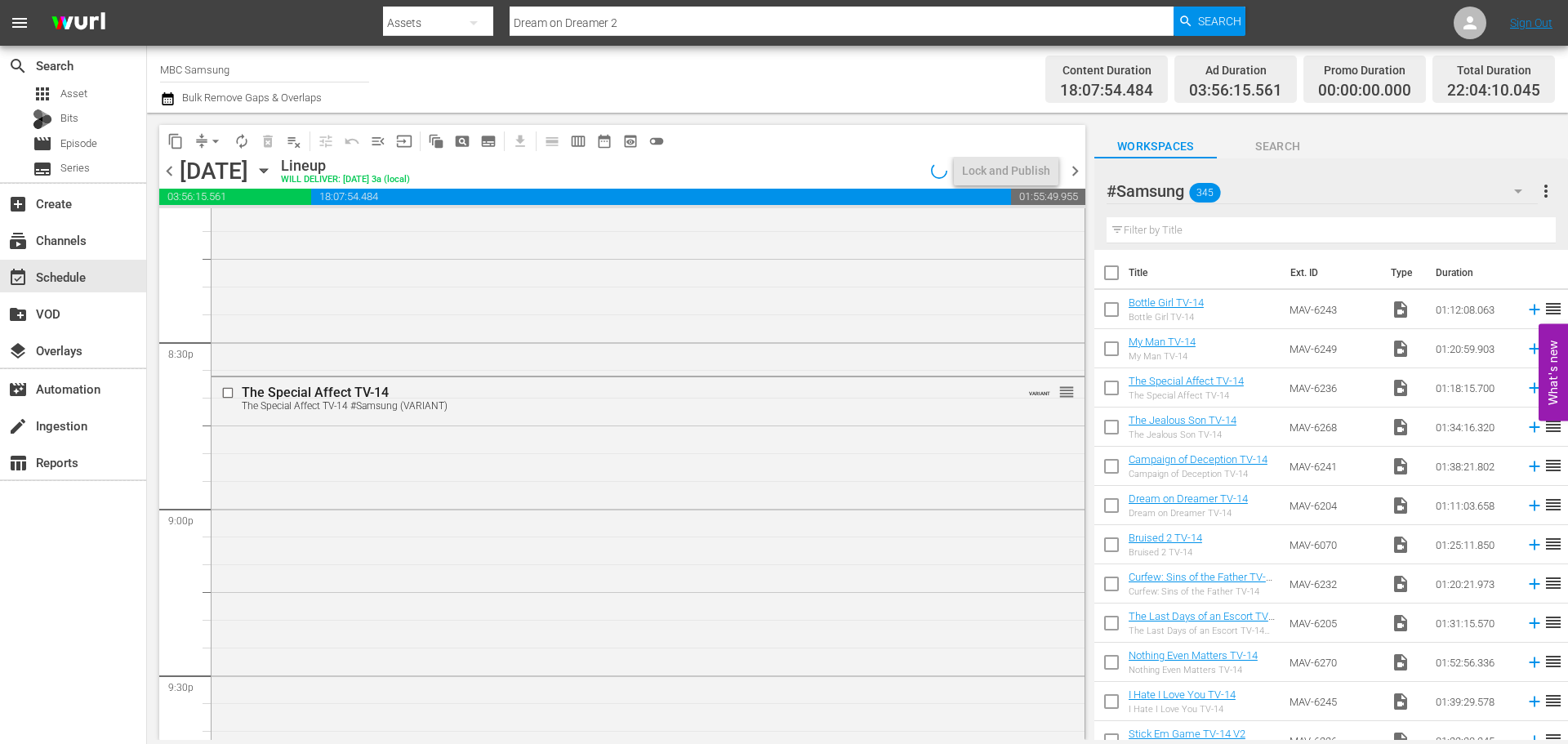
scroll to position [7104, 0]
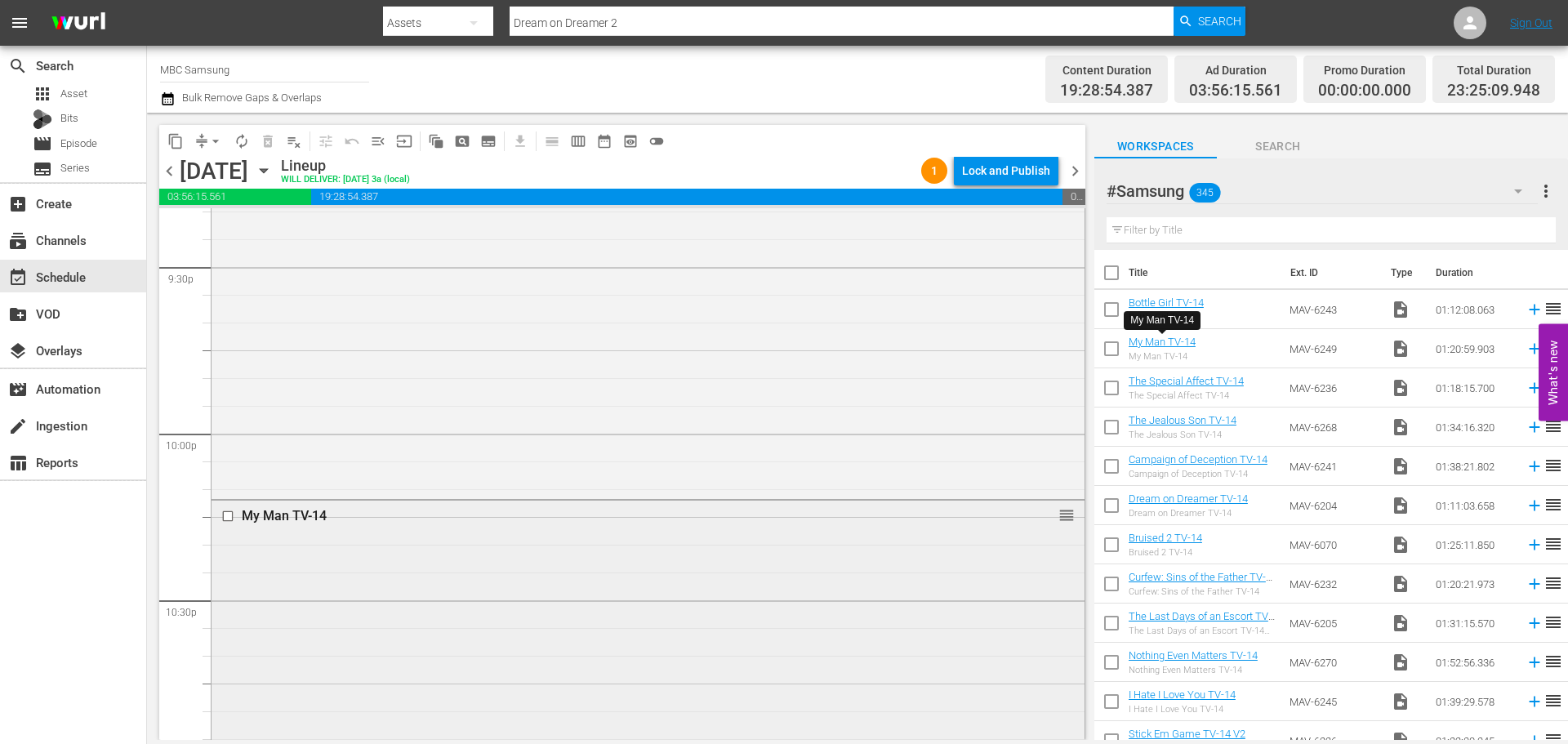
click at [483, 578] on div "My Man TV-14 reorder" at bounding box center [648, 723] width 873 height 445
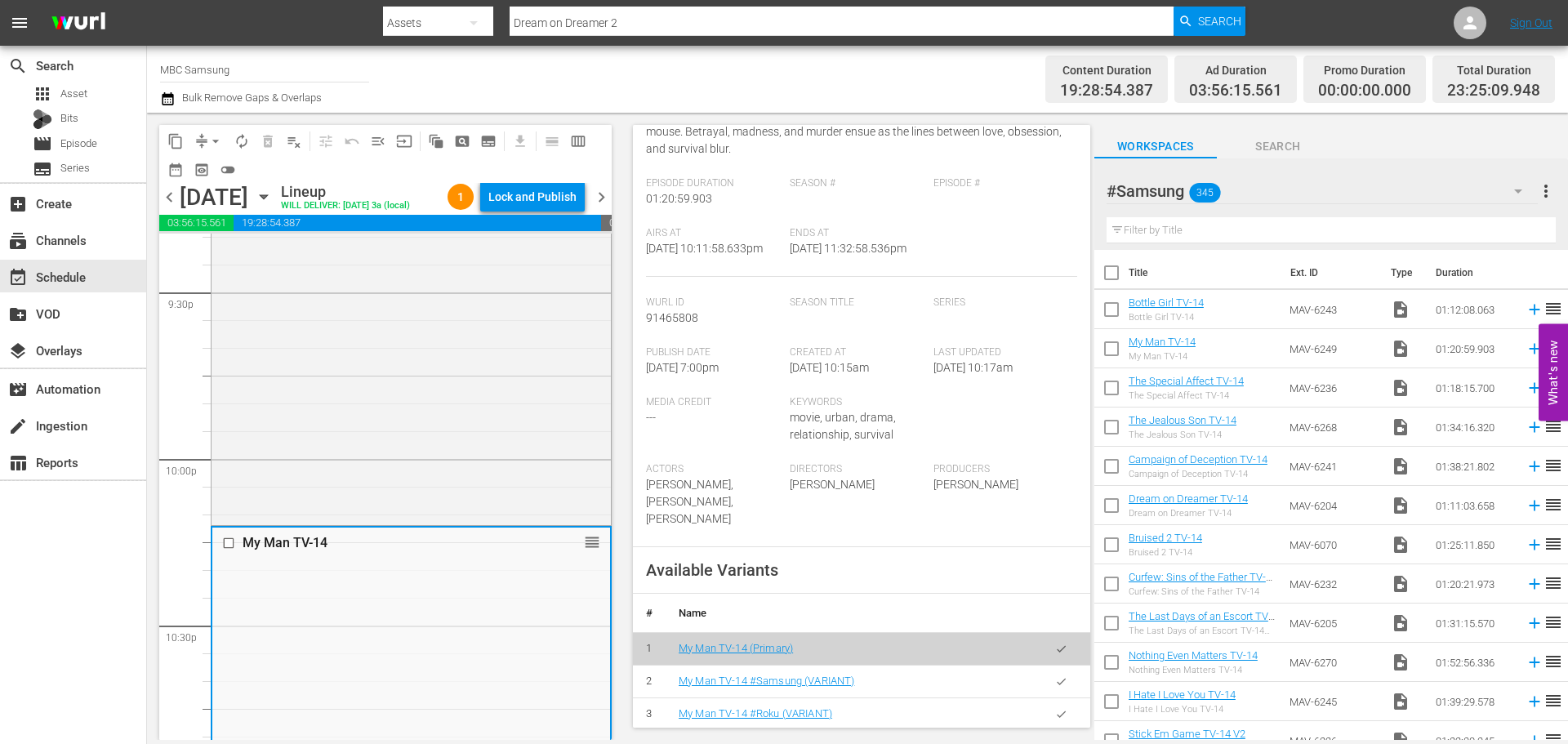
scroll to position [408, 0]
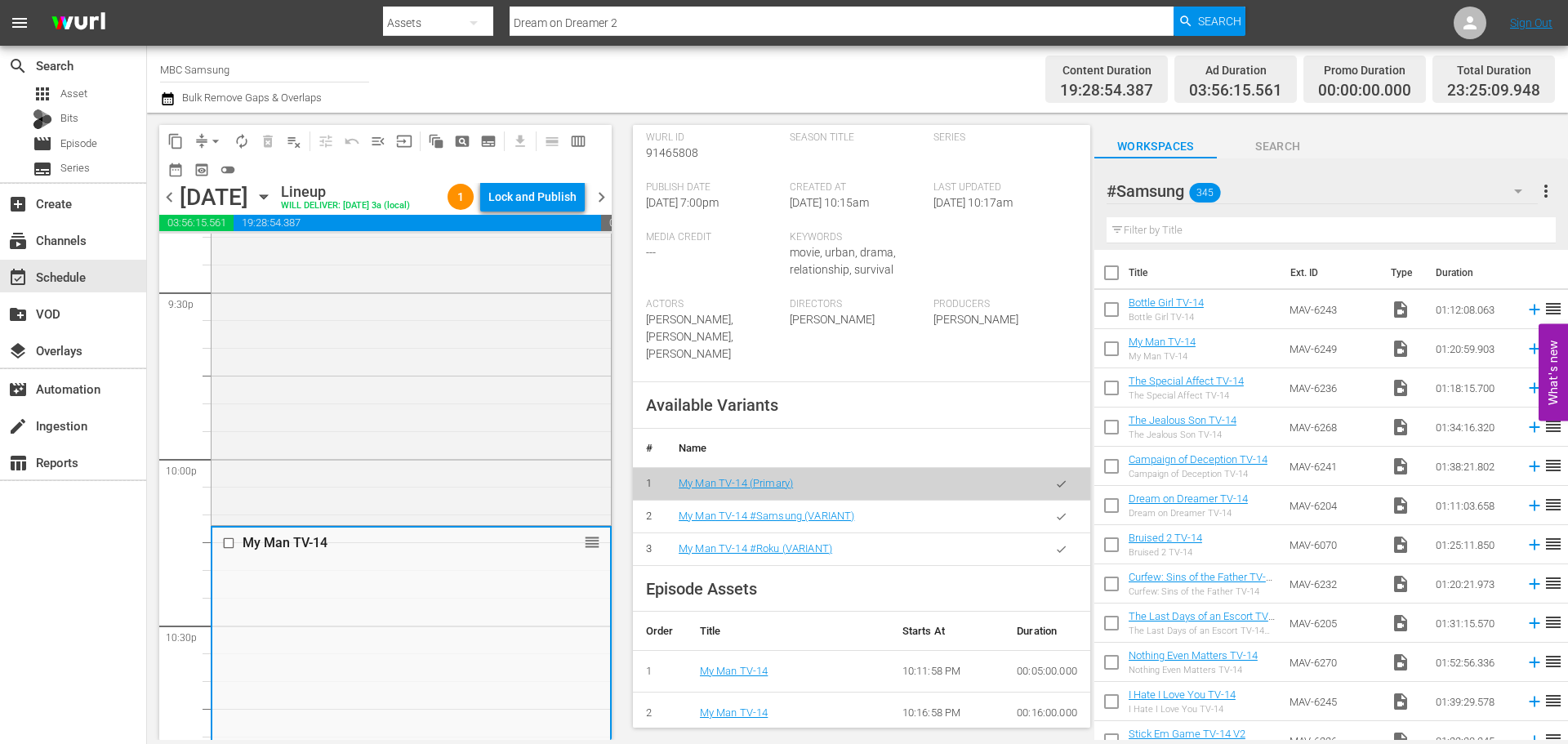
click at [1056, 523] on icon "button" at bounding box center [1062, 516] width 13 height 13
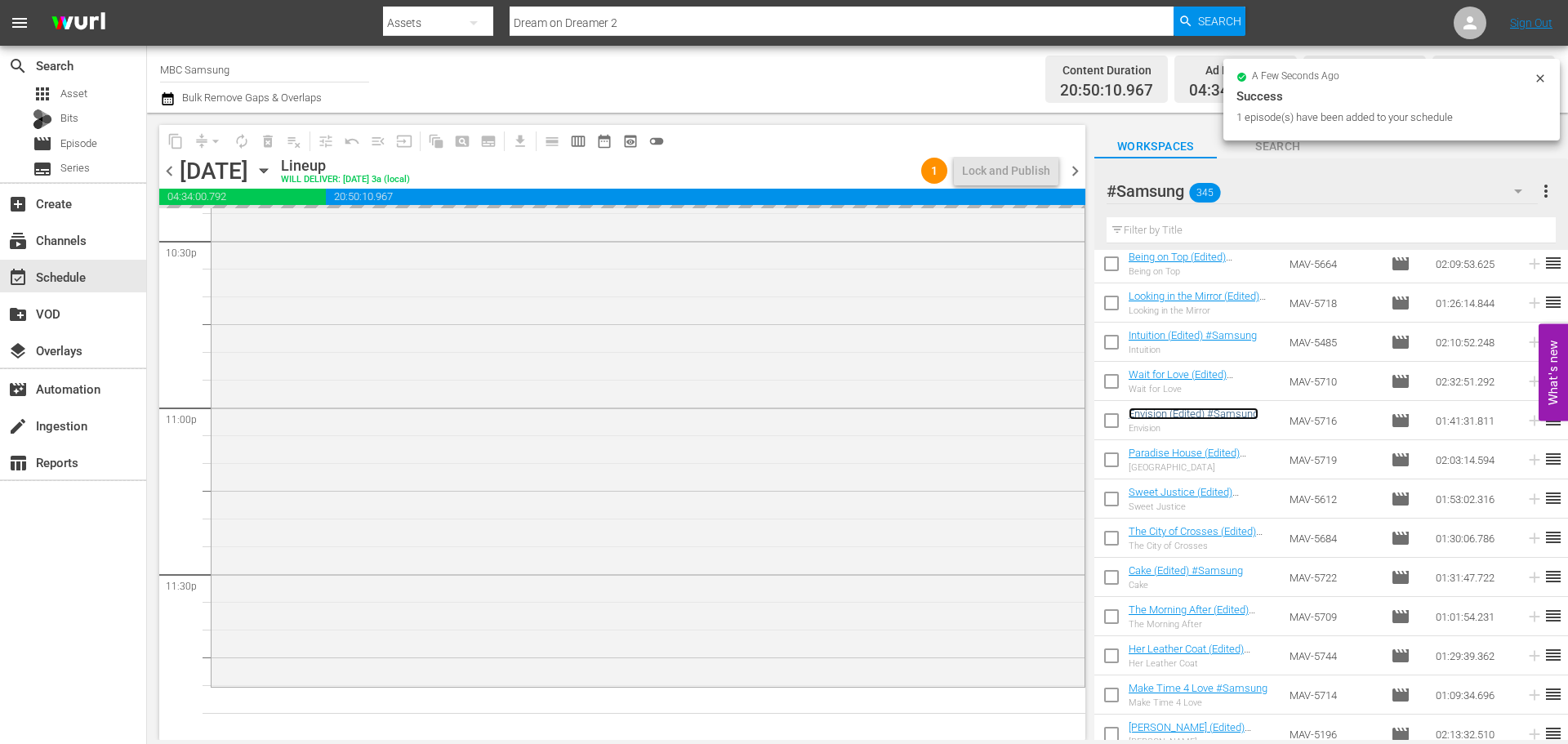
scroll to position [7464, 0]
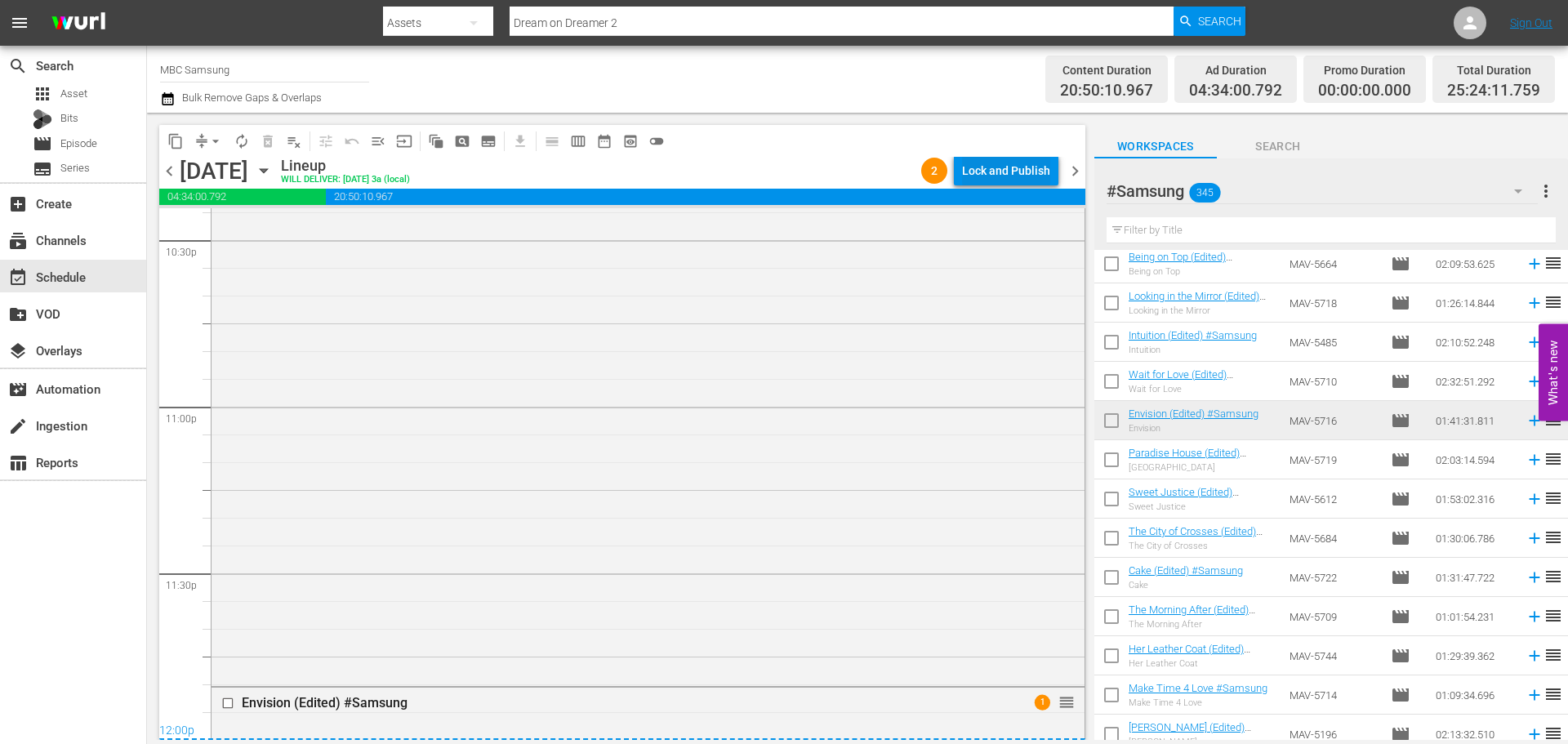
click at [982, 177] on div "Lock and Publish" at bounding box center [1006, 171] width 88 height 29
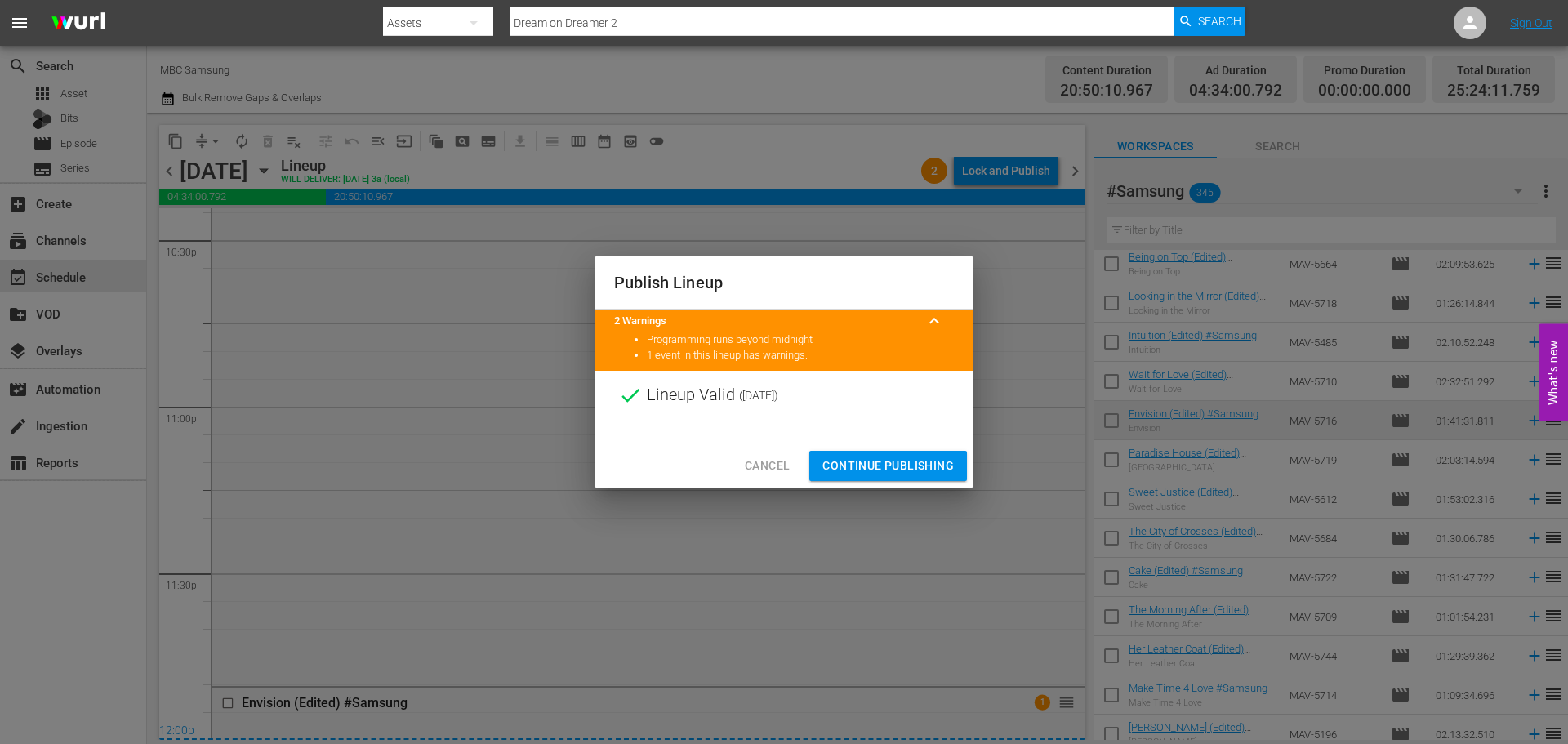
click at [869, 463] on span "Continue Publishing" at bounding box center [889, 466] width 132 height 20
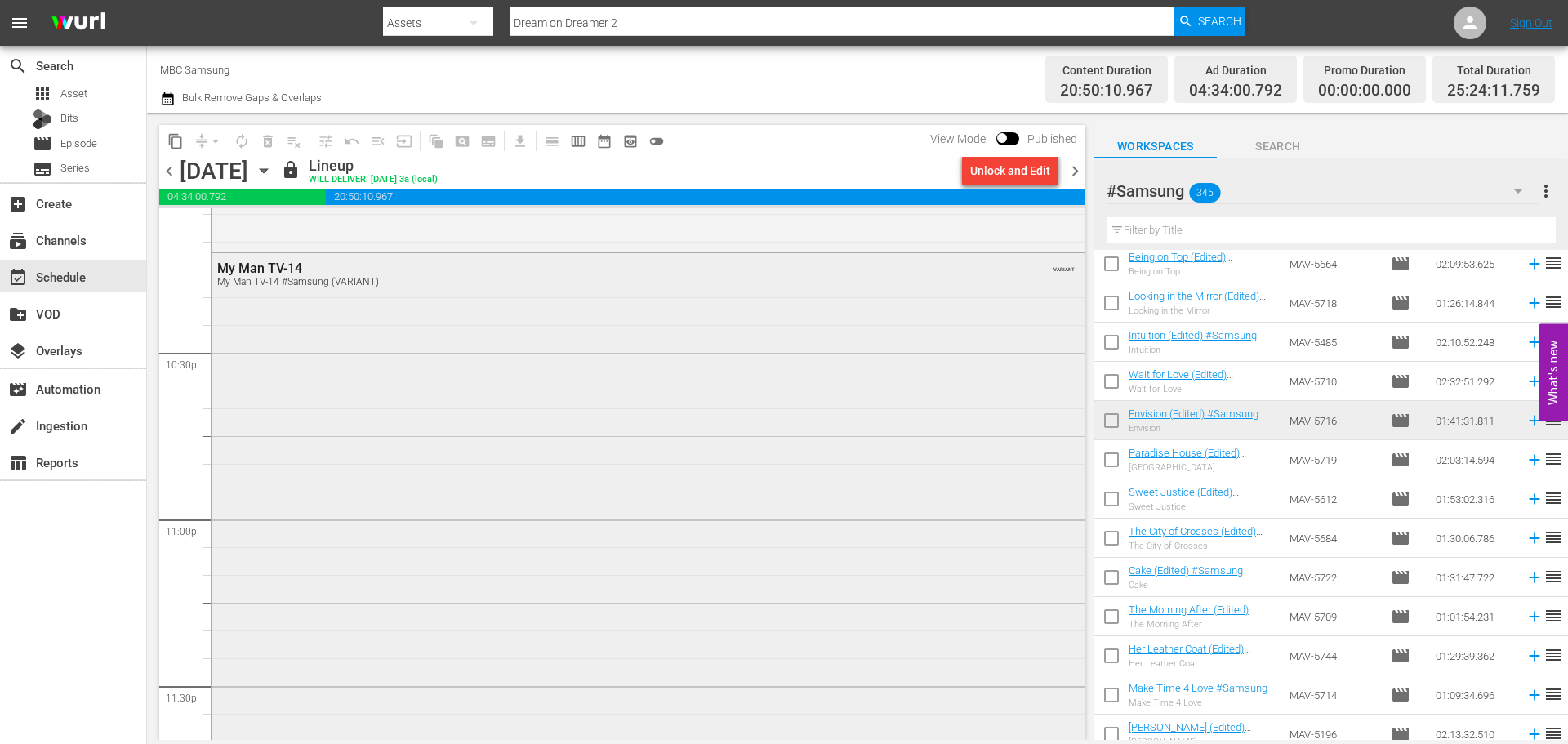
scroll to position [7676, 0]
click at [1074, 173] on span "chevron_right" at bounding box center [1075, 171] width 20 height 20
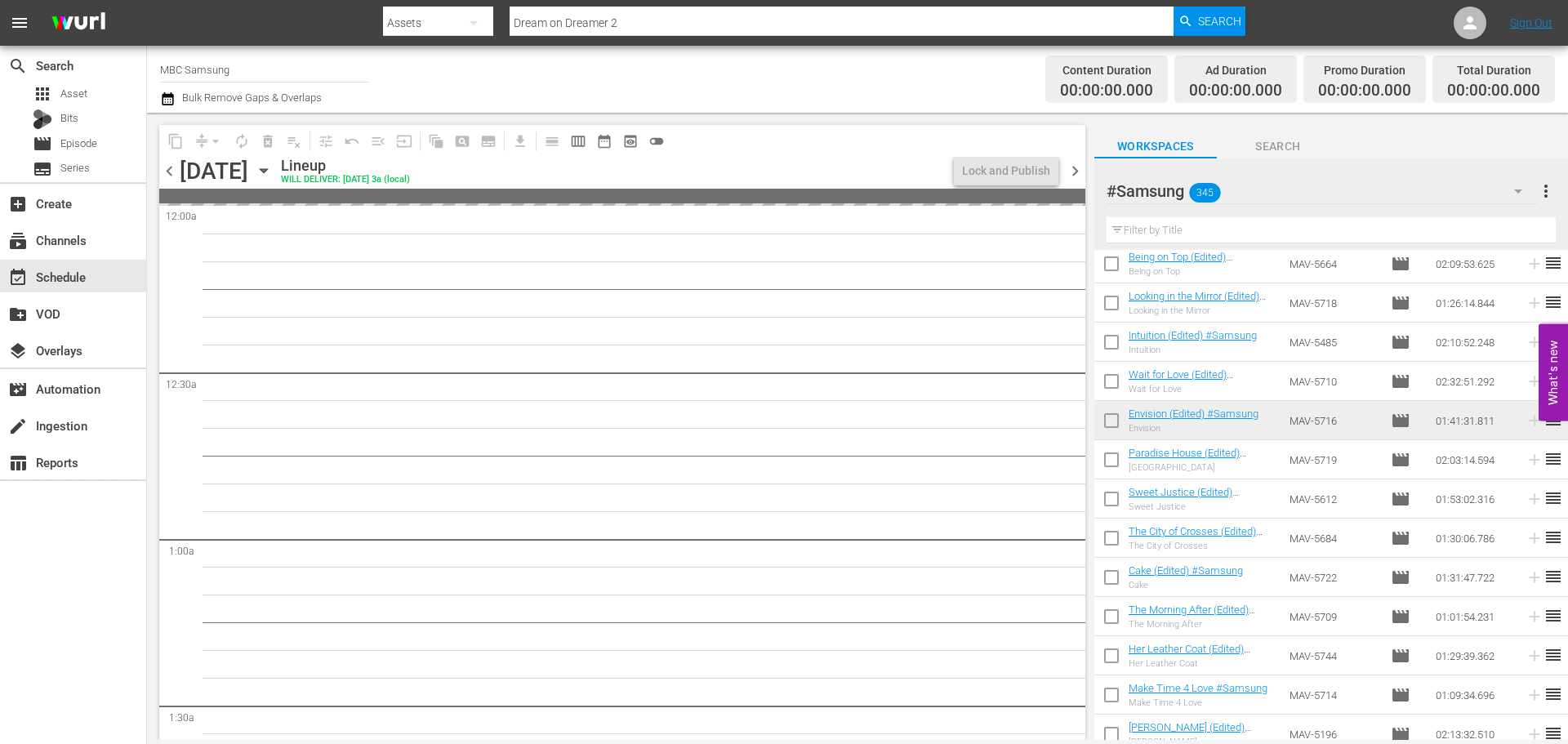
drag, startPoint x: 174, startPoint y: 177, endPoint x: 1087, endPoint y: 162, distance: 913.1
click at [174, 176] on span "chevron_left" at bounding box center [169, 171] width 20 height 20
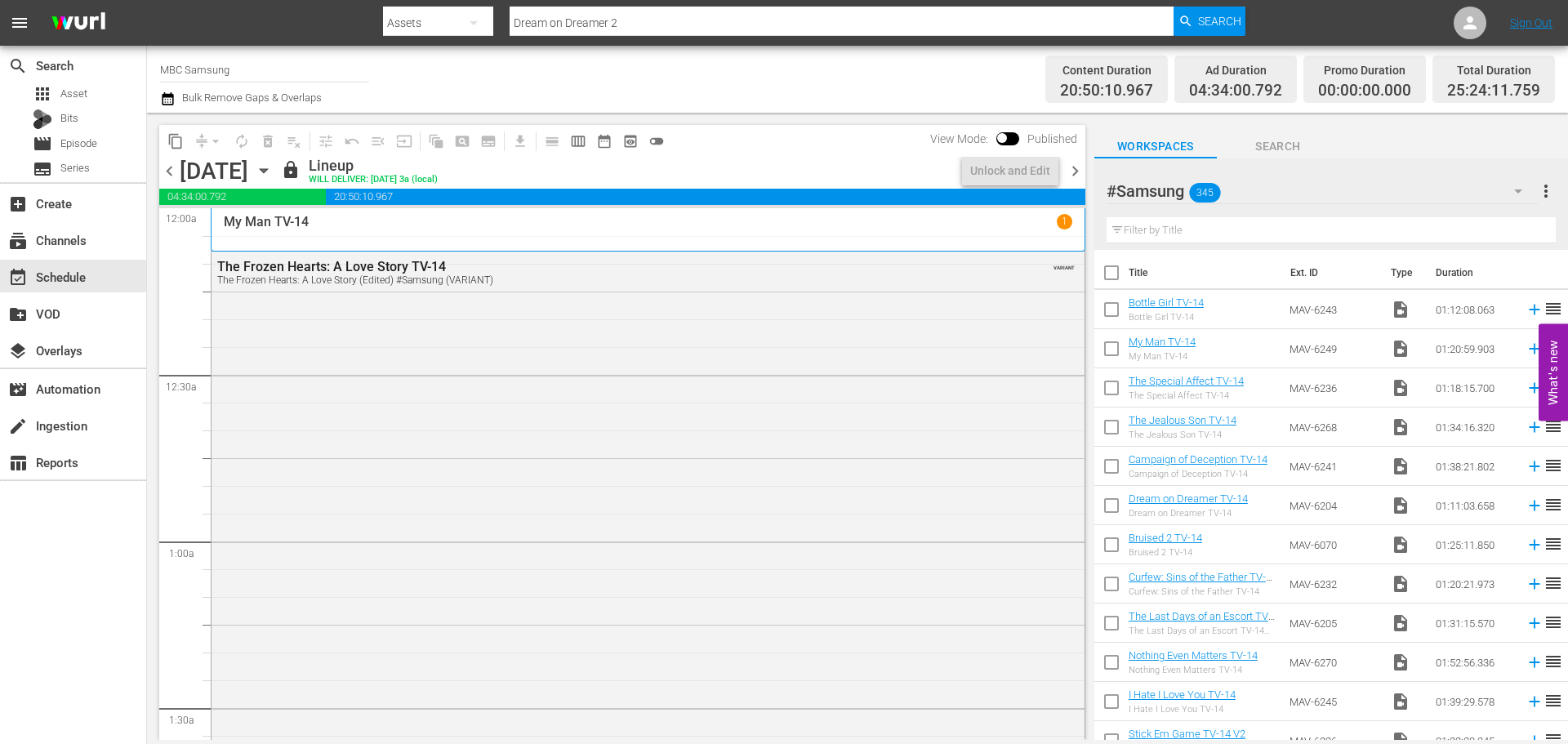
click at [1082, 173] on span "chevron_right" at bounding box center [1075, 171] width 20 height 20
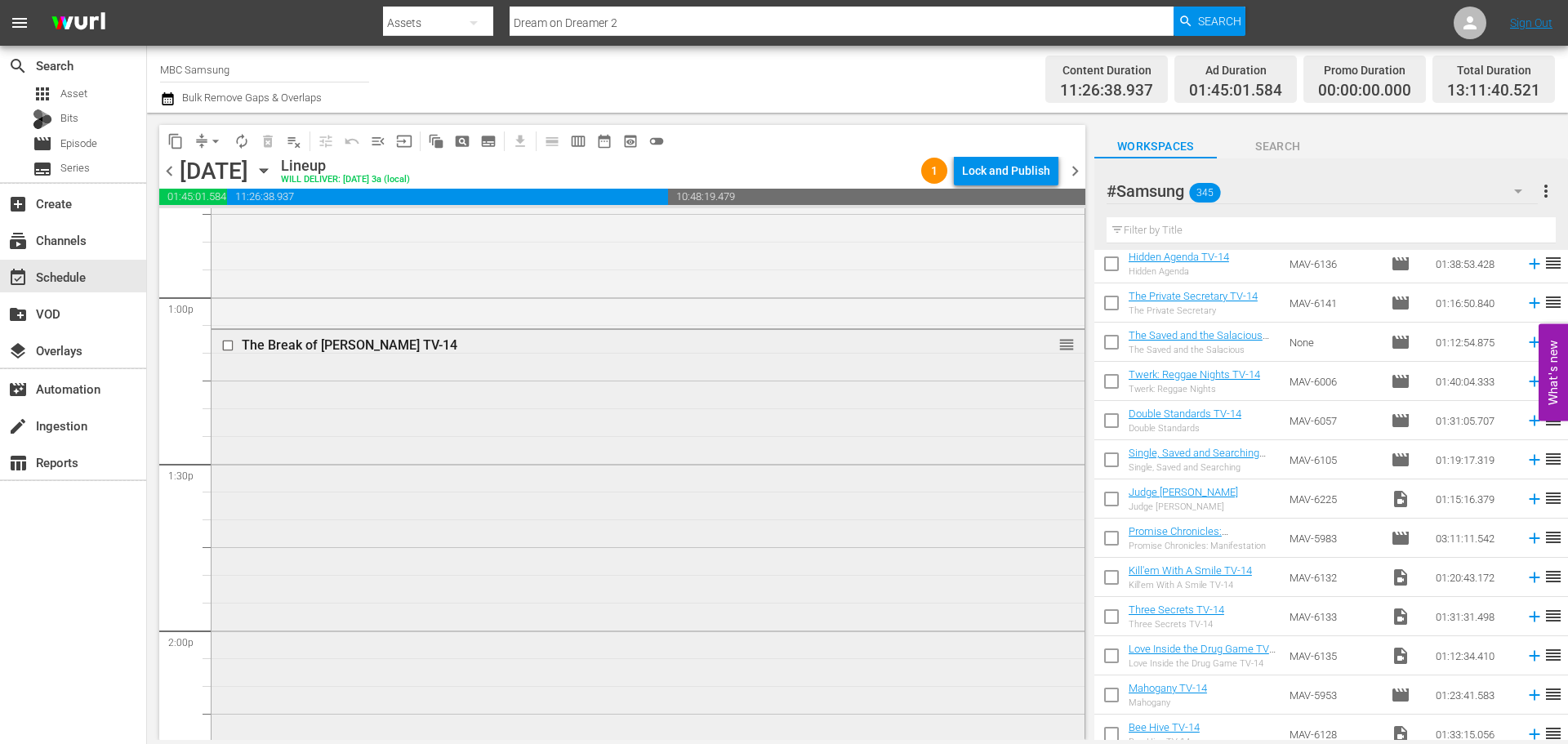
scroll to position [4328, 0]
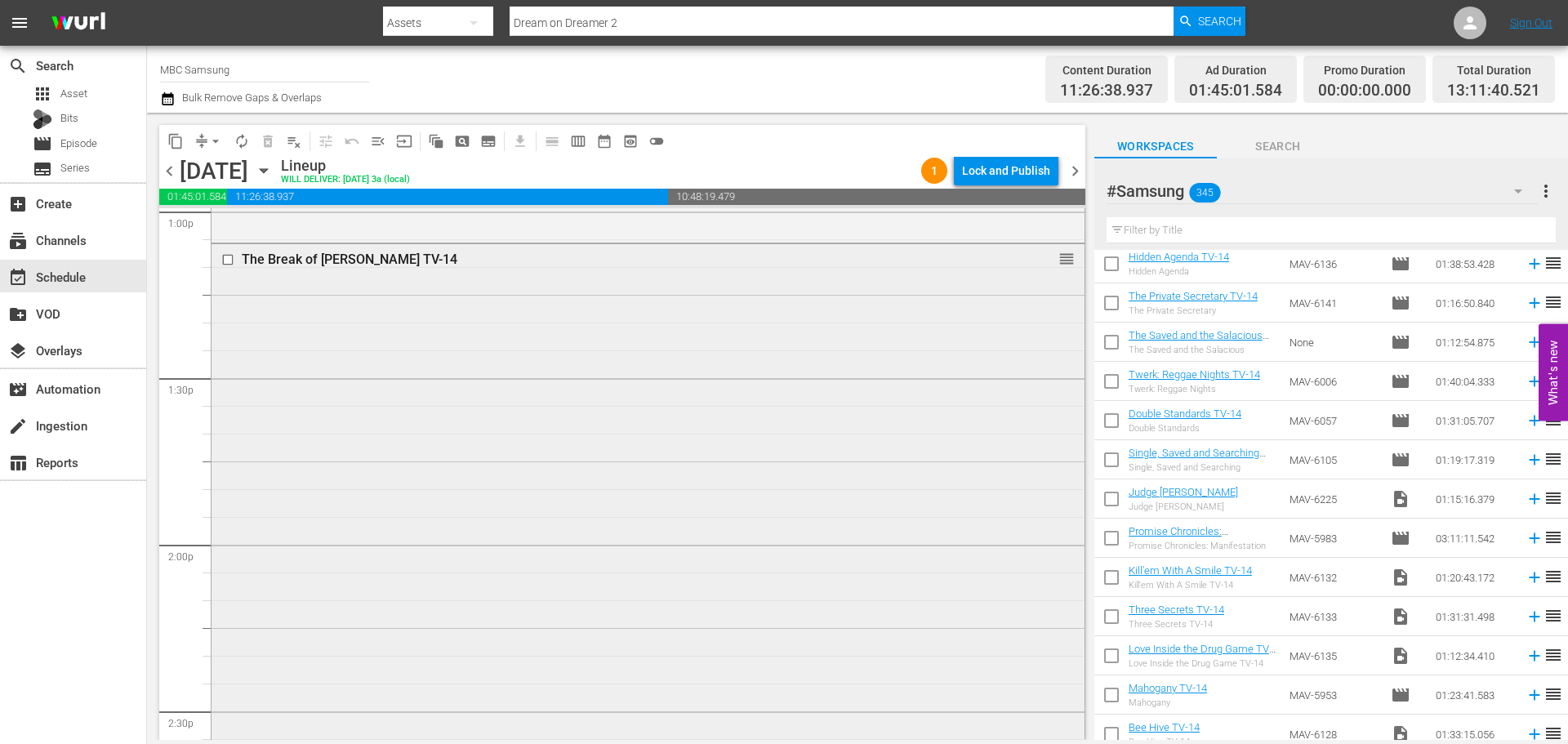
click at [645, 361] on div "The Break of Dawn TV-14 reorder" at bounding box center [648, 514] width 873 height 539
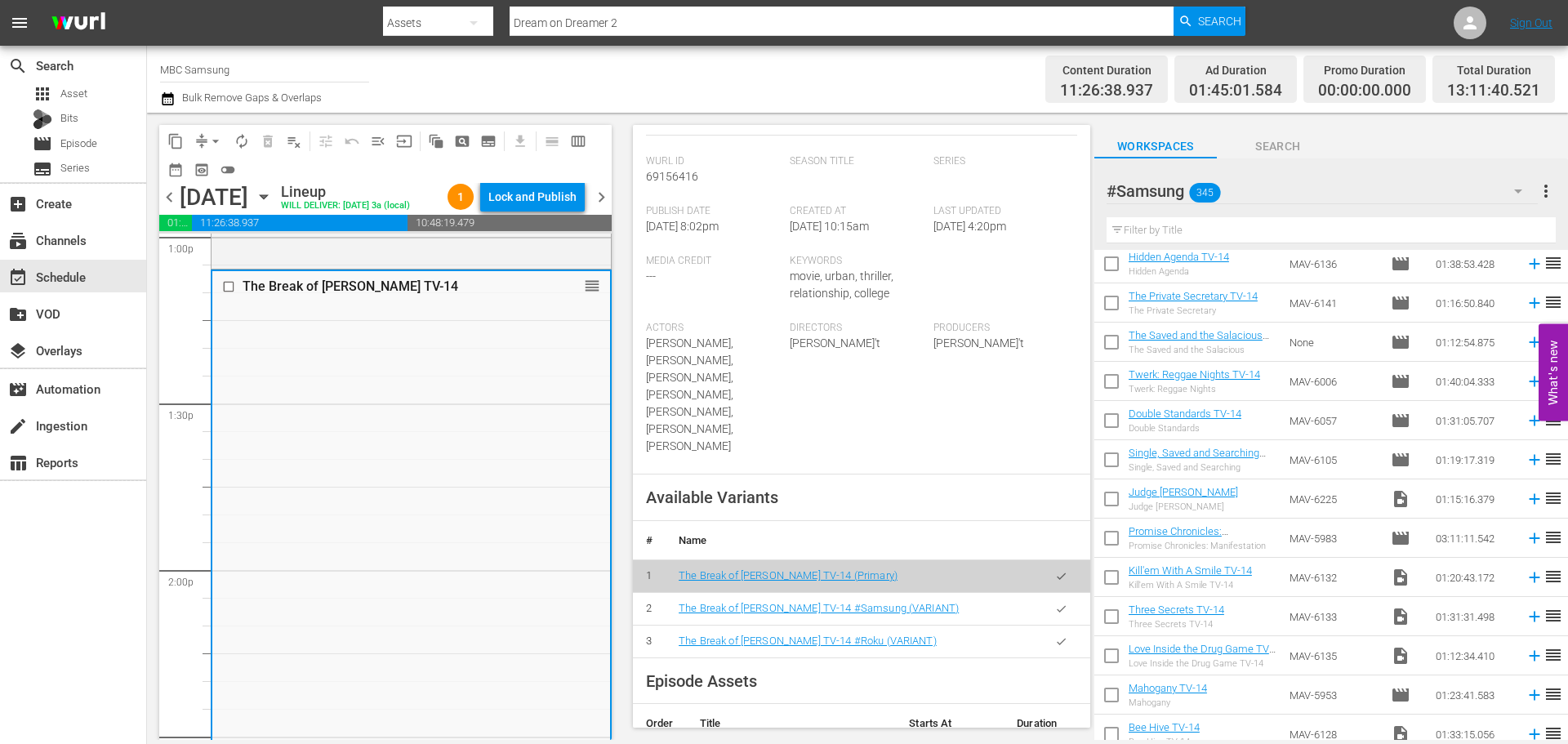
scroll to position [653, 0]
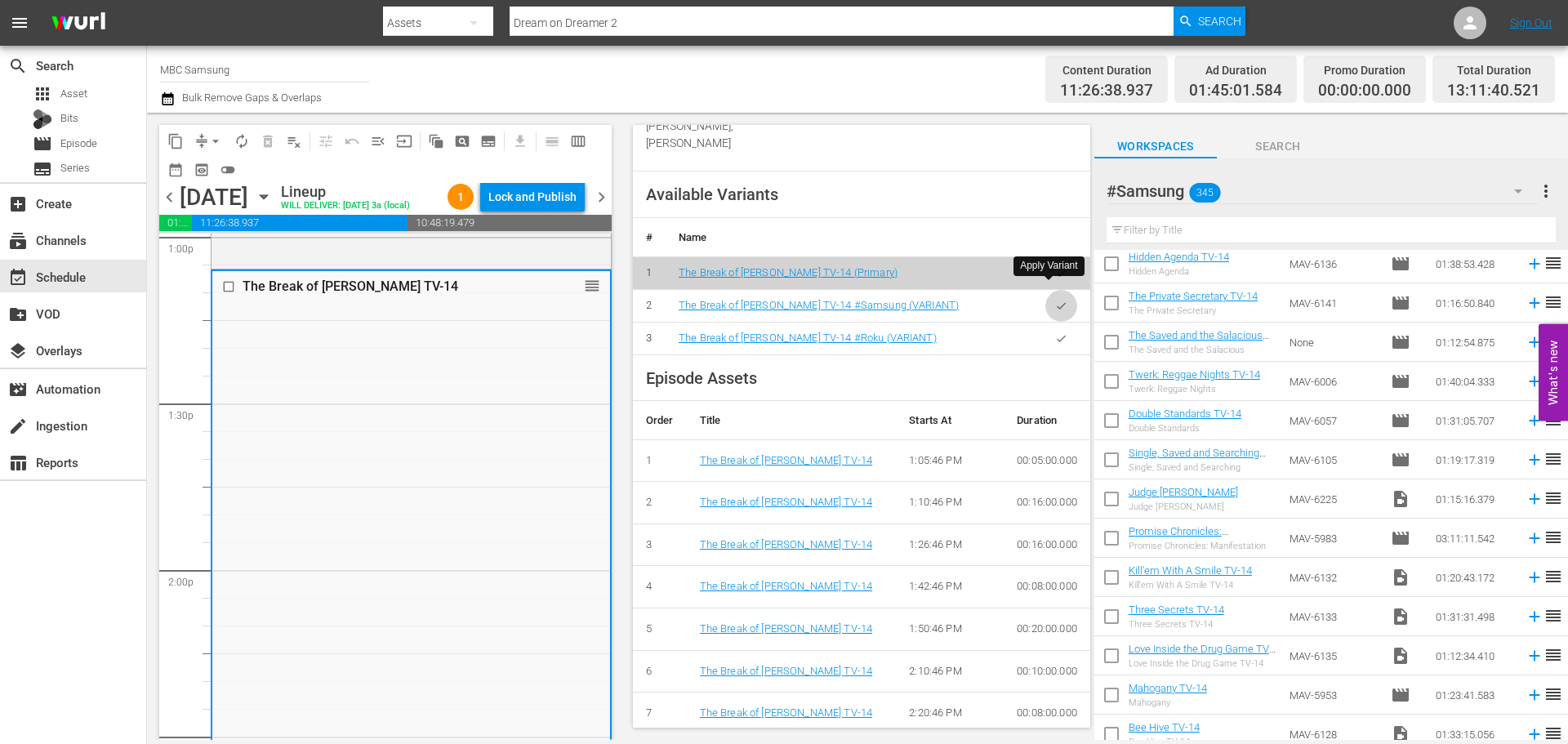
click at [1046, 298] on button "button" at bounding box center [1062, 306] width 32 height 32
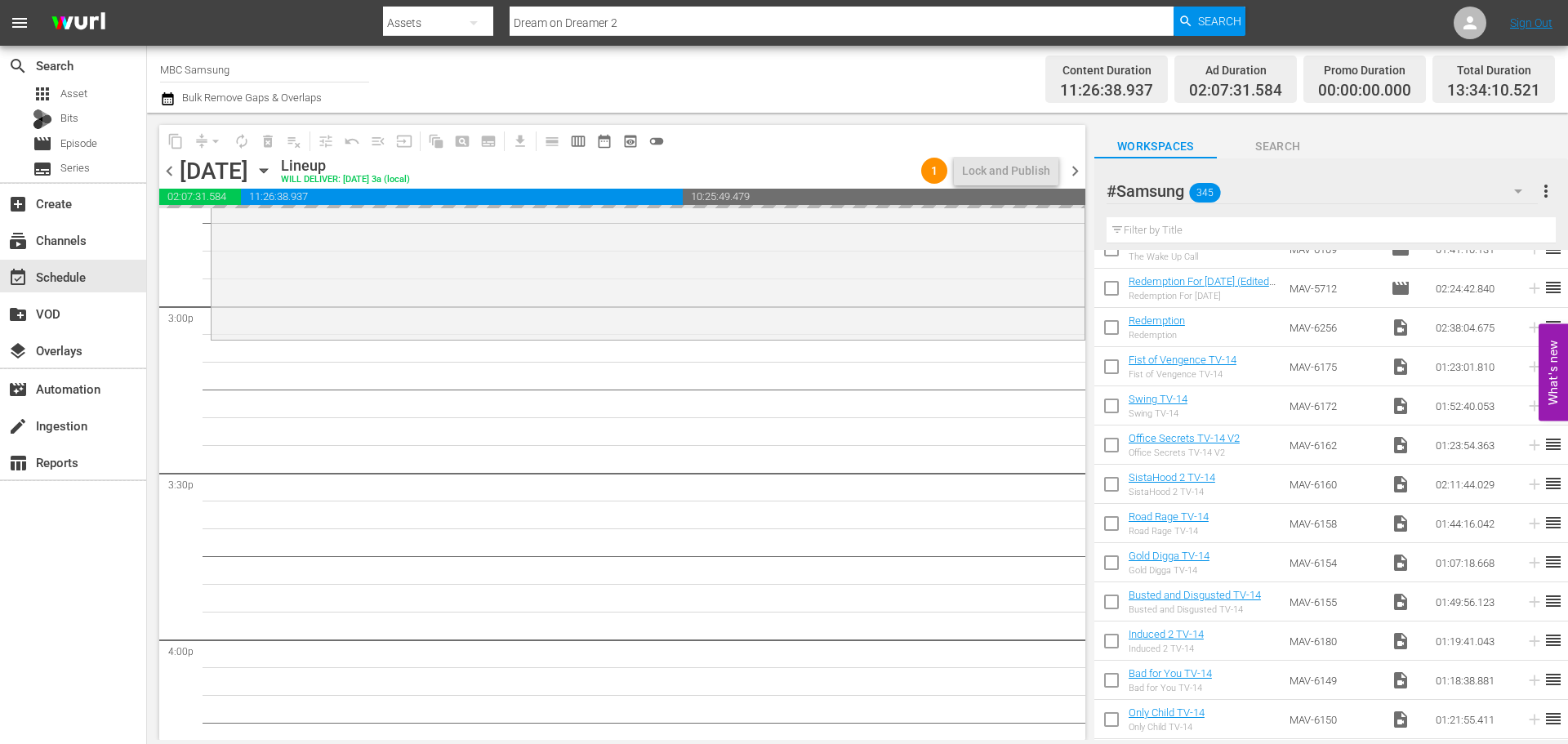
scroll to position [1470, 0]
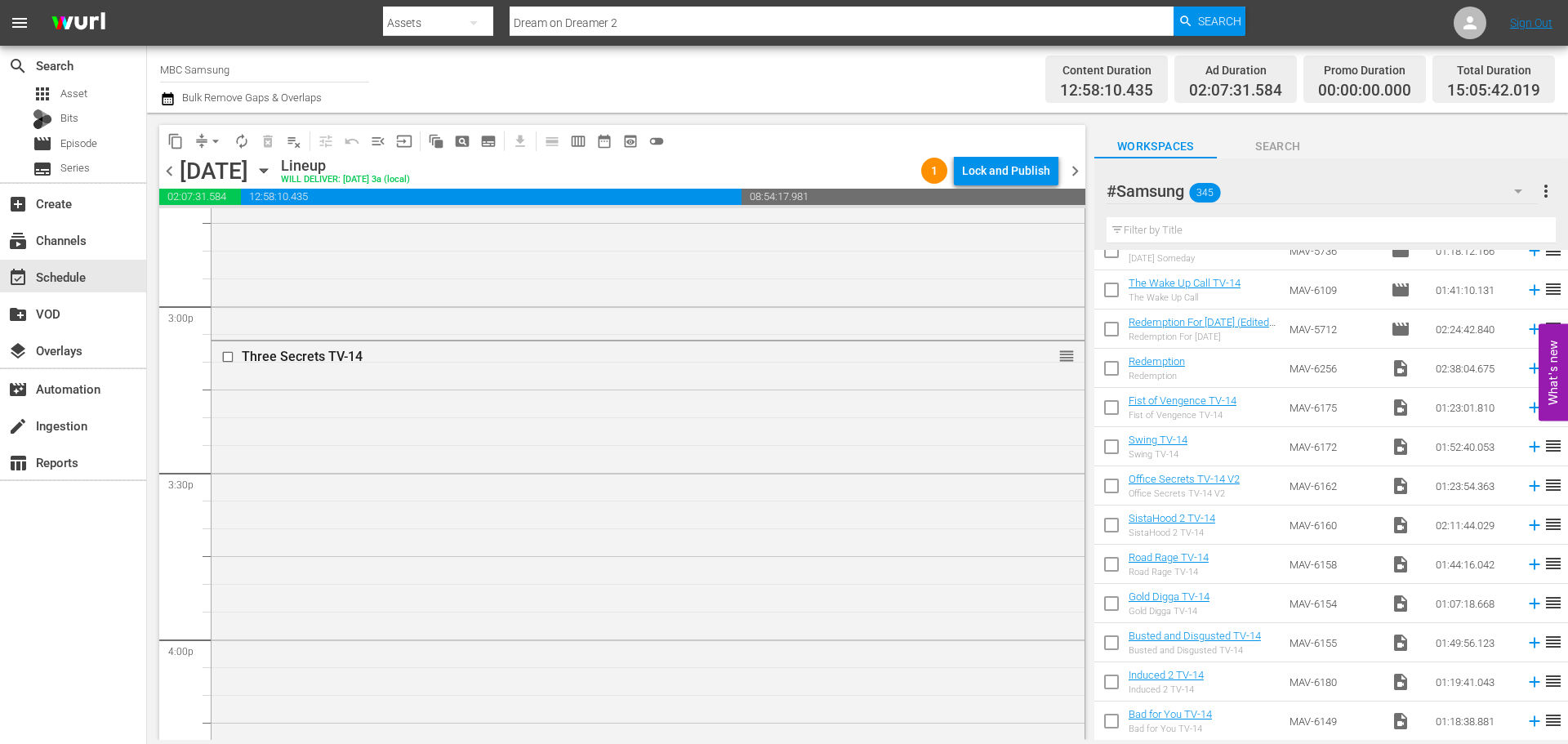
click at [682, 484] on div "Three Secrets TV-14 reorder" at bounding box center [648, 593] width 873 height 503
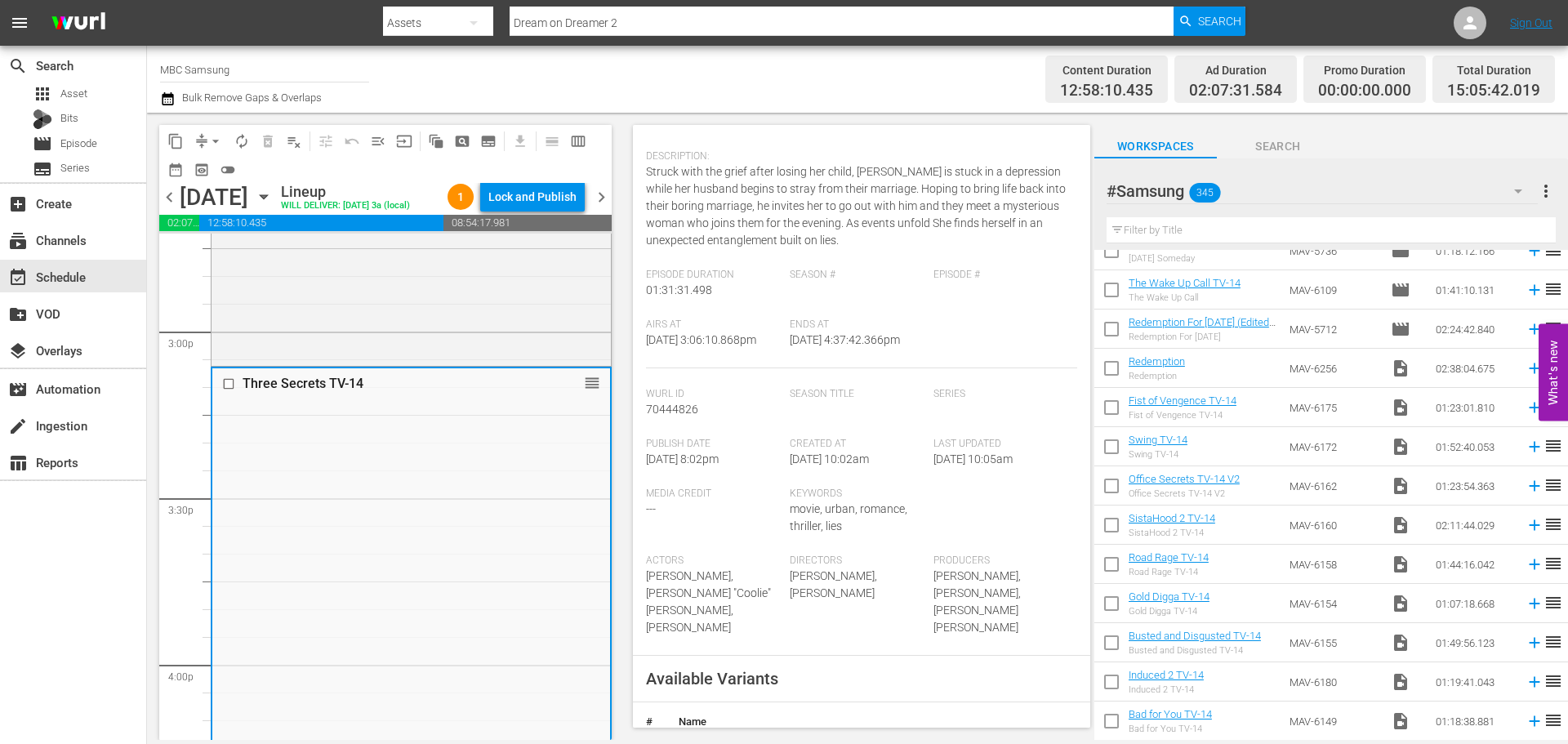
scroll to position [327, 0]
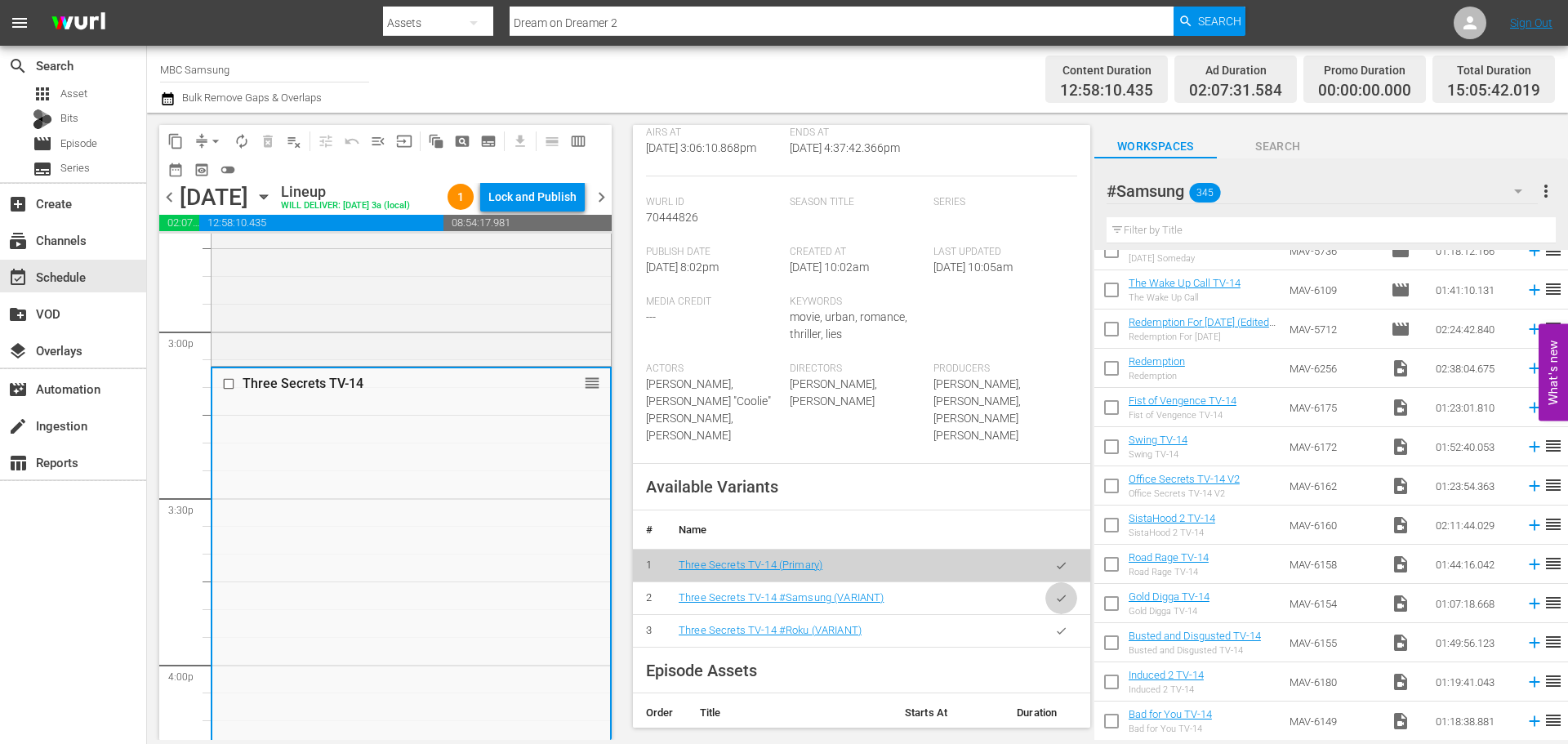
click at [1056, 604] on icon "button" at bounding box center [1062, 598] width 13 height 13
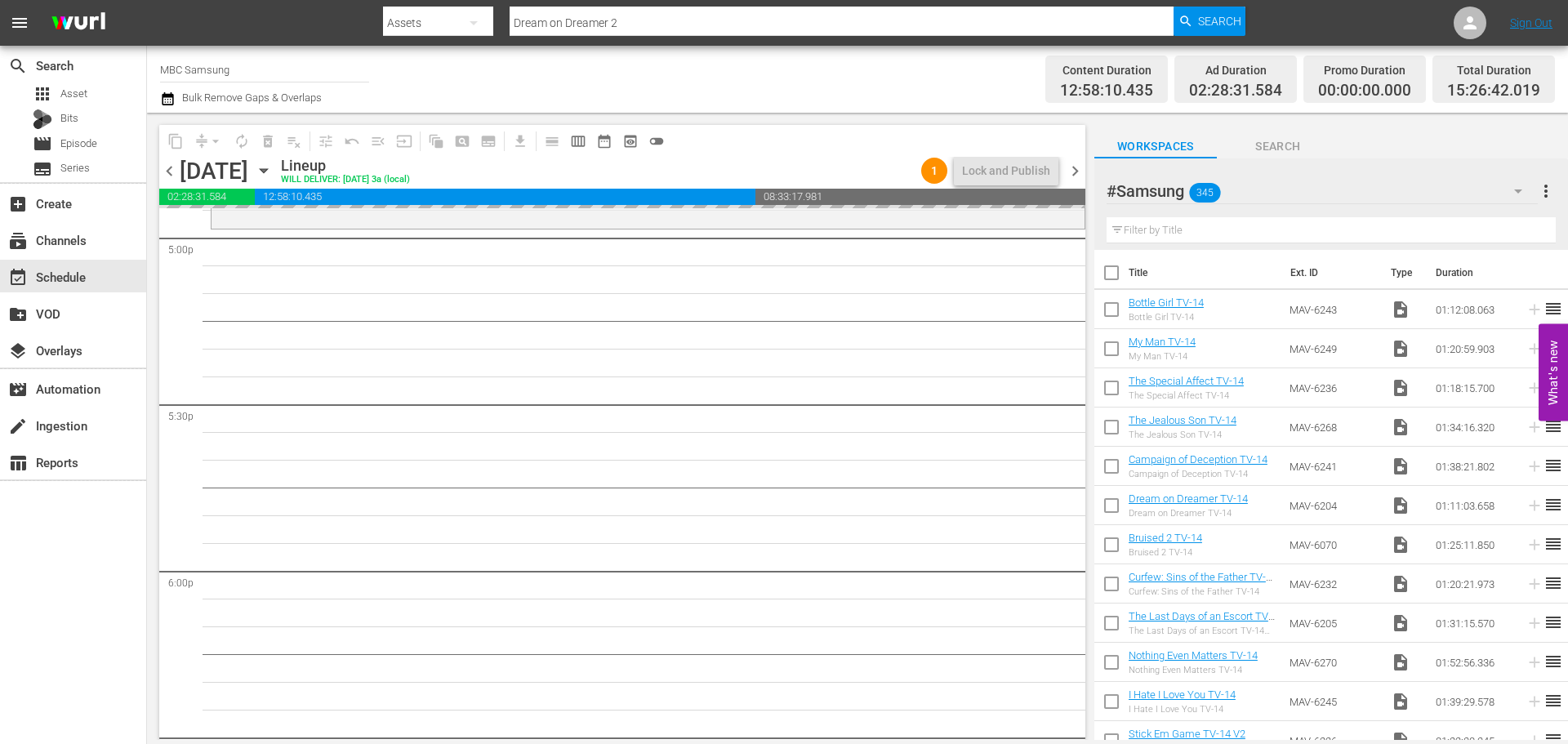
scroll to position [5552, 0]
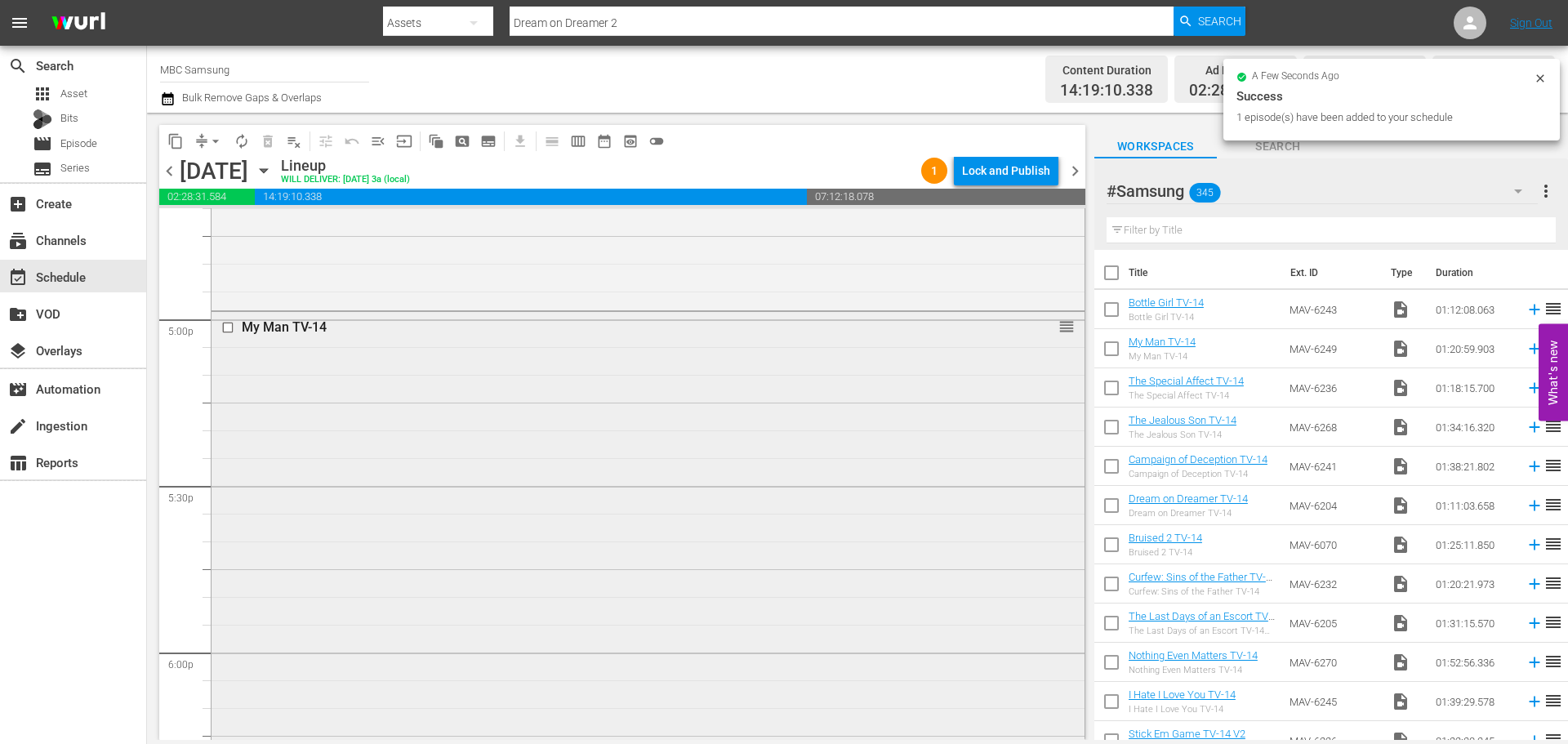
click at [581, 529] on div "My Man TV-14 reorder" at bounding box center [648, 534] width 873 height 445
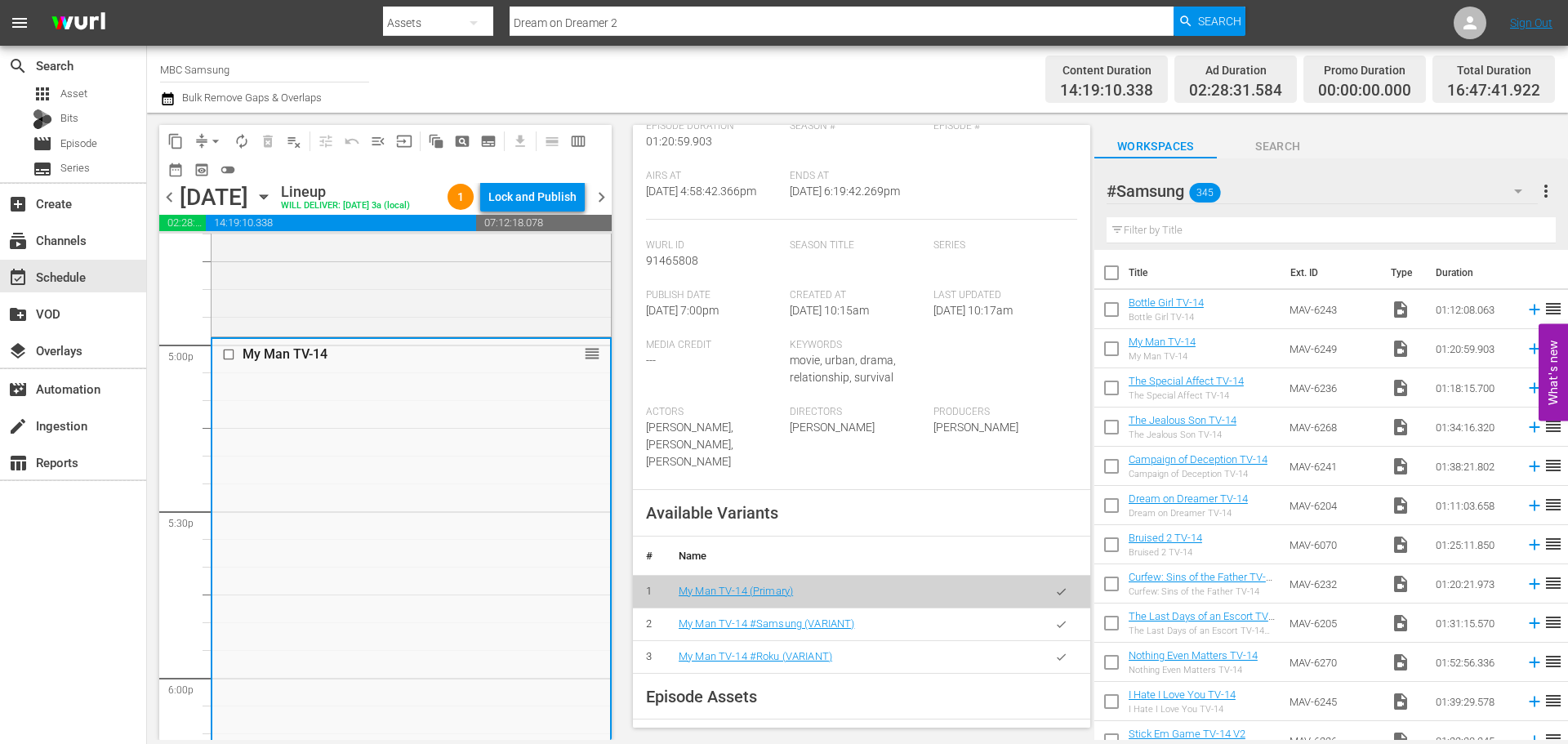
scroll to position [327, 0]
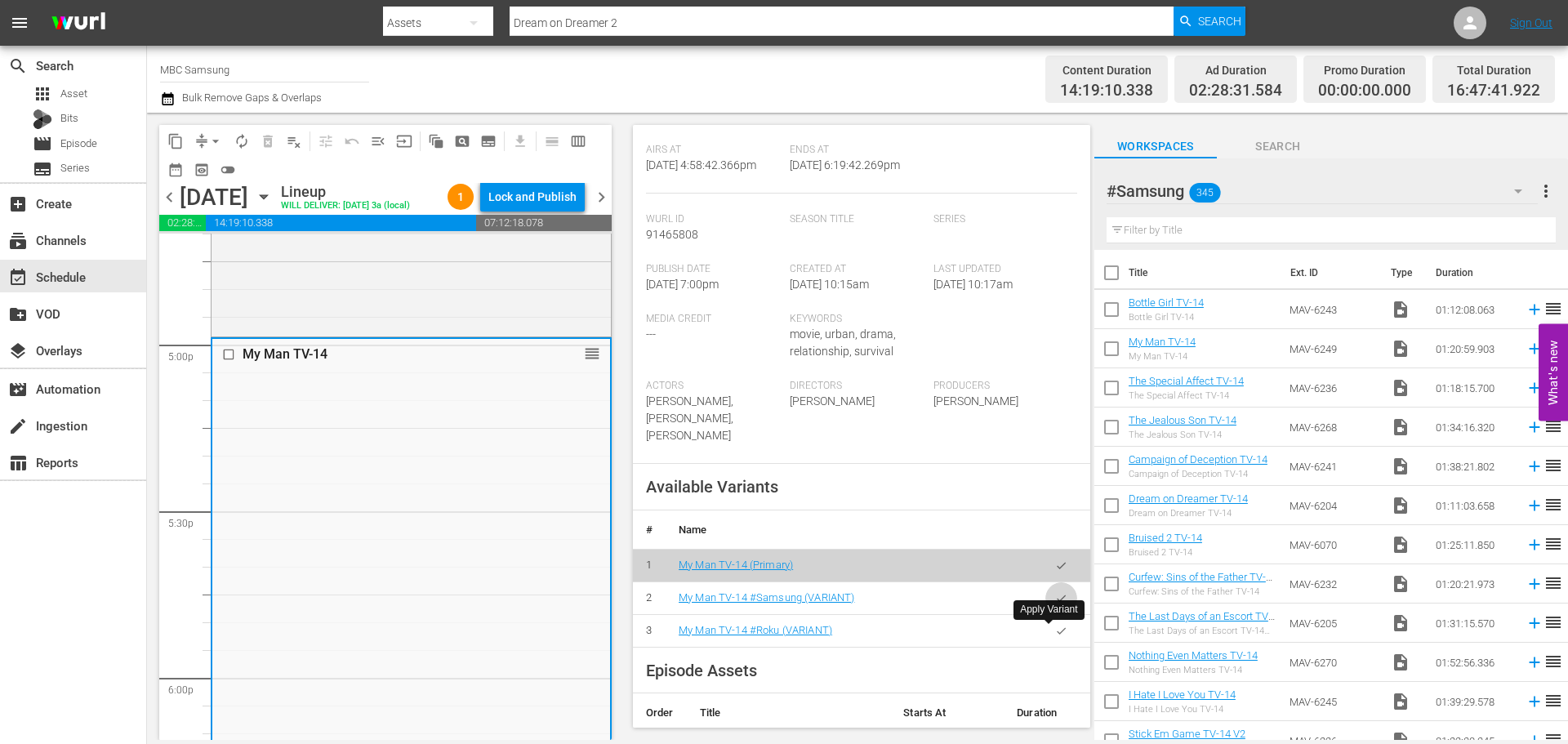
drag, startPoint x: 1055, startPoint y: 640, endPoint x: 1046, endPoint y: 627, distance: 15.8
click at [1054, 614] on button "button" at bounding box center [1062, 598] width 32 height 32
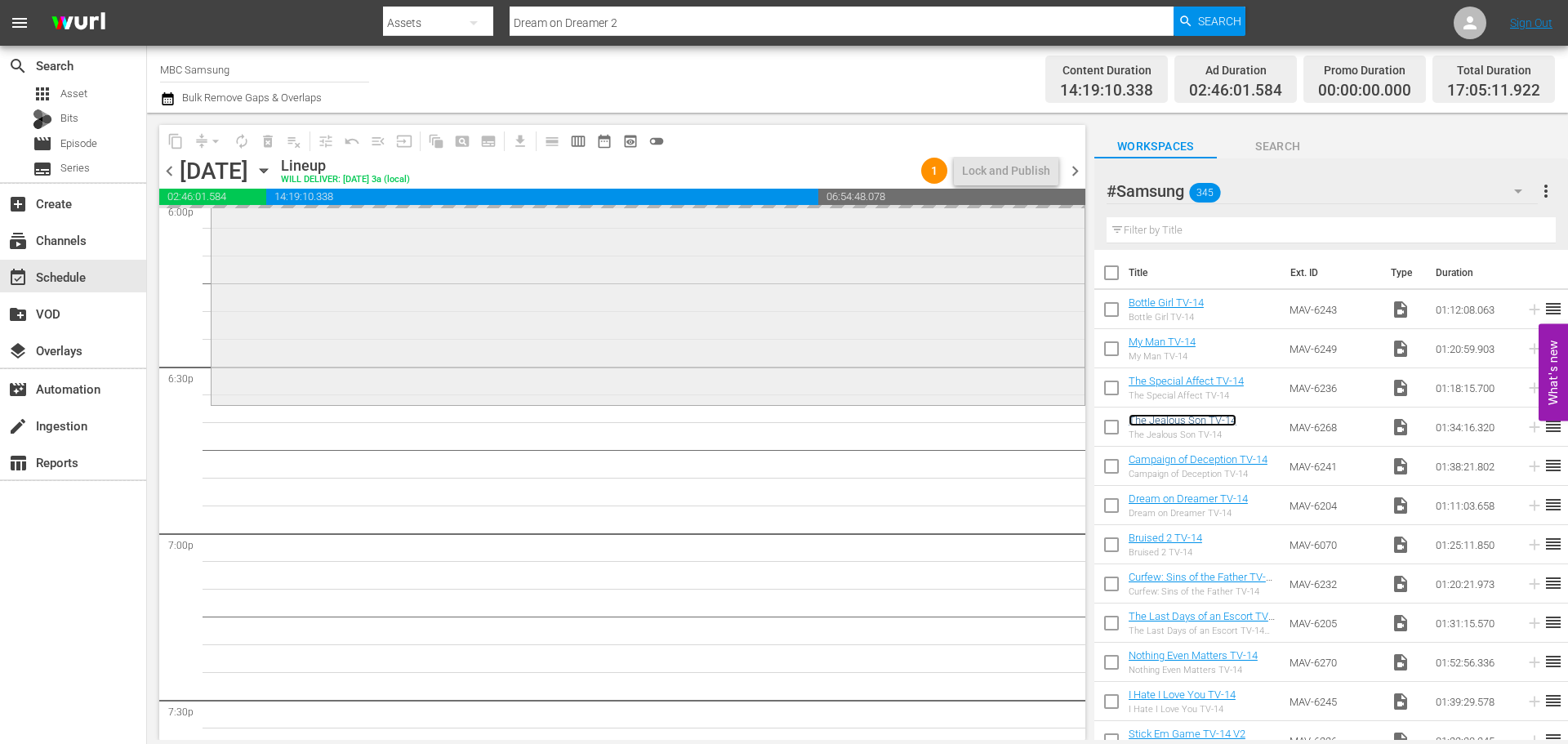
scroll to position [6043, 0]
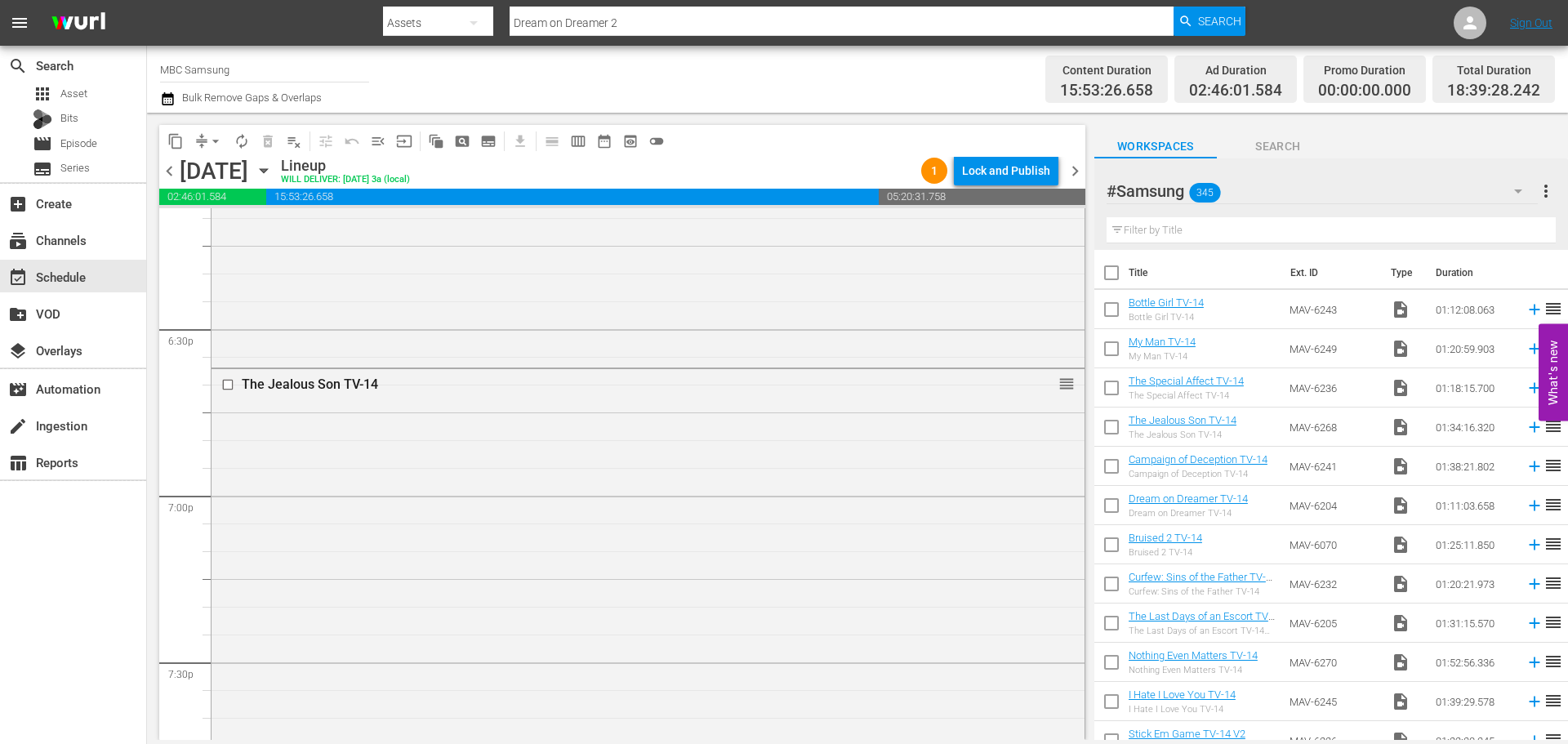
click at [502, 530] on div "The Jealous Son TV-14 reorder" at bounding box center [648, 629] width 873 height 519
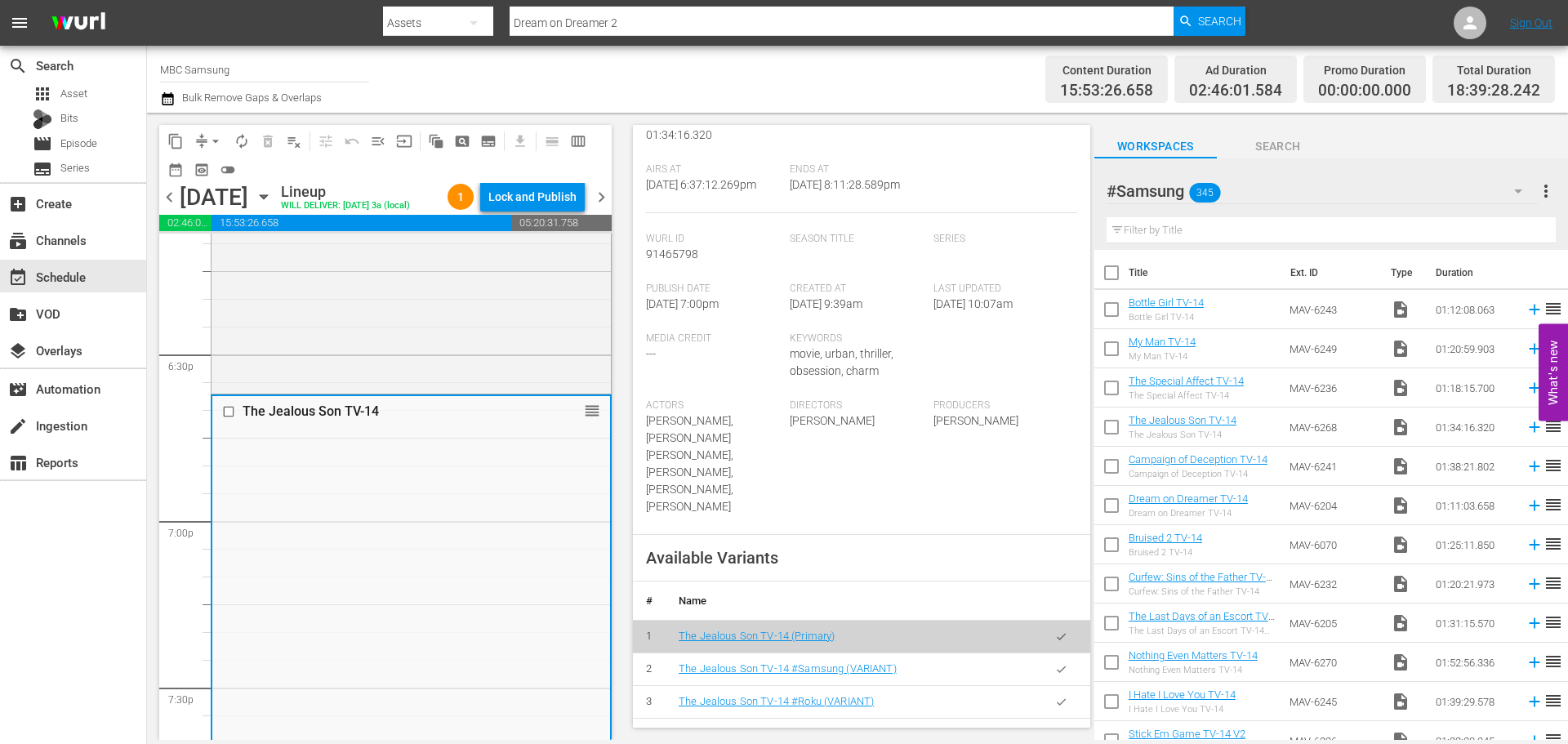
scroll to position [245, 0]
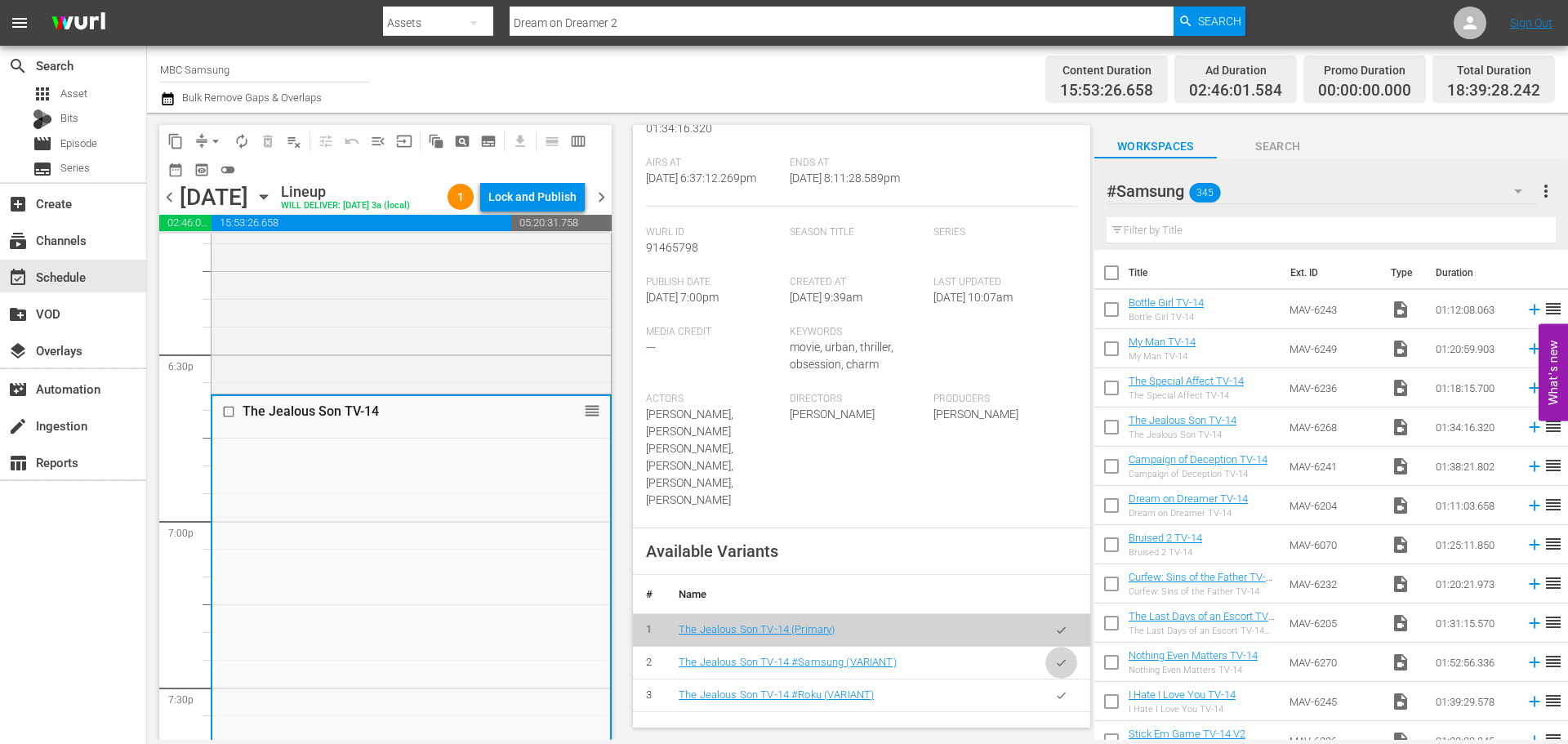
click at [1057, 659] on icon "button" at bounding box center [1061, 662] width 9 height 7
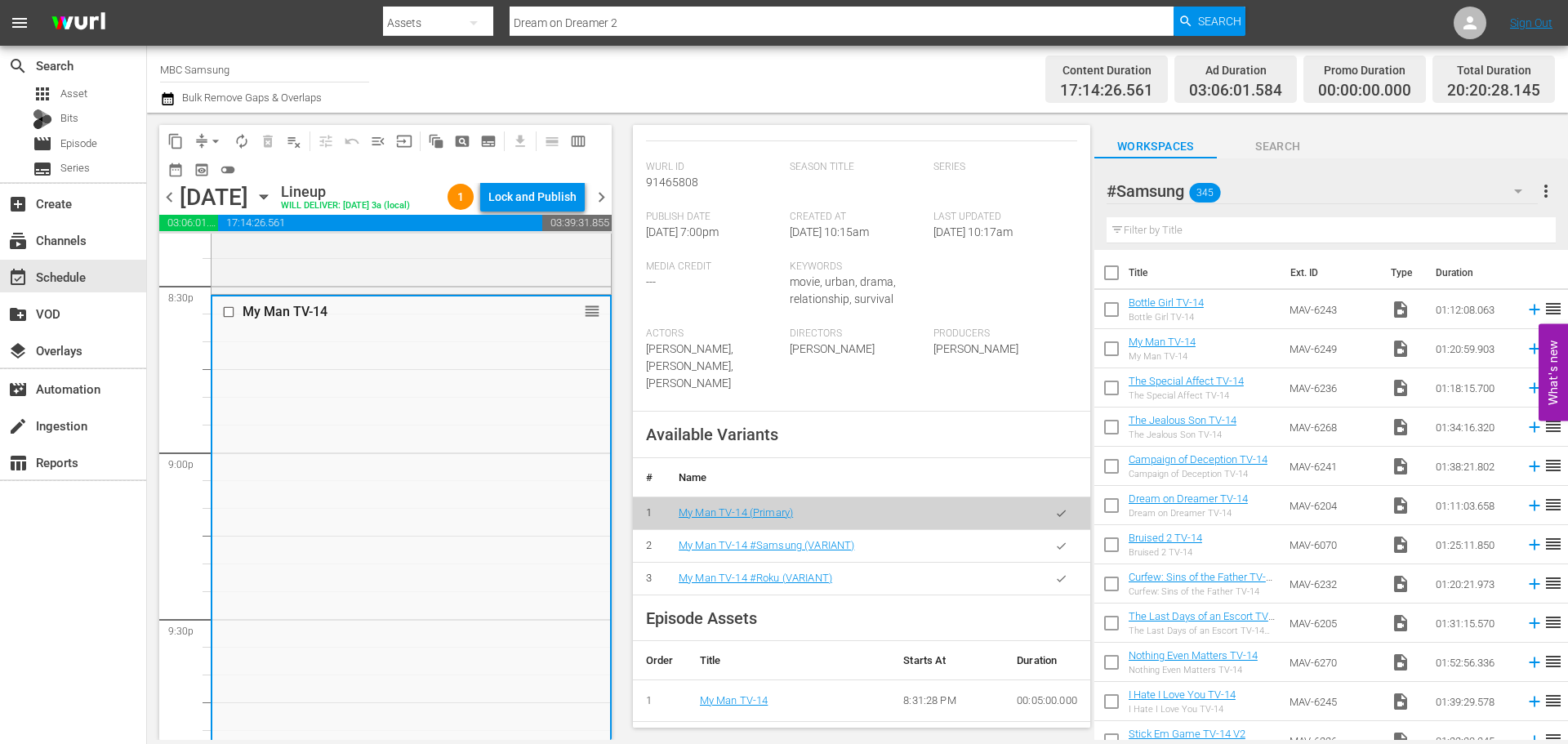
scroll to position [571, 0]
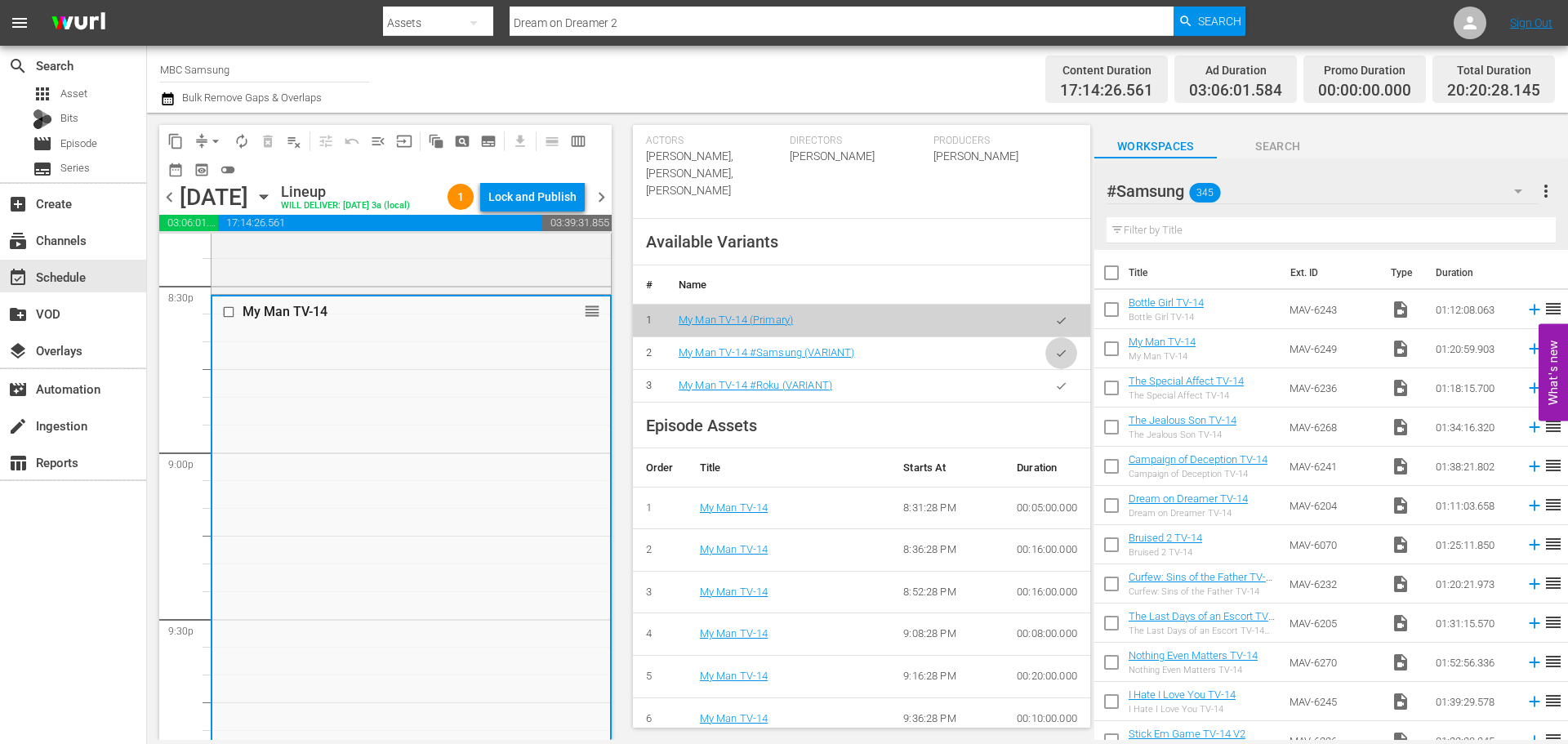
click at [1056, 359] on icon "button" at bounding box center [1062, 353] width 13 height 13
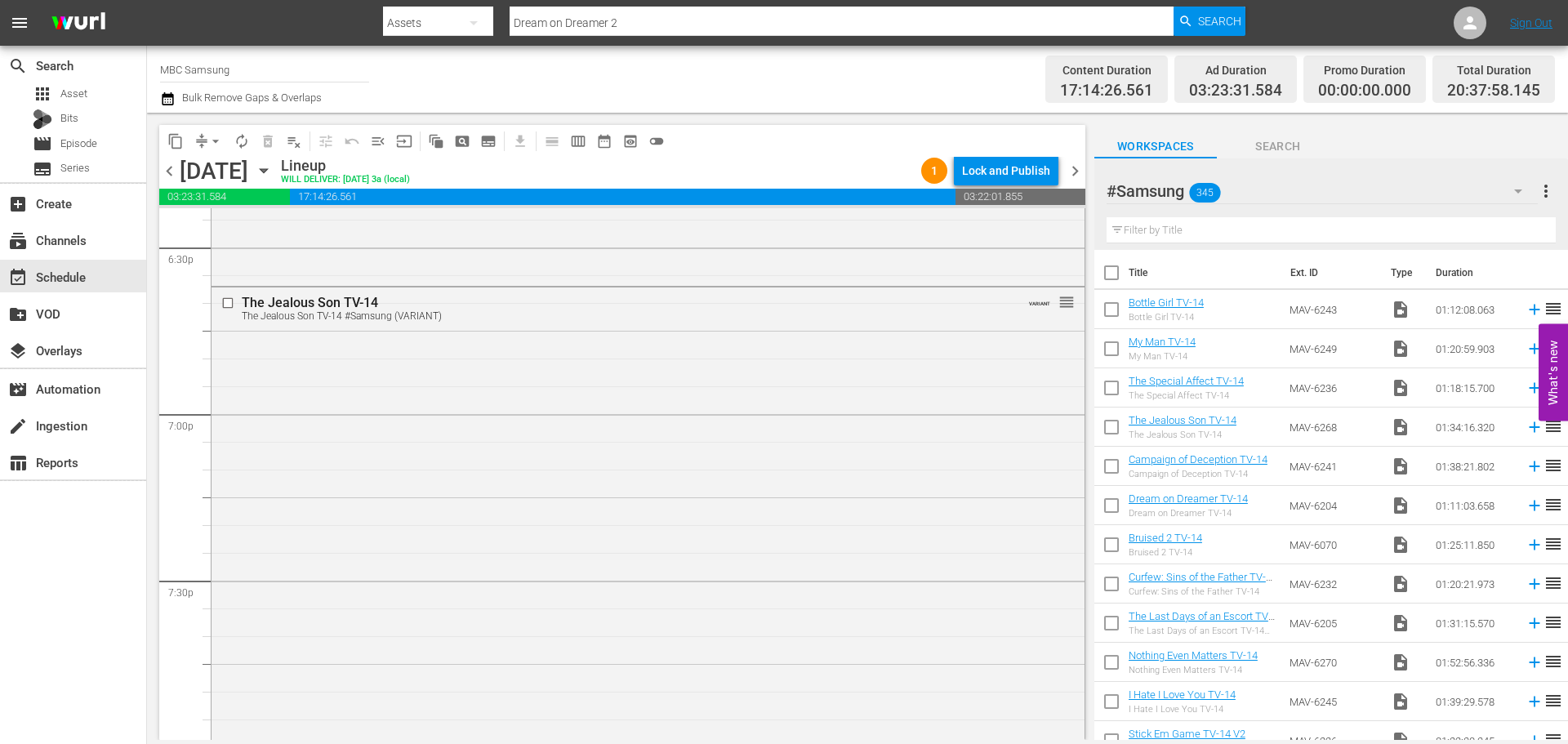
scroll to position [6615, 0]
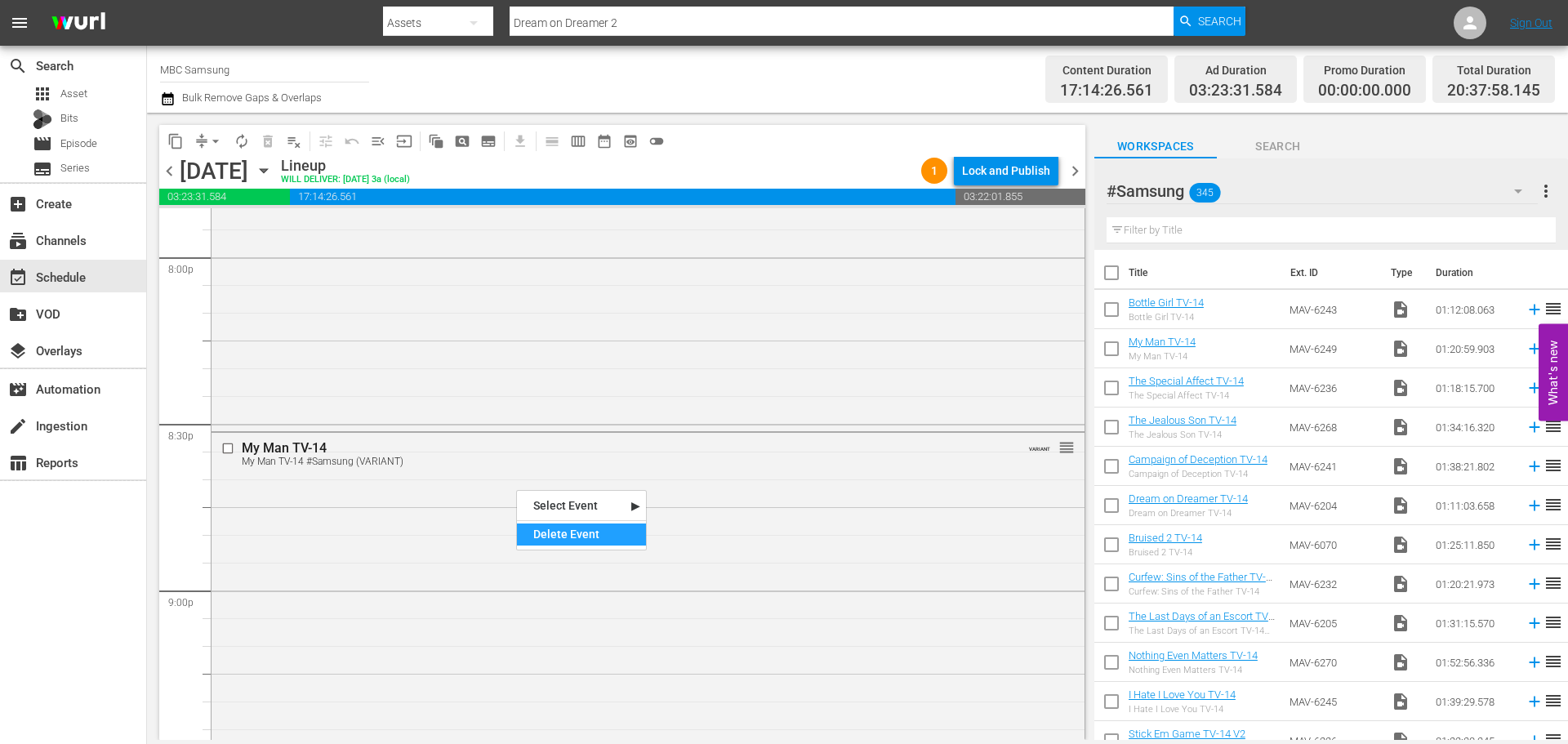
click at [567, 526] on div "Delete Event" at bounding box center [581, 534] width 129 height 22
click at [535, 469] on div "Bottle Girl TV-14 reorder" at bounding box center [648, 631] width 873 height 396
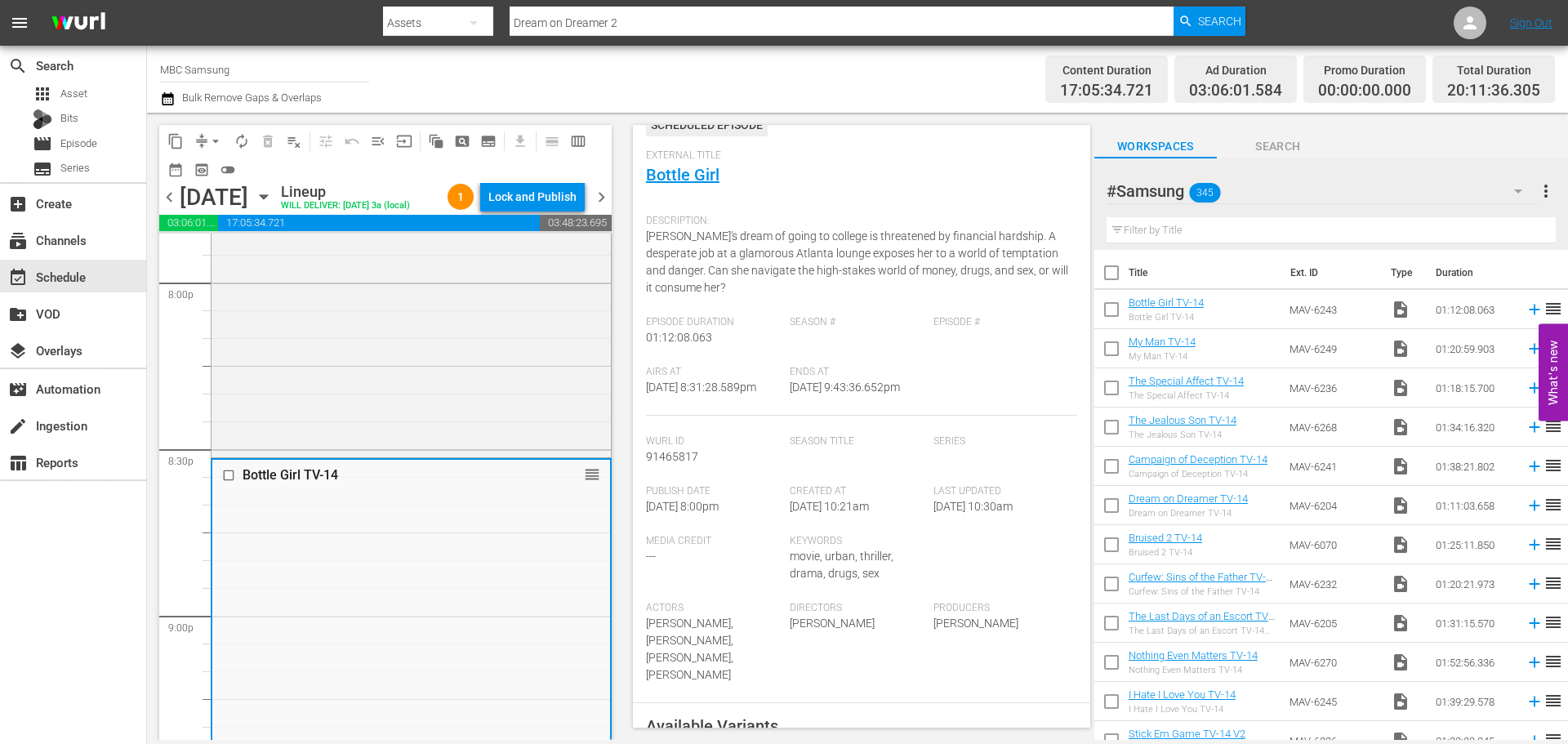
scroll to position [490, 0]
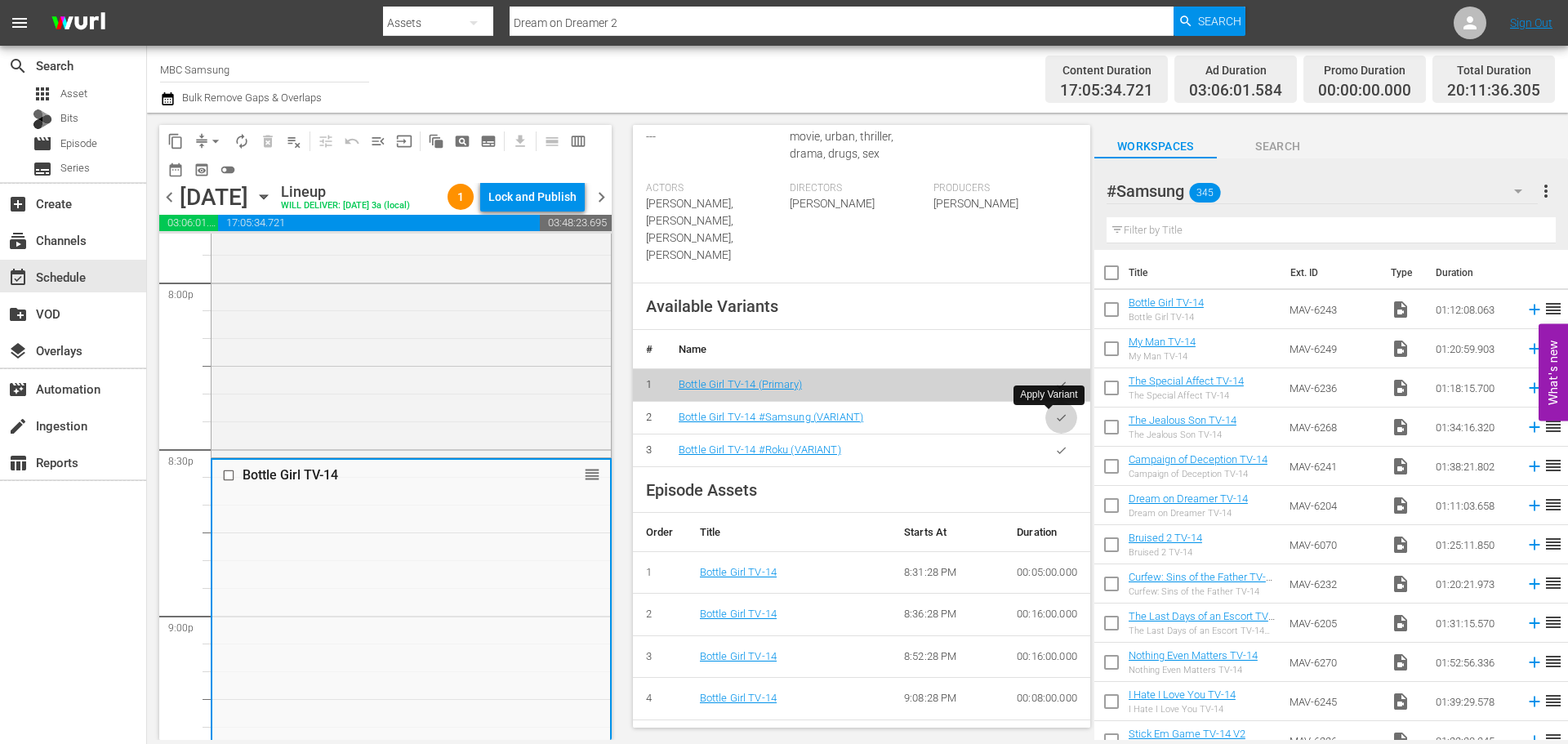
click at [1058, 415] on button "button" at bounding box center [1062, 417] width 32 height 32
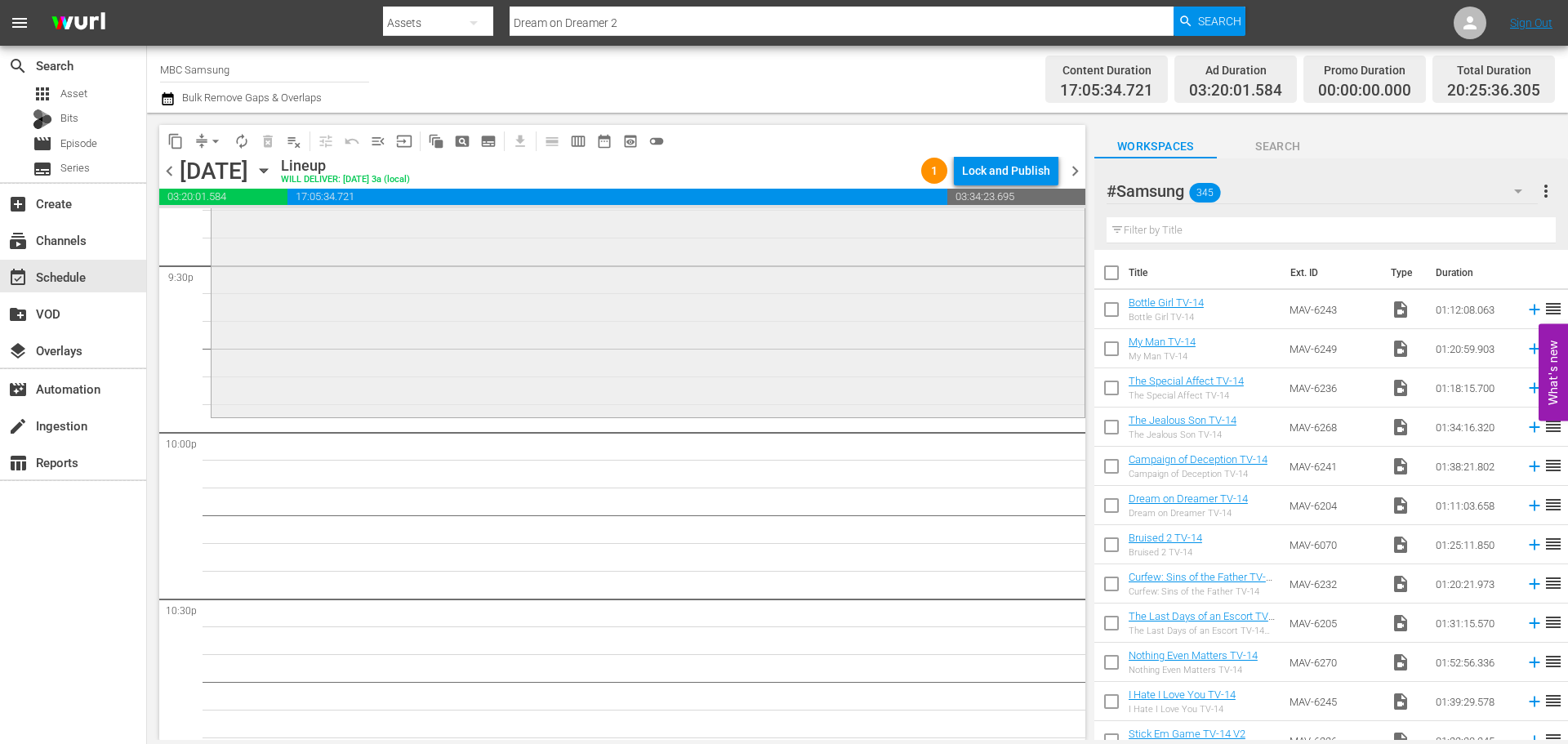
scroll to position [7104, 0]
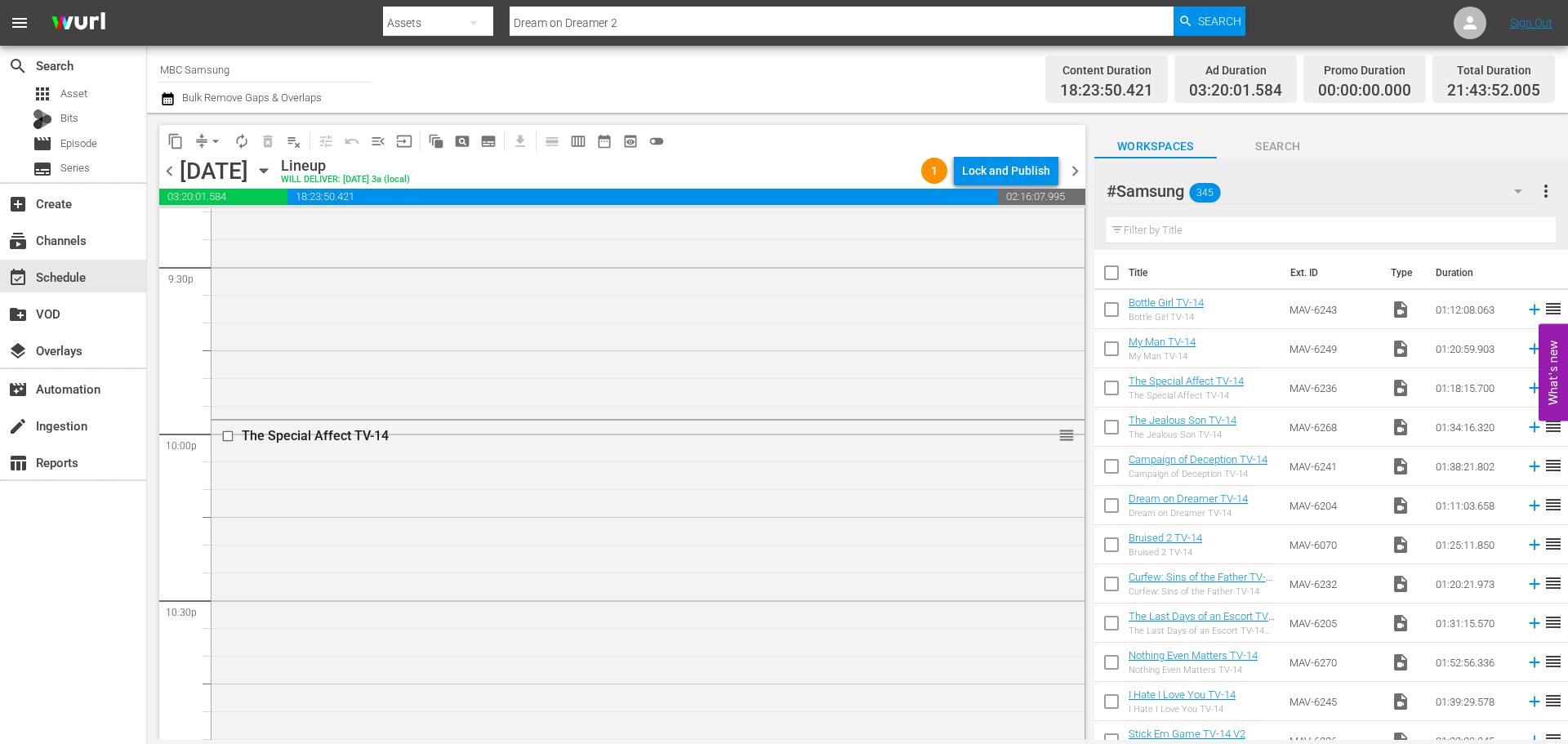
drag, startPoint x: 1160, startPoint y: 383, endPoint x: 432, endPoint y: 437, distance: 730.0
click at [420, 431] on div "The Special Affect TV-14" at bounding box center [617, 436] width 752 height 16
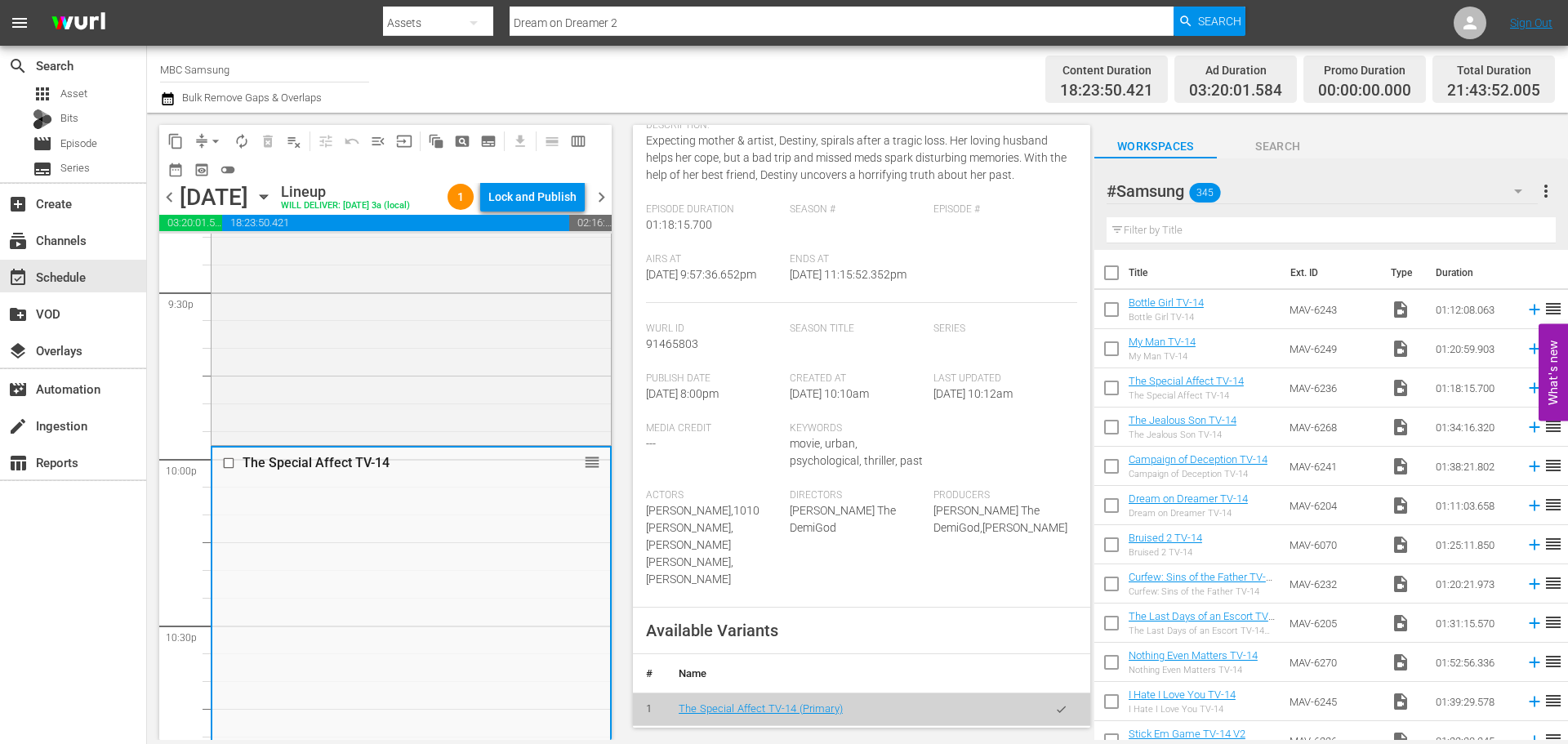
scroll to position [490, 0]
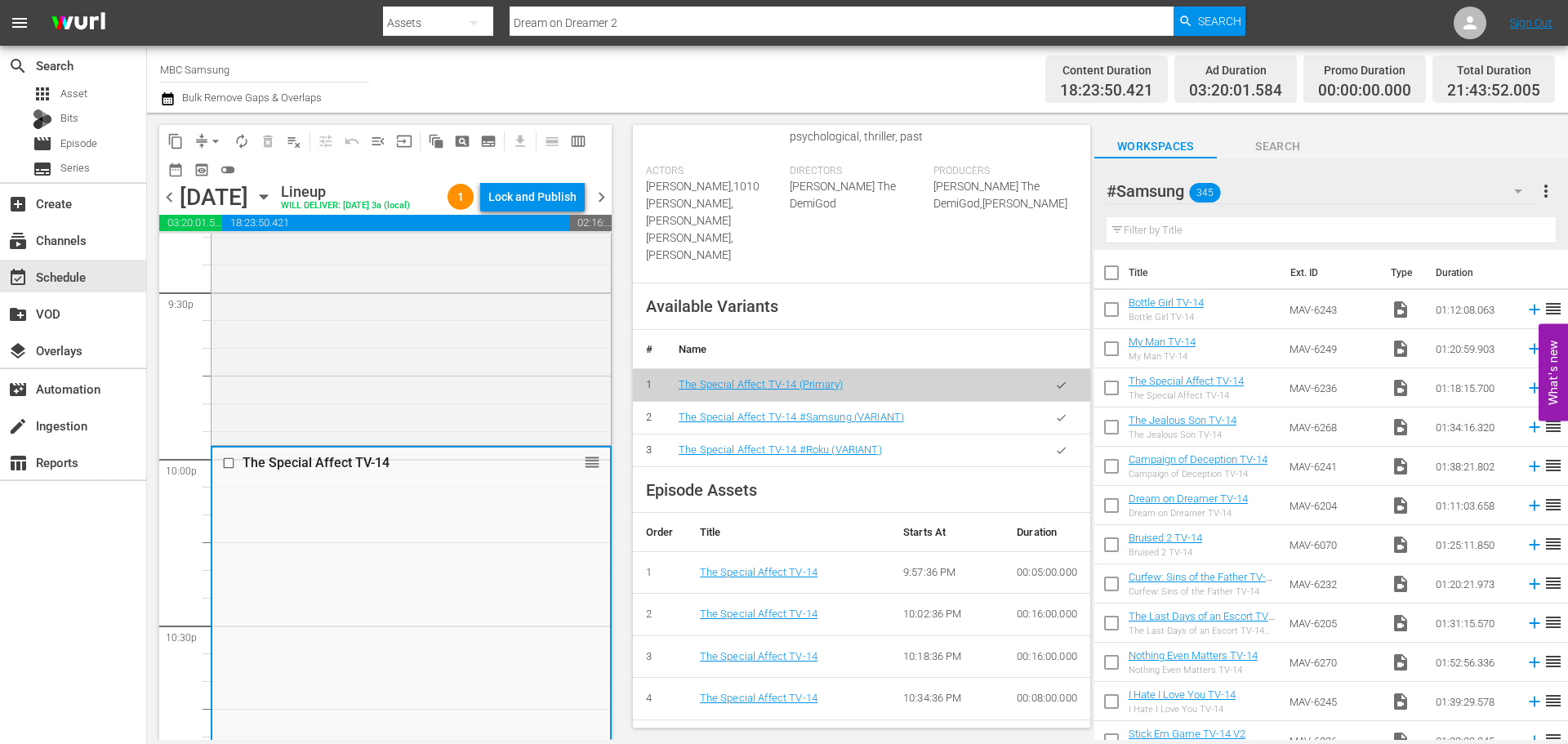
click at [1056, 411] on icon "button" at bounding box center [1062, 417] width 13 height 13
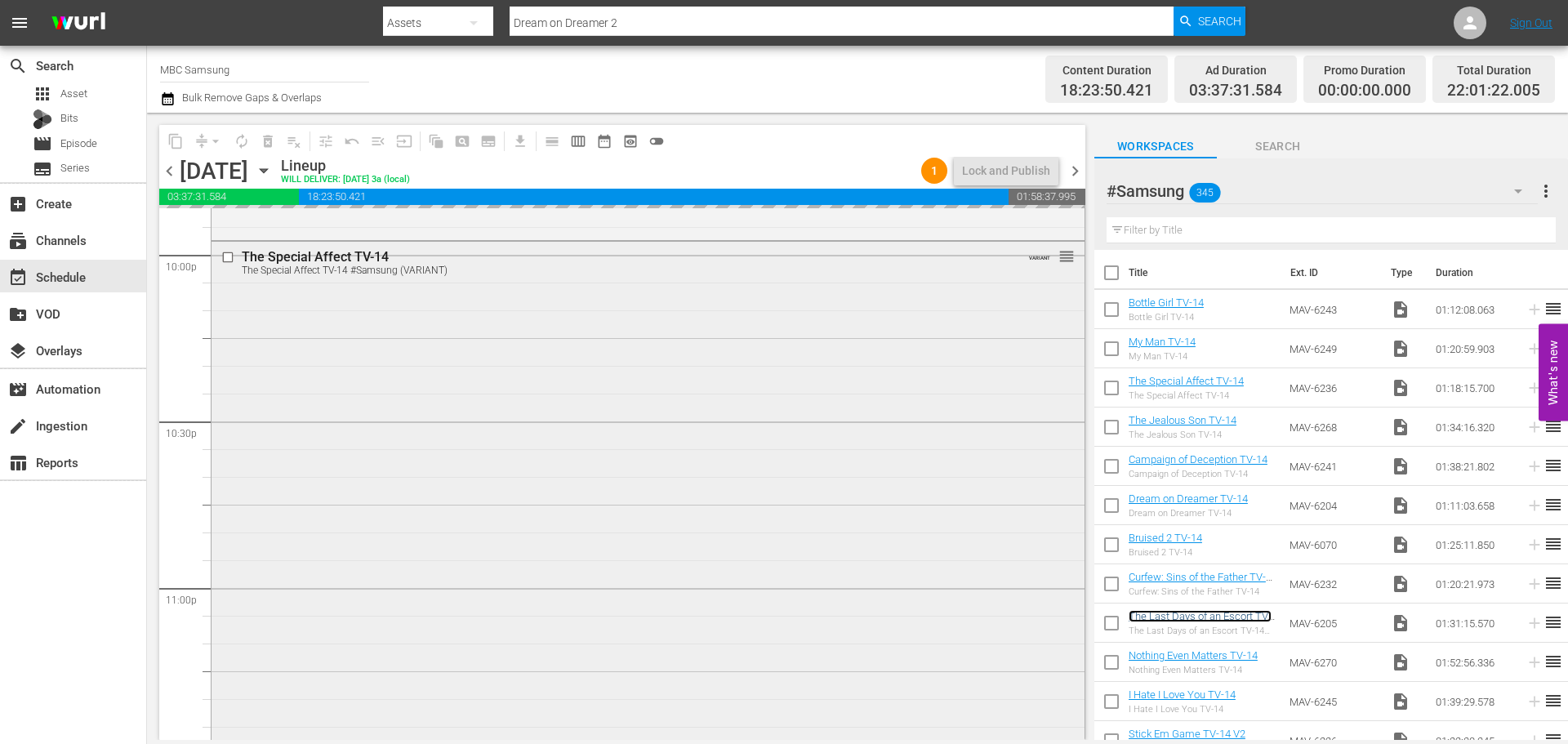
scroll to position [7464, 0]
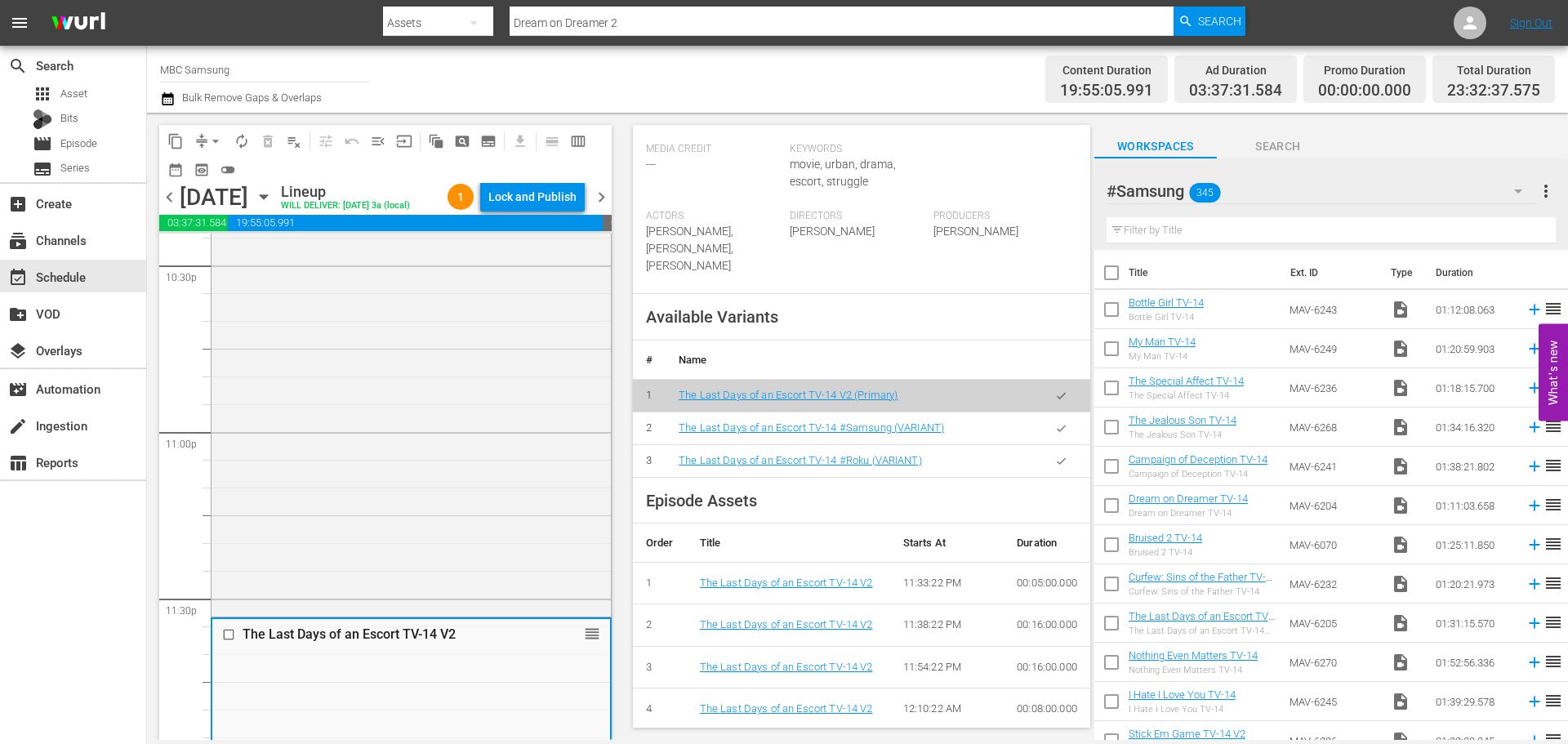
scroll to position [571, 0]
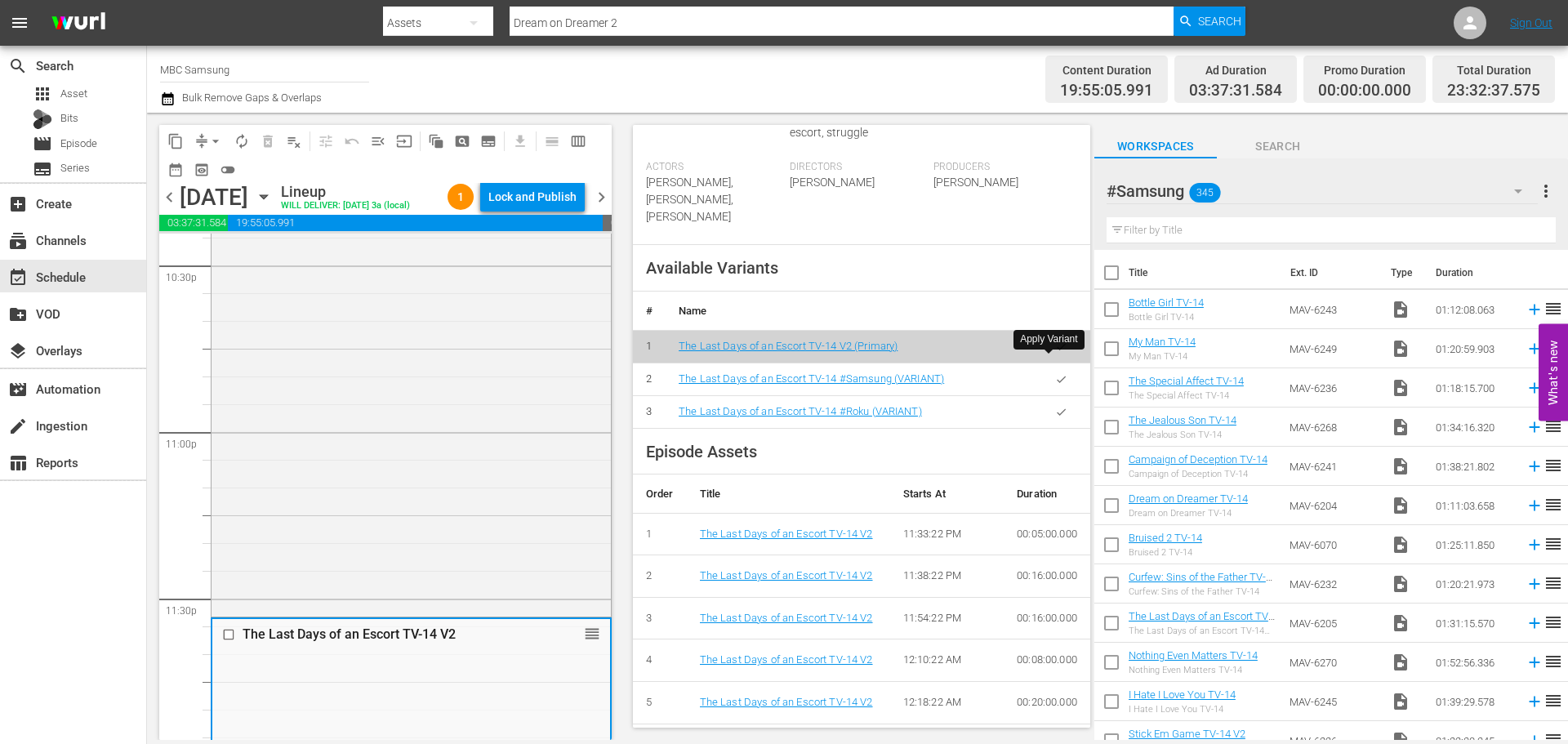
click at [1056, 373] on icon "button" at bounding box center [1062, 379] width 13 height 13
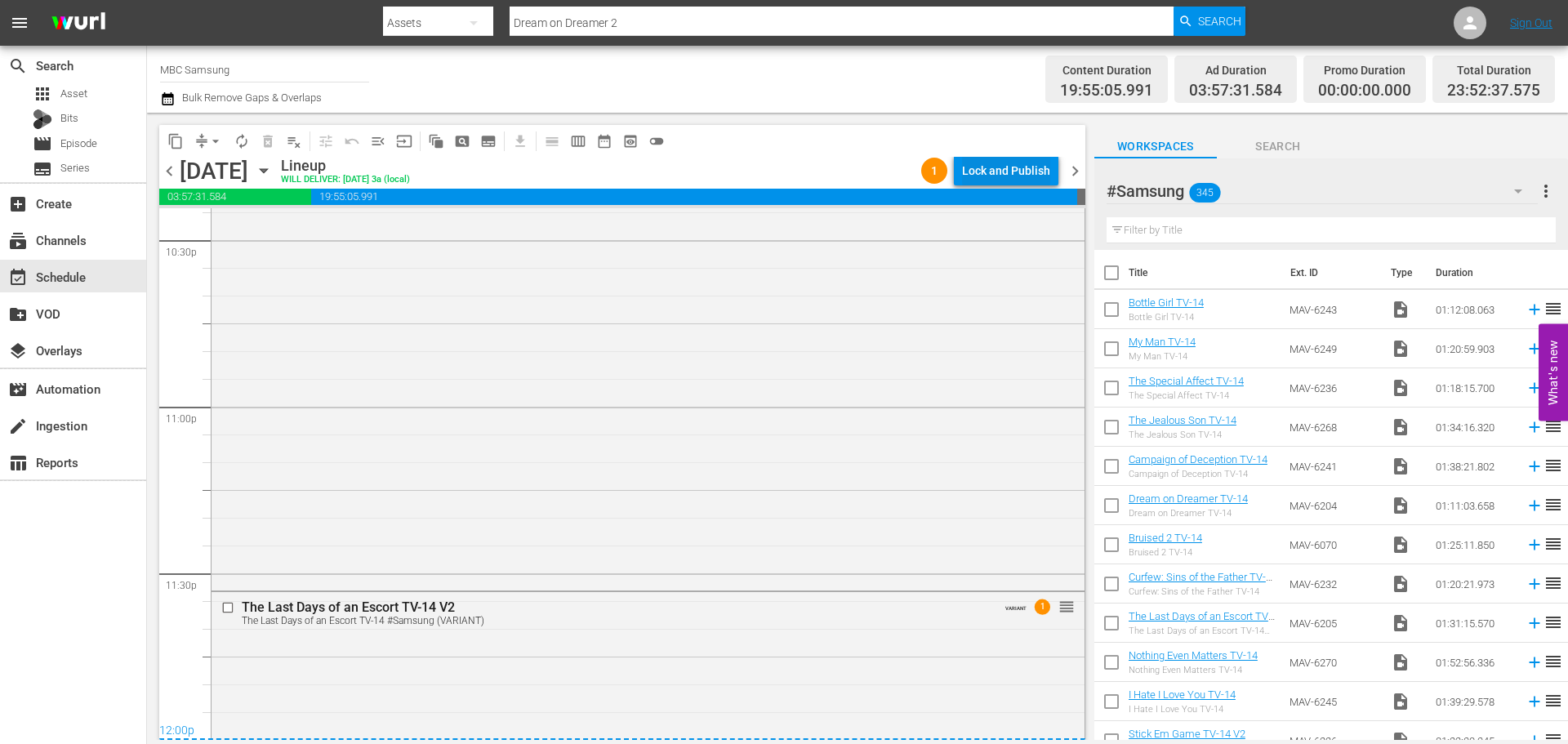
click at [1015, 176] on div "Lock and Publish" at bounding box center [1006, 171] width 88 height 29
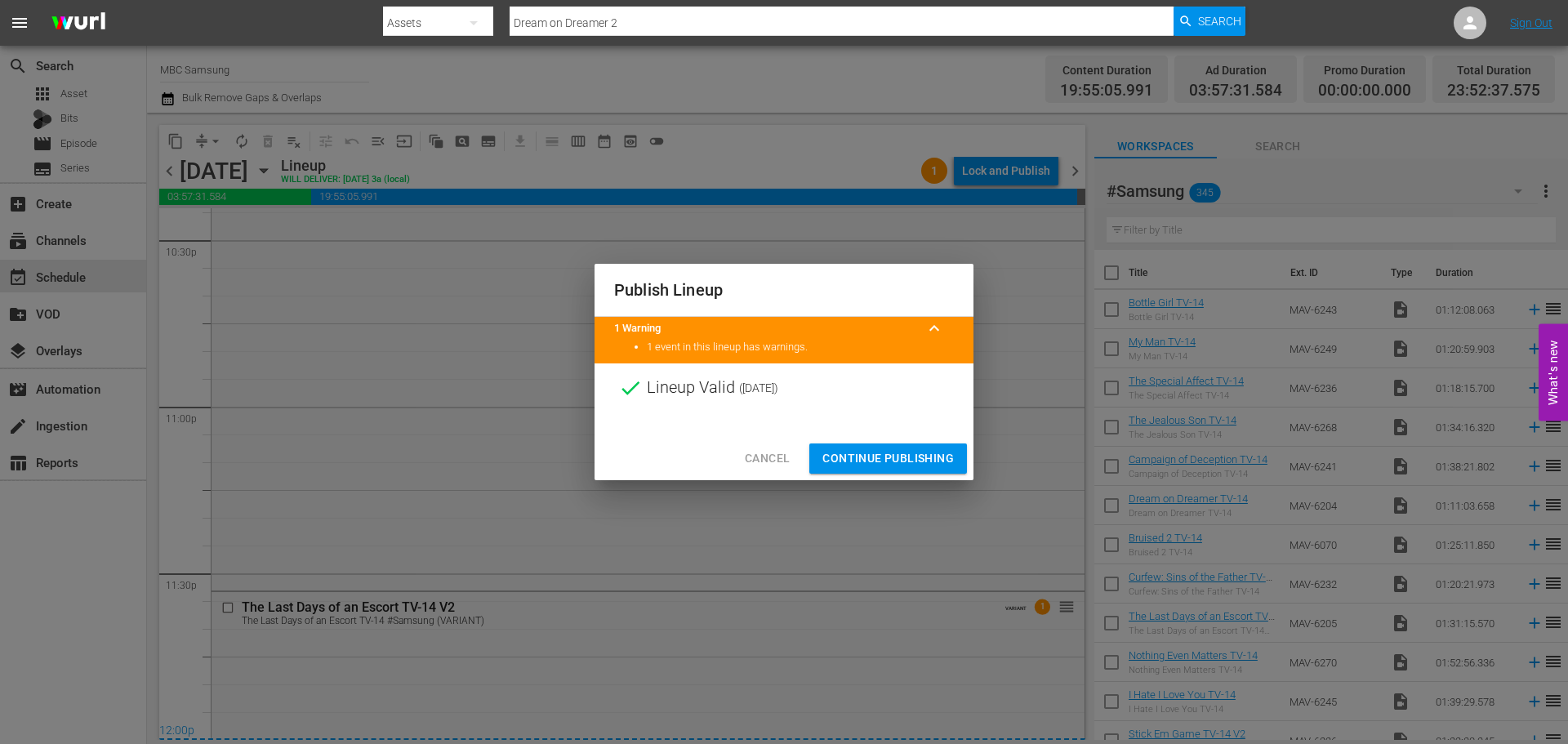
click at [883, 451] on span "Continue Publishing" at bounding box center [889, 458] width 132 height 20
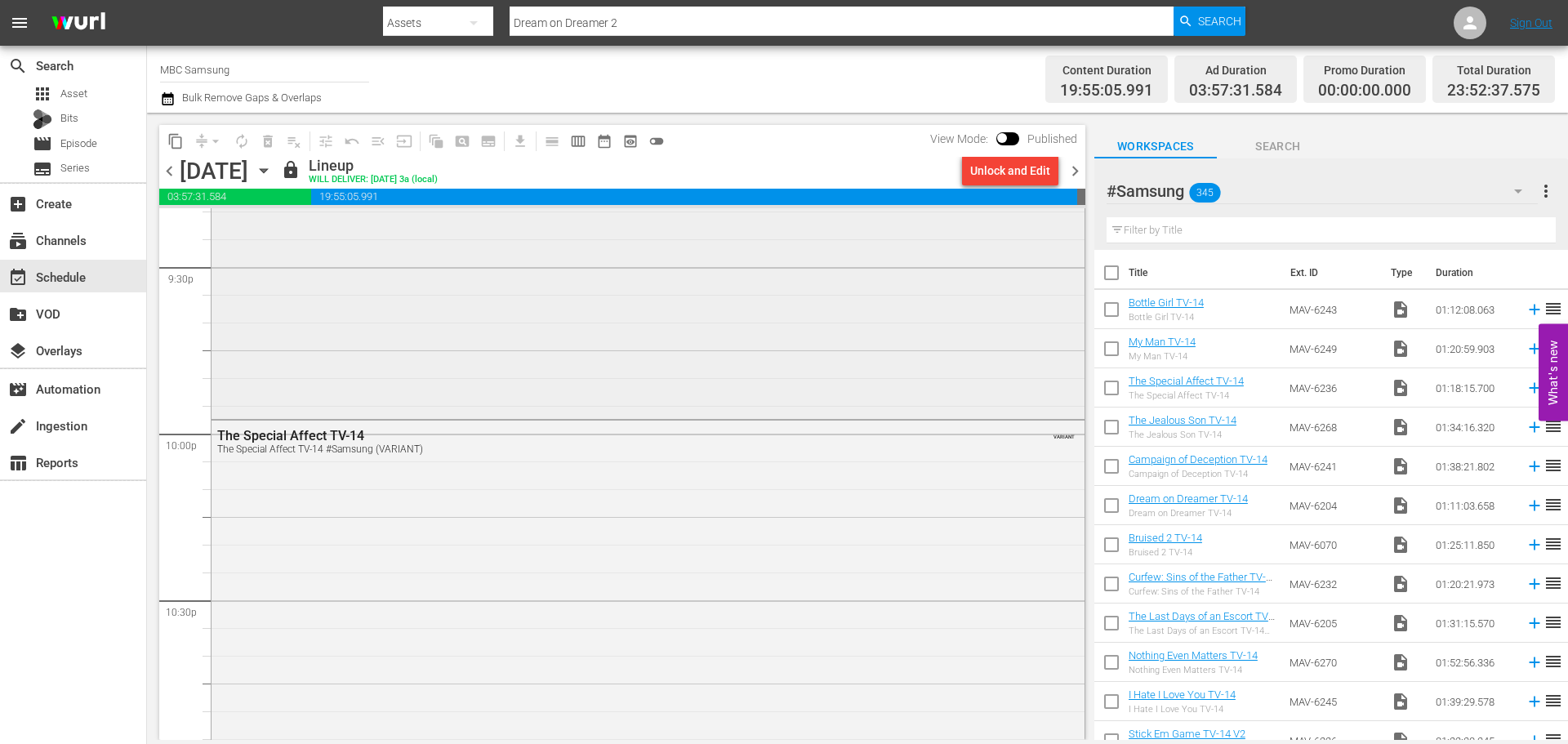
scroll to position [7513, 0]
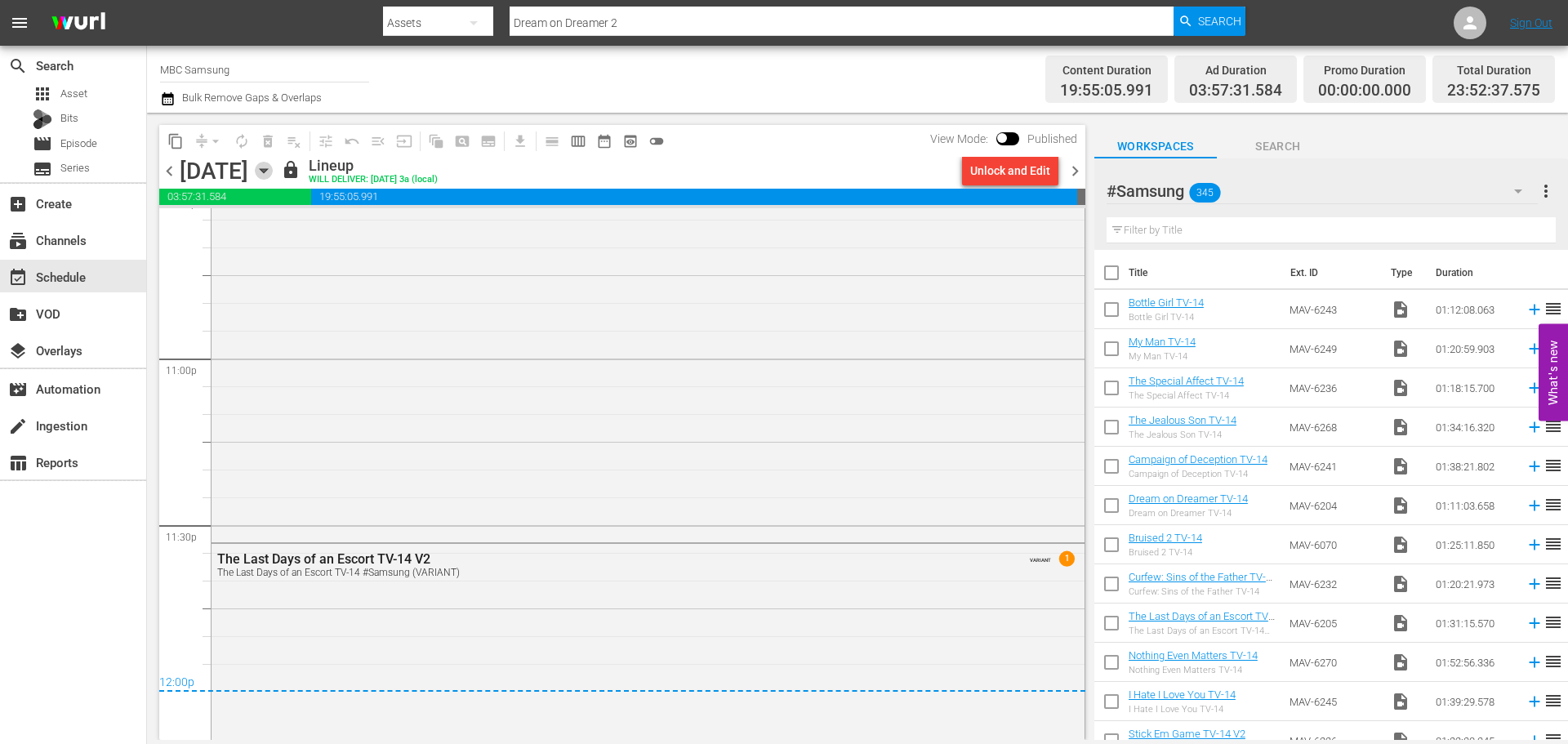
click at [273, 175] on icon "button" at bounding box center [264, 171] width 18 height 18
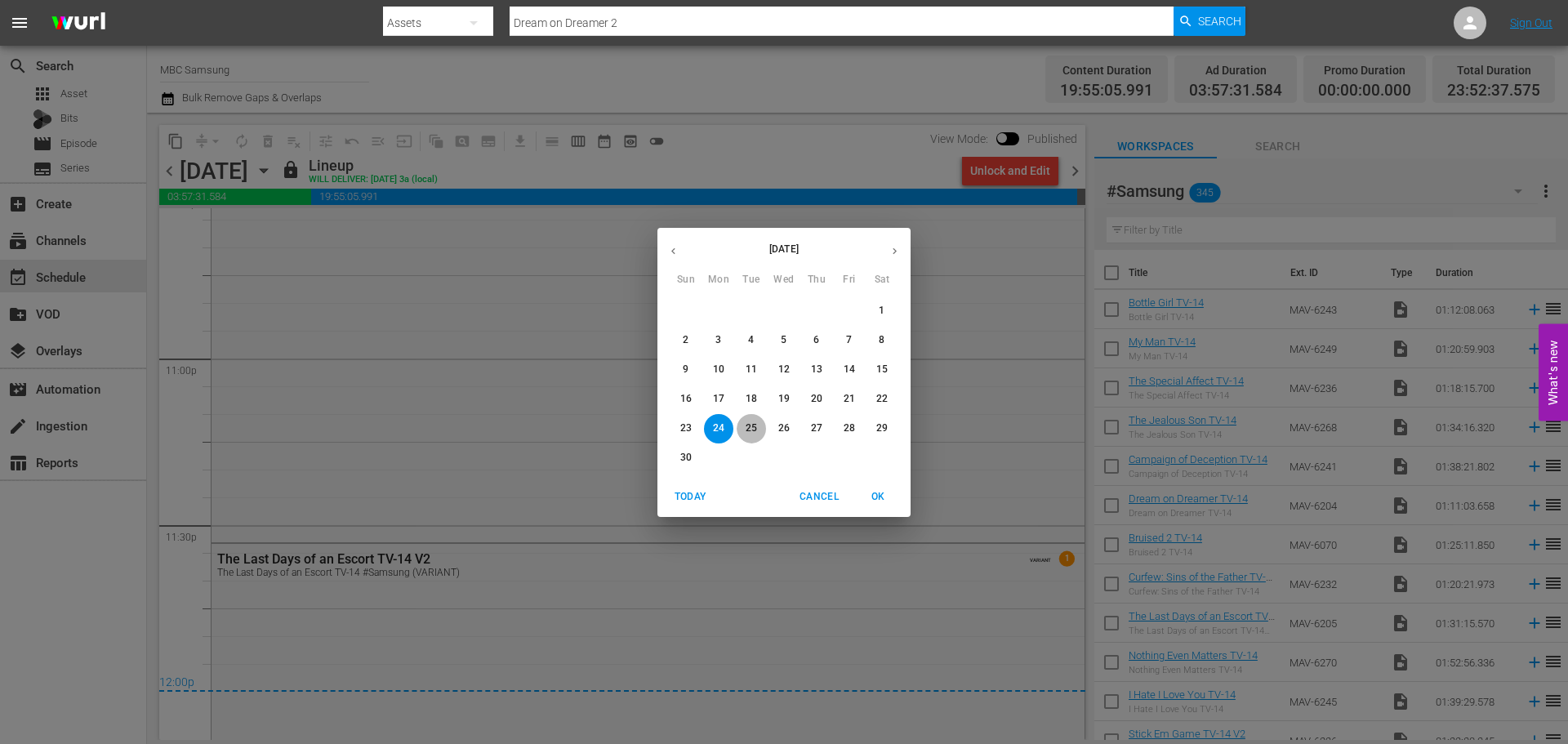
click at [760, 430] on span "25" at bounding box center [751, 428] width 29 height 14
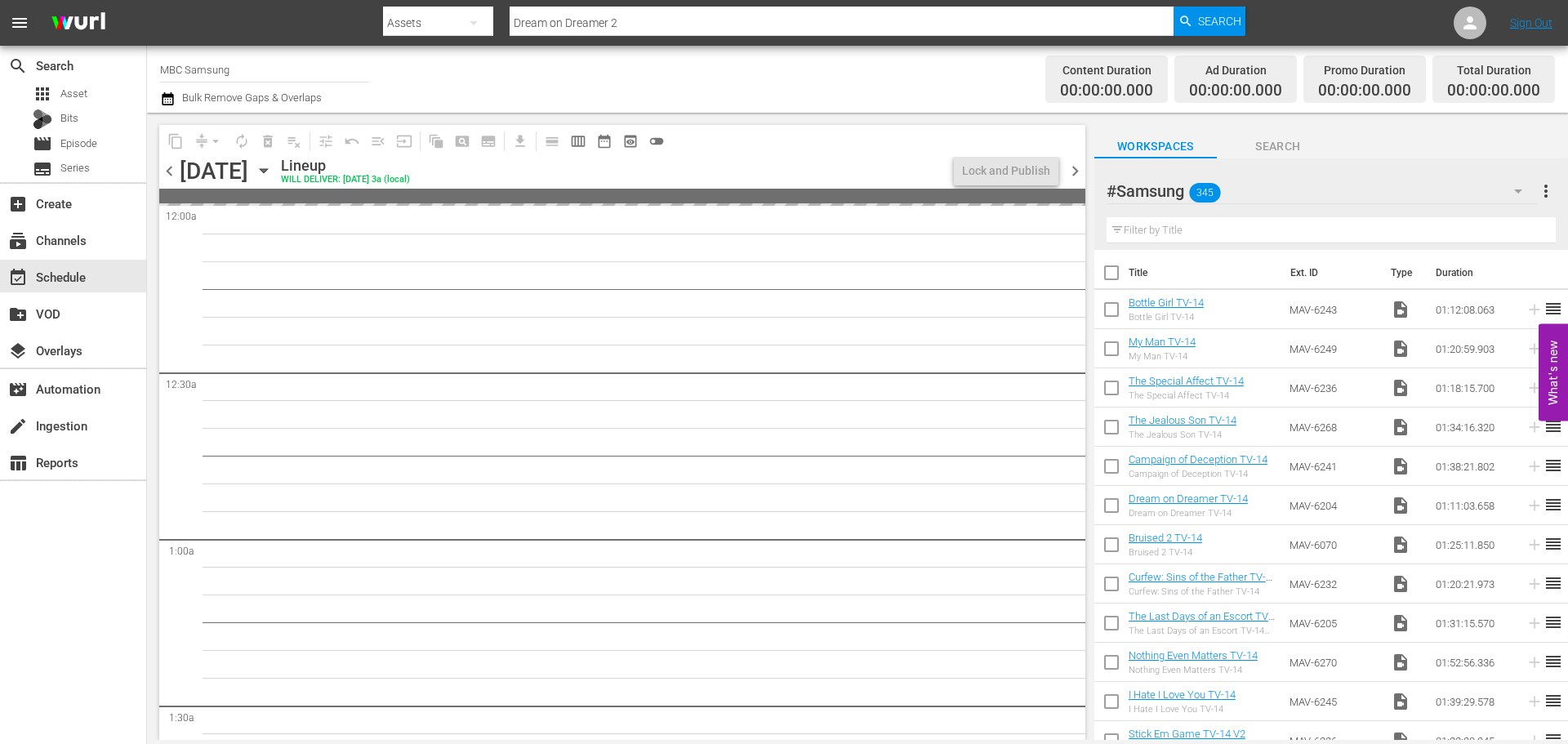
click at [173, 172] on span "chevron_left" at bounding box center [169, 171] width 20 height 20
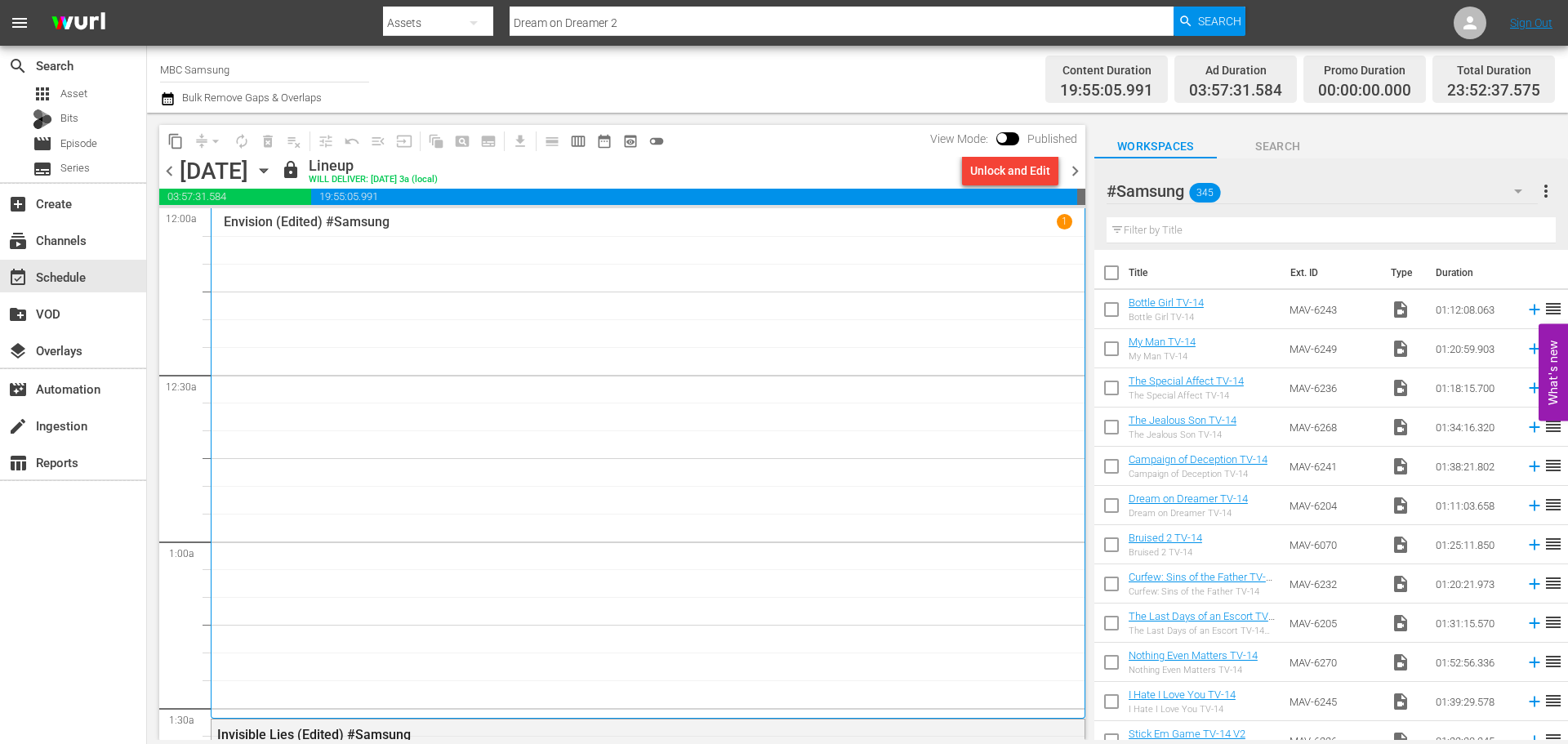
click at [1077, 168] on span "chevron_right" at bounding box center [1075, 171] width 20 height 20
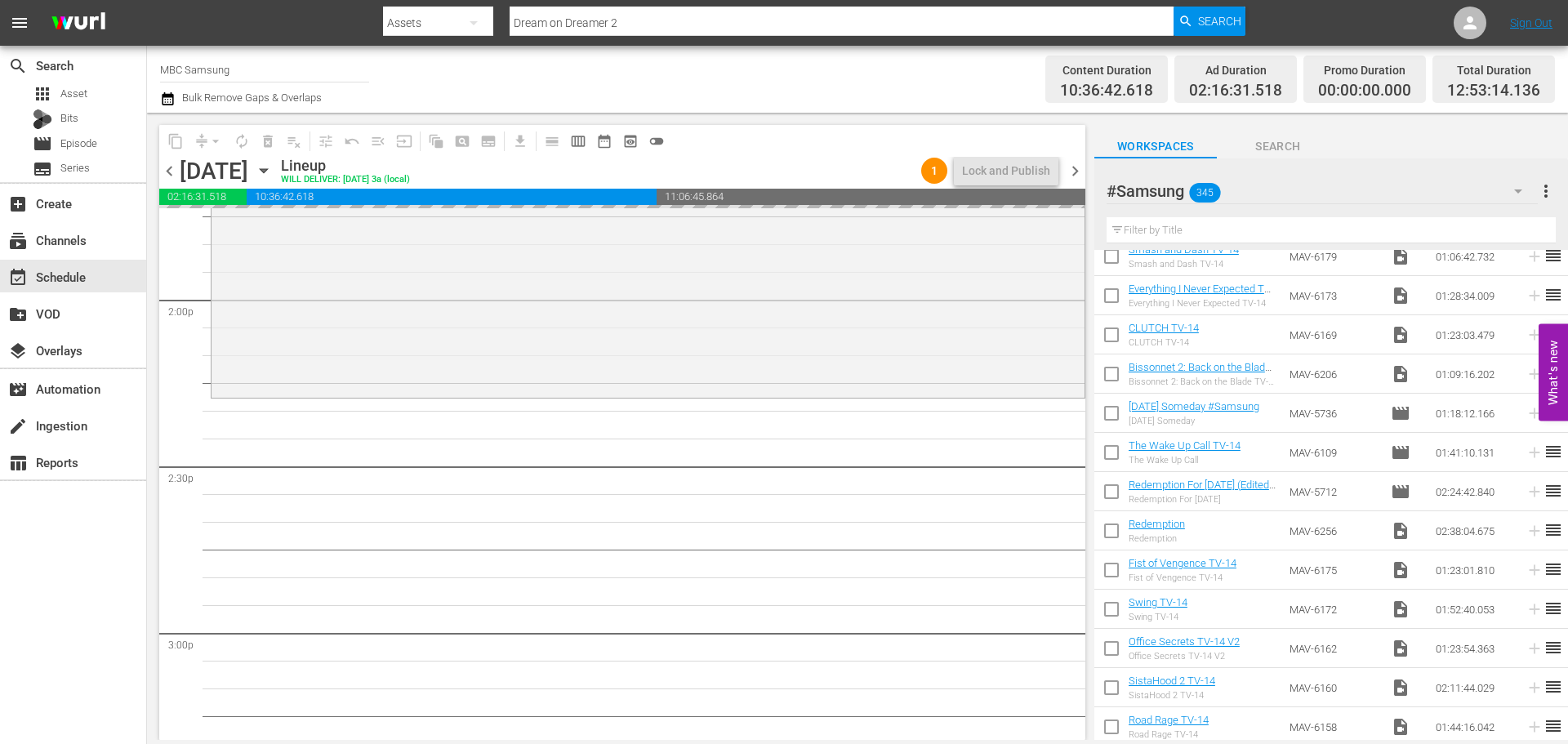
scroll to position [1301, 0]
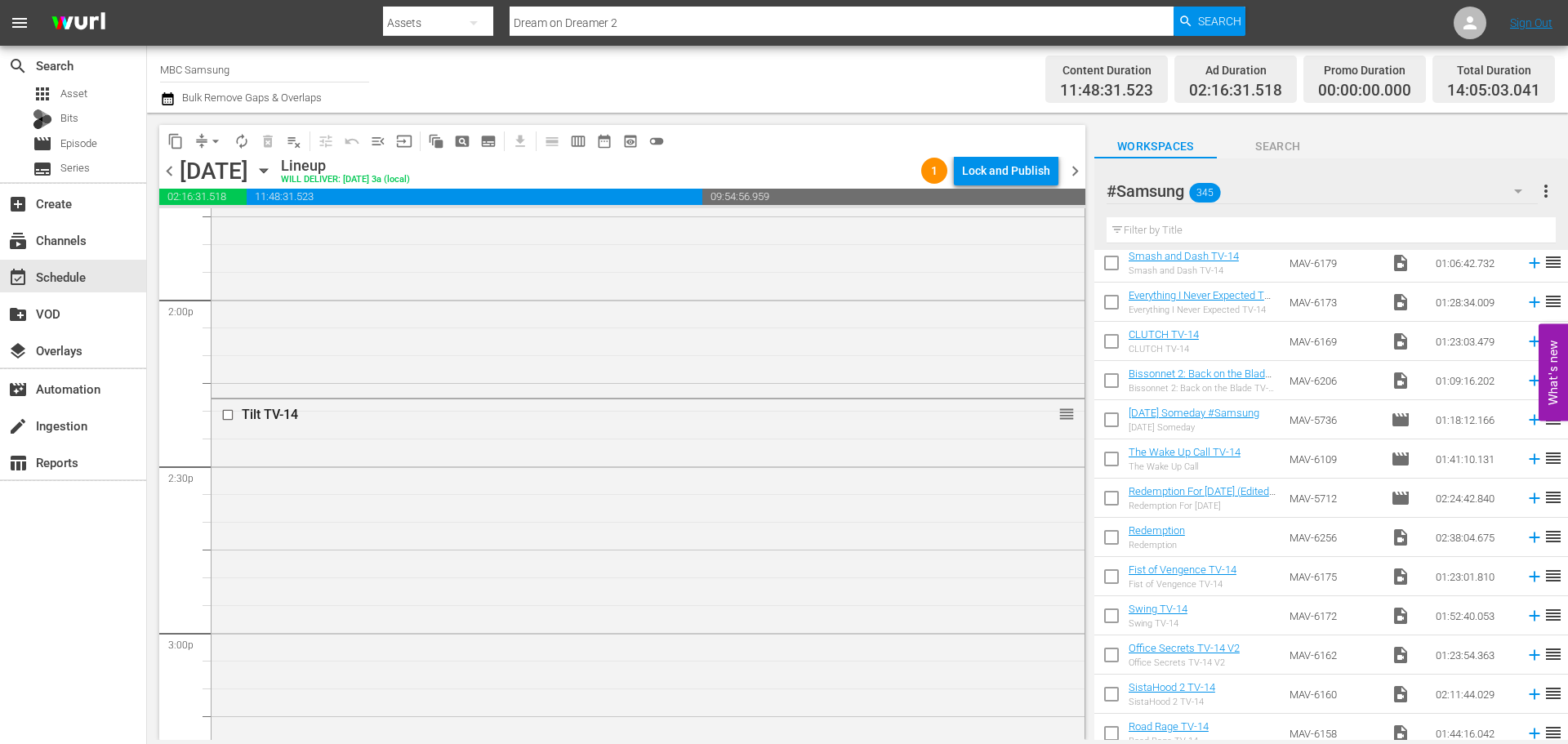
click at [838, 435] on div "Tilt TV-14 reorder" at bounding box center [648, 597] width 873 height 394
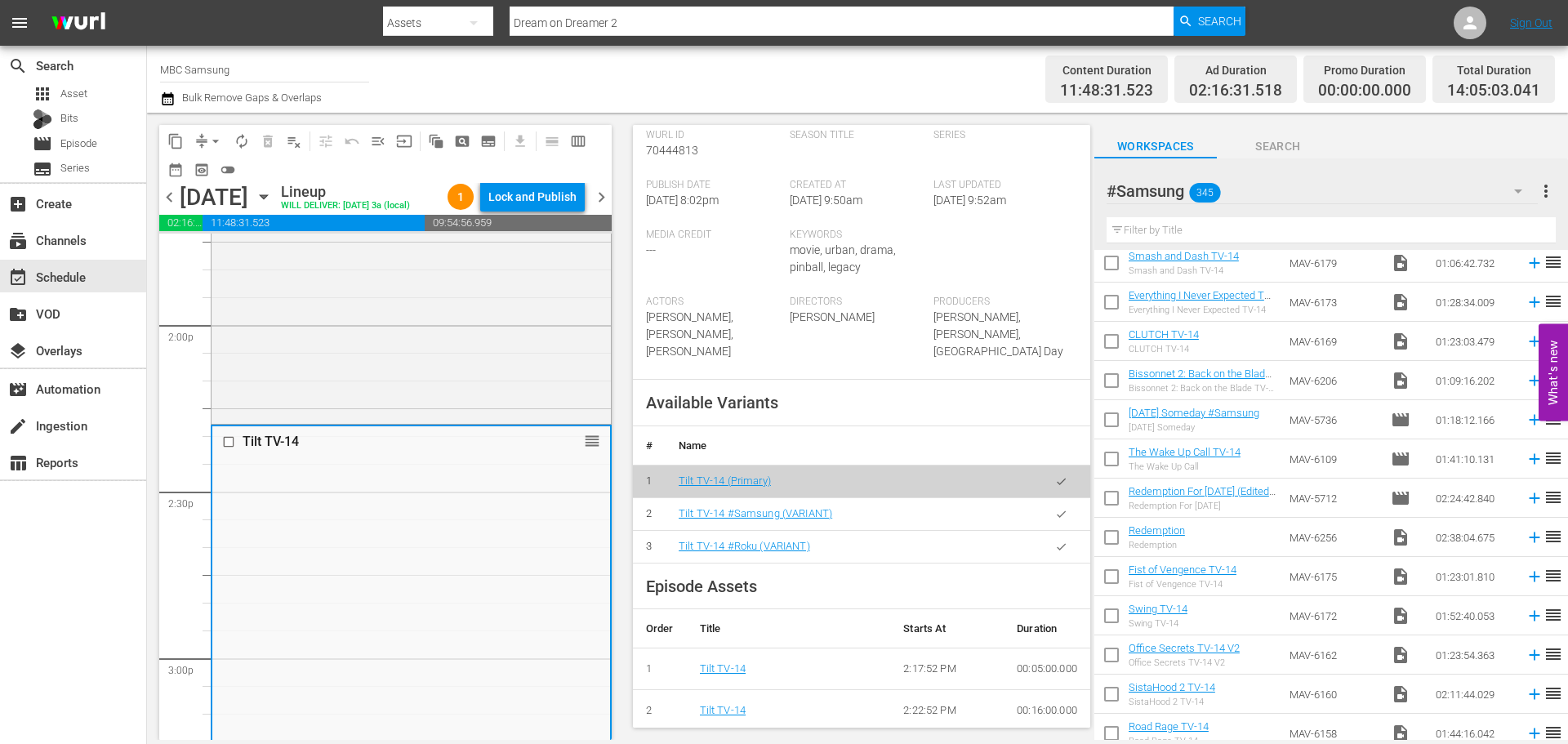
scroll to position [408, 0]
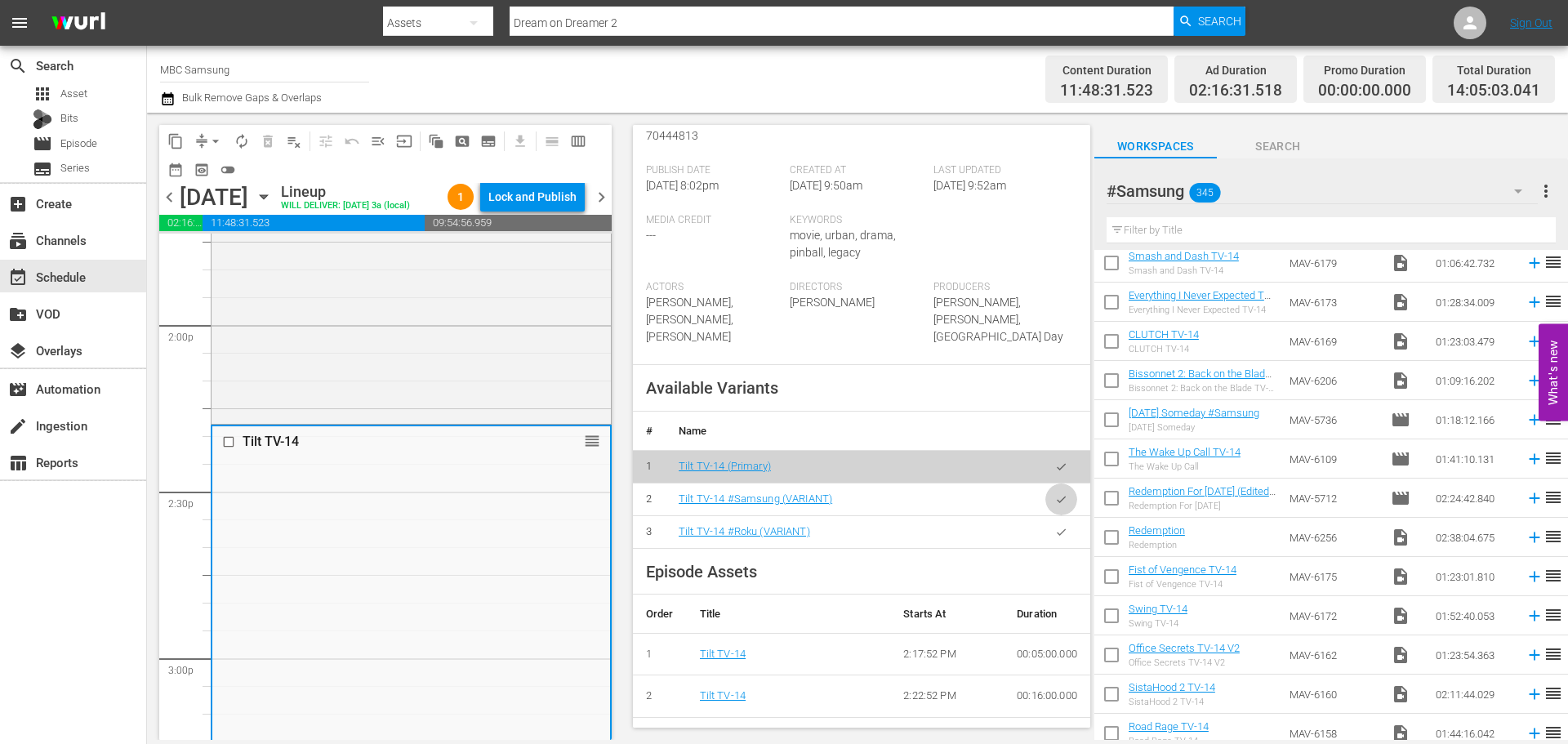
click at [1056, 499] on icon "button" at bounding box center [1062, 499] width 13 height 13
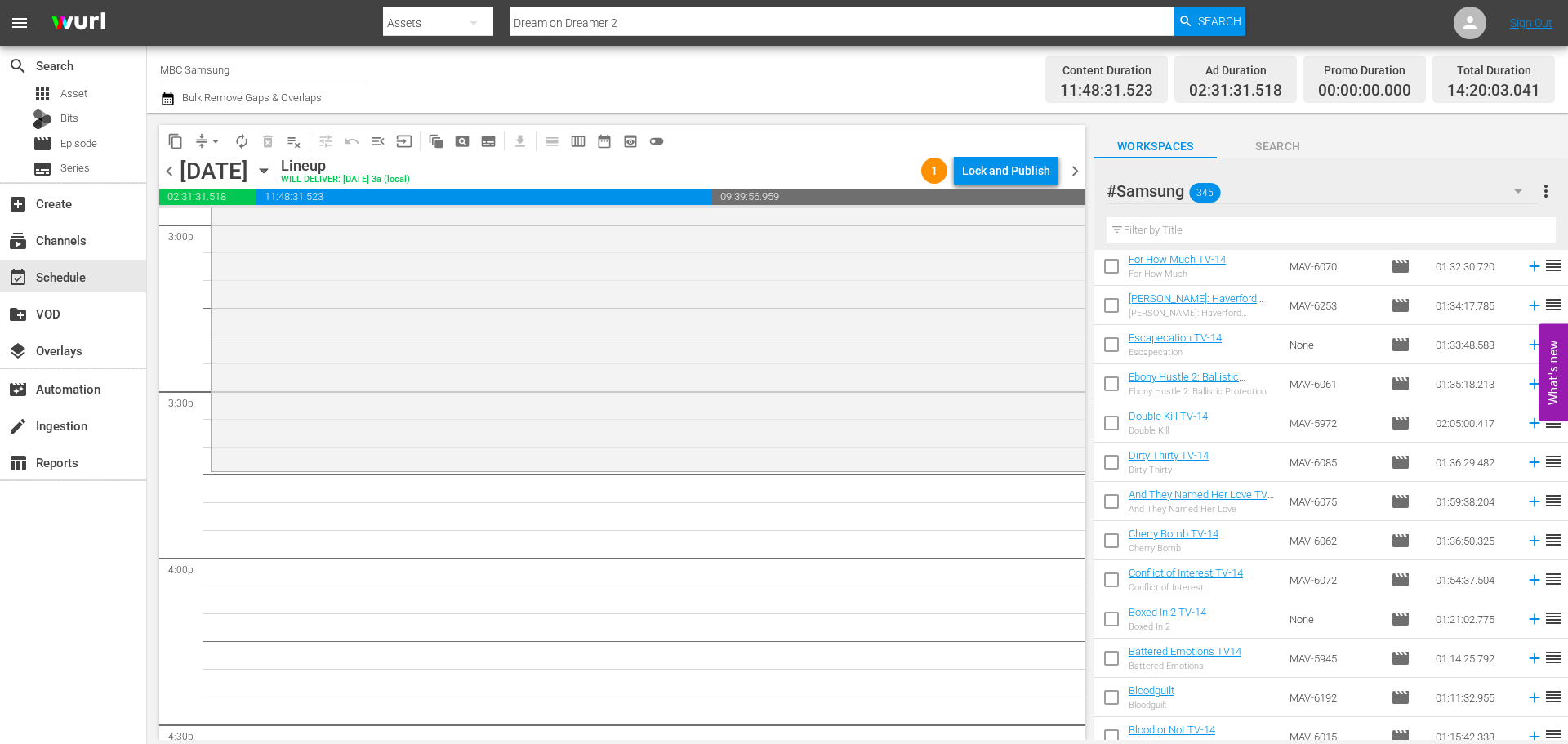
scroll to position [3833, 0]
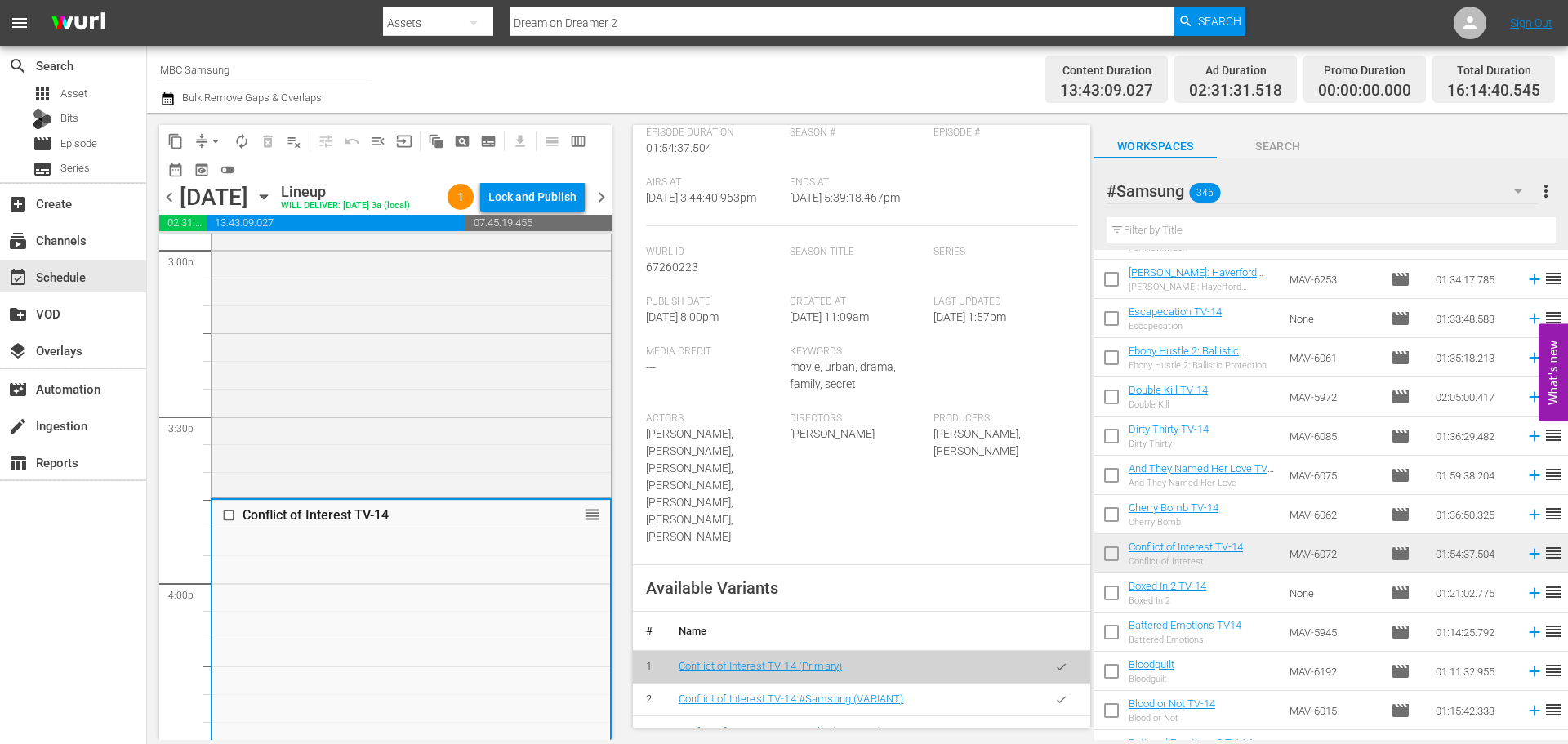
scroll to position [408, 0]
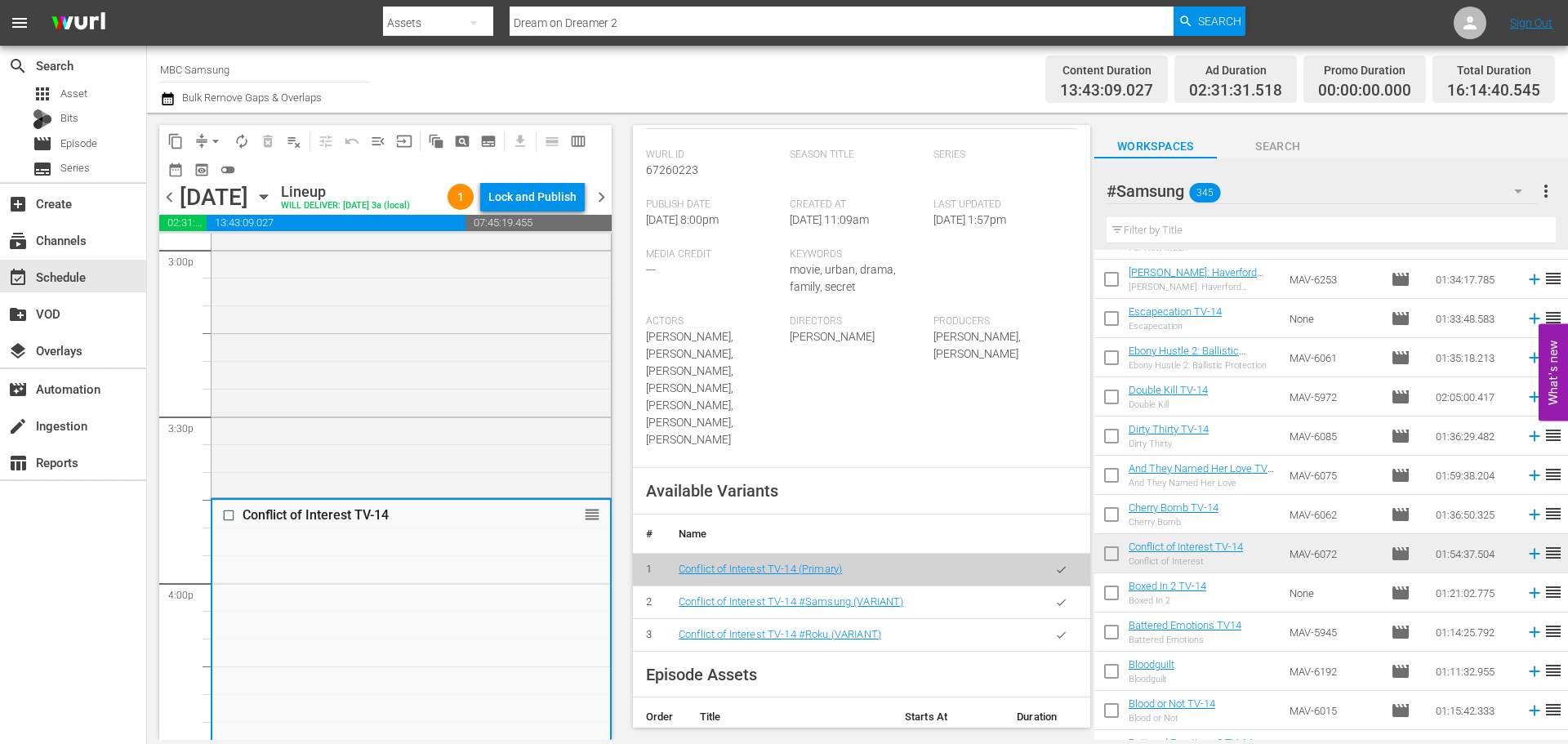
drag, startPoint x: 1050, startPoint y: 587, endPoint x: 1041, endPoint y: 583, distance: 9.8
click at [1057, 598] on icon "button" at bounding box center [1061, 601] width 9 height 7
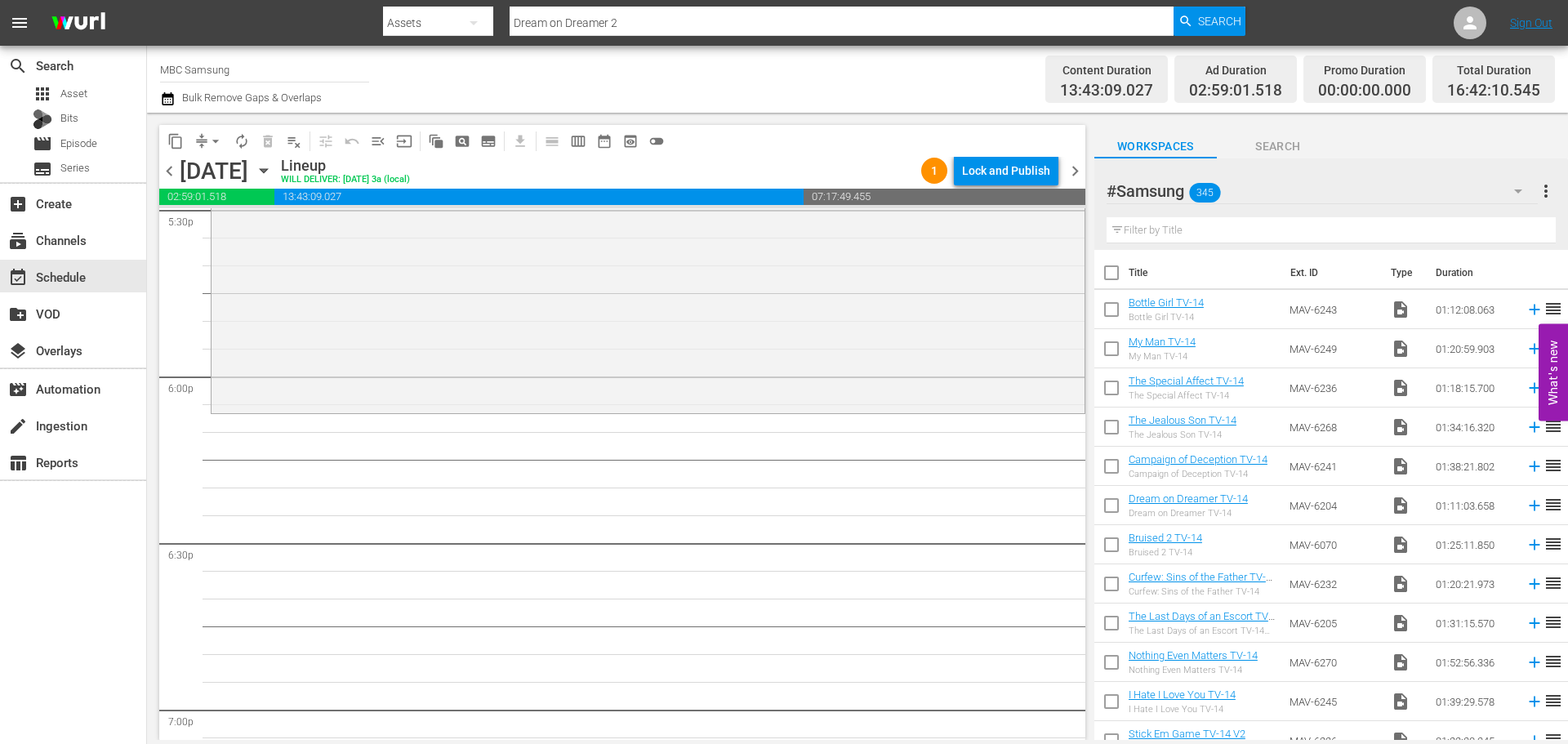
scroll to position [5879, 0]
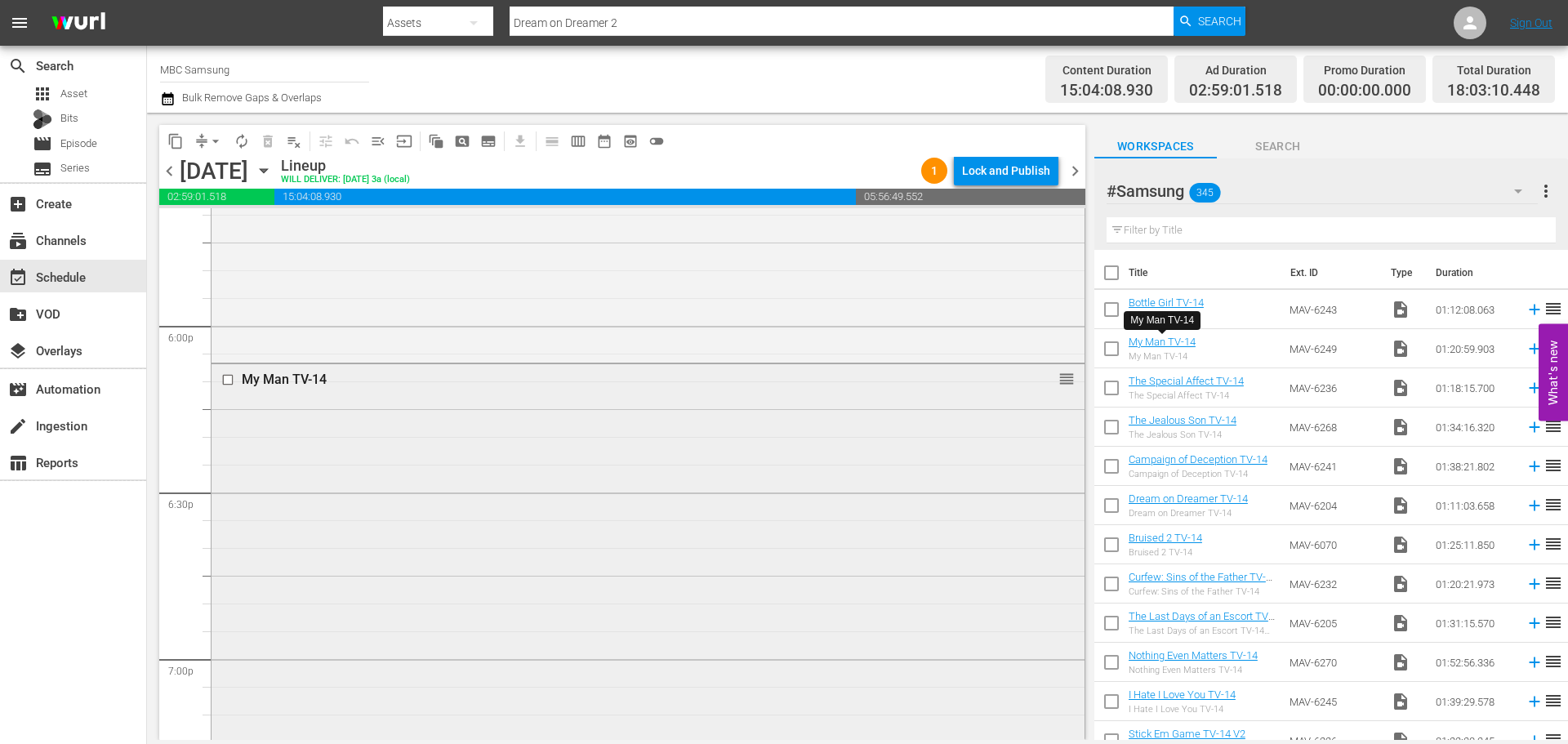
click at [498, 467] on div "My Man TV-14 reorder" at bounding box center [648, 586] width 873 height 445
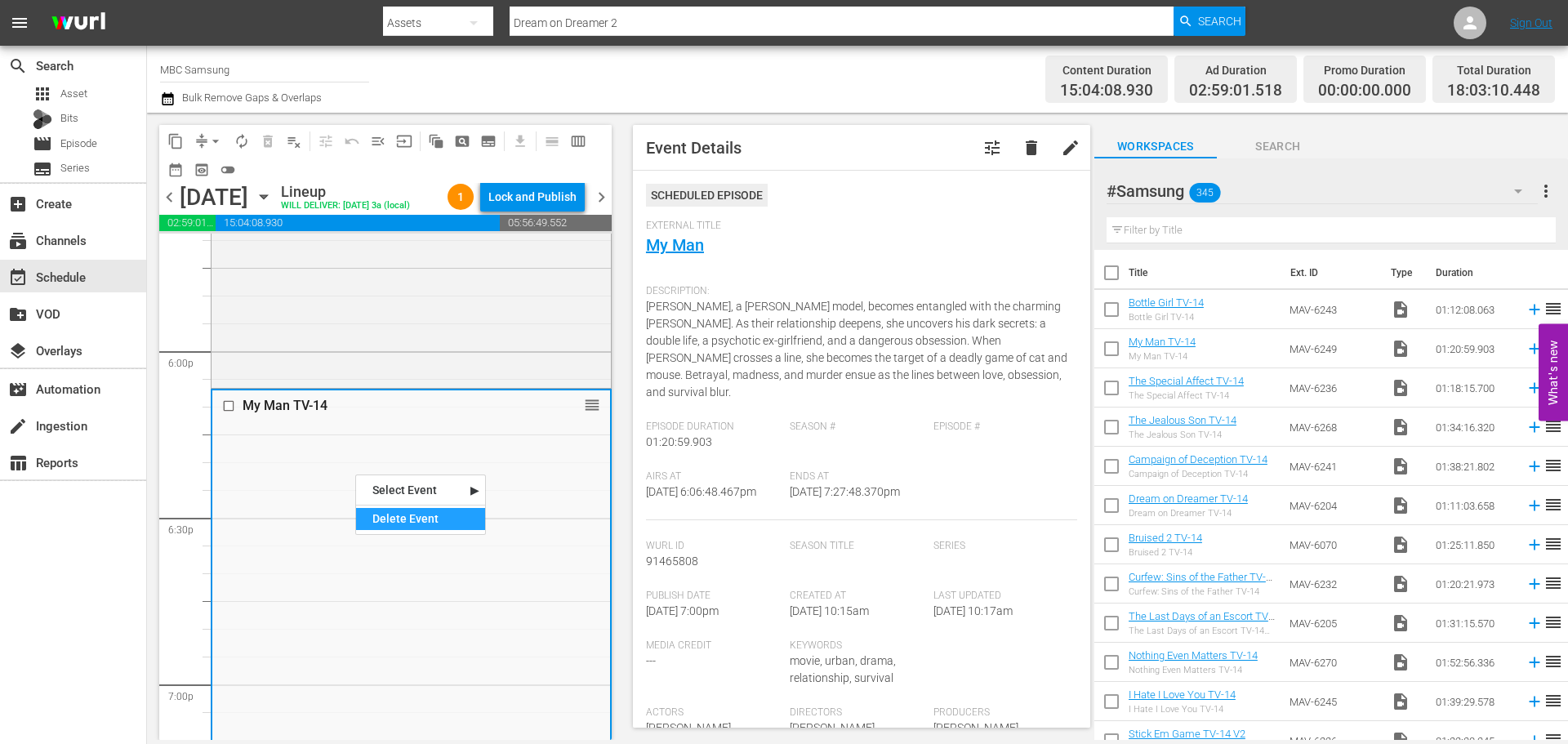
click at [399, 527] on div "Delete Event" at bounding box center [420, 519] width 129 height 22
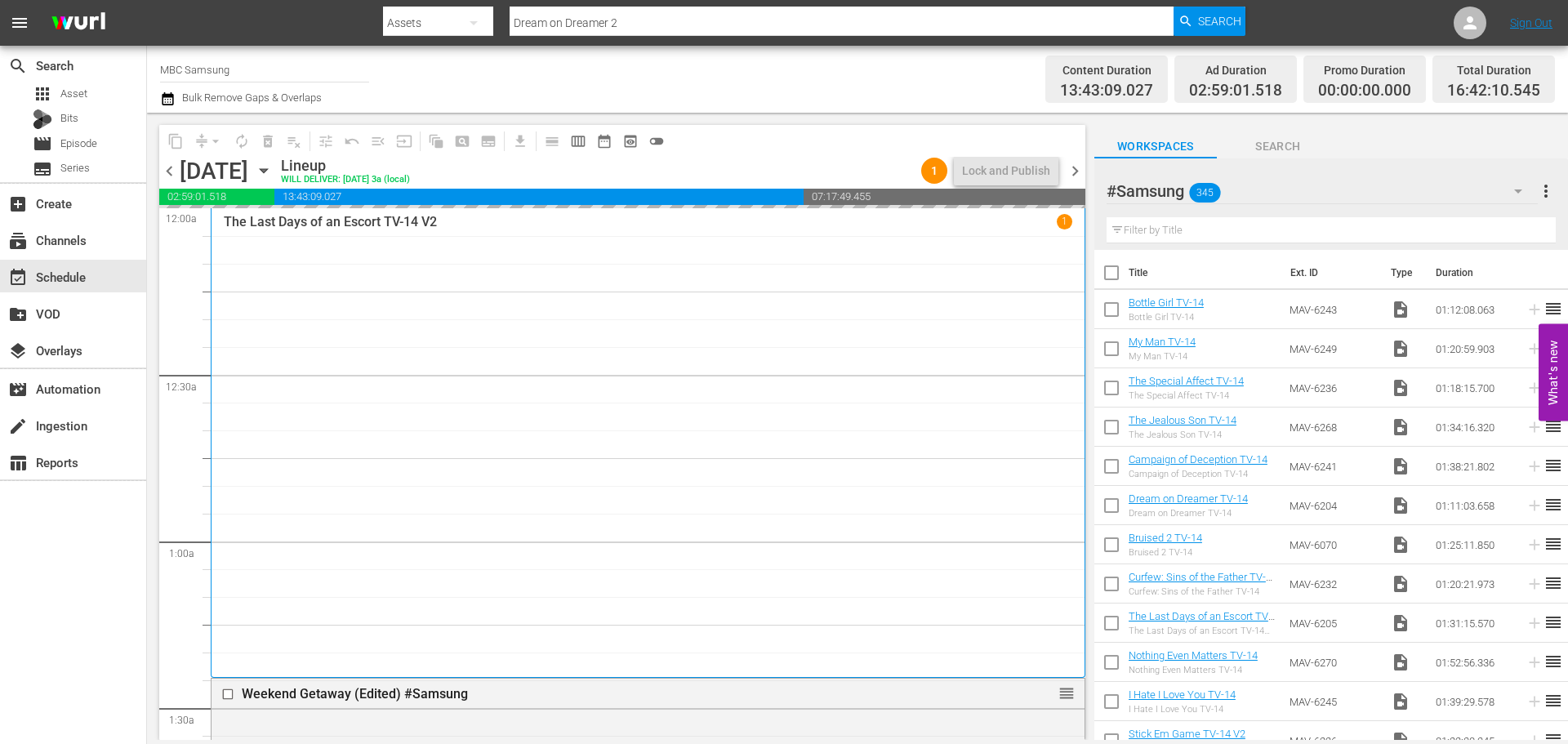
scroll to position [5879, 0]
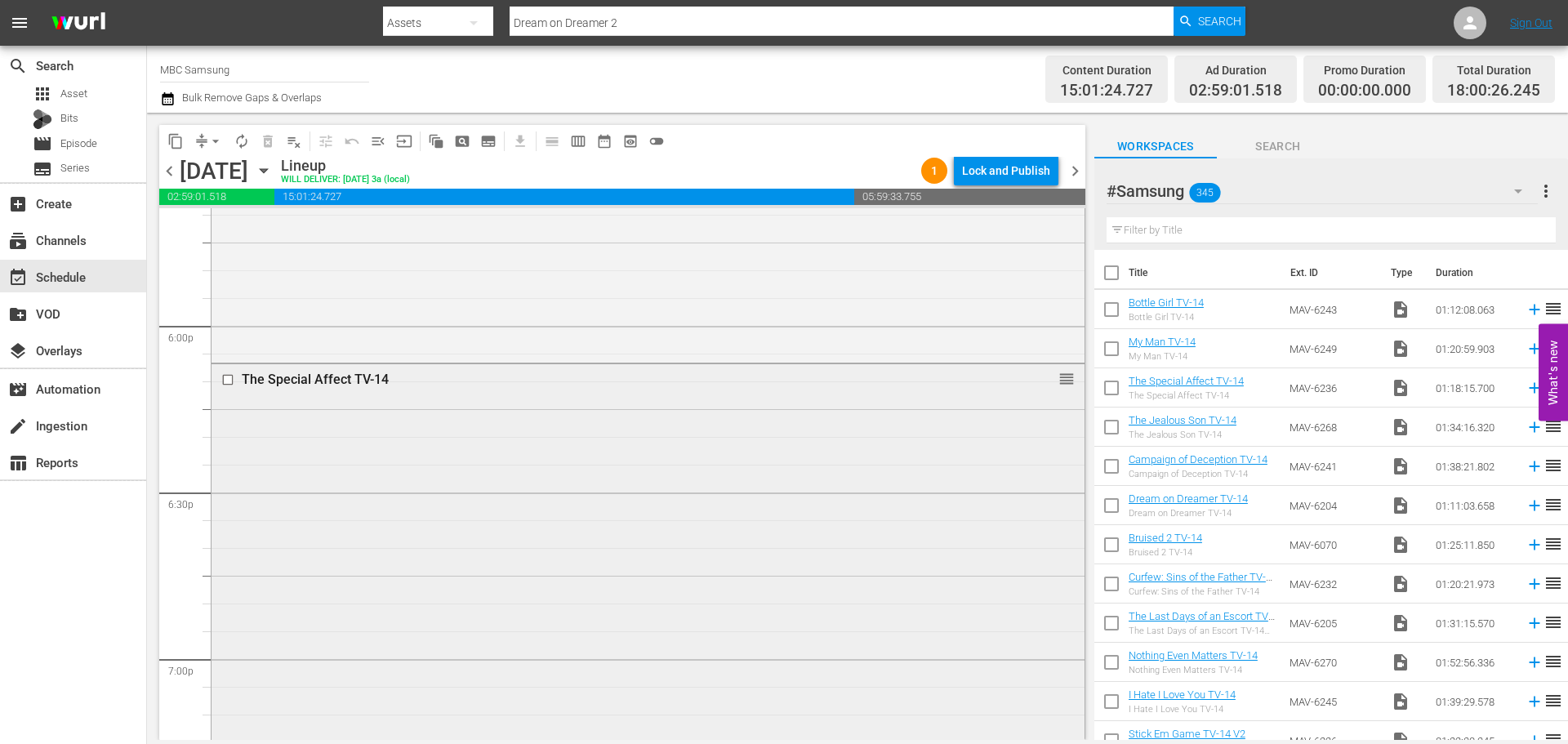
click at [691, 431] on div "The Special Affect TV-14 reorder" at bounding box center [648, 578] width 873 height 430
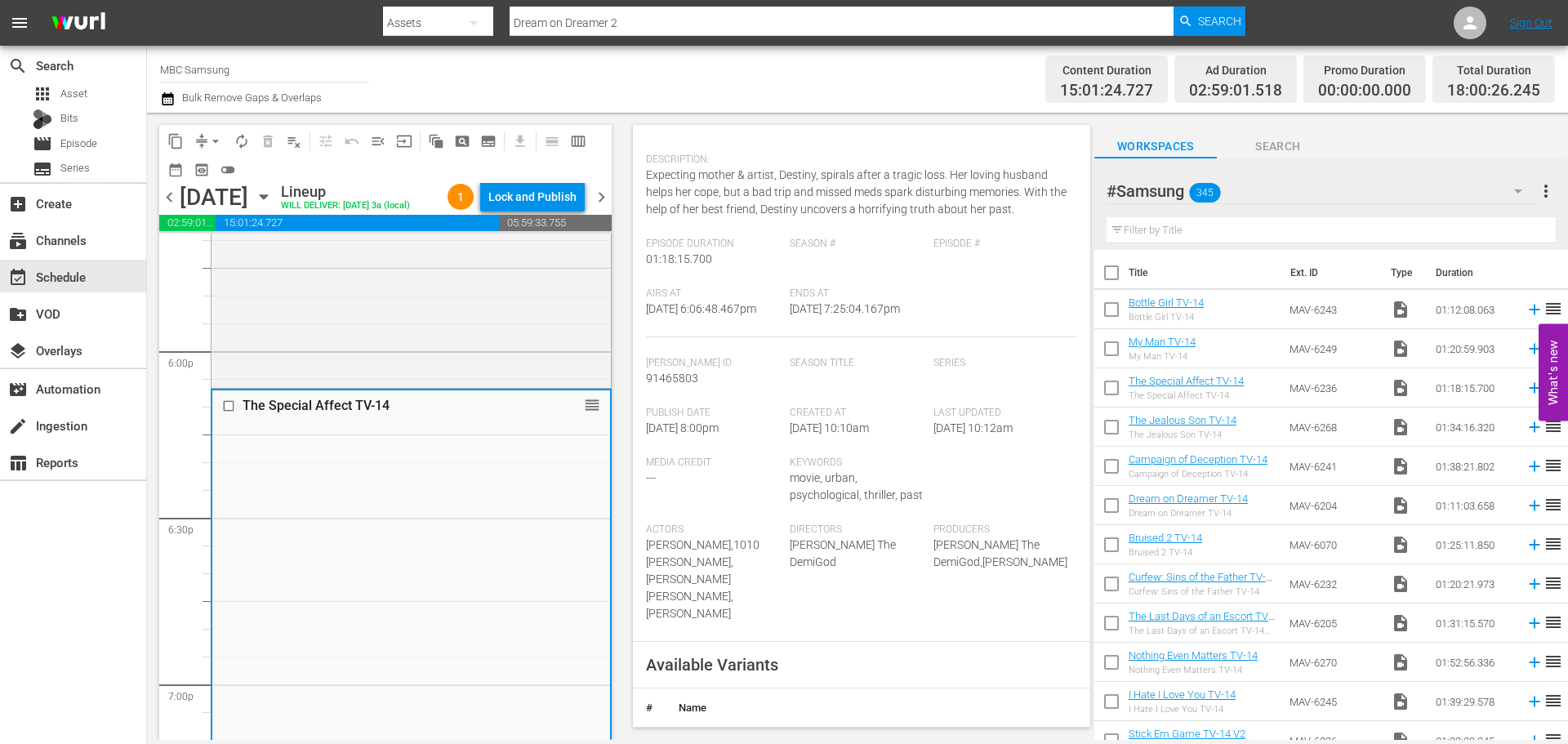
scroll to position [408, 0]
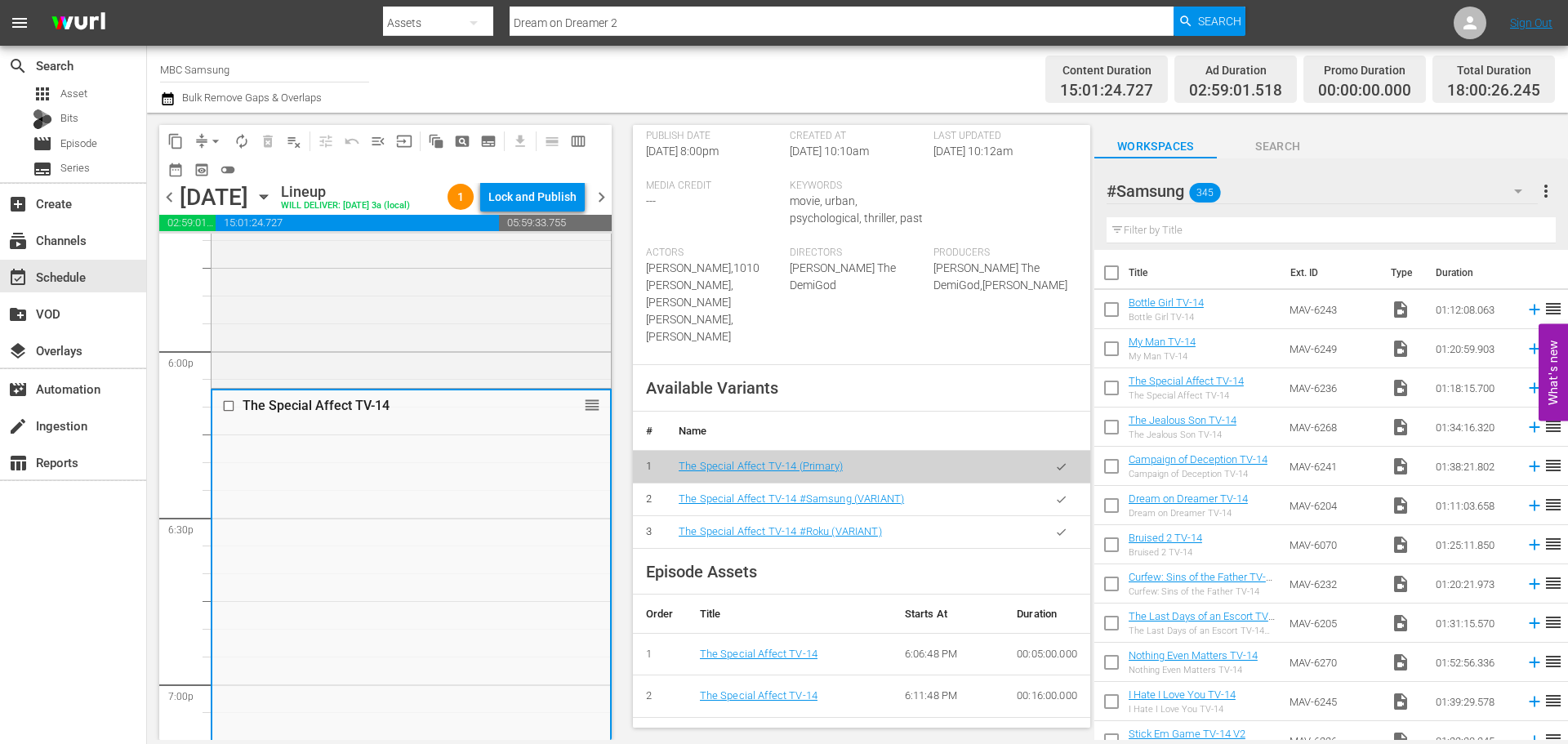
drag, startPoint x: 1051, startPoint y: 489, endPoint x: 1040, endPoint y: 488, distance: 11.0
click at [1051, 488] on button "button" at bounding box center [1062, 499] width 32 height 32
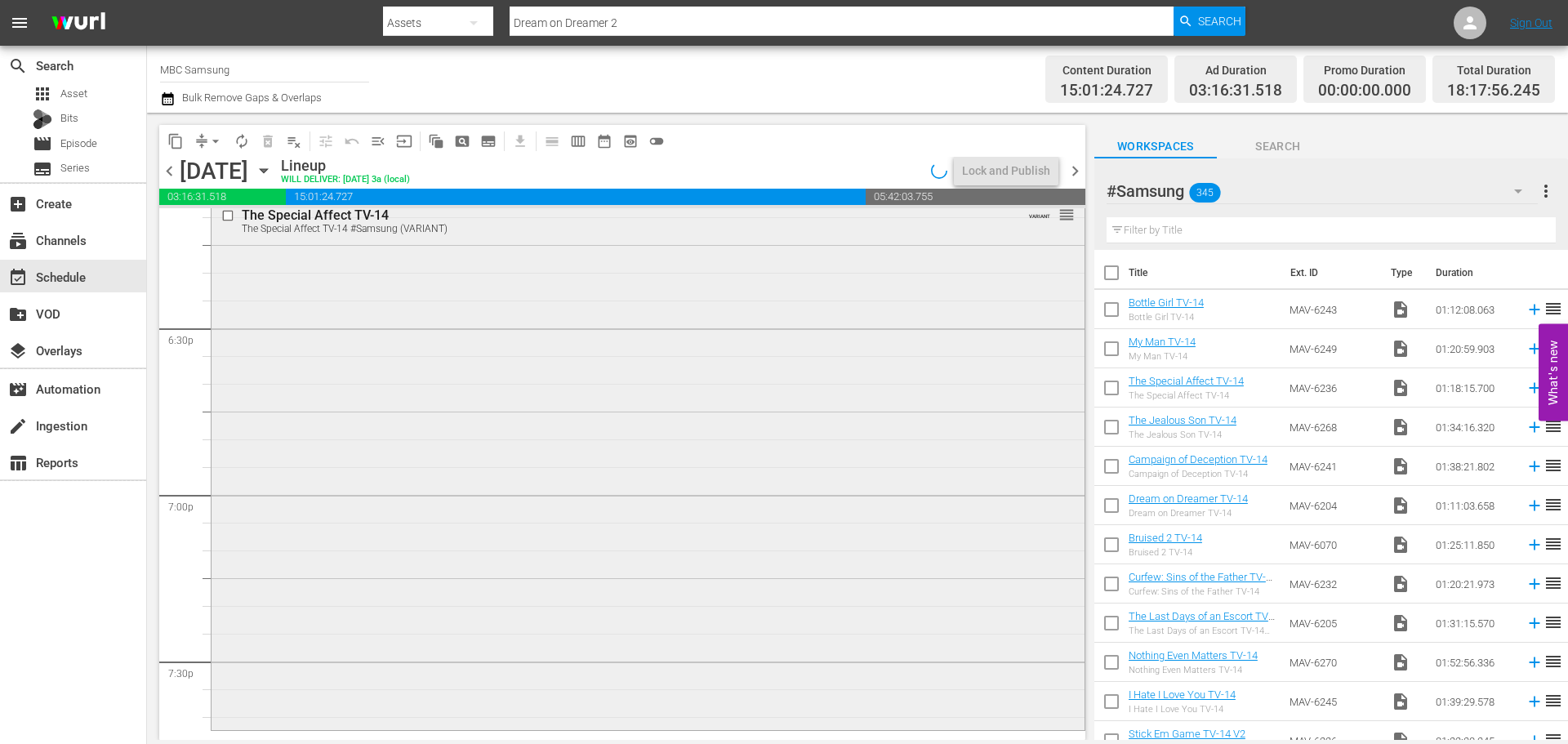
scroll to position [6369, 0]
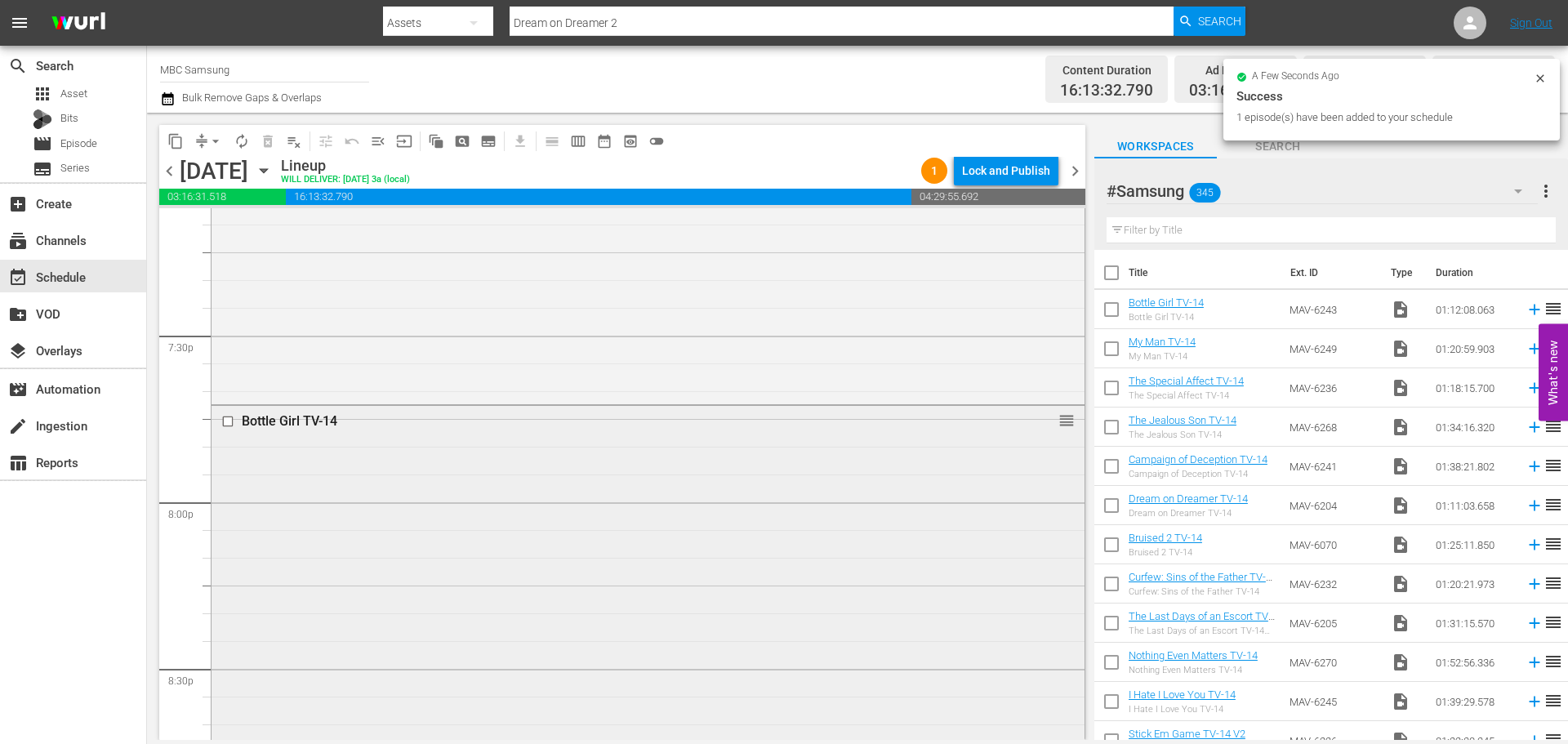
drag, startPoint x: 684, startPoint y: 372, endPoint x: 710, endPoint y: 533, distance: 163.1
click at [710, 533] on div "Bottle Girl TV-14 reorder" at bounding box center [648, 603] width 873 height 396
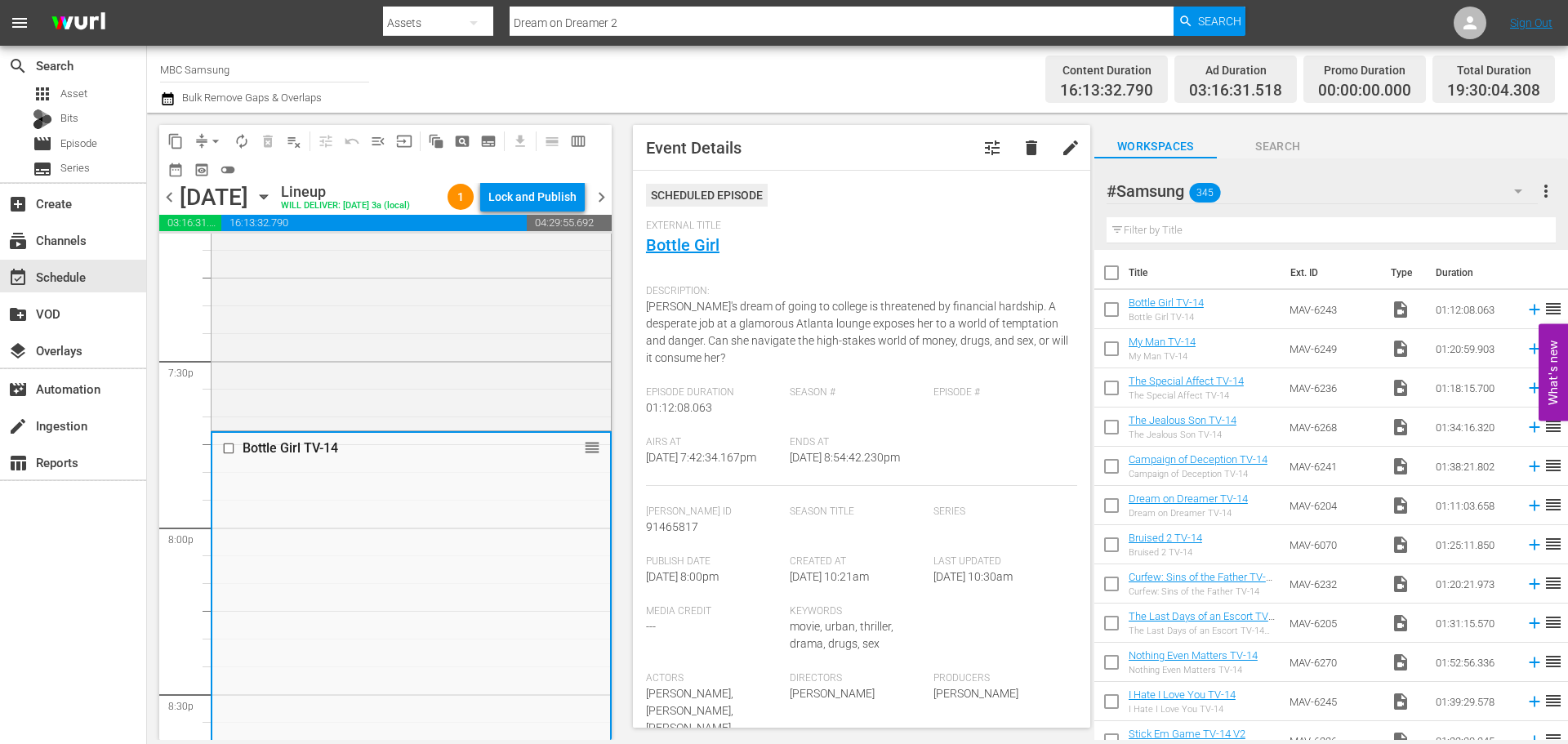
scroll to position [408, 0]
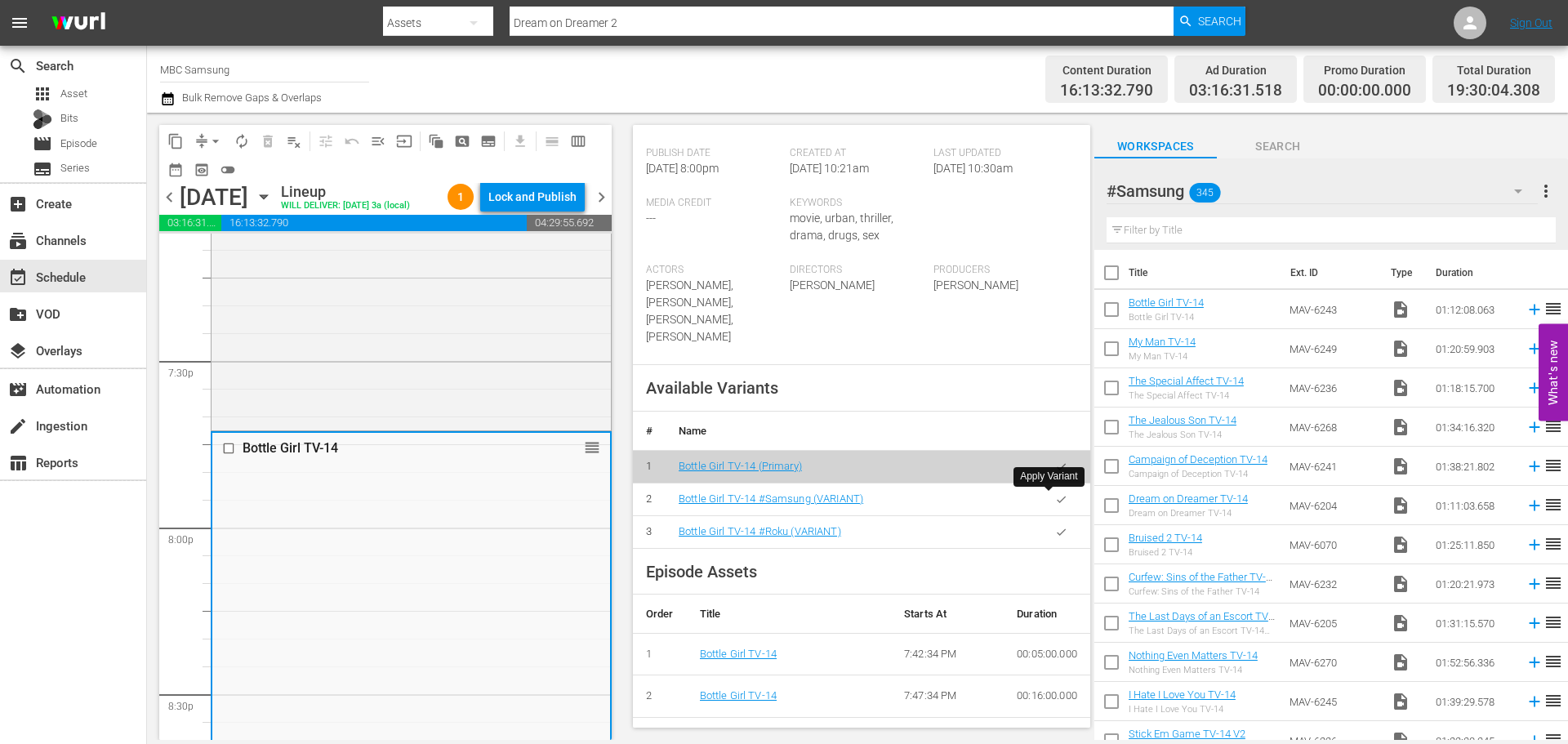
click at [1046, 508] on button "button" at bounding box center [1062, 499] width 32 height 32
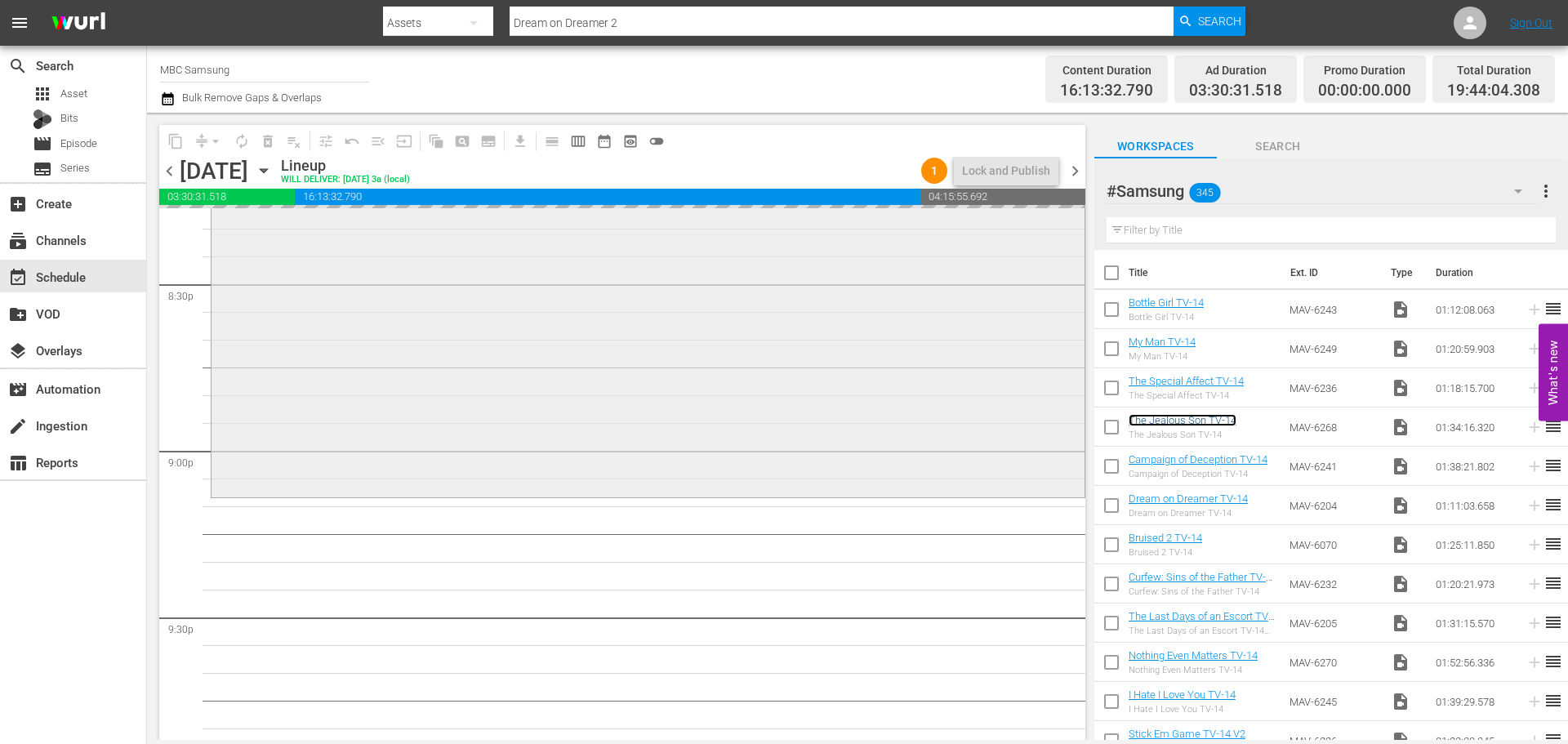
scroll to position [6777, 0]
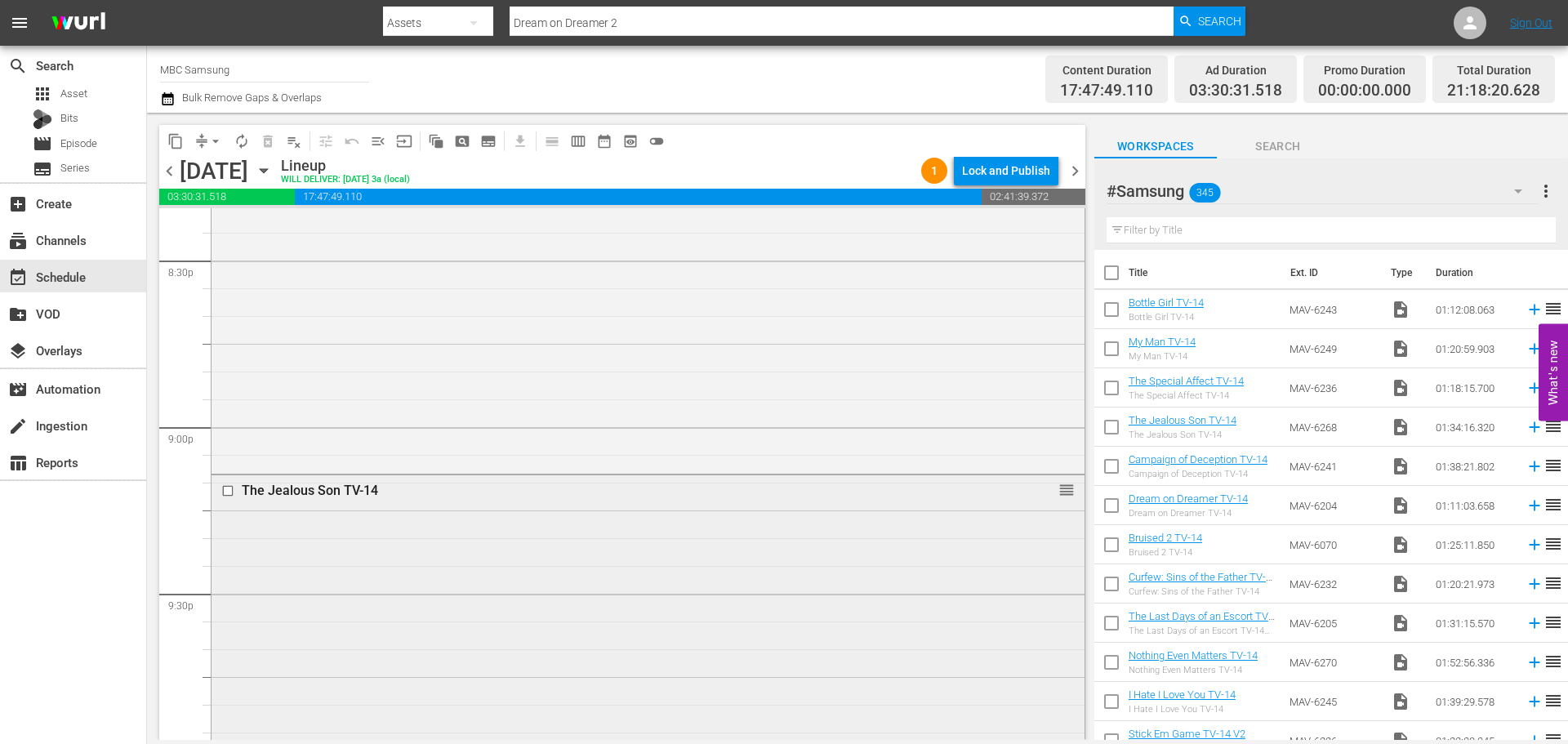
click at [659, 536] on div "The Jealous Son TV-14 reorder" at bounding box center [648, 734] width 873 height 519
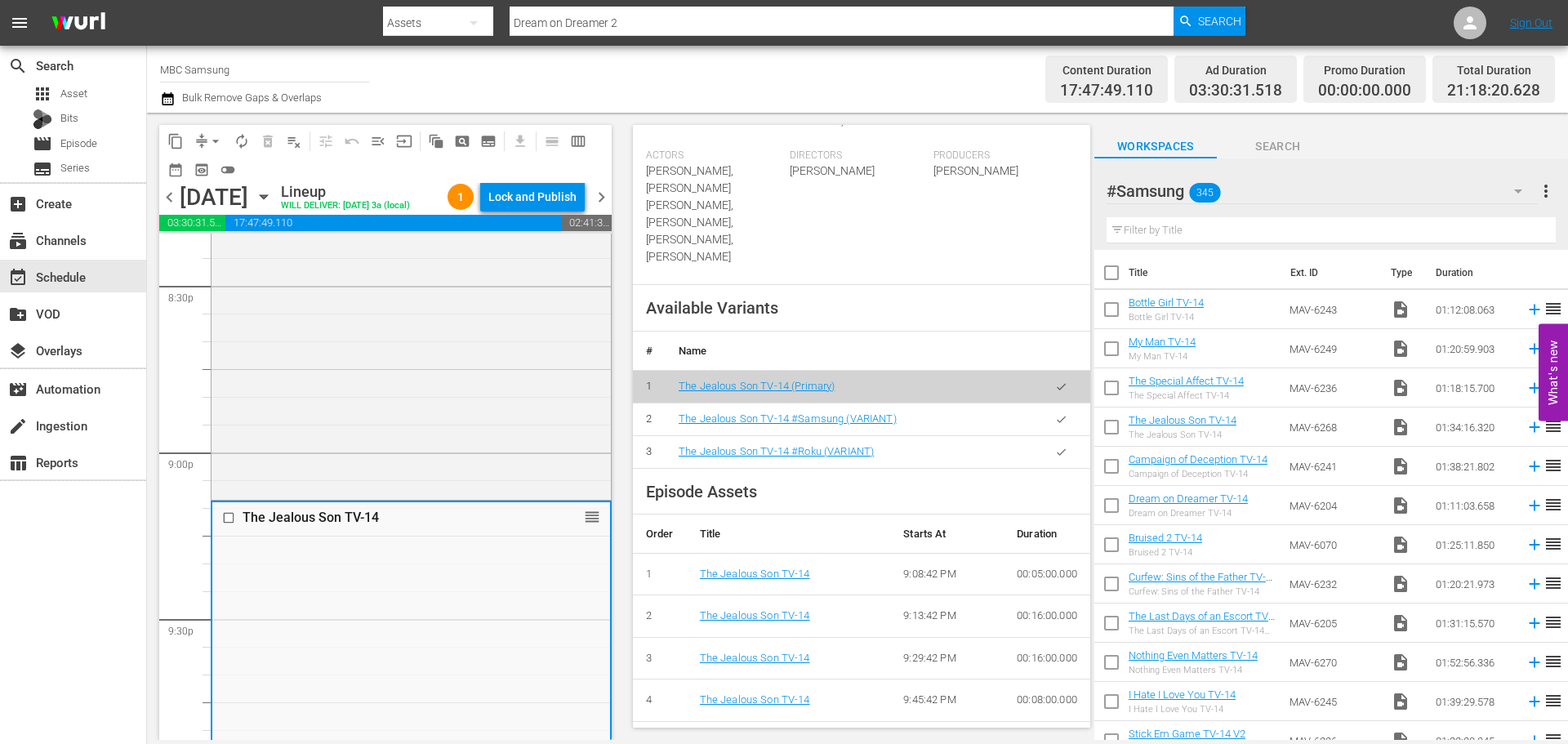
scroll to position [490, 0]
click at [1056, 411] on icon "button" at bounding box center [1062, 417] width 13 height 13
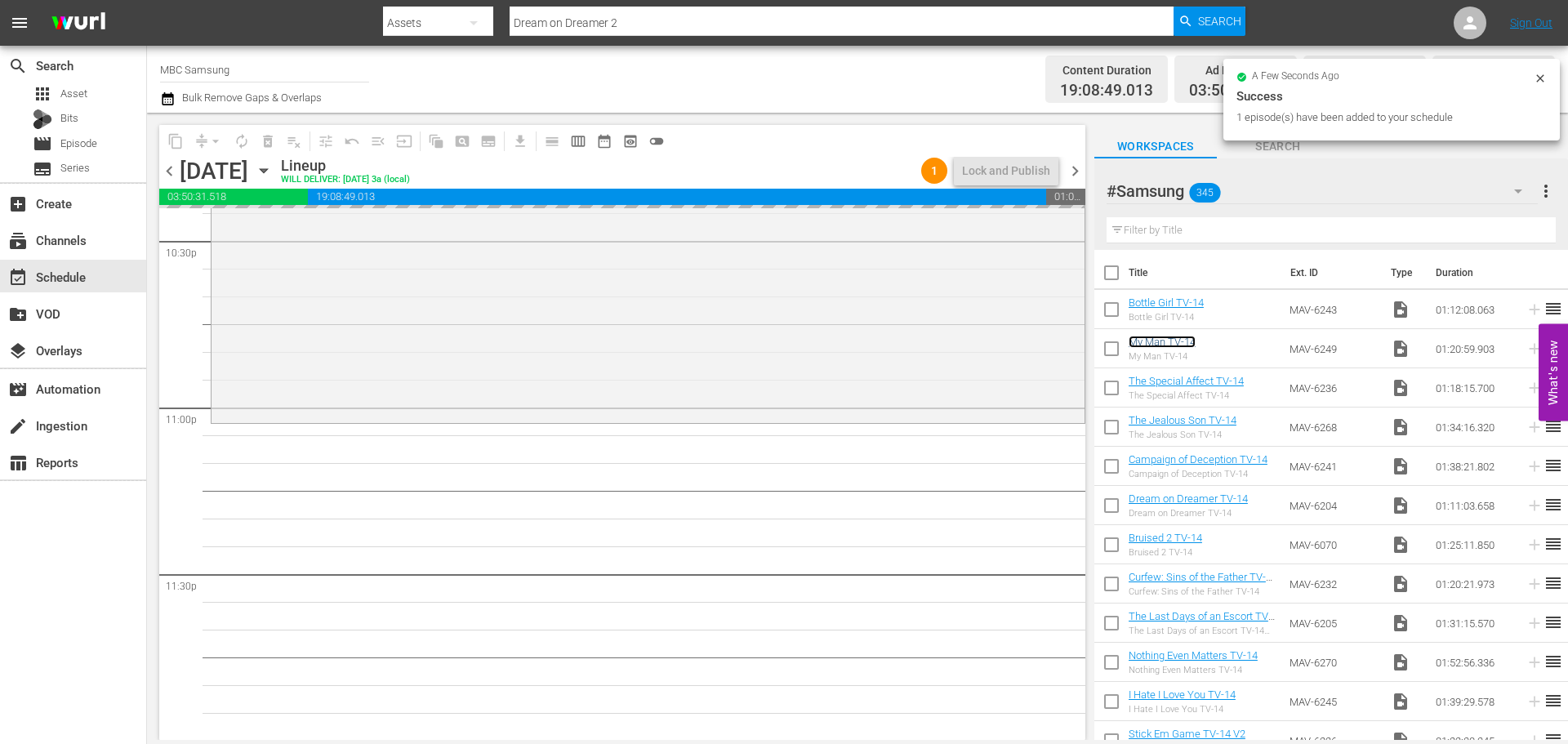
scroll to position [7464, 0]
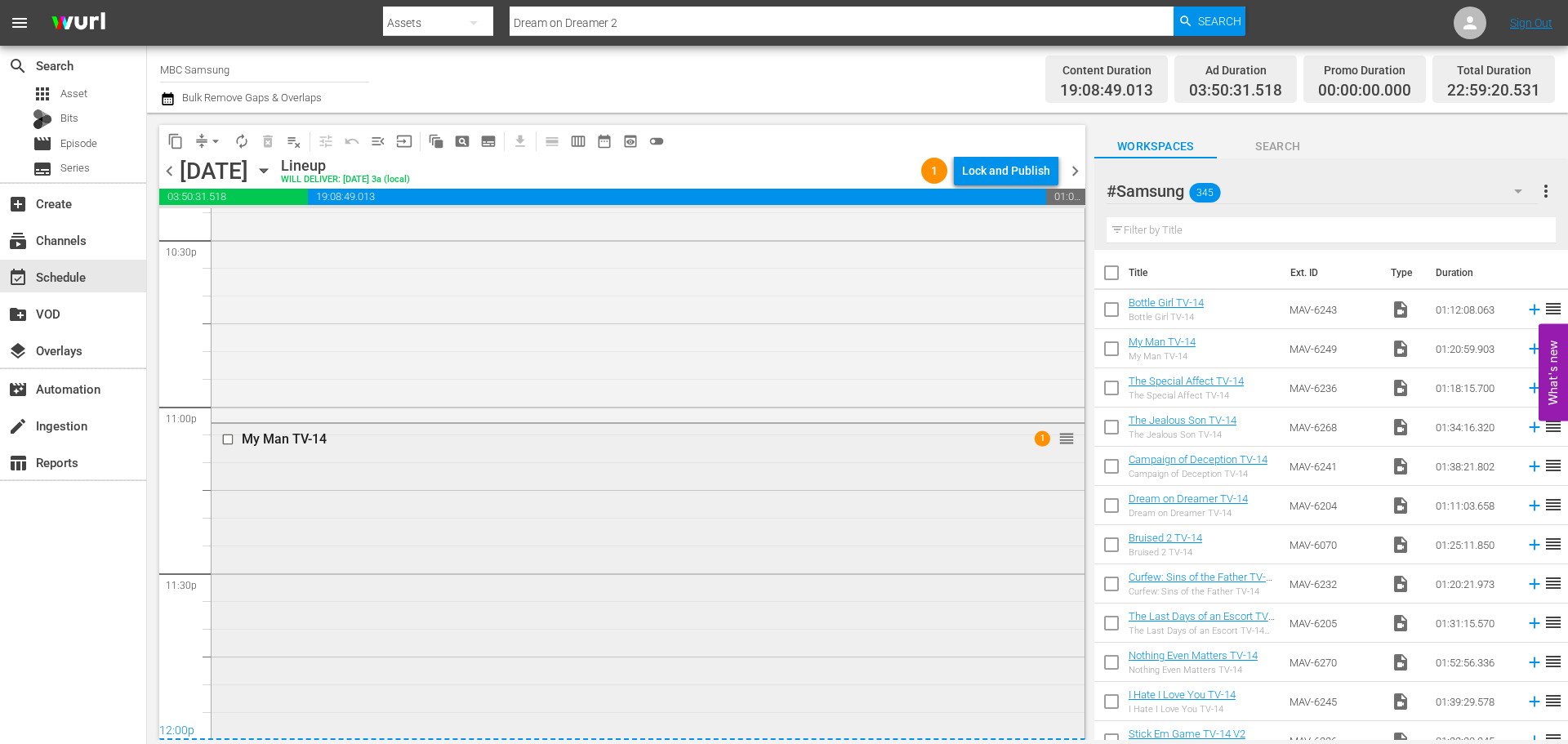
click at [591, 474] on div "My Man TV-14 1 reorder" at bounding box center [648, 646] width 873 height 445
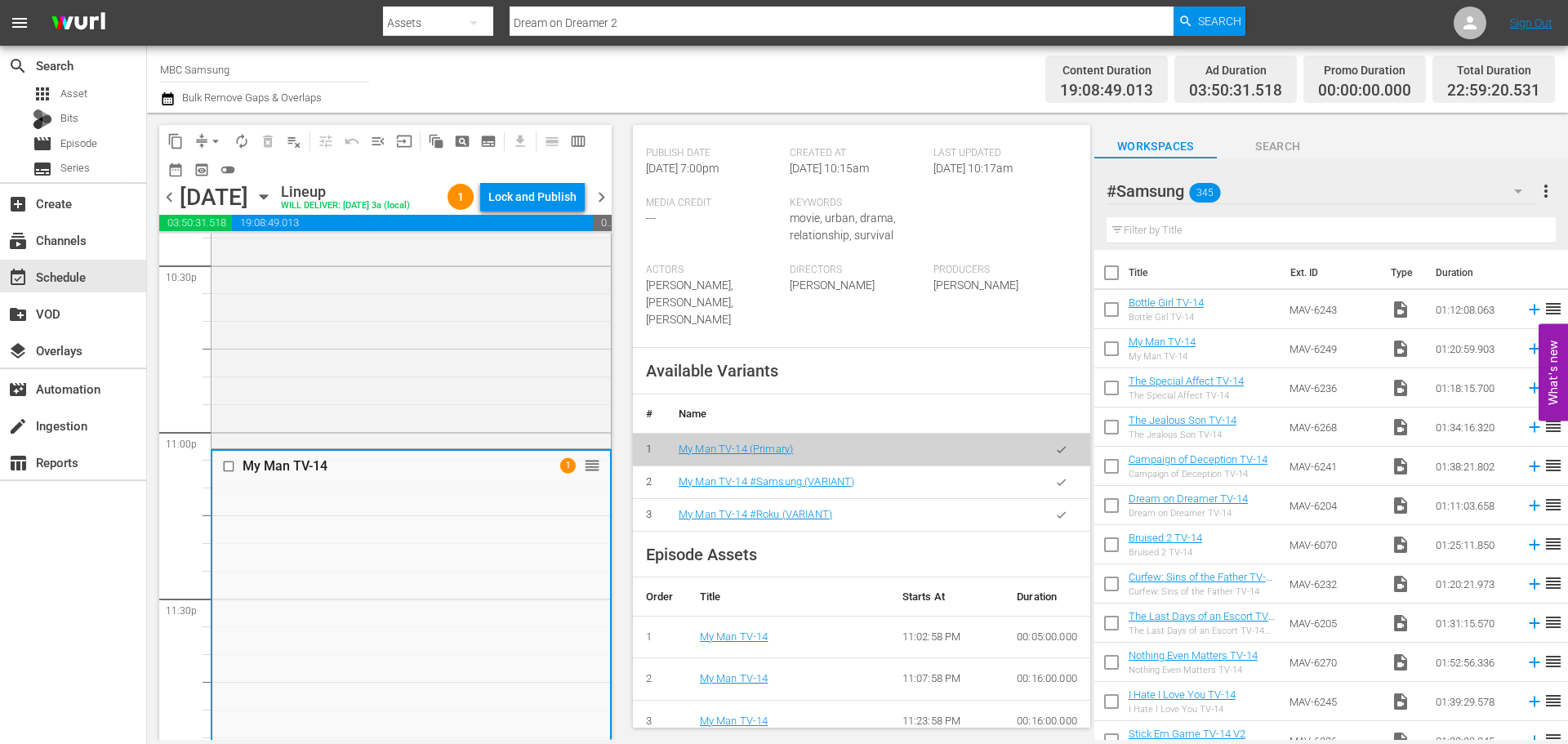
scroll to position [490, 0]
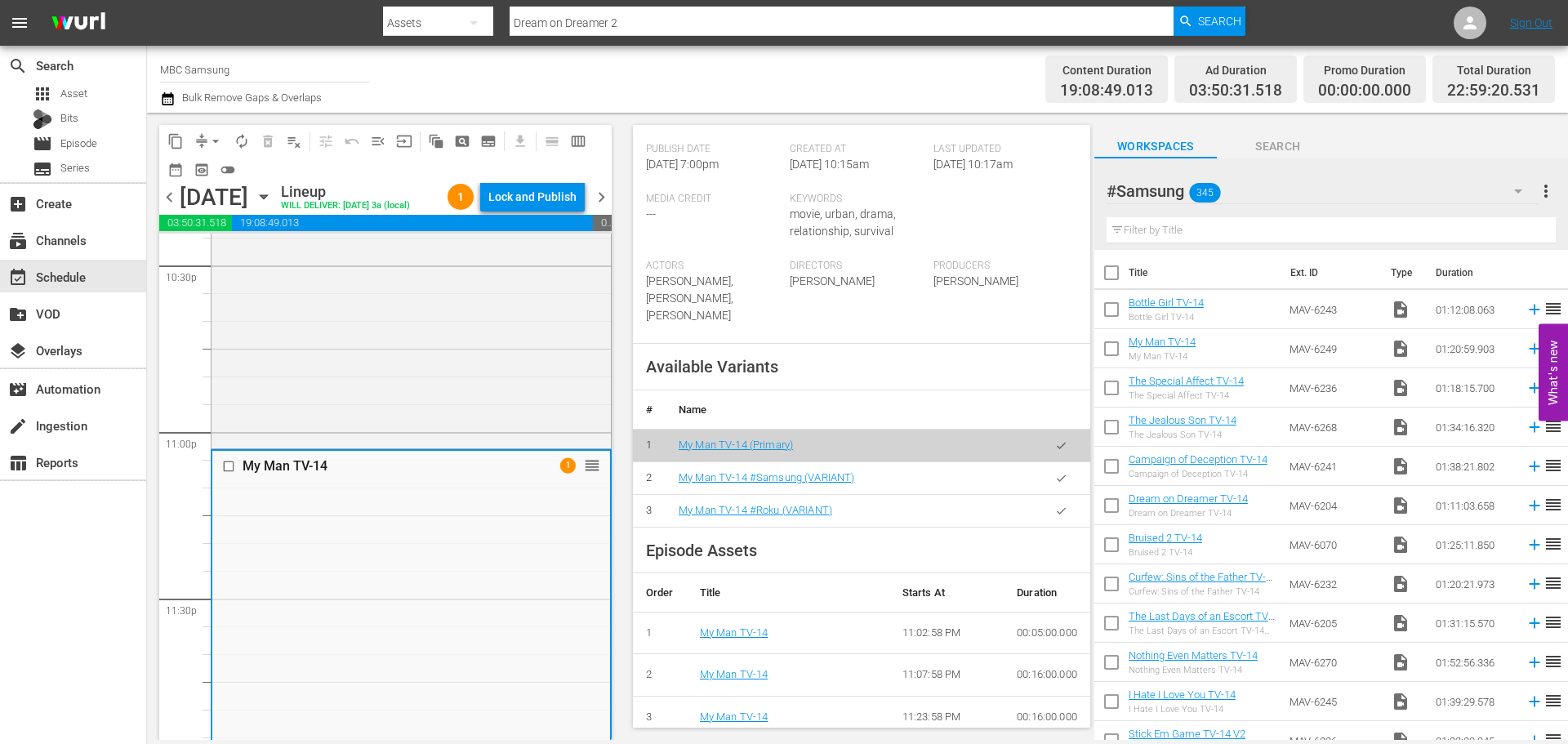
click at [1056, 484] on icon "button" at bounding box center [1062, 478] width 13 height 13
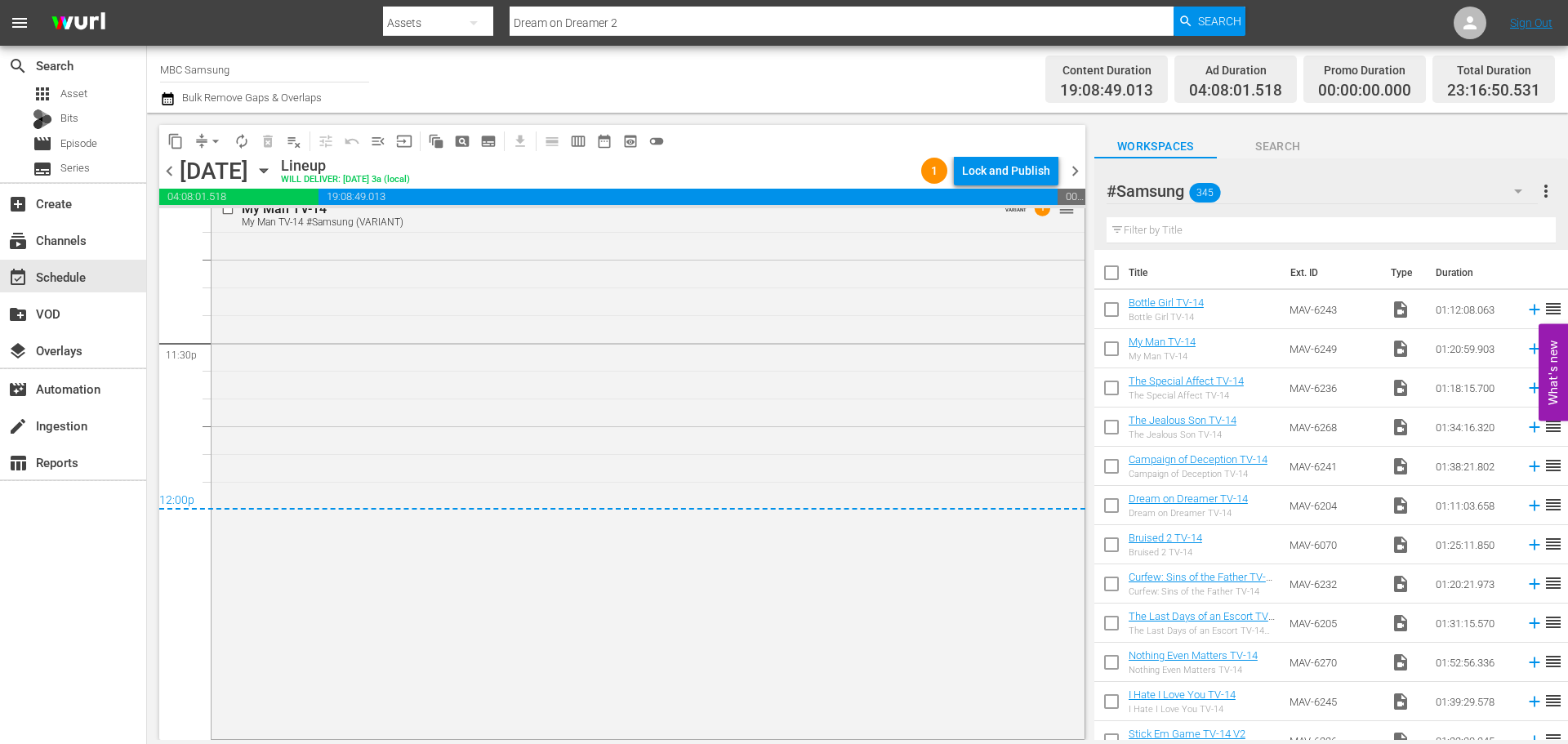
scroll to position [7368, 0]
click at [1016, 166] on div "Lock and Publish" at bounding box center [1006, 171] width 88 height 29
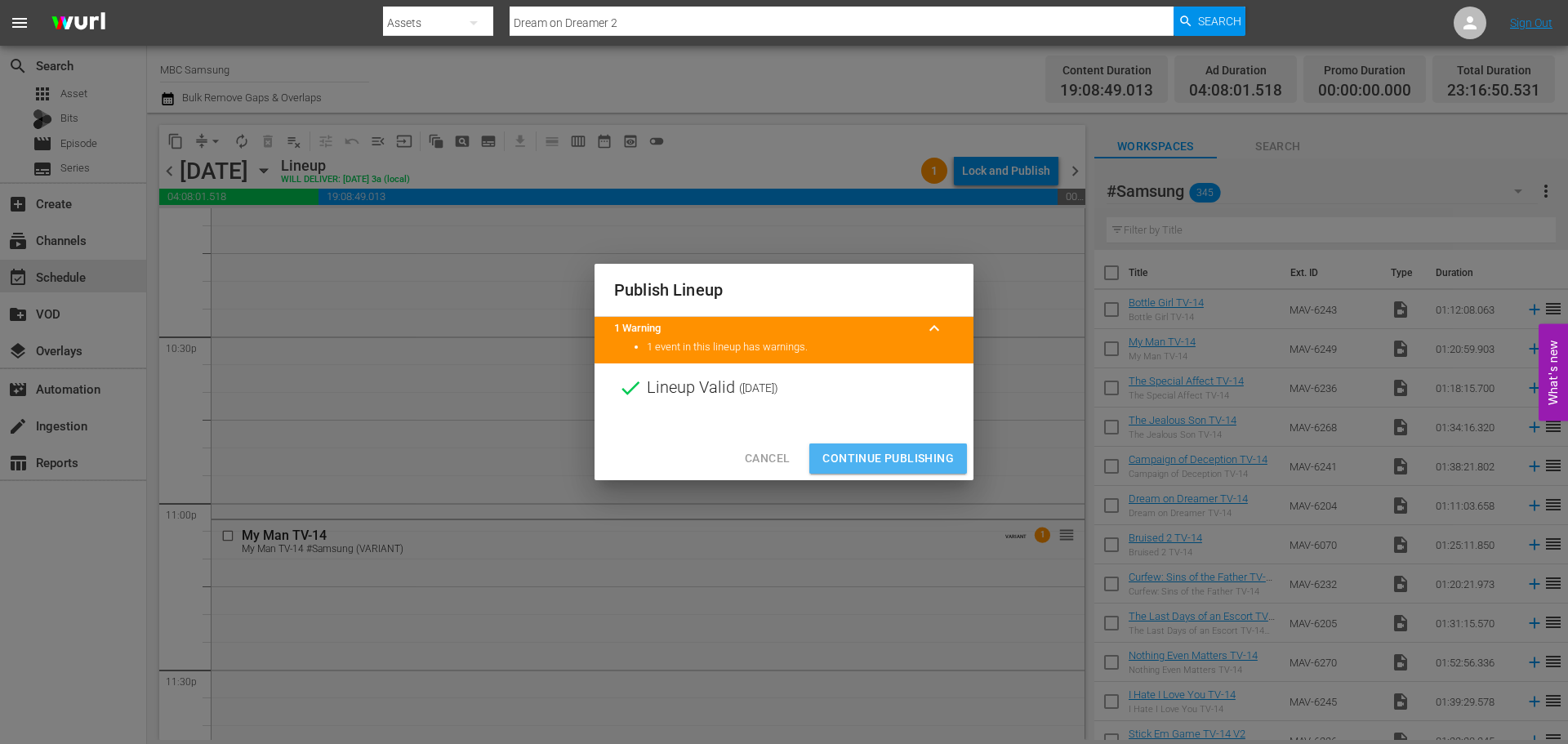
click at [885, 450] on span "Continue Publishing" at bounding box center [889, 458] width 132 height 20
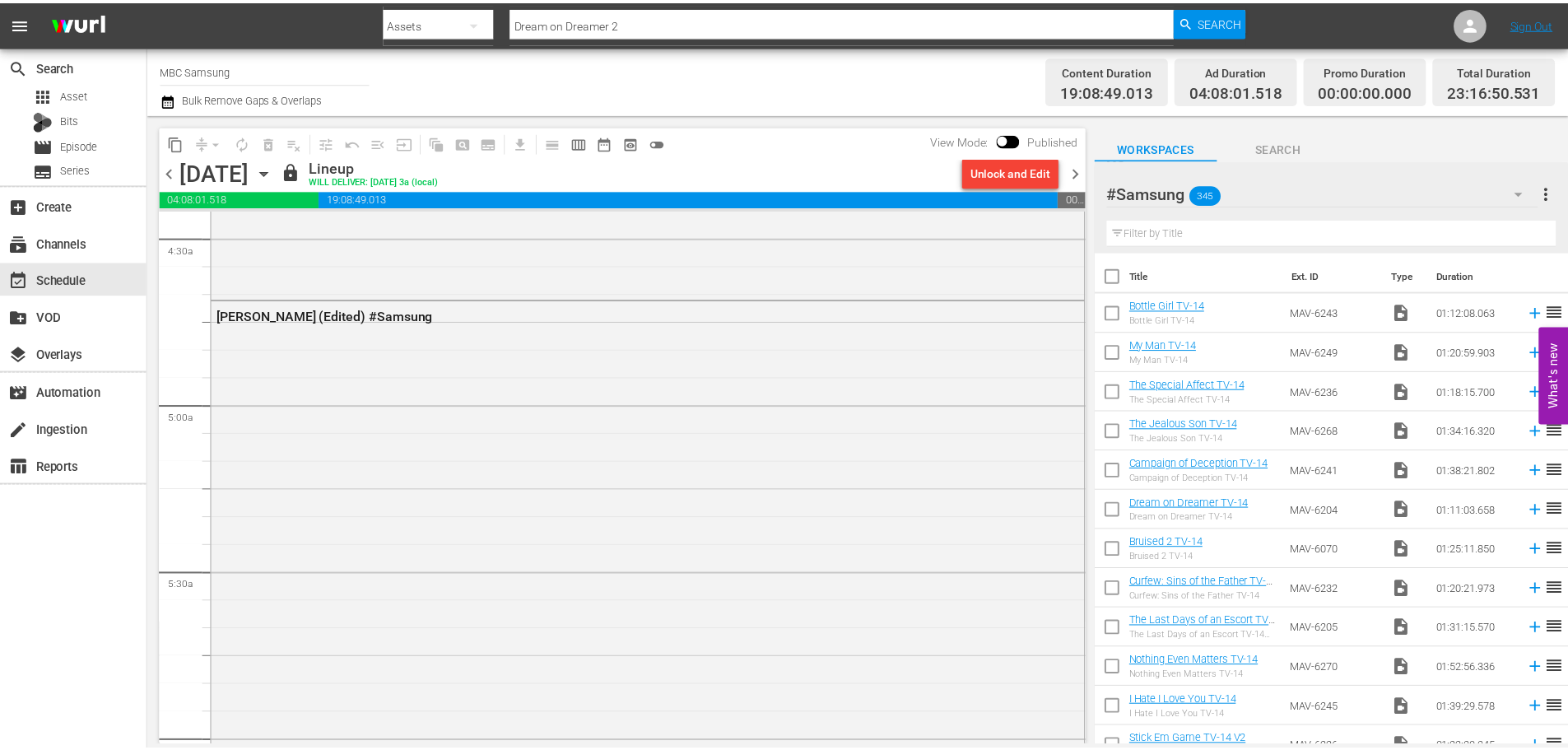
scroll to position [0, 0]
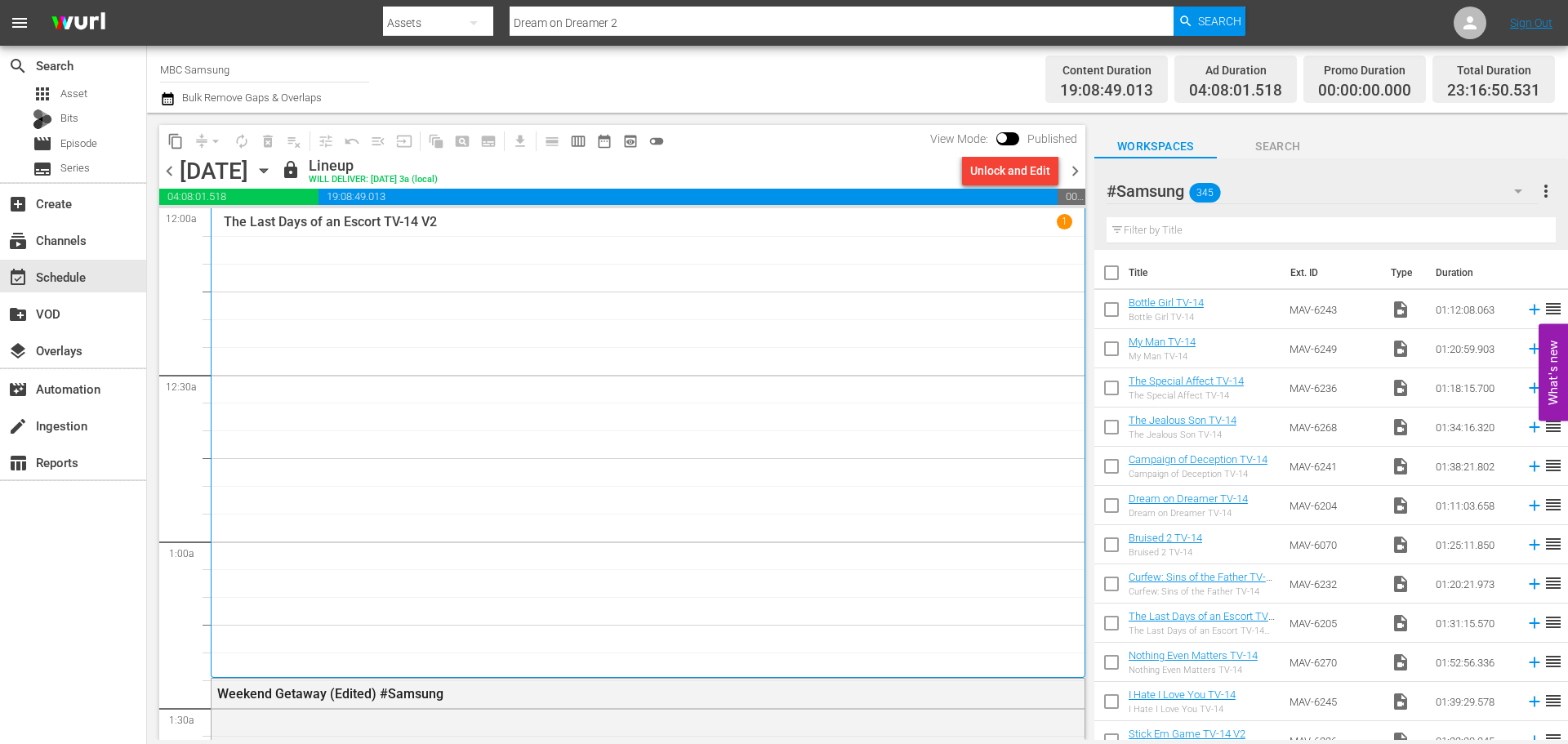
click at [1075, 173] on span "chevron_right" at bounding box center [1075, 171] width 20 height 20
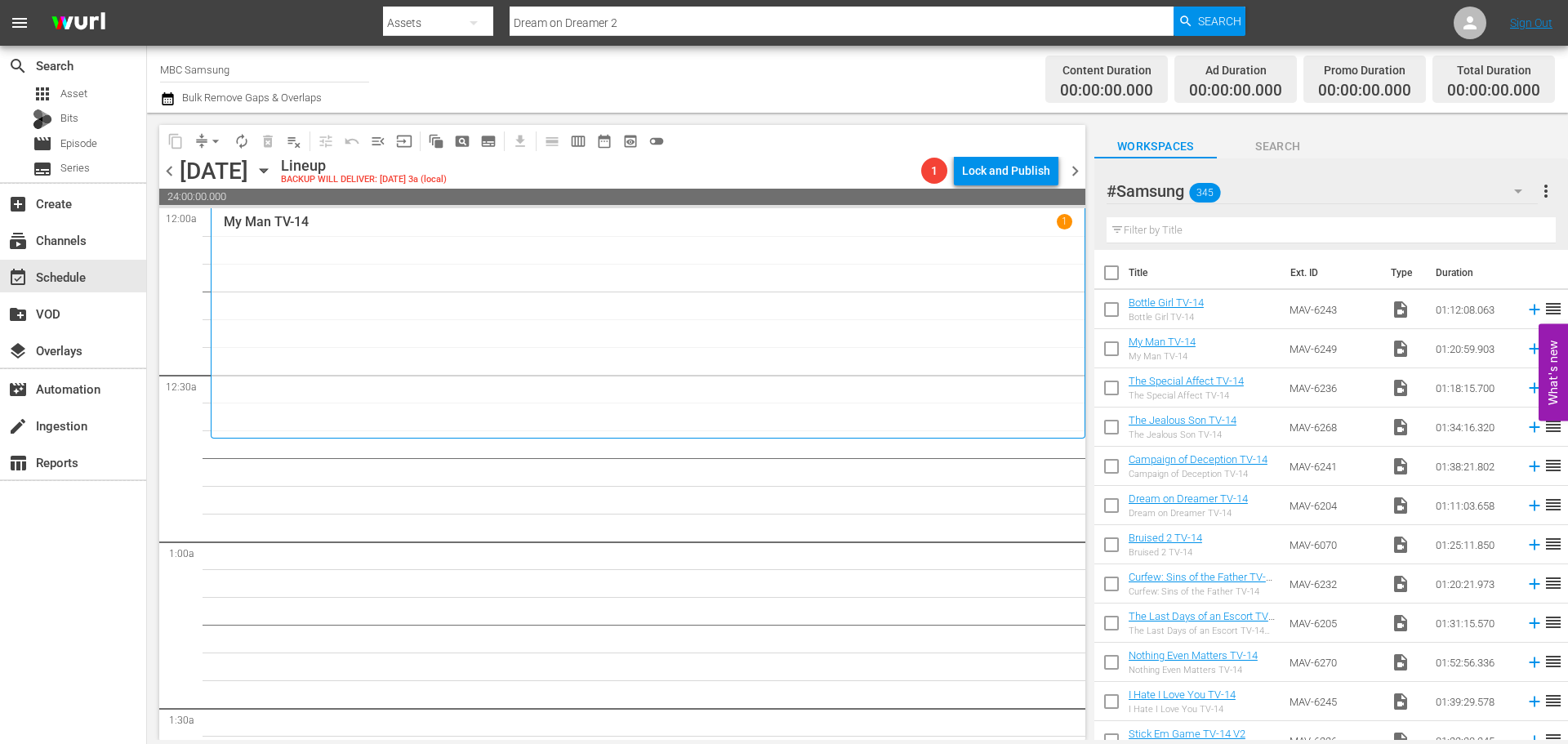
click at [1329, 199] on div "#Samsung 345" at bounding box center [1323, 190] width 431 height 46
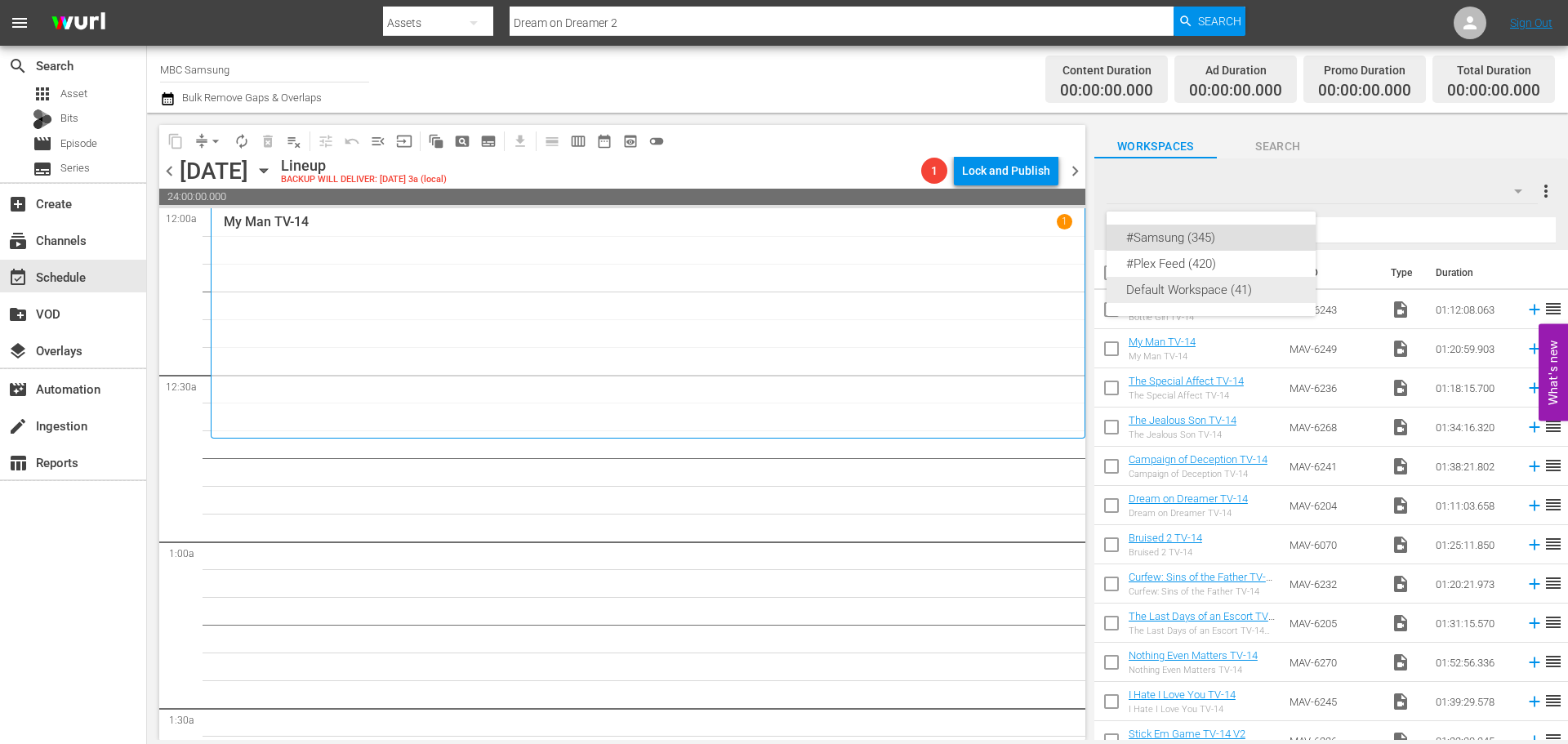
click at [1186, 288] on div "Default Workspace (41)" at bounding box center [1211, 289] width 170 height 26
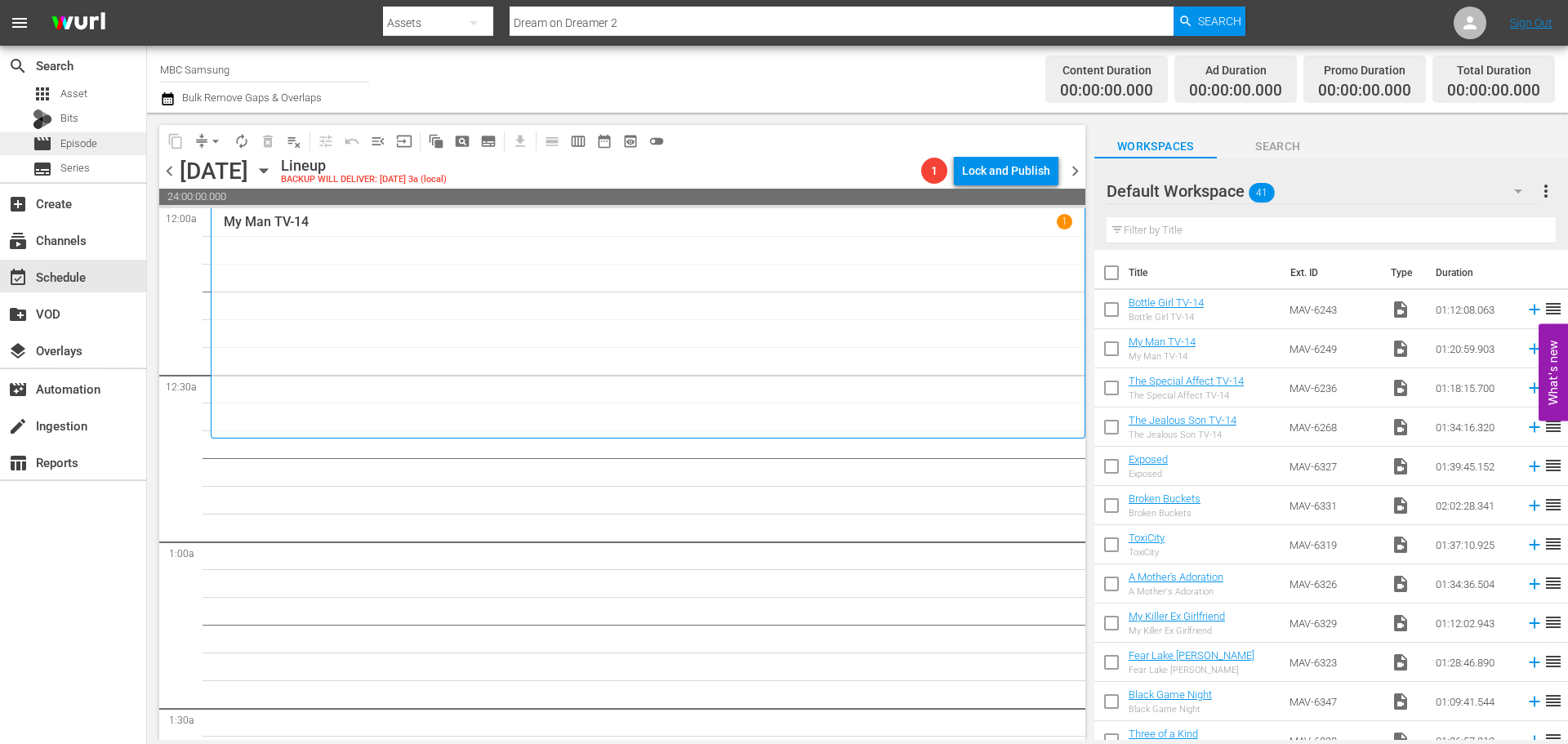
click at [101, 144] on div "movie Episode" at bounding box center [73, 144] width 147 height 23
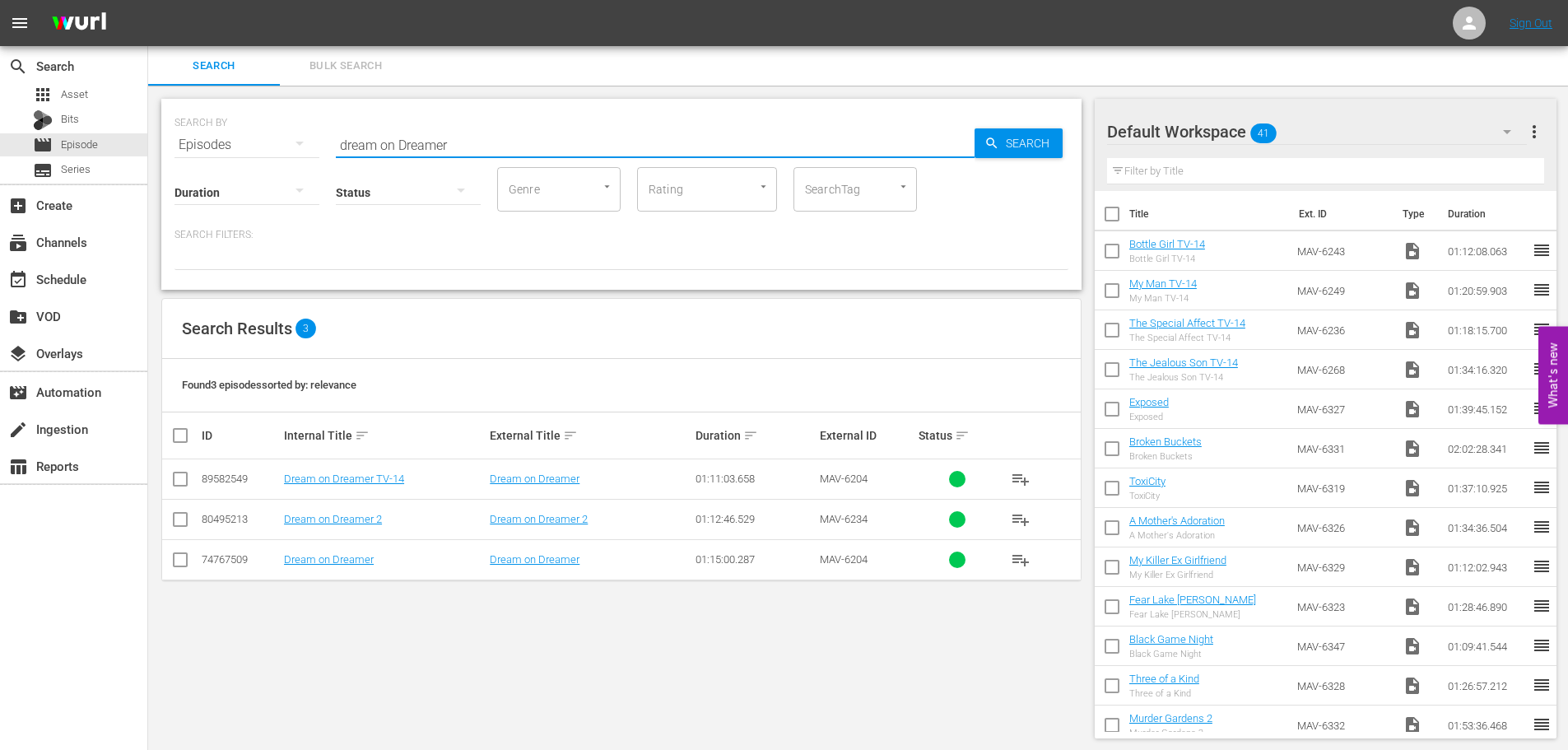
drag, startPoint x: 465, startPoint y: 143, endPoint x: 173, endPoint y: 133, distance: 292.2
click at [173, 133] on div "SEARCH BY Search By Episodes Search ID, Title, Description, Keywords, or Catego…" at bounding box center [621, 194] width 920 height 191
type input "Thanks"
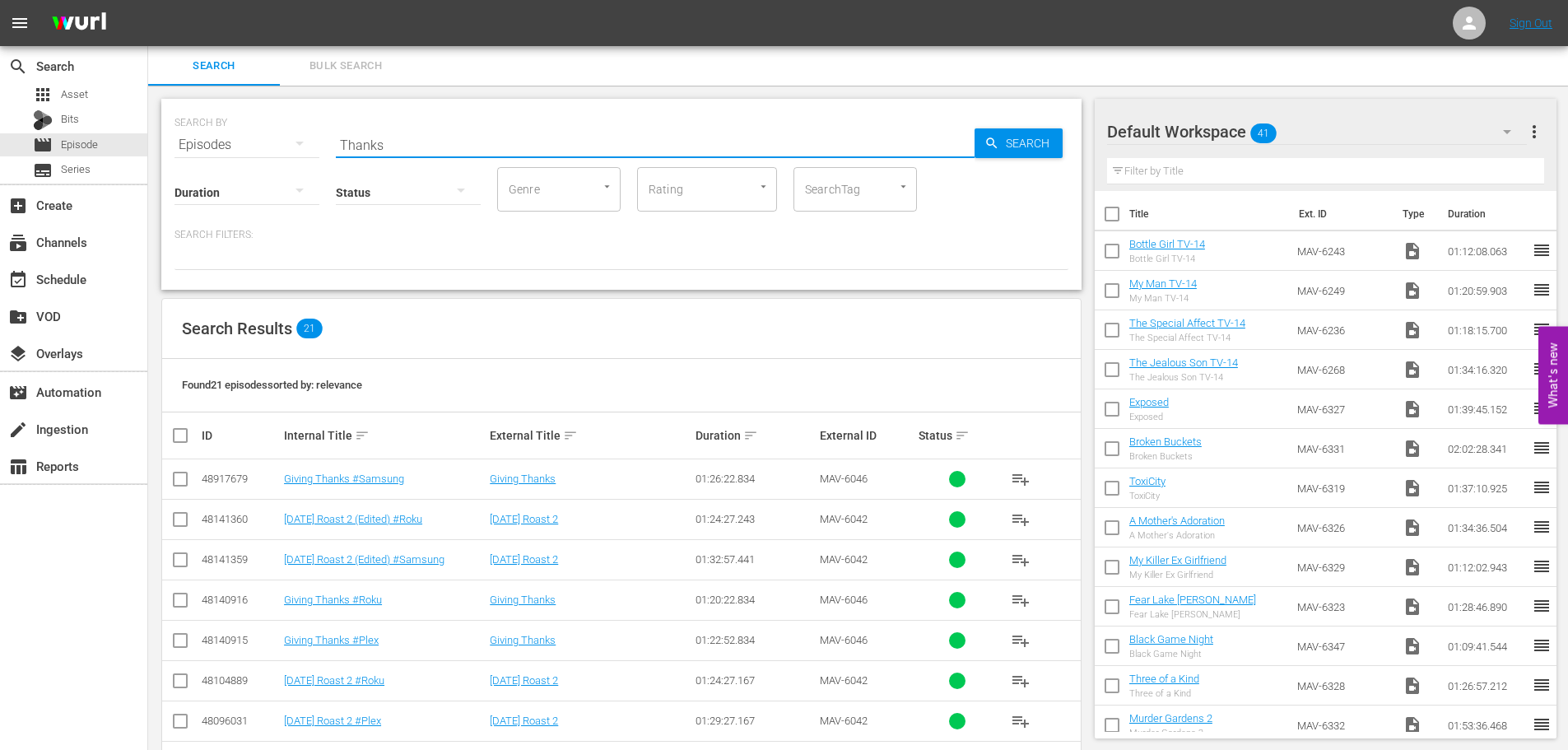
click at [183, 481] on input "checkbox" at bounding box center [180, 482] width 20 height 20
checkbox input "true"
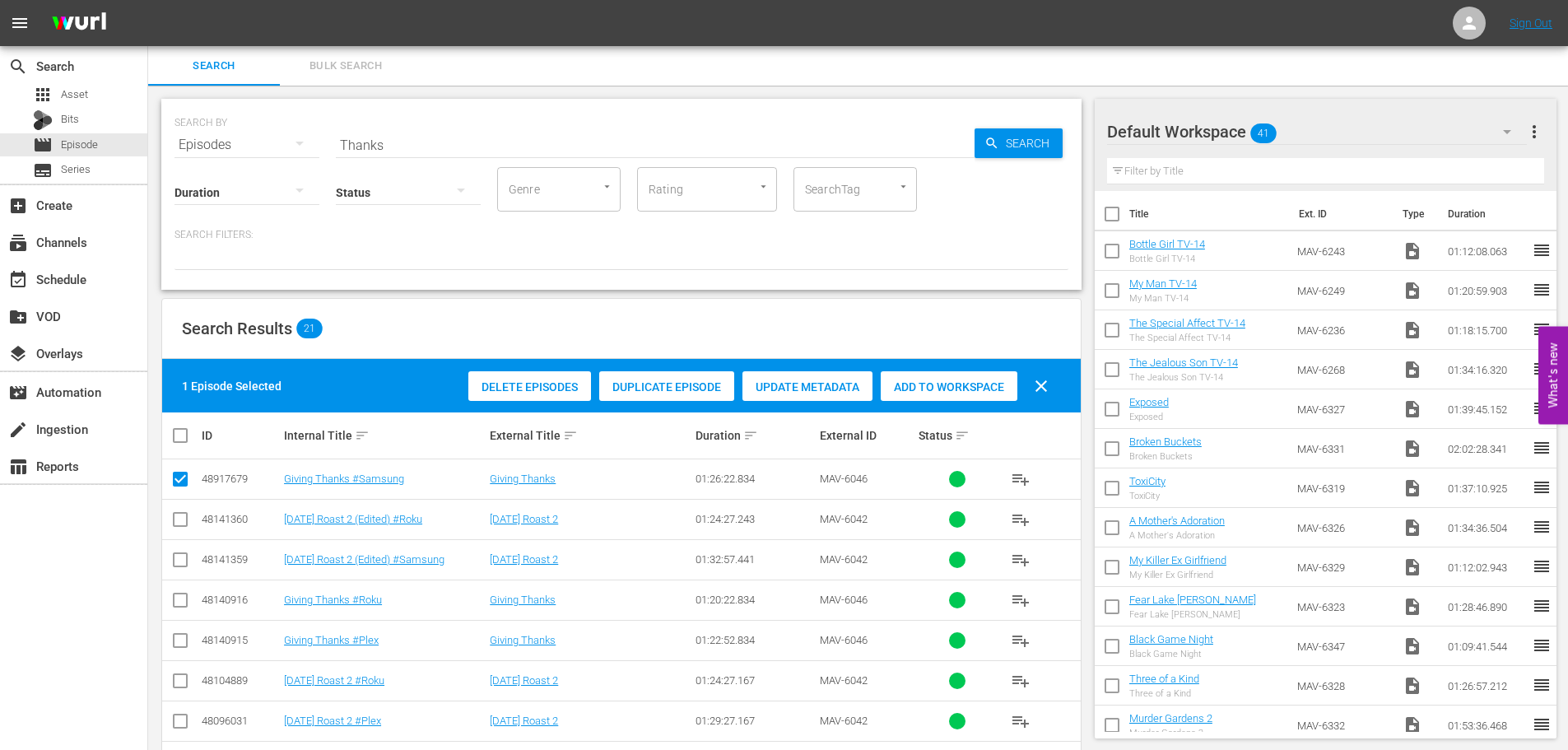
click at [182, 566] on input "checkbox" at bounding box center [180, 563] width 20 height 20
checkbox input "true"
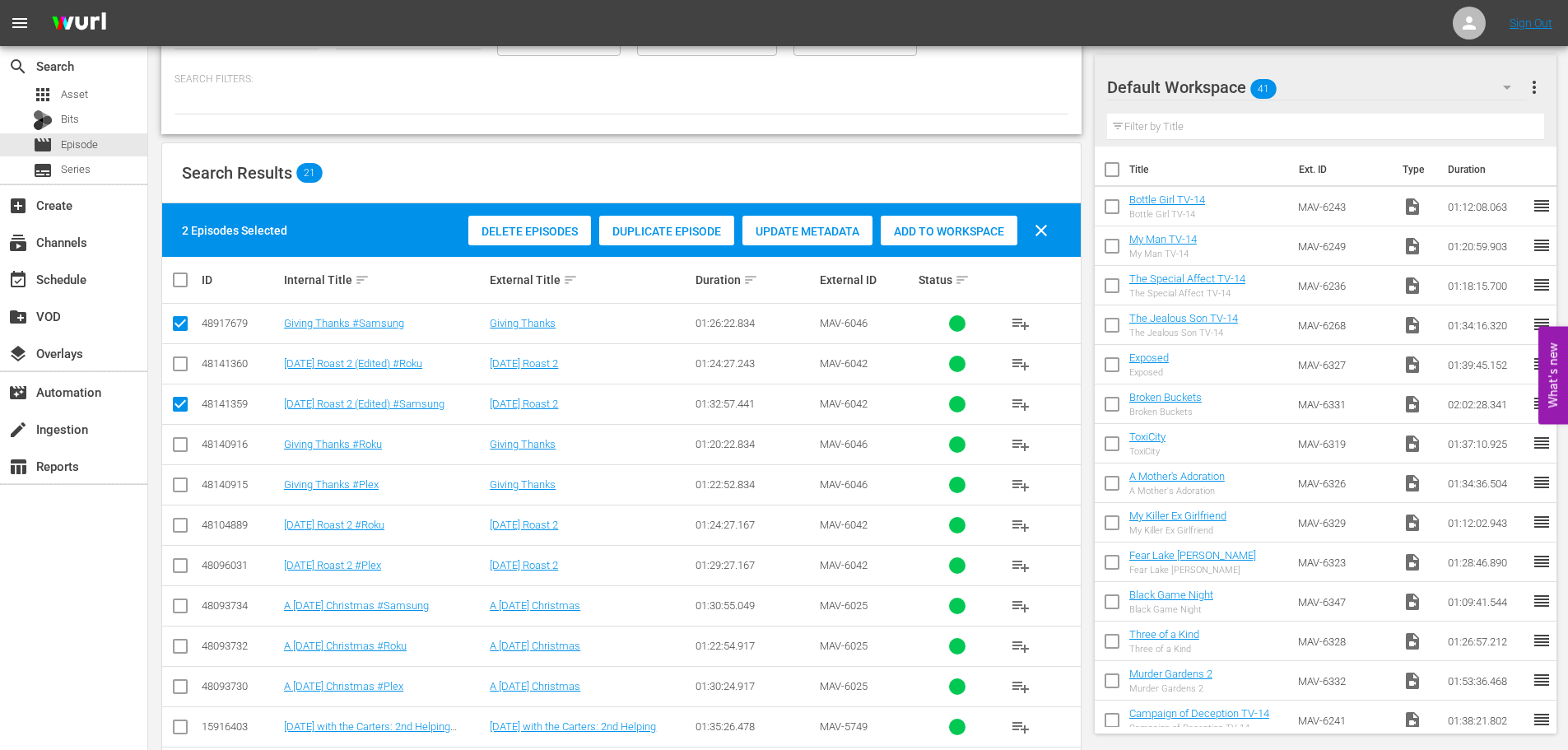
scroll to position [164, 0]
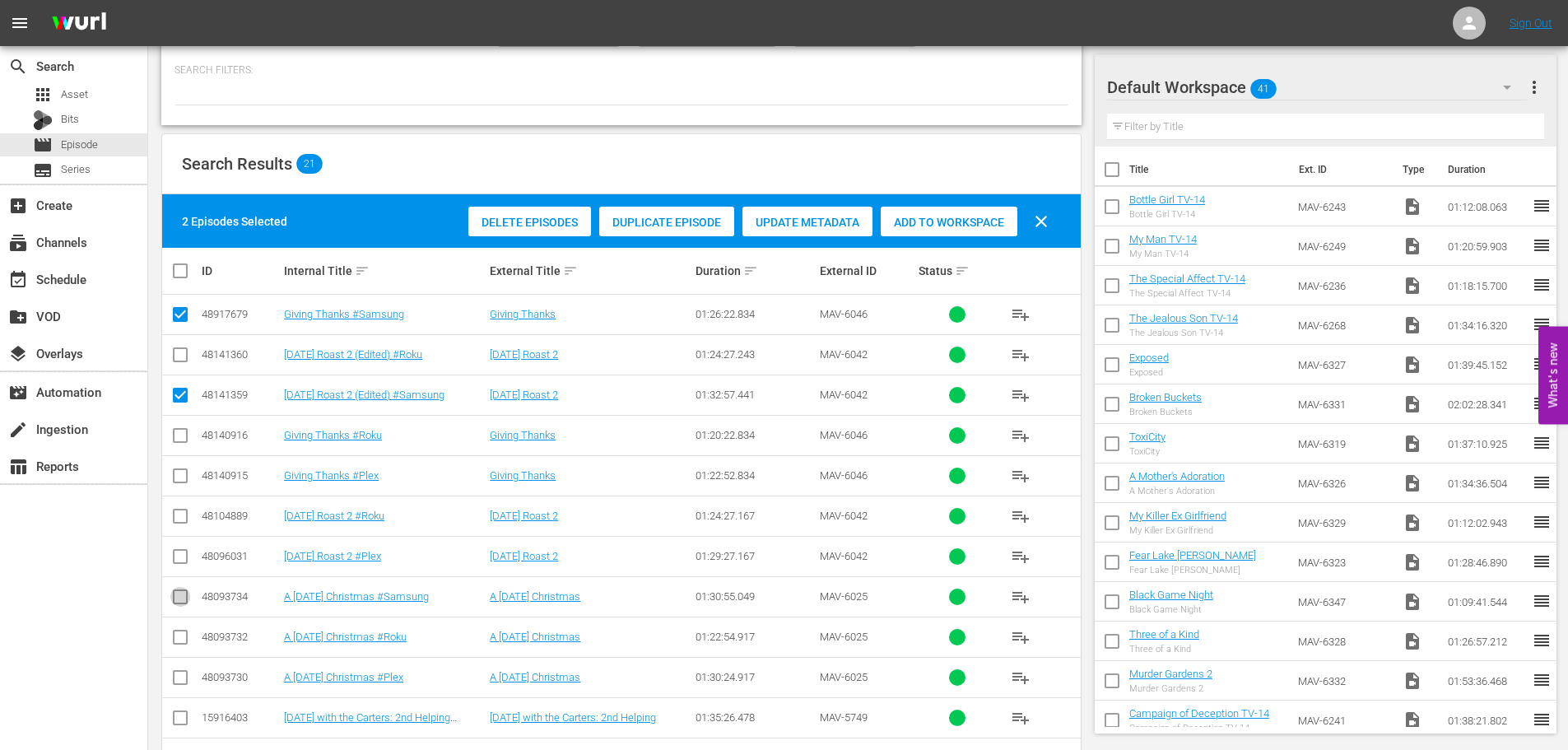
click at [182, 598] on input "checkbox" at bounding box center [180, 600] width 20 height 20
checkbox input "true"
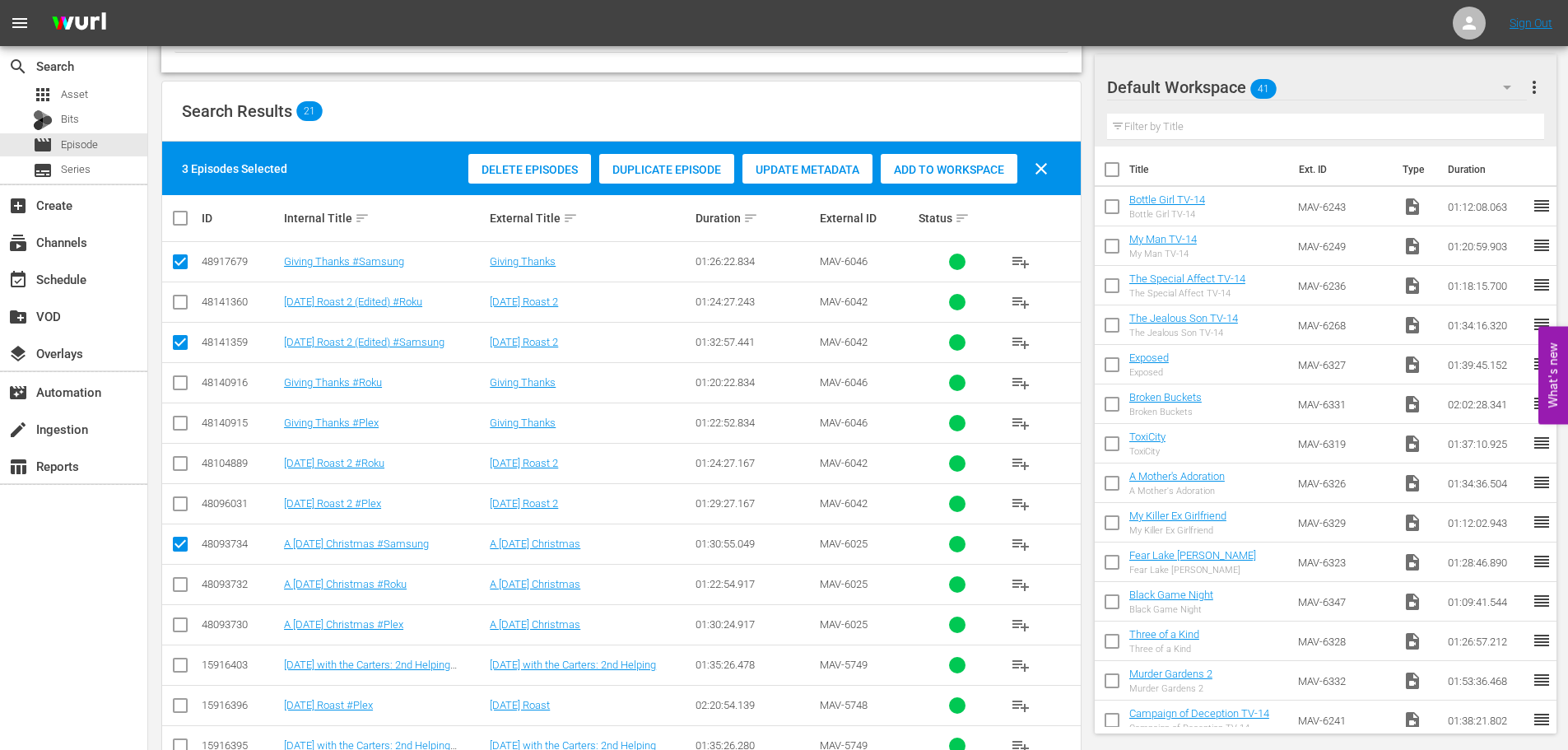
scroll to position [247, 0]
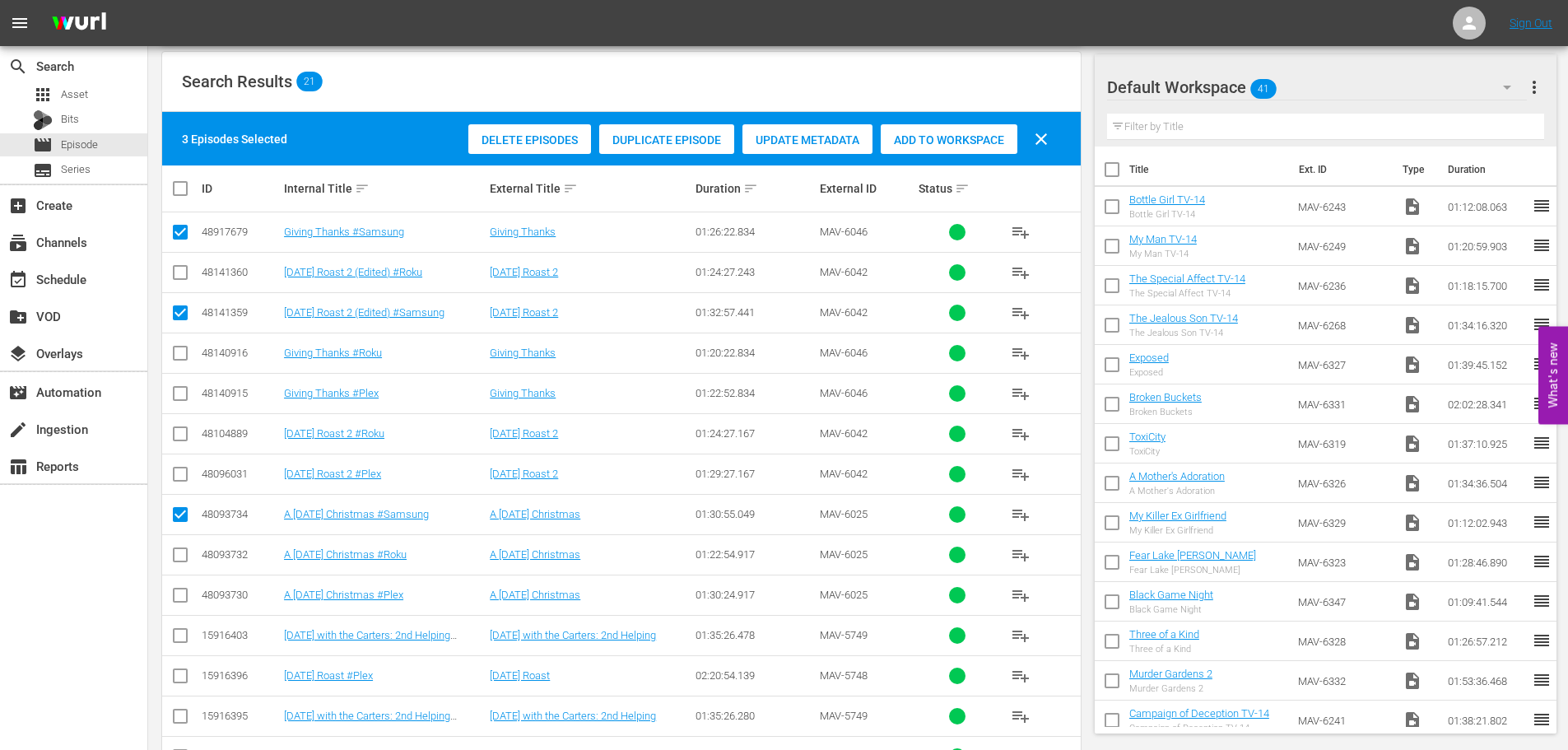
click at [175, 633] on input "checkbox" at bounding box center [180, 639] width 20 height 20
checkbox input "true"
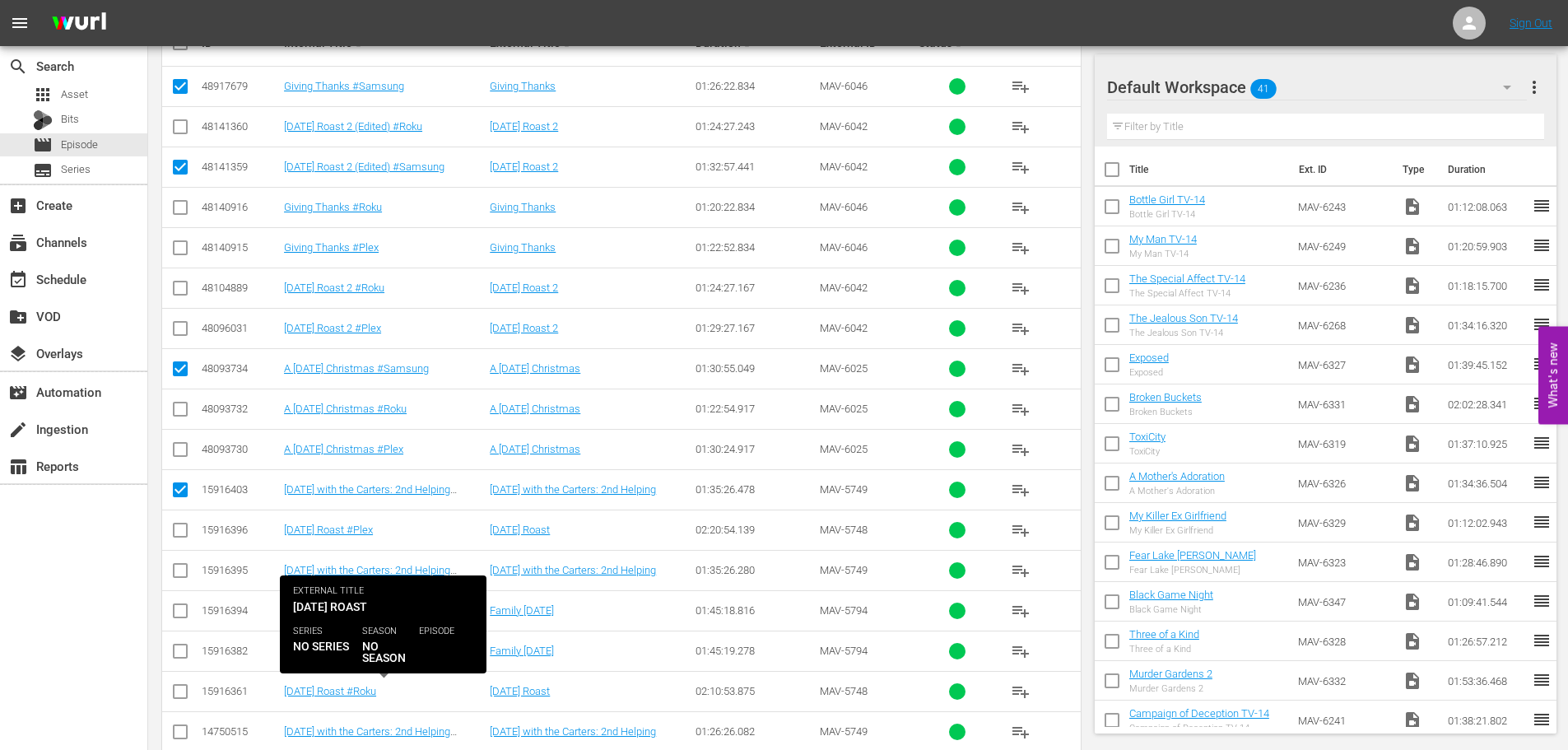
scroll to position [412, 0]
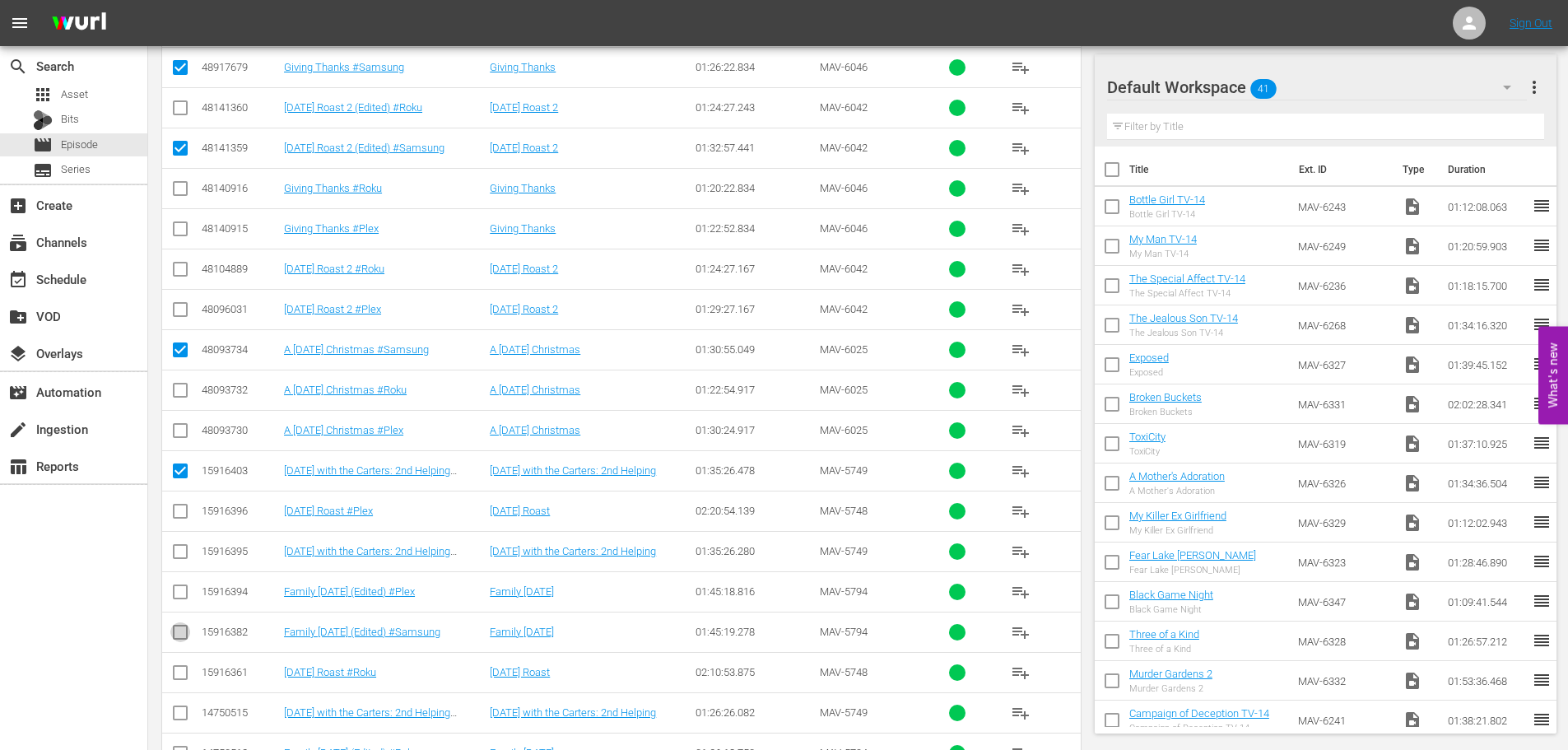
click at [179, 626] on input "checkbox" at bounding box center [180, 636] width 20 height 20
checkbox input "true"
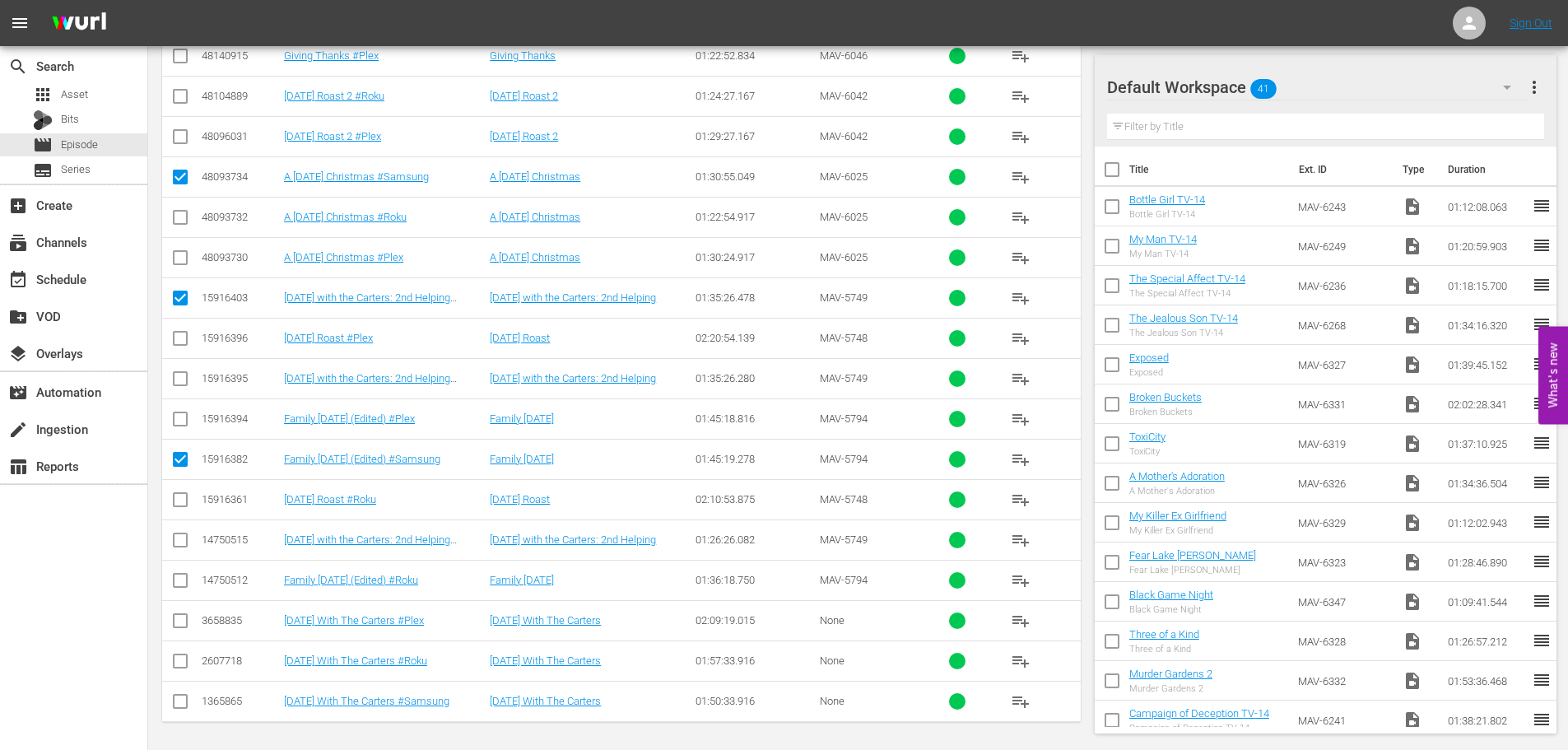
scroll to position [587, 0]
click at [182, 695] on input "checkbox" at bounding box center [180, 702] width 20 height 20
checkbox input "true"
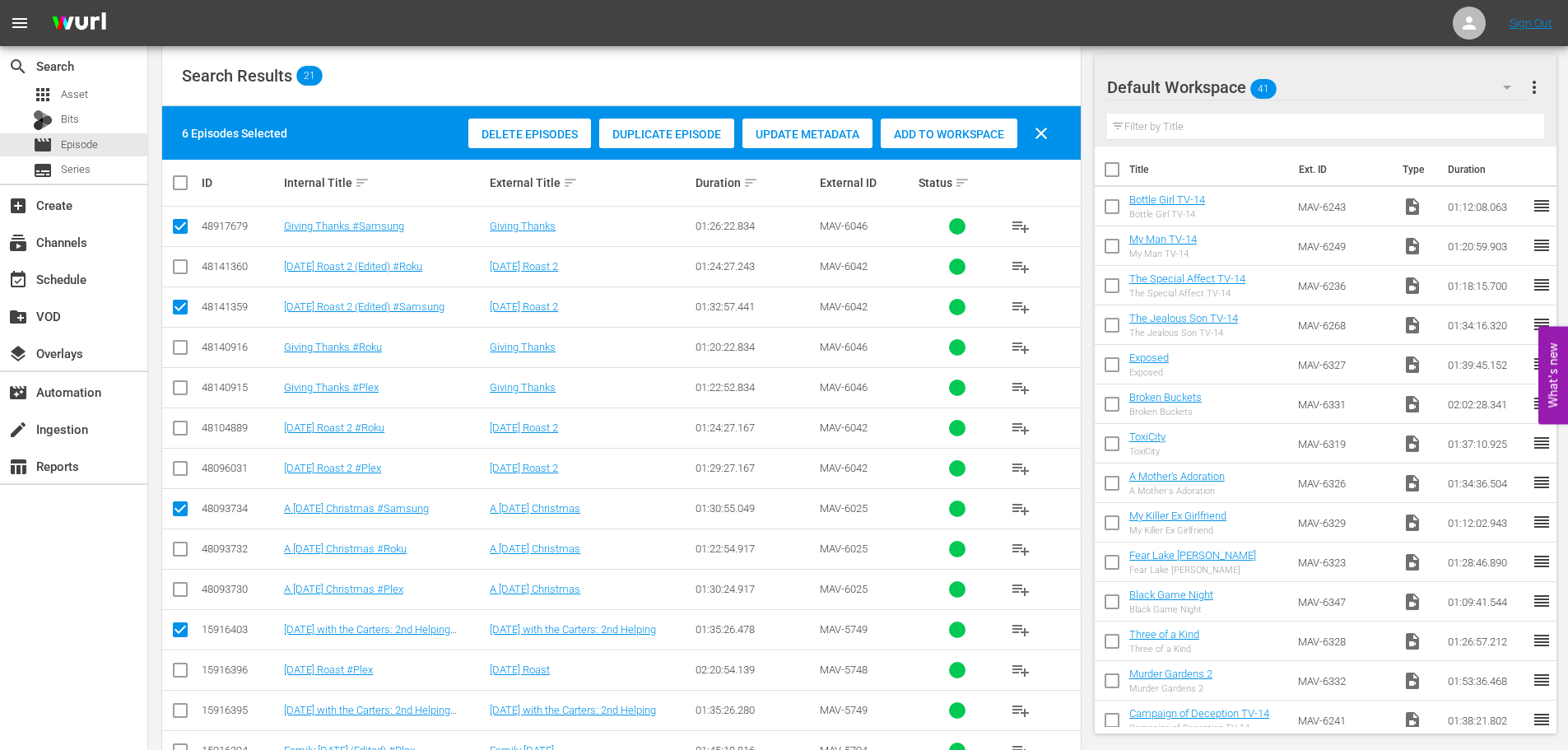
scroll to position [0, 0]
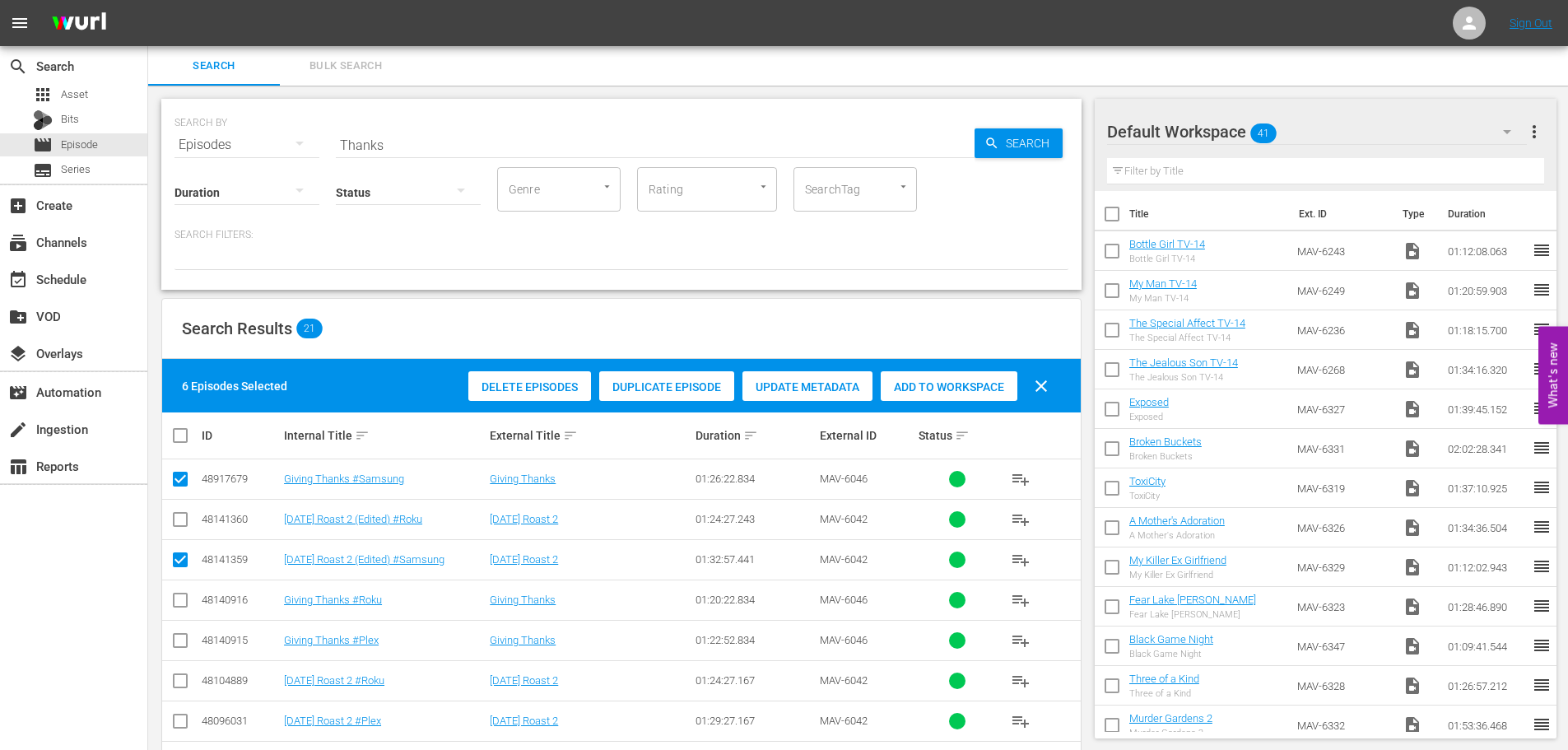
click at [927, 386] on span "Add to Workspace" at bounding box center [949, 386] width 137 height 13
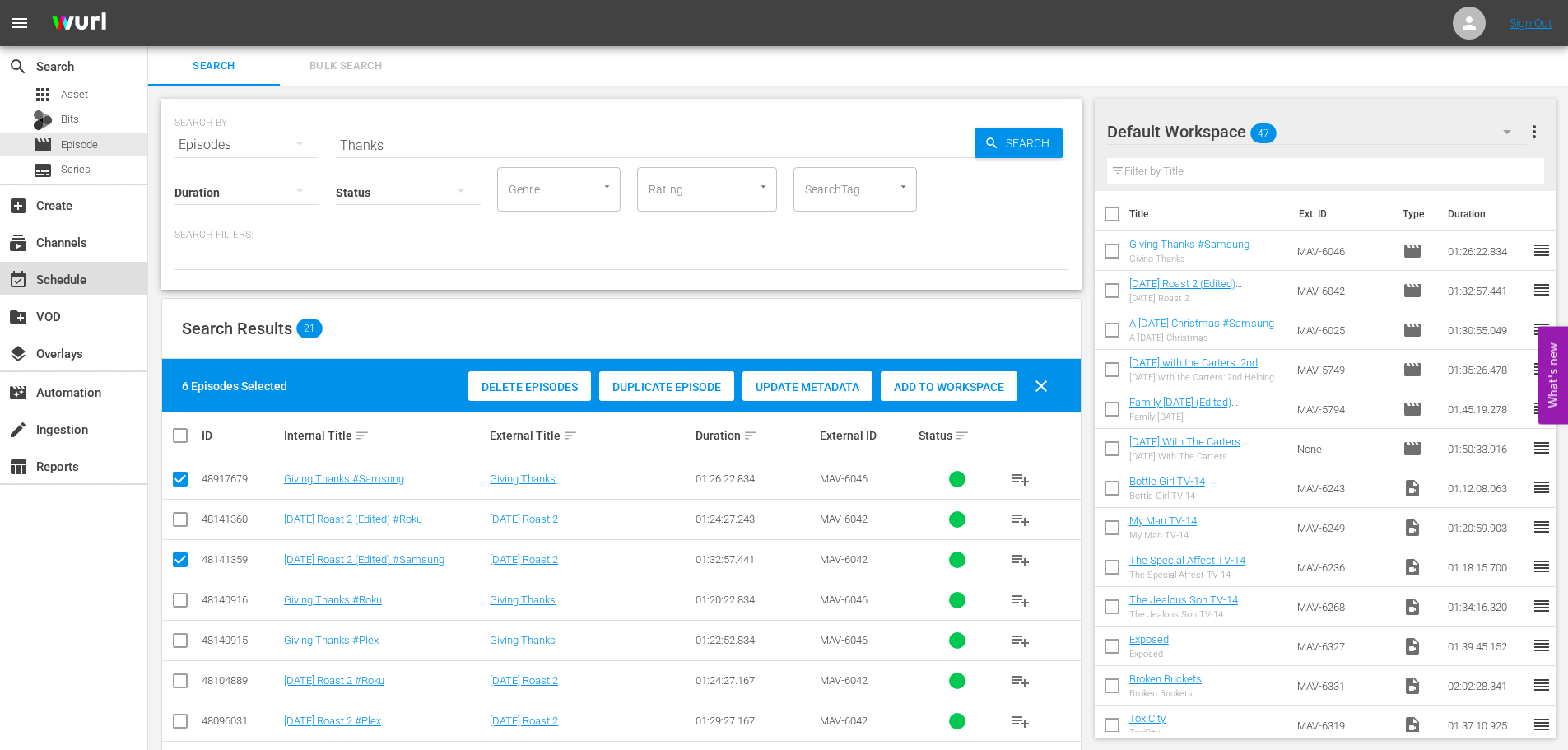
click at [92, 279] on div "event_available Schedule" at bounding box center [73, 279] width 148 height 33
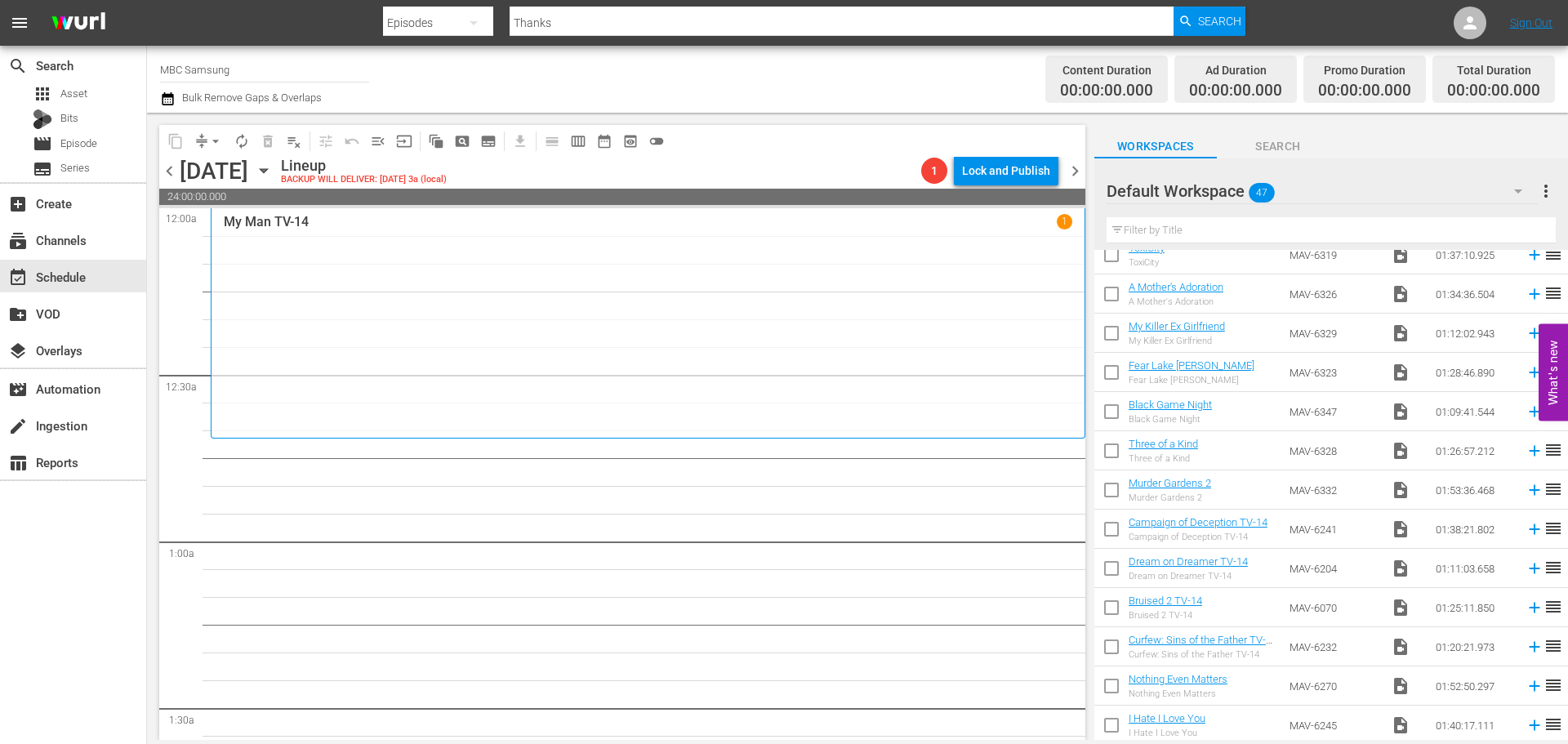
scroll to position [267, 0]
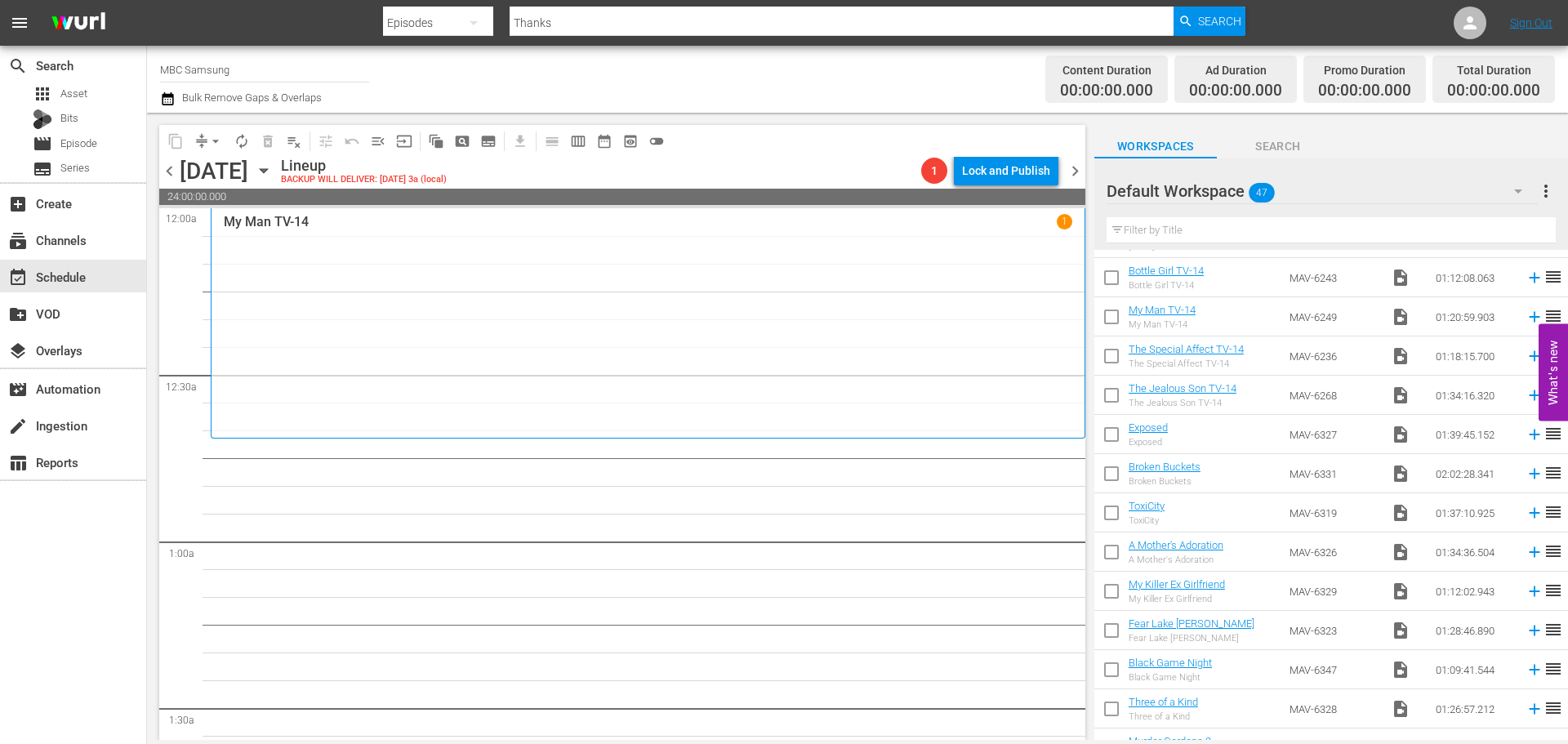
click at [1352, 194] on div "Default Workspace 47" at bounding box center [1323, 190] width 431 height 46
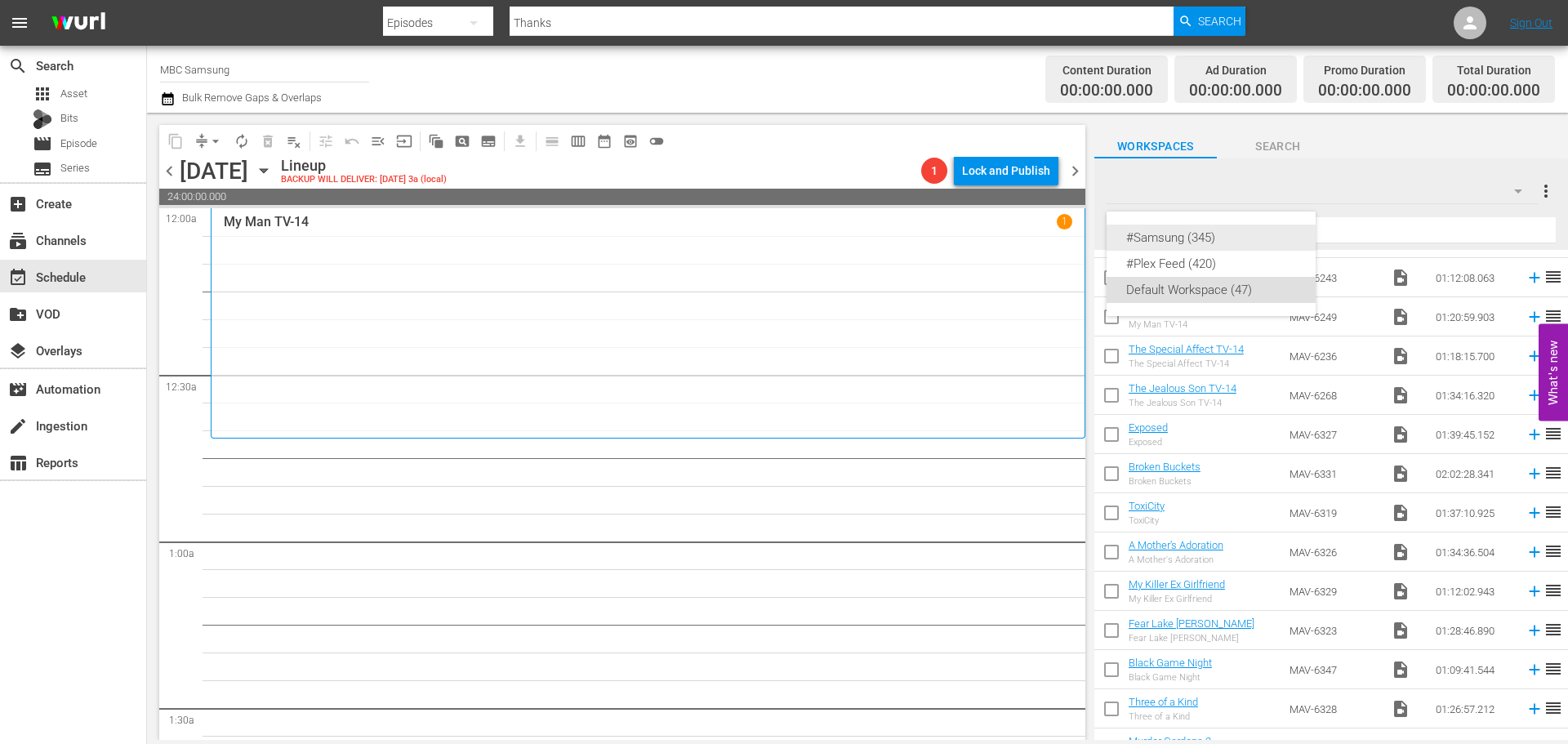
click at [1258, 245] on div "#Samsung (345)" at bounding box center [1211, 238] width 170 height 26
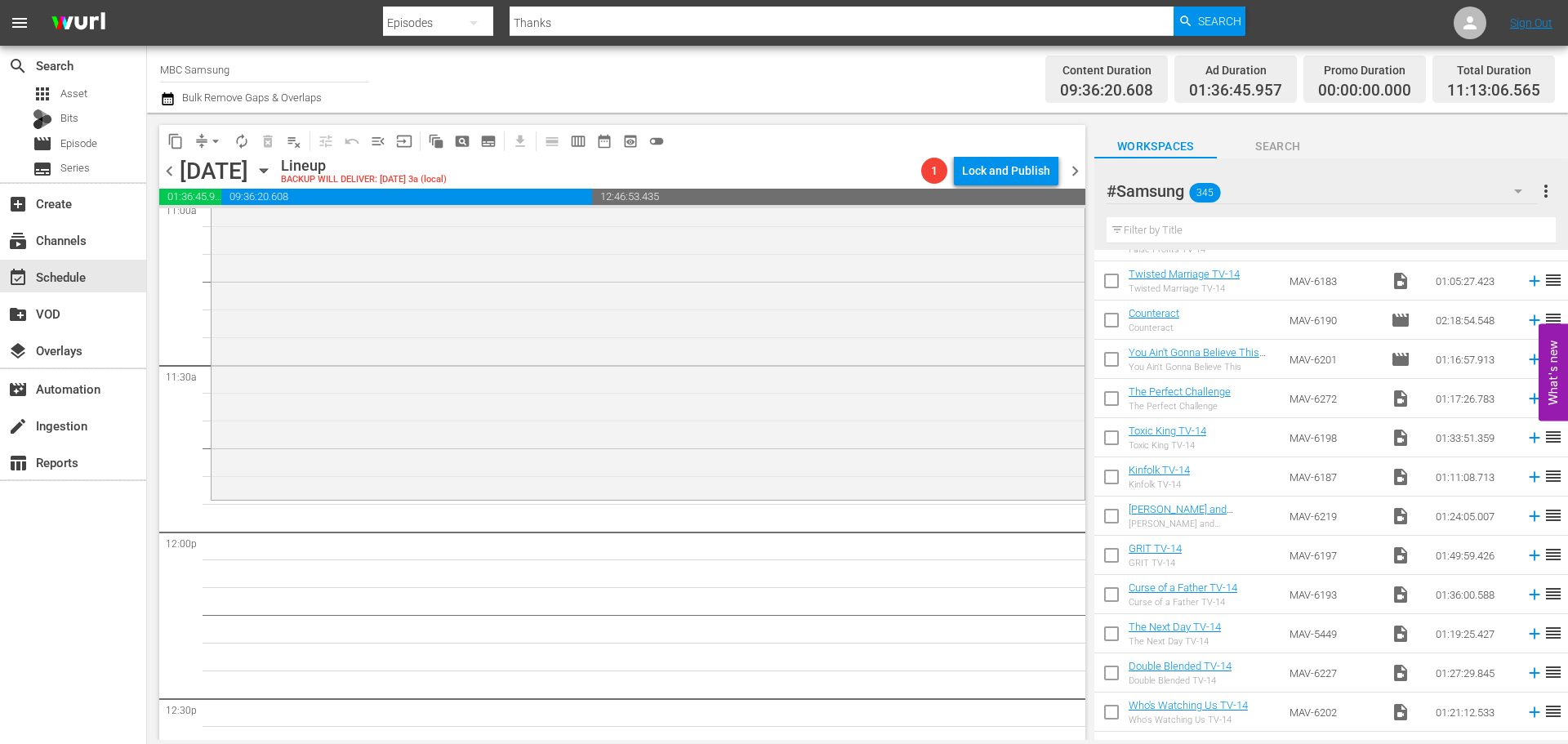
scroll to position [0, 0]
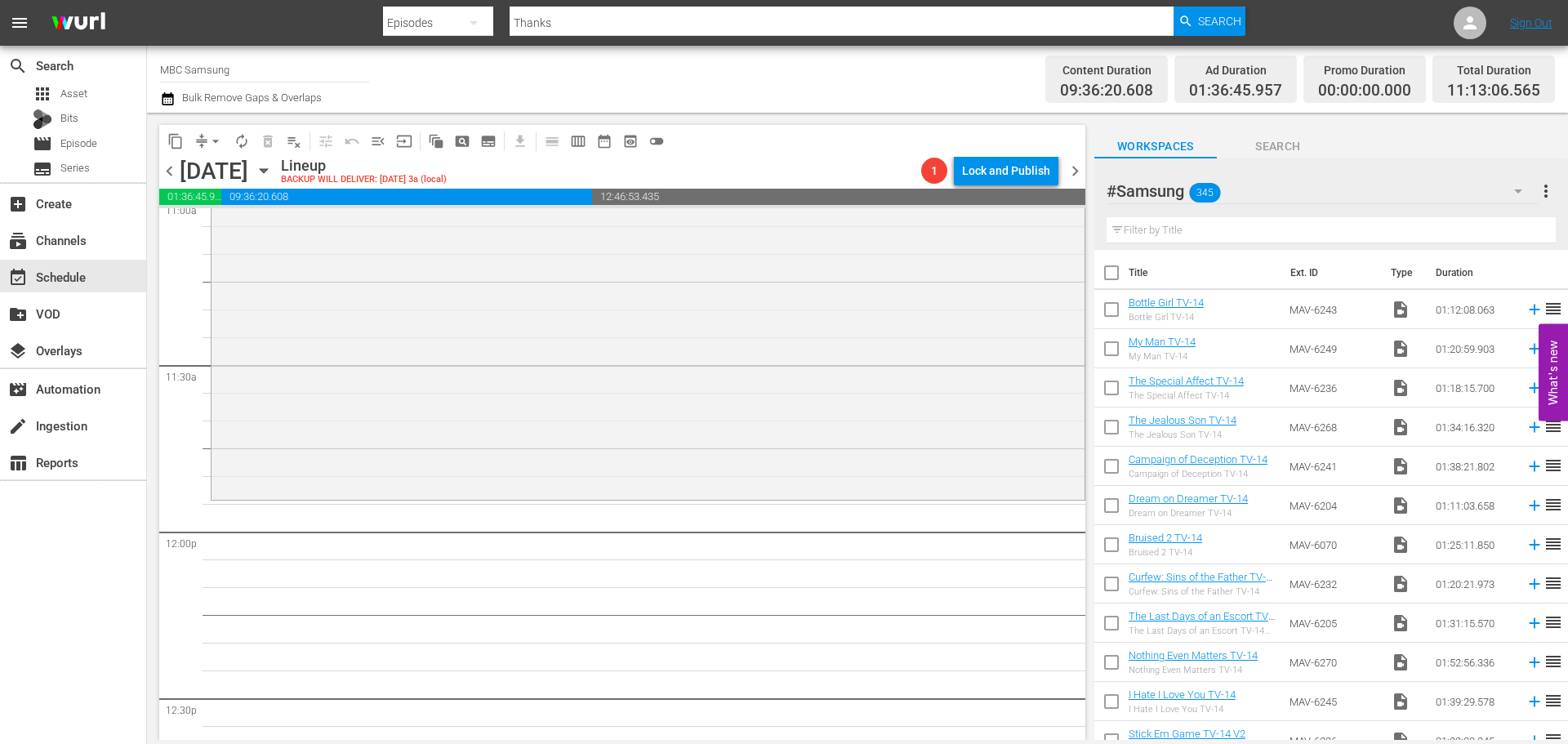
click at [1292, 189] on div "#Samsung 345" at bounding box center [1323, 190] width 431 height 46
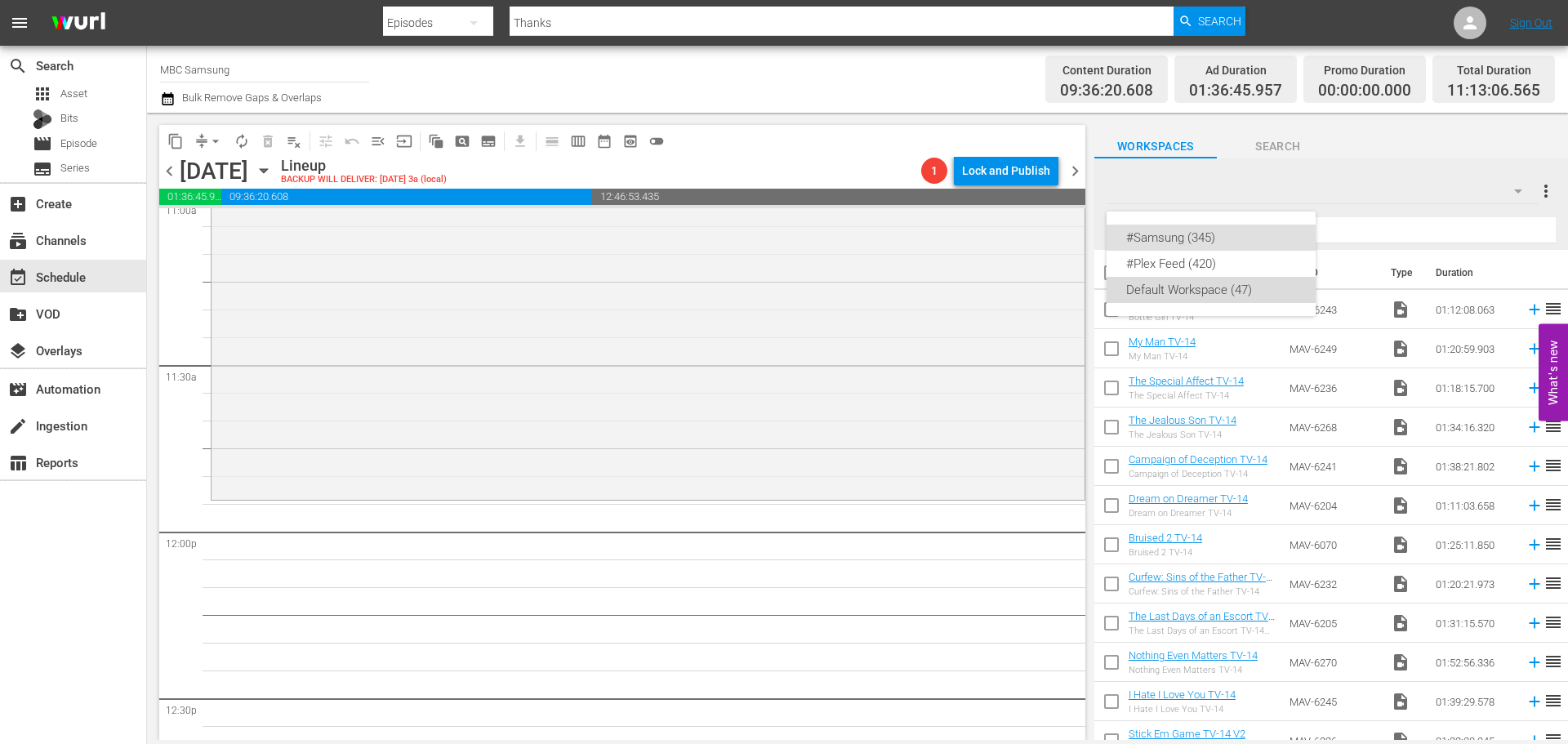
click at [1156, 291] on div "Default Workspace (47)" at bounding box center [1211, 289] width 170 height 26
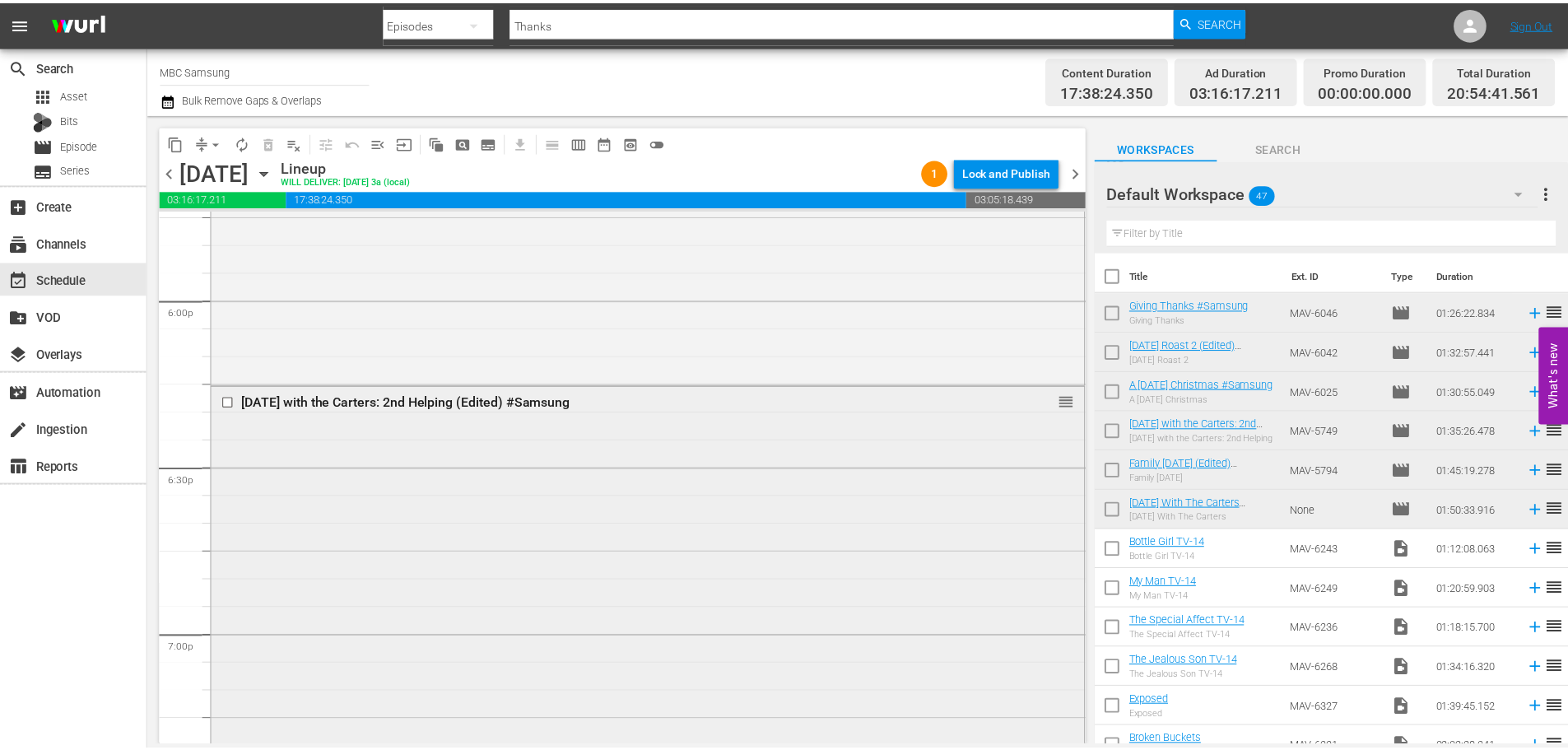
scroll to position [5927, 0]
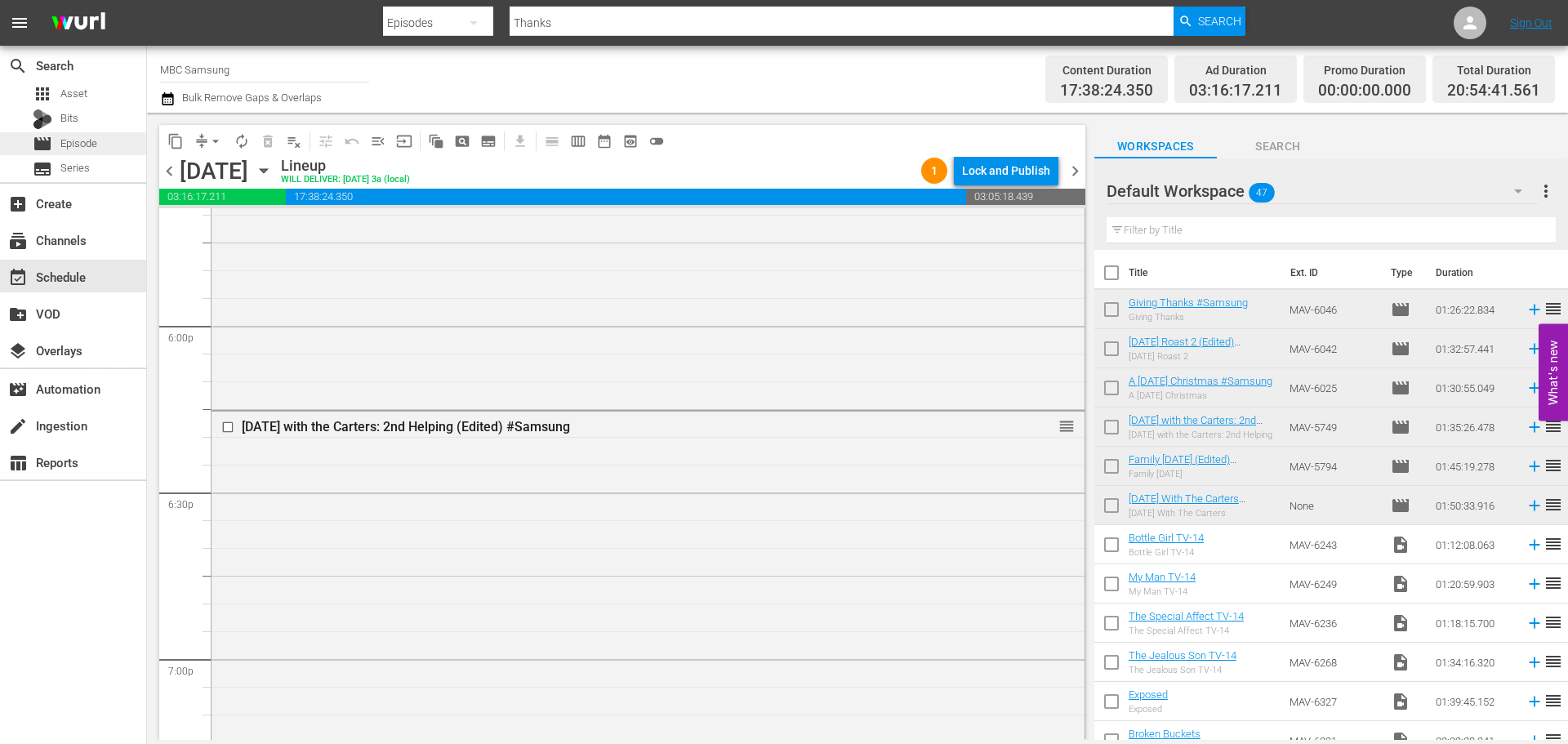
click at [77, 147] on span "Episode" at bounding box center [79, 144] width 37 height 16
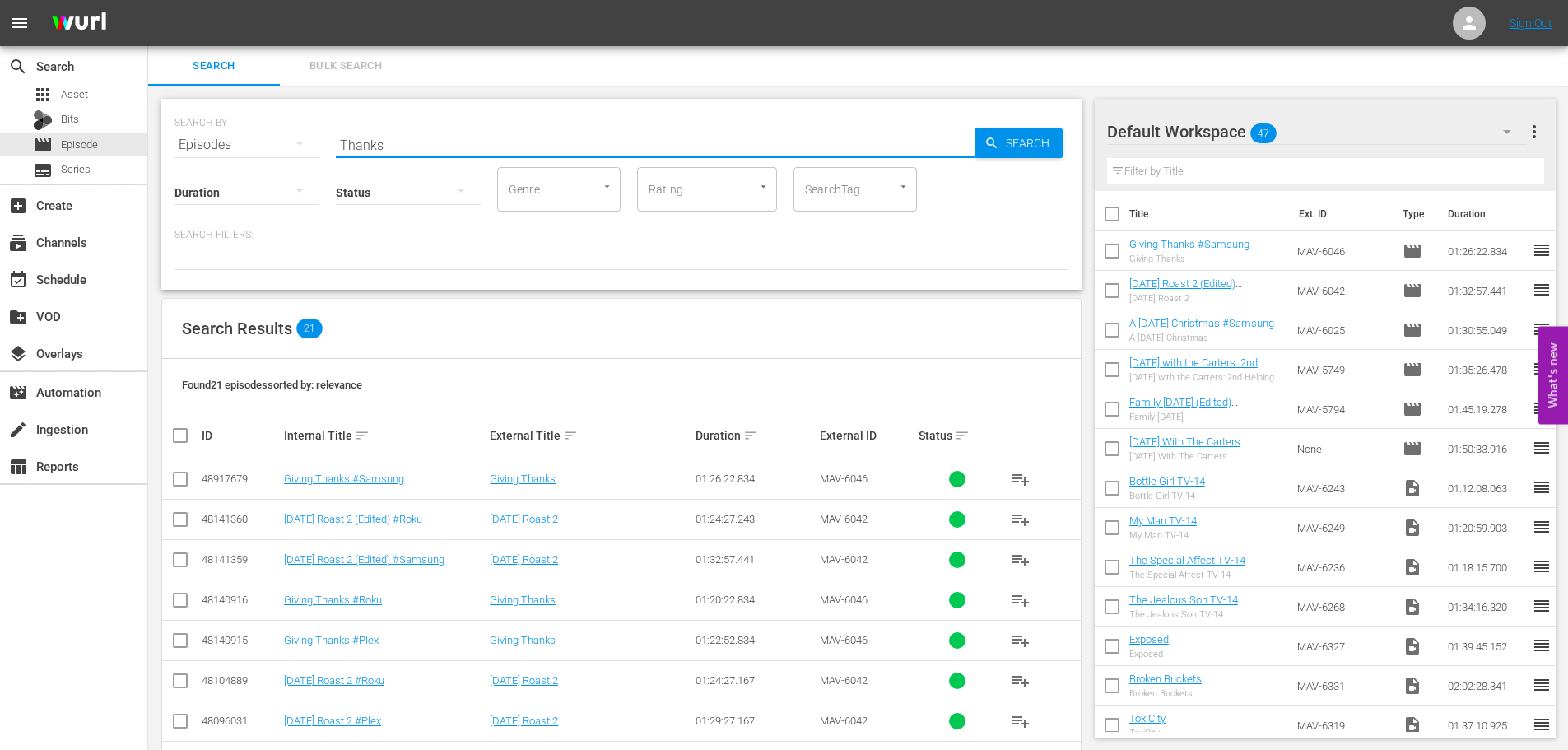
drag, startPoint x: 427, startPoint y: 133, endPoint x: 384, endPoint y: 133, distance: 43.0
click at [384, 133] on input "Thanks" at bounding box center [654, 145] width 638 height 39
type input "[DATE] Roast"
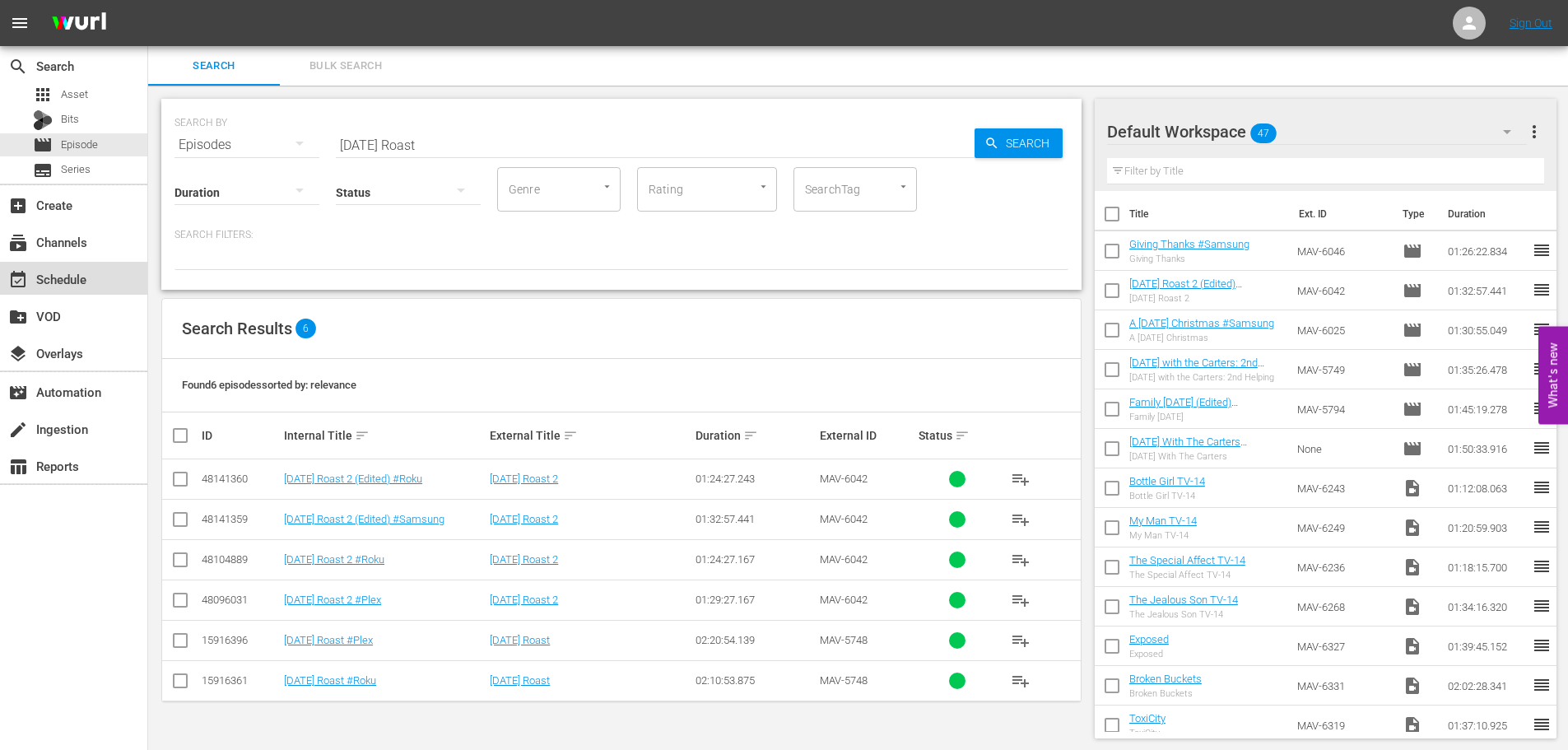
click at [91, 282] on div "event_available Schedule" at bounding box center [46, 276] width 92 height 15
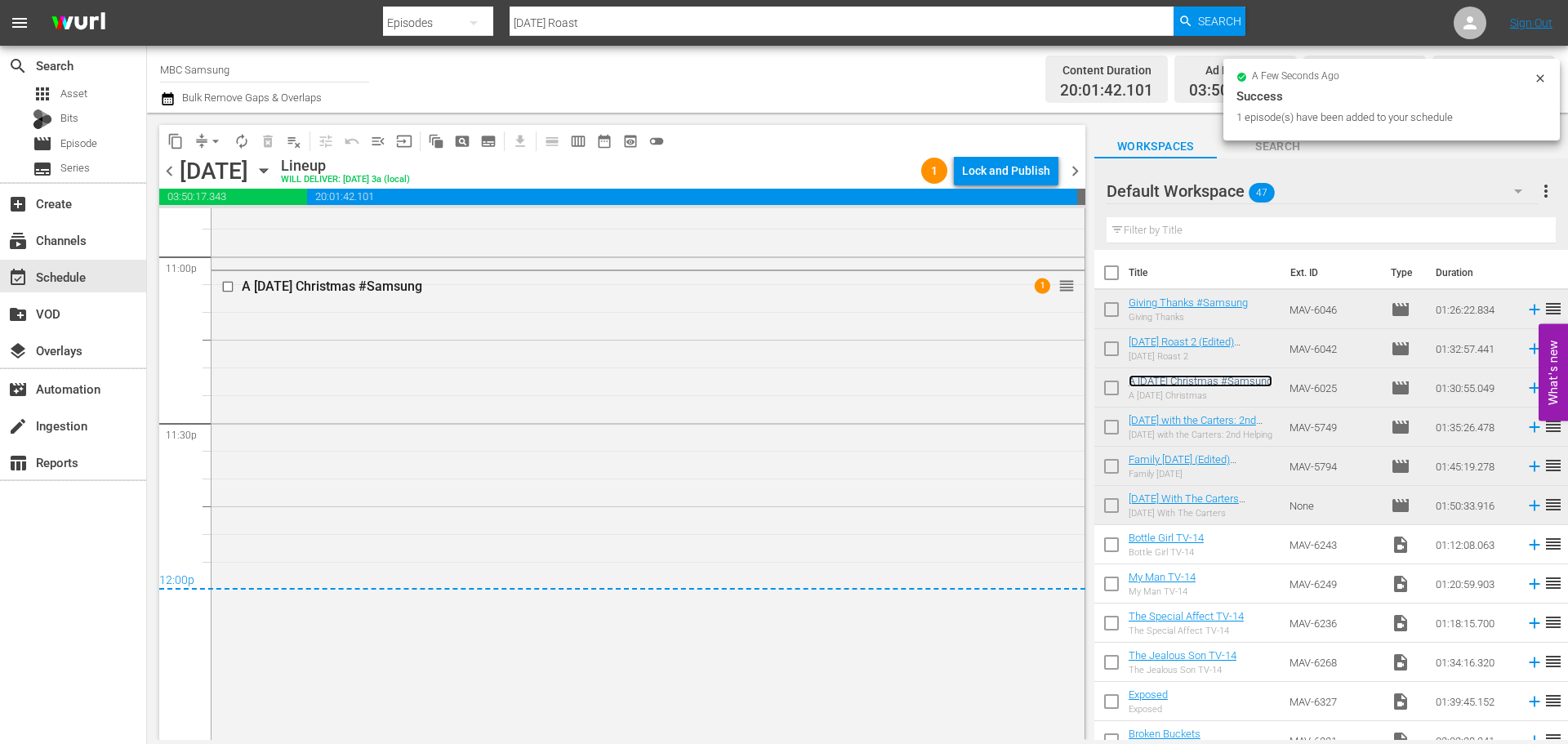
scroll to position [7650, 0]
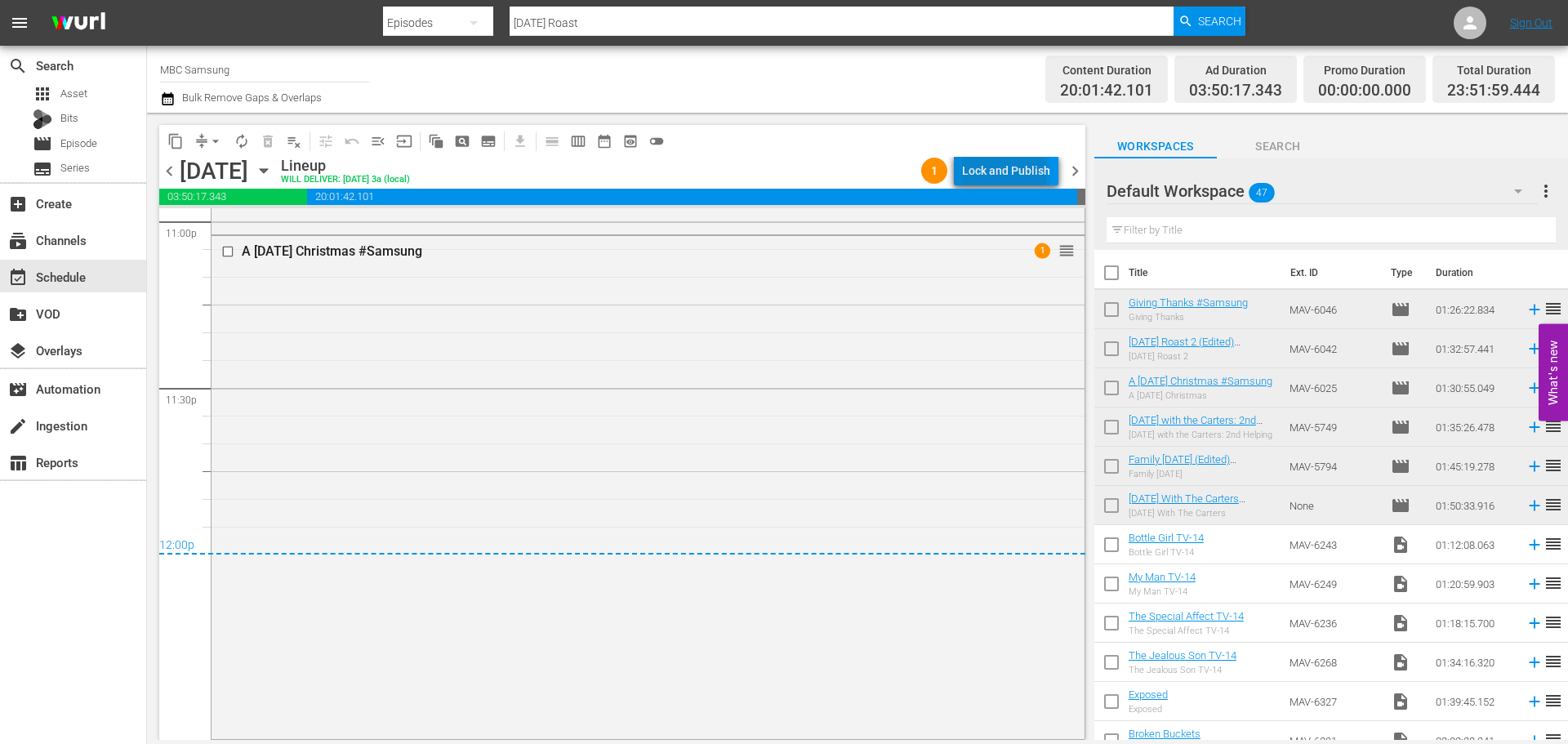
click at [1008, 173] on div "Lock and Publish" at bounding box center [1006, 171] width 88 height 29
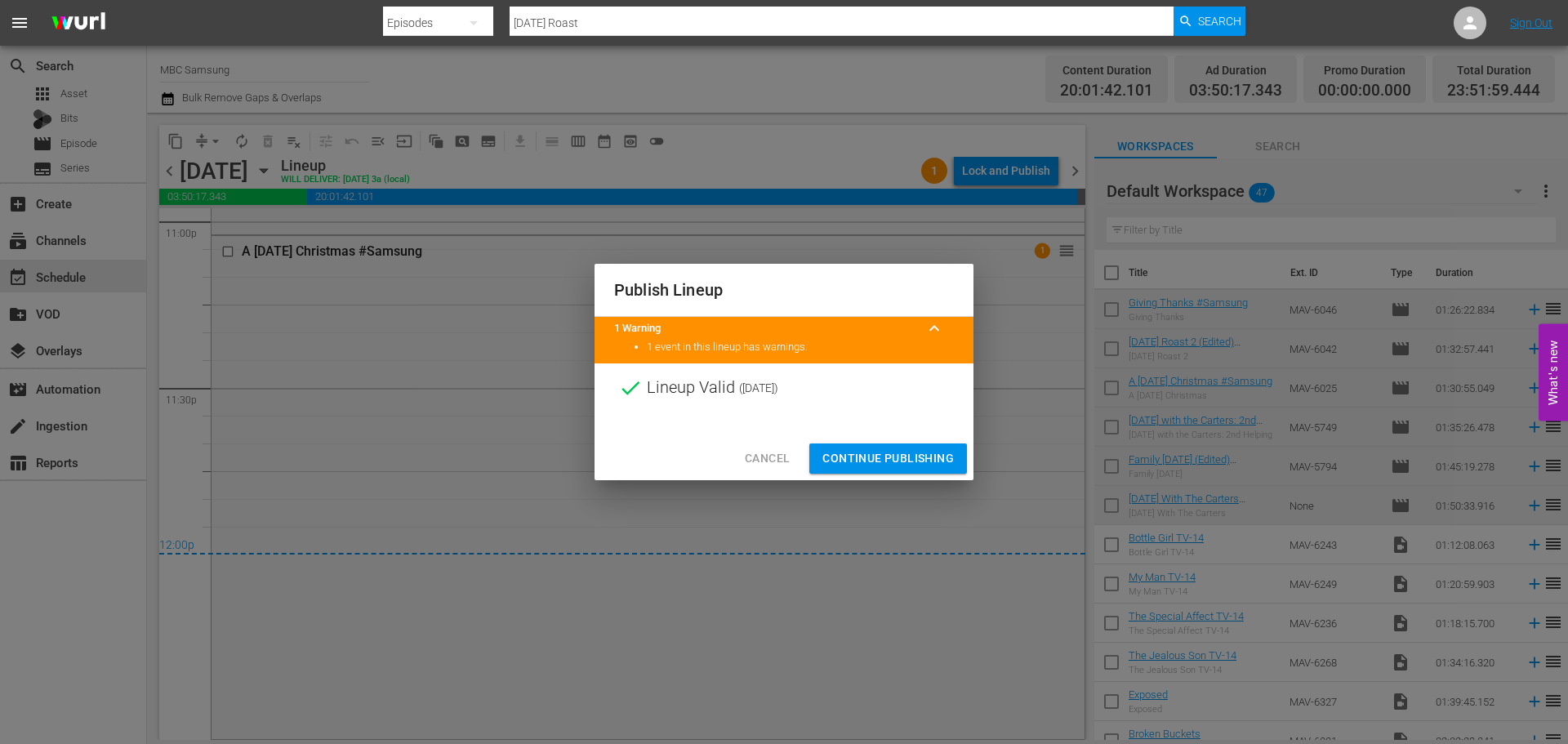
click at [909, 459] on span "Continue Publishing" at bounding box center [889, 458] width 132 height 20
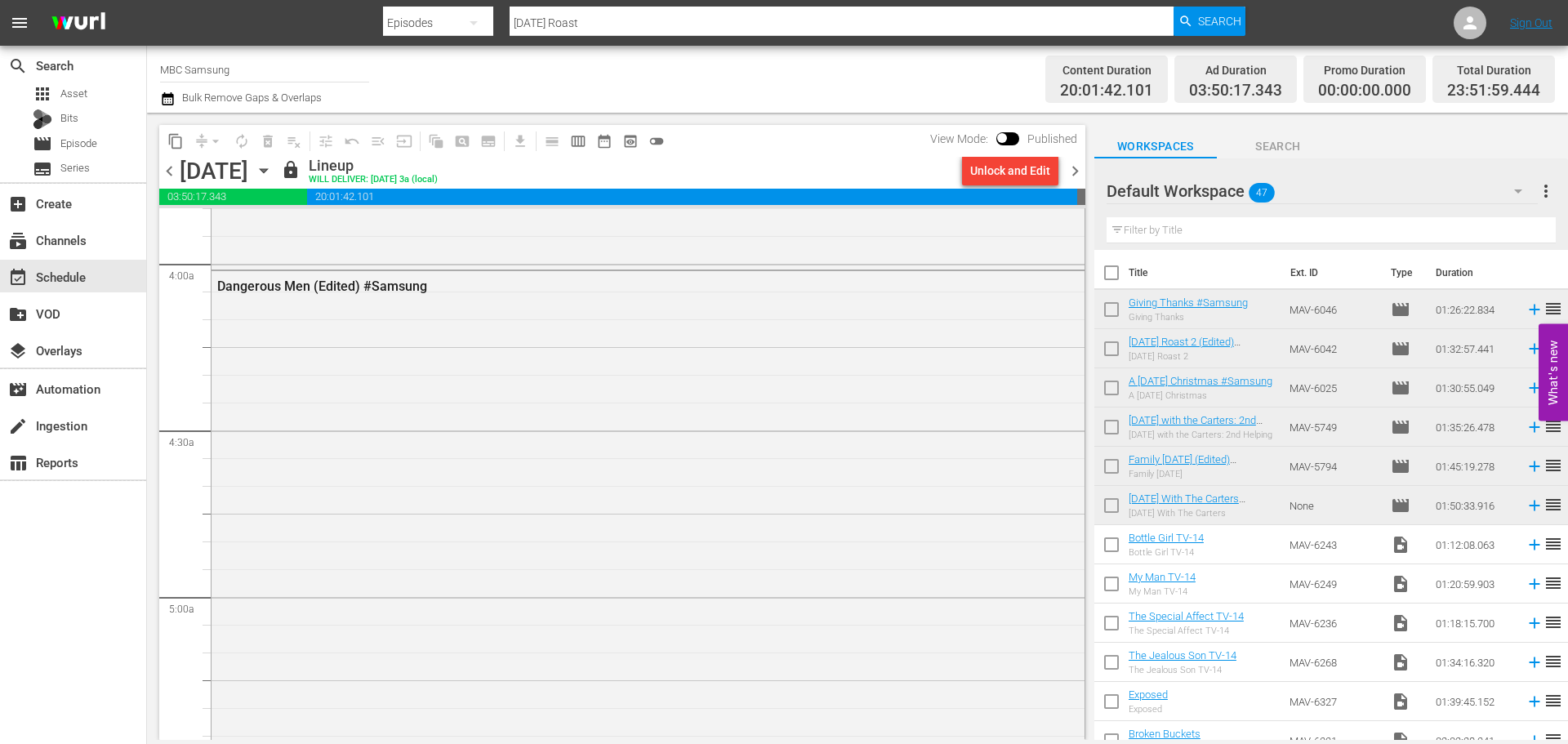
scroll to position [0, 0]
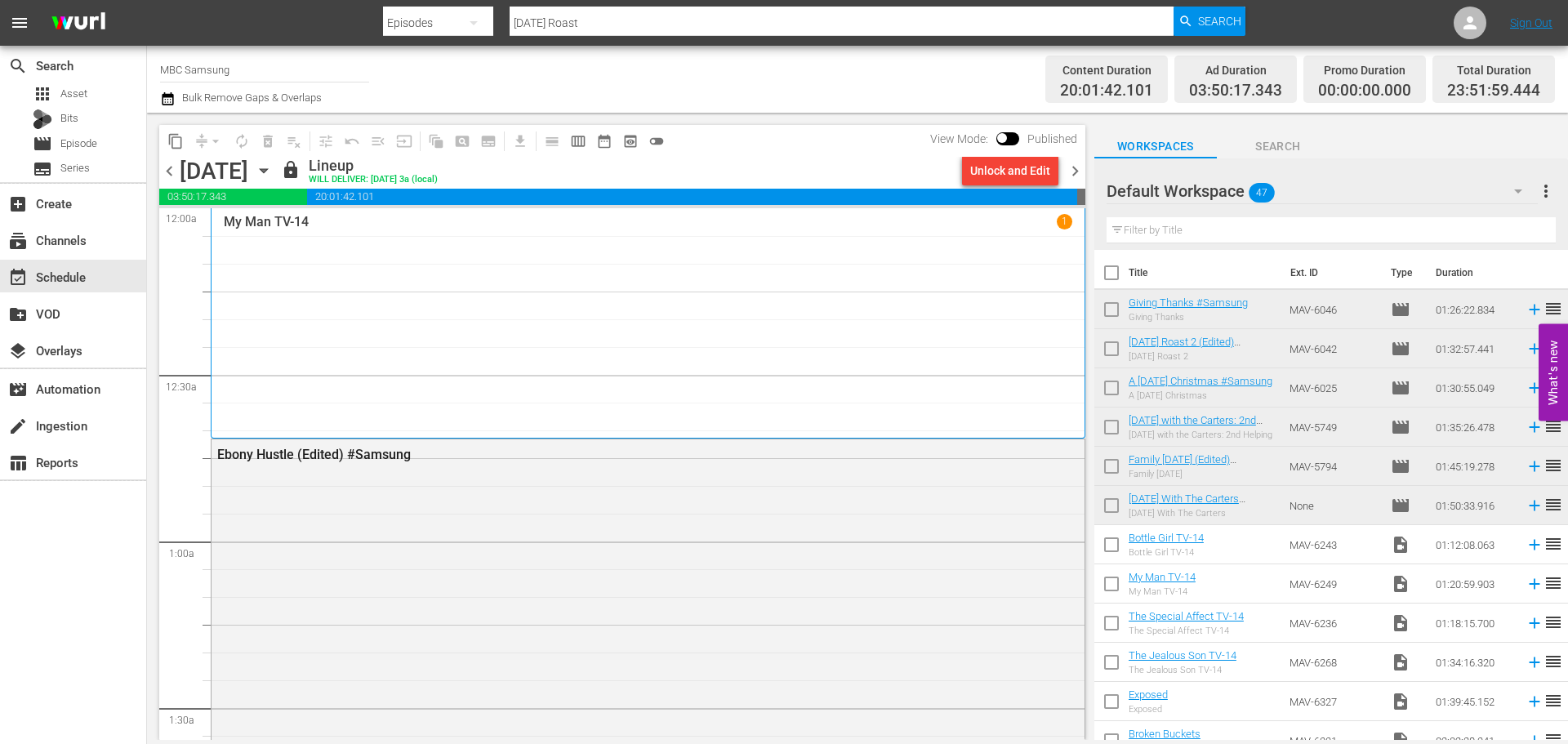
click at [1080, 174] on span "chevron_right" at bounding box center [1075, 171] width 20 height 20
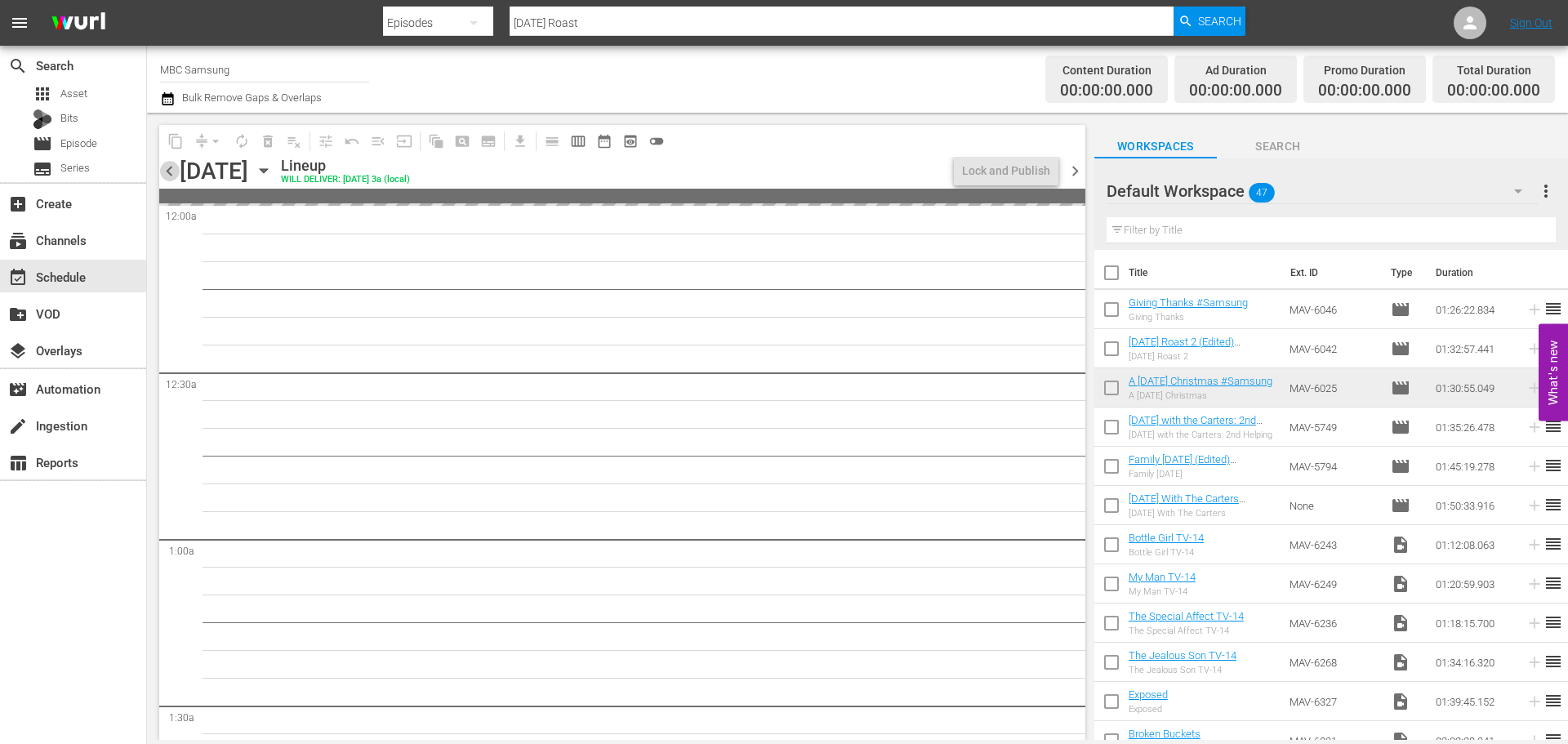
click at [173, 174] on span "chevron_left" at bounding box center [169, 171] width 20 height 20
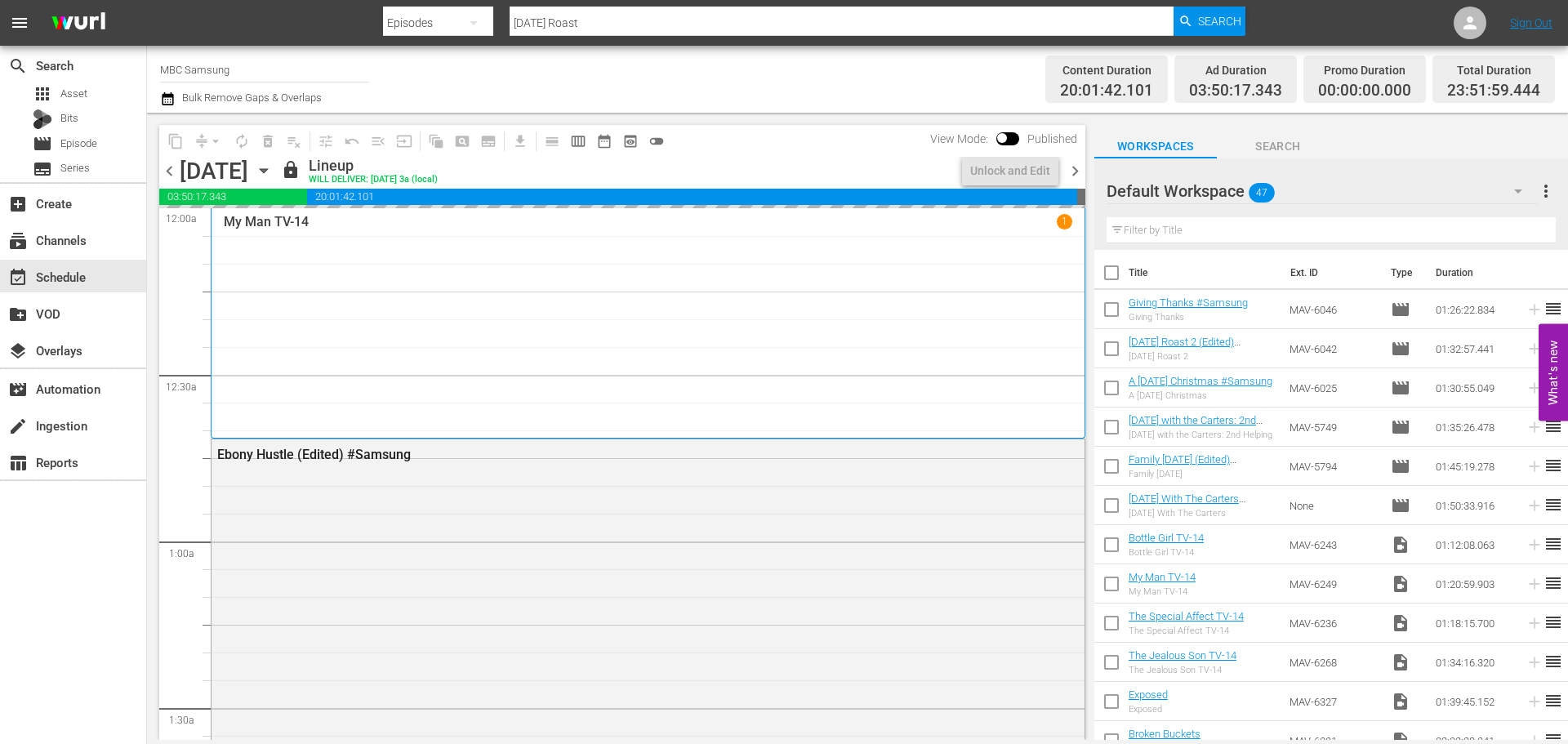
click at [1072, 168] on span "chevron_right" at bounding box center [1075, 171] width 20 height 20
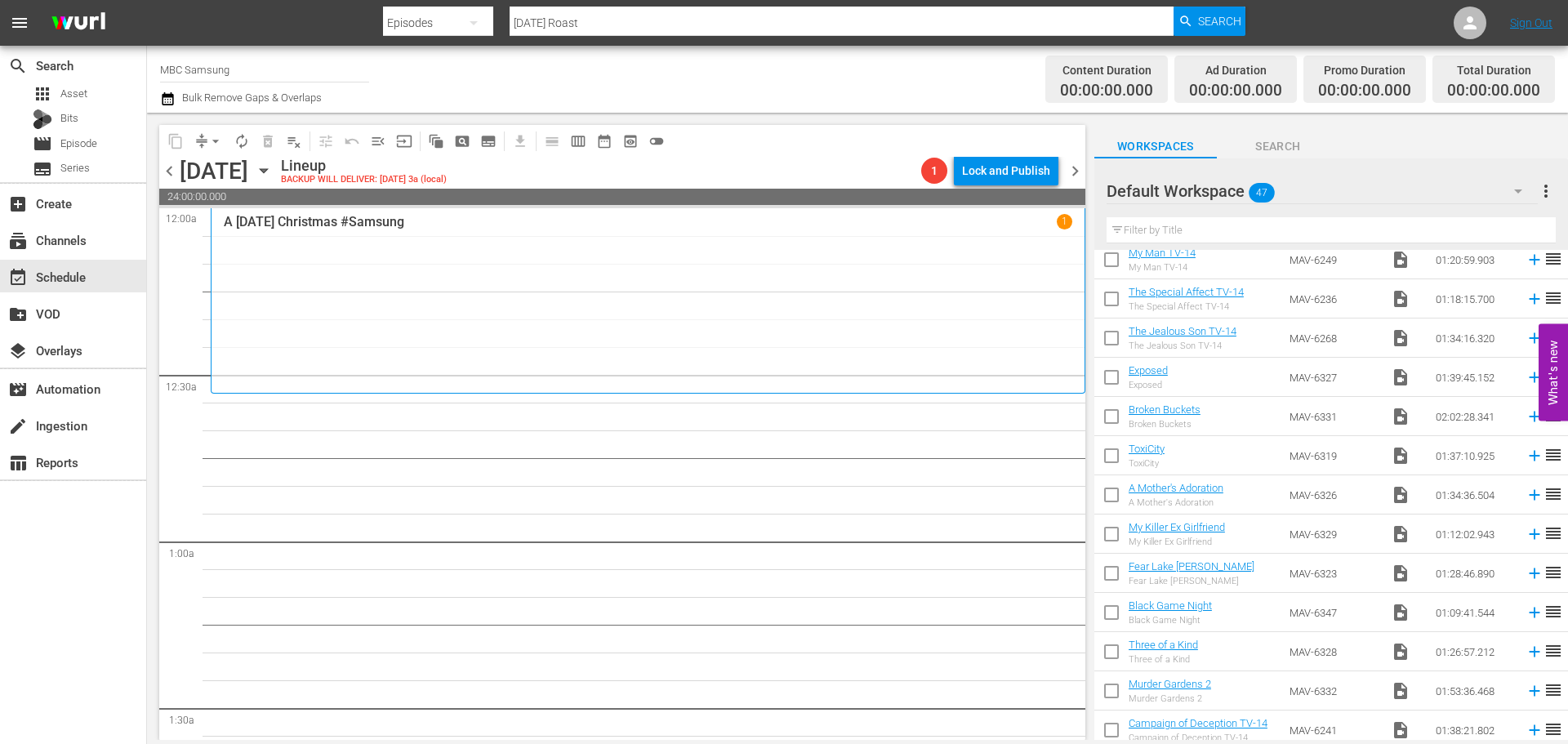
scroll to position [163, 0]
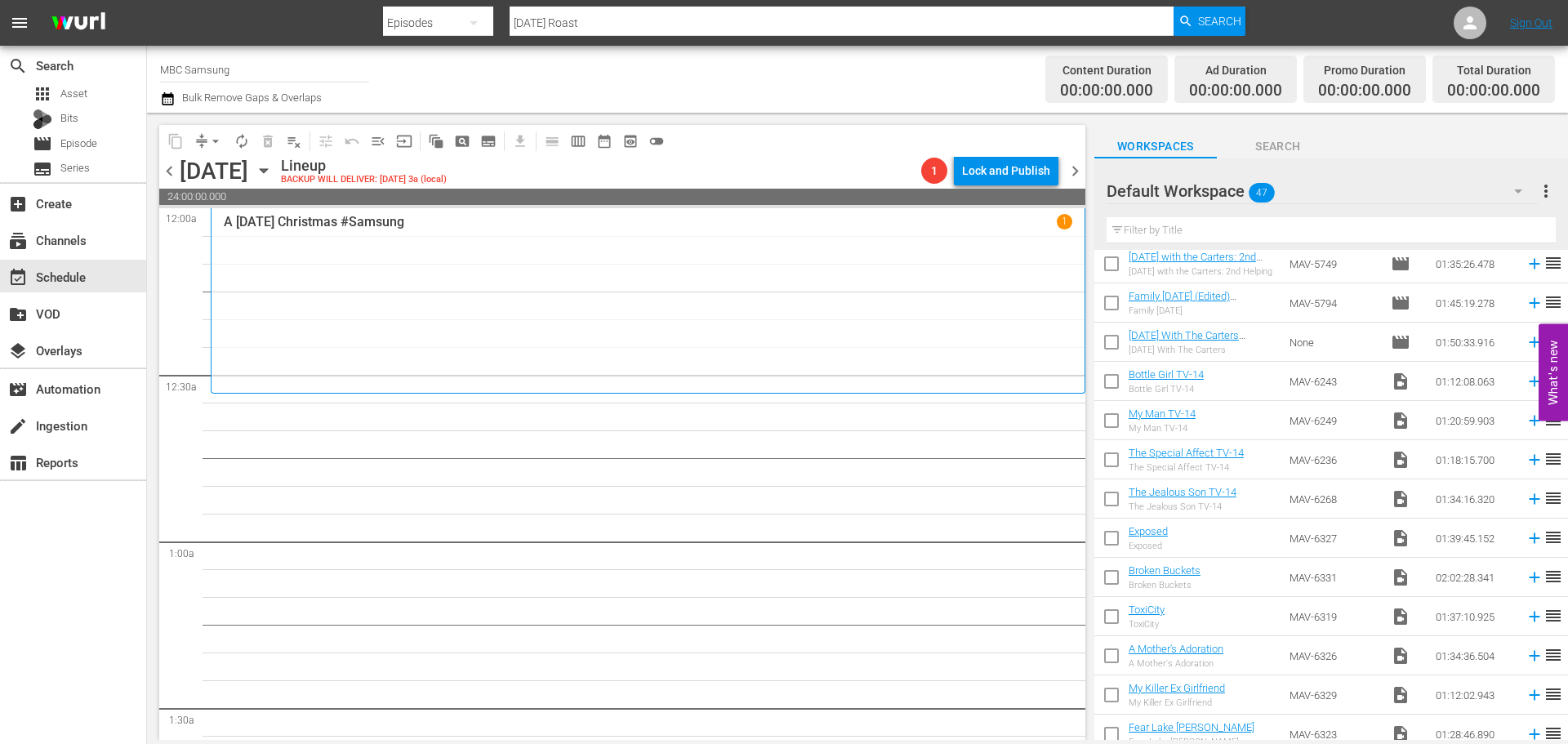
click at [1335, 182] on div "Default Workspace 47" at bounding box center [1323, 190] width 431 height 46
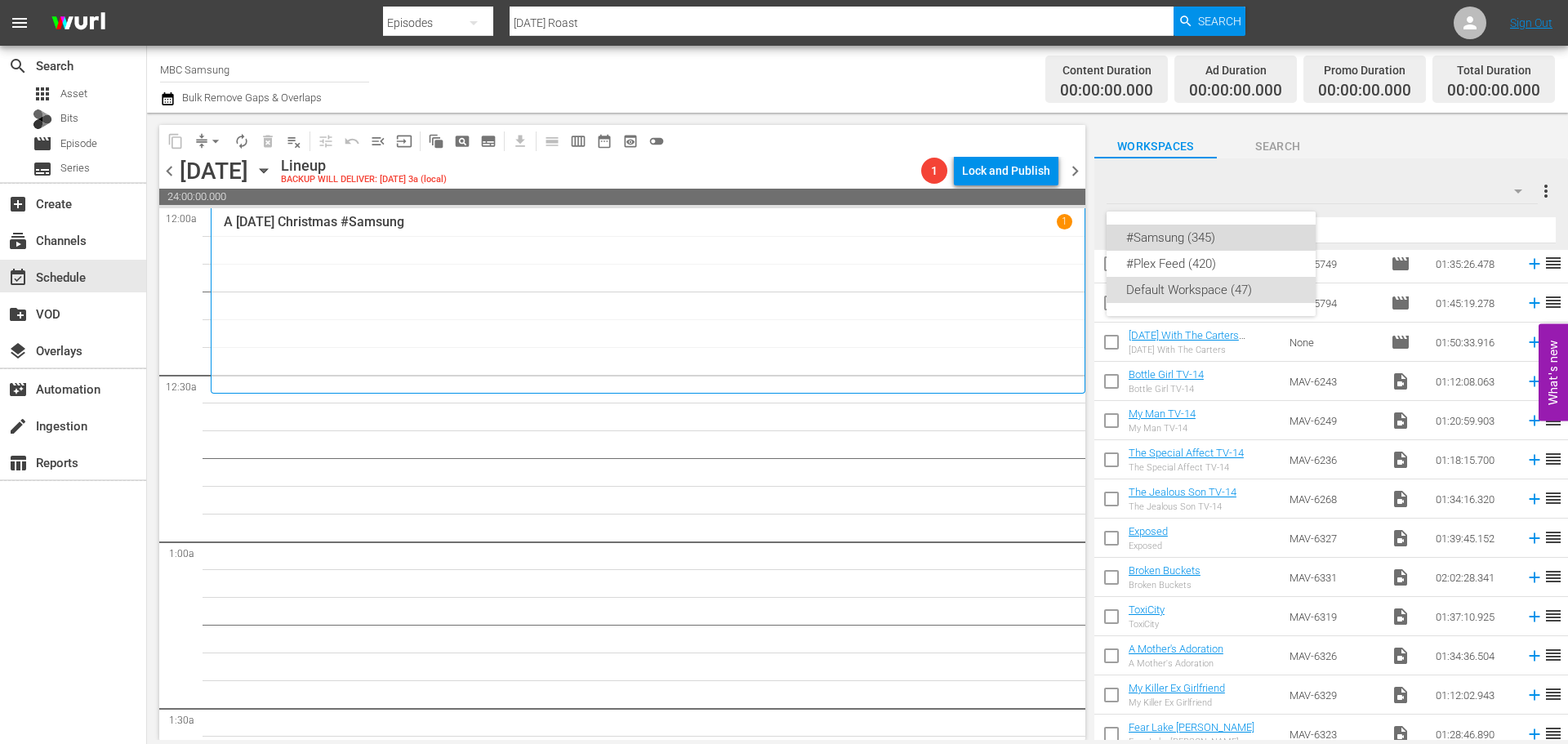
click at [1207, 239] on div "#Samsung (345)" at bounding box center [1211, 238] width 170 height 26
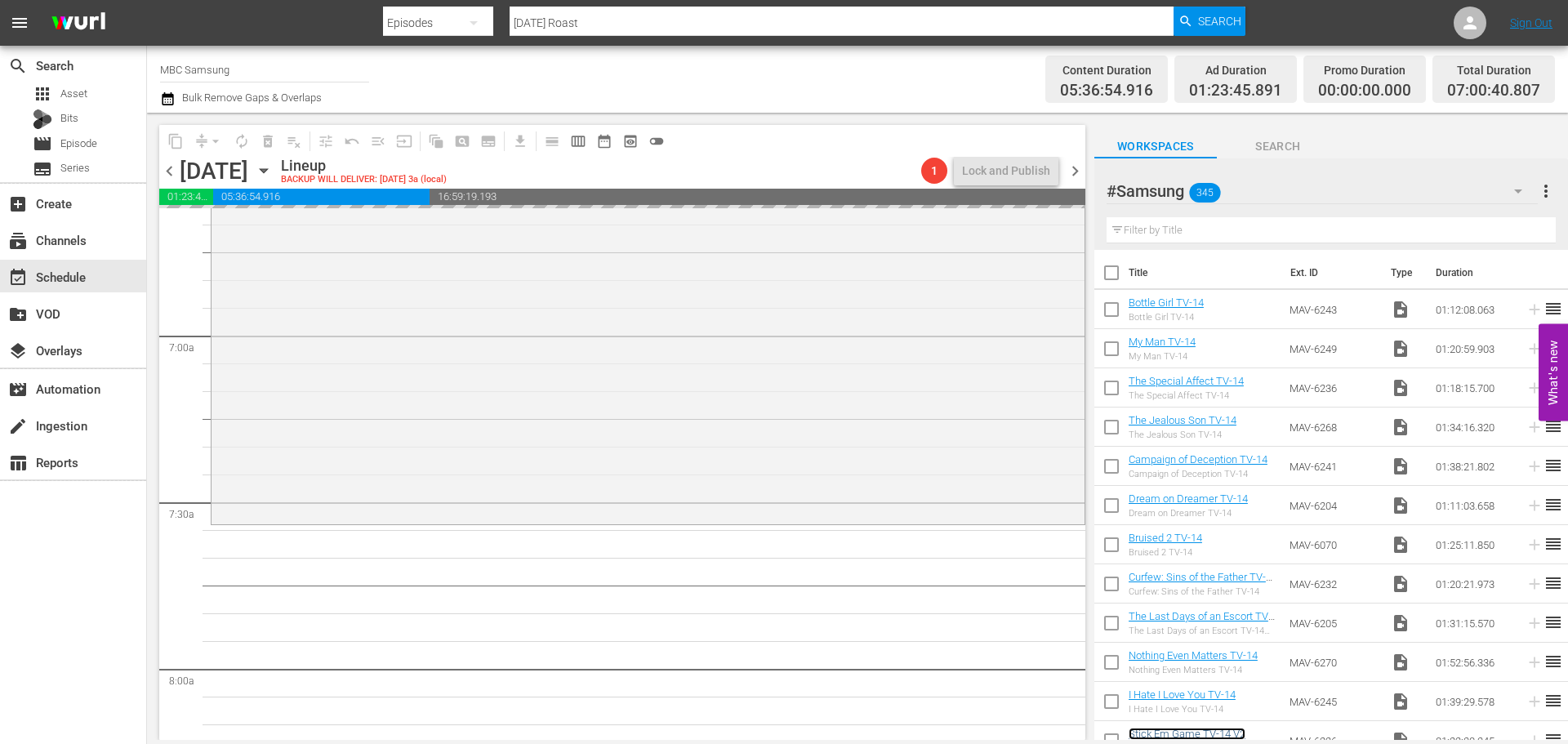
scroll to position [327, 0]
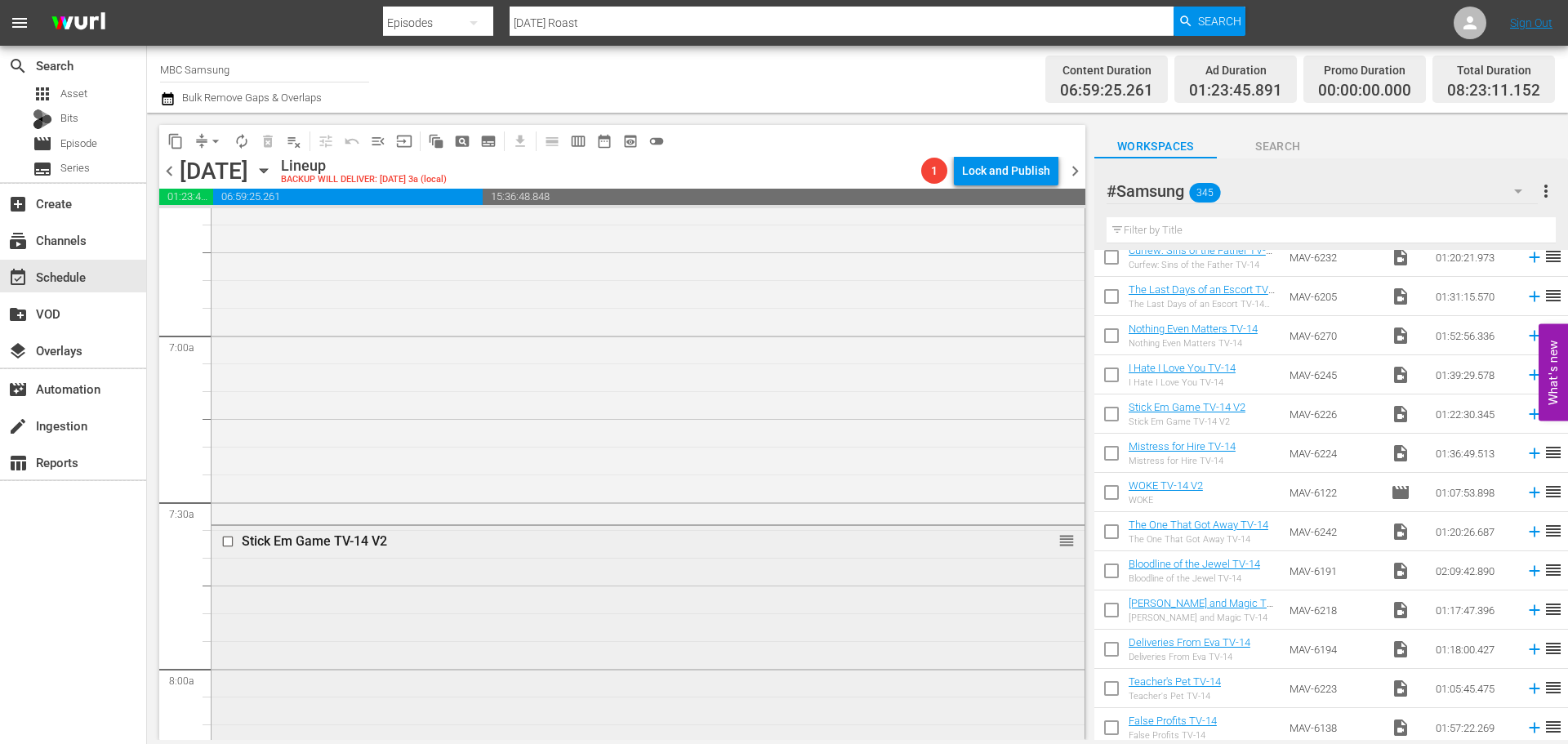
click at [885, 568] on div "Stick Em Game TV-14 V2 reorder" at bounding box center [648, 752] width 873 height 453
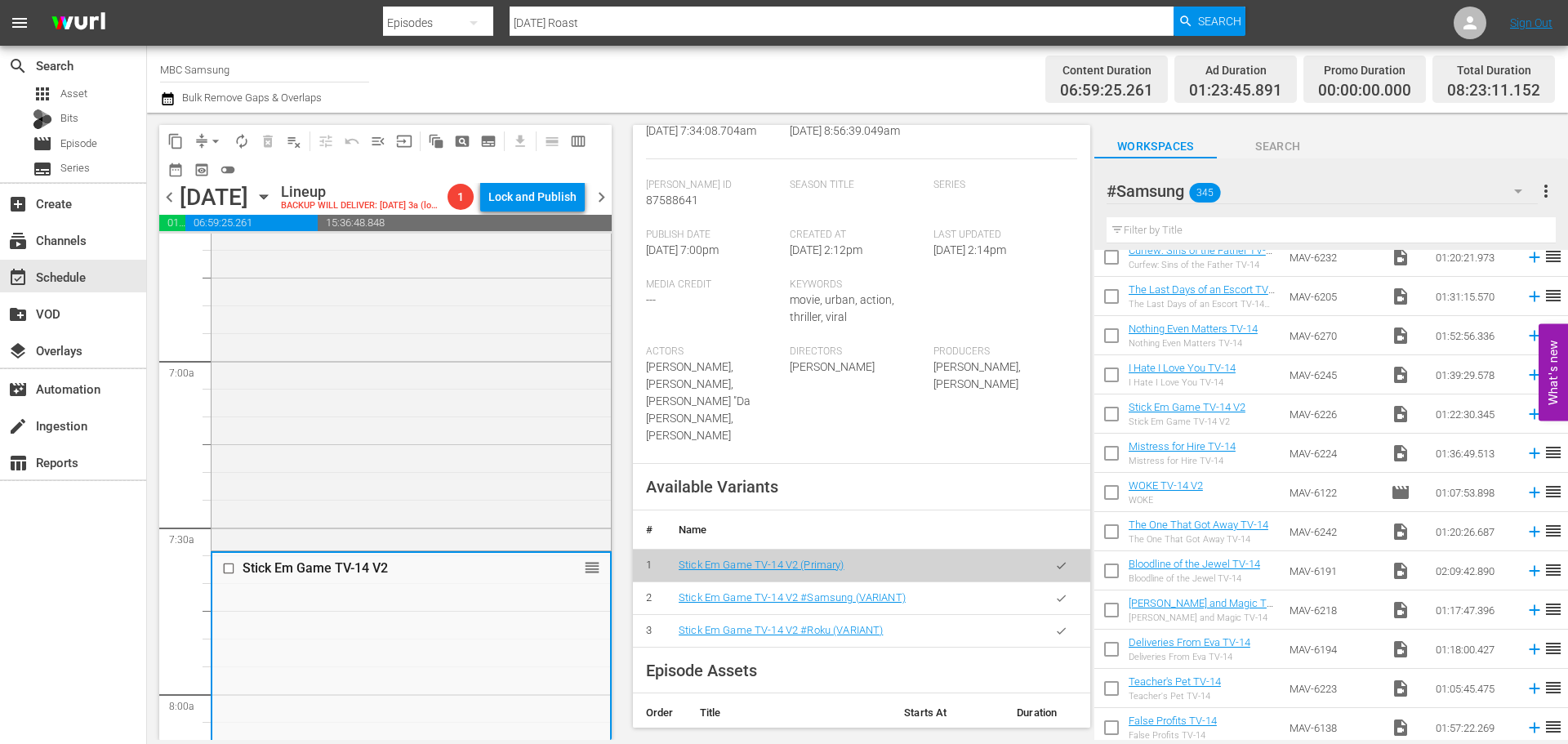
click at [1057, 595] on icon "button" at bounding box center [1061, 598] width 9 height 7
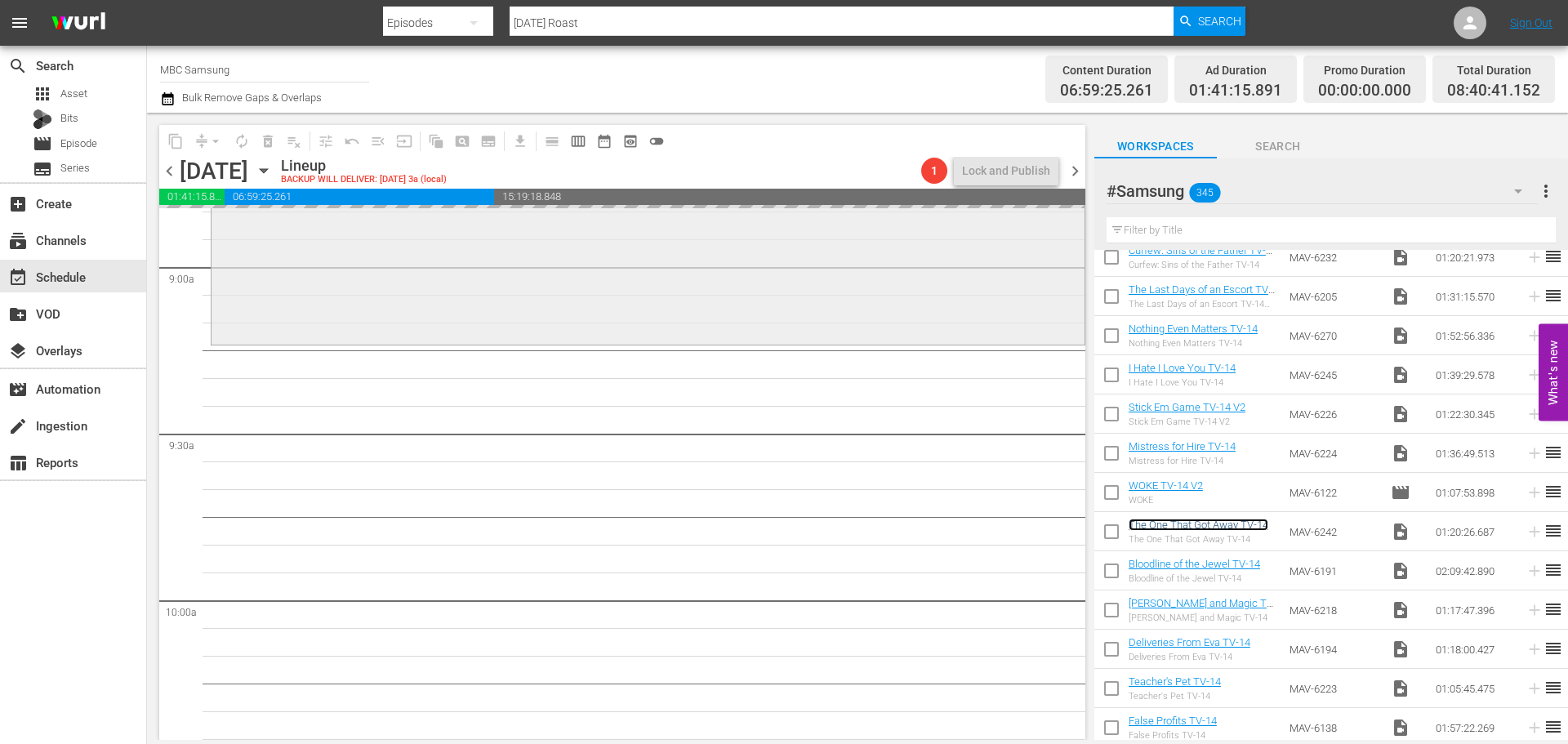
scroll to position [3022, 0]
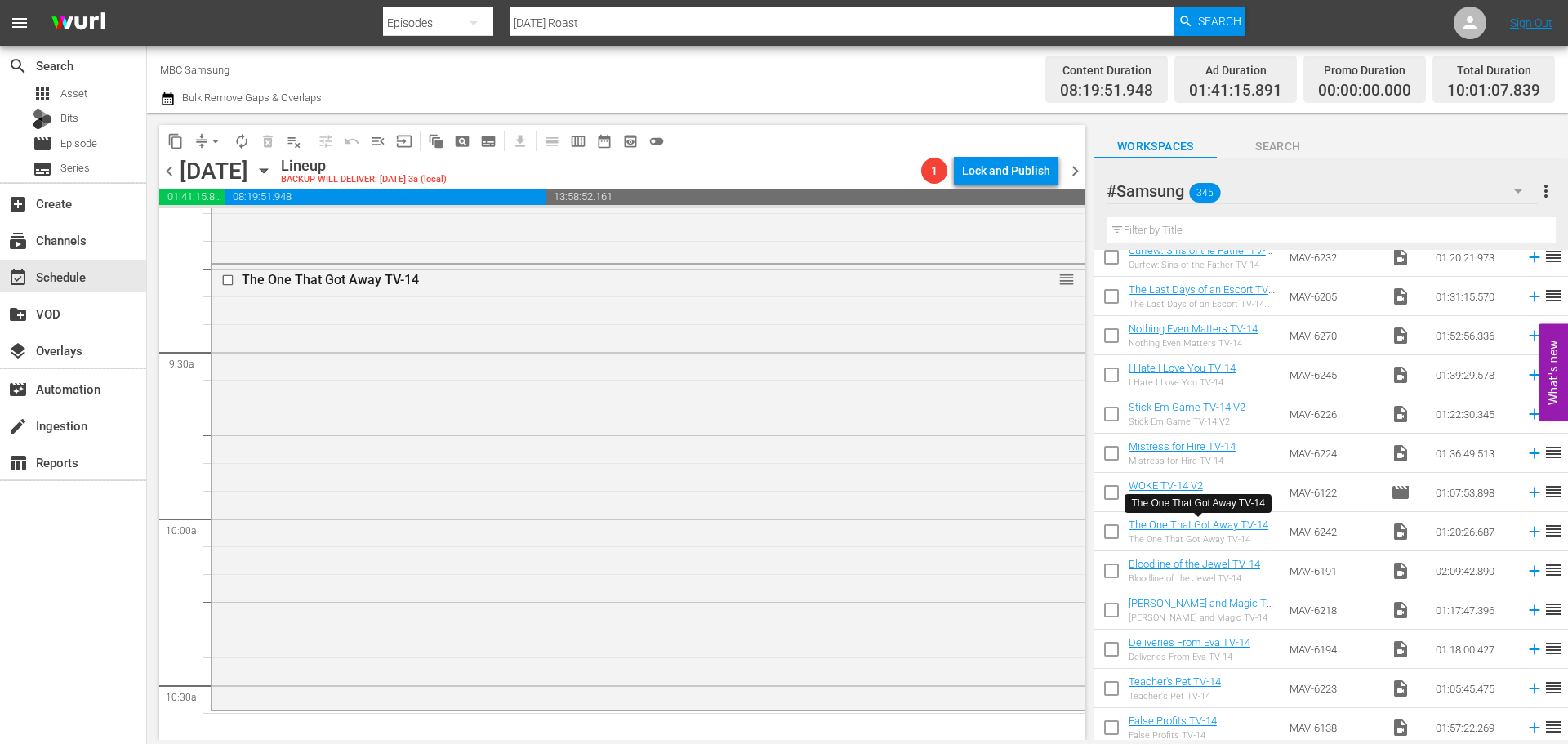
click at [581, 410] on div "The One That Got Away TV-14 reorder" at bounding box center [648, 485] width 873 height 441
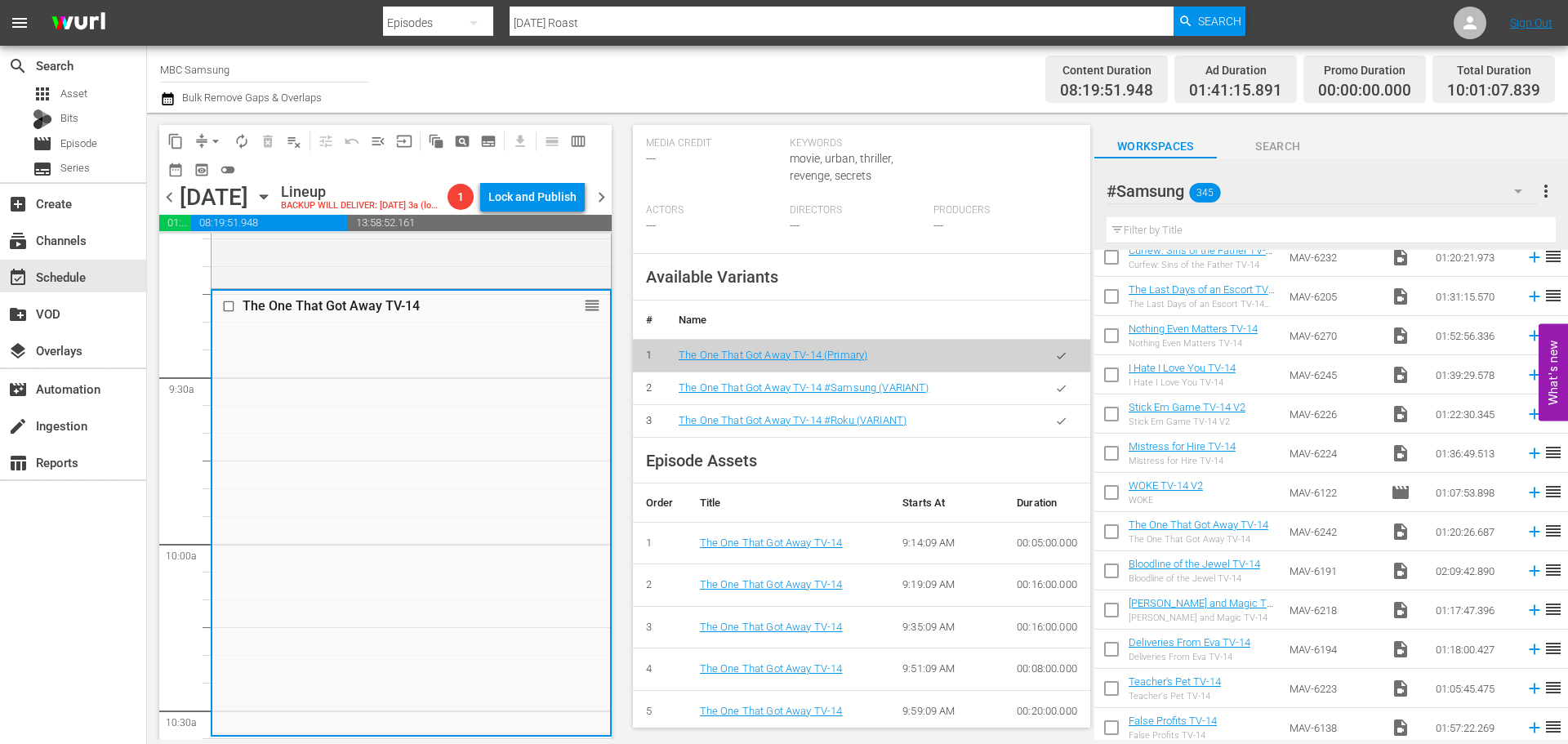
scroll to position [490, 0]
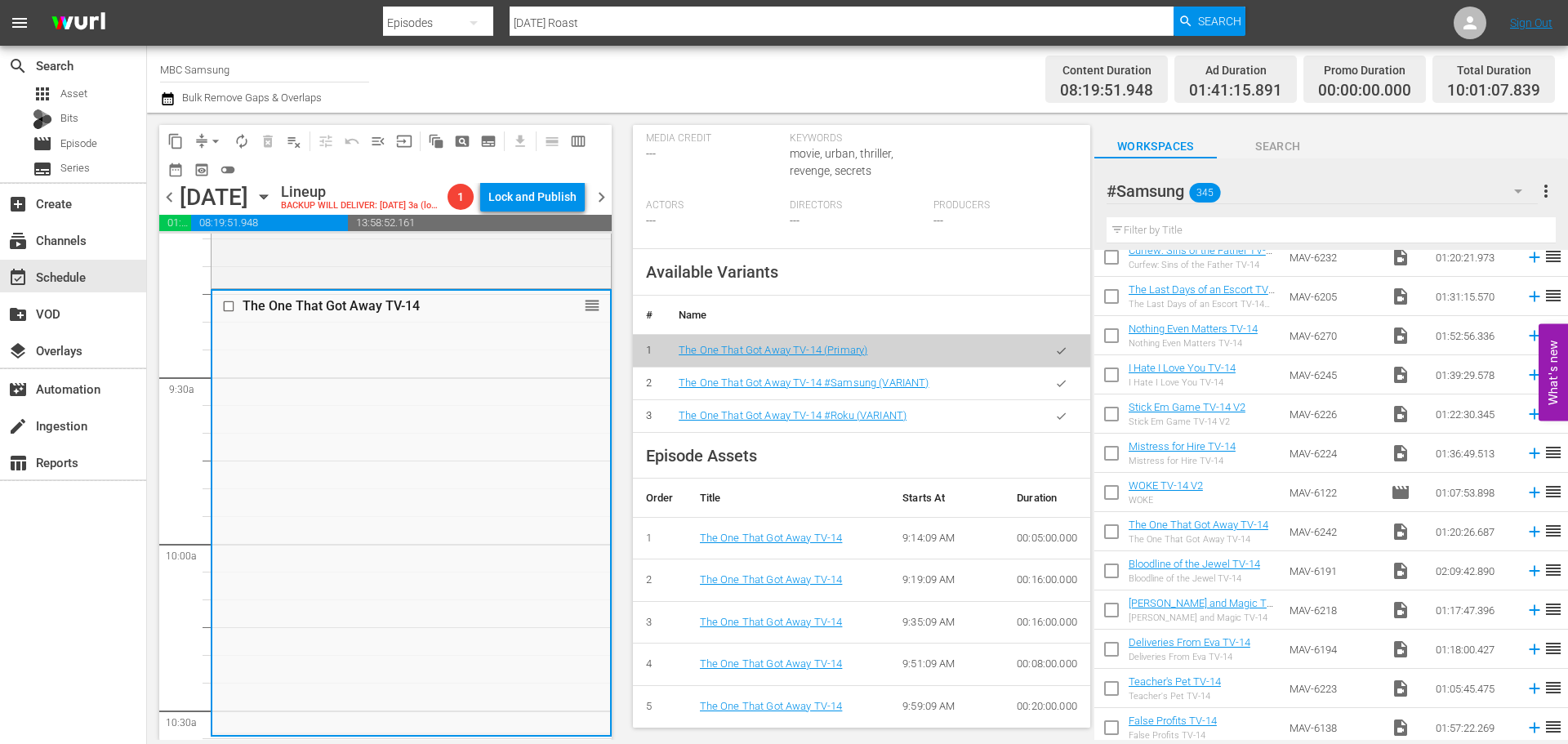
click at [1046, 398] on button "button" at bounding box center [1062, 383] width 32 height 32
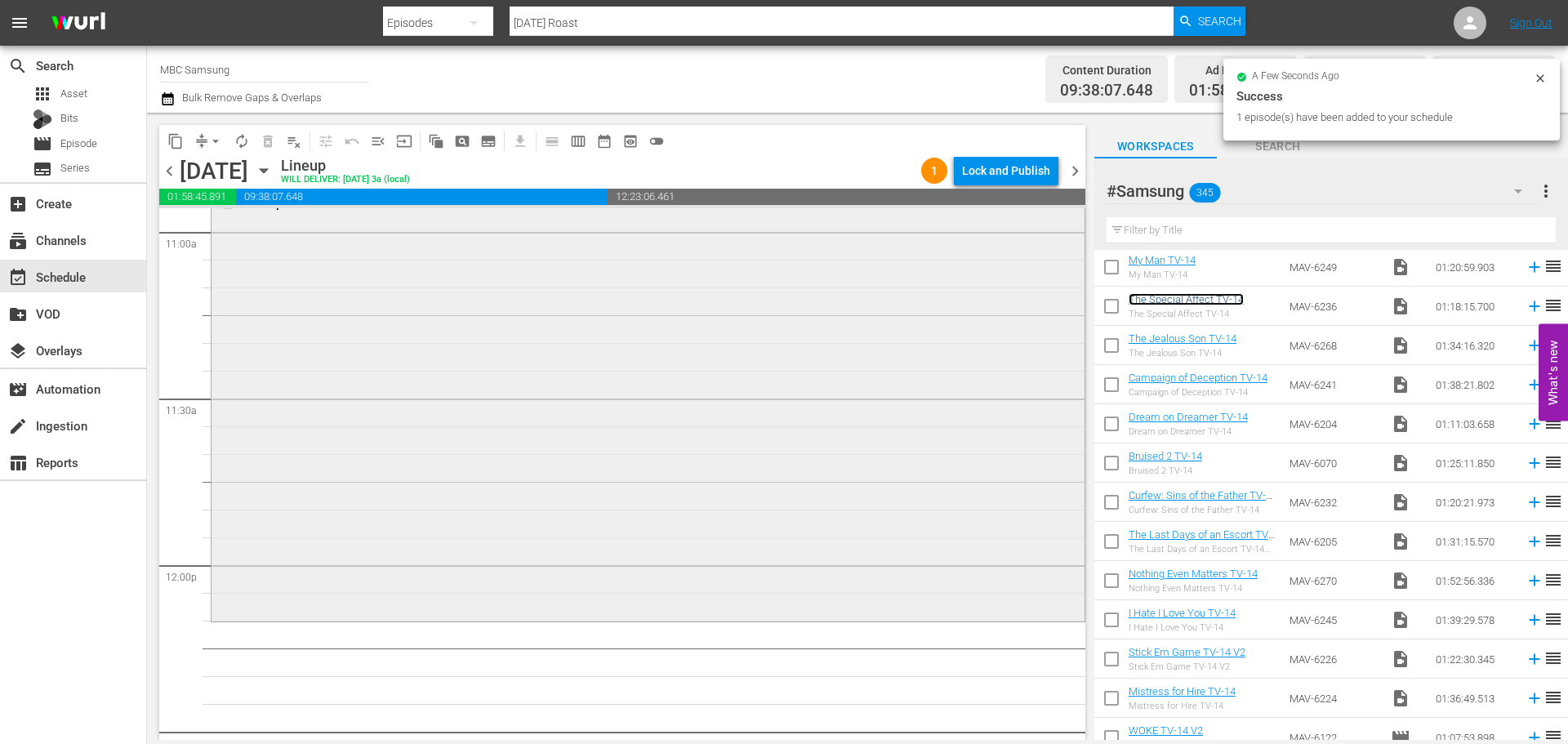
scroll to position [3838, 0]
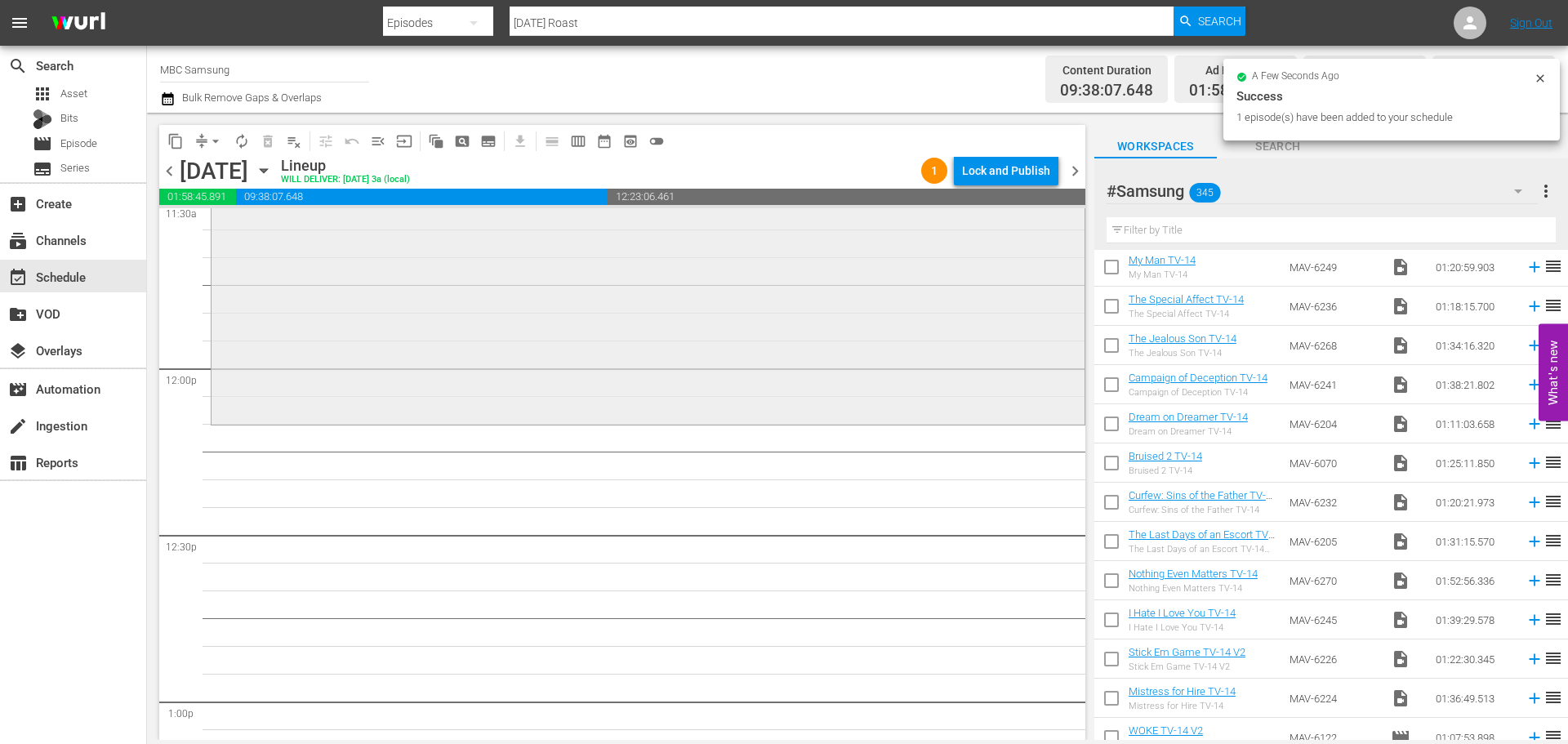
click at [565, 341] on div "The Special Affect TV-14 reorder" at bounding box center [648, 206] width 873 height 430
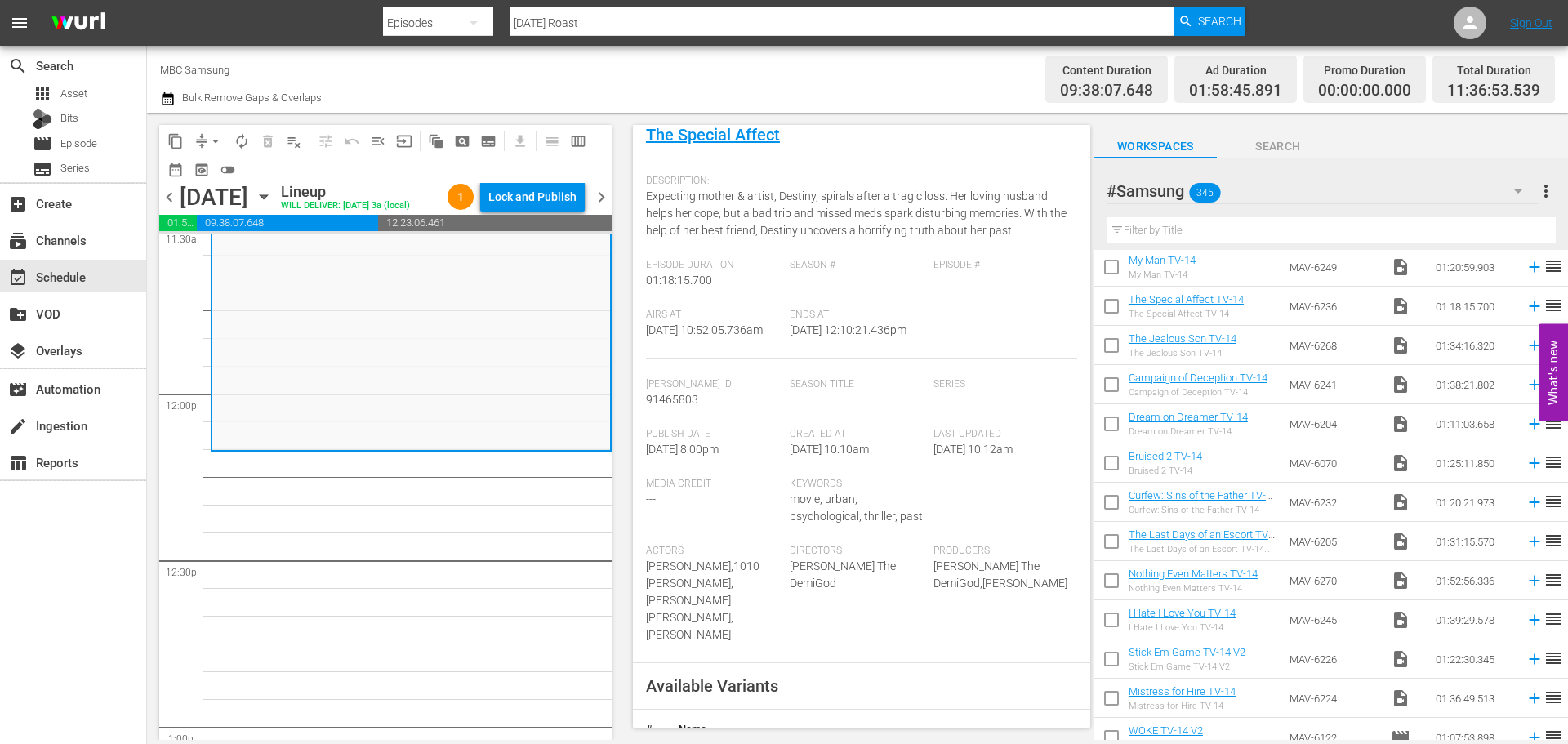
scroll to position [327, 0]
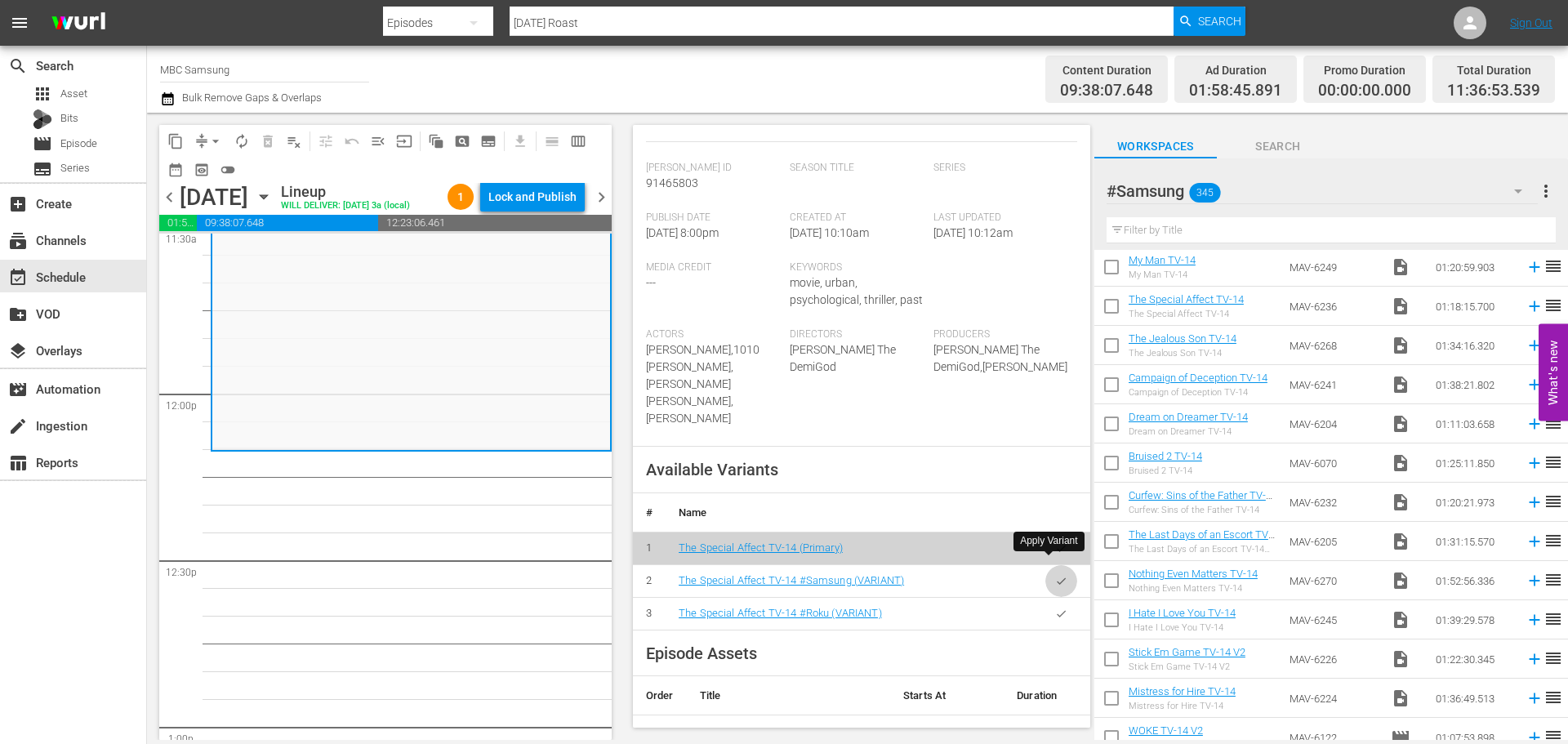
click at [1057, 577] on icon "button" at bounding box center [1061, 580] width 9 height 7
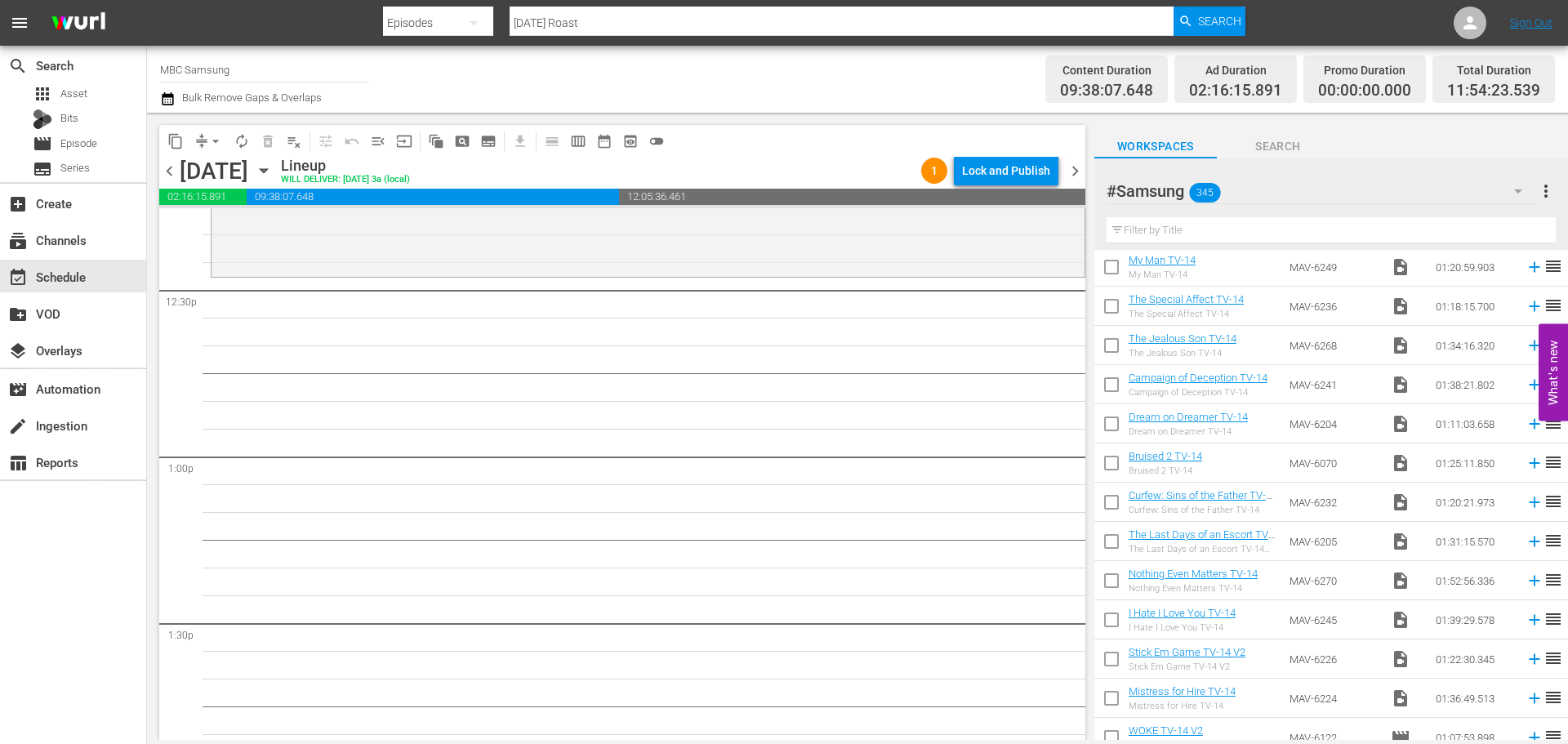
scroll to position [0, 0]
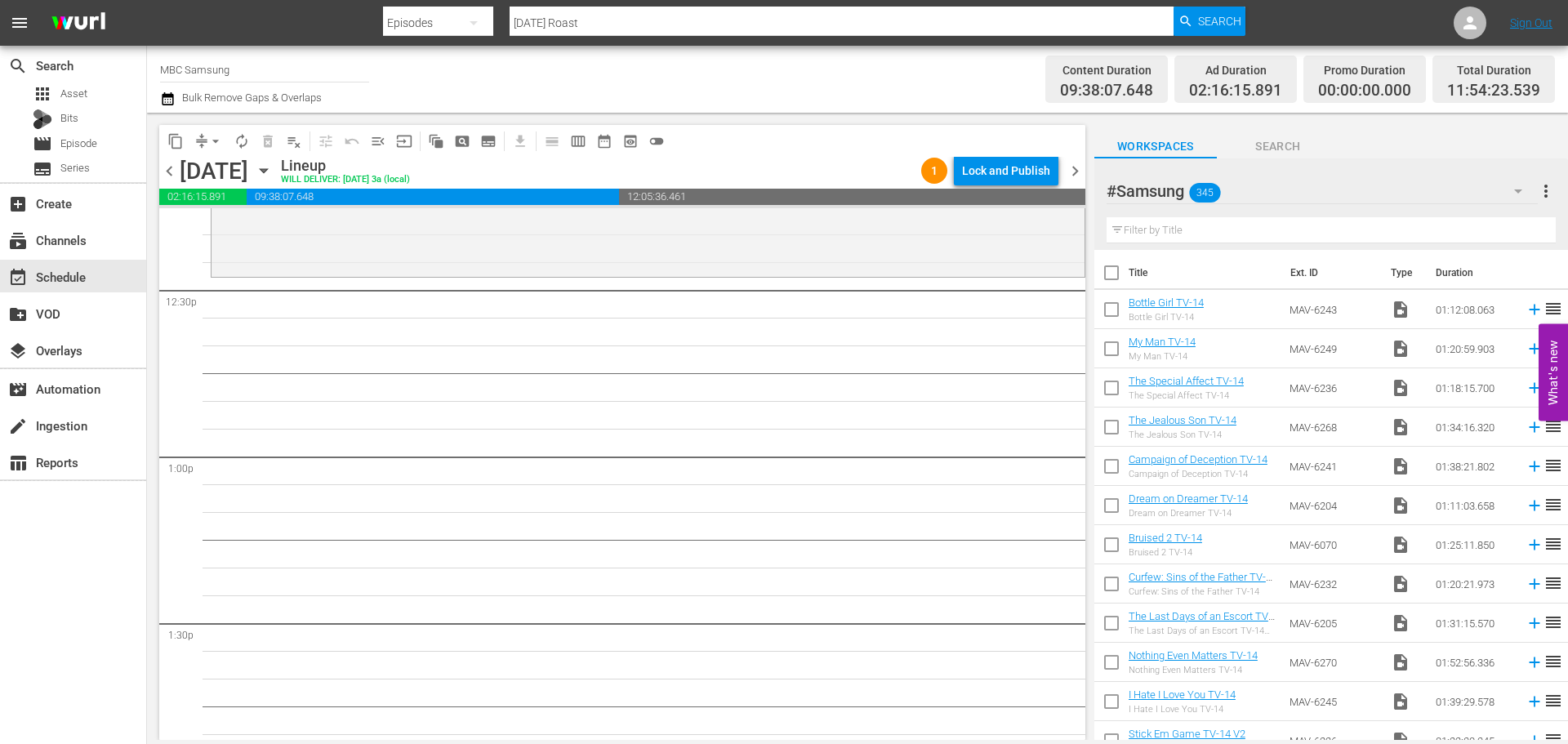
click at [1273, 190] on div "#Samsung 345" at bounding box center [1323, 190] width 431 height 46
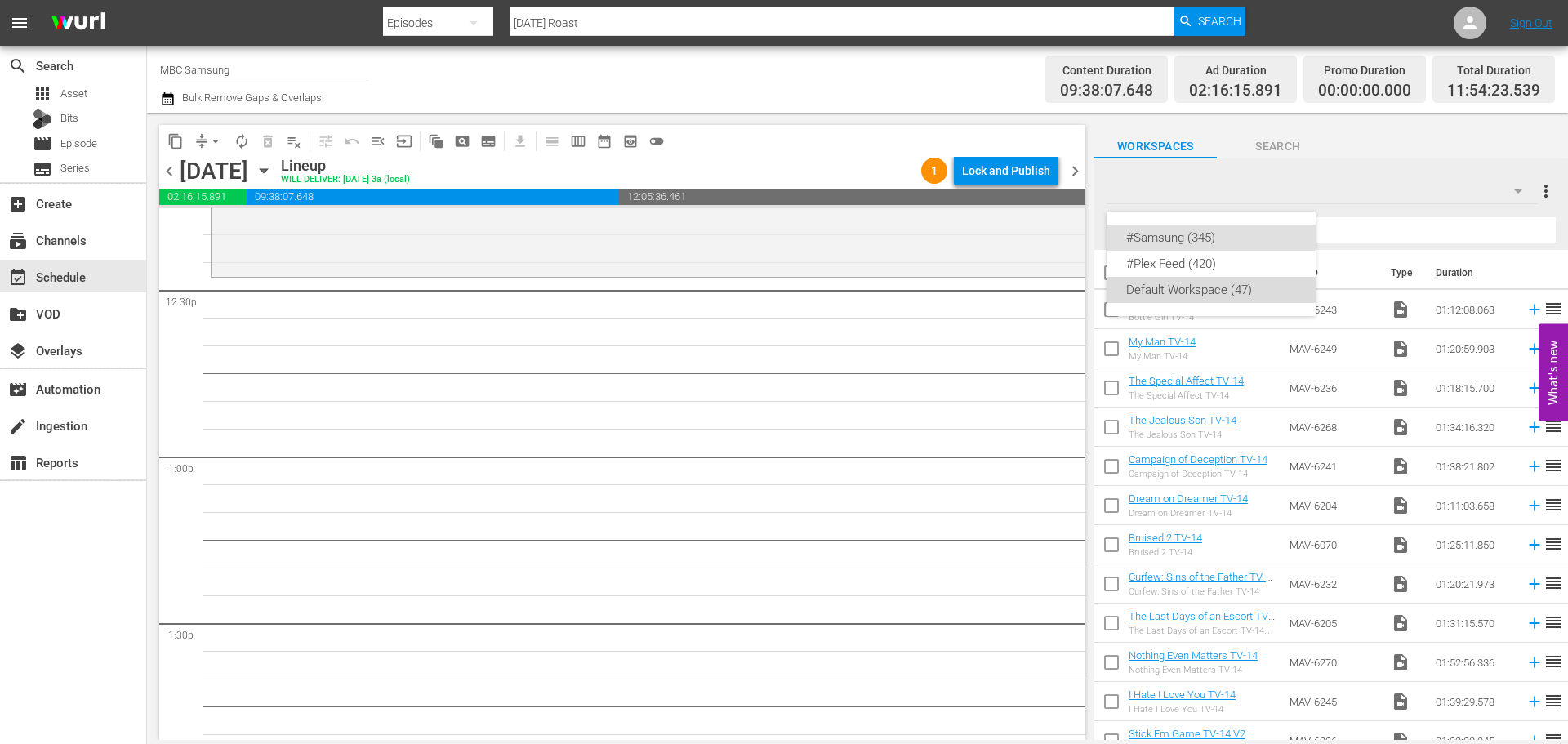
click at [1201, 286] on div "Default Workspace (47)" at bounding box center [1211, 289] width 170 height 26
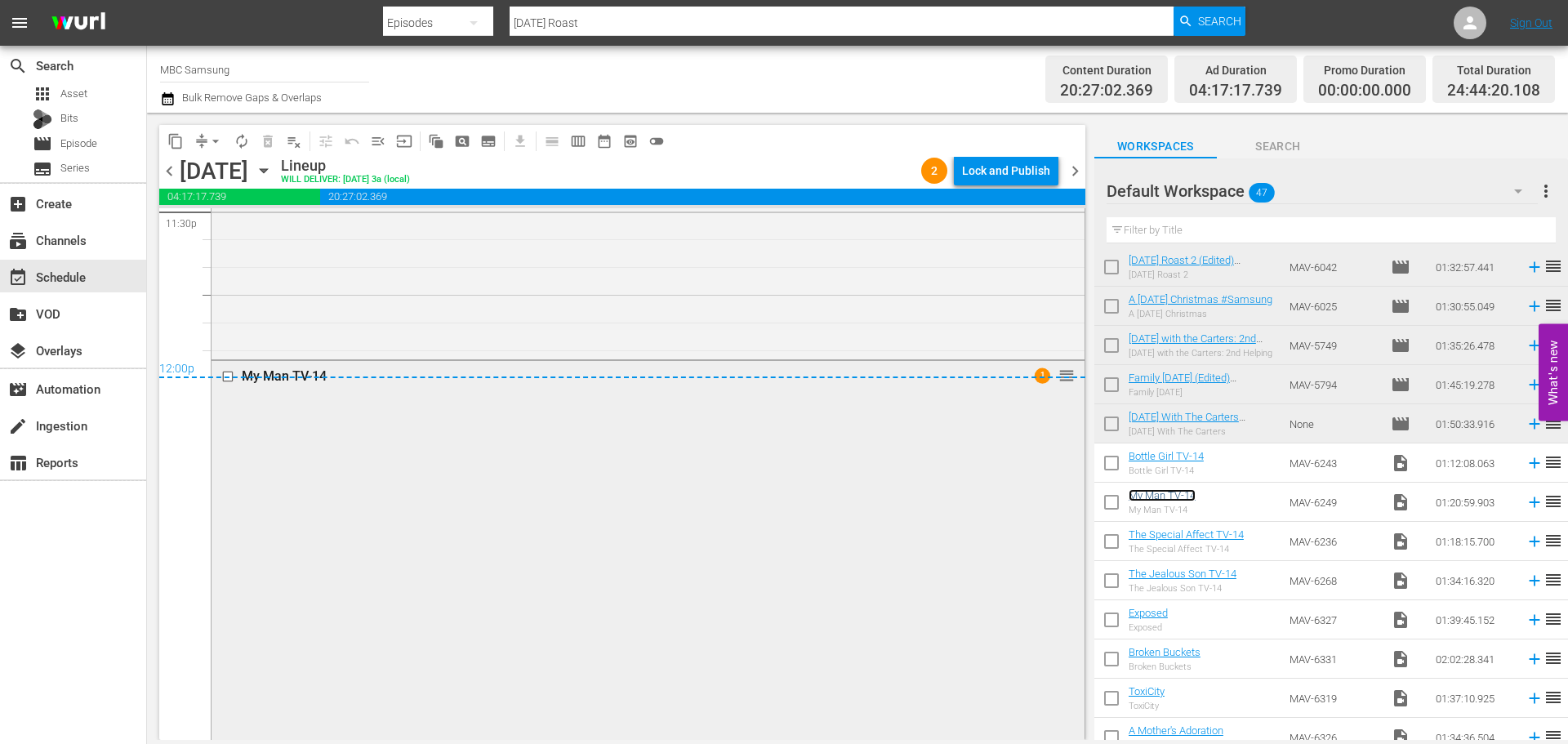
scroll to position [7873, 0]
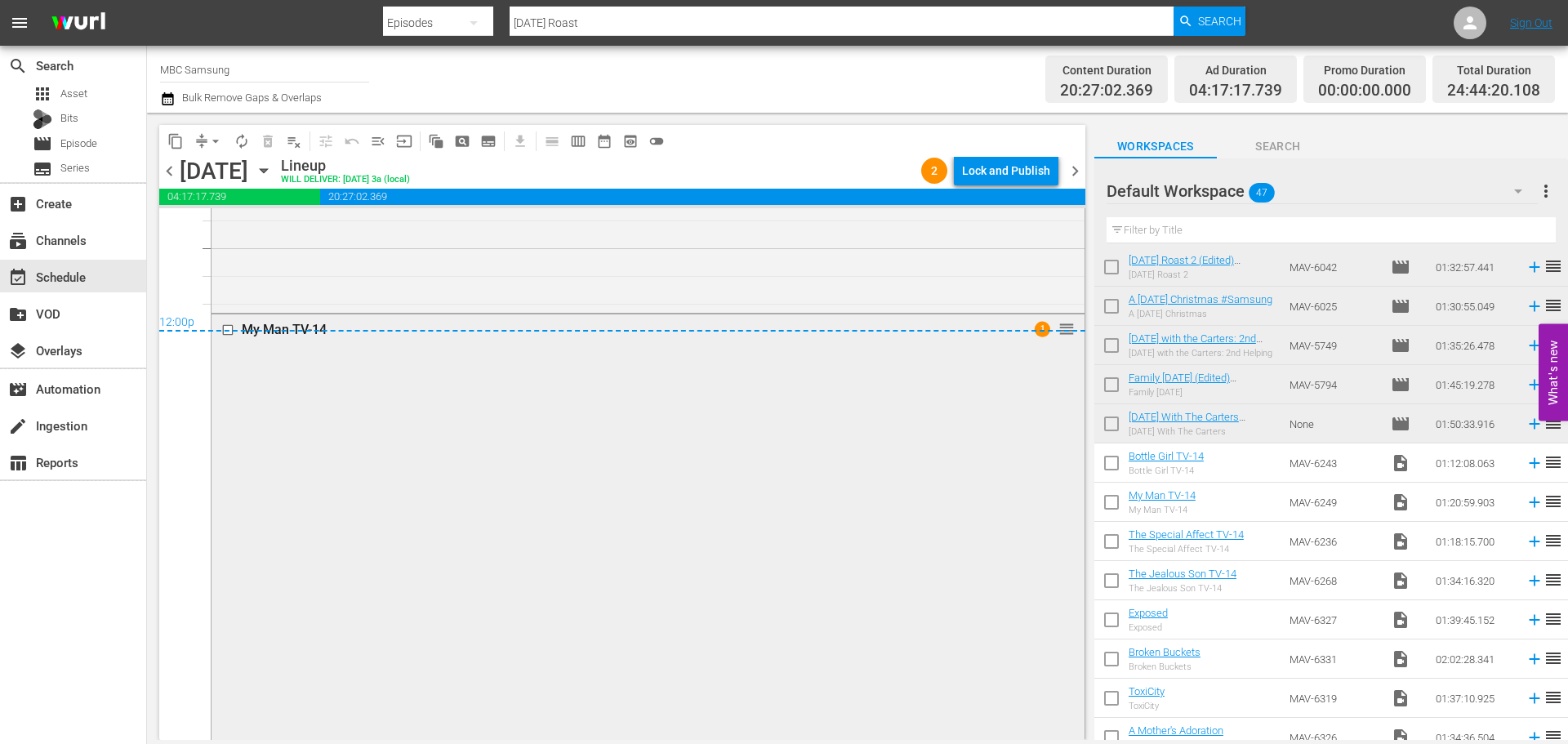
click at [610, 428] on div "My Man TV-14 1 reorder" at bounding box center [648, 536] width 873 height 445
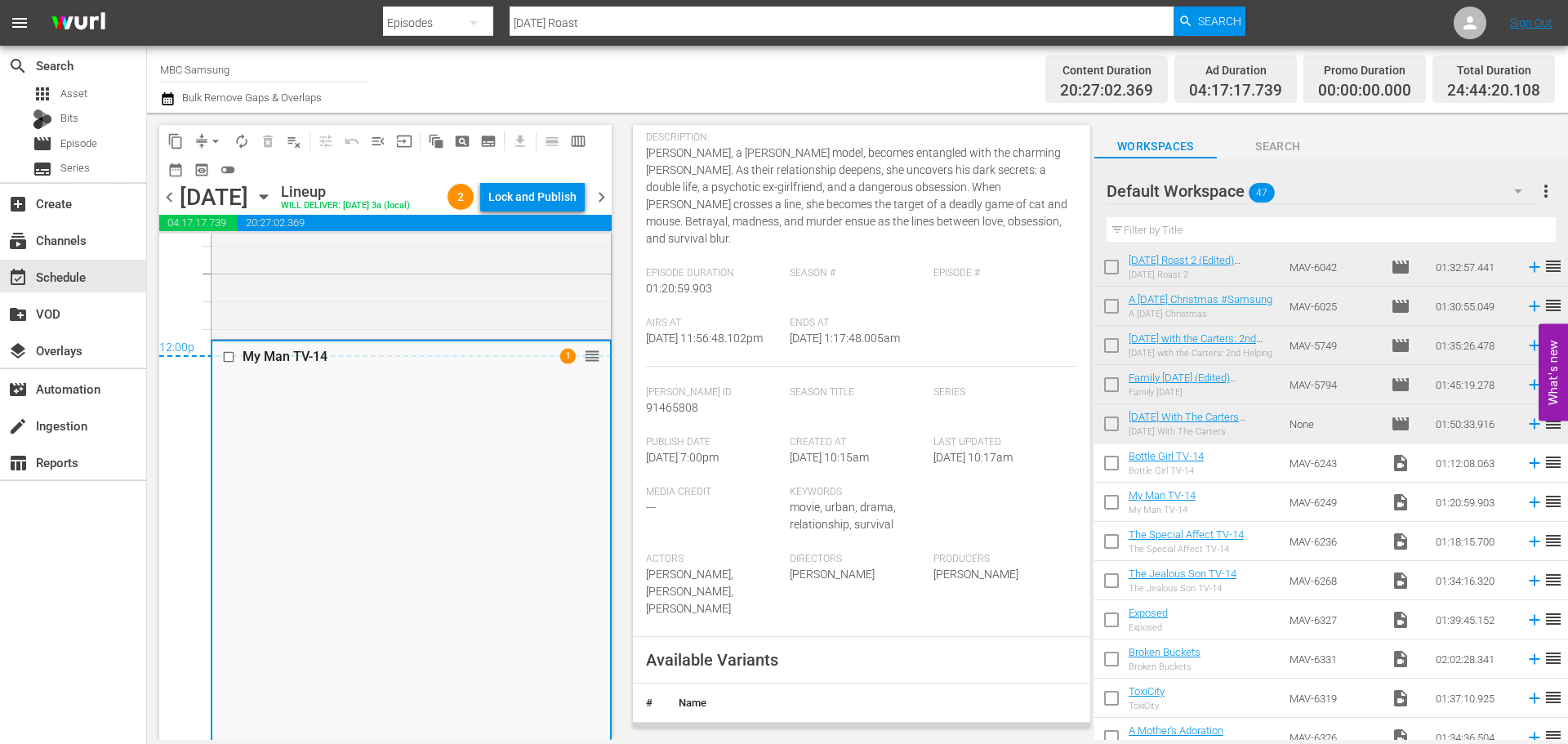
scroll to position [327, 0]
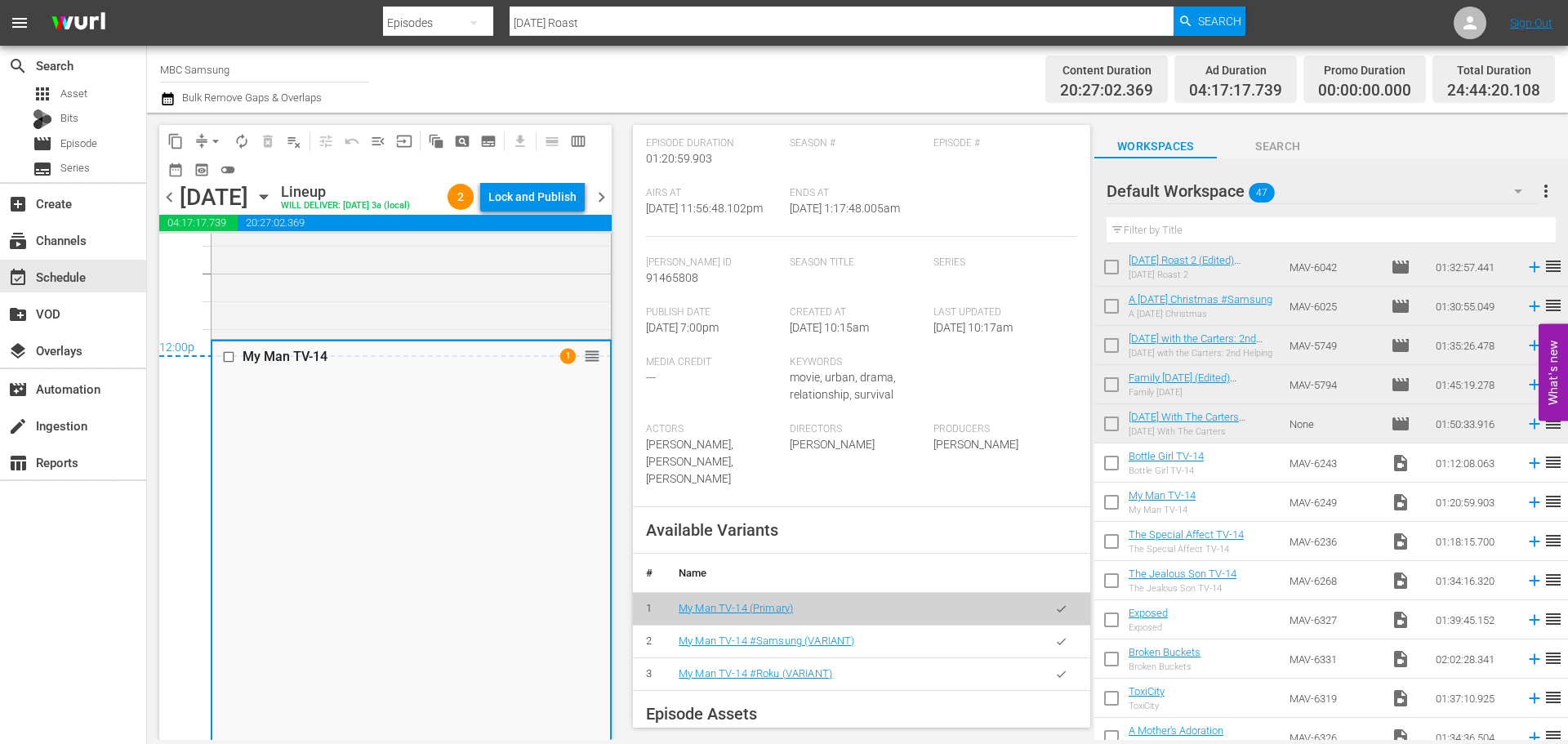
click at [1046, 658] on button "button" at bounding box center [1062, 641] width 32 height 32
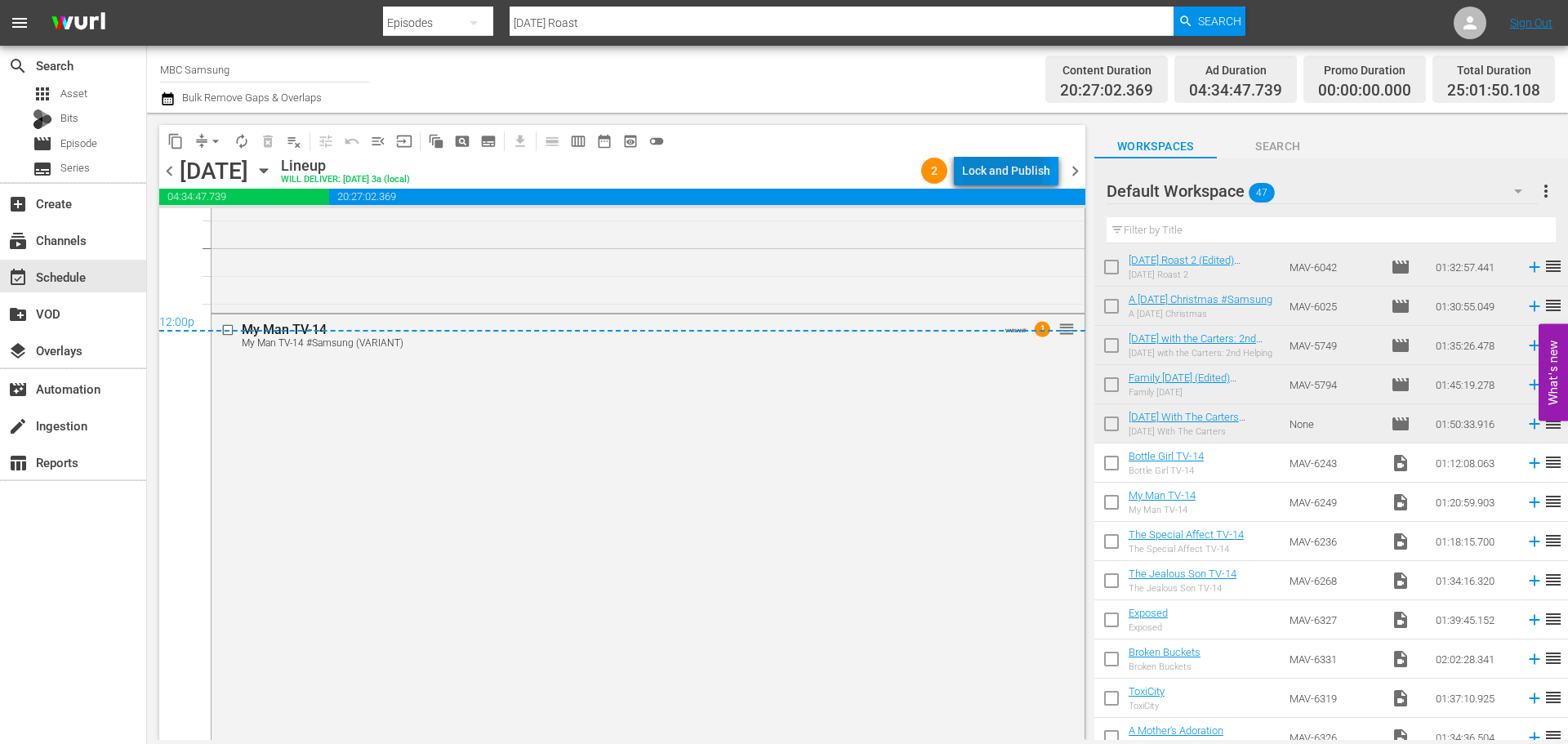
click at [984, 166] on div "Lock and Publish" at bounding box center [1006, 171] width 88 height 29
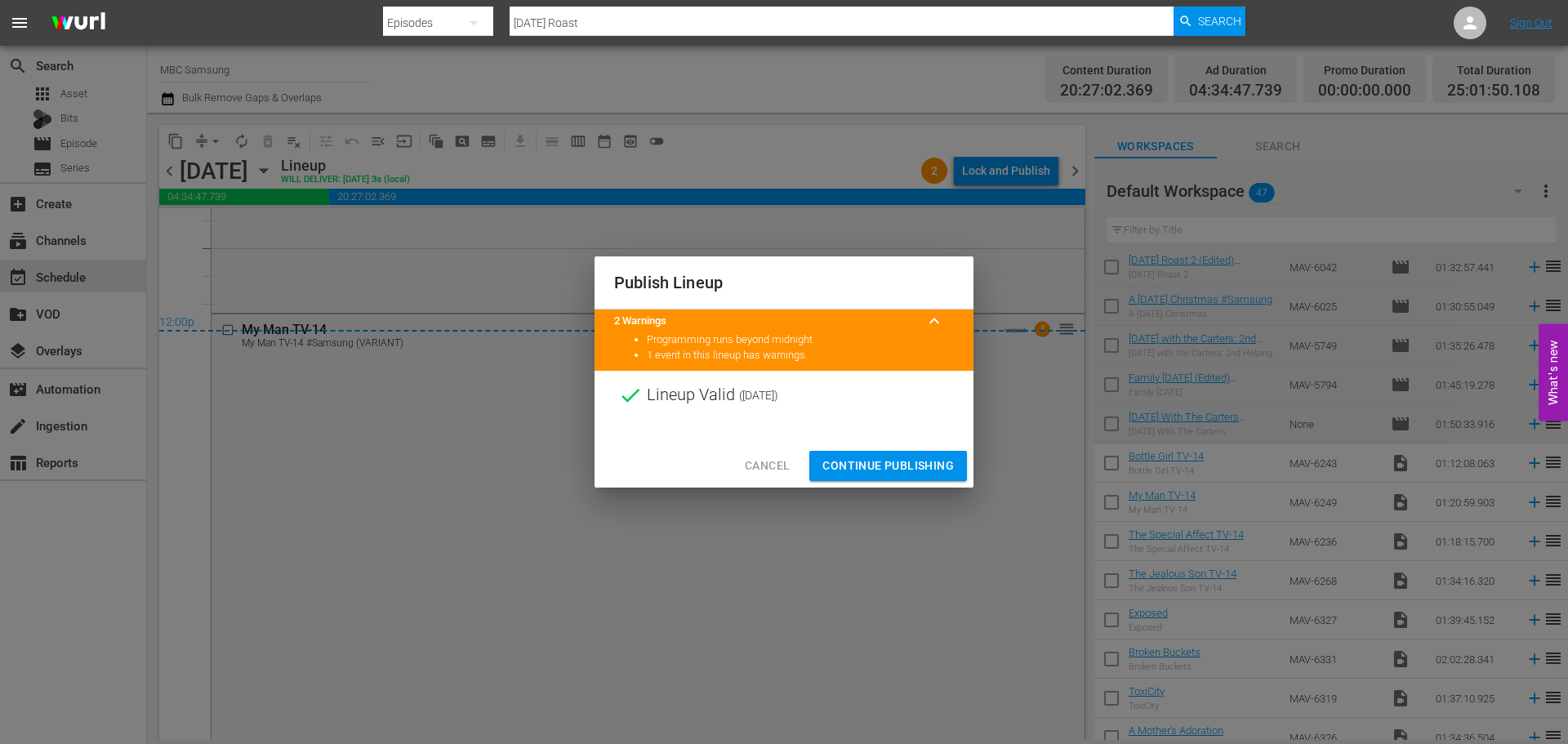
click at [911, 462] on span "Continue Publishing" at bounding box center [889, 466] width 132 height 20
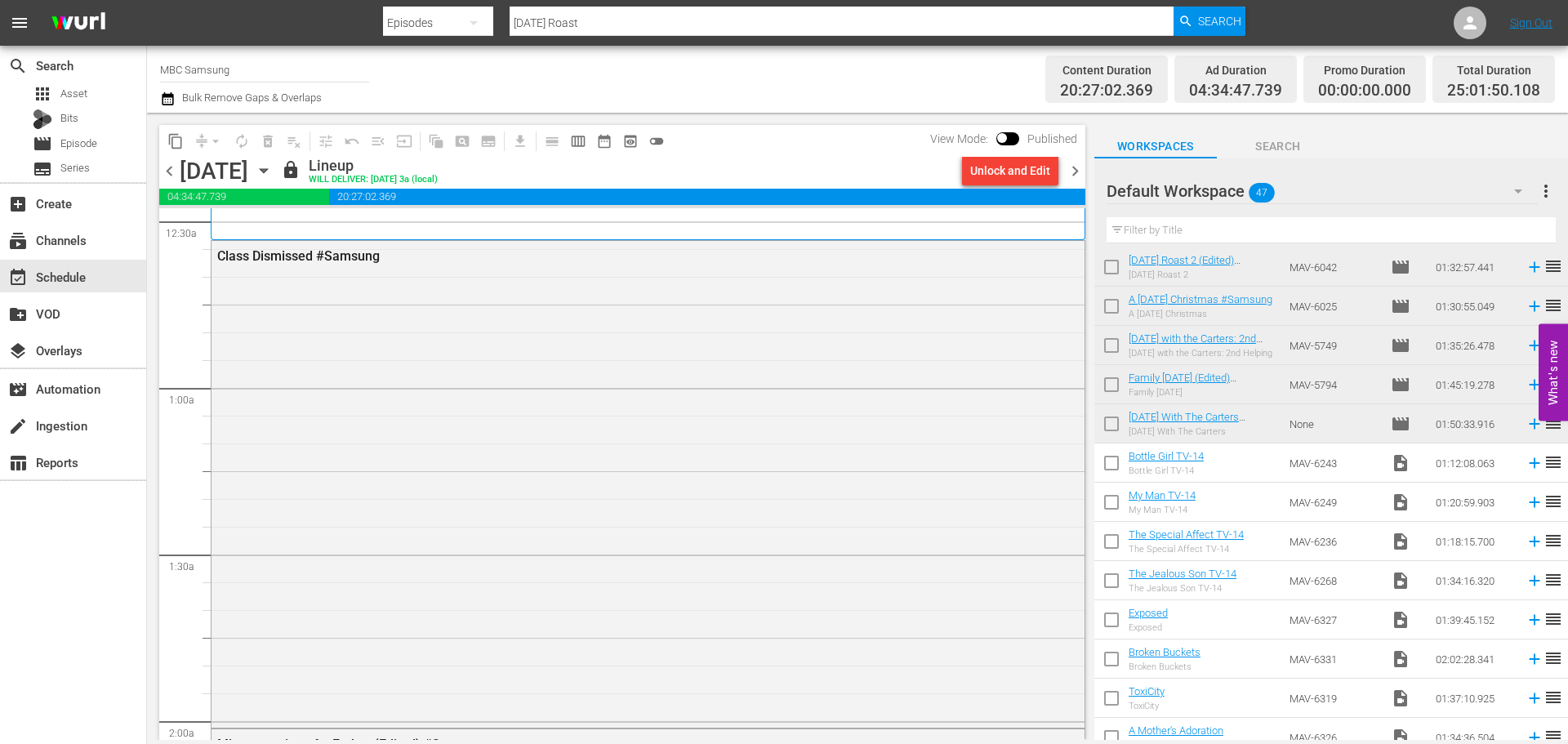
scroll to position [0, 0]
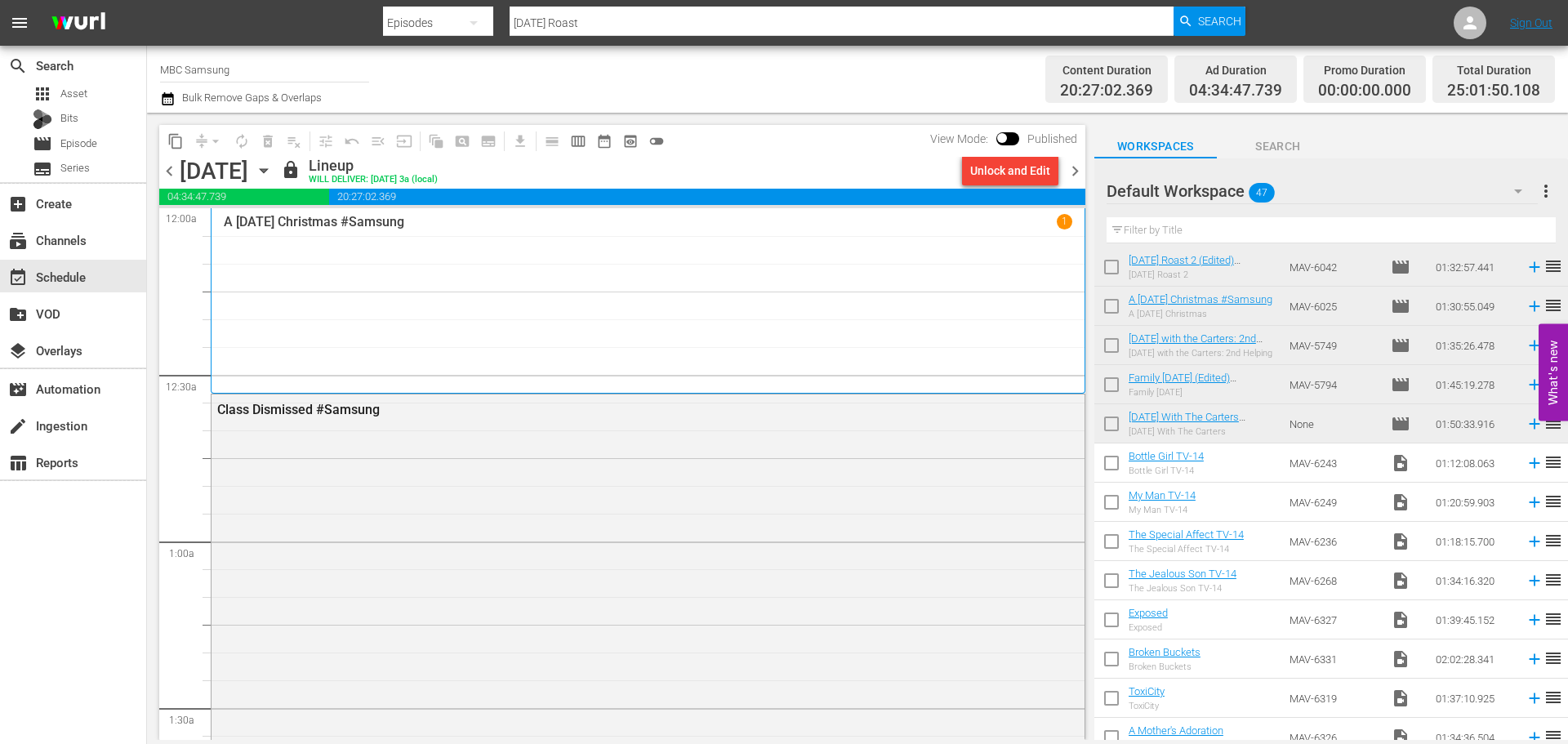
click at [1082, 168] on span "chevron_right" at bounding box center [1075, 171] width 20 height 20
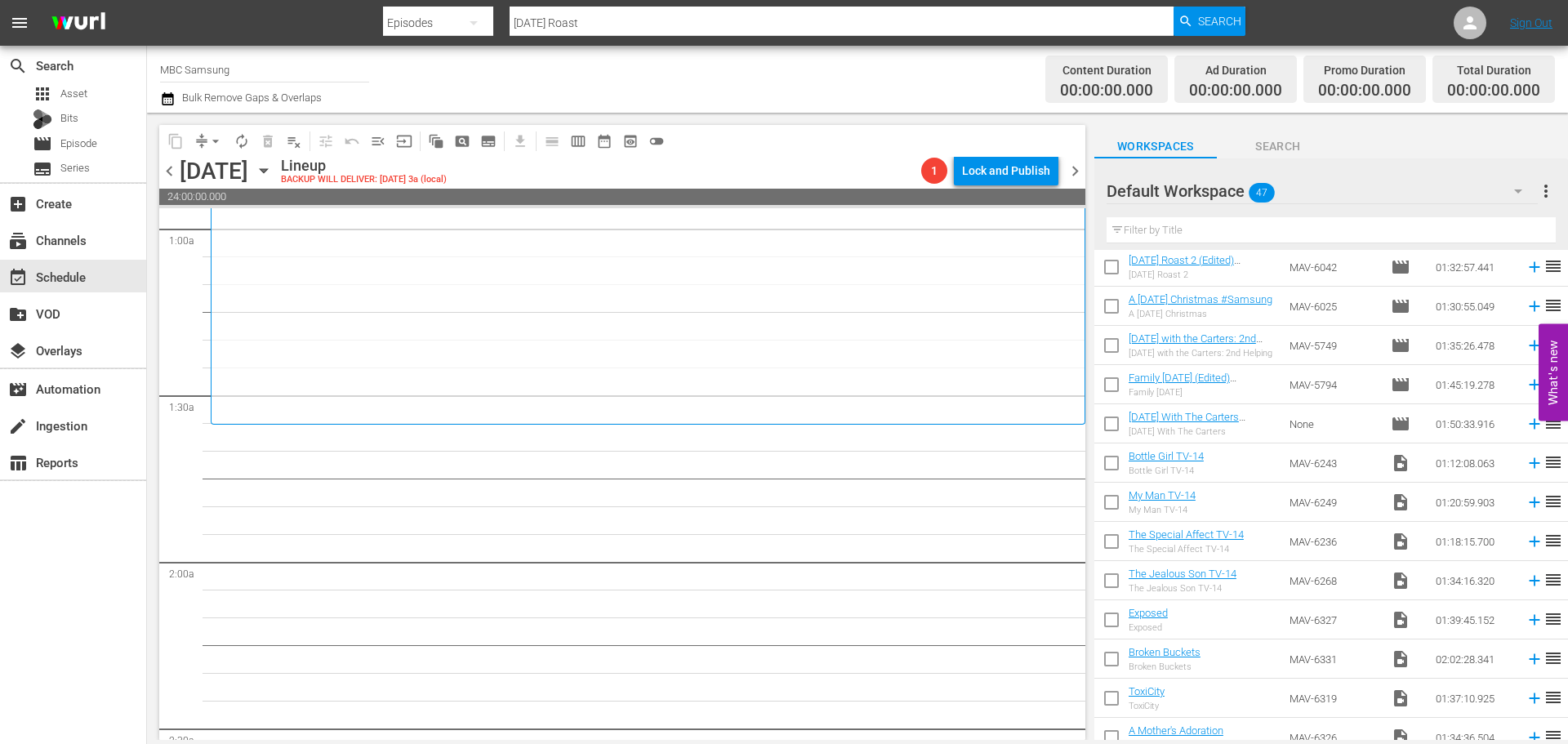
scroll to position [327, 0]
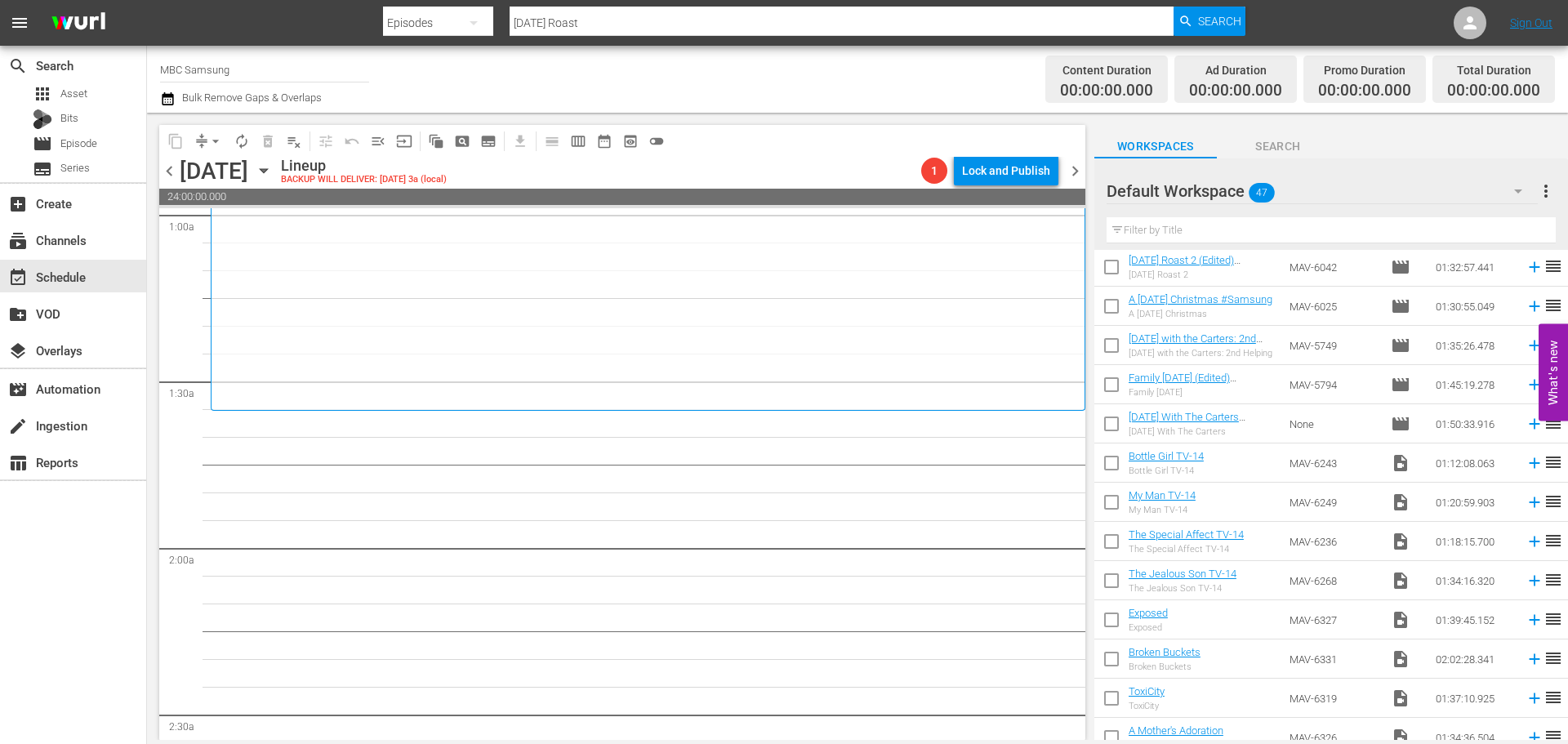
click at [1360, 187] on div "Default Workspace 47" at bounding box center [1323, 190] width 431 height 46
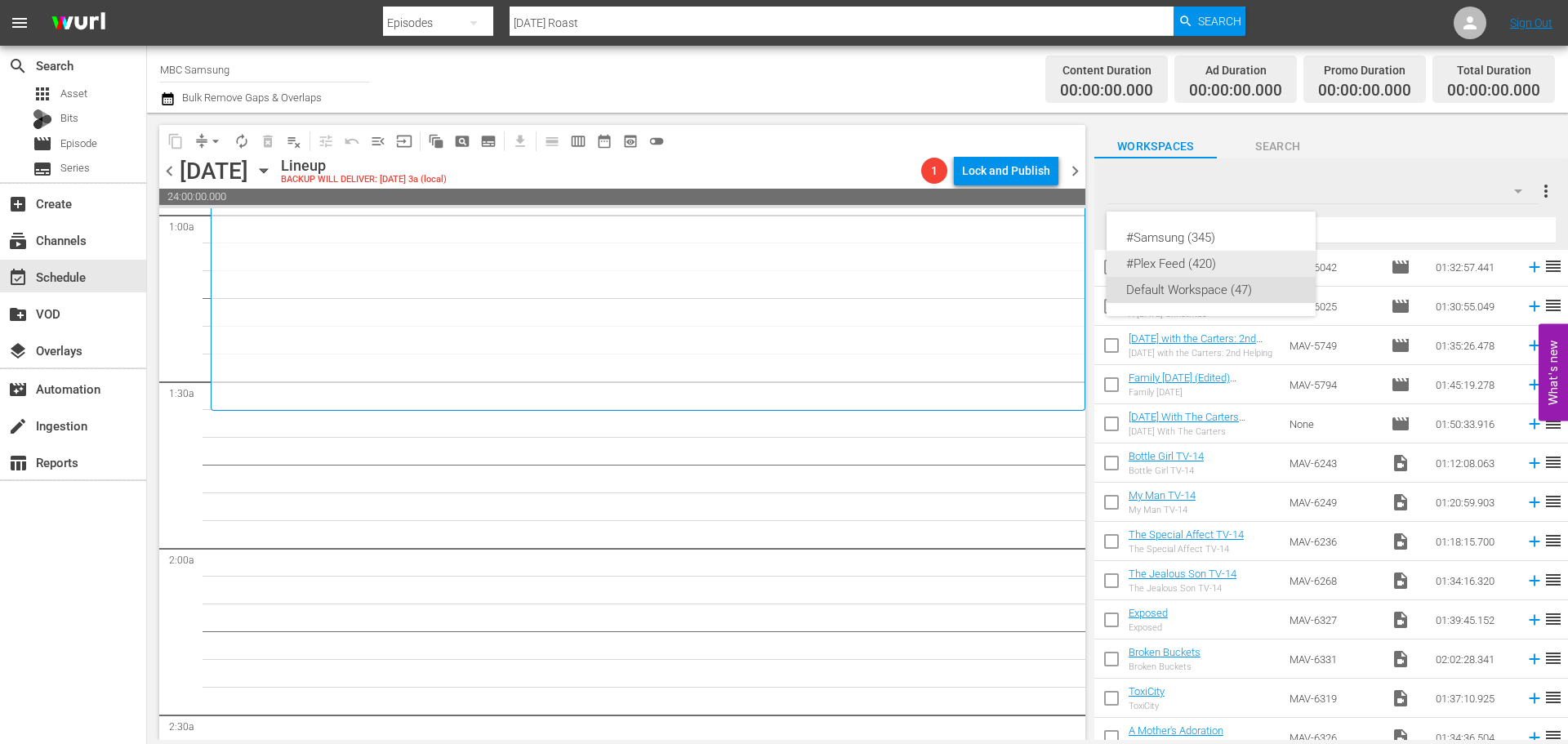
click at [1236, 261] on div "#Plex Feed (420)" at bounding box center [1211, 263] width 170 height 26
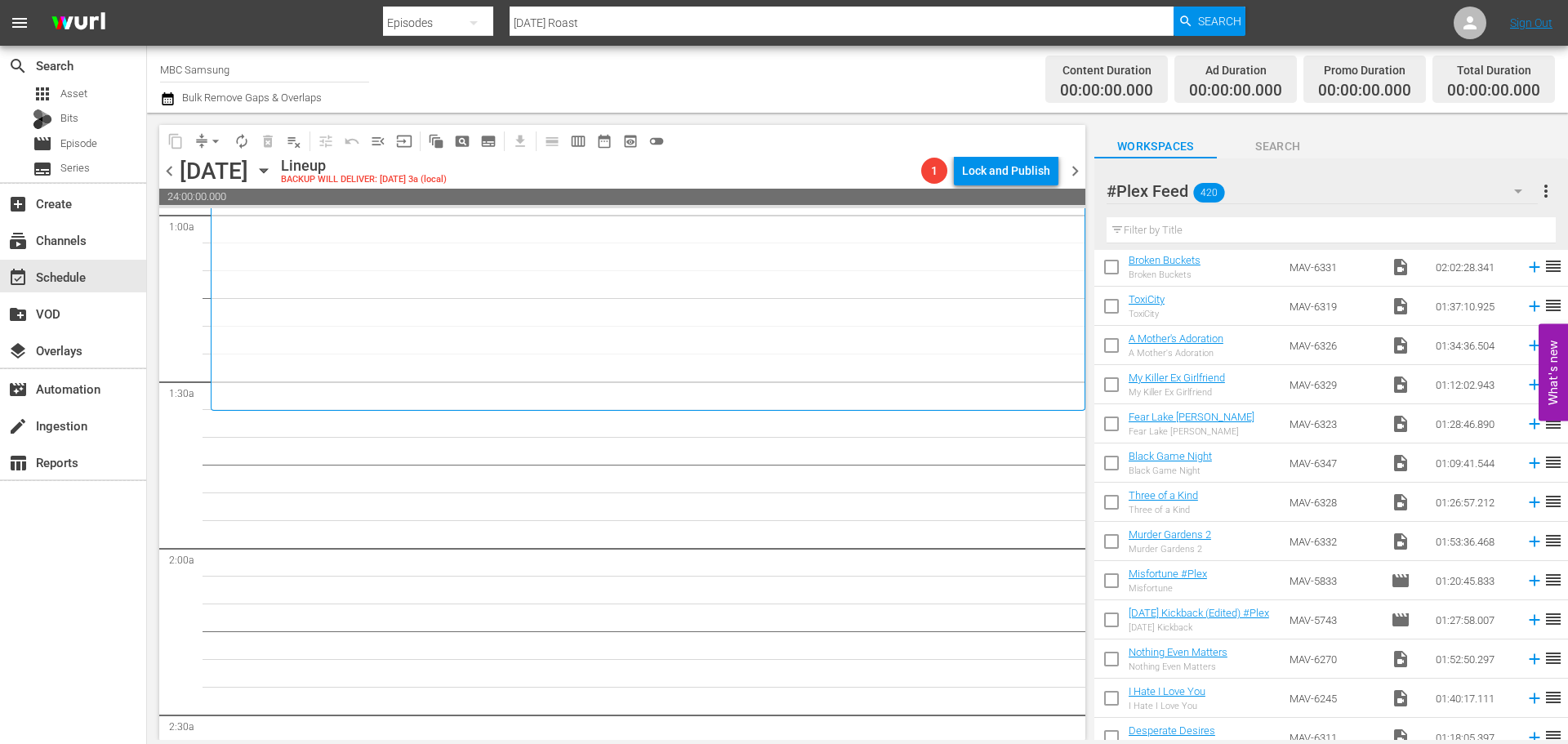
click at [1281, 192] on div "#Plex Feed 420" at bounding box center [1323, 190] width 431 height 46
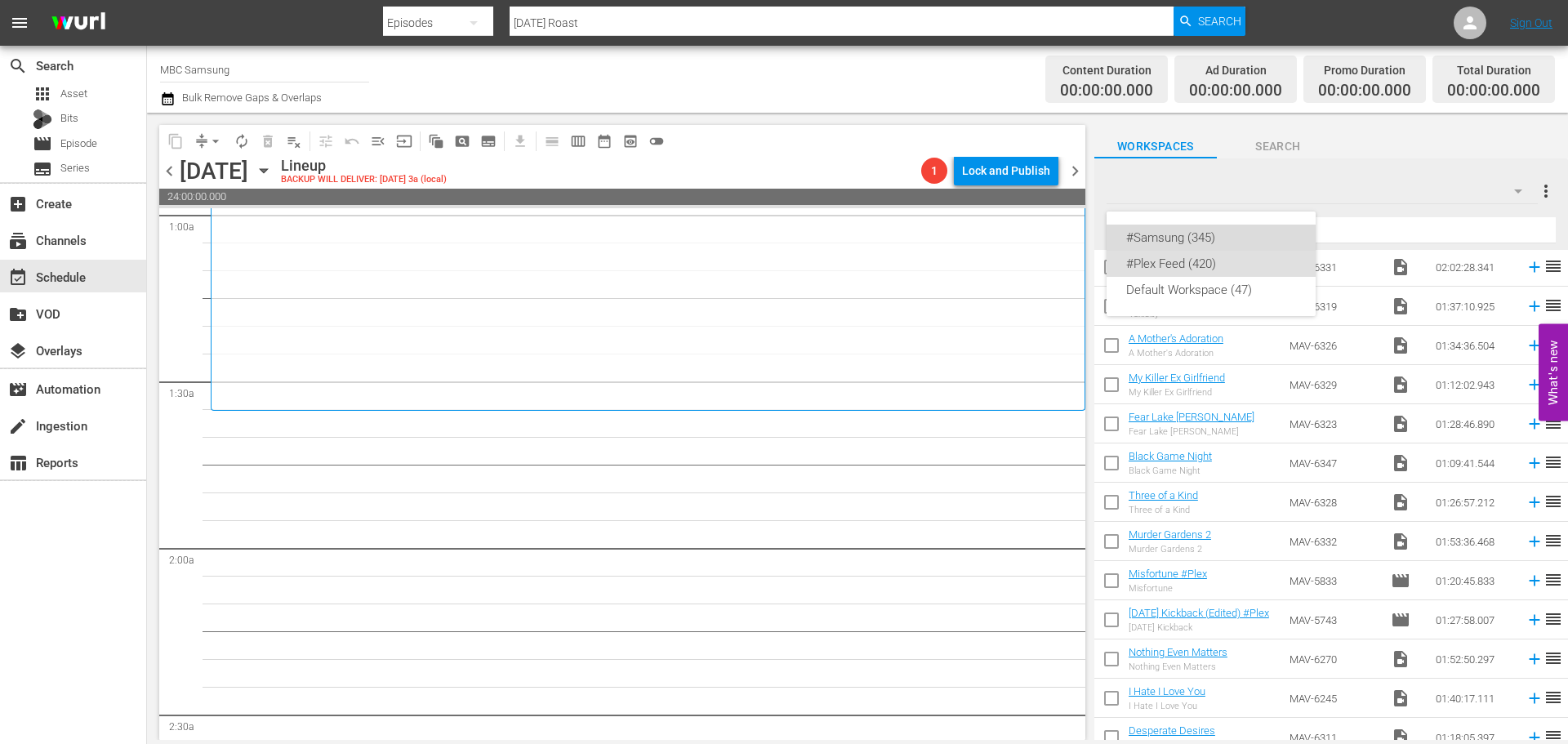
click at [1228, 231] on div "#Samsung (345)" at bounding box center [1211, 238] width 170 height 26
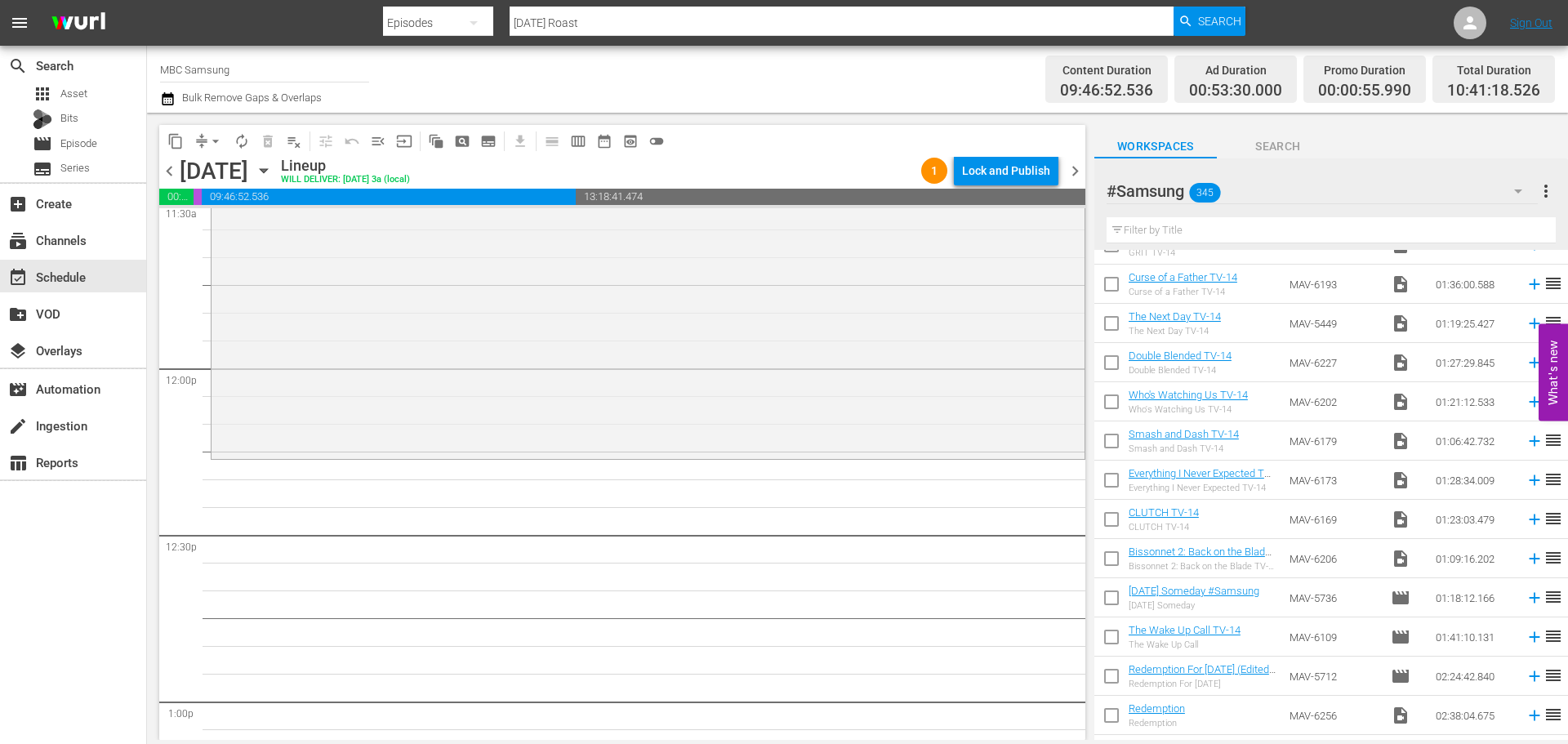
scroll to position [0, 0]
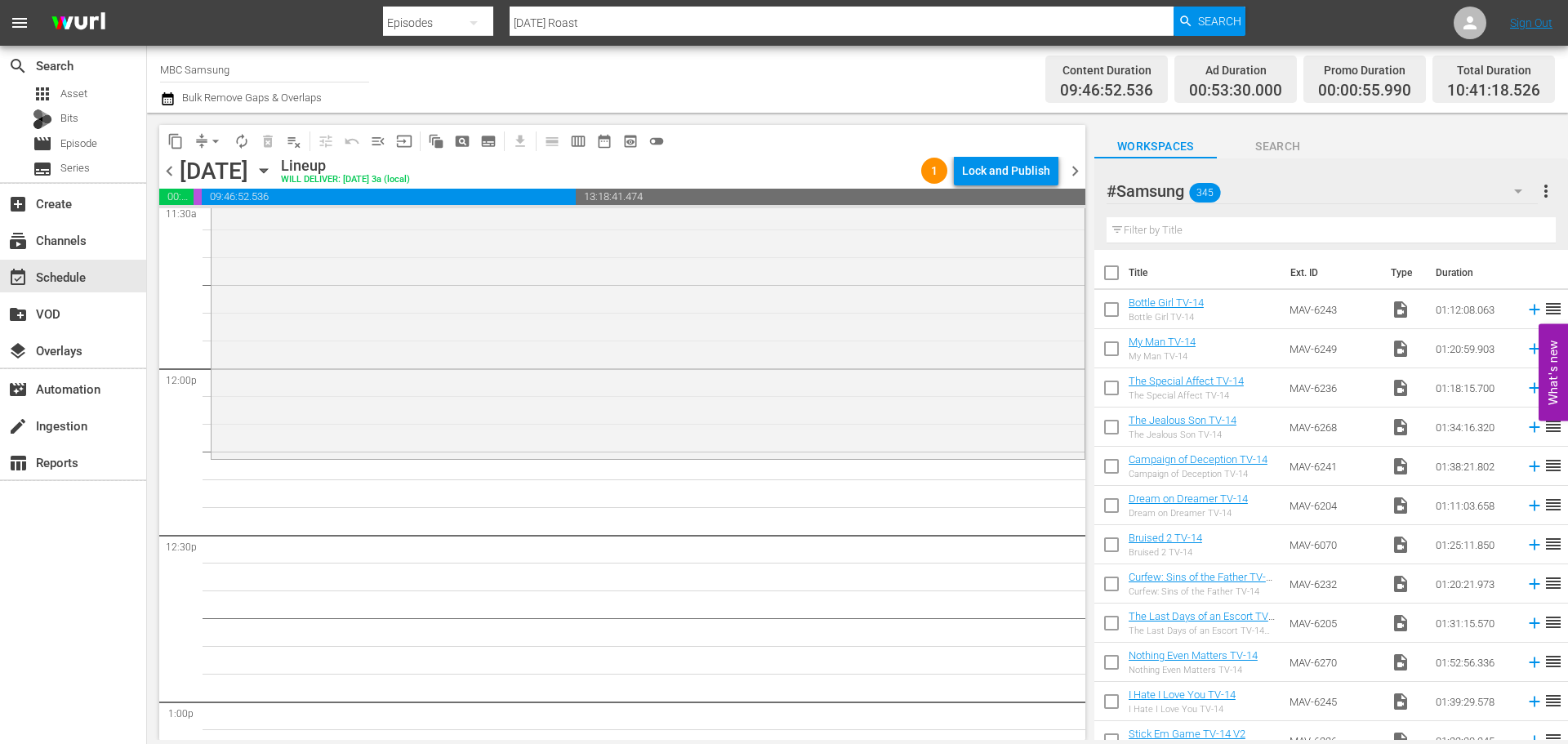
click at [1356, 191] on div "#Samsung 345" at bounding box center [1323, 190] width 431 height 46
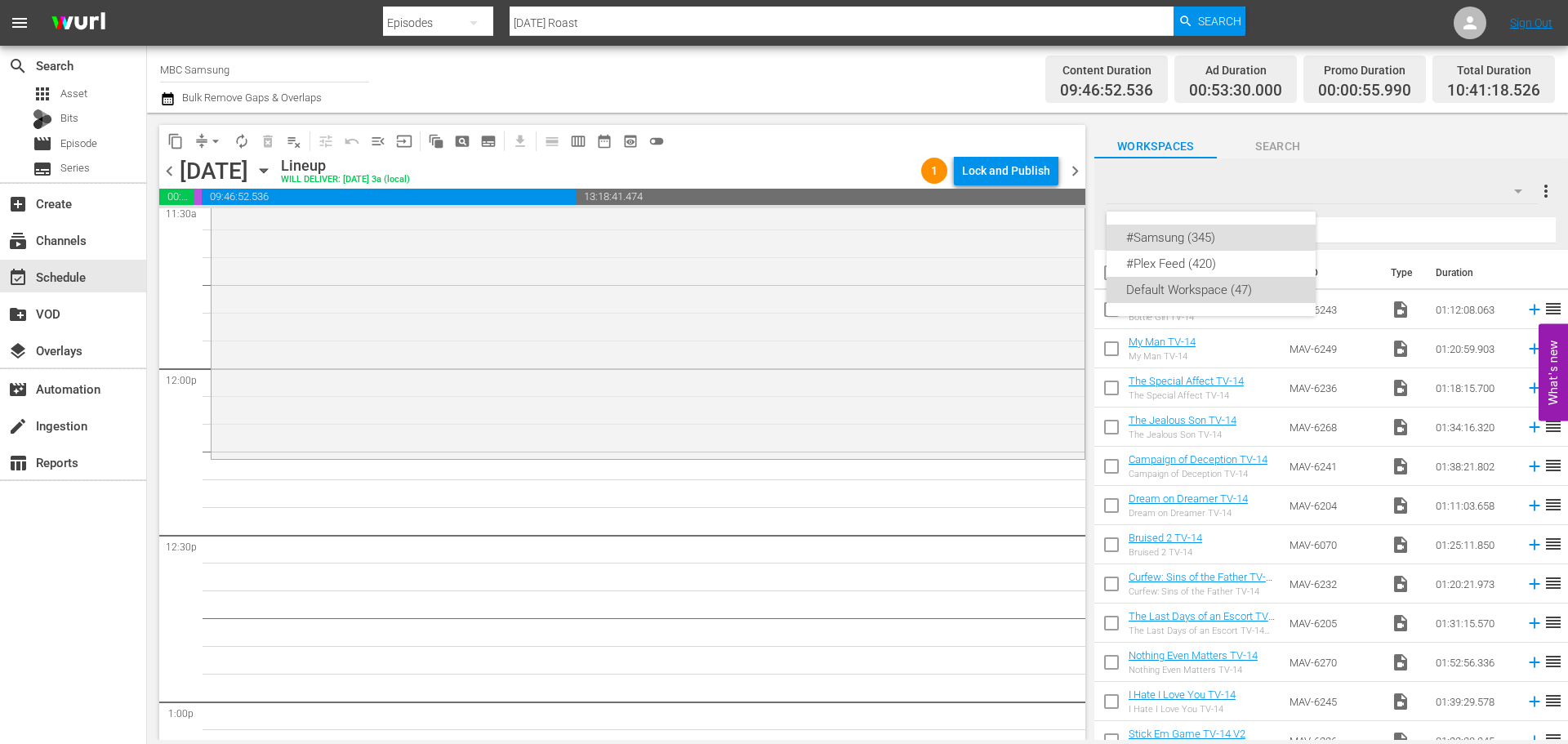
click at [1186, 288] on div "Default Workspace (47)" at bounding box center [1211, 289] width 170 height 26
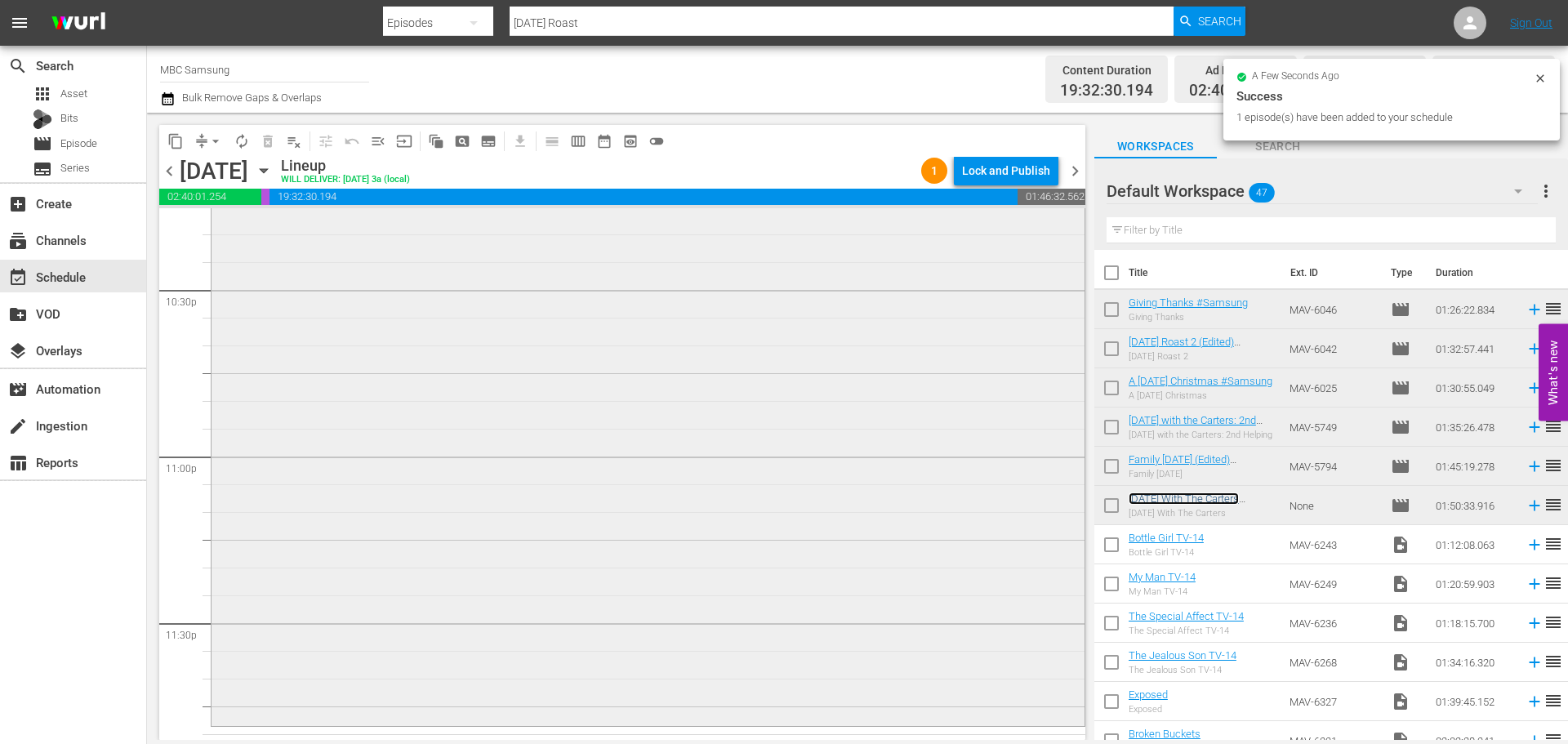
scroll to position [7464, 0]
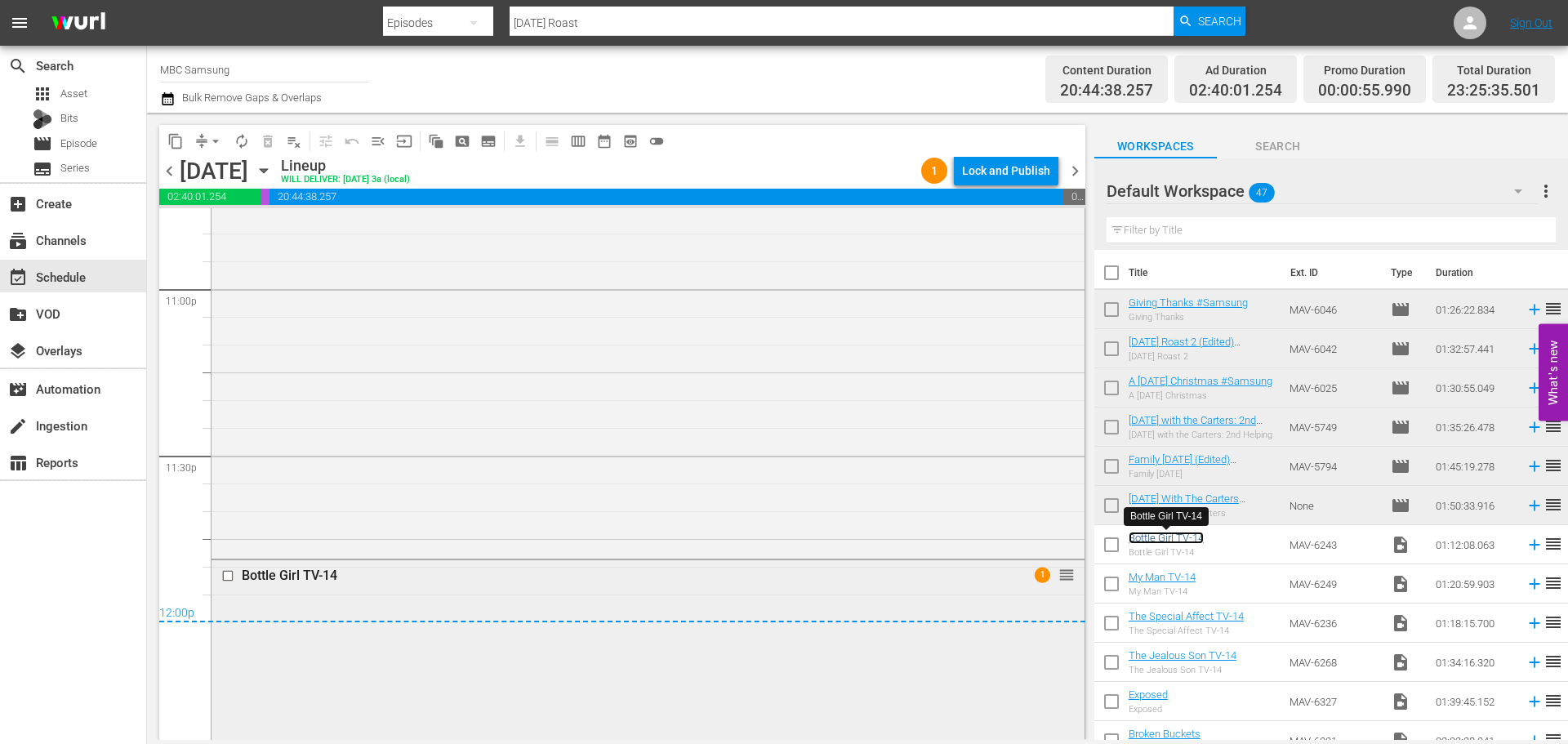
scroll to position [7791, 0]
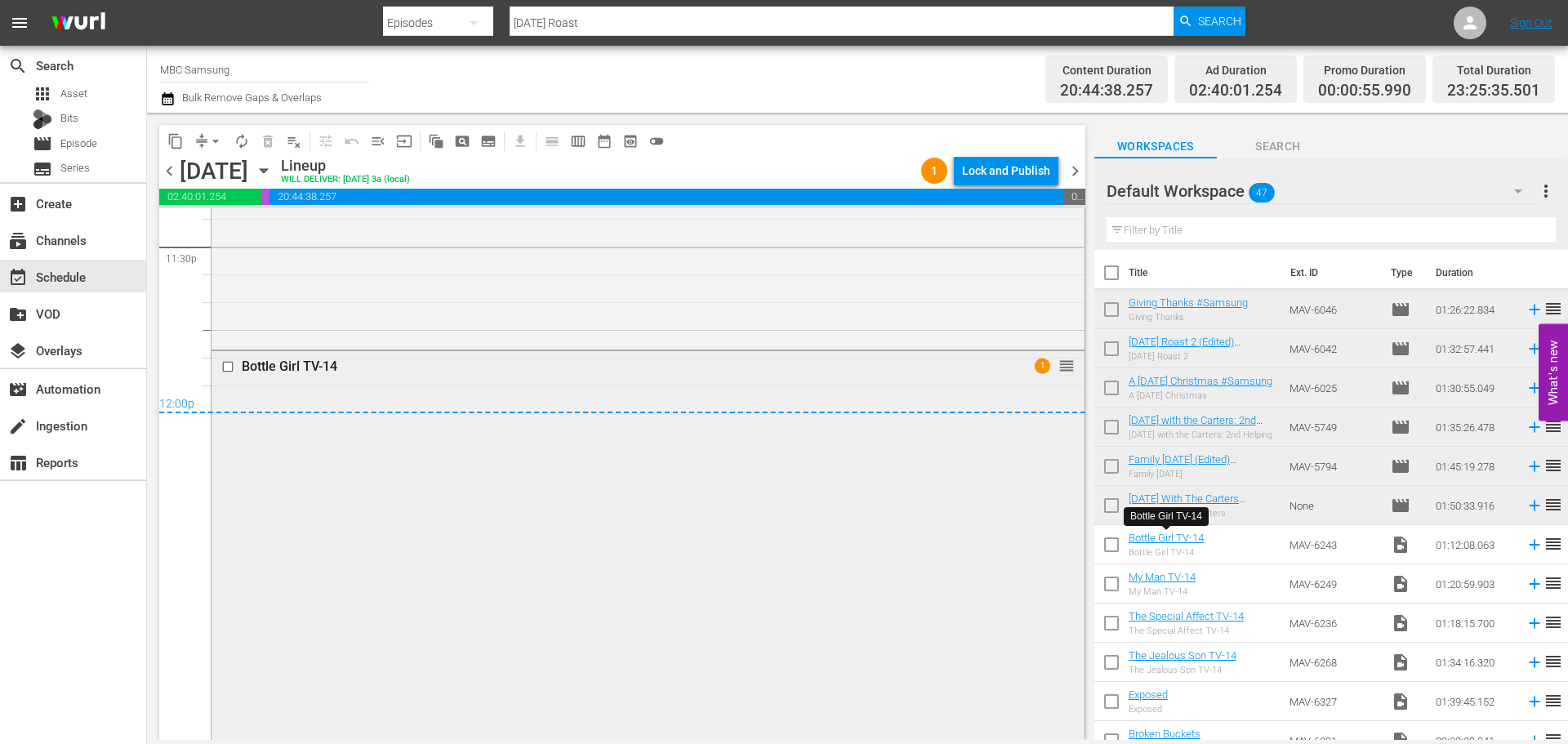
click at [422, 385] on div "Bottle Girl TV-14 1 reorder" at bounding box center [648, 549] width 873 height 396
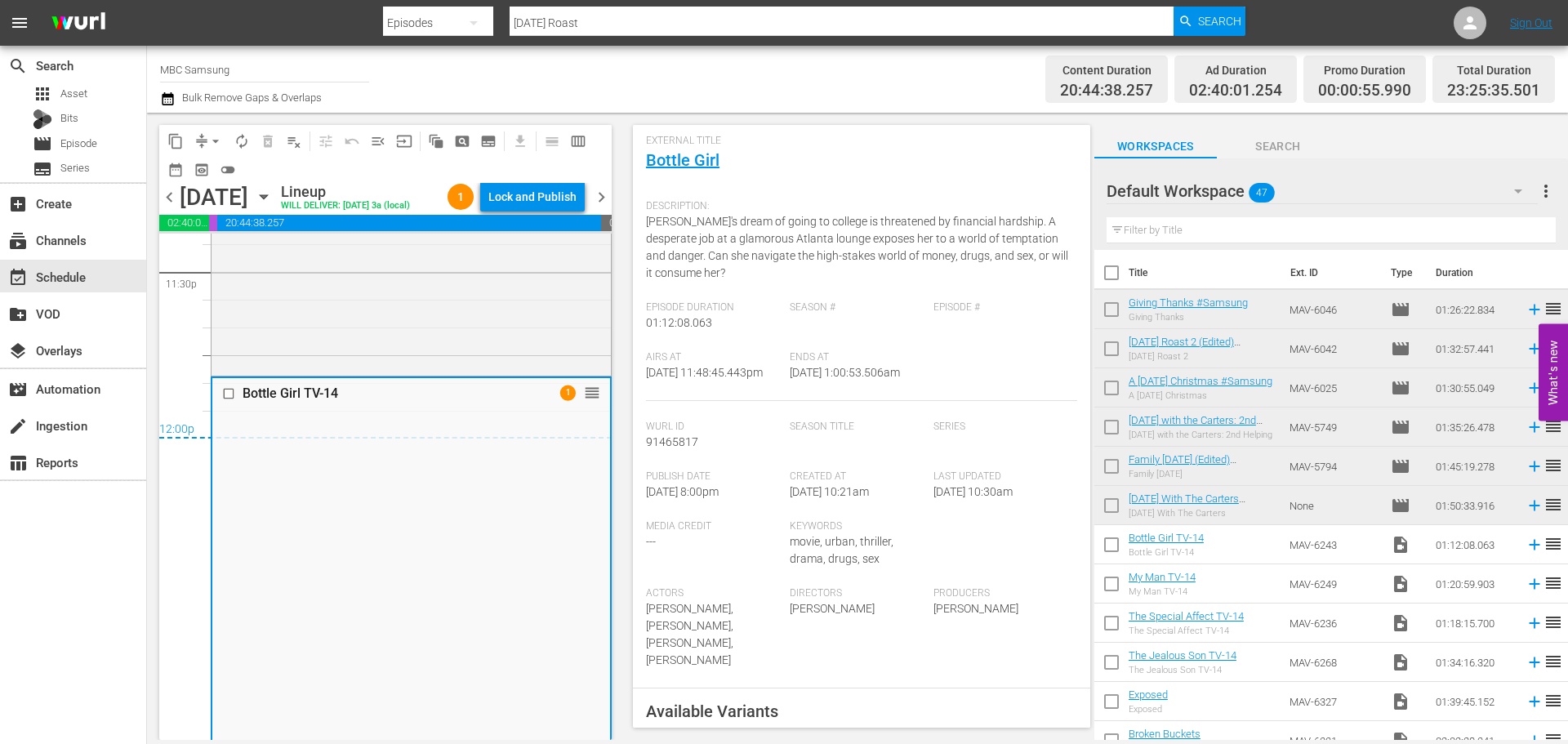
scroll to position [490, 0]
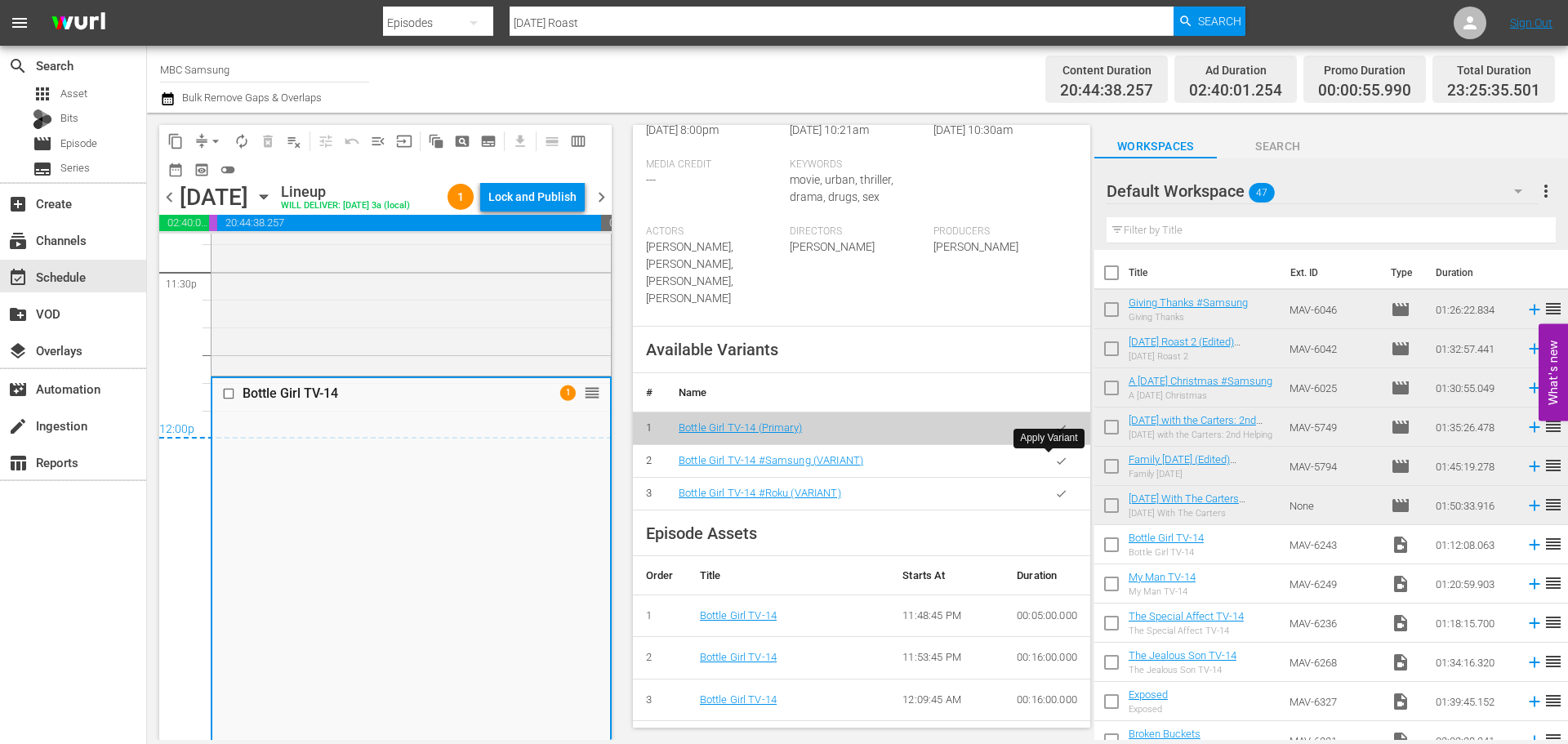
click at [1056, 459] on button "button" at bounding box center [1062, 461] width 32 height 32
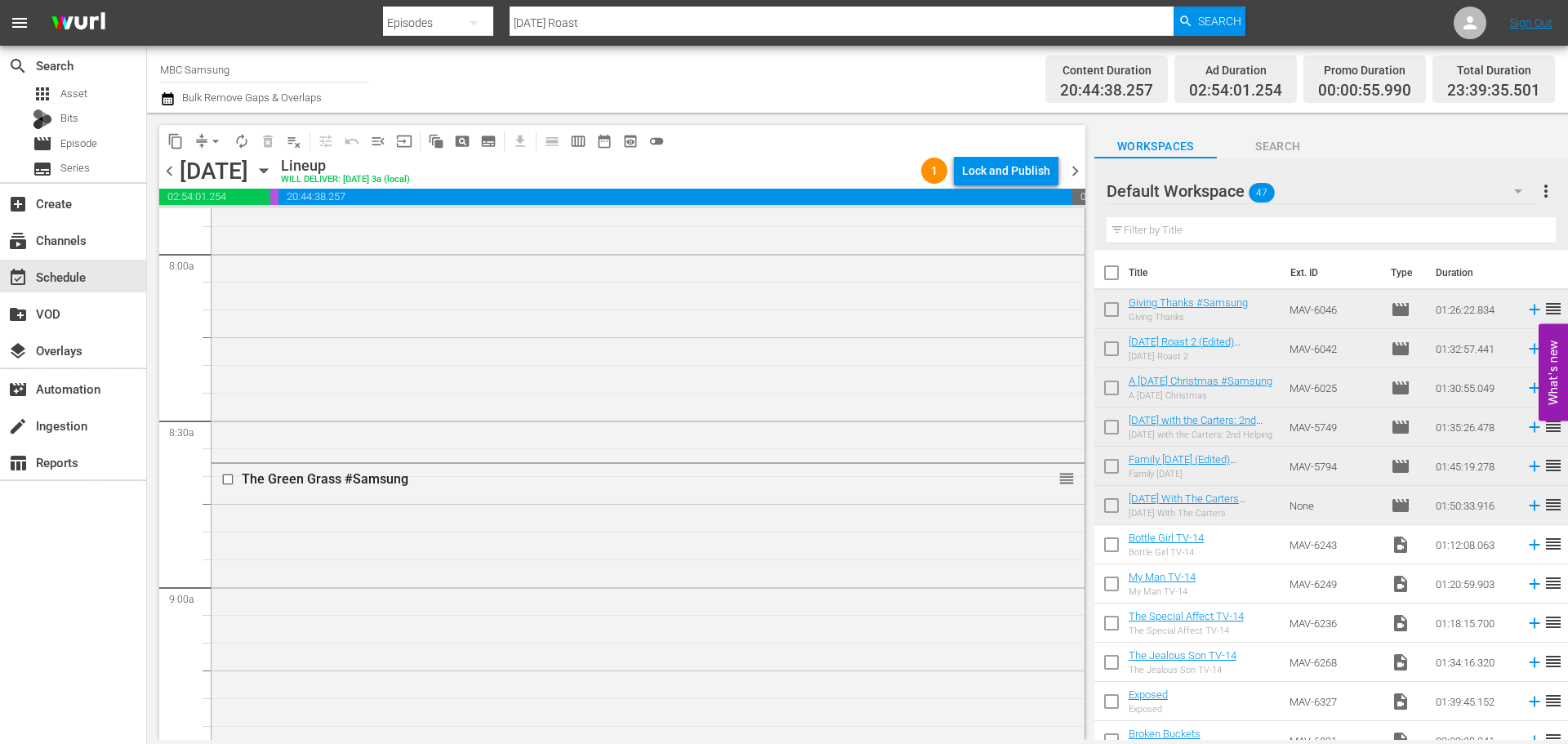
scroll to position [0, 0]
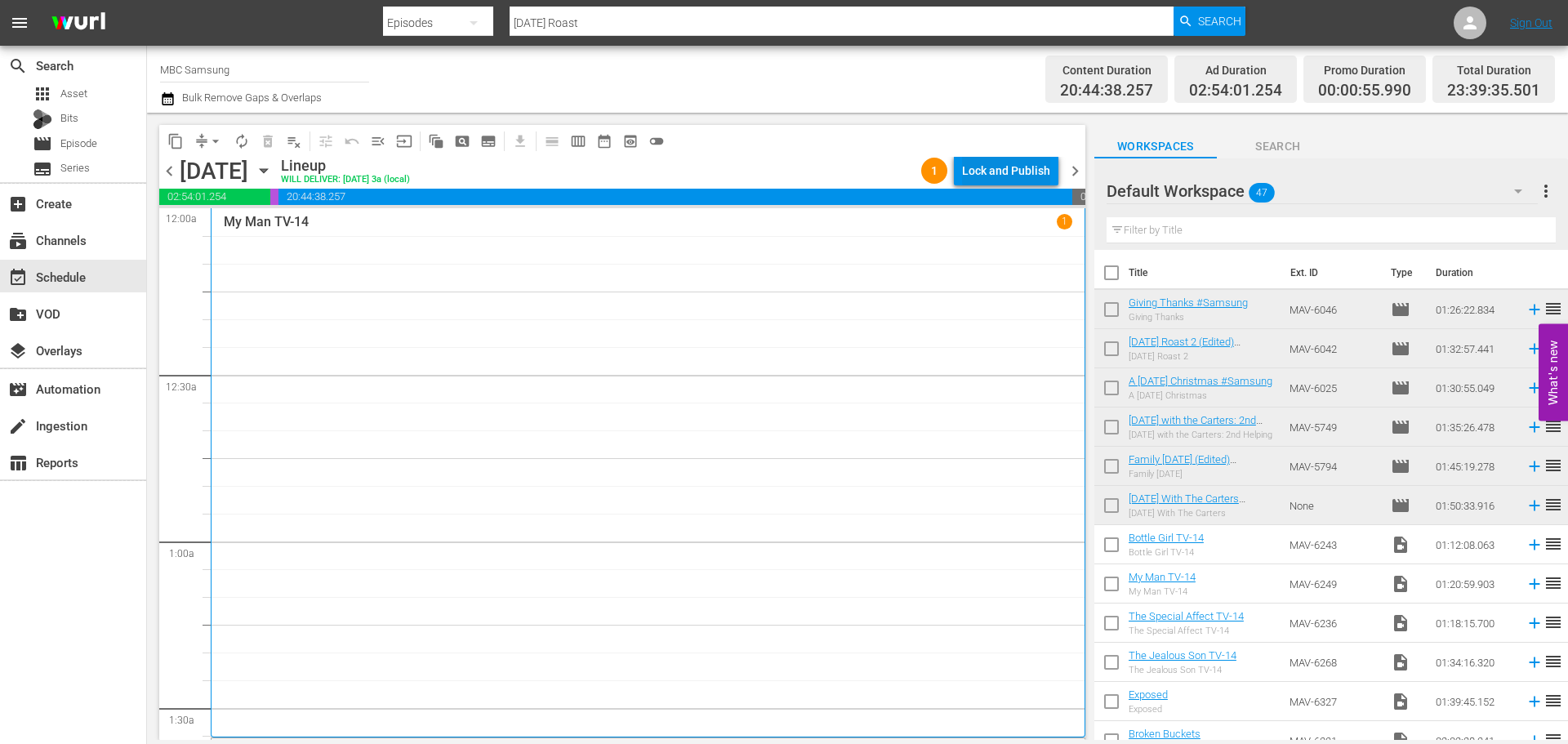
click at [1013, 168] on div "Lock and Publish" at bounding box center [1006, 171] width 88 height 29
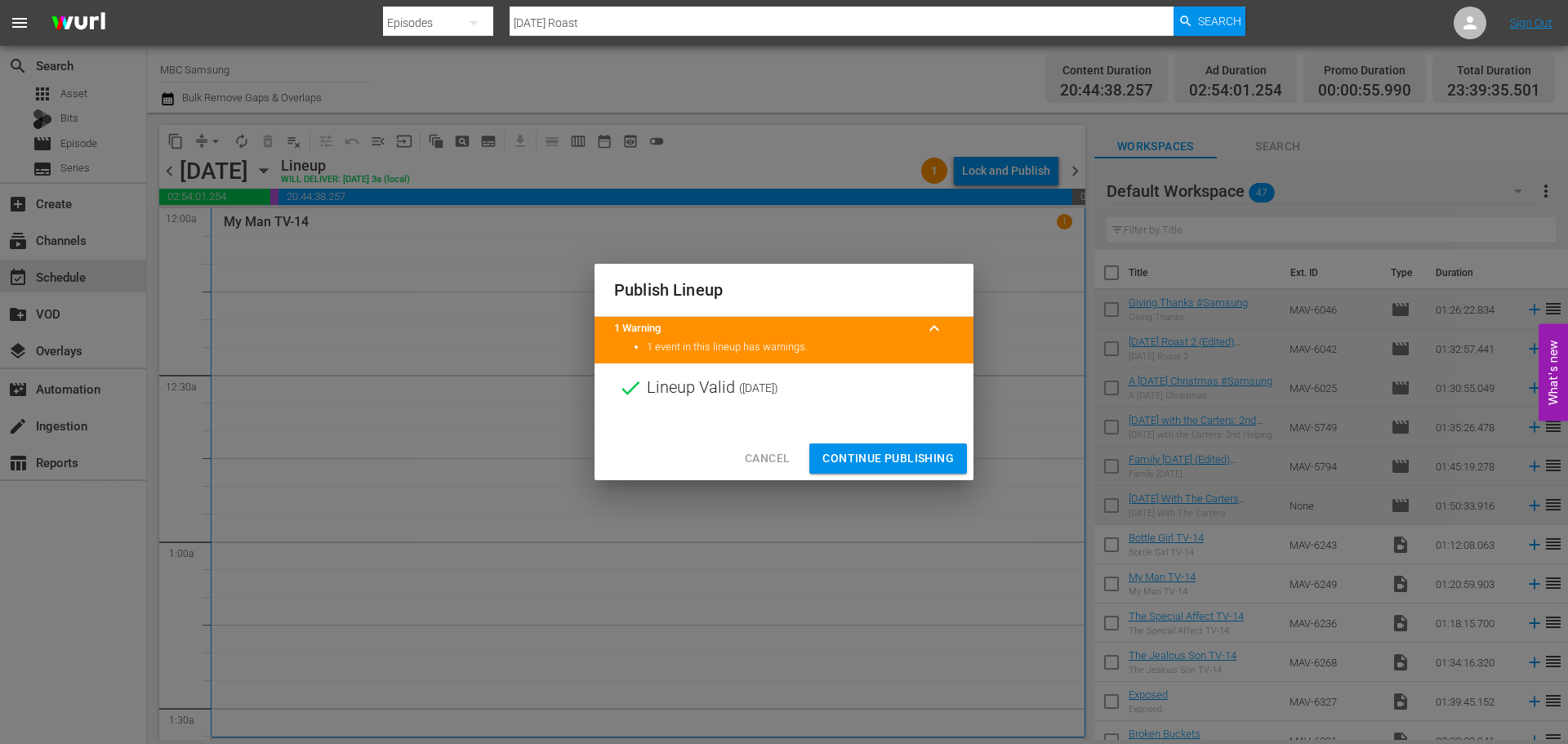
click at [883, 452] on span "Continue Publishing" at bounding box center [889, 458] width 132 height 20
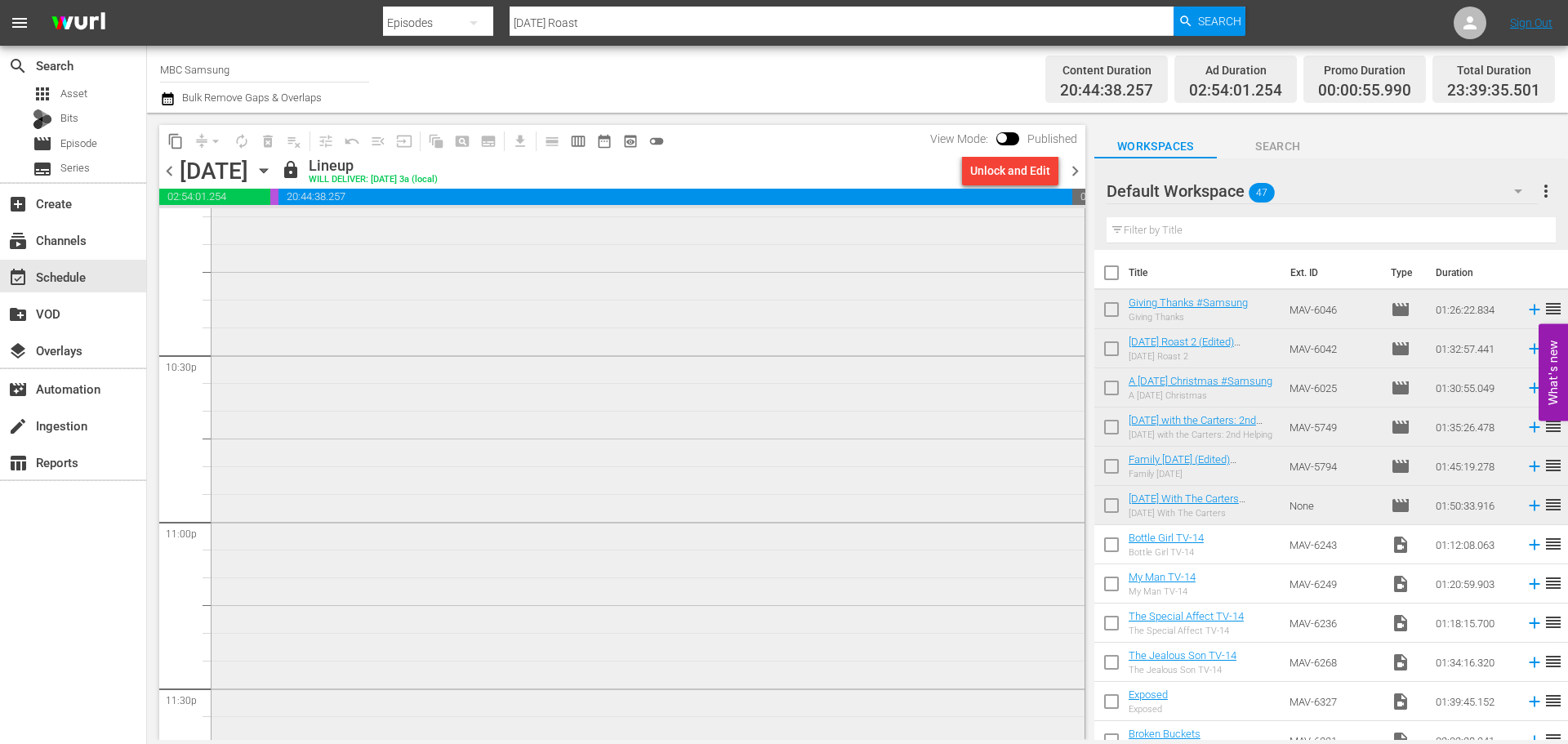
scroll to position [7757, 0]
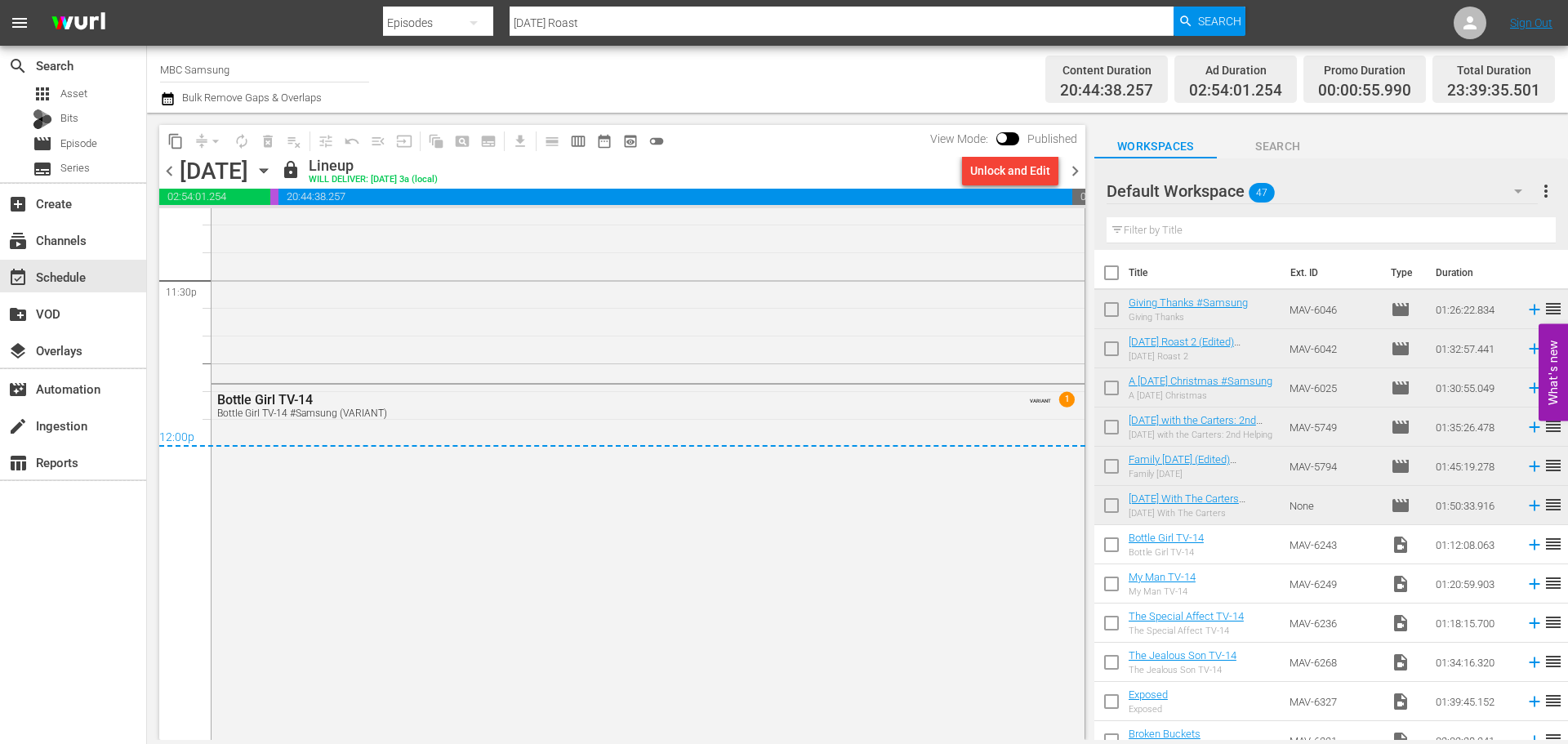
drag, startPoint x: 1078, startPoint y: 169, endPoint x: 1098, endPoint y: 452, distance: 283.7
click at [1078, 169] on span "chevron_right" at bounding box center [1075, 171] width 20 height 20
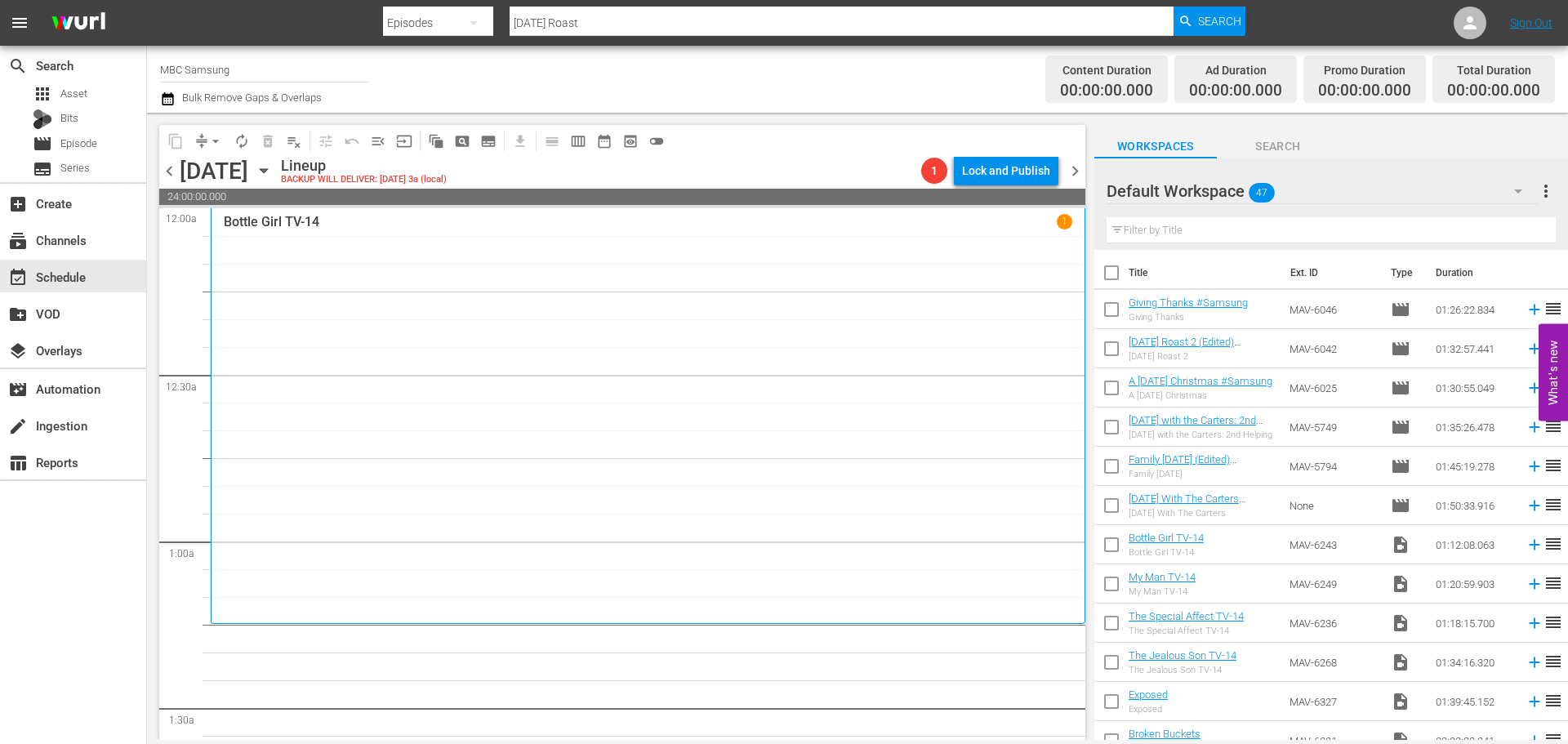
click at [1186, 188] on div at bounding box center [1165, 192] width 117 height 41
click at [1325, 199] on div "Default Workspace 47" at bounding box center [1323, 190] width 431 height 46
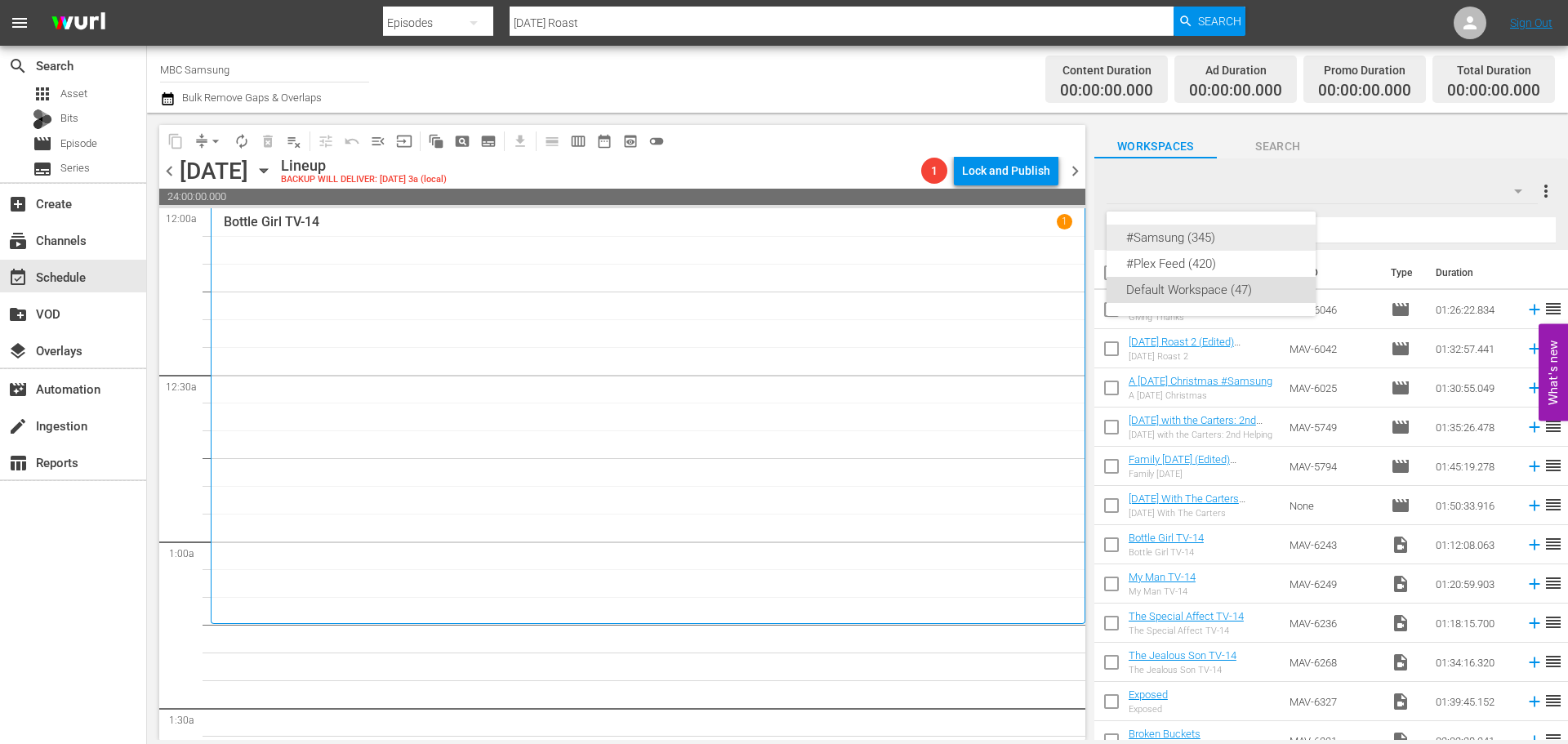
click at [1260, 240] on div "#Samsung (345)" at bounding box center [1211, 238] width 170 height 26
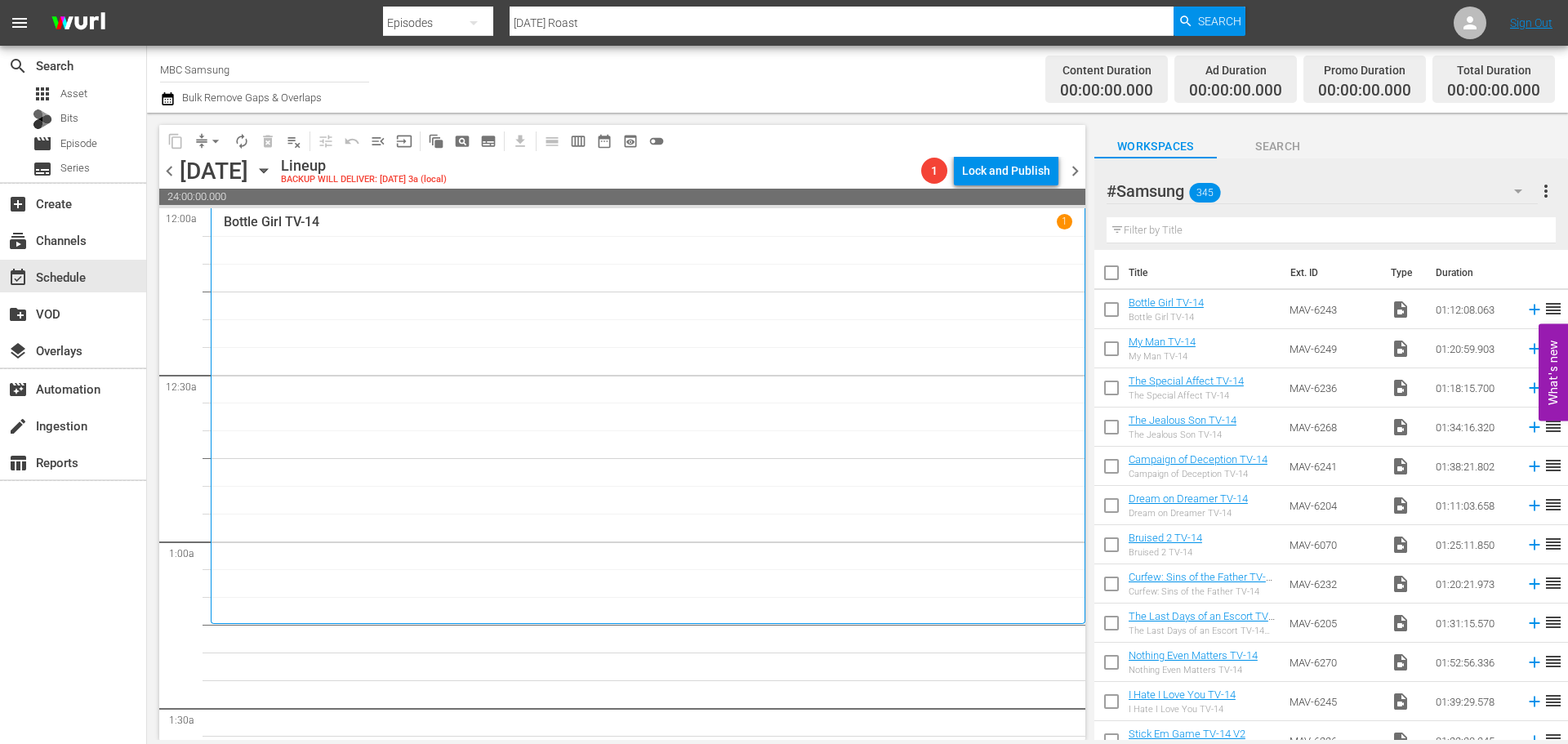
click at [273, 173] on icon "button" at bounding box center [264, 171] width 18 height 18
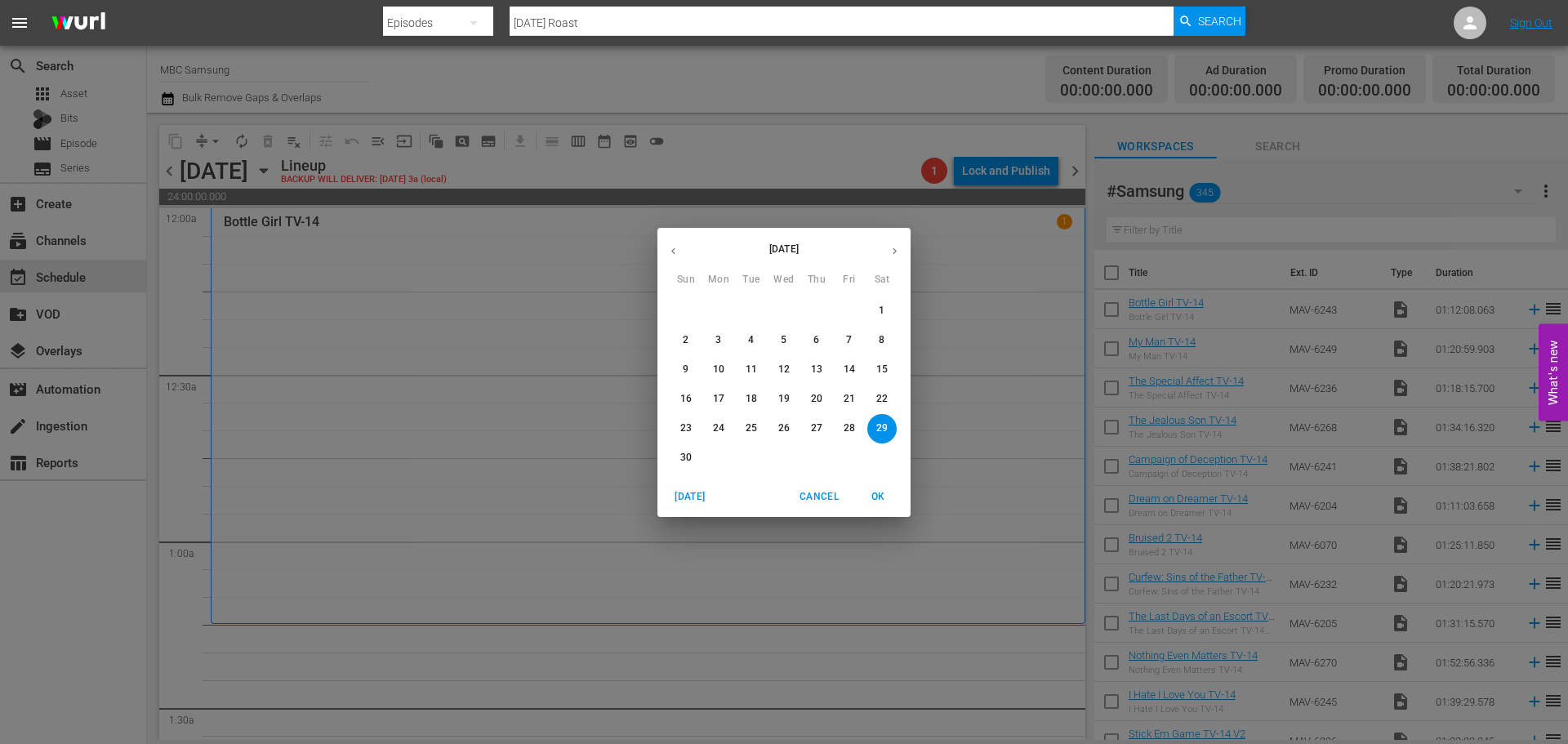
click at [446, 173] on div "[DATE] Sun Mon Tue Wed Thu Fri Sat 26 27 28 29 30 31 1 2 3 4 5 6 7 8 9 10 11 12…" at bounding box center [784, 372] width 1568 height 744
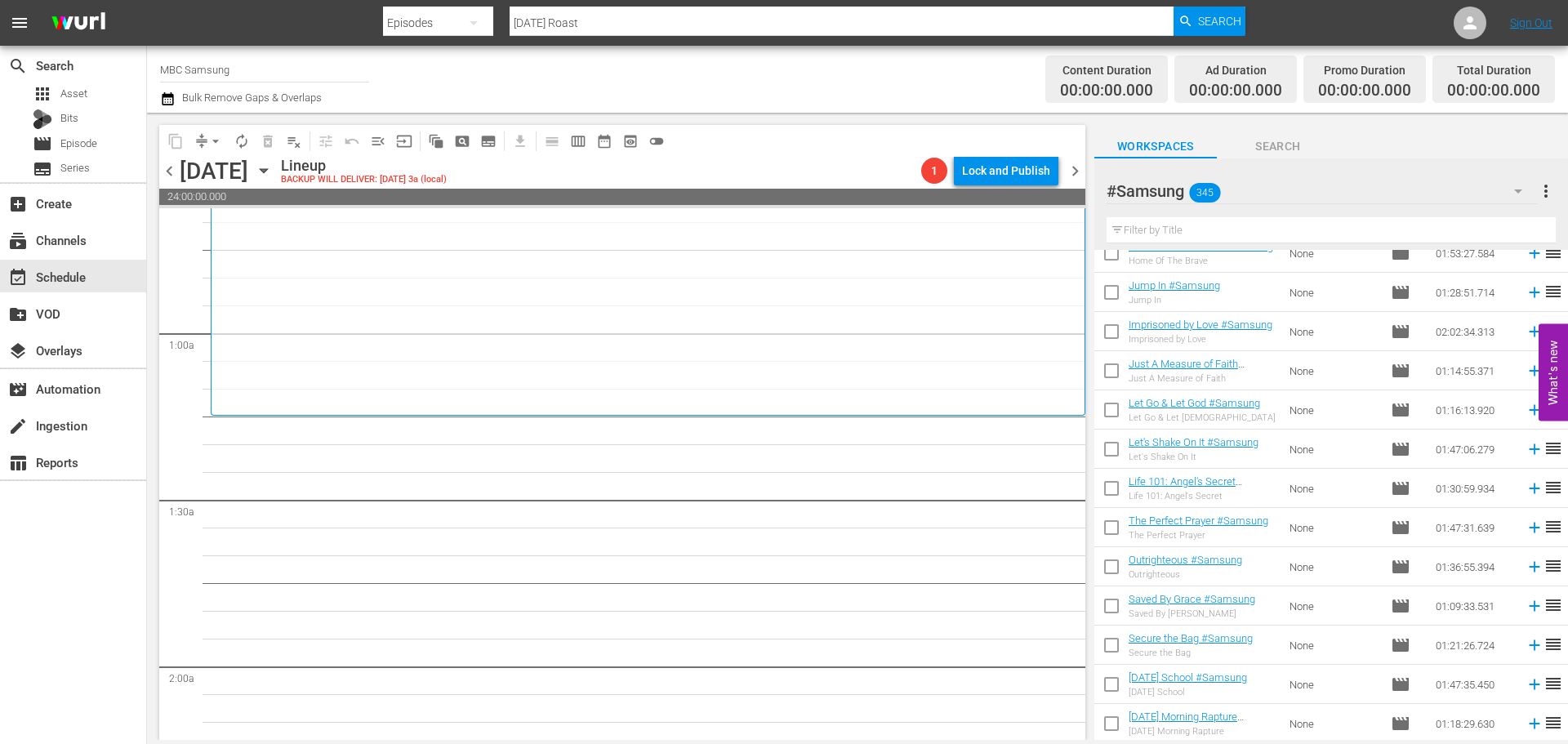
scroll to position [12827, 0]
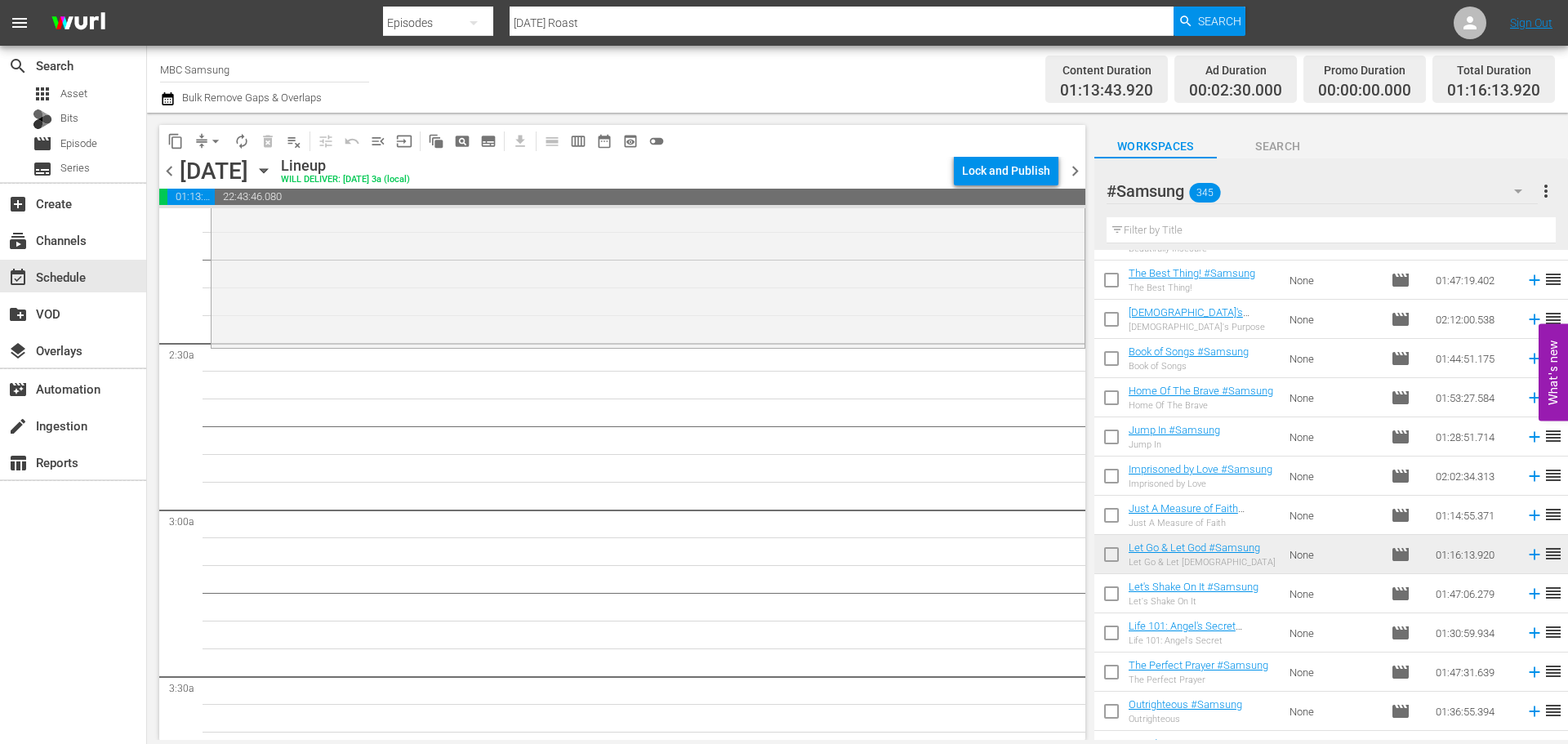
scroll to position [12664, 0]
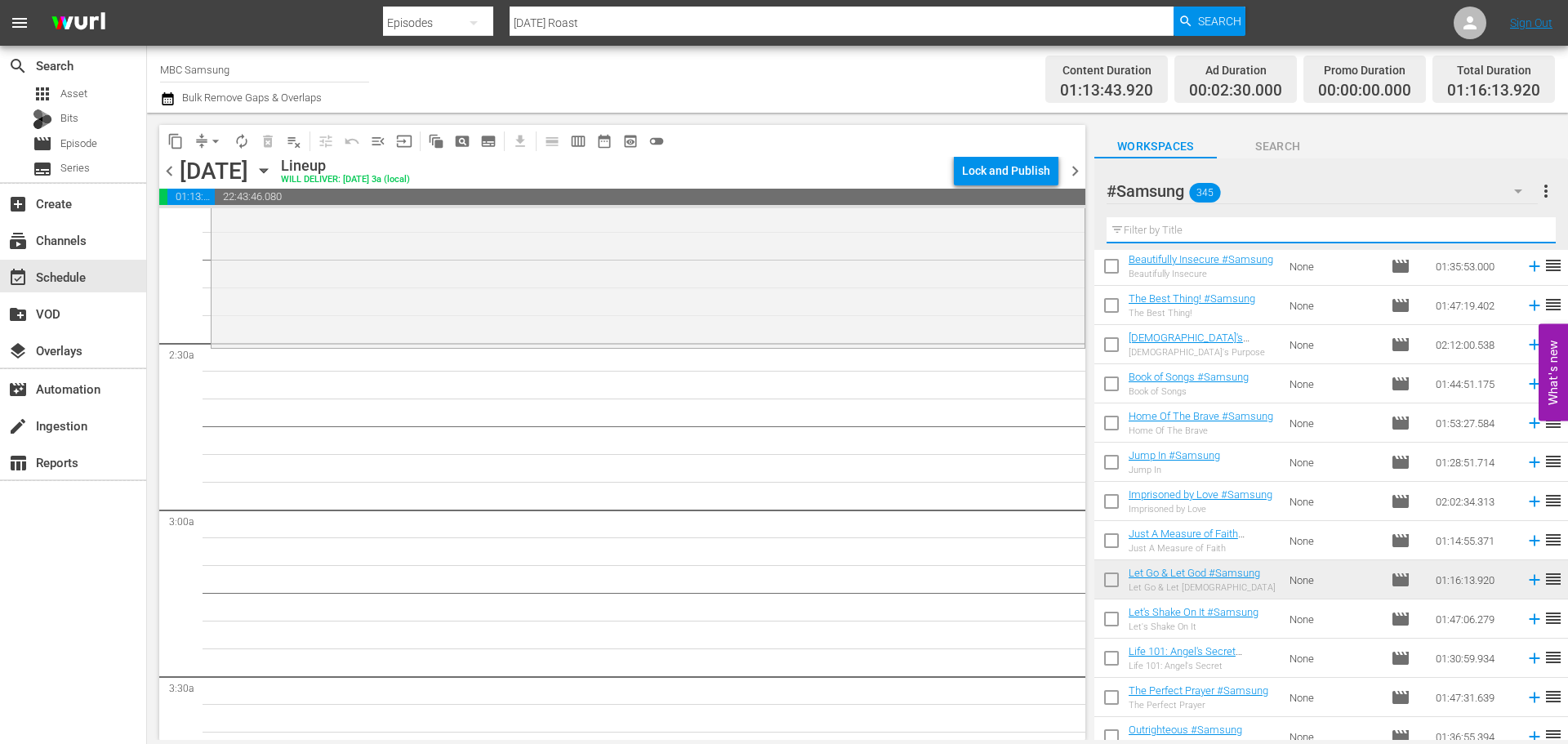
click at [1239, 233] on input "text" at bounding box center [1331, 230] width 449 height 26
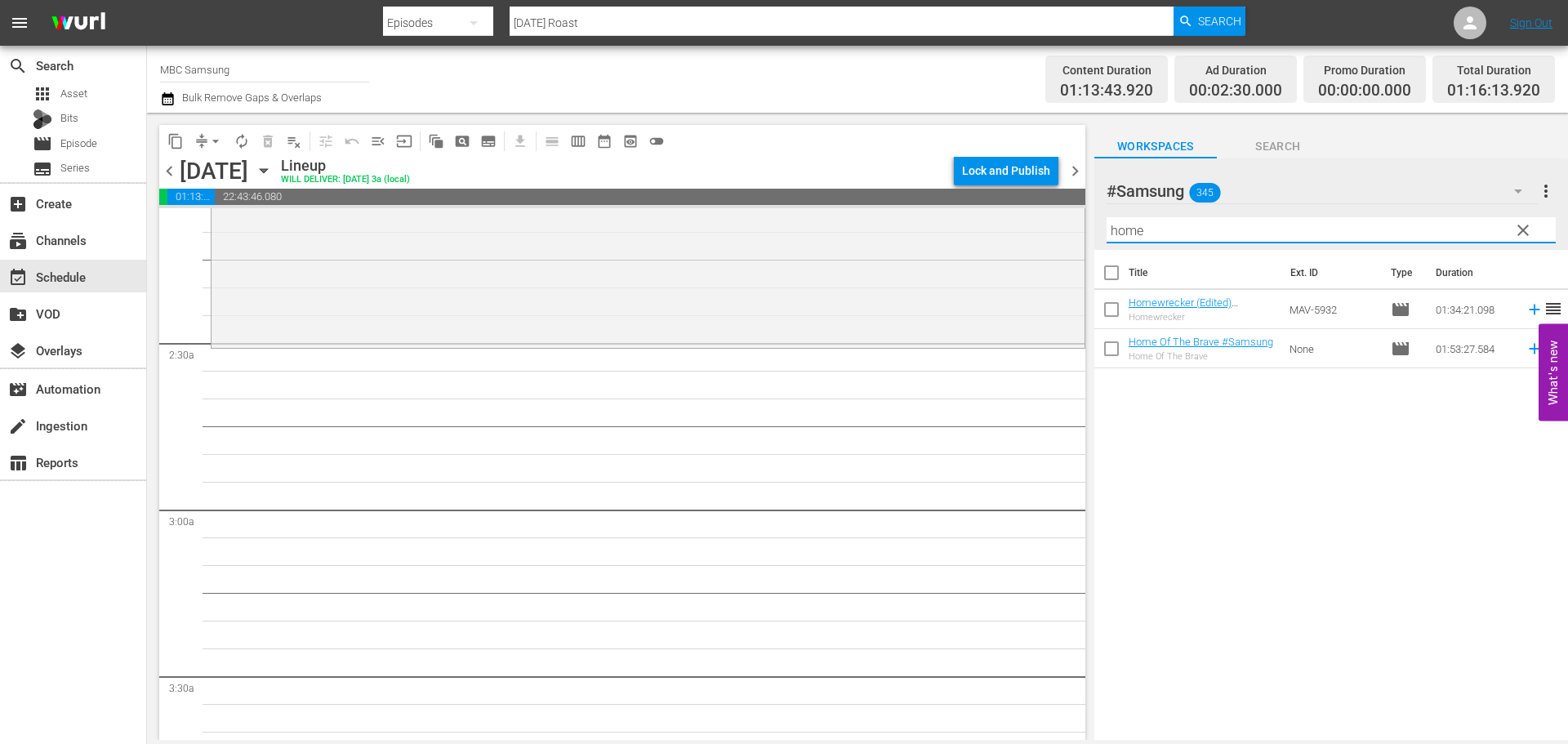
scroll to position [0, 0]
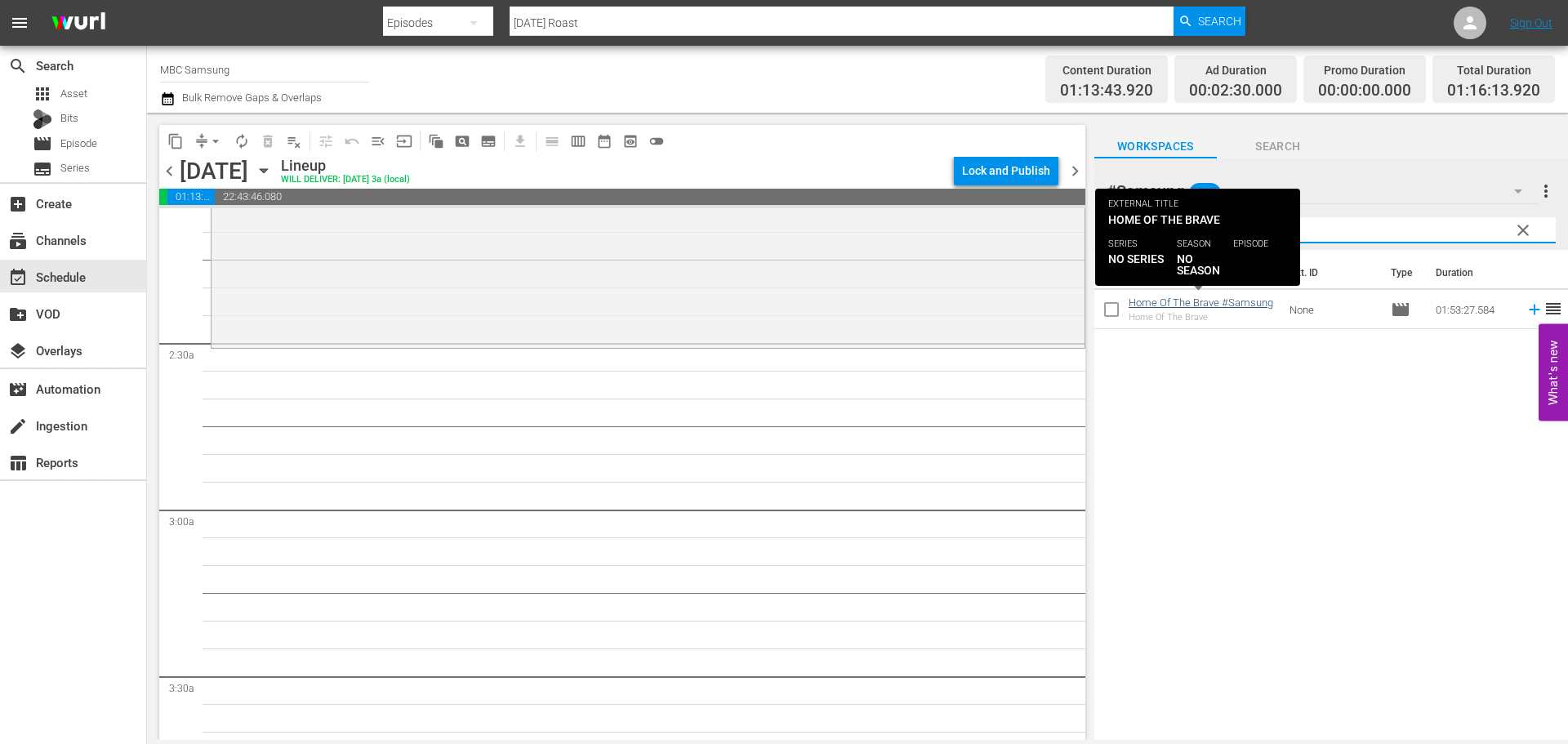
type input "home of"
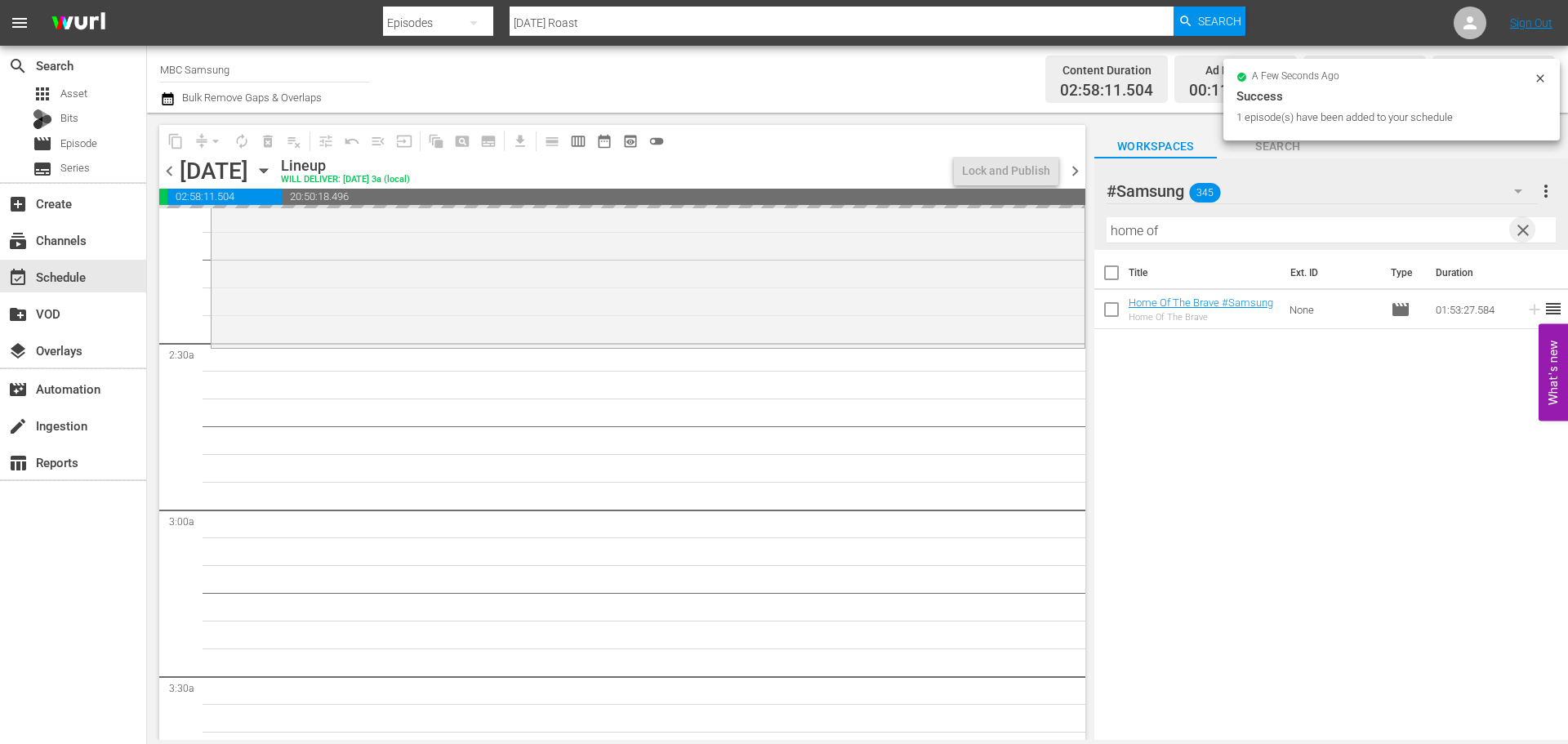
click at [1526, 226] on span "clear" at bounding box center [1523, 230] width 19 height 19
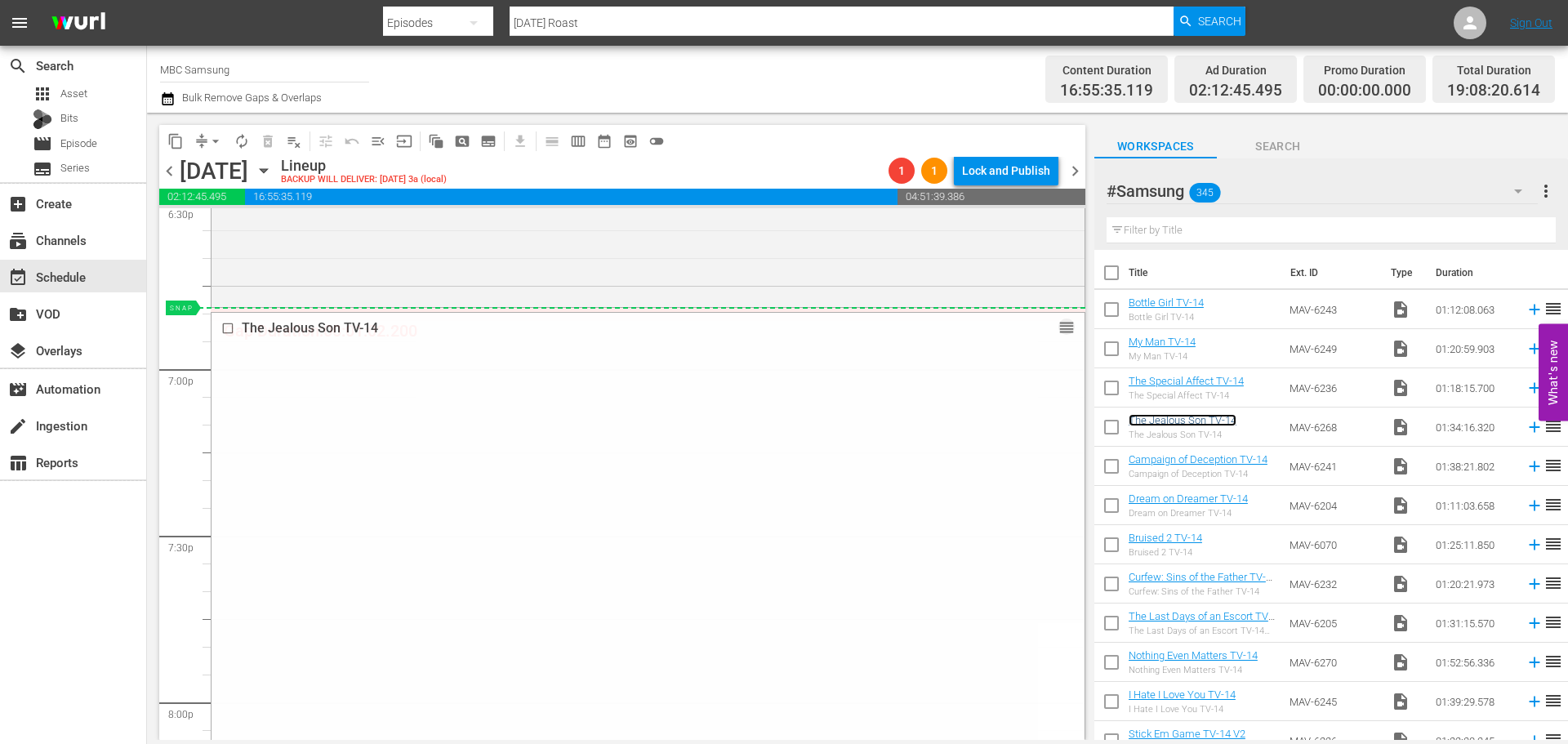
drag, startPoint x: 1064, startPoint y: 318, endPoint x: 1060, endPoint y: 310, distance: 8.9
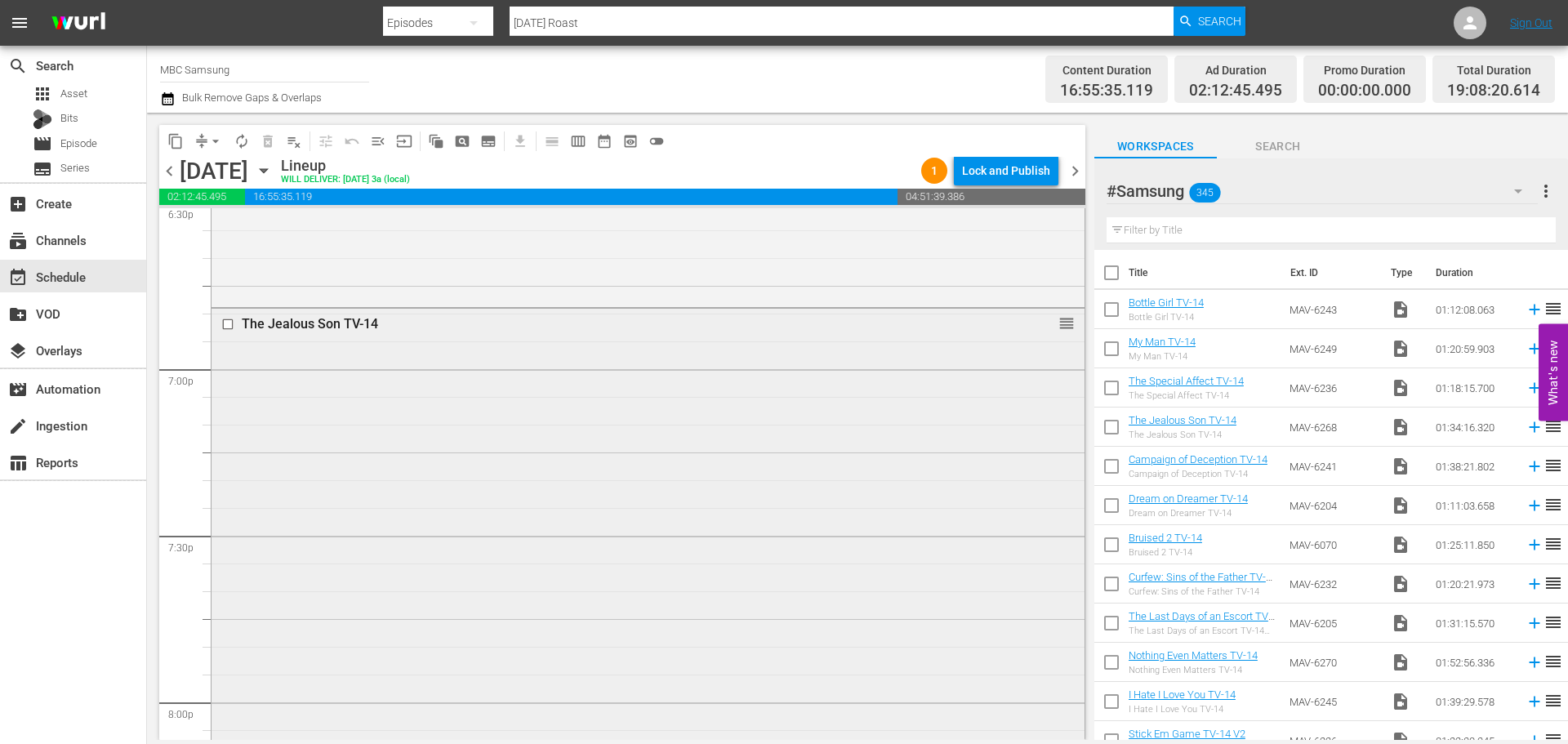
click at [671, 431] on div "The Jealous Son TV-14 reorder" at bounding box center [648, 567] width 873 height 519
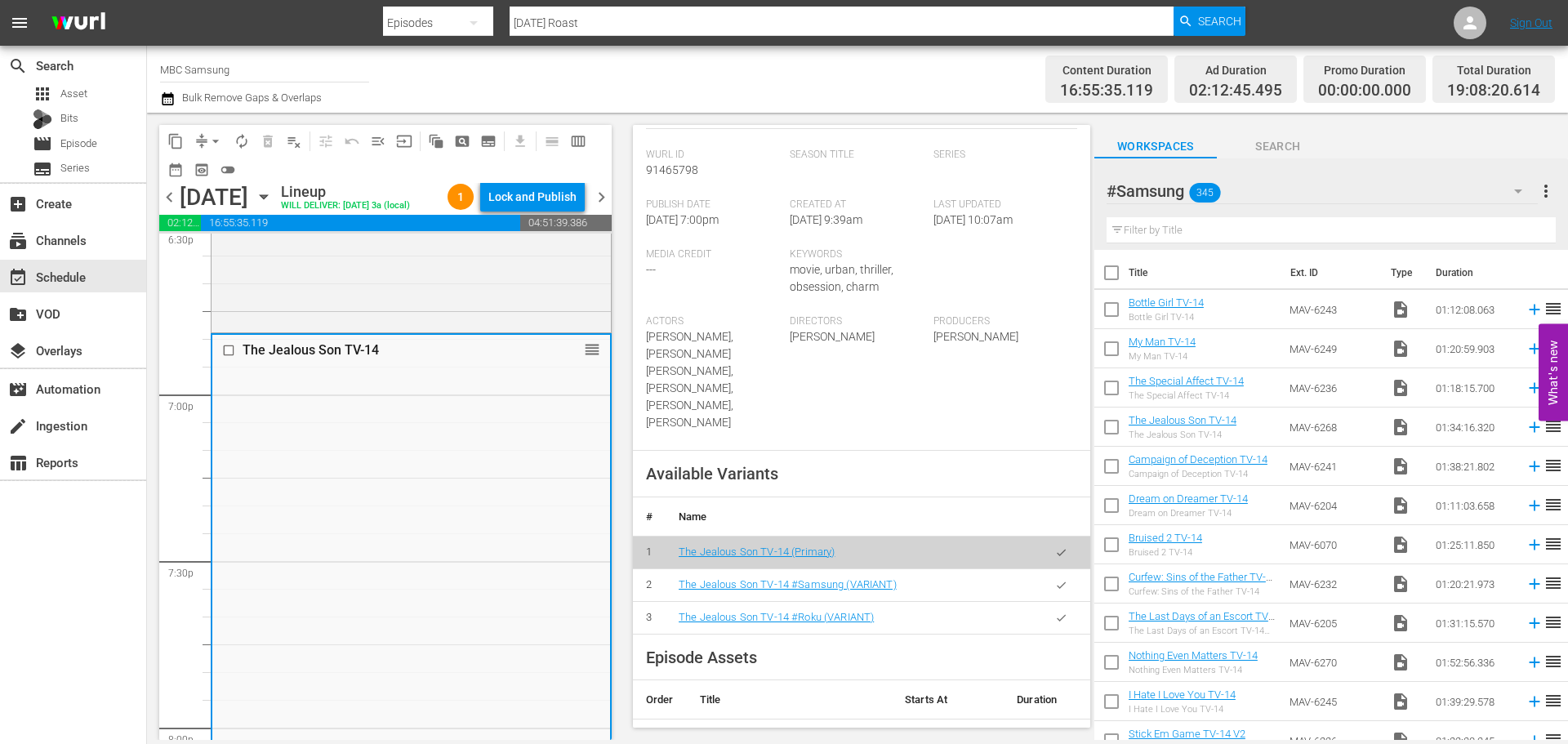
scroll to position [490, 0]
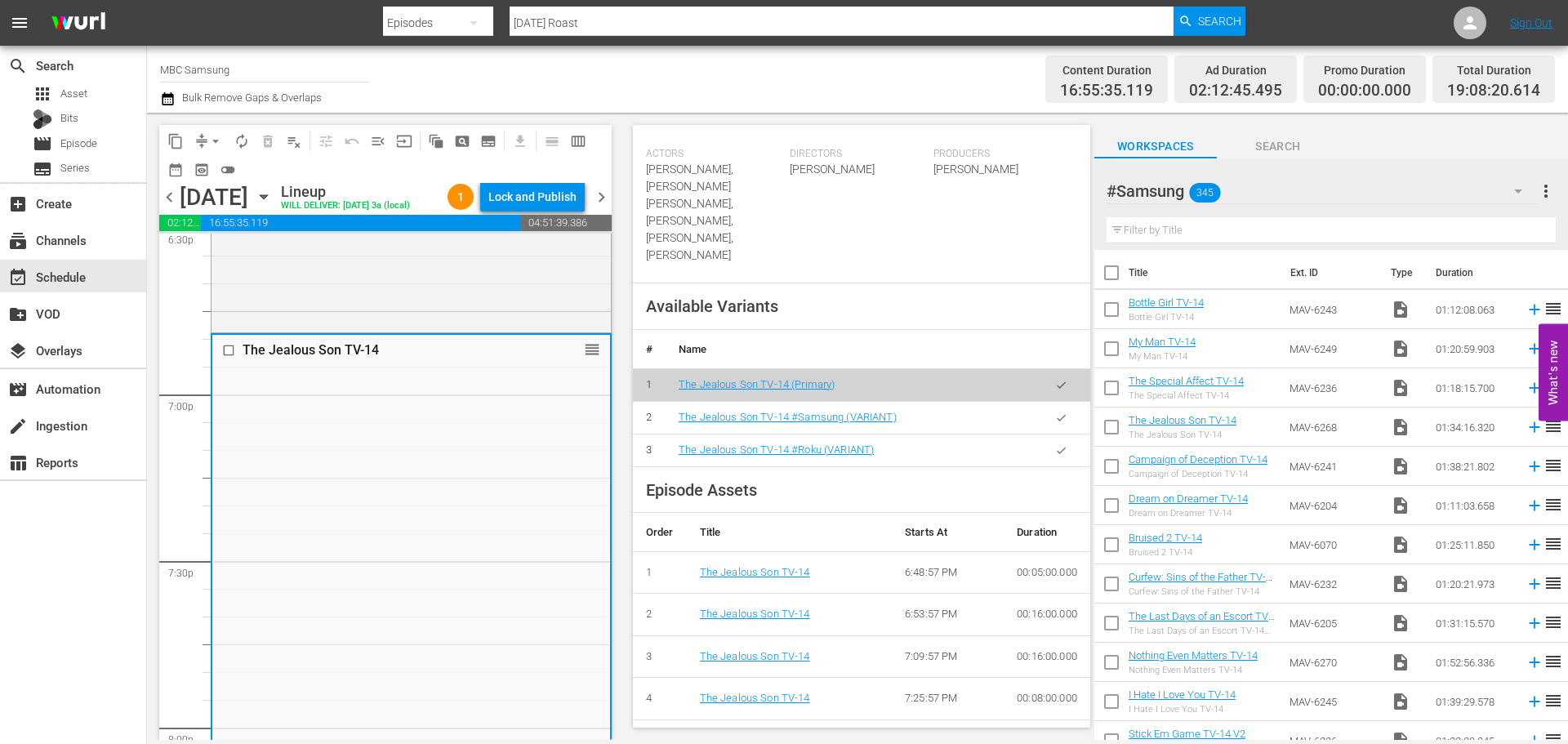
click at [1056, 411] on icon "button" at bounding box center [1062, 417] width 13 height 13
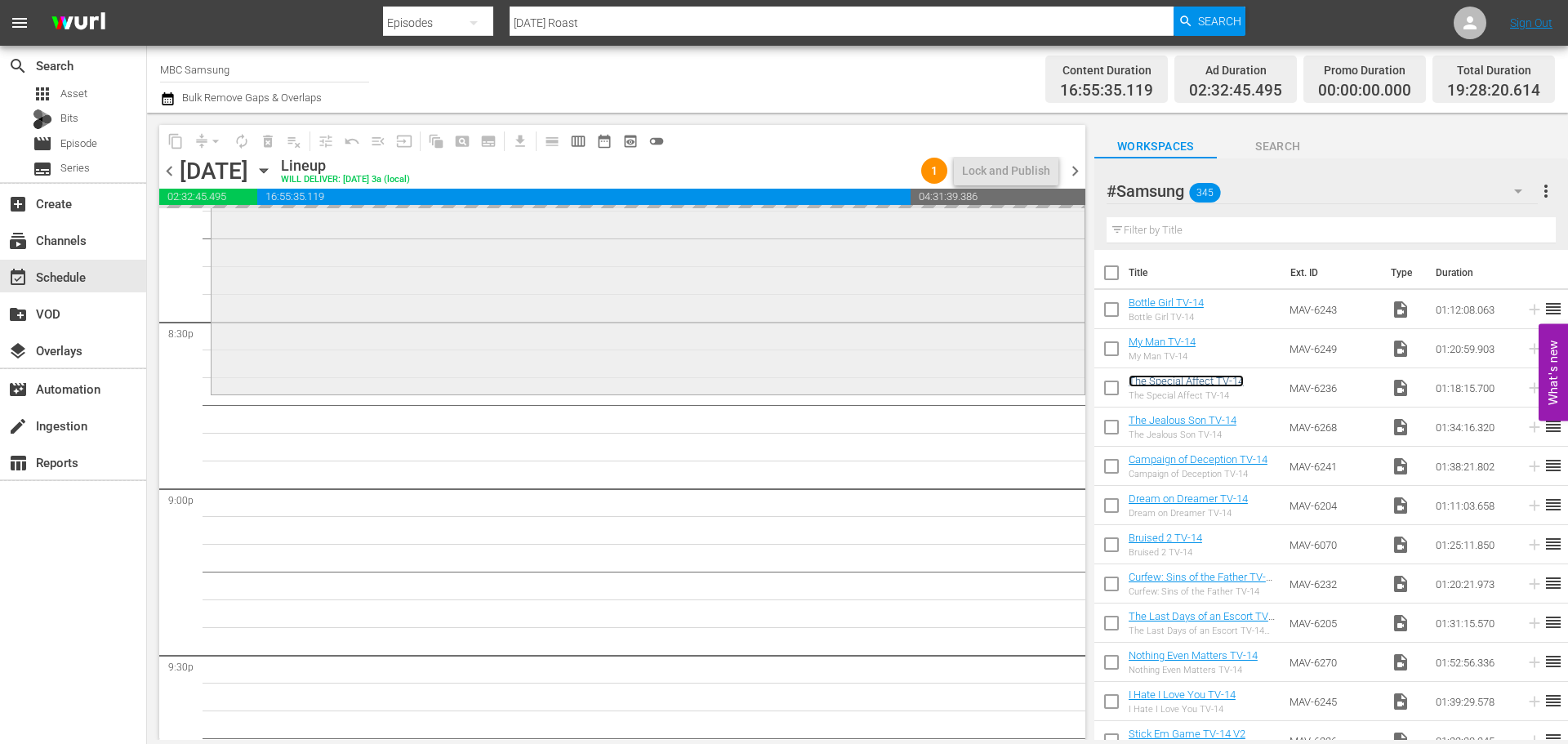
scroll to position [6741, 0]
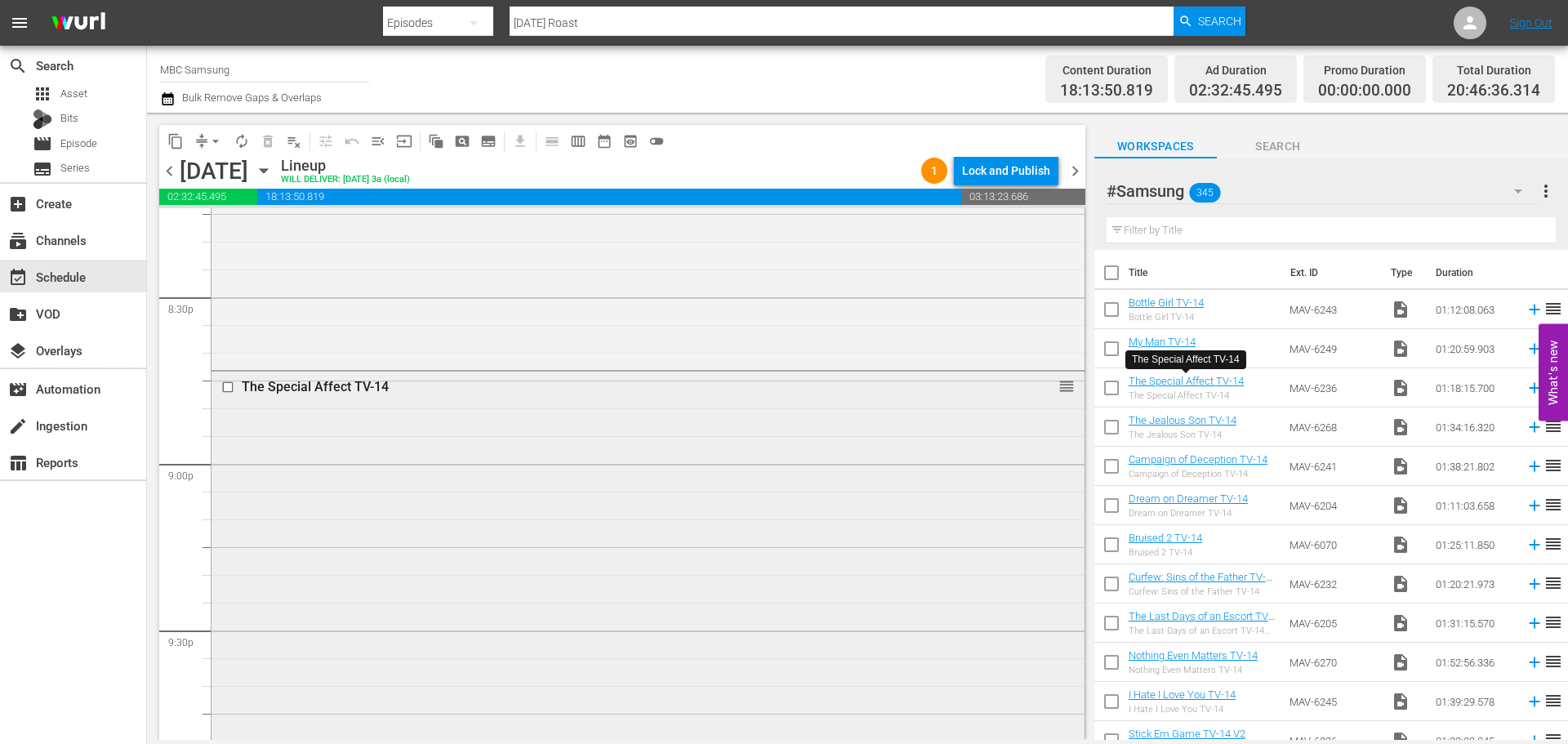
click at [390, 449] on div "The Special Affect TV-14 reorder" at bounding box center [648, 586] width 873 height 430
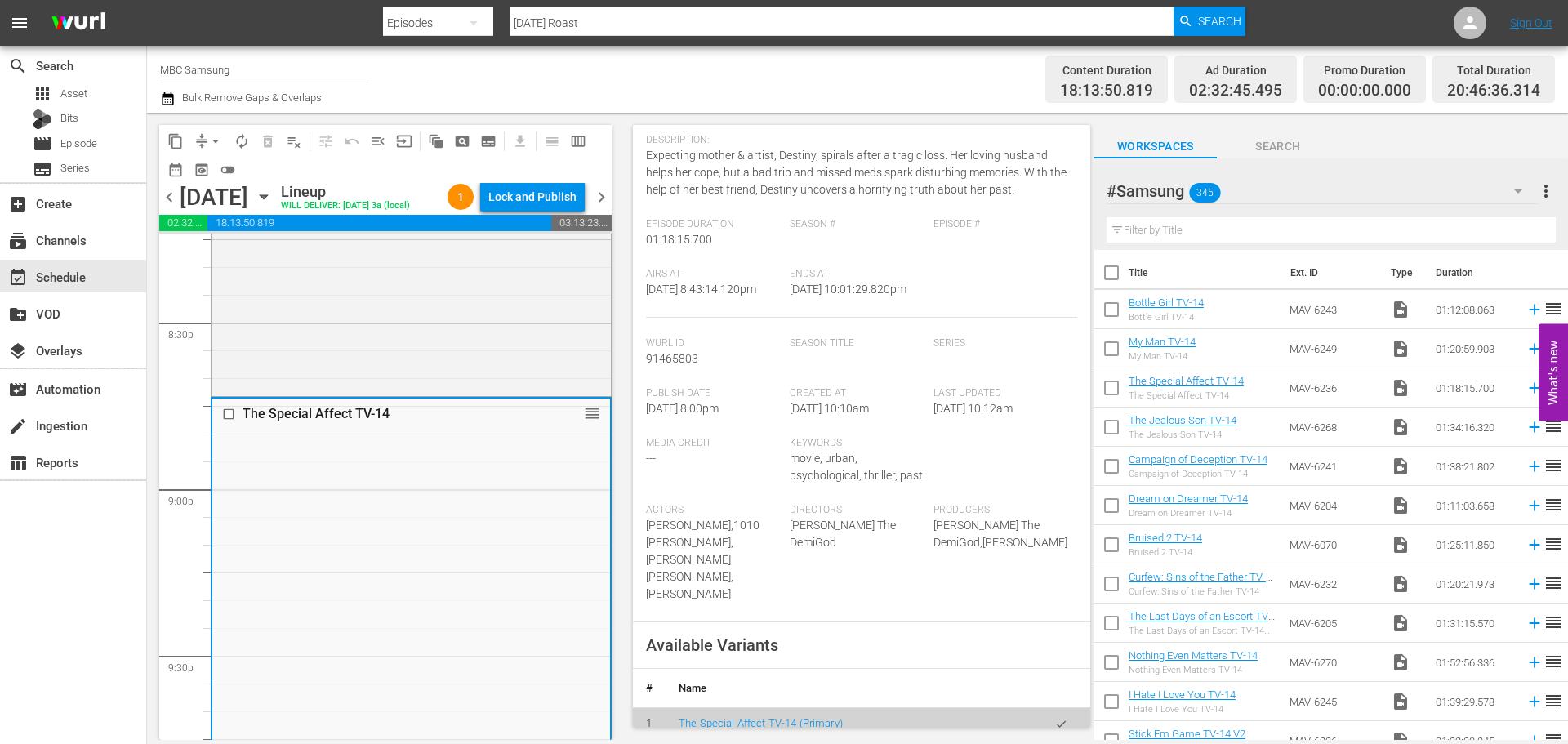
scroll to position [408, 0]
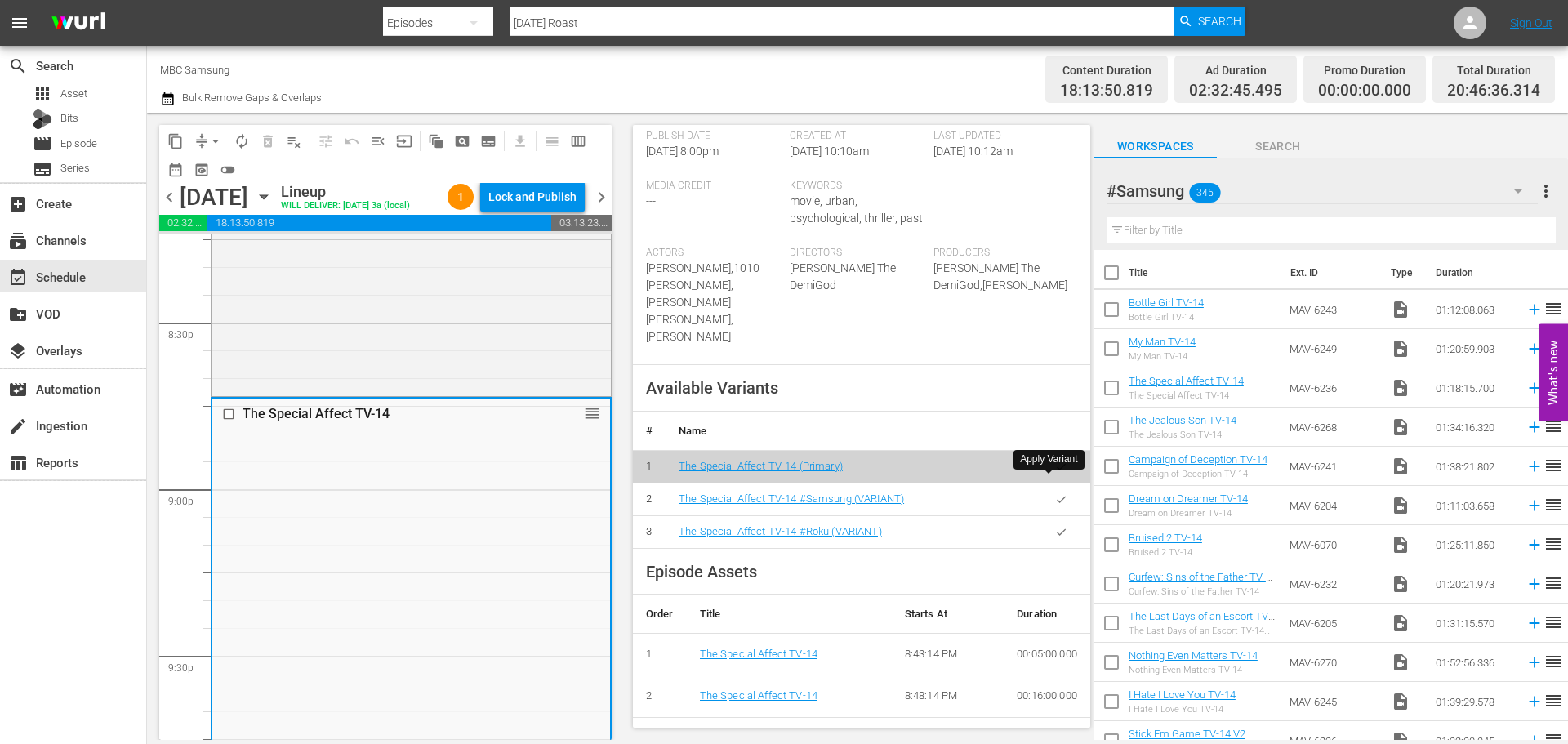
click at [1056, 487] on button "button" at bounding box center [1062, 499] width 32 height 32
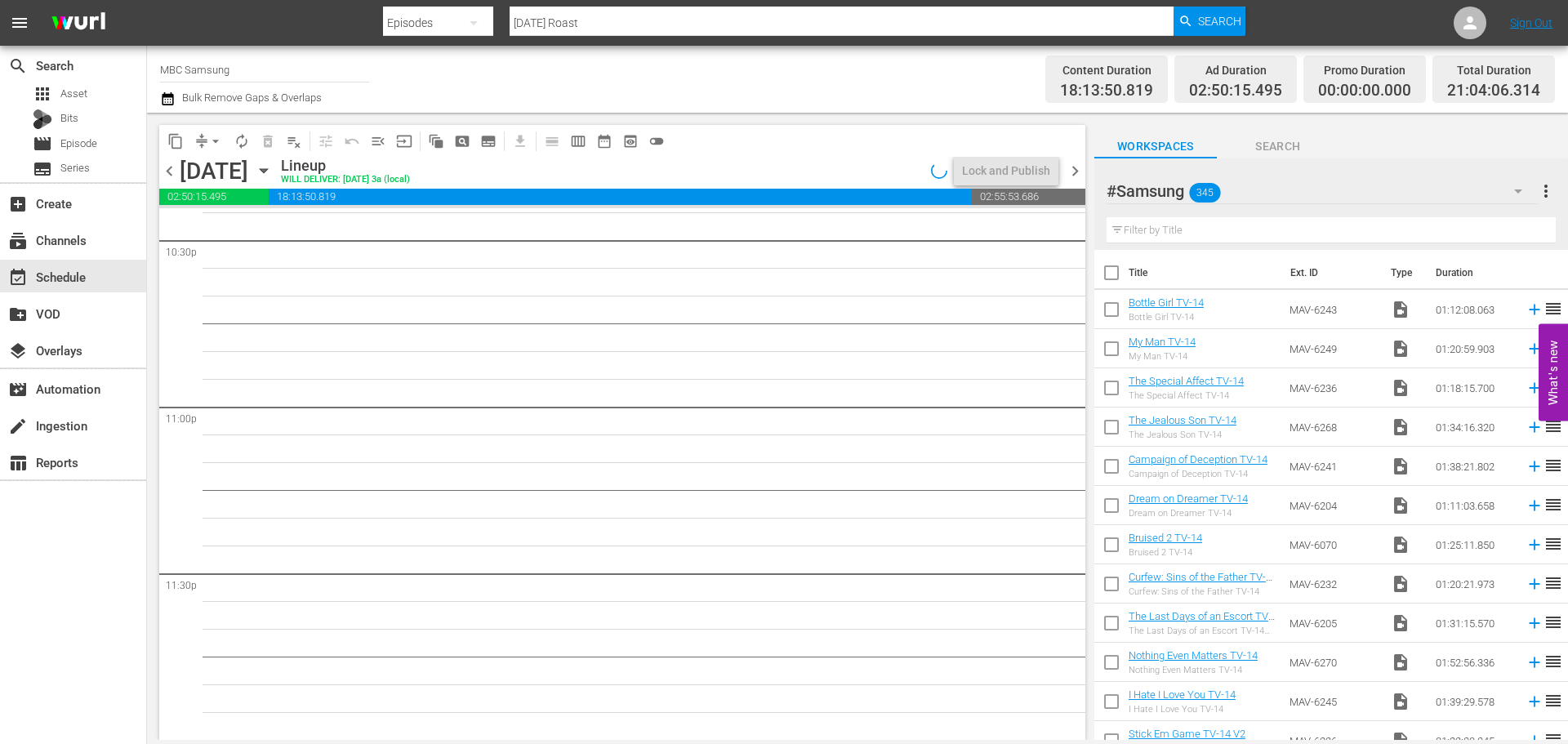
scroll to position [7220, 0]
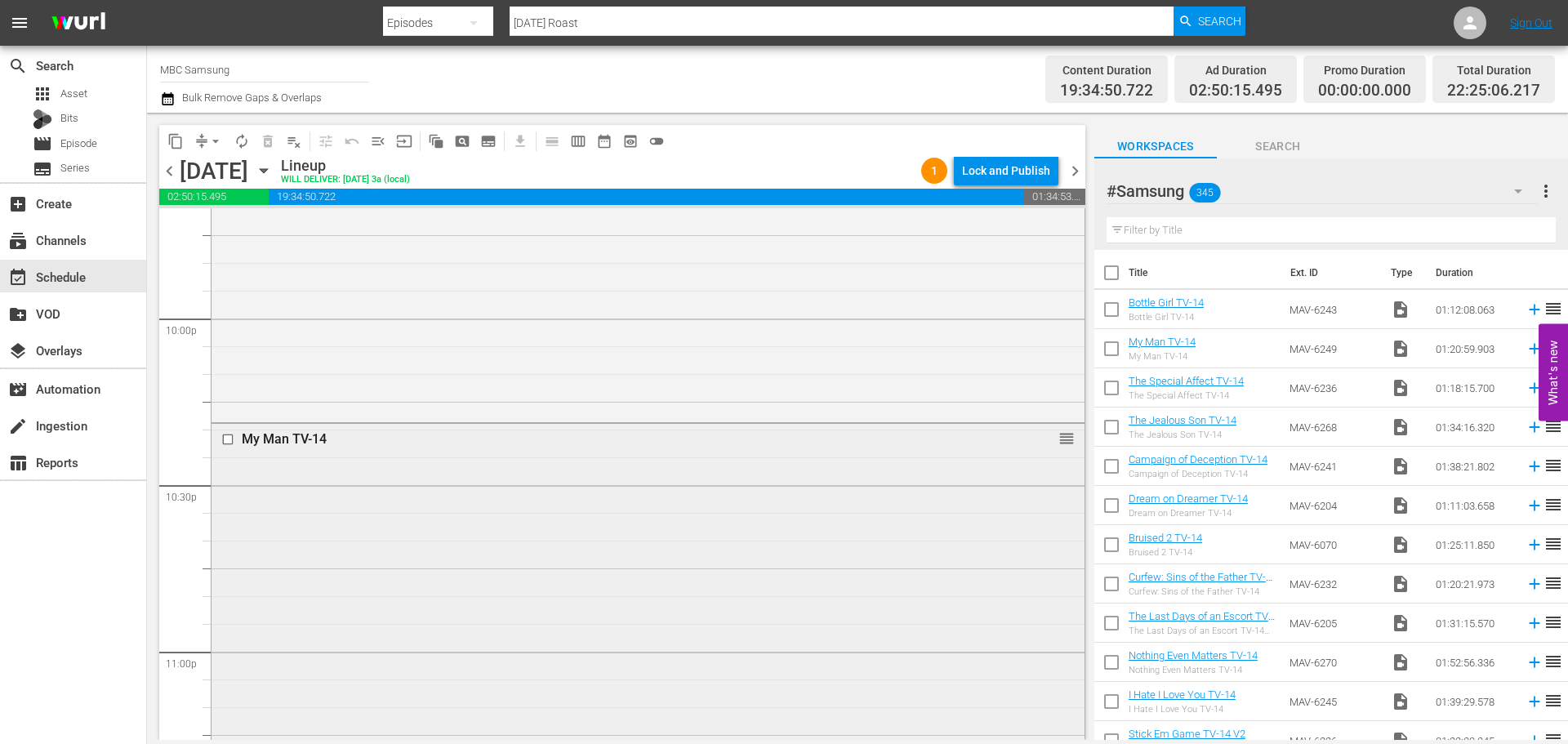
click at [712, 473] on div "My Man TV-14 reorder" at bounding box center [648, 646] width 873 height 445
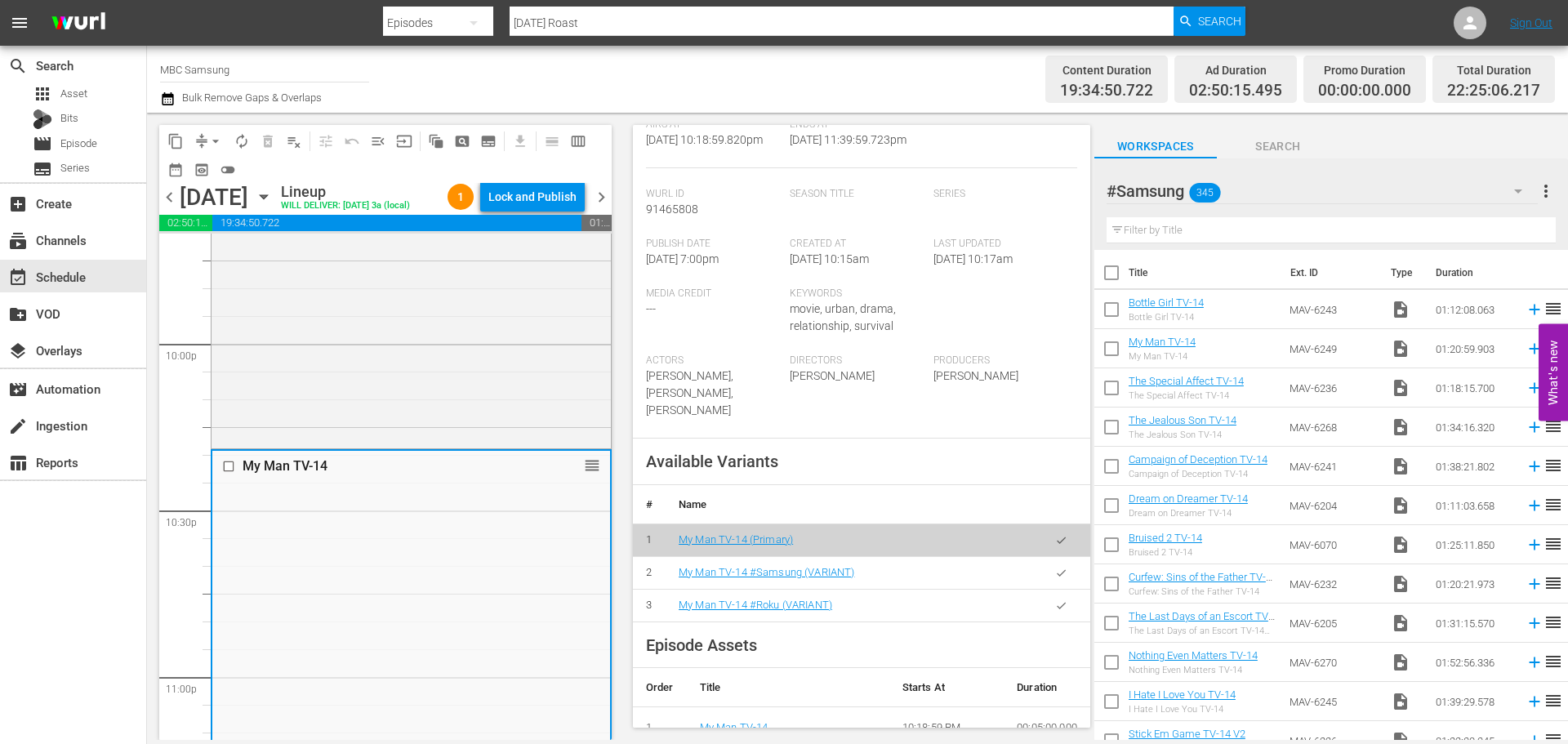
scroll to position [408, 0]
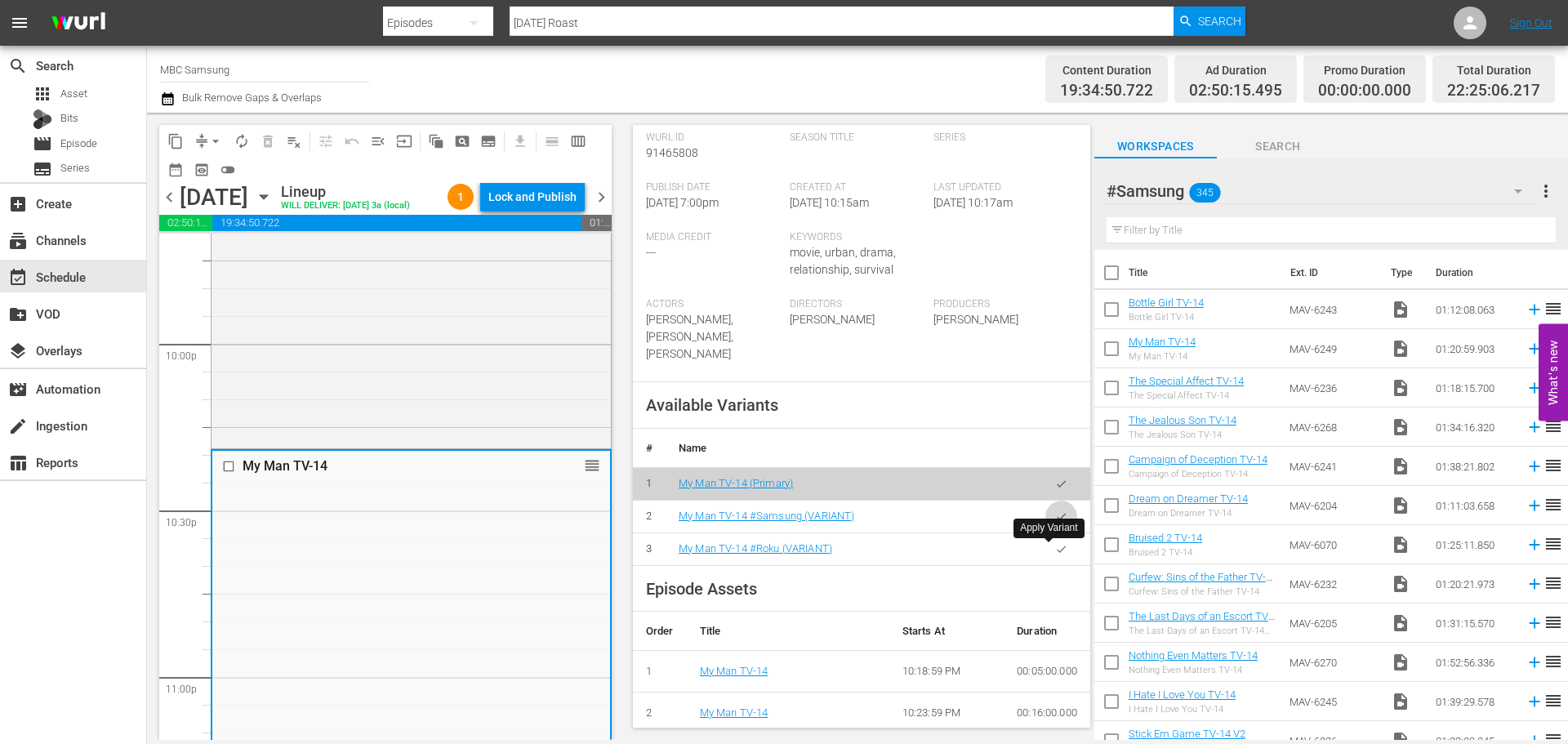
click at [1056, 523] on icon "button" at bounding box center [1062, 516] width 13 height 13
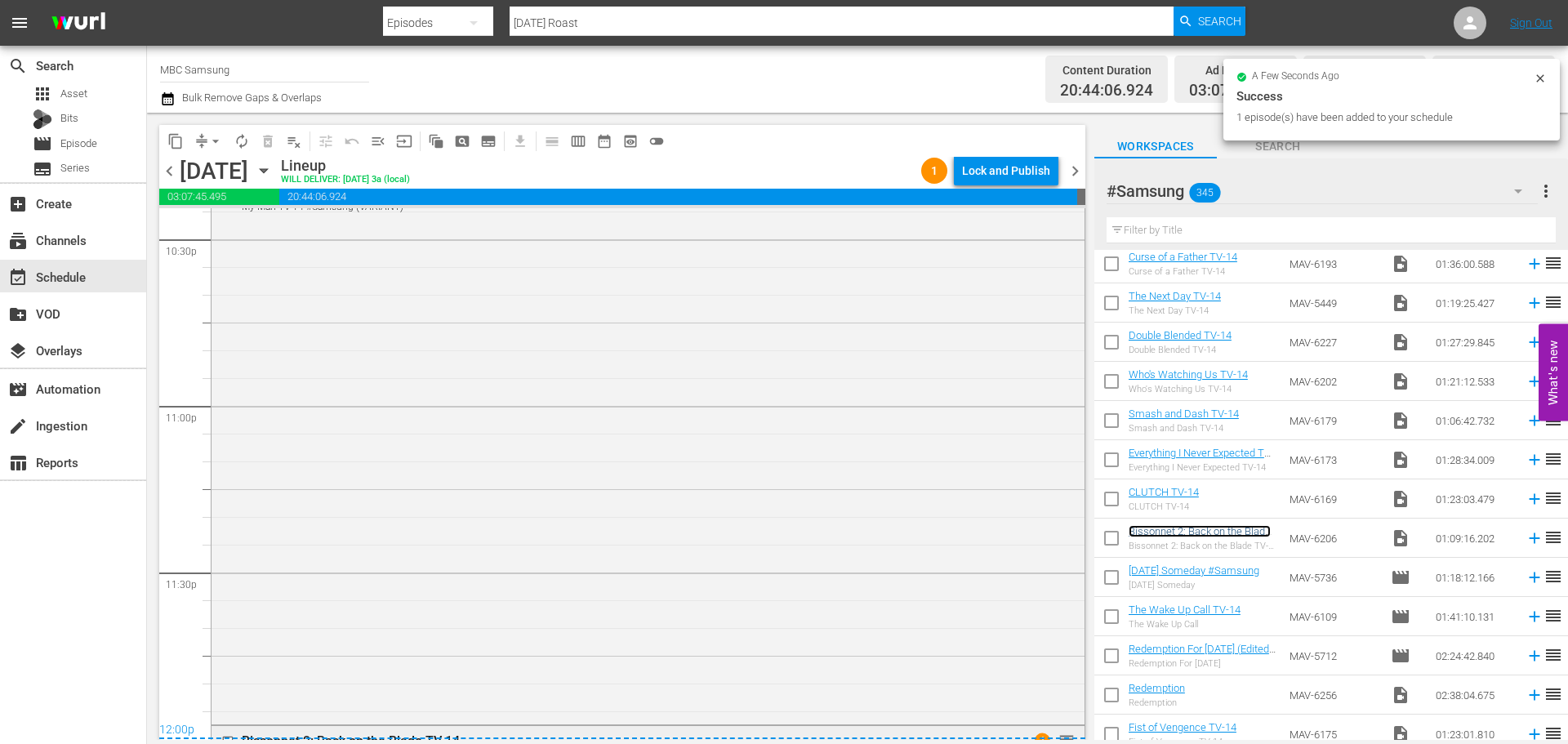
scroll to position [7628, 0]
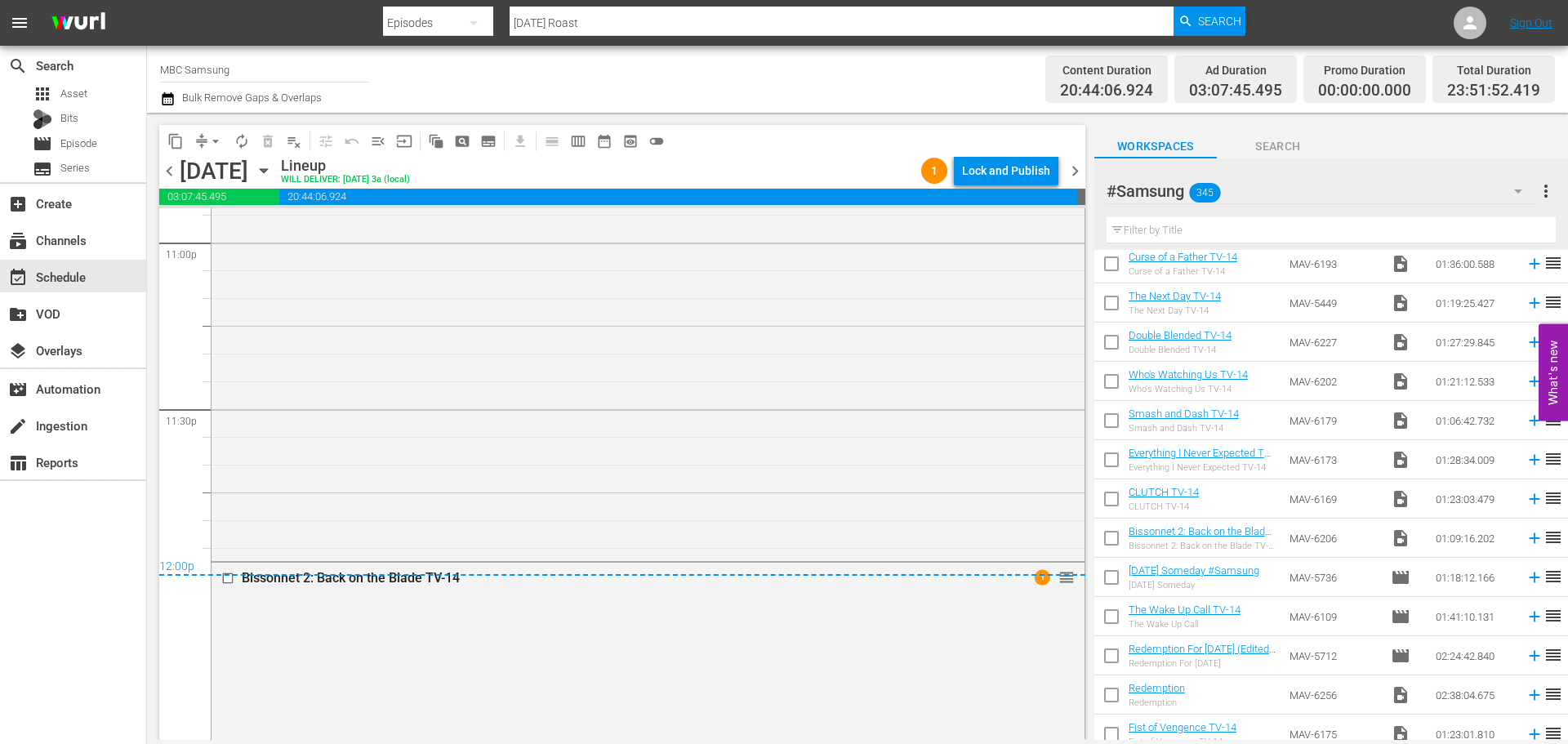
click at [581, 625] on div "Bissonnet 2: Back on the Blade TV-14 1 reorder" at bounding box center [648, 752] width 873 height 379
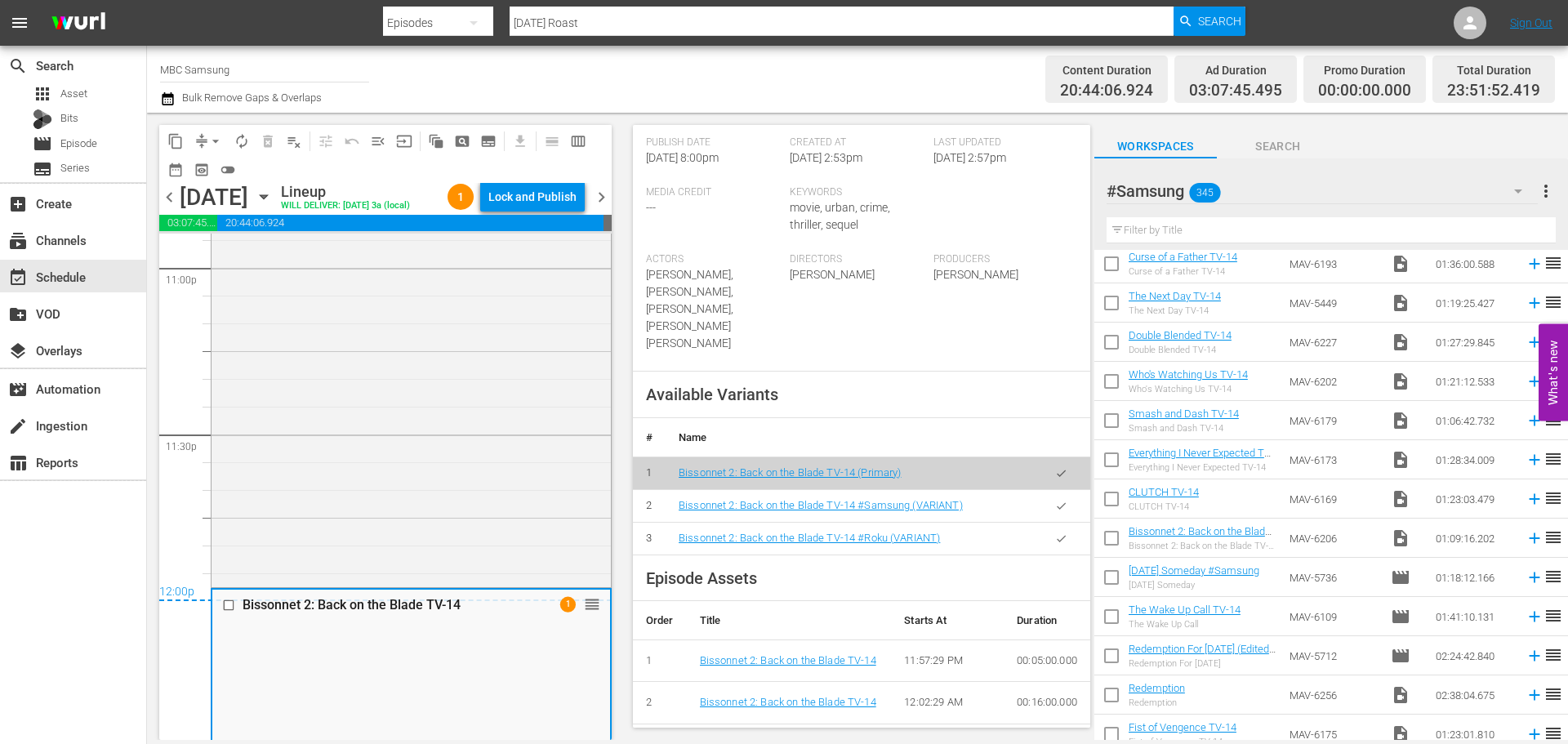
scroll to position [490, 0]
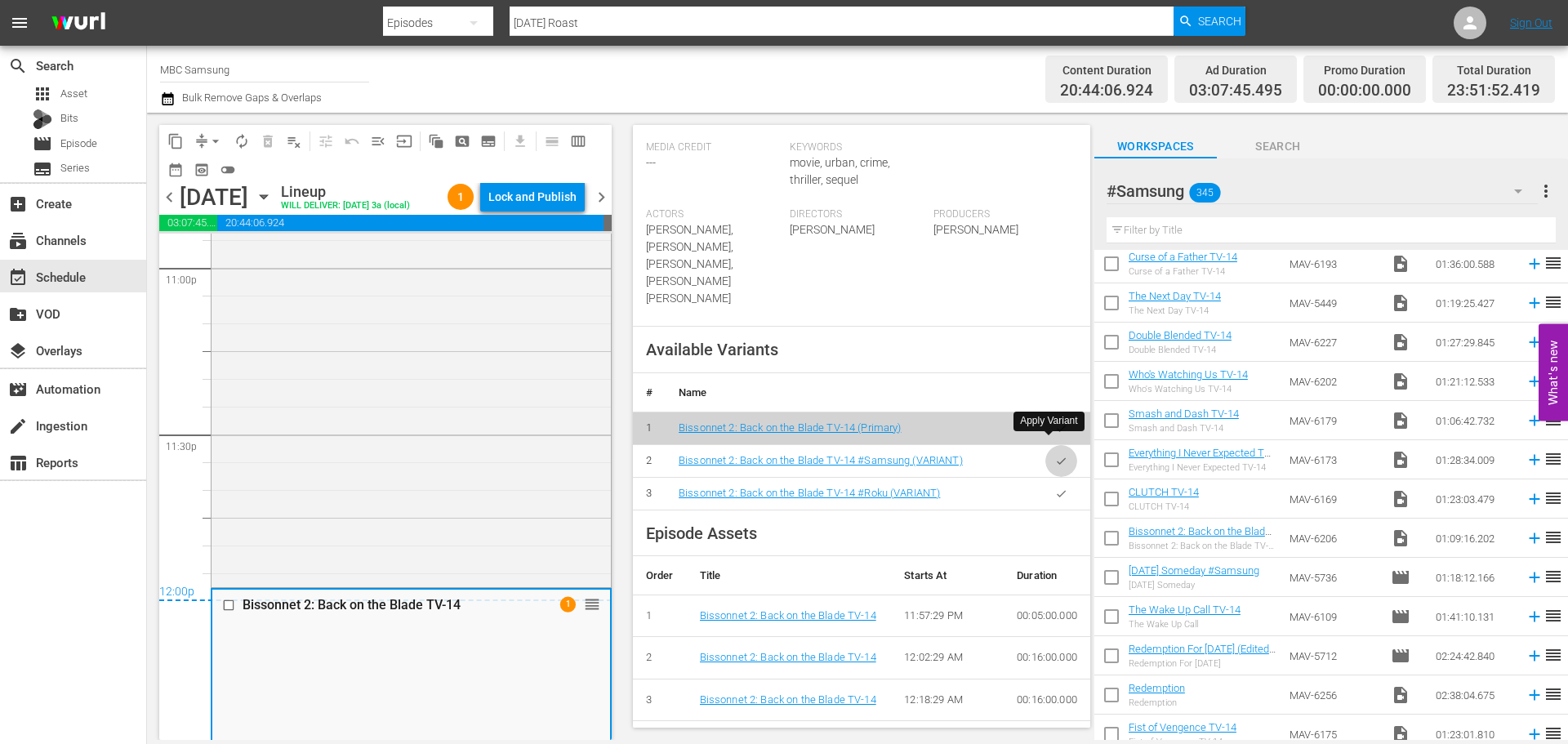
click at [1056, 455] on icon "button" at bounding box center [1062, 461] width 13 height 13
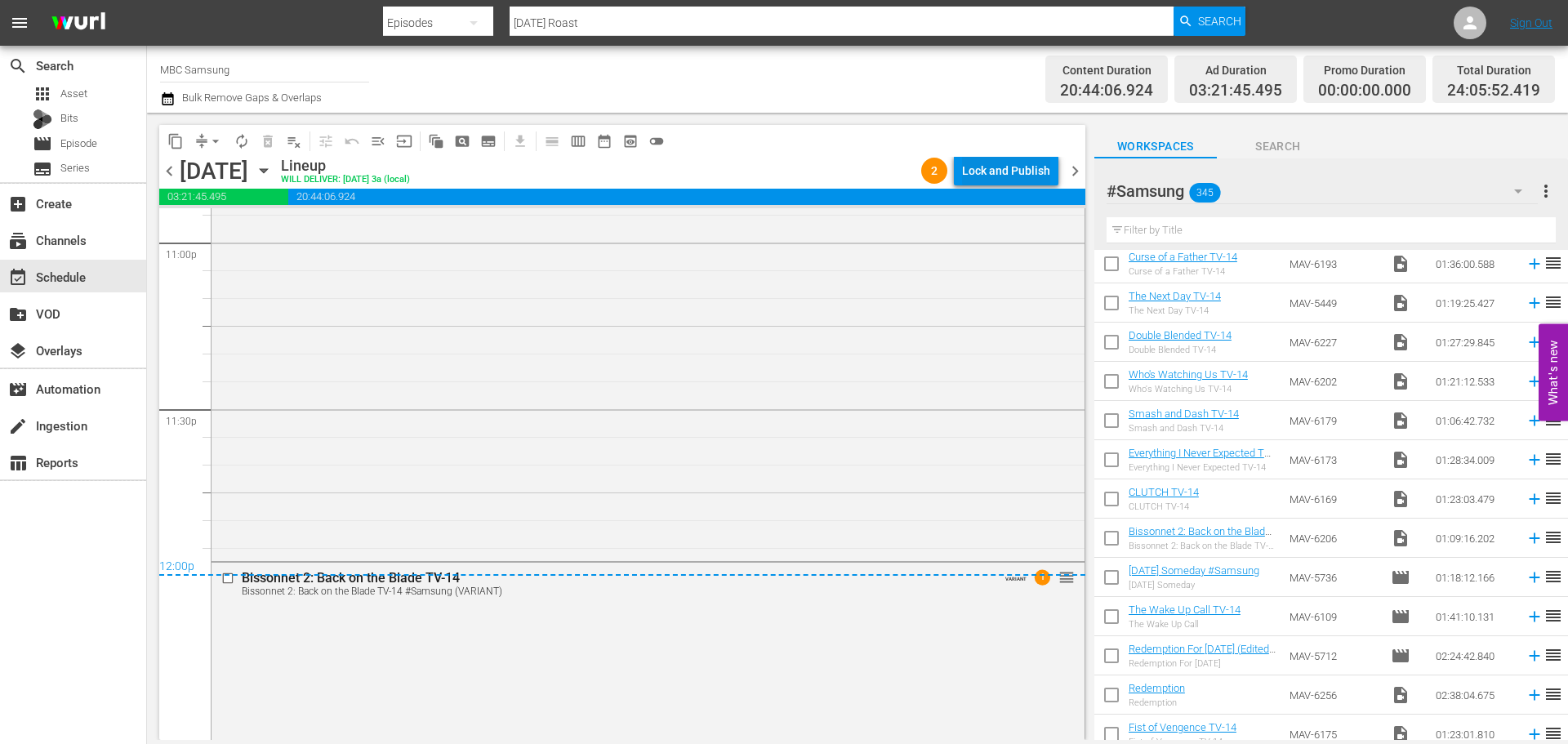
click at [1025, 174] on div "Lock and Publish" at bounding box center [1006, 171] width 88 height 29
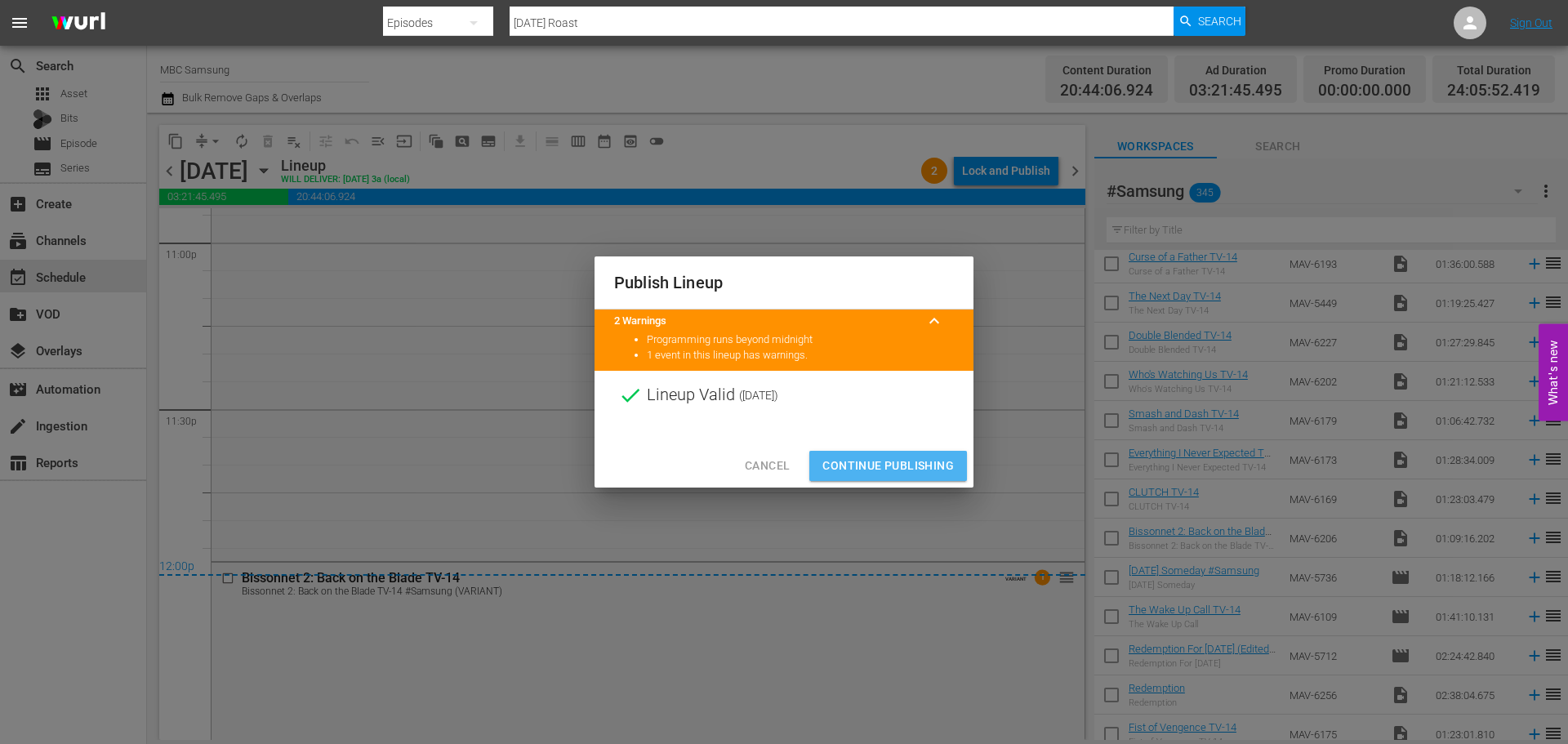
click at [898, 461] on span "Continue Publishing" at bounding box center [889, 466] width 132 height 20
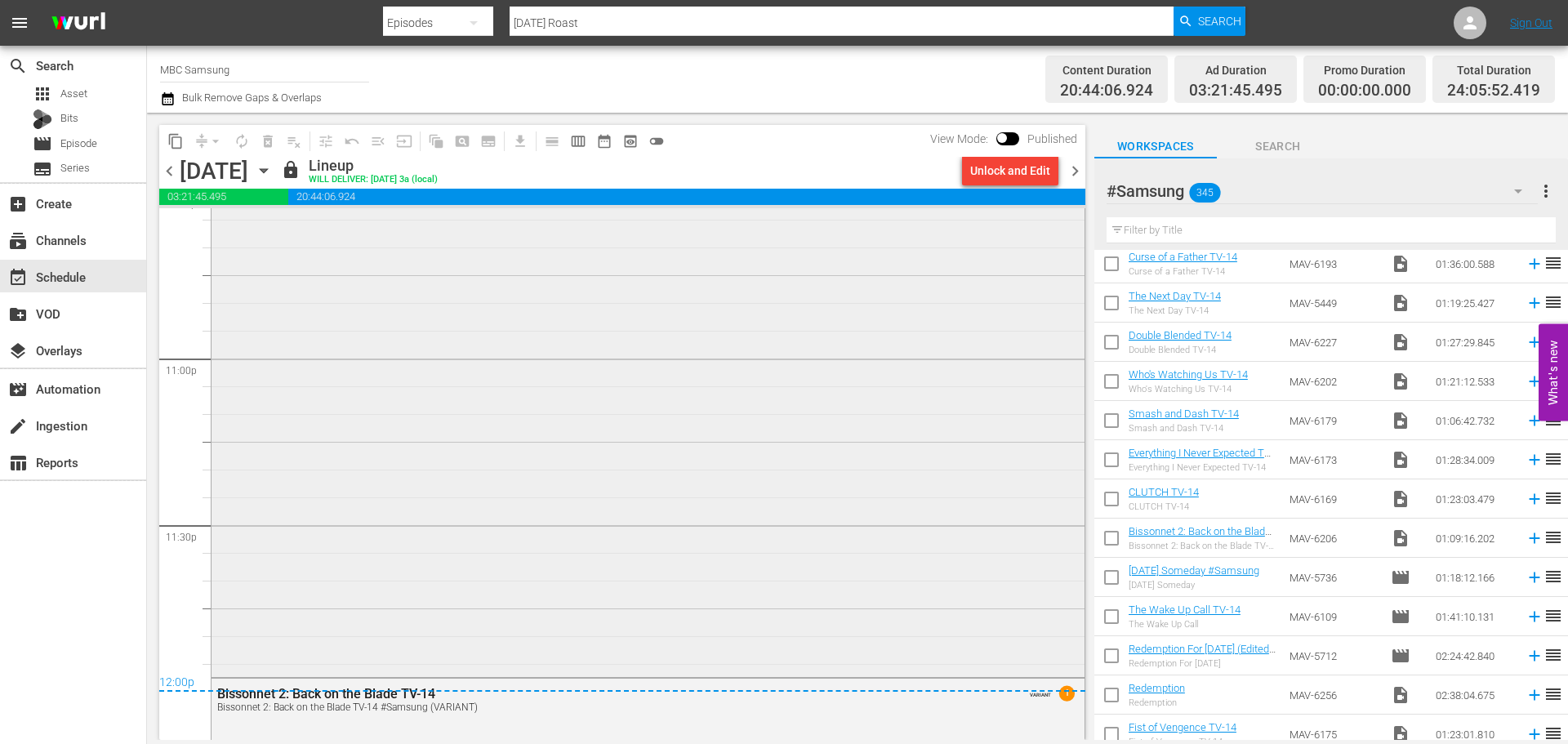
scroll to position [7594, 0]
